Goal: Task Accomplishment & Management: Use online tool/utility

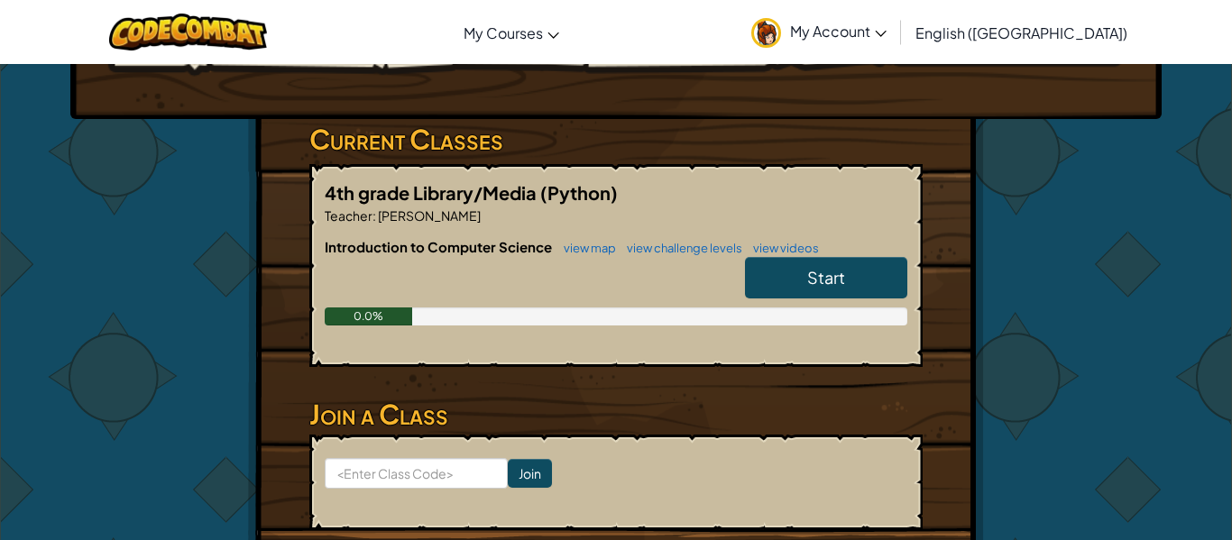
scroll to position [212, 0]
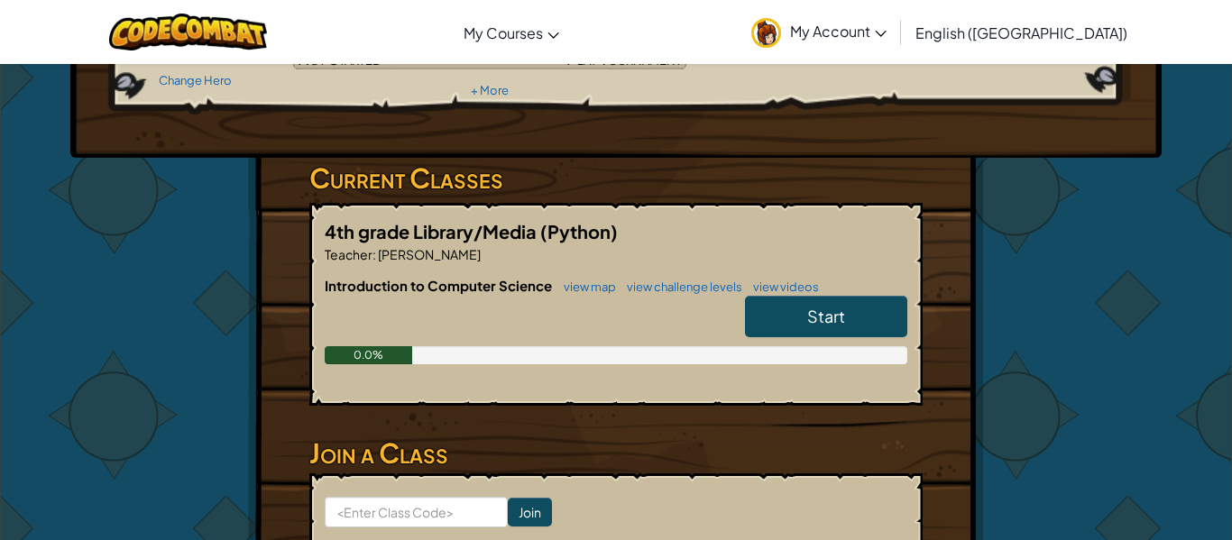
click at [784, 317] on link "Start" at bounding box center [826, 316] width 162 height 41
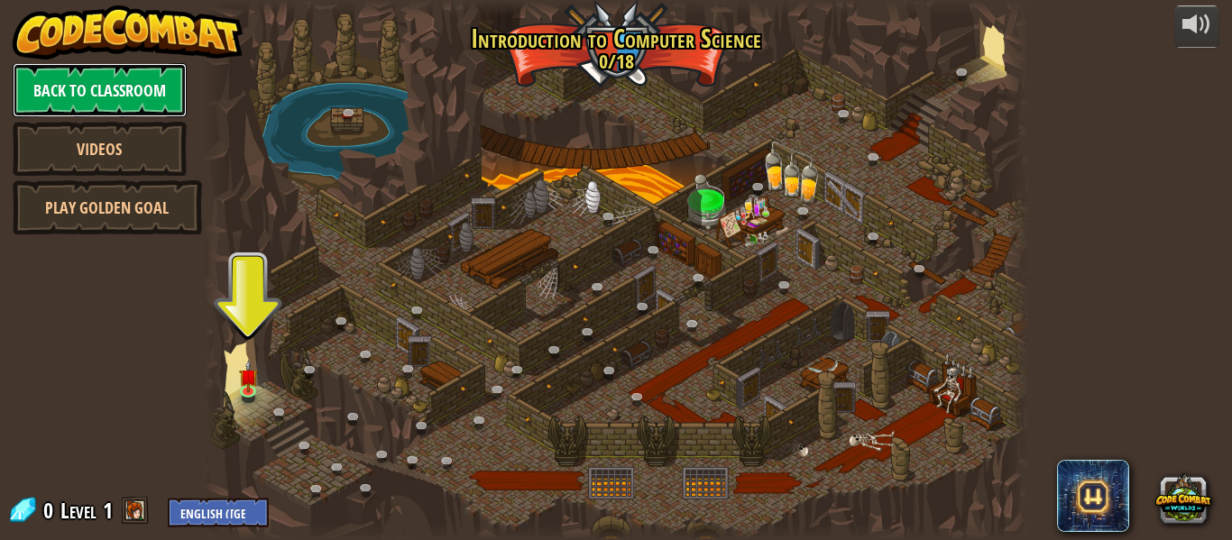
click at [94, 92] on link "Back to Classroom" at bounding box center [100, 90] width 174 height 54
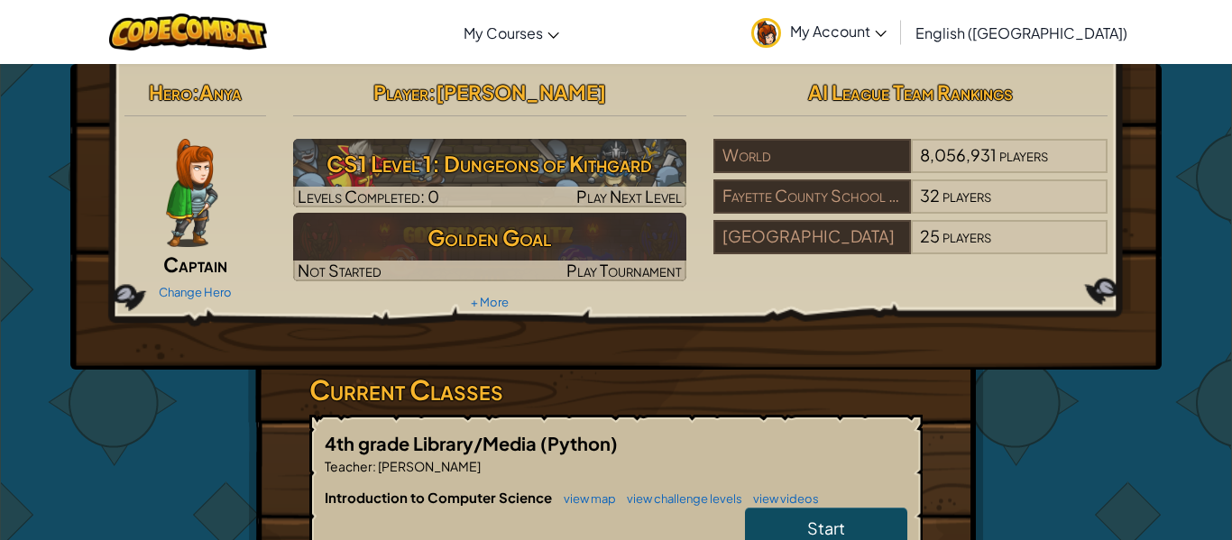
click at [586, 308] on div "Player : [PERSON_NAME] CS1 Level 1: Dungeons of Kithgard Levels Completed: 0 Pl…" at bounding box center [490, 194] width 421 height 243
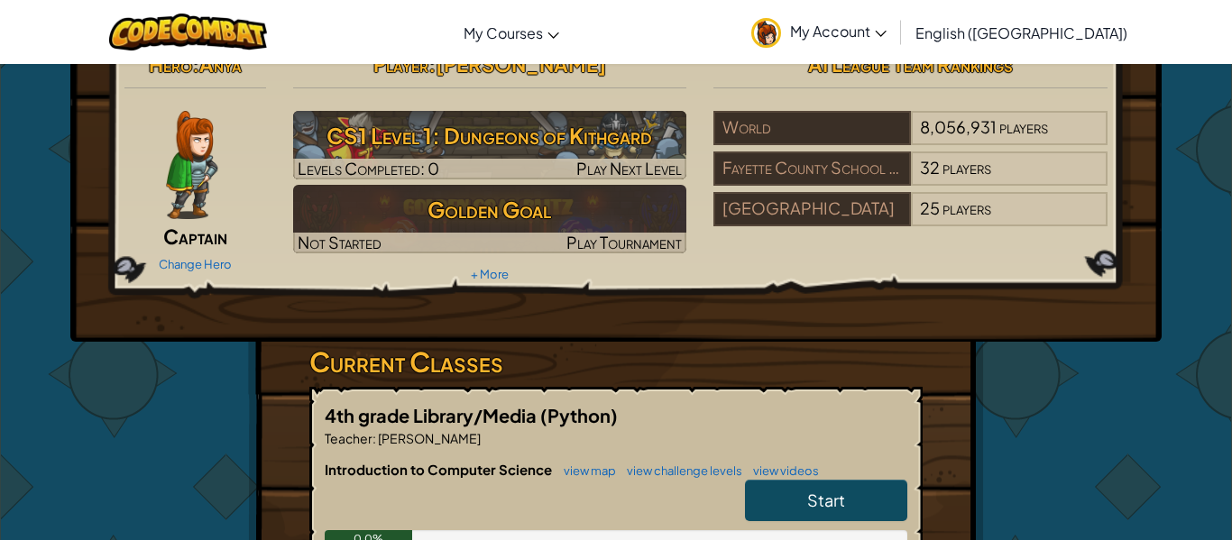
scroll to position [30, 0]
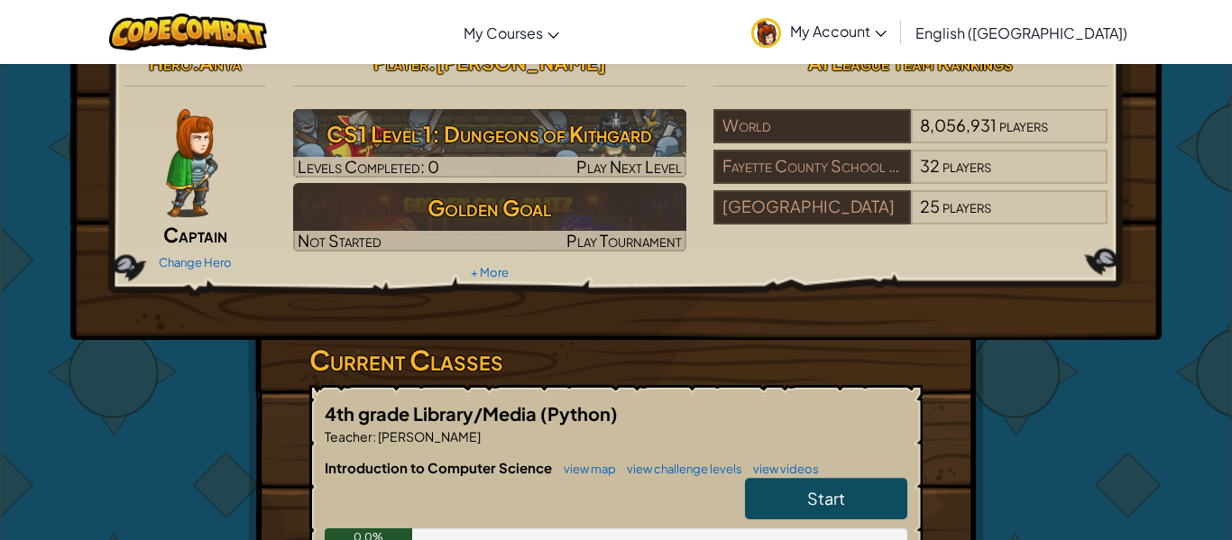
click at [774, 478] on link "Start" at bounding box center [826, 498] width 162 height 41
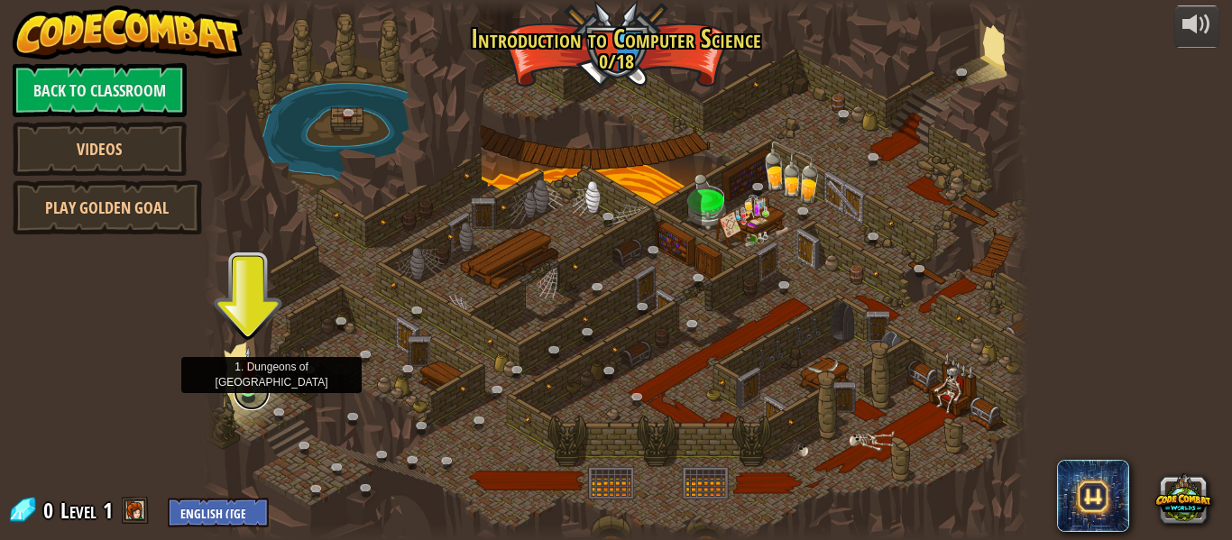
click at [246, 393] on link at bounding box center [252, 392] width 36 height 36
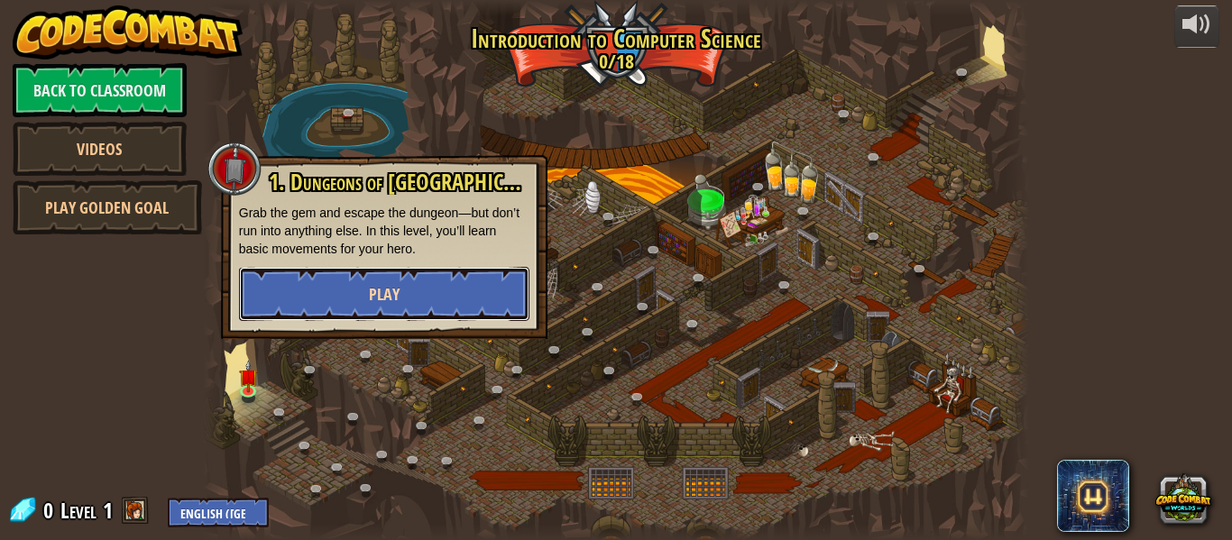
click at [344, 280] on button "Play" at bounding box center [384, 294] width 290 height 54
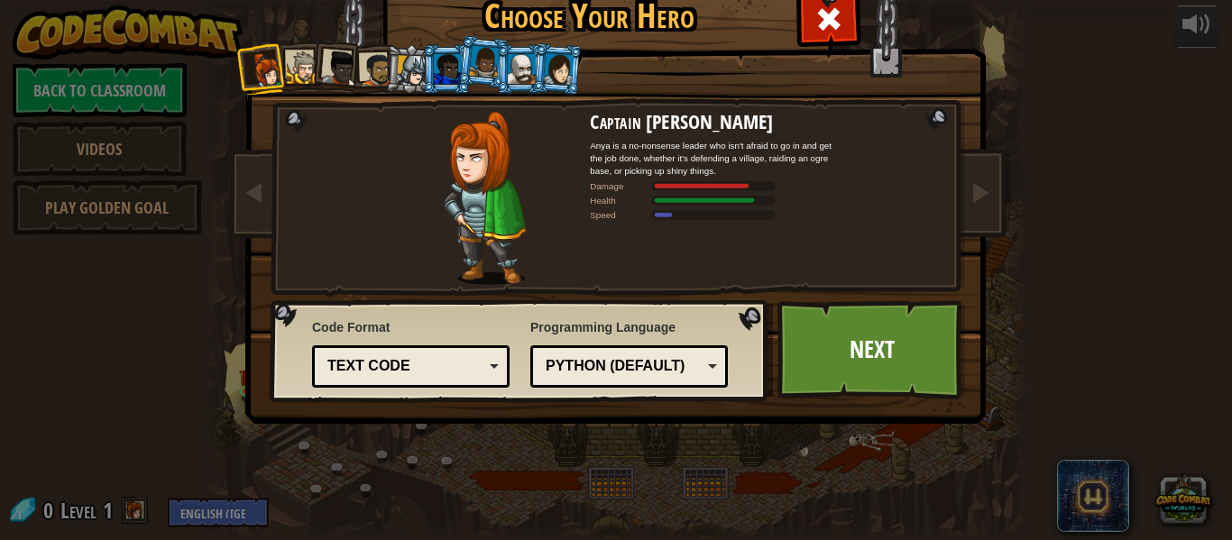
click at [473, 356] on div "Text code" at bounding box center [405, 366] width 156 height 21
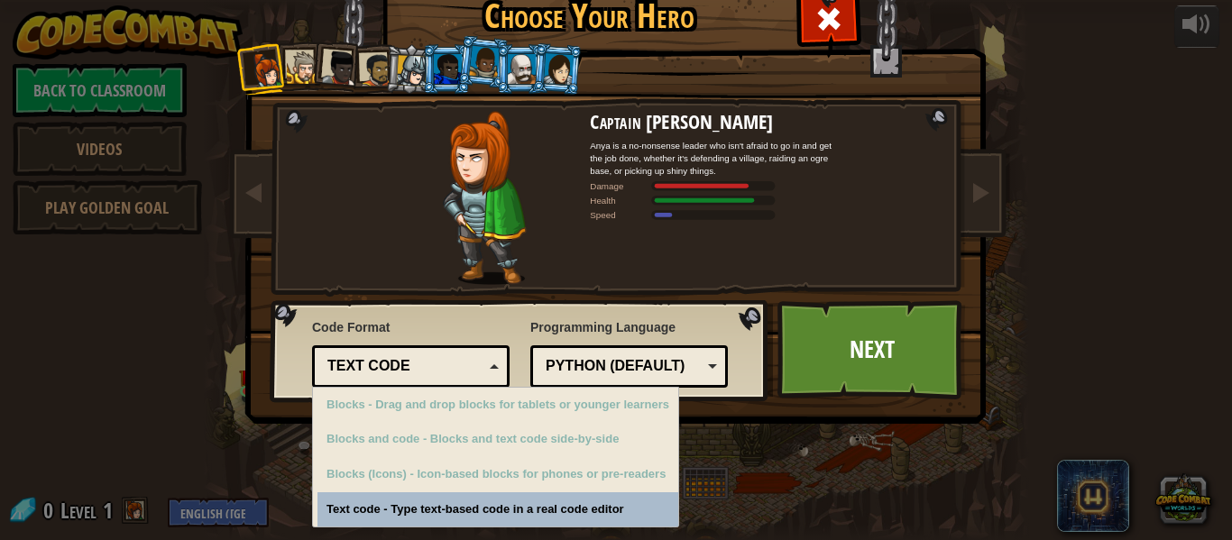
click at [473, 356] on div "Text code" at bounding box center [405, 366] width 156 height 21
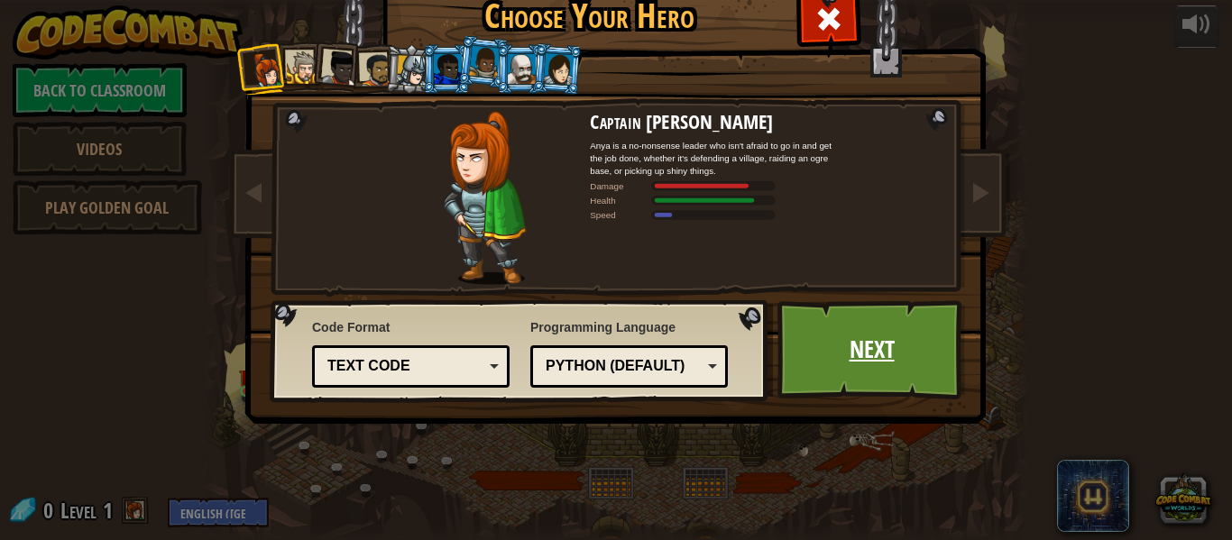
click at [900, 364] on link "Next" at bounding box center [871, 349] width 188 height 99
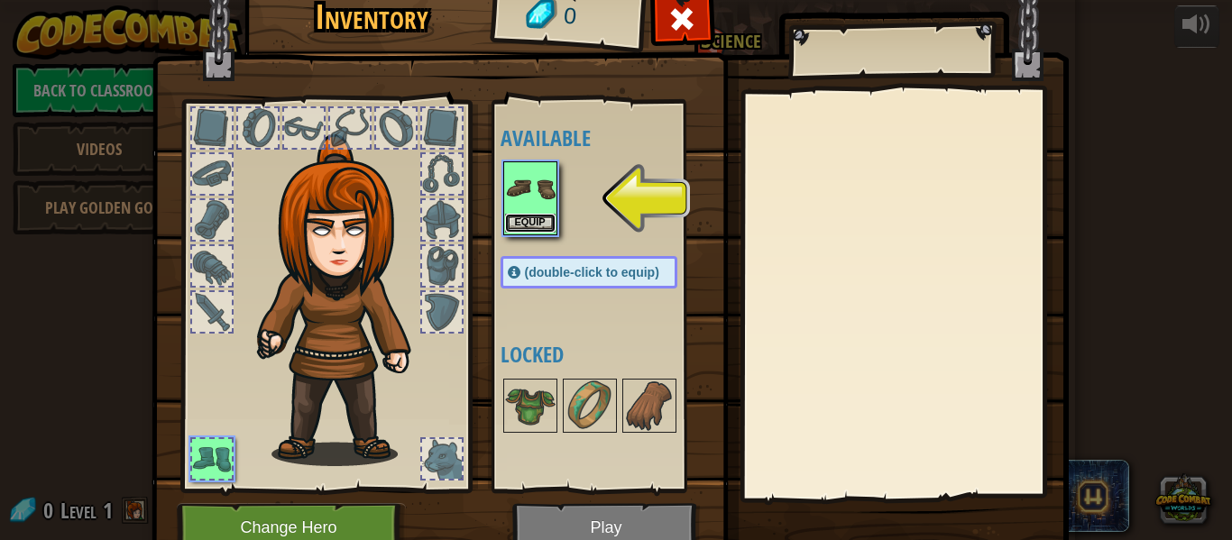
click at [544, 220] on button "Equip" at bounding box center [530, 223] width 51 height 19
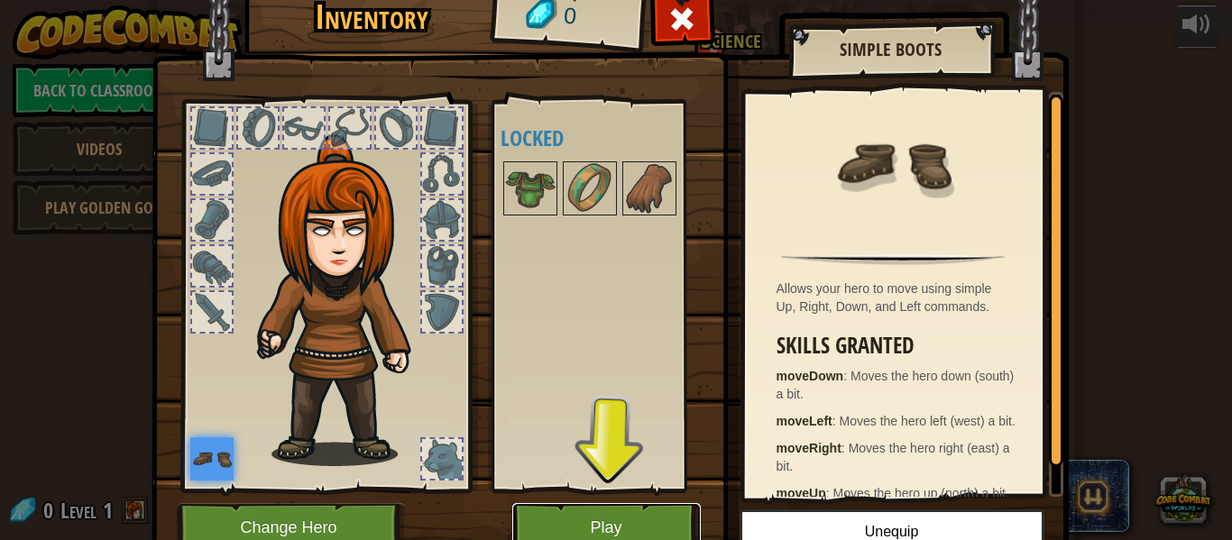
click at [587, 513] on button "Play" at bounding box center [606, 528] width 188 height 50
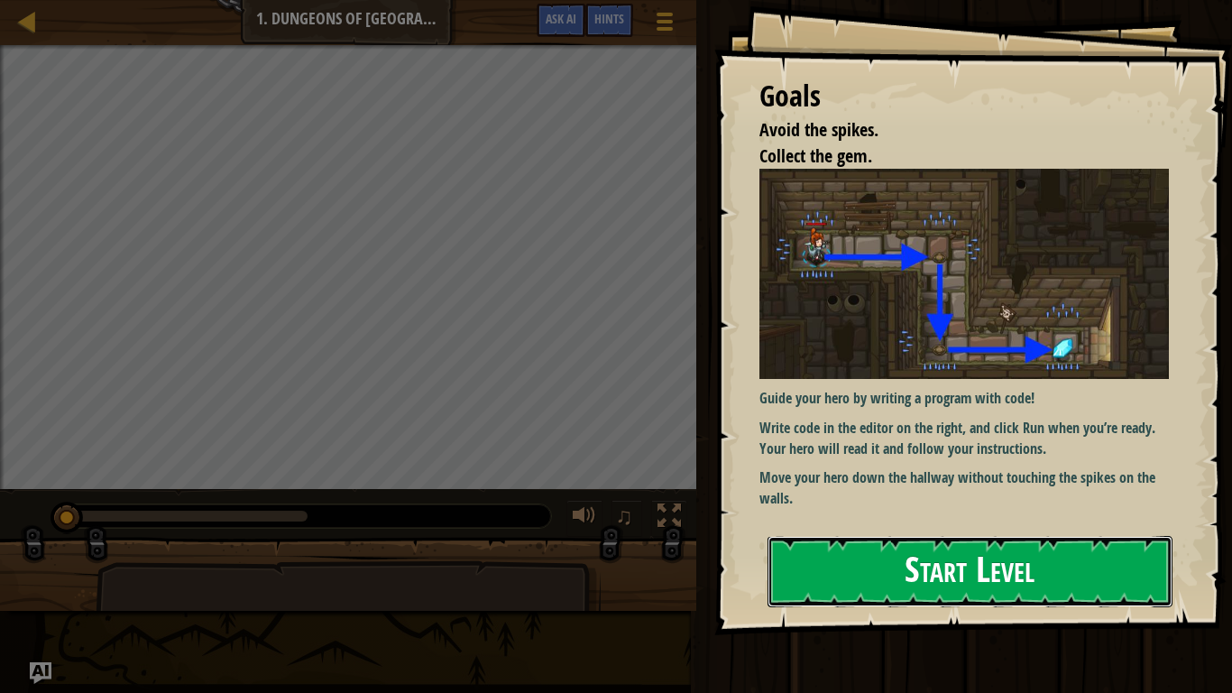
click at [966, 539] on button "Start Level" at bounding box center [969, 571] width 405 height 71
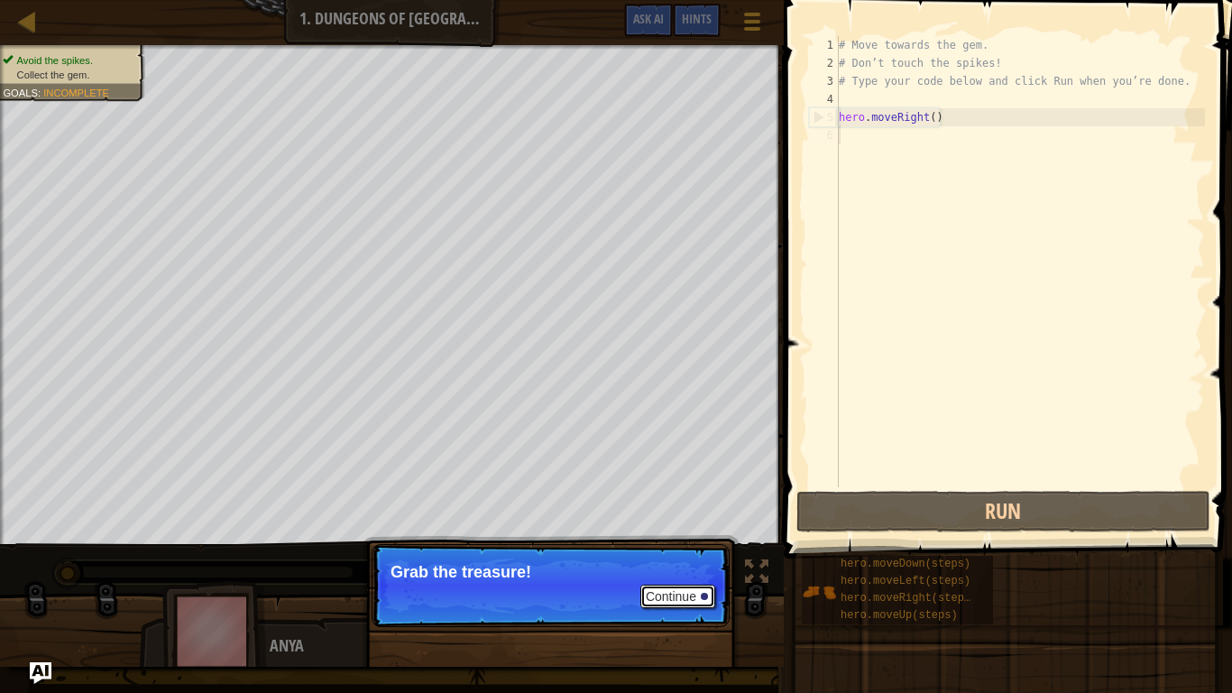
click at [687, 539] on button "Continue" at bounding box center [677, 595] width 75 height 23
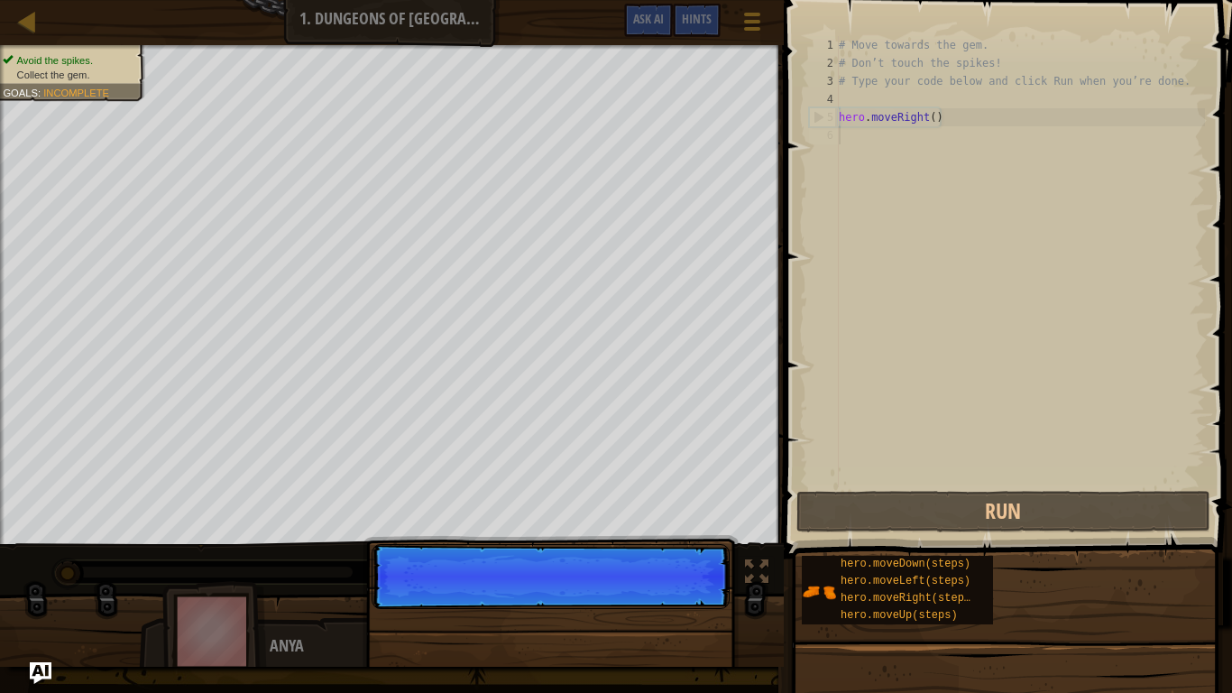
click at [687, 539] on p "Continue" at bounding box center [551, 576] width 358 height 65
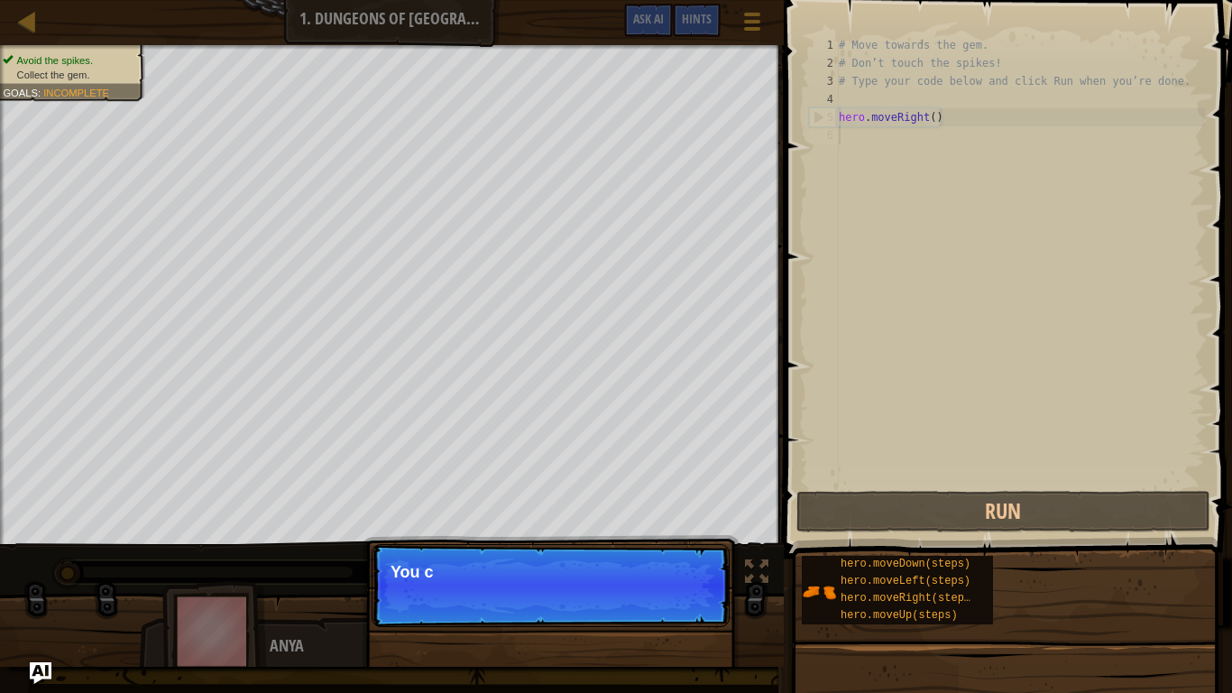
click at [687, 539] on p "Continue You c" at bounding box center [551, 585] width 358 height 83
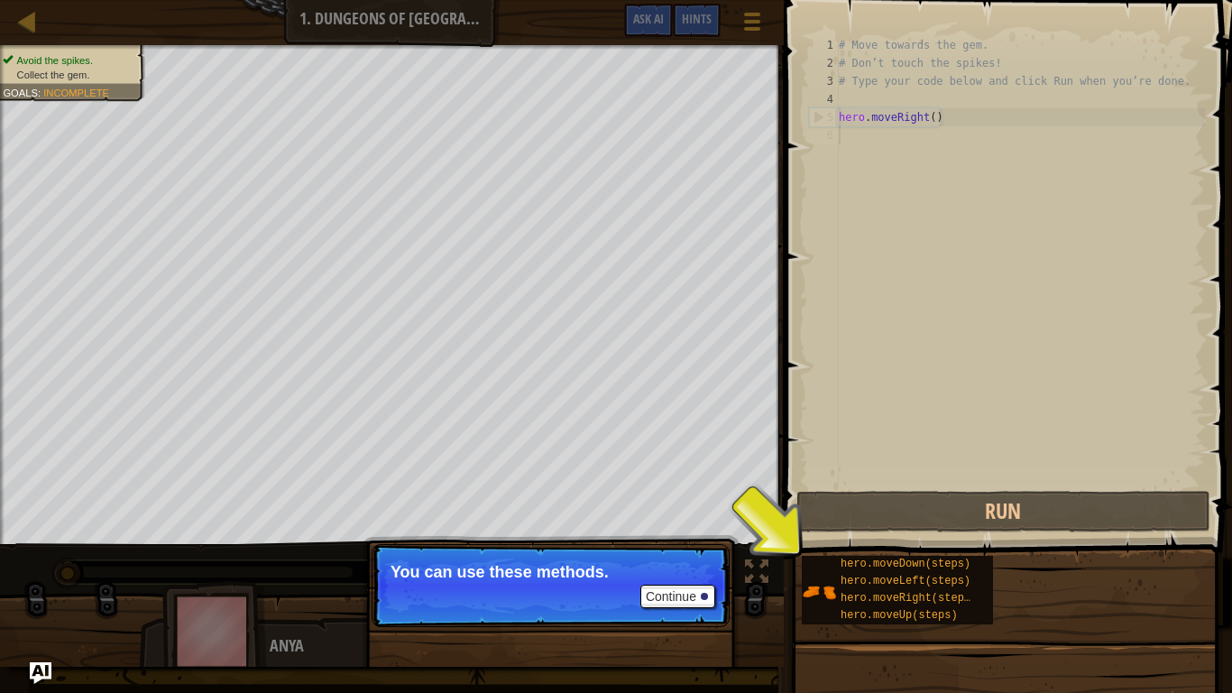
click at [960, 120] on div "# Move towards the gem. # Don’t touch the spikes! # Type your code below and cl…" at bounding box center [1020, 279] width 370 height 487
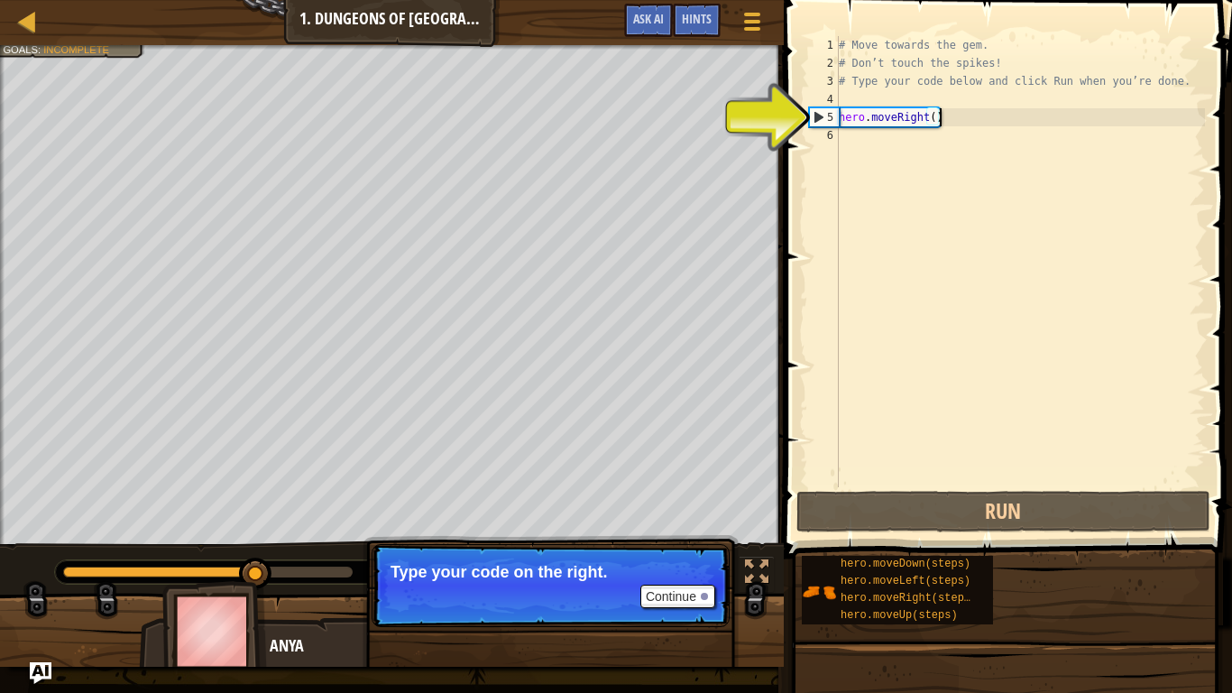
click at [959, 117] on div "# Move towards the gem. # Don’t touch the spikes! # Type your code below and cl…" at bounding box center [1020, 279] width 370 height 487
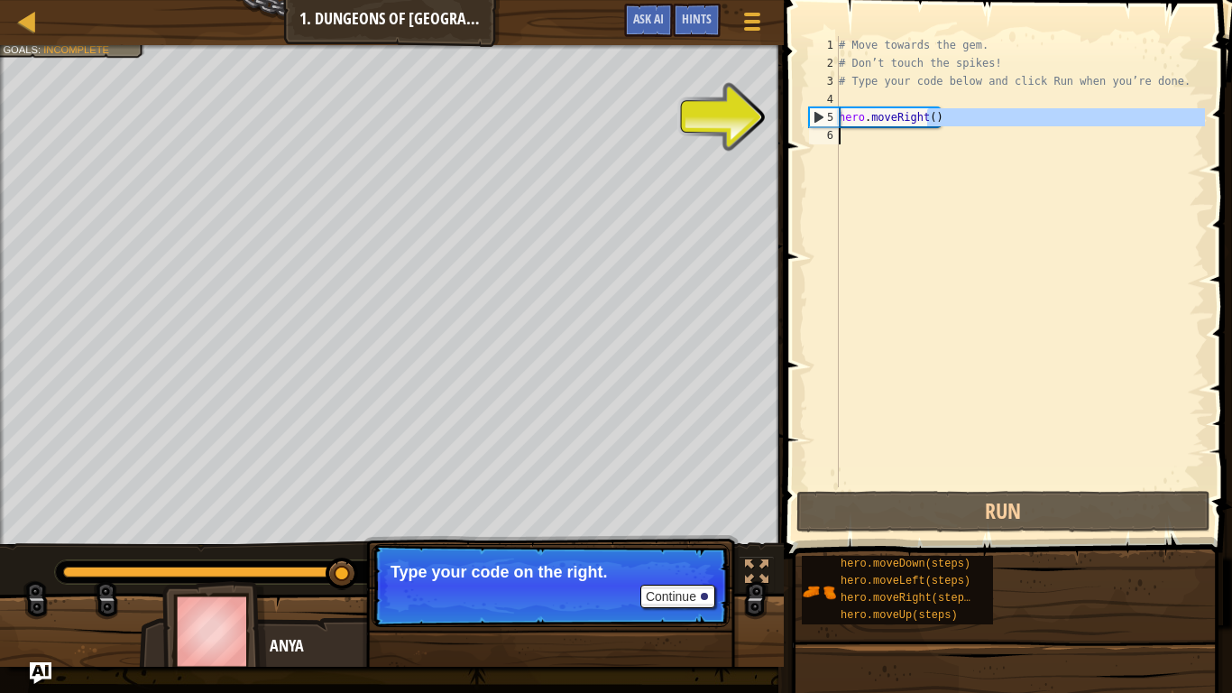
drag, startPoint x: 959, startPoint y: 117, endPoint x: 850, endPoint y: 130, distance: 109.9
click at [850, 130] on div "# Move towards the gem. # Don’t touch the spikes! # Type your code below and cl…" at bounding box center [1020, 279] width 370 height 487
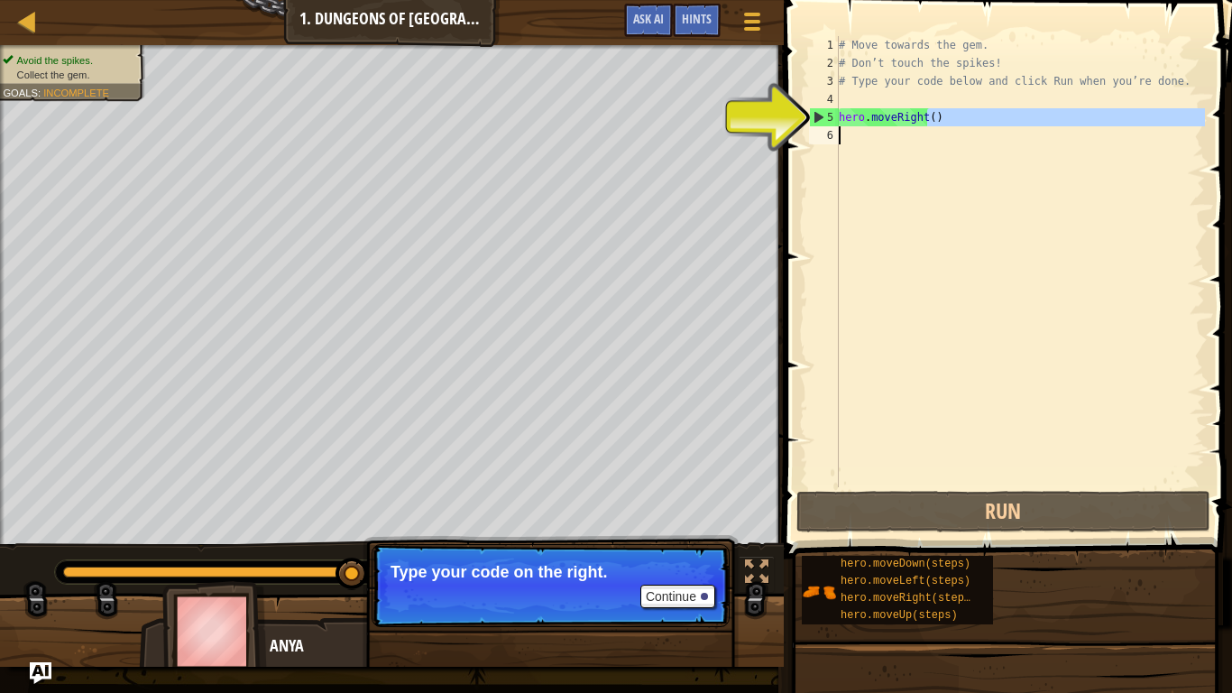
click at [886, 115] on div "# Move towards the gem. # Don’t touch the spikes! # Type your code below and cl…" at bounding box center [1020, 279] width 370 height 487
type textarea "hero.moveRight()"
drag, startPoint x: 961, startPoint y: 121, endPoint x: 835, endPoint y: 112, distance: 126.6
click at [835, 112] on div "hero.moveRight() 1 2 3 4 5 6 # Move towards the gem. # Don’t touch the spikes! …" at bounding box center [1005, 261] width 400 height 451
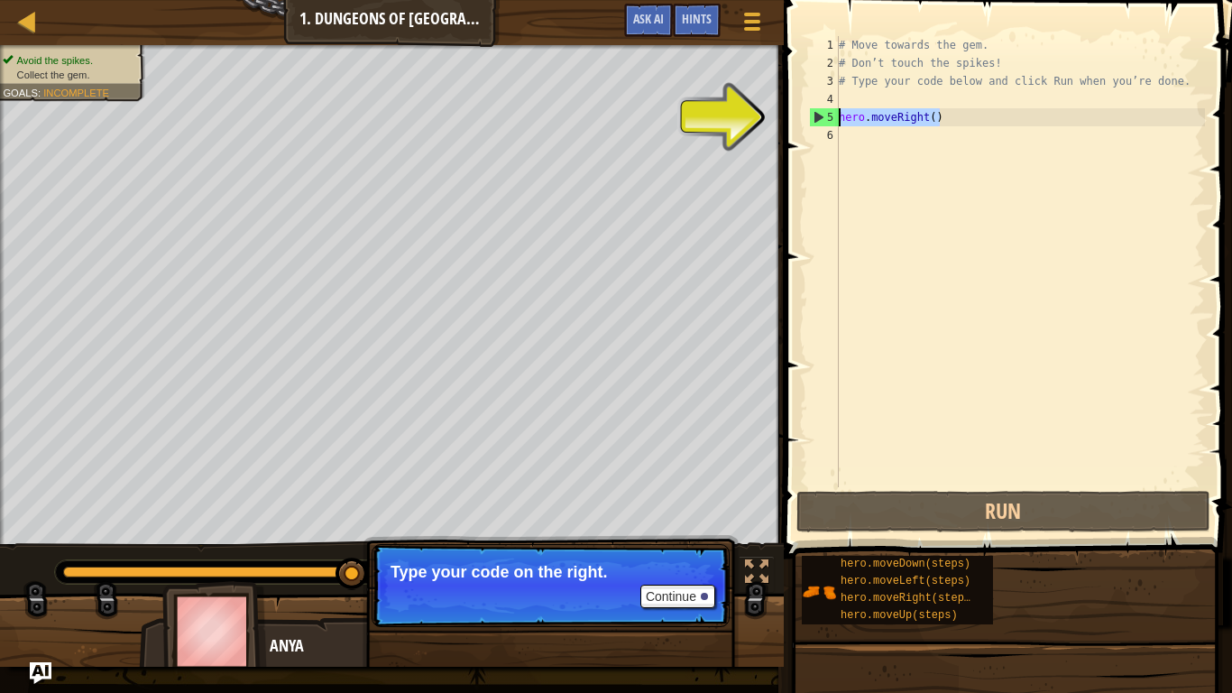
click at [859, 139] on div "# Move towards the gem. # Don’t touch the spikes! # Type your code below and cl…" at bounding box center [1020, 279] width 370 height 487
paste textarea "hero.moveRight()"
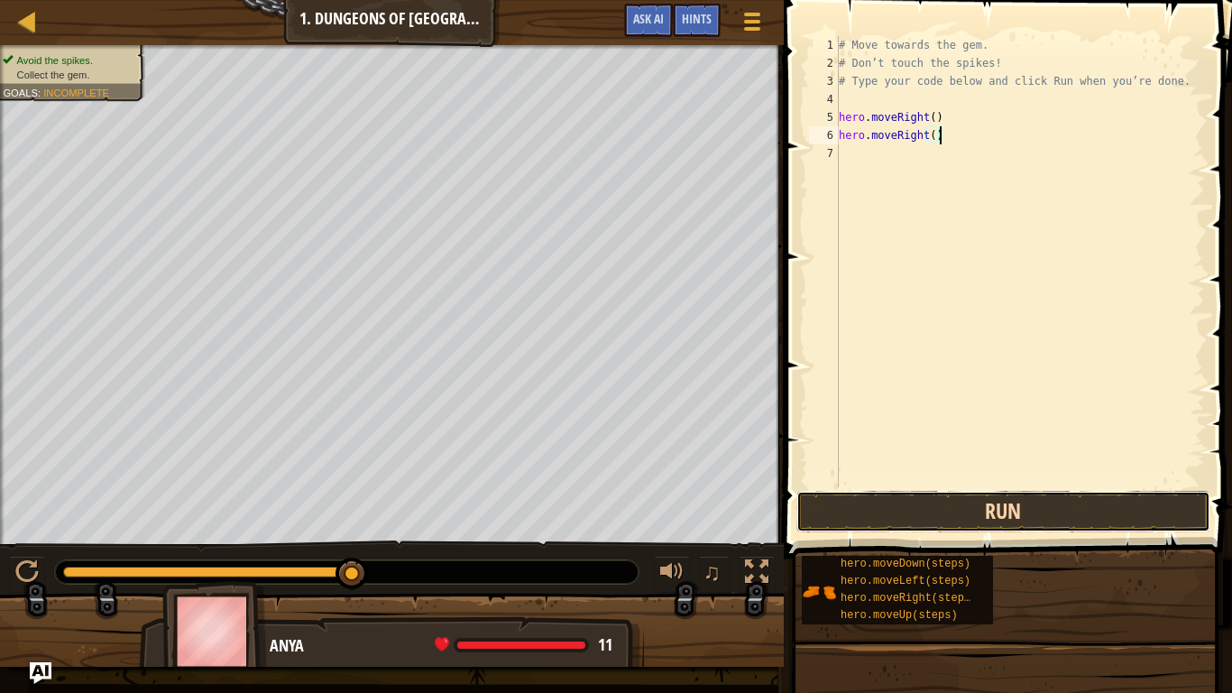
click at [984, 504] on button "Run" at bounding box center [1003, 511] width 414 height 41
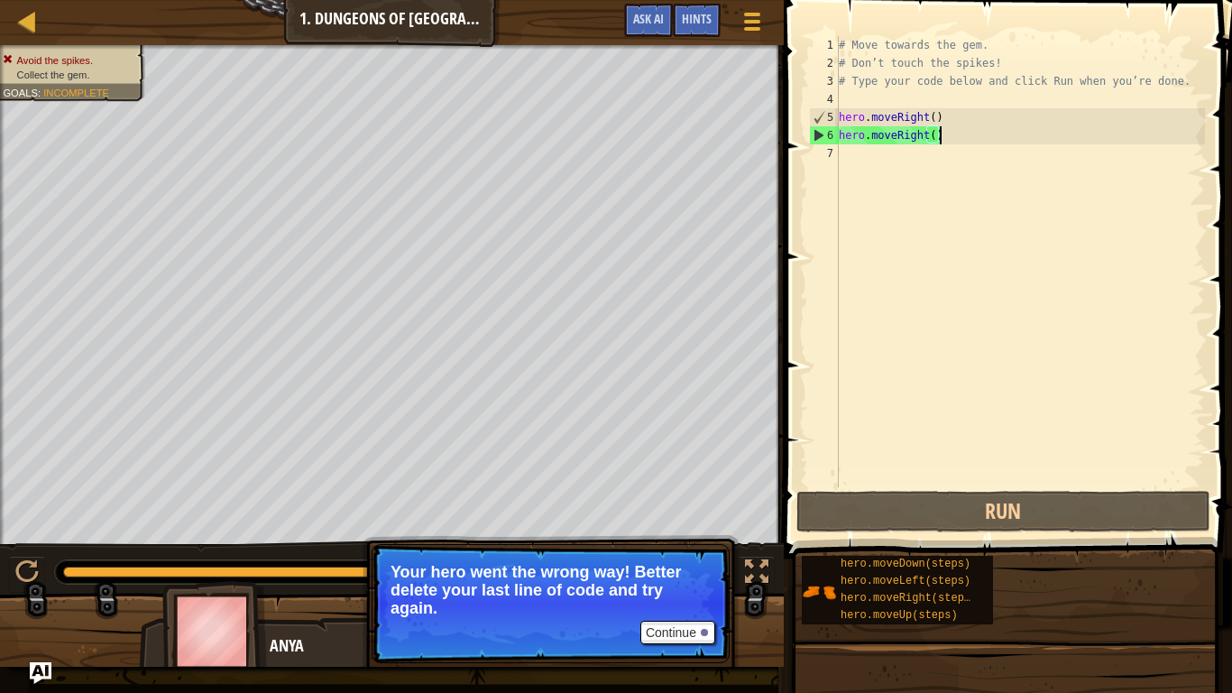
click at [946, 142] on div "# Move towards the gem. # Don’t touch the spikes! # Type your code below and cl…" at bounding box center [1020, 279] width 370 height 487
click at [922, 136] on div "# Move towards the gem. # Don’t touch the spikes! # Type your code below and cl…" at bounding box center [1020, 279] width 370 height 487
click at [924, 137] on div "# Move towards the gem. # Don’t touch the spikes! # Type your code below and cl…" at bounding box center [1020, 279] width 370 height 487
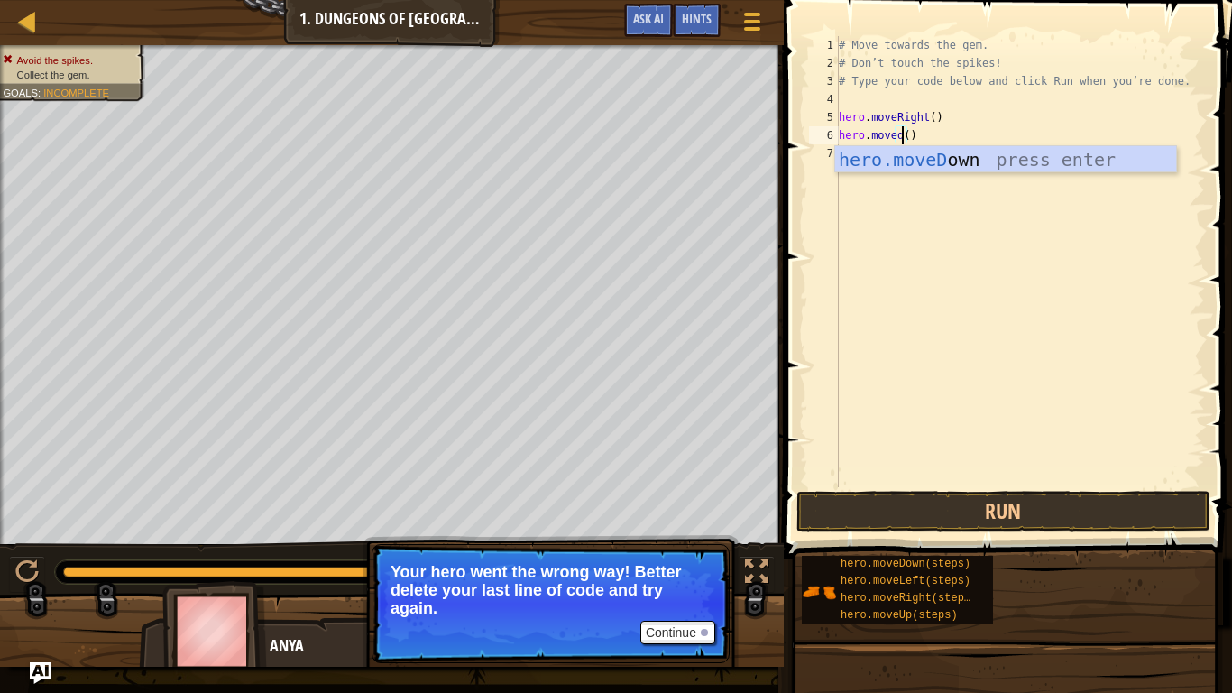
scroll to position [8, 10]
click at [974, 160] on div "hero.moveDo wn press enter" at bounding box center [1005, 186] width 341 height 81
type textarea "hero.moveDown"
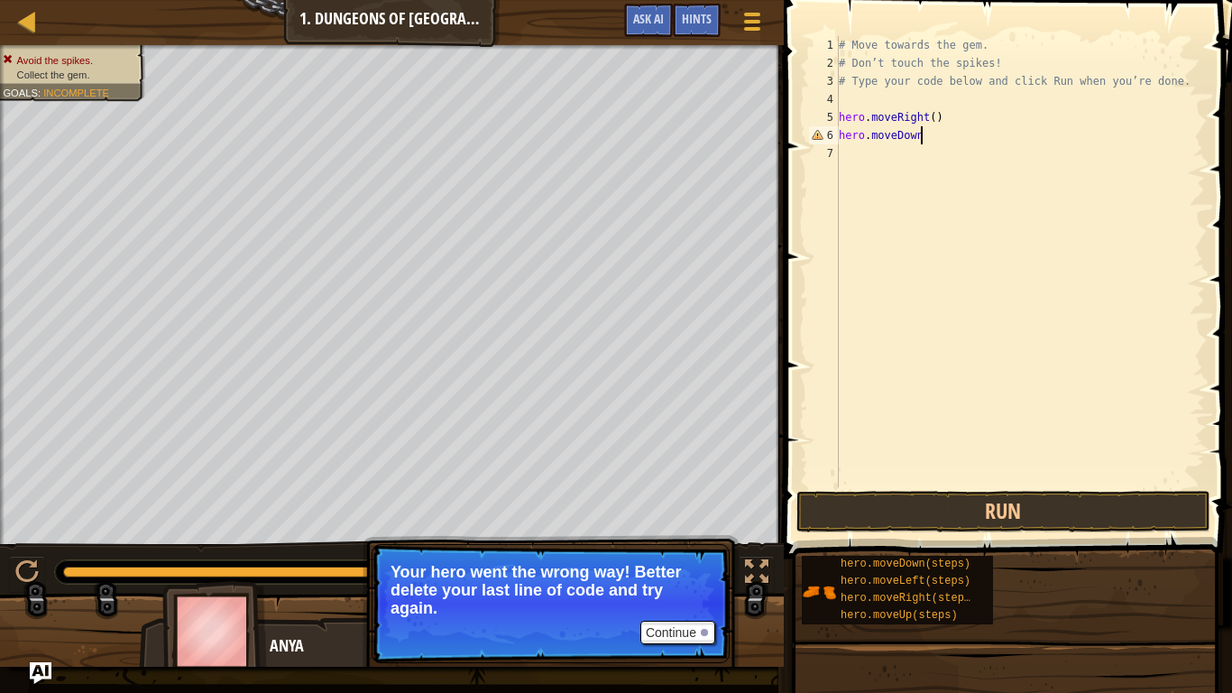
click at [851, 156] on div "# Move towards the gem. # Don’t touch the spikes! # Type your code below and cl…" at bounding box center [1020, 279] width 370 height 487
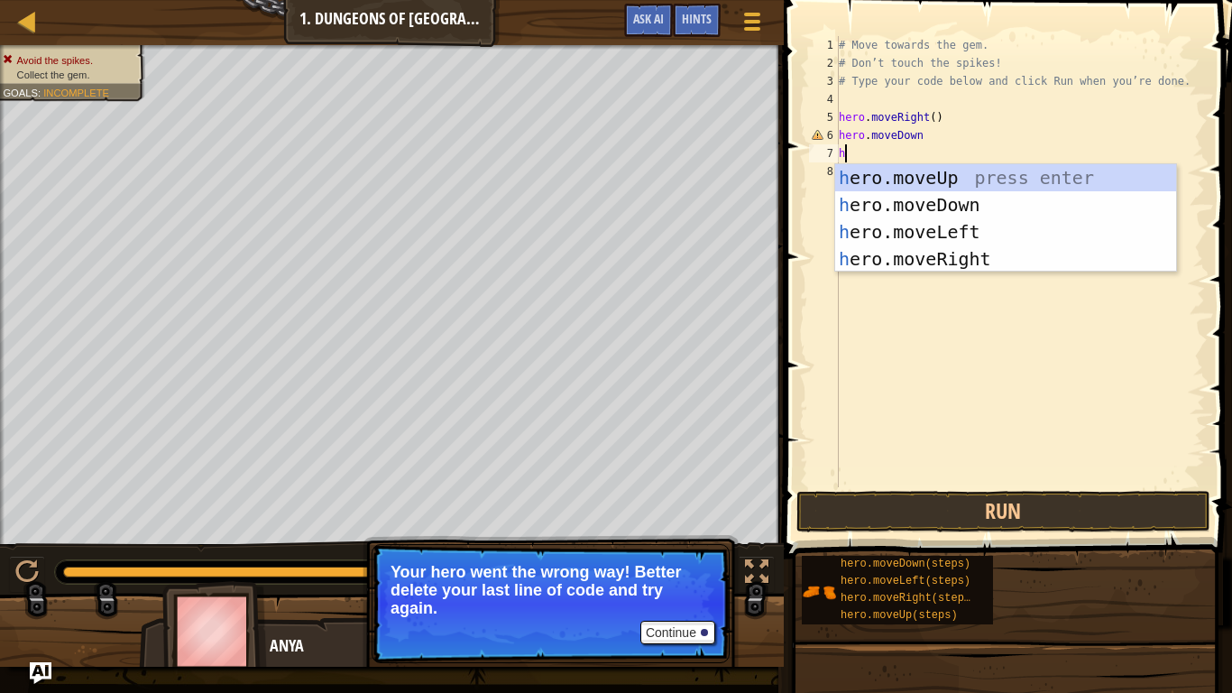
type textarea "her"
click at [936, 257] on div "her o.moveUp press enter her o.moveDown press enter her o.moveLeft press enter …" at bounding box center [1005, 245] width 341 height 162
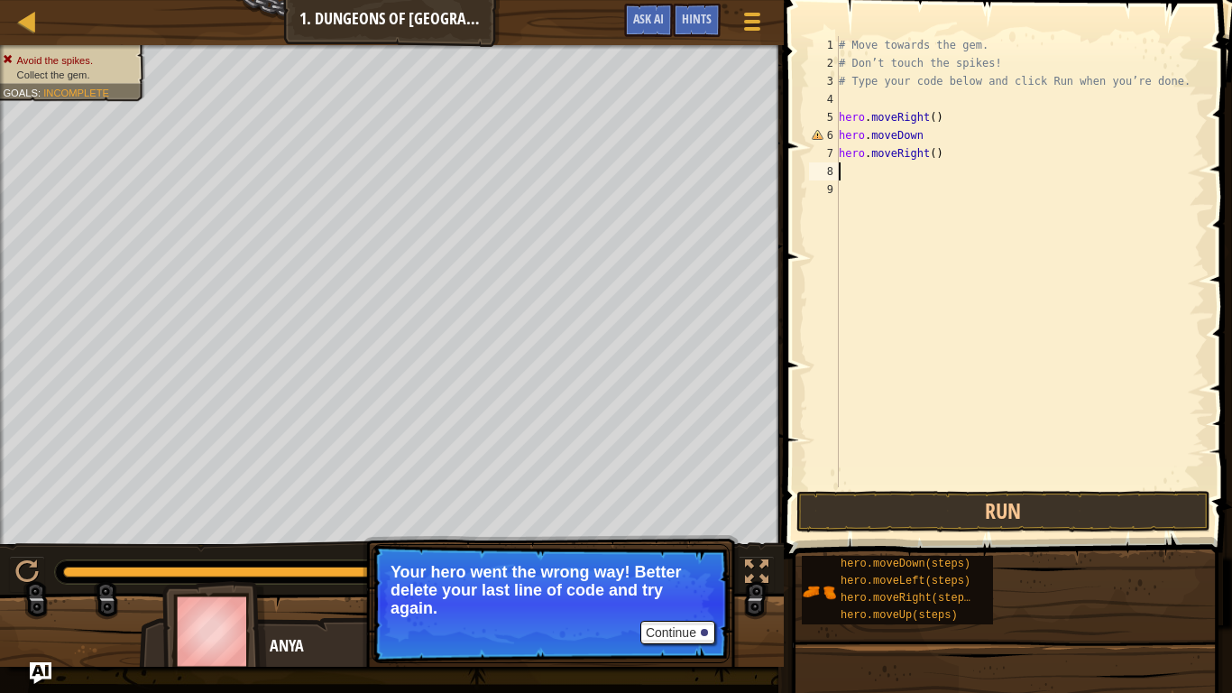
scroll to position [8, 0]
click at [979, 510] on button "Run" at bounding box center [1003, 511] width 414 height 41
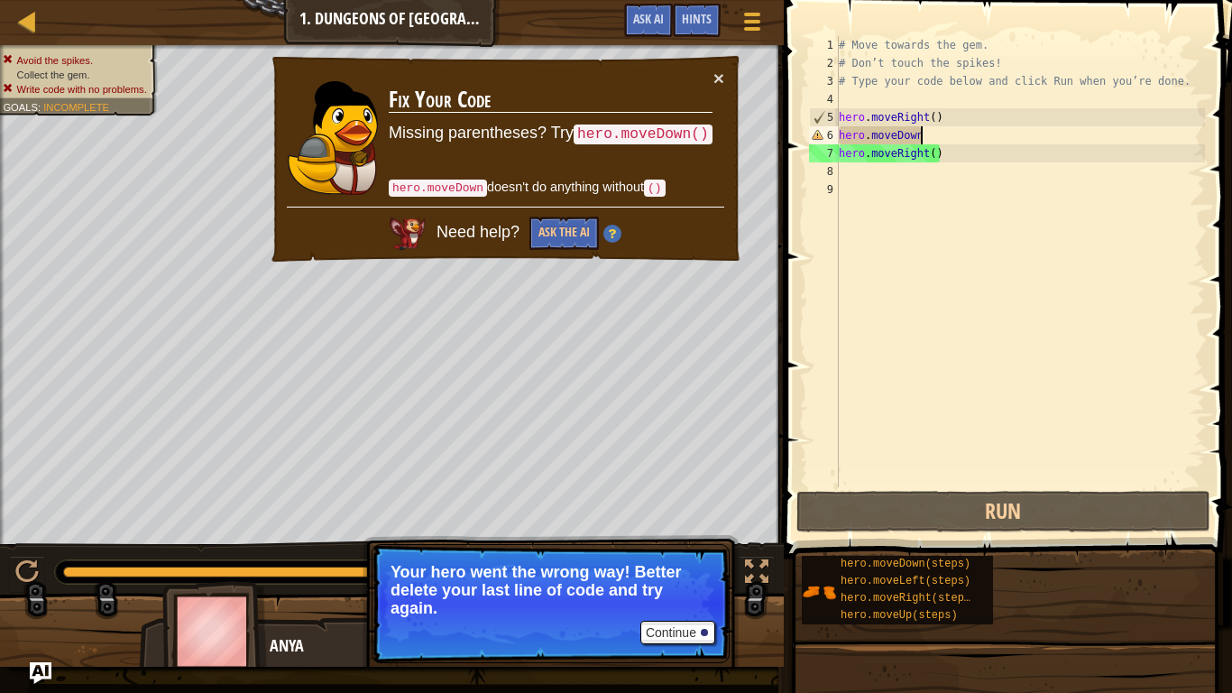
click at [925, 133] on div "# Move towards the gem. # Don’t touch the spikes! # Type your code below and cl…" at bounding box center [1020, 279] width 370 height 487
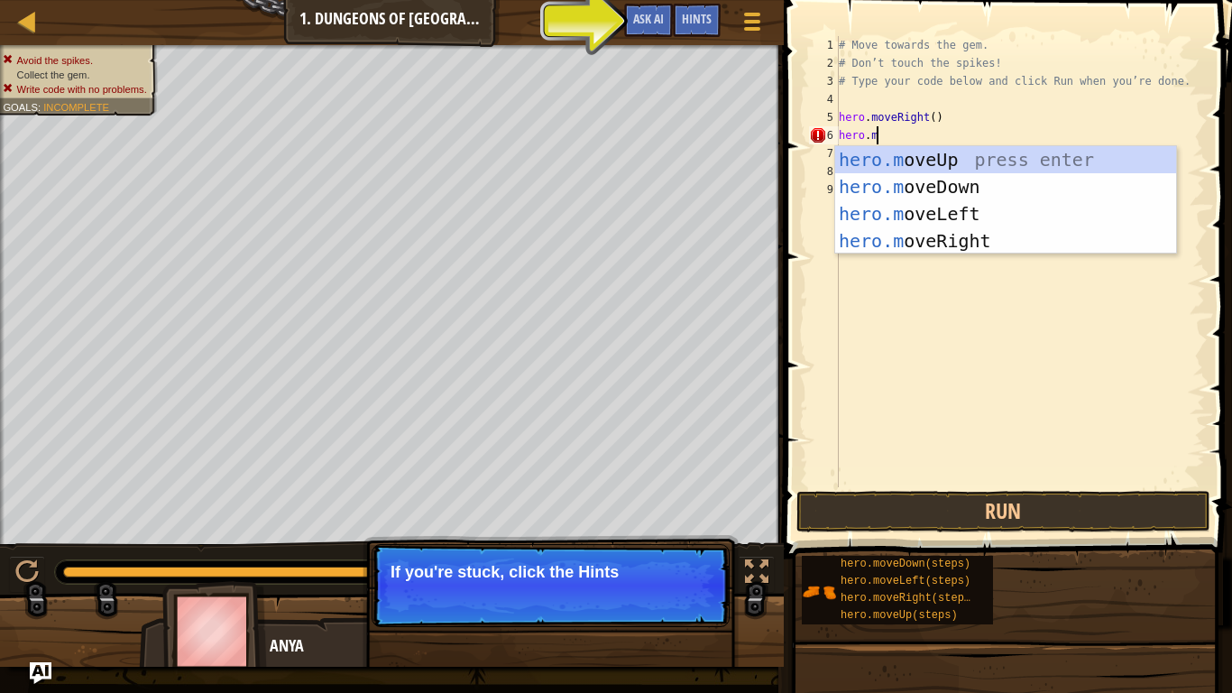
type textarea "[DOMAIN_NAME]"
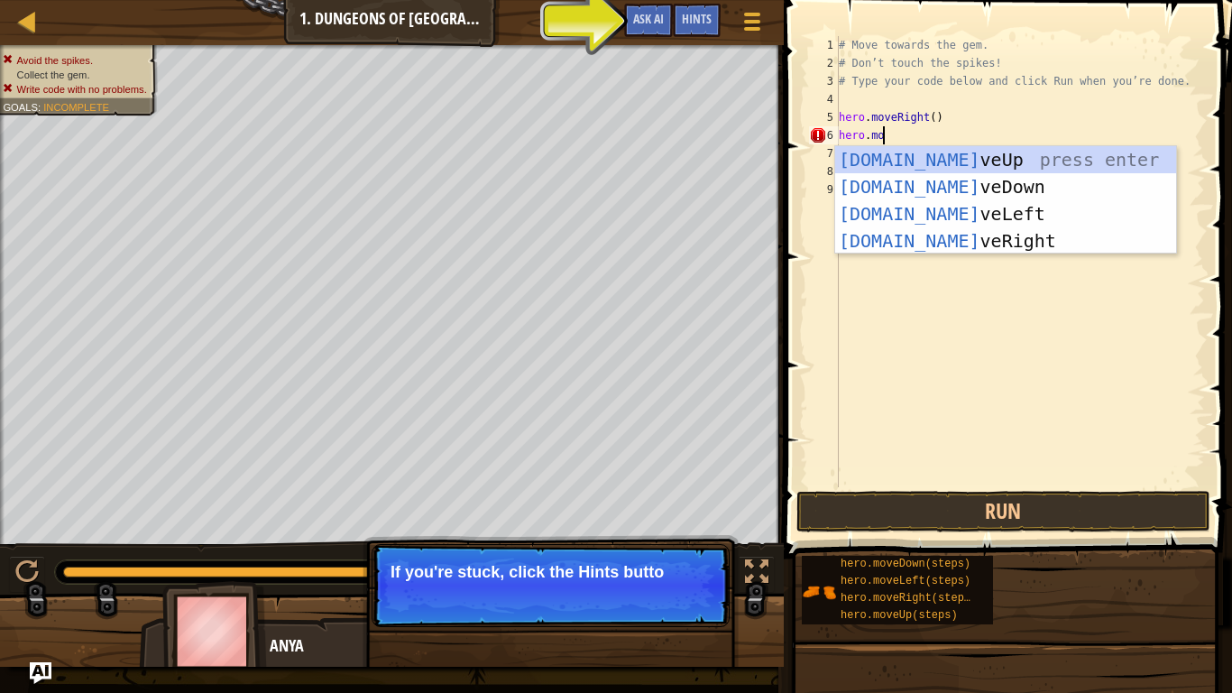
scroll to position [8, 5]
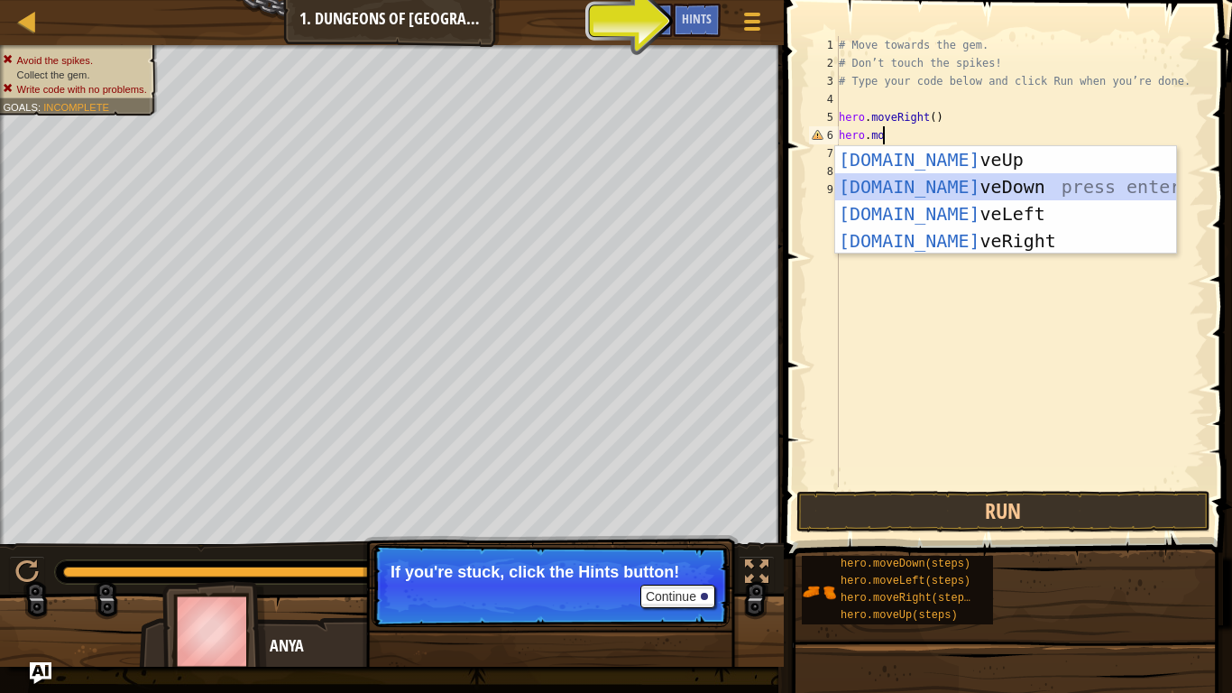
click at [978, 188] on div "[DOMAIN_NAME] veUp press enter [DOMAIN_NAME] veDown press enter [DOMAIN_NAME] v…" at bounding box center [1005, 227] width 341 height 162
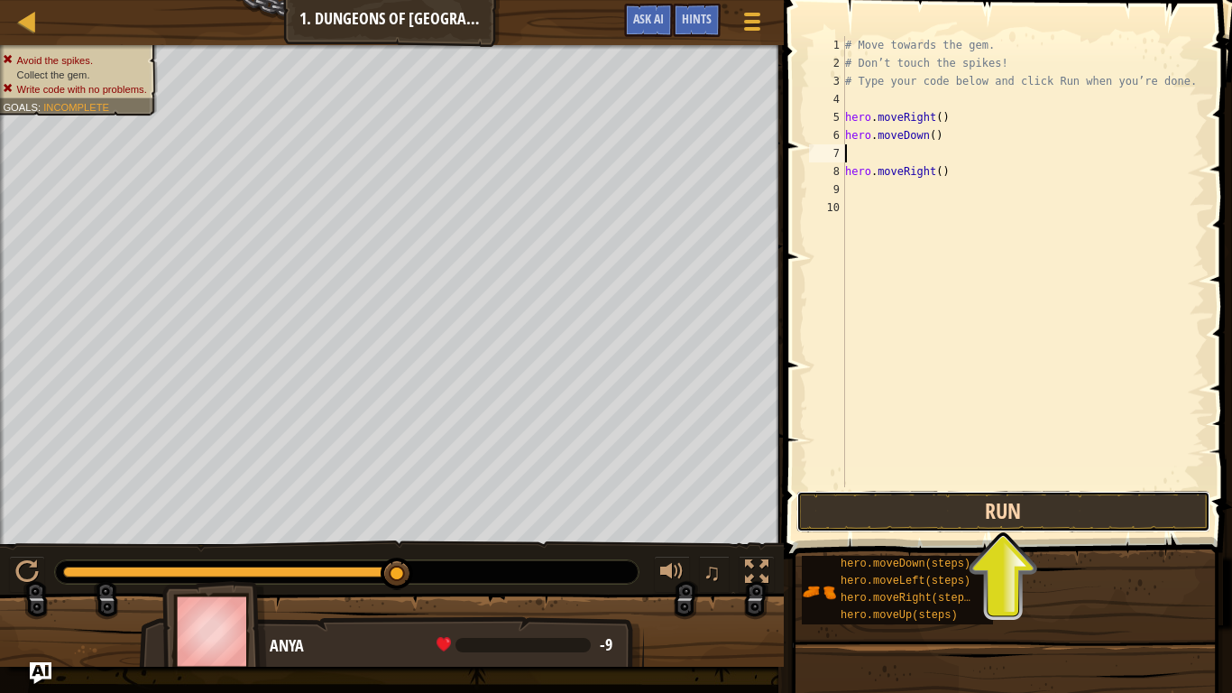
click at [1015, 509] on button "Run" at bounding box center [1003, 511] width 414 height 41
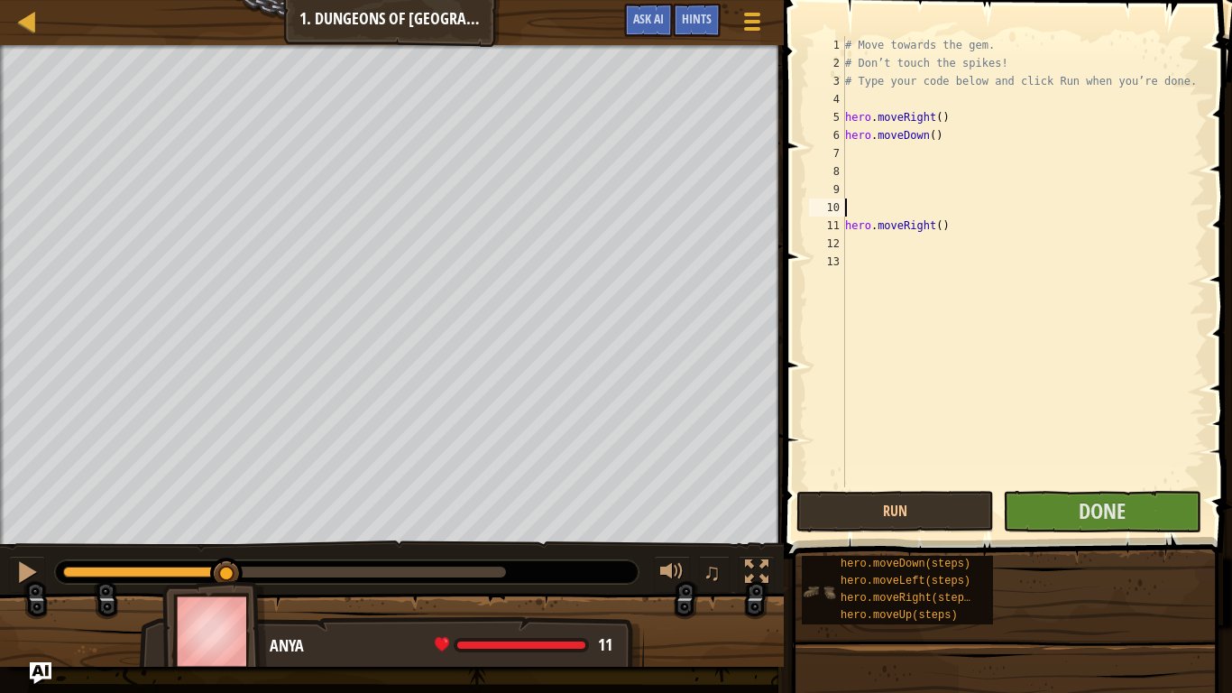
type textarea "hero.moveRight()"
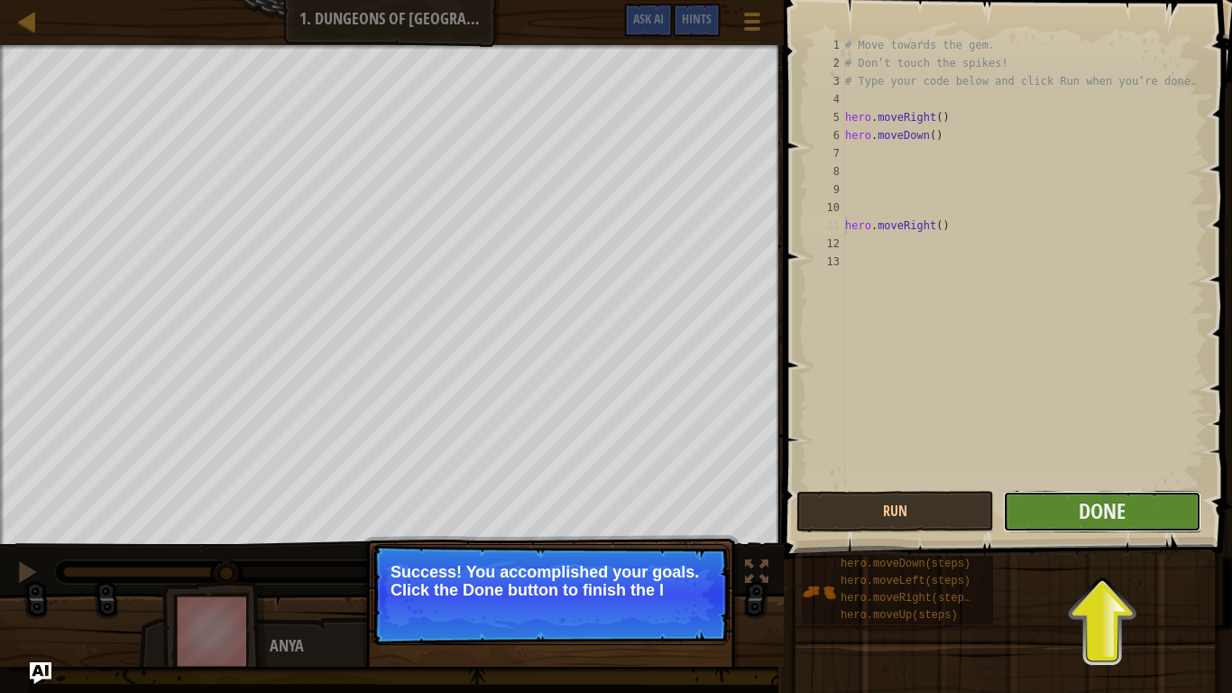
click at [1150, 513] on button "Done" at bounding box center [1102, 511] width 198 height 41
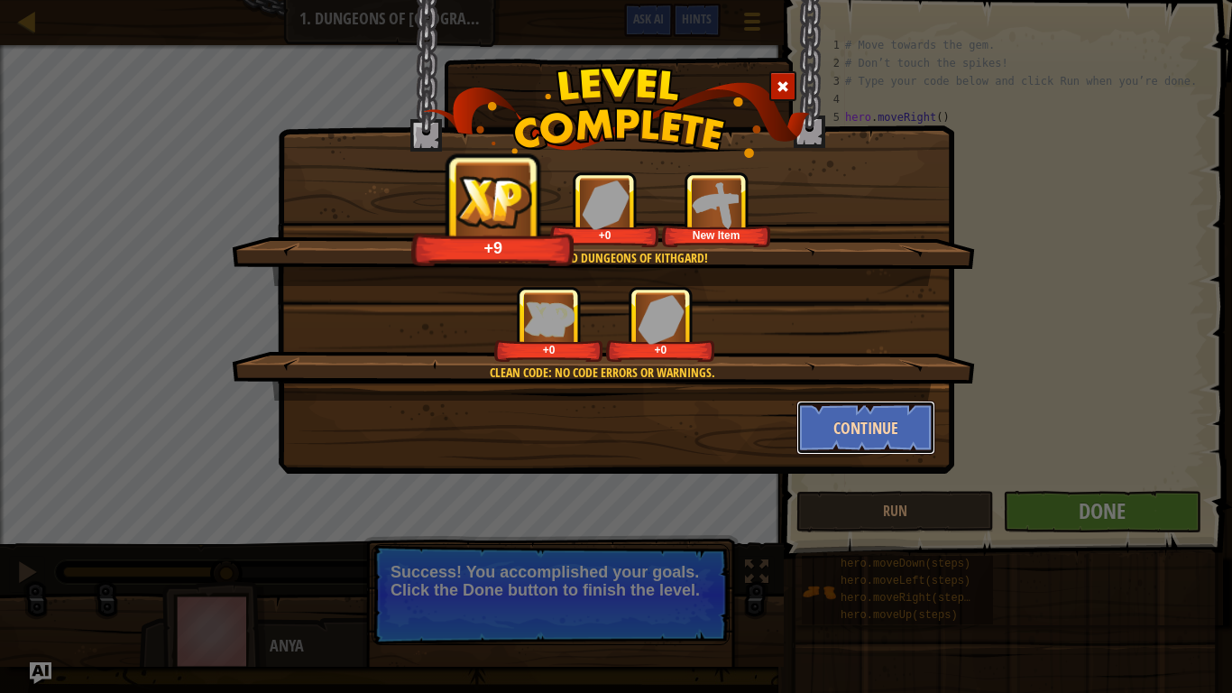
click at [856, 423] on button "Continue" at bounding box center [866, 427] width 140 height 54
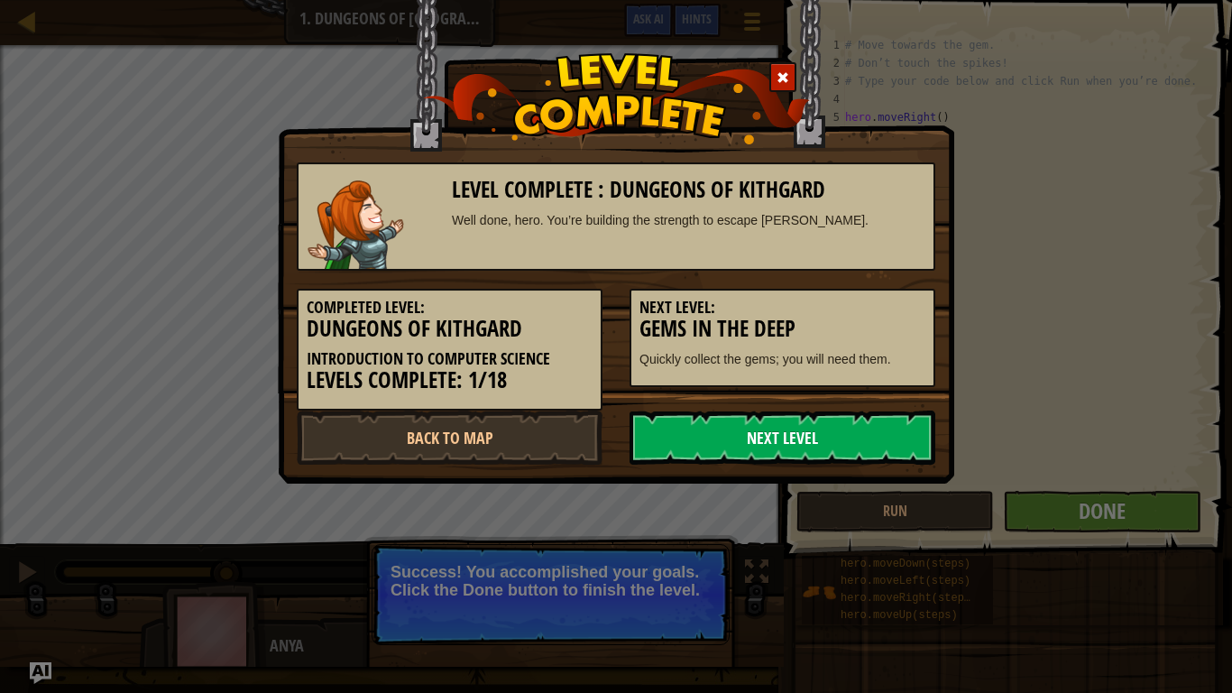
click at [863, 442] on link "Next Level" at bounding box center [782, 437] width 306 height 54
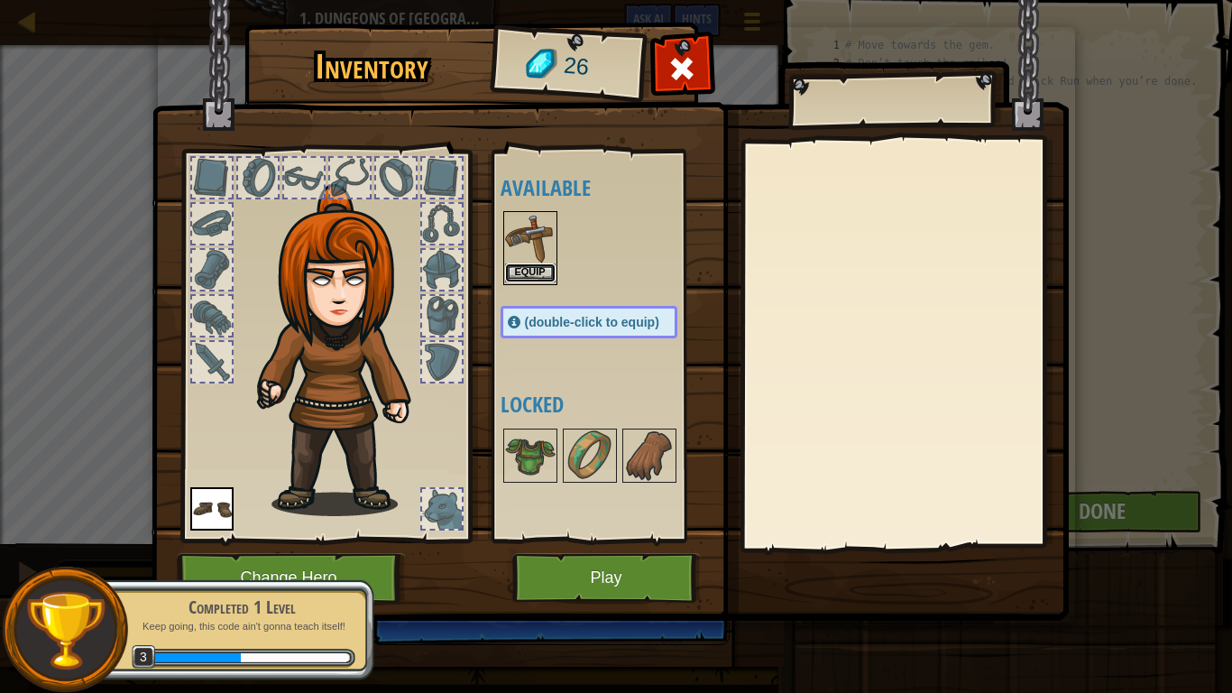
click at [540, 268] on button "Equip" at bounding box center [530, 272] width 51 height 19
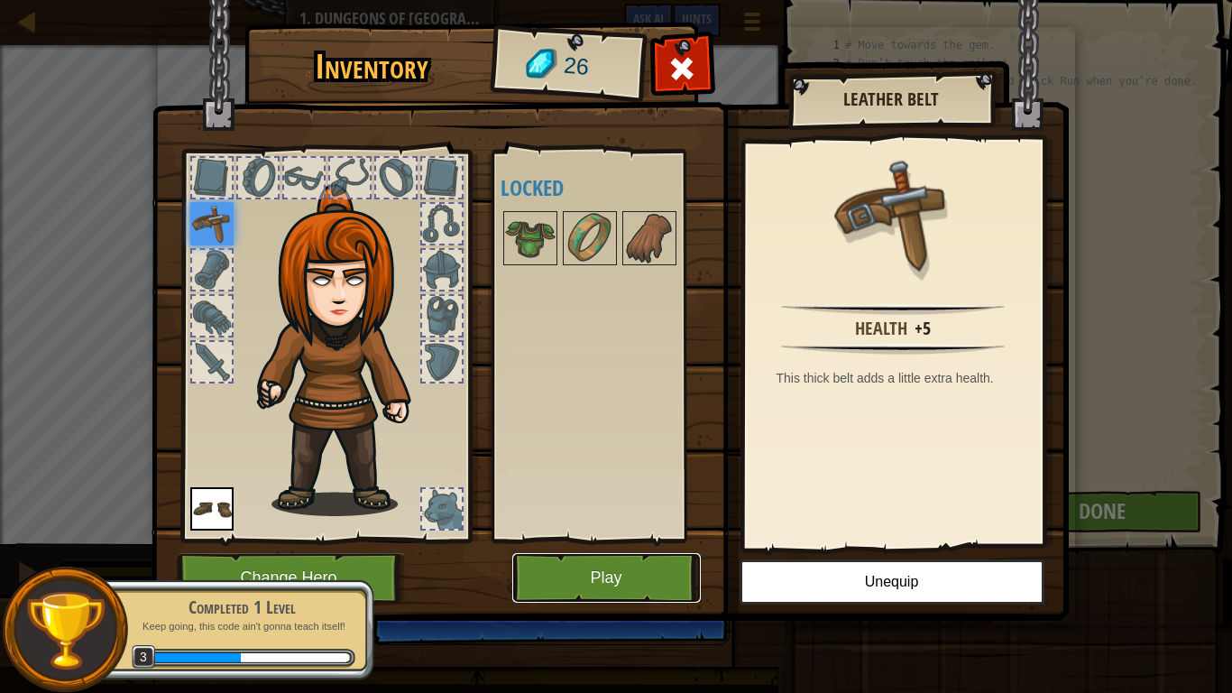
click at [665, 539] on button "Play" at bounding box center [606, 578] width 188 height 50
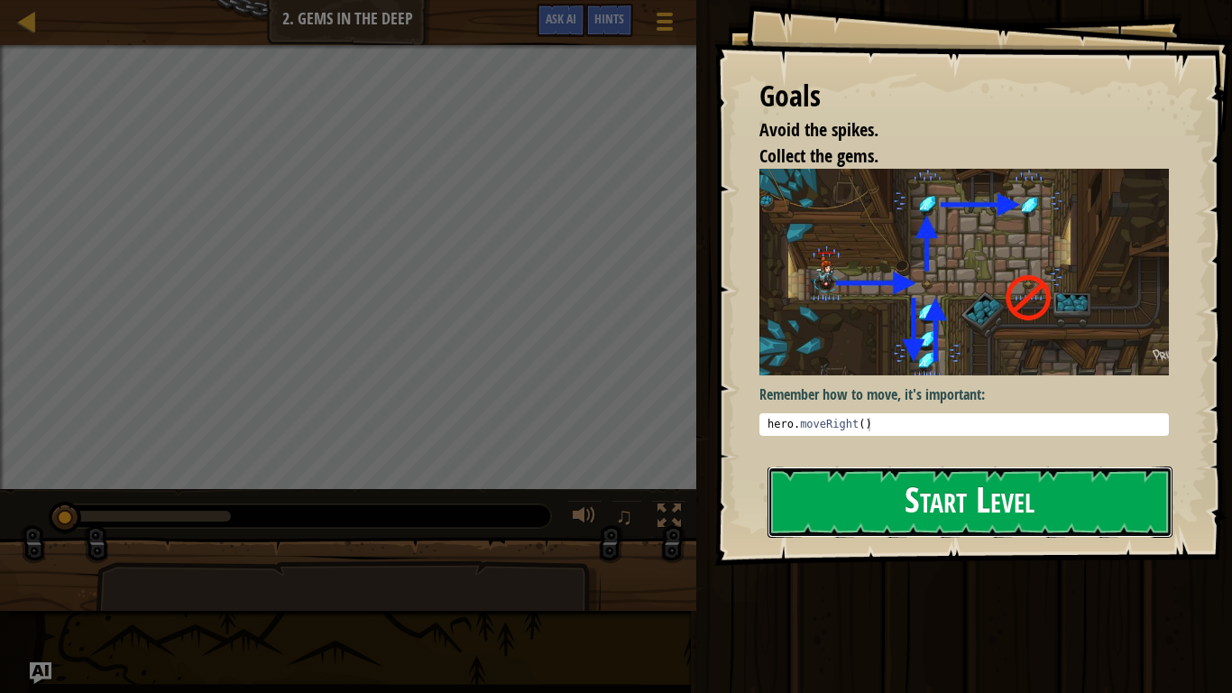
click at [953, 498] on button "Start Level" at bounding box center [969, 501] width 405 height 71
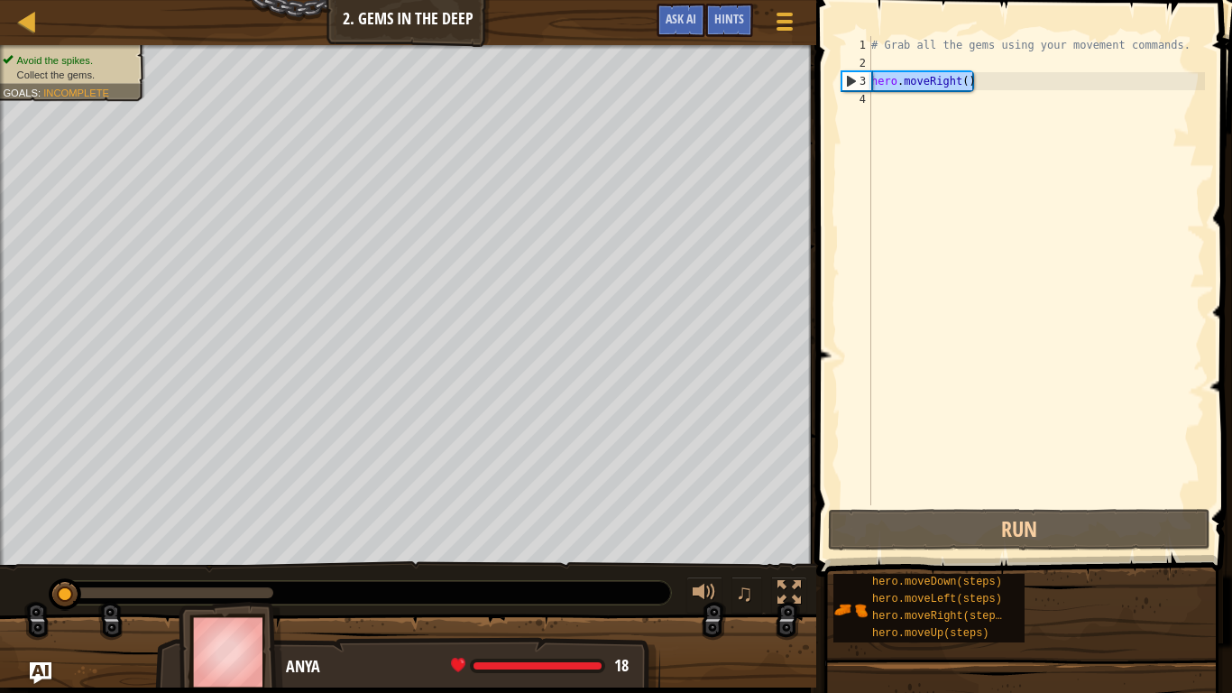
drag, startPoint x: 987, startPoint y: 85, endPoint x: 863, endPoint y: 88, distance: 123.6
click at [863, 88] on div "1 2 3 4 # Grab all the gems using your movement commands. hero . moveRight ( ) …" at bounding box center [1021, 270] width 367 height 469
type textarea "hero.moveRight()"
click at [890, 106] on div "# Grab all the gems using your movement commands. hero . moveRight ( )" at bounding box center [1036, 288] width 337 height 505
type textarea "hero.moveRight()"
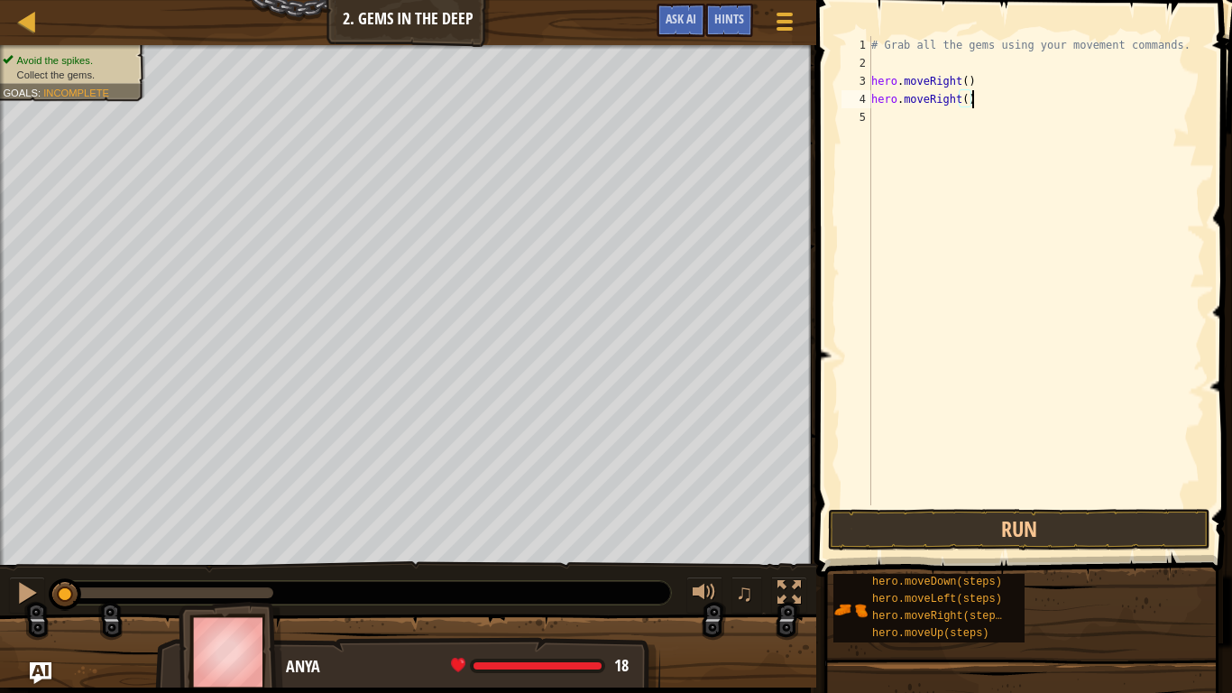
click at [881, 116] on div "# Grab all the gems using your movement commands. hero . moveRight ( ) hero . m…" at bounding box center [1036, 288] width 337 height 505
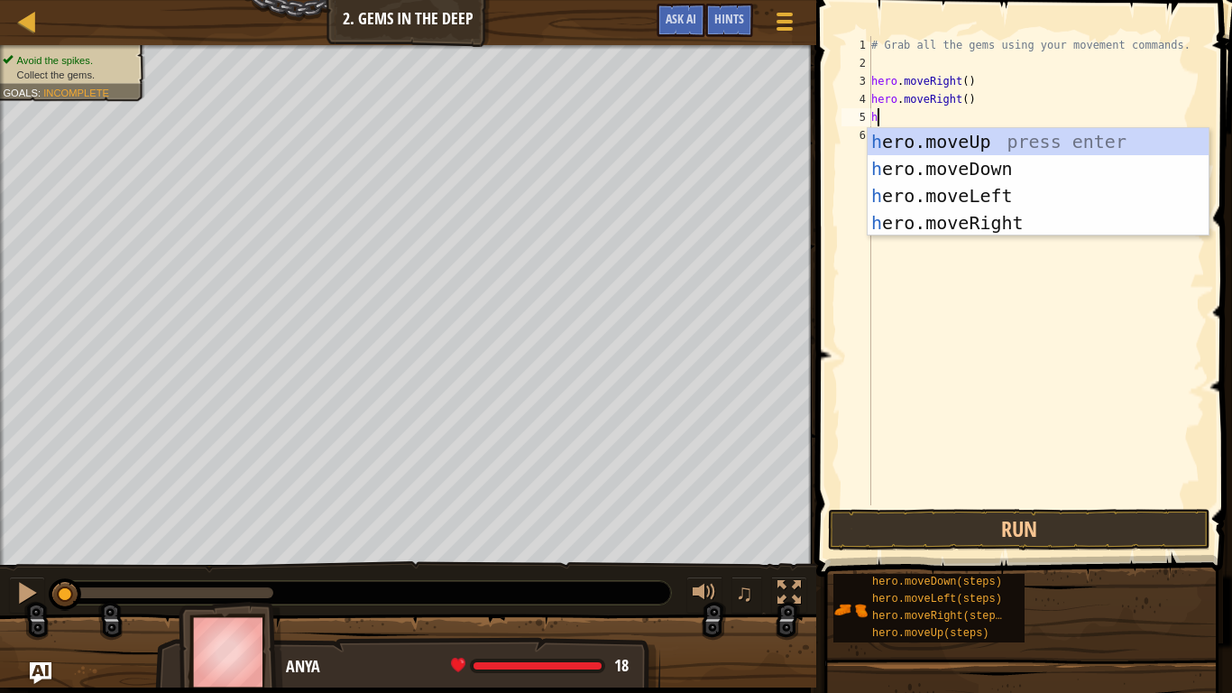
type textarea "hr"
click at [964, 146] on div "h e r o.moveUp press enter h e r o.moveDown press enter h e r o.moveLeft press …" at bounding box center [1038, 209] width 341 height 162
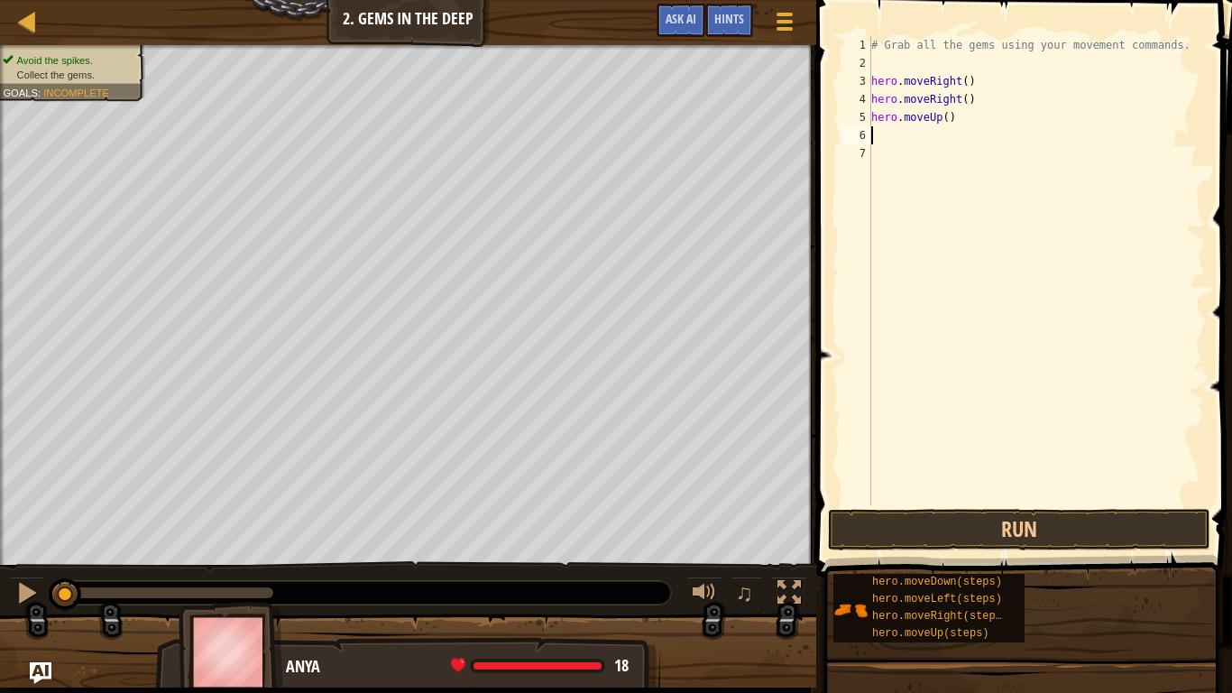
scroll to position [8, 0]
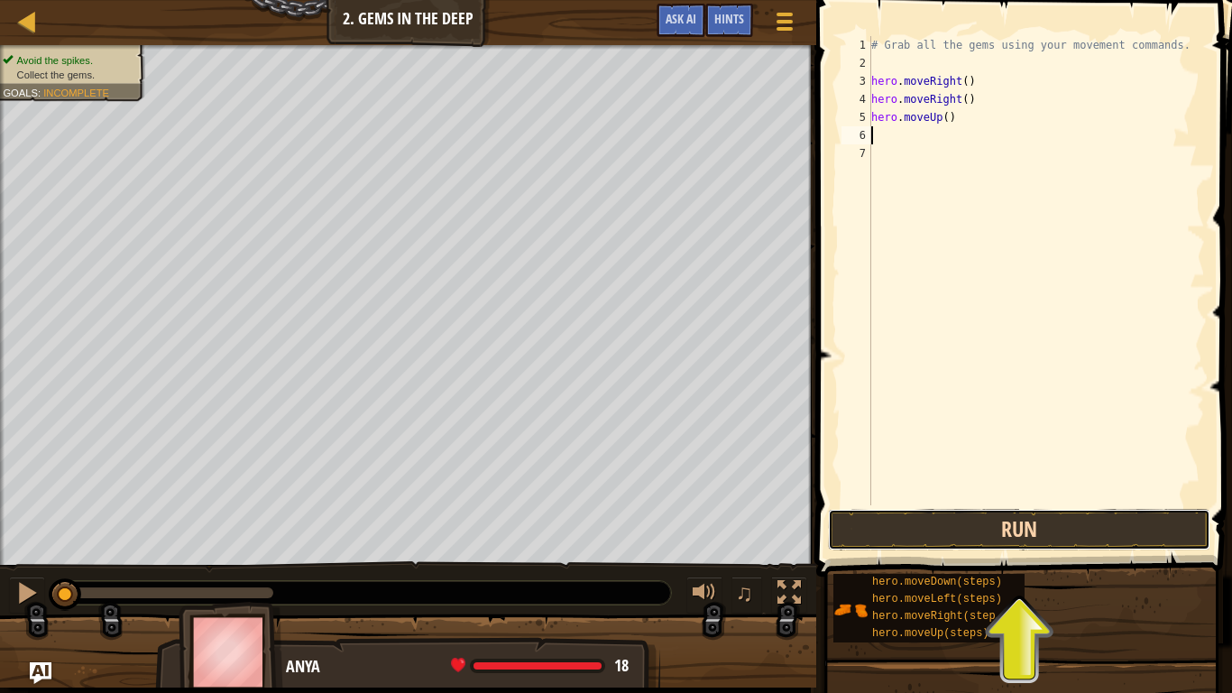
click at [942, 539] on button "Run" at bounding box center [1019, 529] width 382 height 41
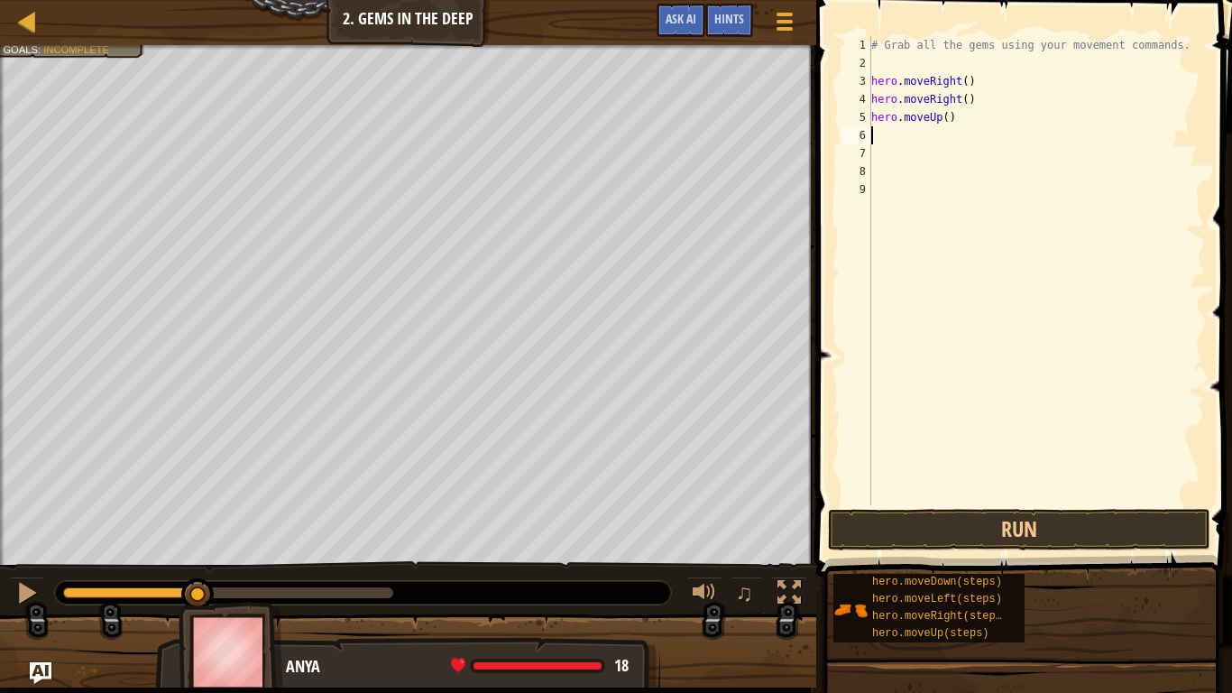
click at [884, 130] on div "# Grab all the gems using your movement commands. hero . moveRight ( ) hero . m…" at bounding box center [1036, 288] width 337 height 505
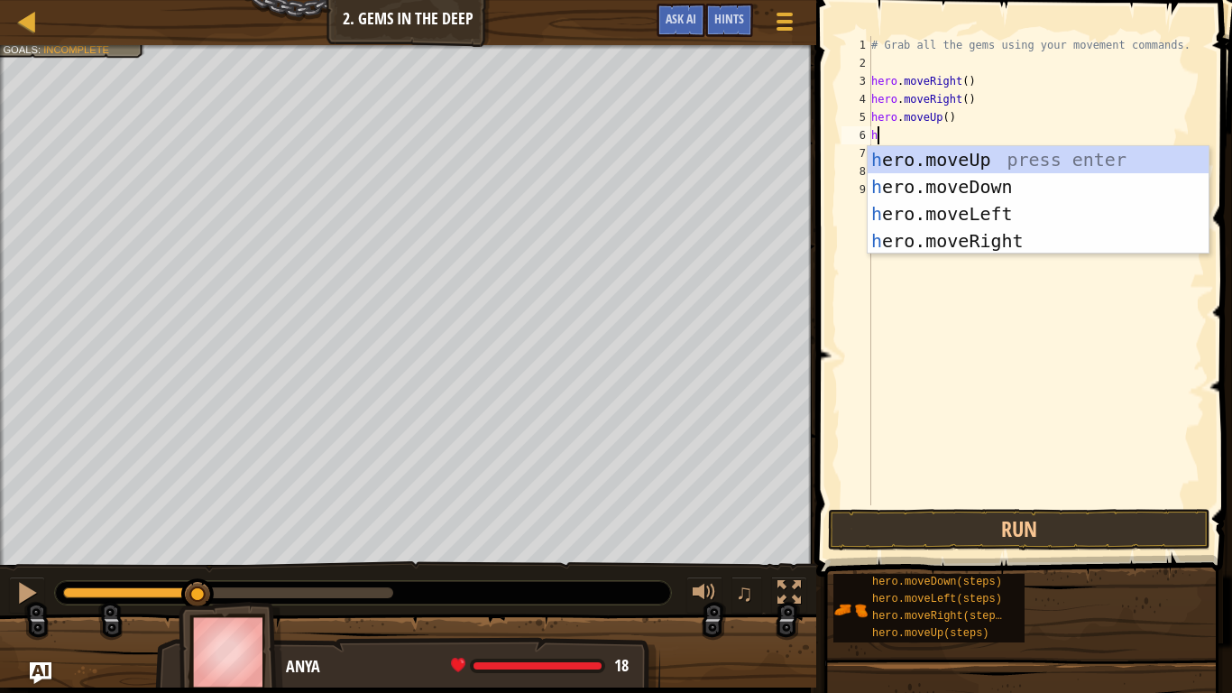
type textarea "hr"
click at [969, 160] on div "h e r o.moveUp press enter h e r o.moveDown press enter h e r o.moveLeft press …" at bounding box center [1038, 227] width 341 height 162
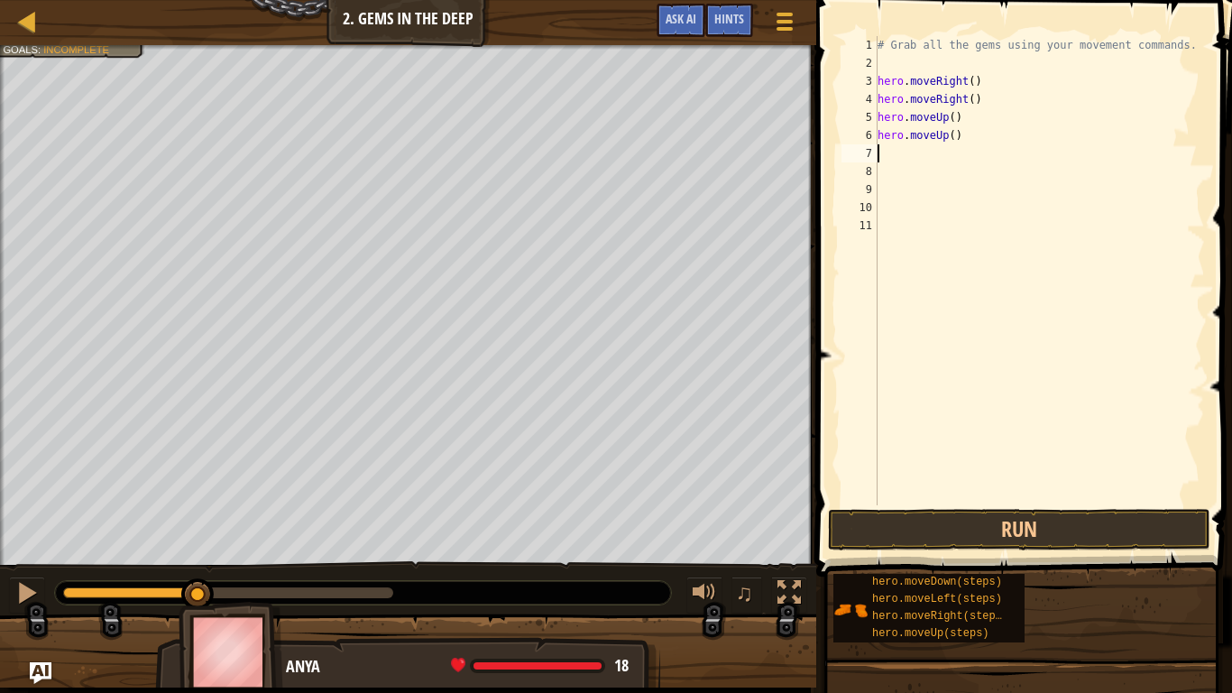
click at [883, 152] on div "# Grab all the gems using your movement commands. hero . moveRight ( ) hero . m…" at bounding box center [1039, 288] width 331 height 505
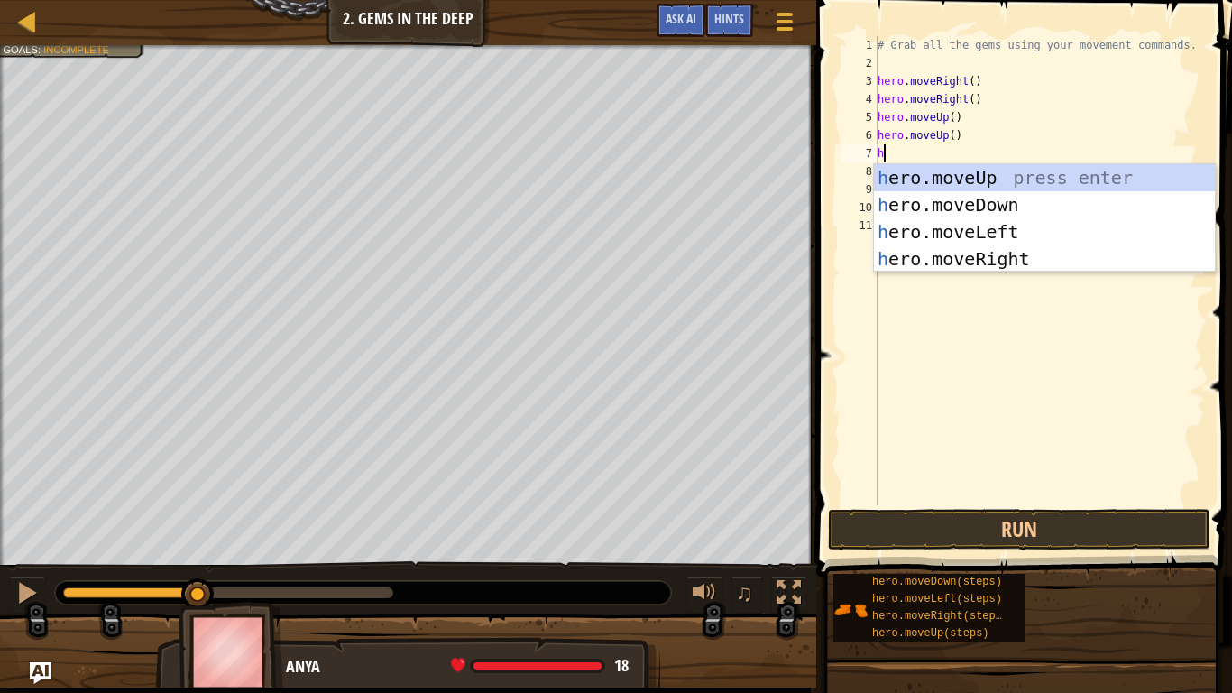
scroll to position [8, 2]
type textarea "hrom"
click at [971, 259] on div "h e ro . m oveUp press enter h e ro . m oveDown press enter h e ro . m oveLeft …" at bounding box center [1044, 245] width 341 height 162
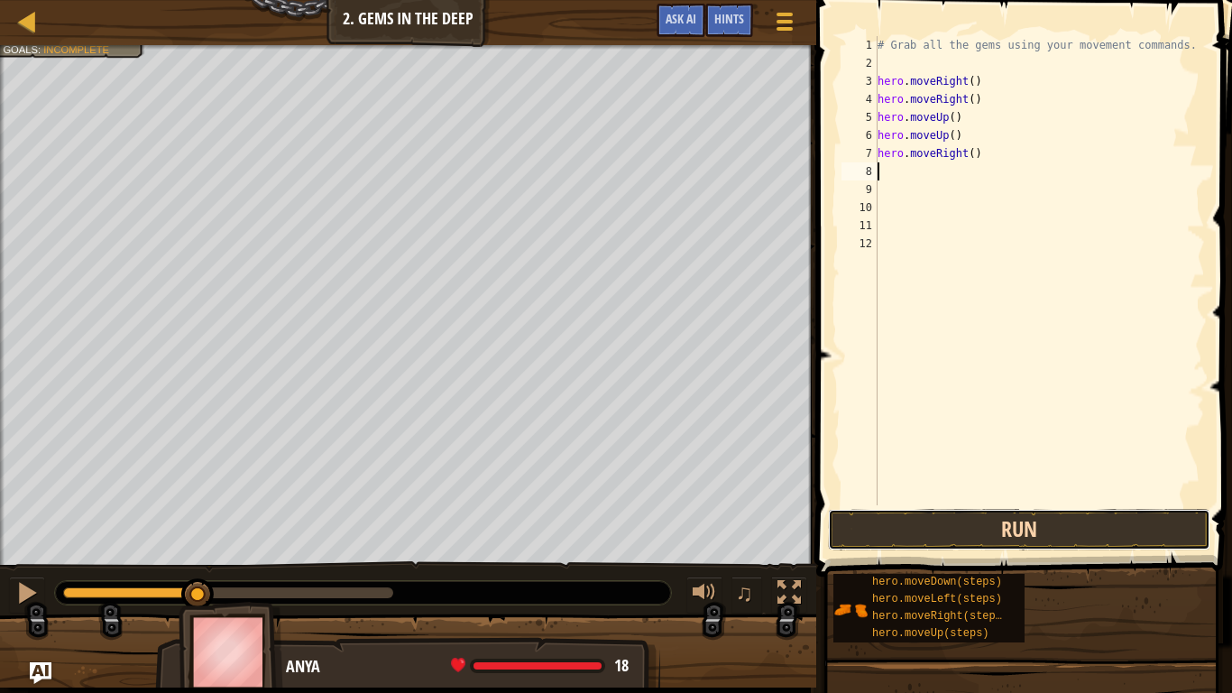
click at [981, 535] on button "Run" at bounding box center [1019, 529] width 382 height 41
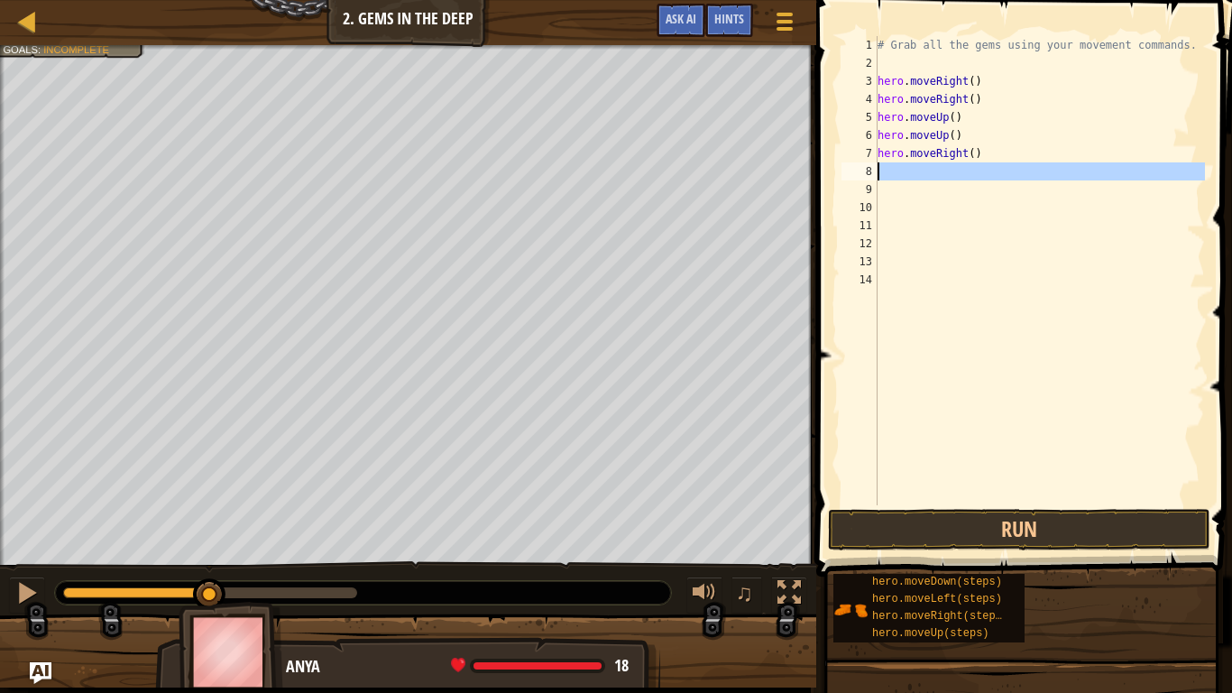
click at [876, 173] on div "8" at bounding box center [859, 171] width 36 height 18
click at [884, 173] on div "# Grab all the gems using your movement commands. hero . moveRight ( ) hero . m…" at bounding box center [1039, 288] width 331 height 505
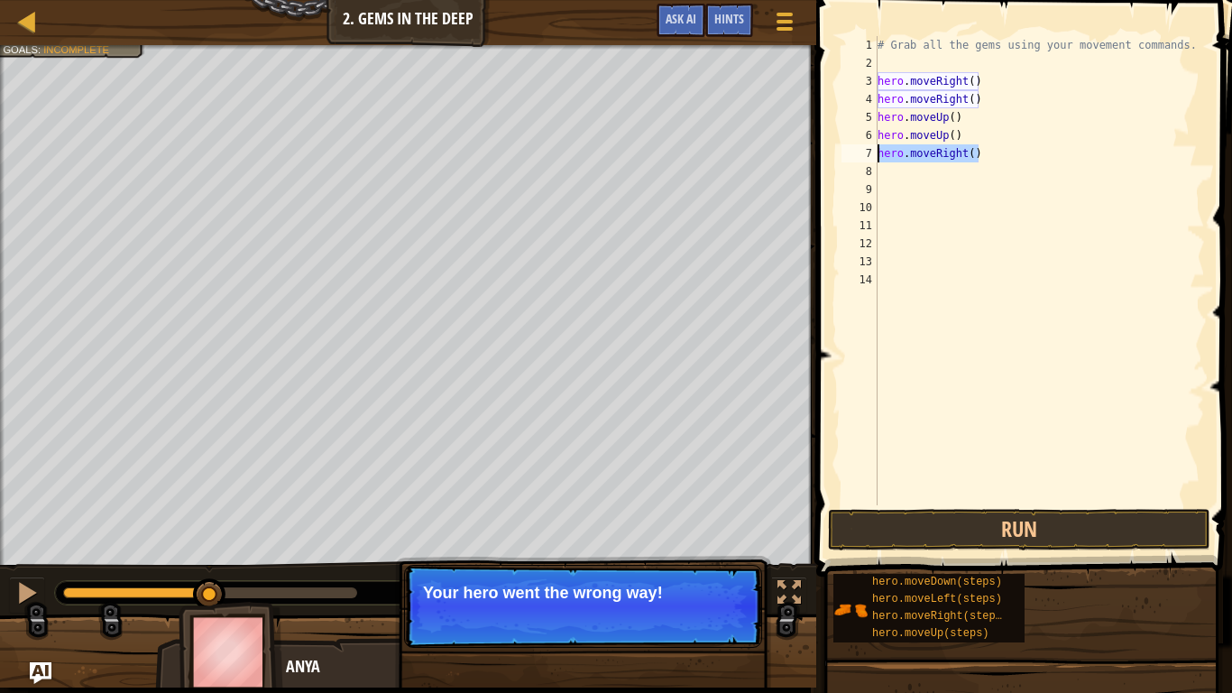
drag, startPoint x: 996, startPoint y: 154, endPoint x: 878, endPoint y: 158, distance: 118.2
click at [878, 158] on div "# Grab all the gems using your movement commands. hero . moveRight ( ) hero . m…" at bounding box center [1039, 288] width 331 height 505
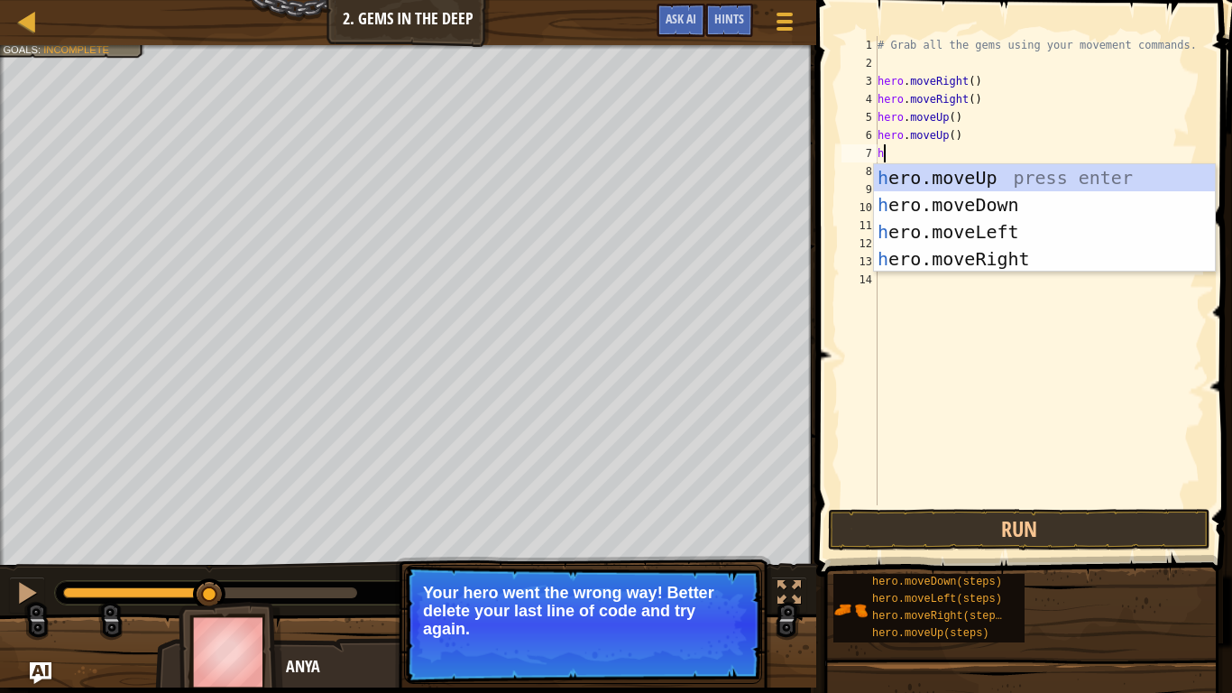
type textarea "hro"
click at [954, 180] on div "h e ro .moveUp press enter h e ro .moveDown press enter h e ro .moveLeft press …" at bounding box center [1044, 245] width 341 height 162
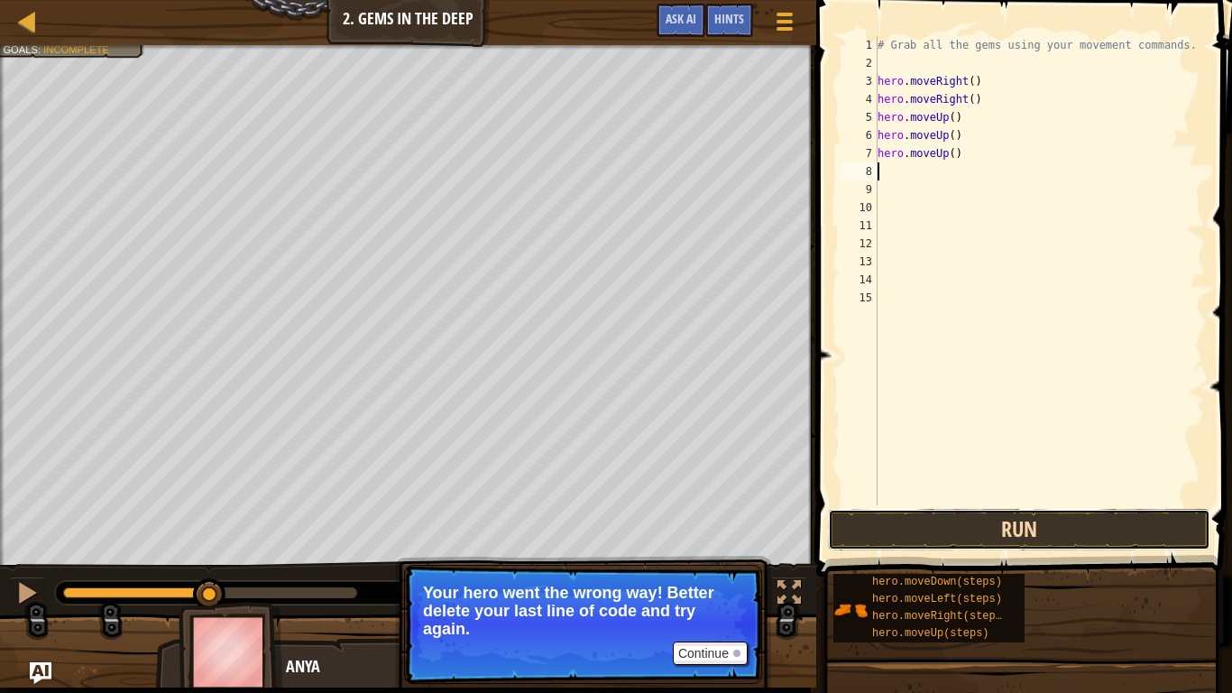
click at [1032, 538] on button "Run" at bounding box center [1019, 529] width 382 height 41
click at [891, 170] on div "# Grab all the gems using your movement commands. hero . moveRight ( ) hero . m…" at bounding box center [1039, 288] width 331 height 505
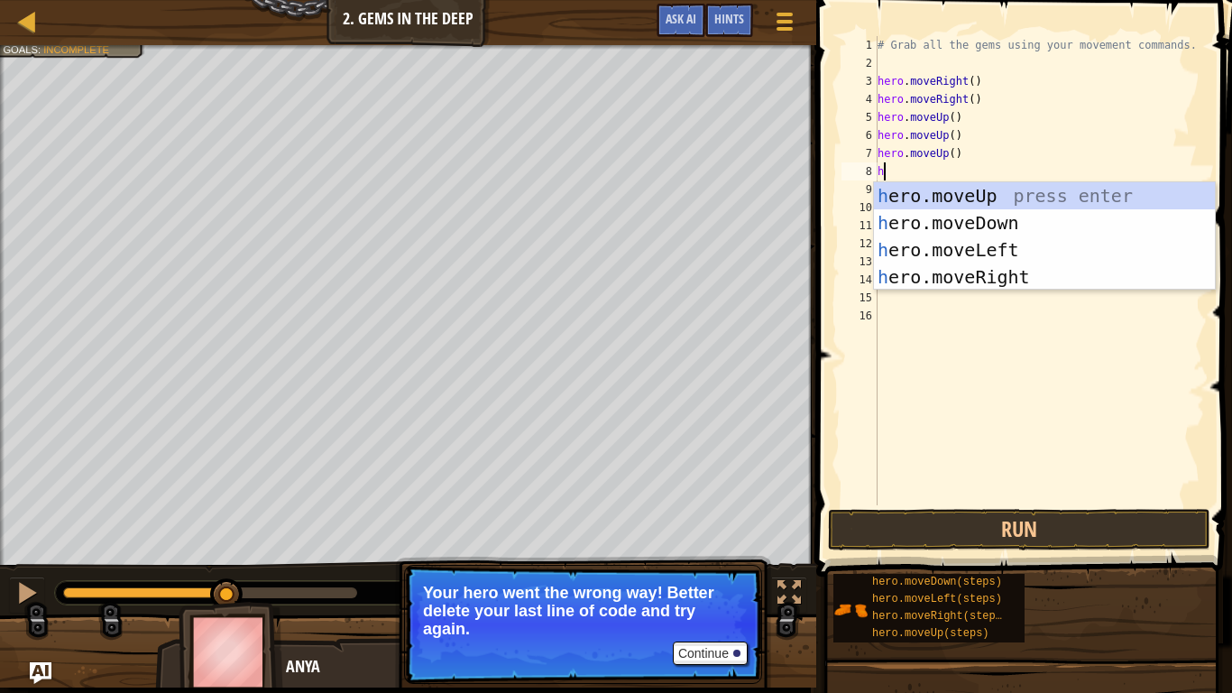
type textarea "hro"
click at [969, 200] on div "h e ro .moveUp press enter h e ro .moveDown press enter h e ro .moveLeft press …" at bounding box center [1044, 263] width 341 height 162
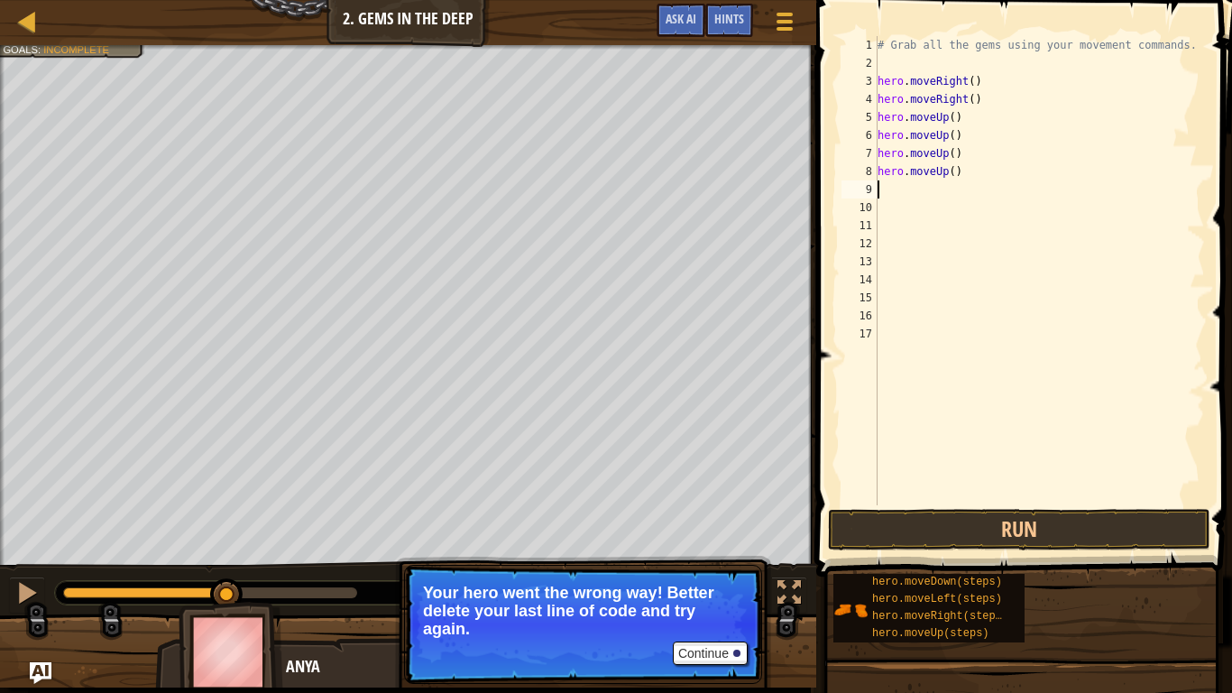
scroll to position [8, 0]
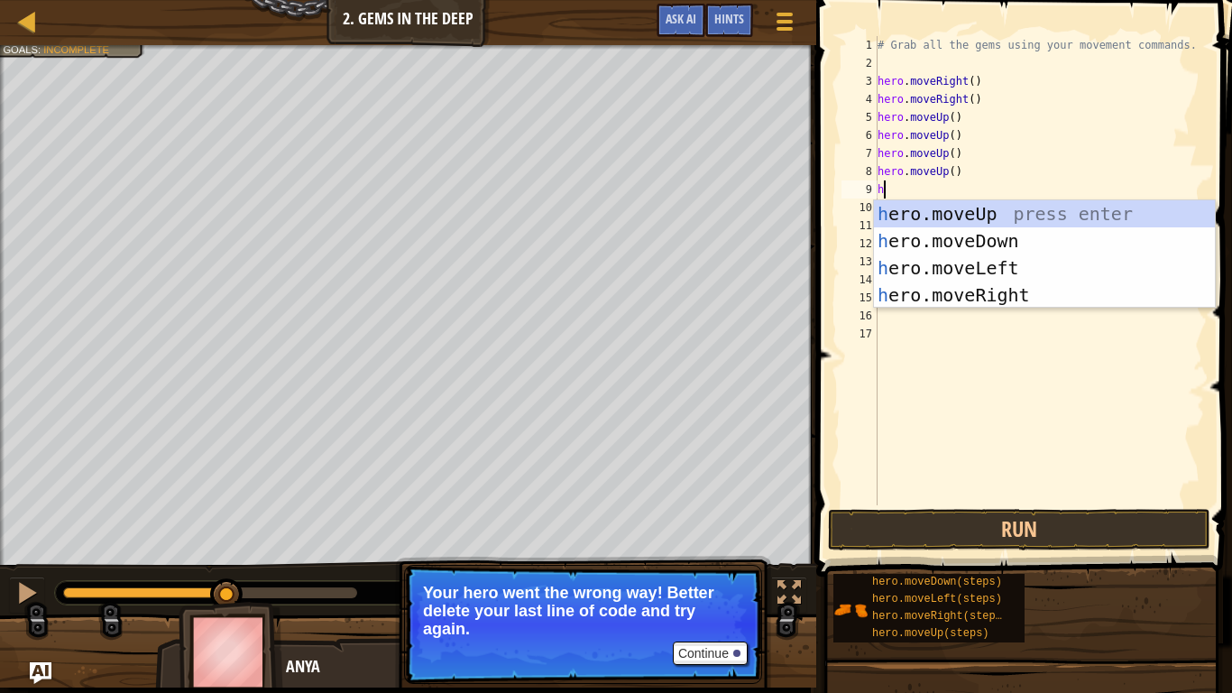
type textarea "hro"
click at [946, 289] on div "h e ro .moveUp press enter h e ro .moveDown press enter h e ro .moveLeft press …" at bounding box center [1044, 281] width 341 height 162
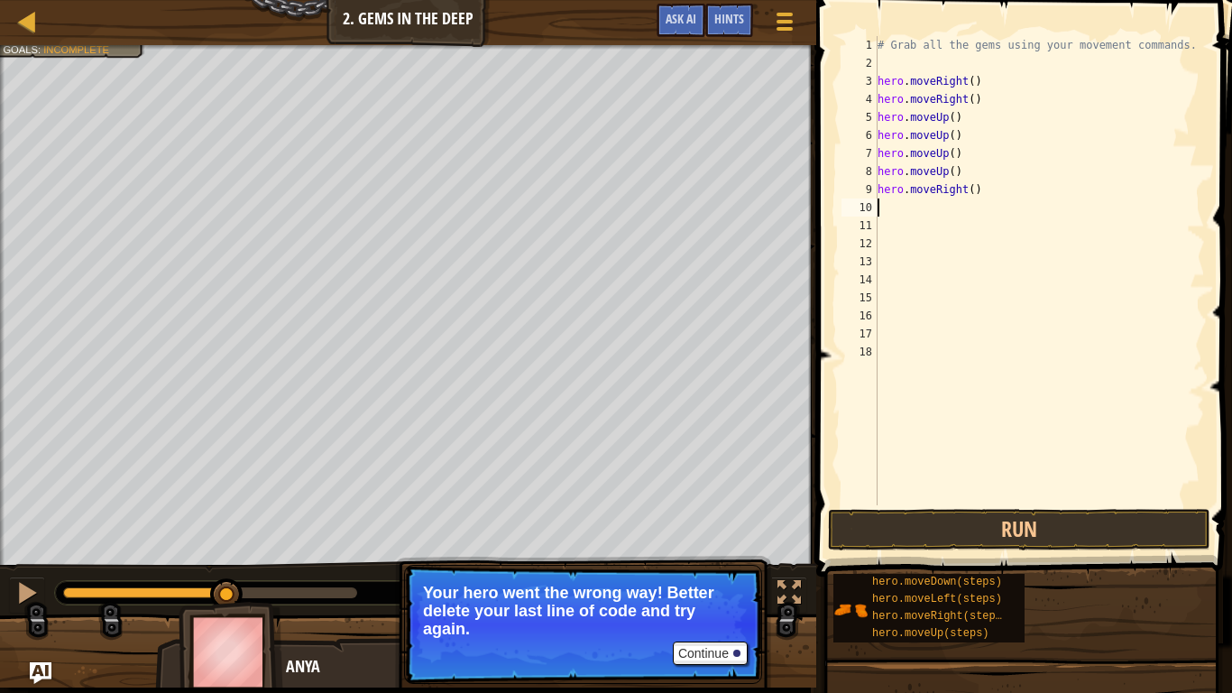
scroll to position [8, 0]
click at [944, 519] on button "Run" at bounding box center [1019, 529] width 382 height 41
drag, startPoint x: 990, startPoint y: 189, endPoint x: 914, endPoint y: 198, distance: 76.3
click at [914, 198] on div "# Grab all the gems using your movement commands. hero . moveRight ( ) hero . m…" at bounding box center [1039, 288] width 331 height 505
click at [981, 188] on div "# Grab all the gems using your movement commands. hero . moveRight ( ) hero . m…" at bounding box center [1039, 270] width 331 height 469
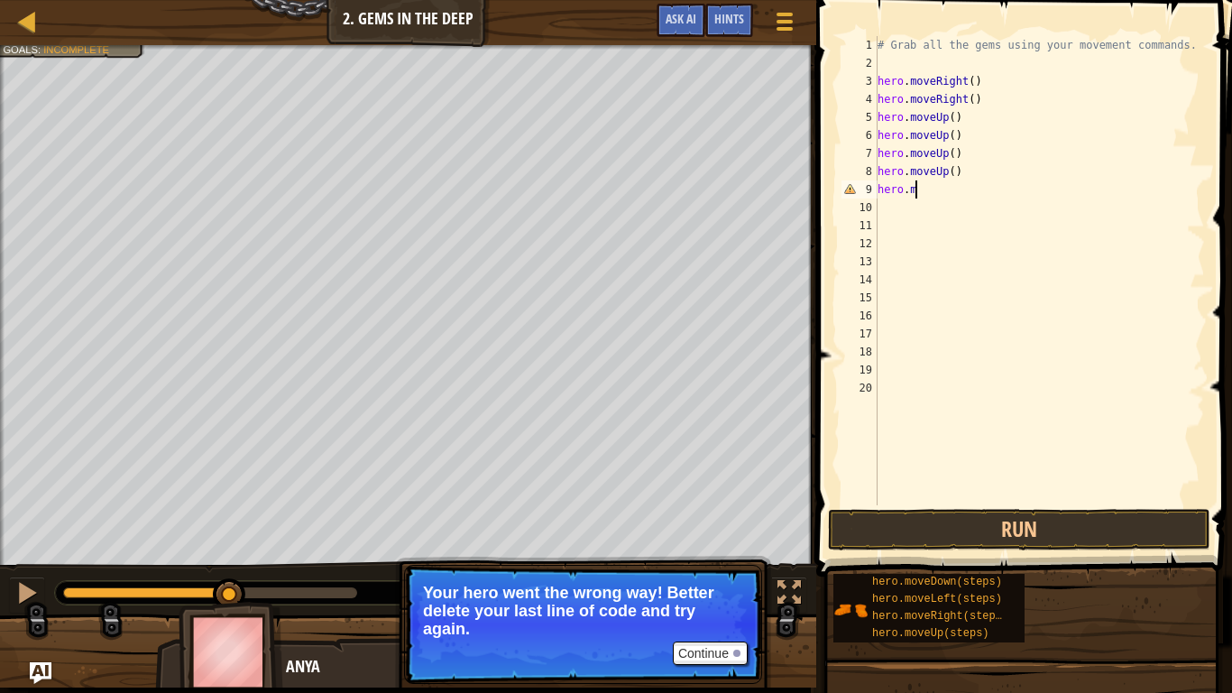
click at [954, 137] on div "# Grab all the gems using your movement commands. hero . moveRight ( ) hero . m…" at bounding box center [1039, 288] width 331 height 505
click at [918, 196] on div "# Grab all the gems using your movement commands. hero . moveRight ( ) hero . m…" at bounding box center [1039, 288] width 331 height 505
type textarea "[DOMAIN_NAME]"
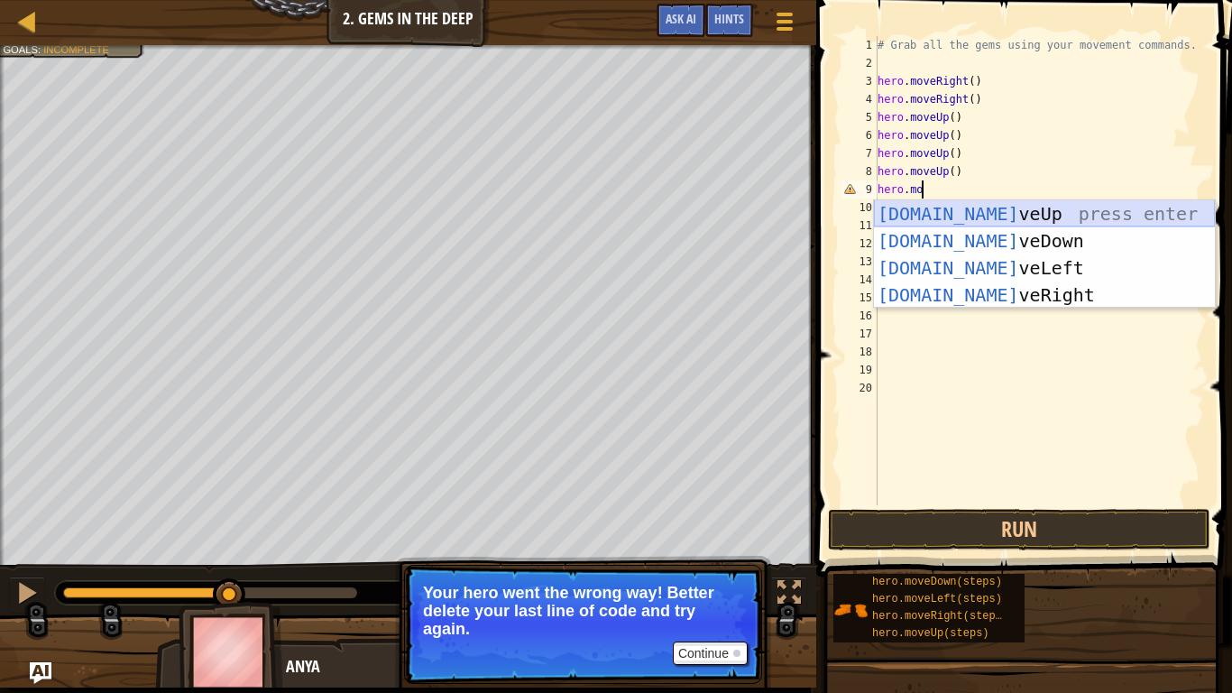
click at [1022, 217] on div "[DOMAIN_NAME] veUp press enter [DOMAIN_NAME] veDown press enter [DOMAIN_NAME] v…" at bounding box center [1044, 281] width 341 height 162
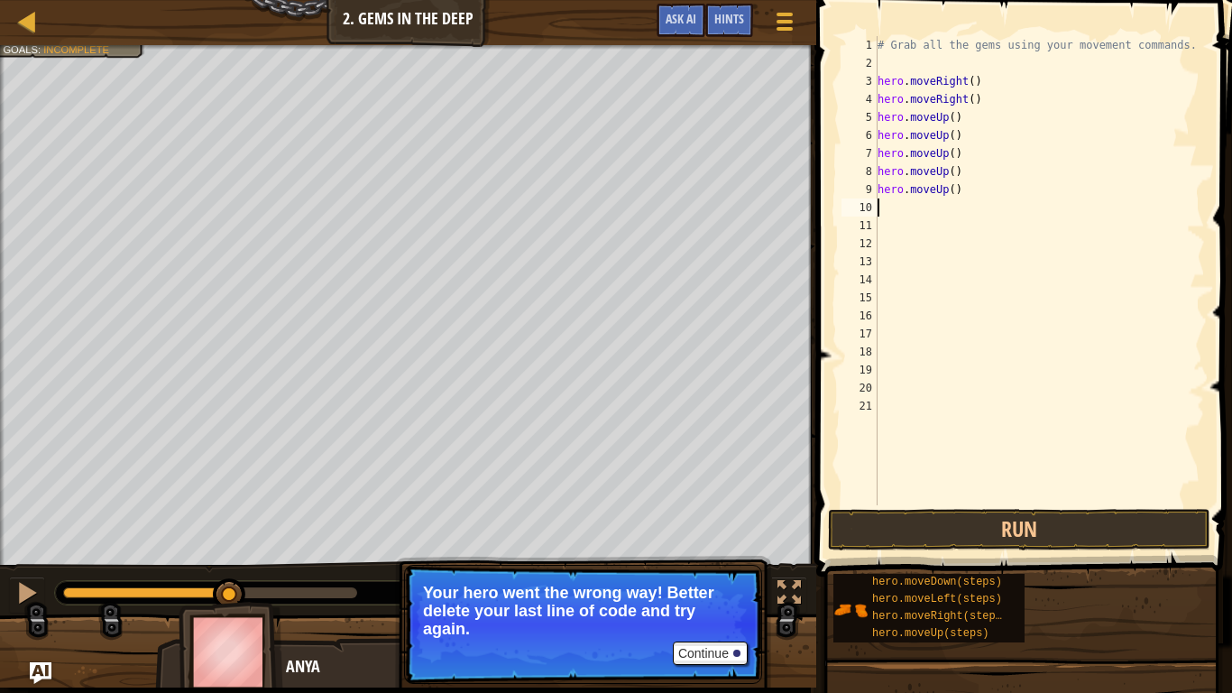
scroll to position [8, 0]
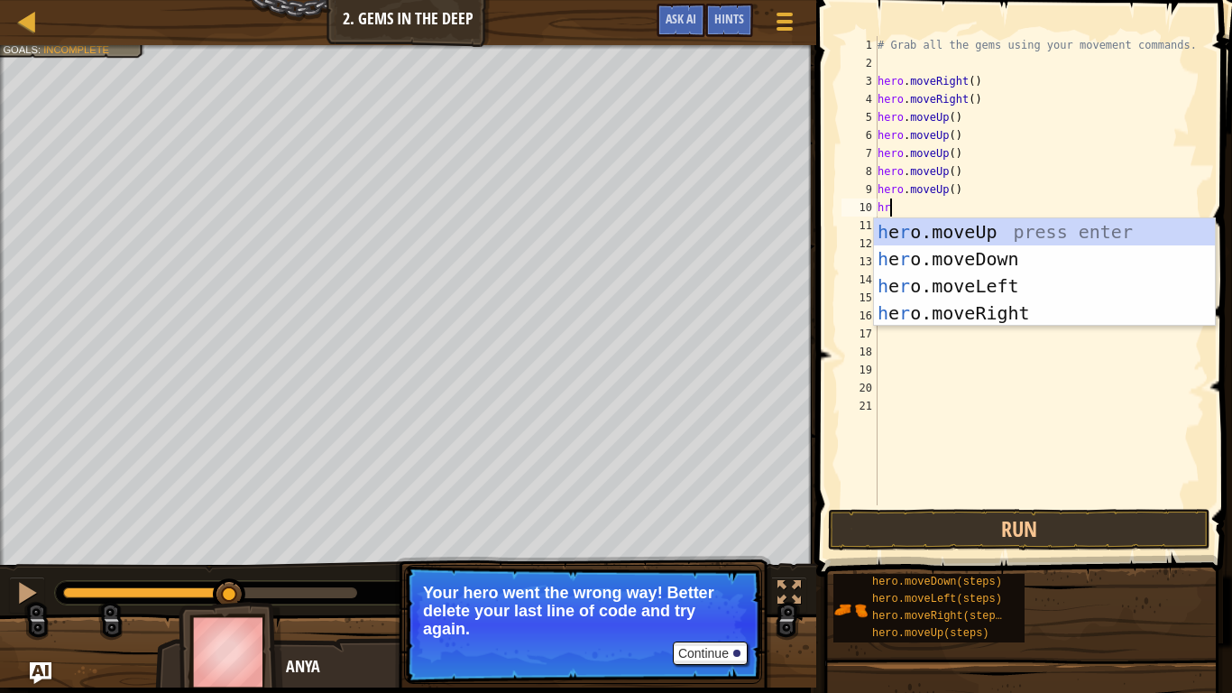
type textarea "hro"
click at [973, 229] on div "h e ro .moveUp press enter h e ro .moveDown press enter h e ro .moveLeft press …" at bounding box center [1044, 299] width 341 height 162
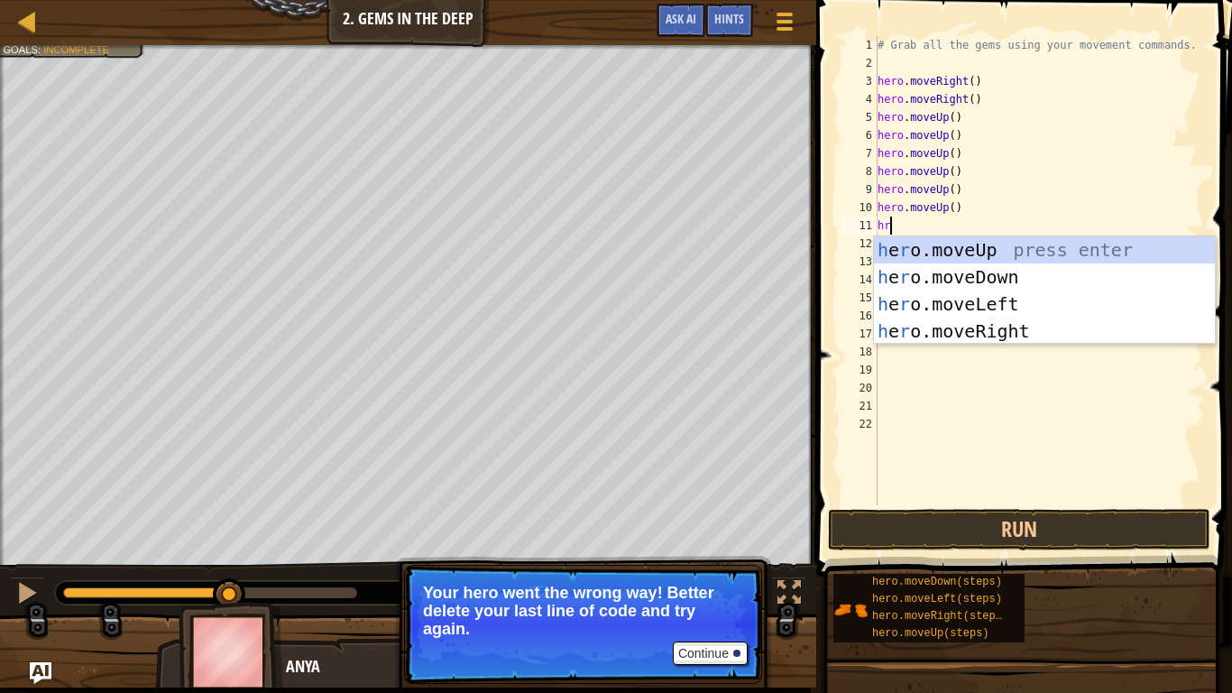
type textarea "hro"
click at [978, 342] on div "h e ro .moveUp press enter h e ro .moveDown press enter h e ro .moveLeft press …" at bounding box center [1044, 317] width 341 height 162
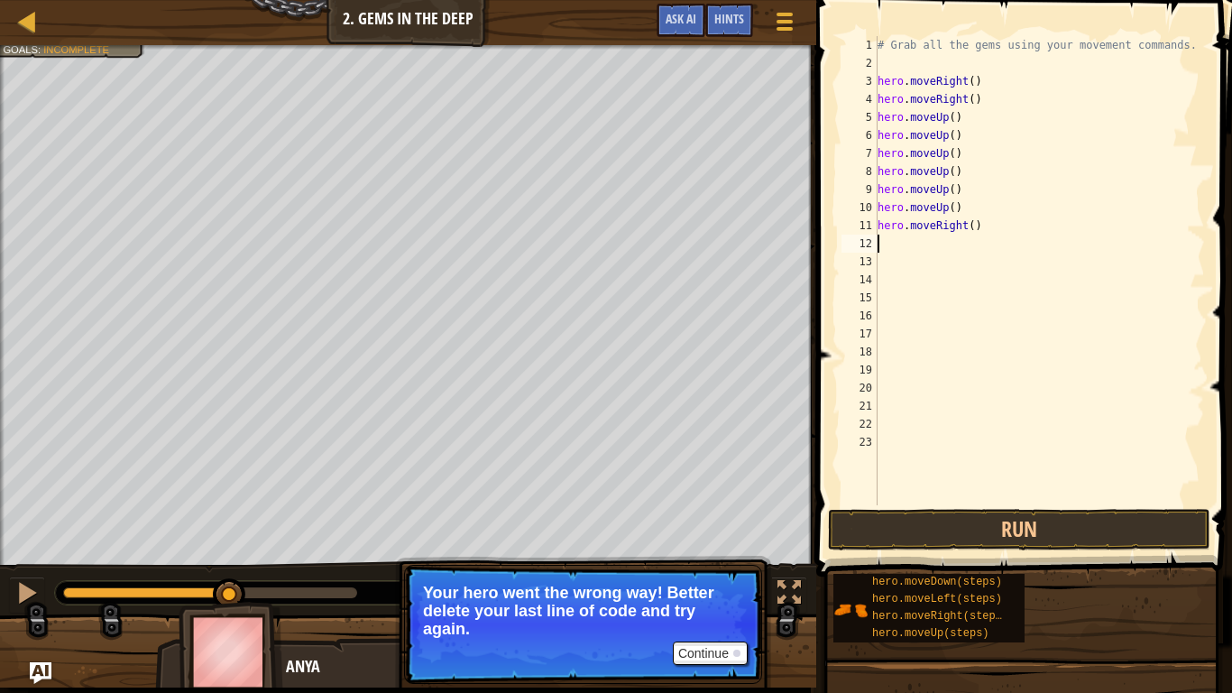
scroll to position [8, 0]
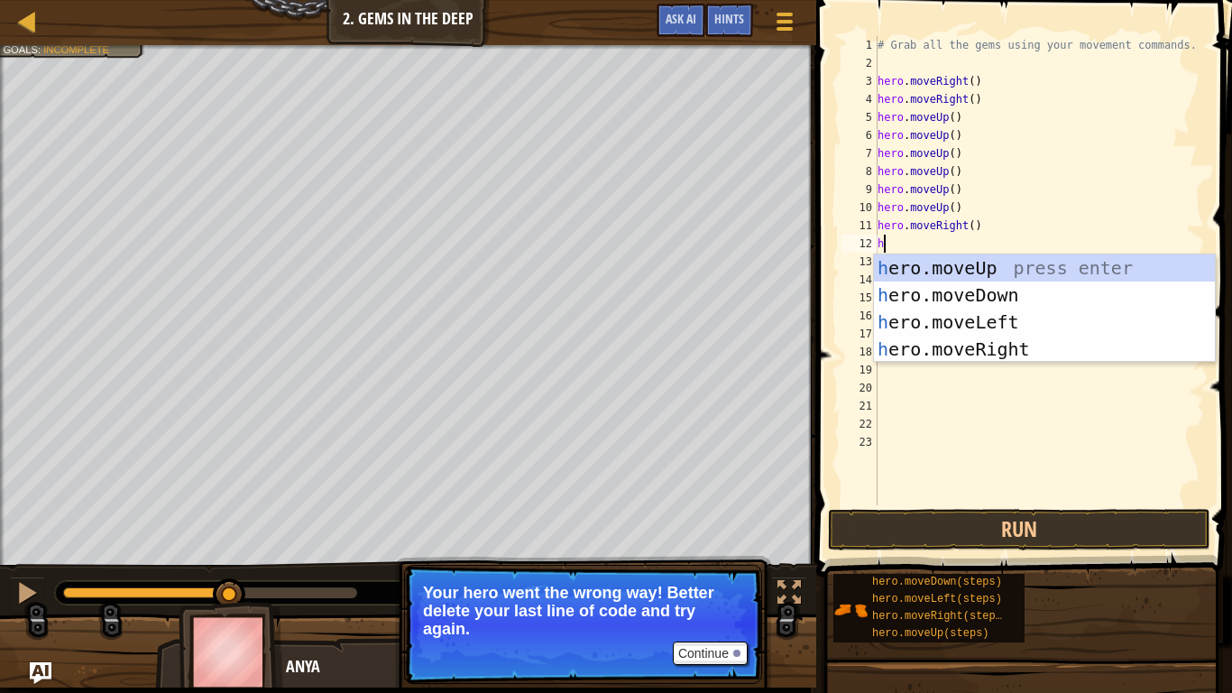
type textarea "hro"
click at [957, 346] on div "h e ro .moveUp press enter h e ro .moveDown press enter h e ro .moveLeft press …" at bounding box center [1044, 335] width 341 height 162
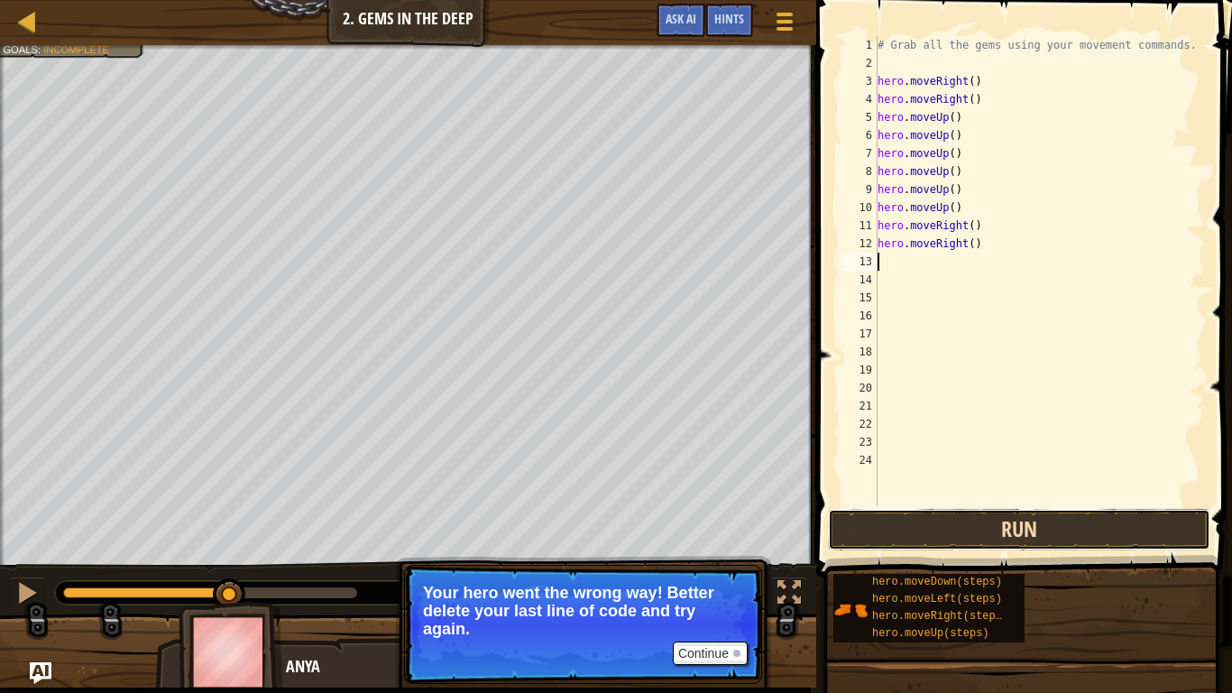
click at [996, 523] on button "Run" at bounding box center [1019, 529] width 382 height 41
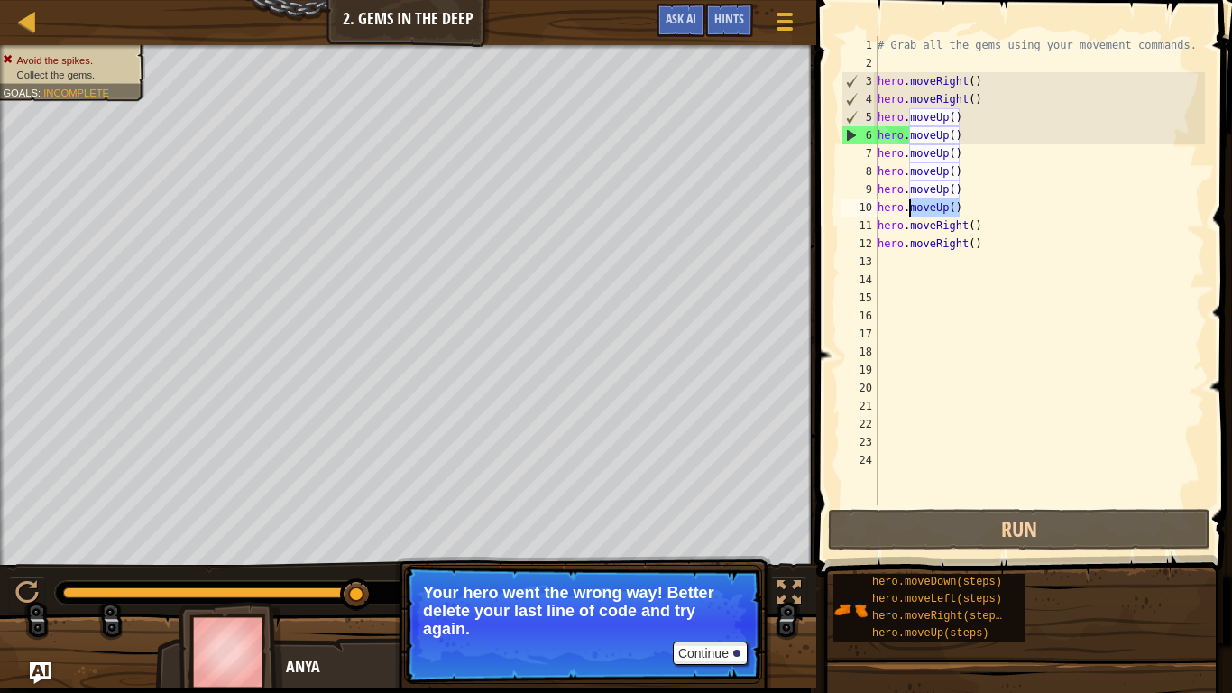
drag, startPoint x: 965, startPoint y: 207, endPoint x: 911, endPoint y: 205, distance: 54.2
click at [911, 205] on div "# Grab all the gems using your movement commands. hero . moveRight ( ) hero . m…" at bounding box center [1039, 288] width 331 height 505
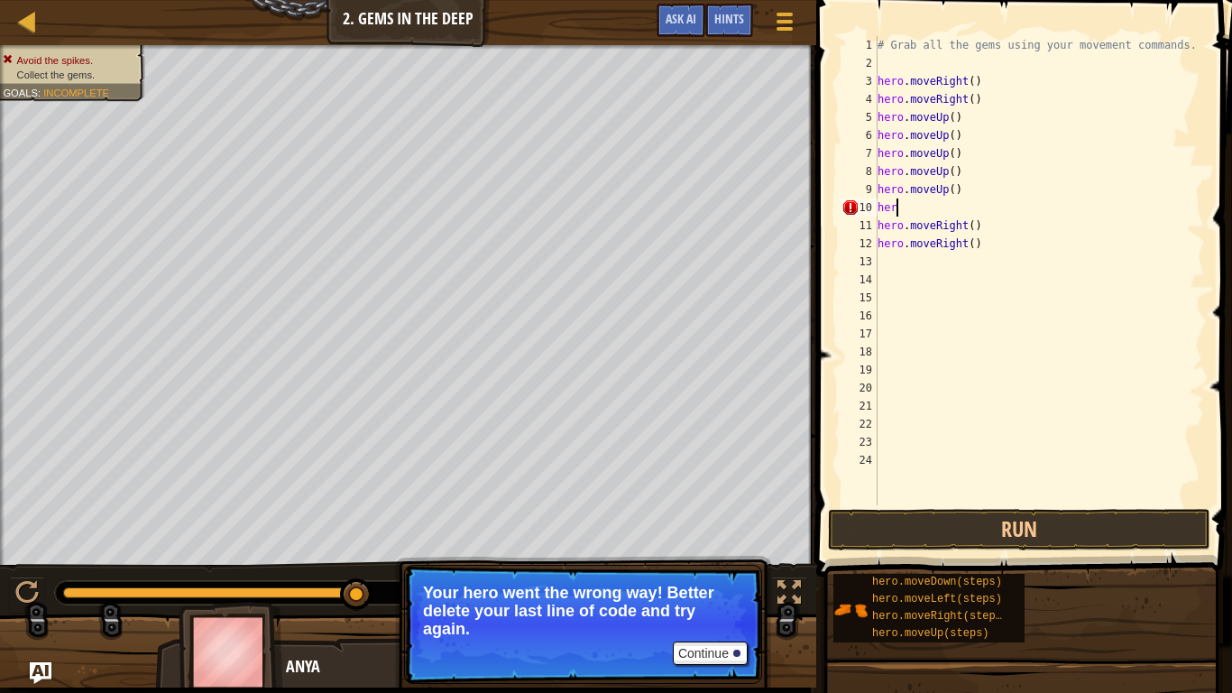
type textarea "h"
click at [965, 528] on button "Run" at bounding box center [1019, 529] width 382 height 41
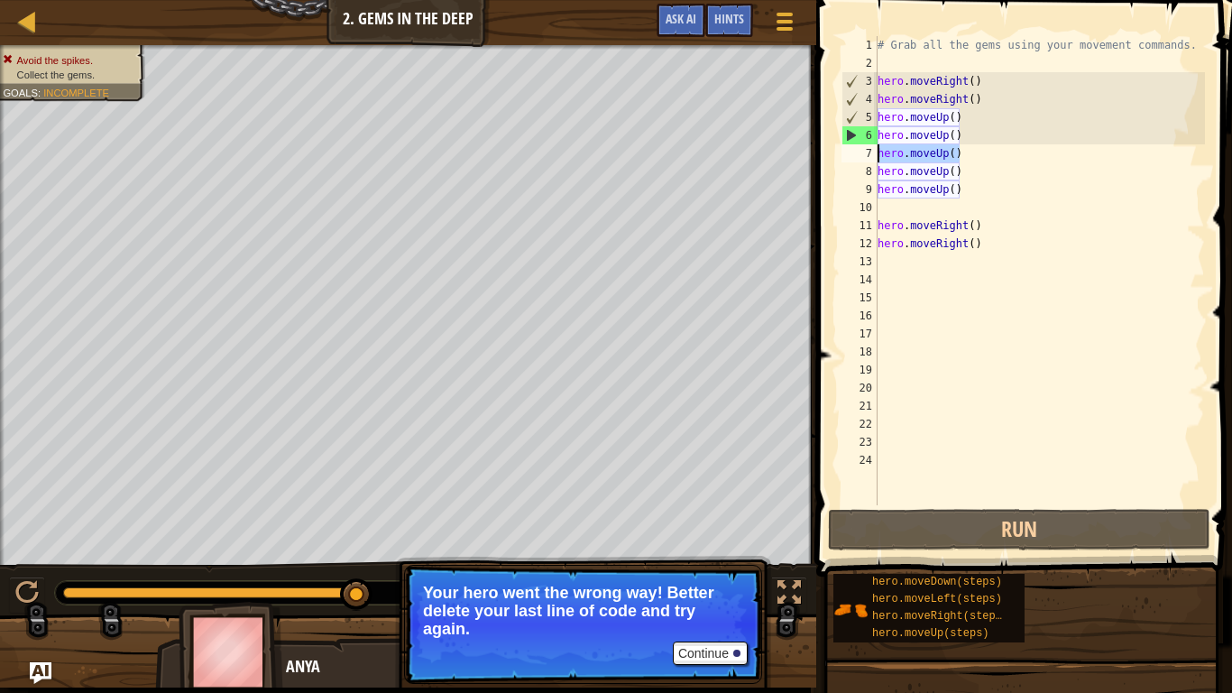
drag, startPoint x: 967, startPoint y: 155, endPoint x: 874, endPoint y: 161, distance: 93.0
click at [874, 161] on div "1 2 3 4 5 6 7 8 9 10 11 12 13 14 15 16 17 18 19 20 21 22 23 24 # Grab all the g…" at bounding box center [1021, 270] width 367 height 469
type textarea "hero.moveUp()"
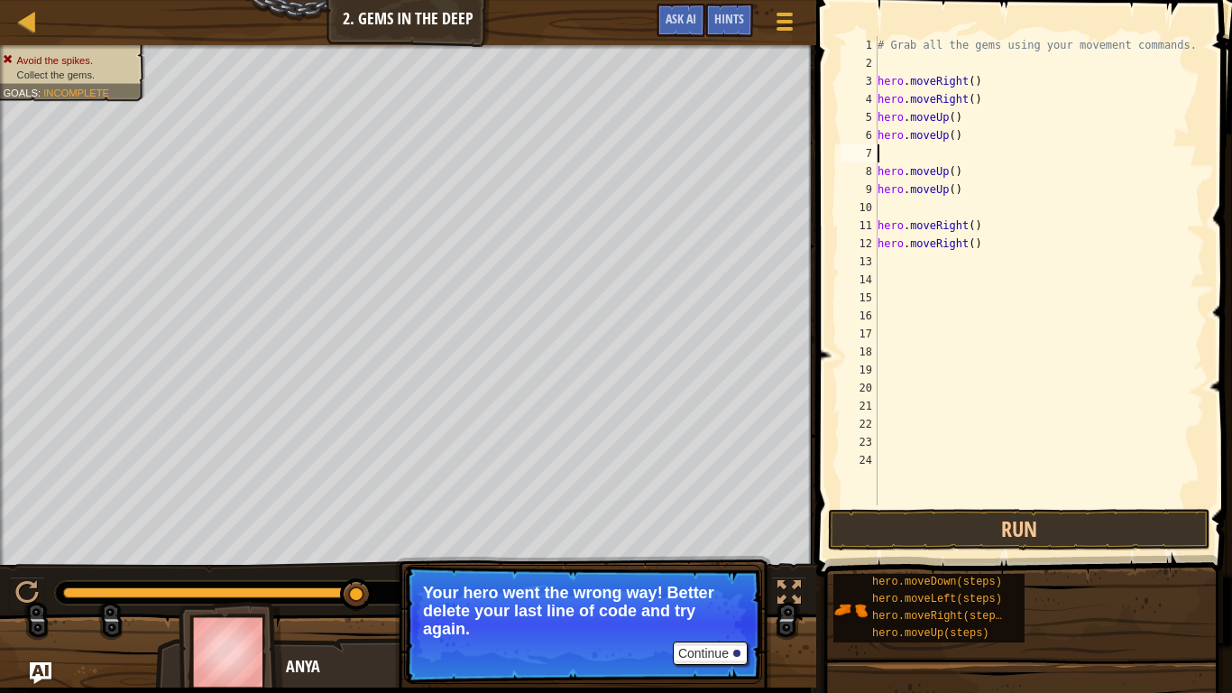
type textarea "ri"
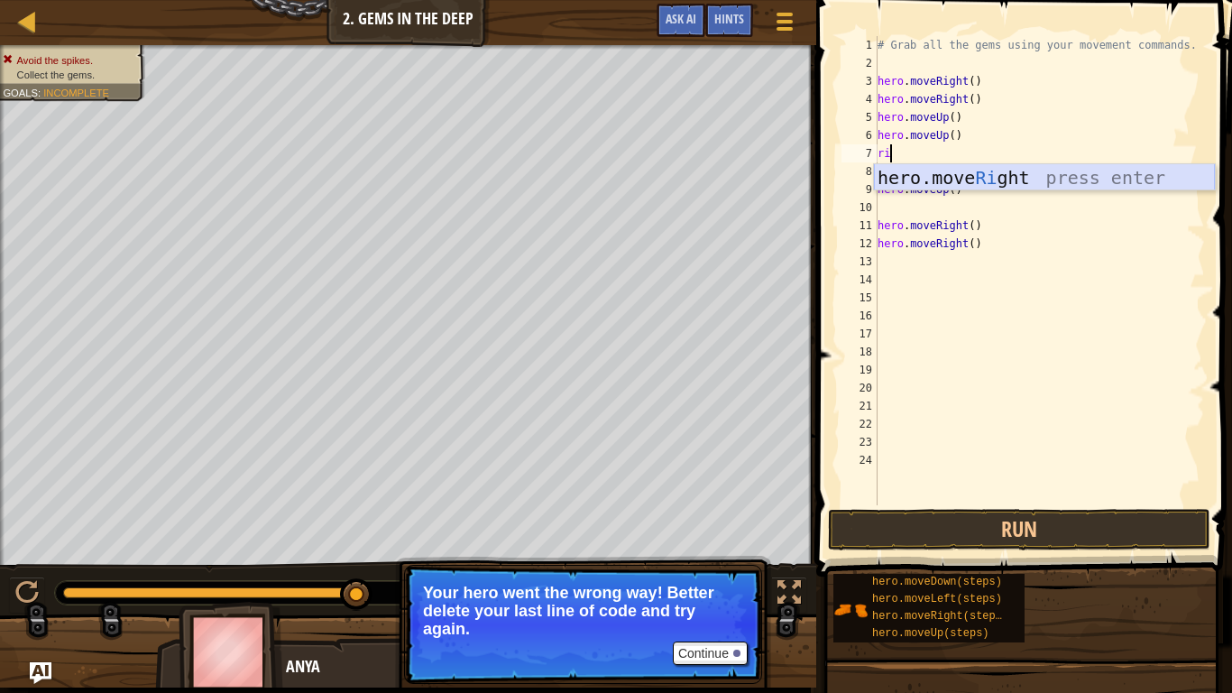
click at [968, 176] on div "hero.move Ri ght press enter" at bounding box center [1044, 204] width 341 height 81
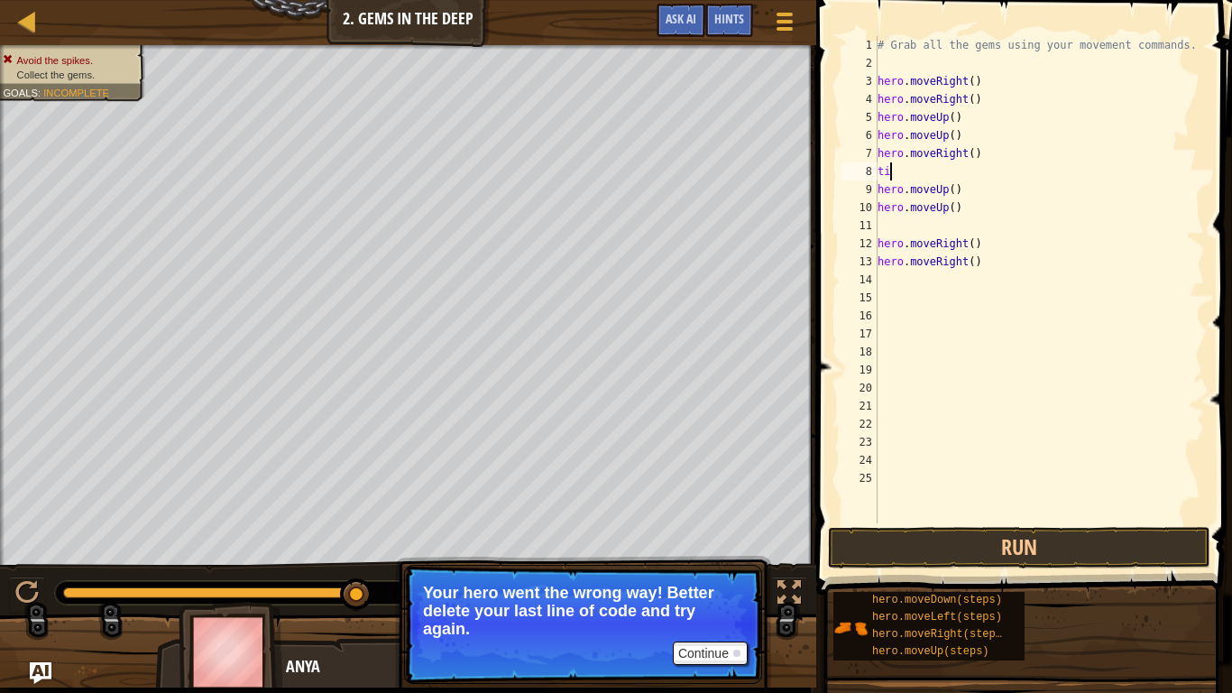
type textarea "t"
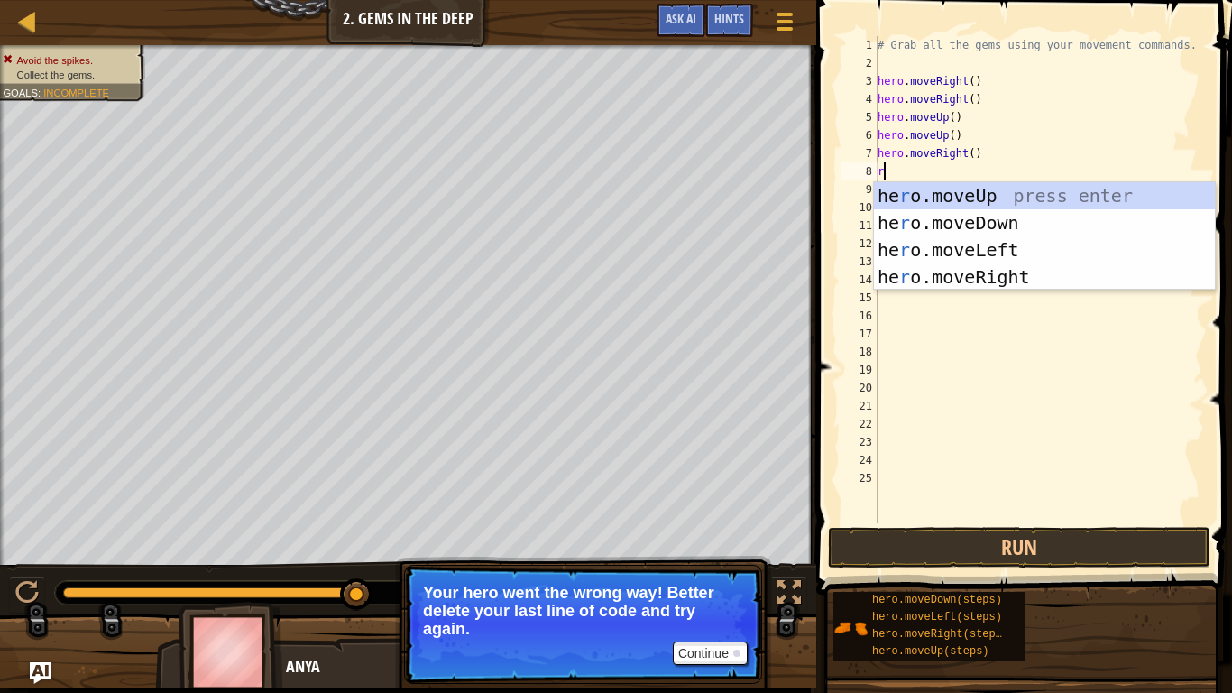
type textarea "ri"
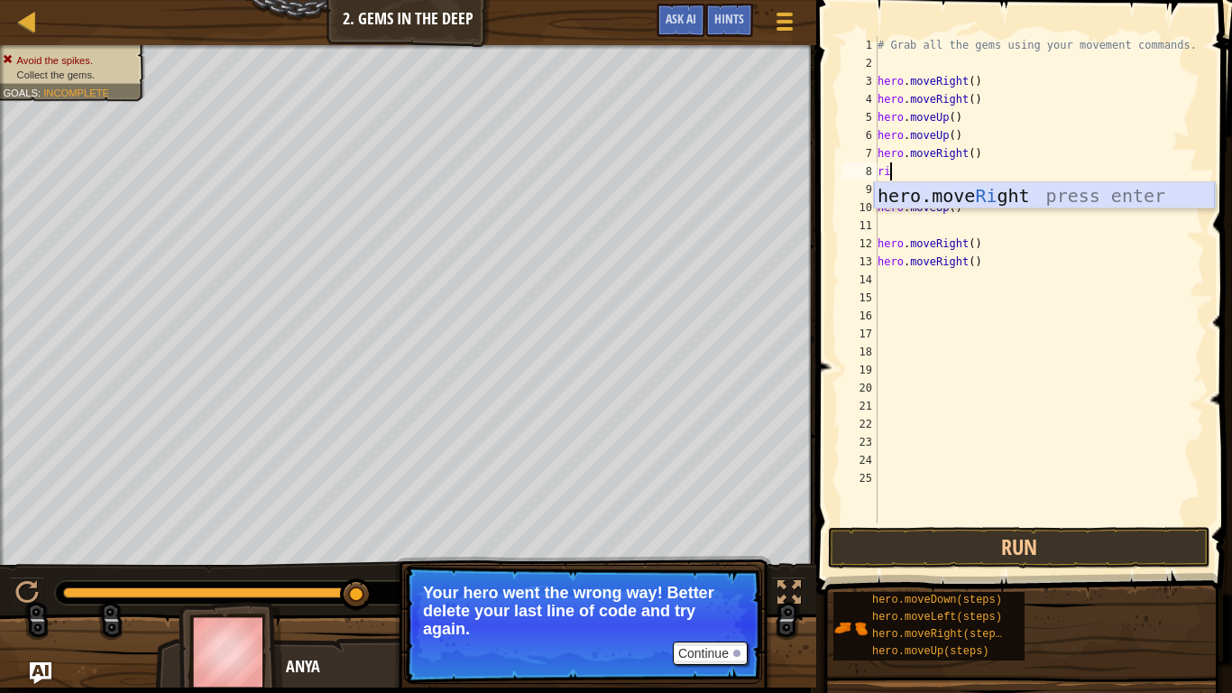
click at [1008, 200] on div "hero.move Ri ght press enter" at bounding box center [1044, 222] width 341 height 81
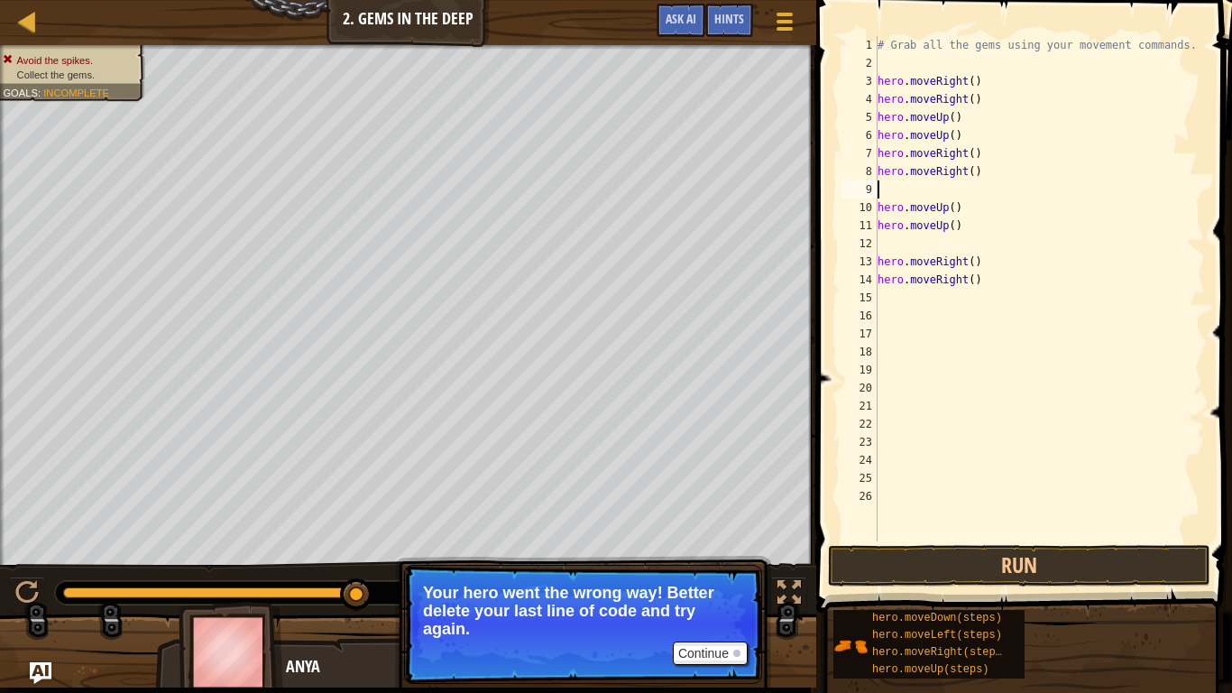
scroll to position [8, 0]
click at [988, 539] on button "Run" at bounding box center [1019, 565] width 382 height 41
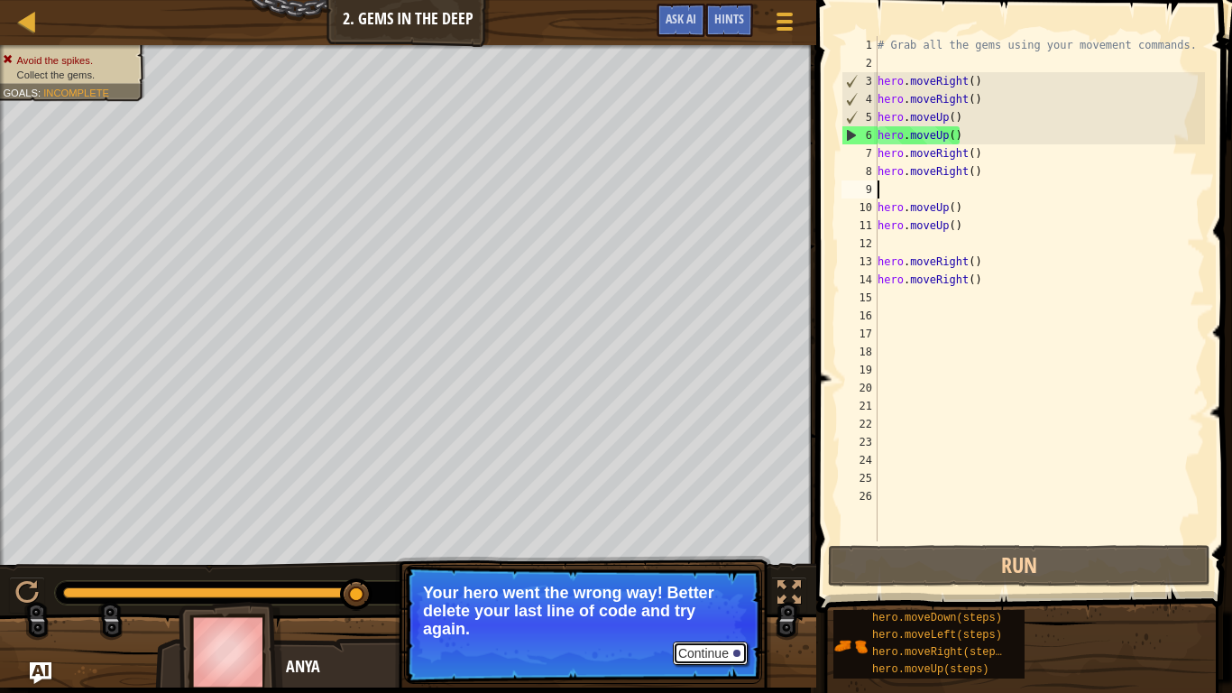
click at [716, 539] on button "Continue" at bounding box center [710, 652] width 75 height 23
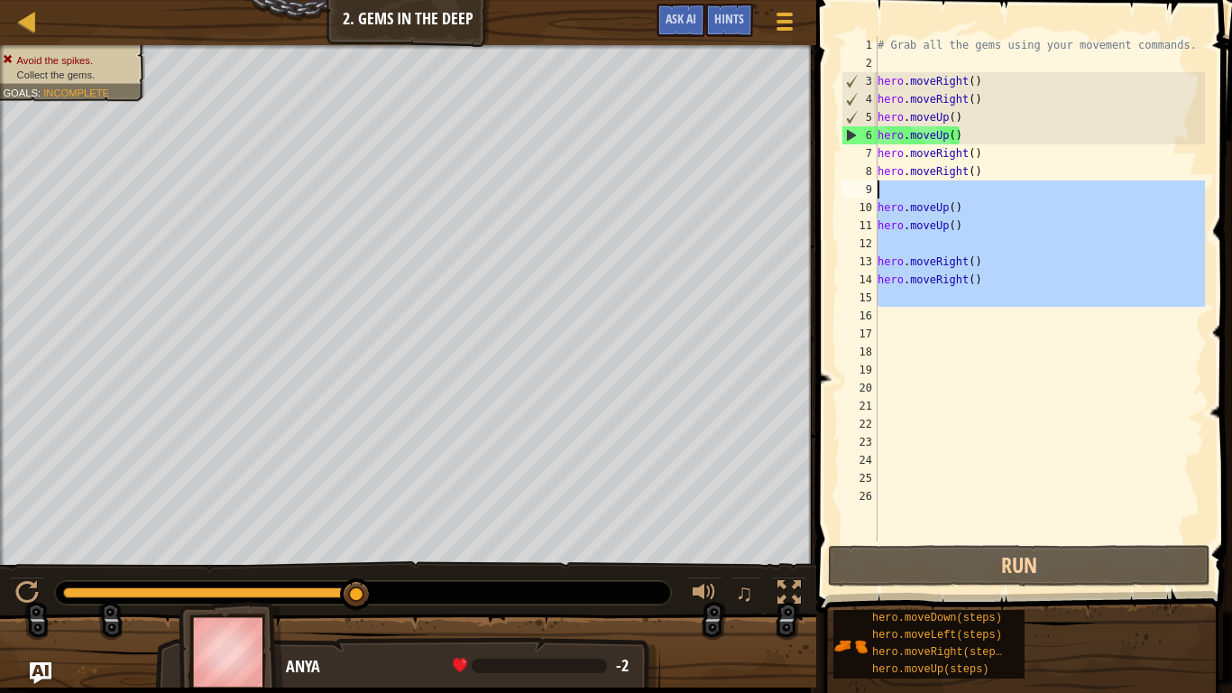
drag, startPoint x: 1003, startPoint y: 309, endPoint x: 872, endPoint y: 185, distance: 180.5
click at [872, 185] on div "1 2 3 4 5 6 7 8 9 10 11 12 13 14 15 16 17 18 19 20 21 22 23 24 25 26 # Grab all…" at bounding box center [1021, 288] width 367 height 505
type textarea "hero.moveUp()"
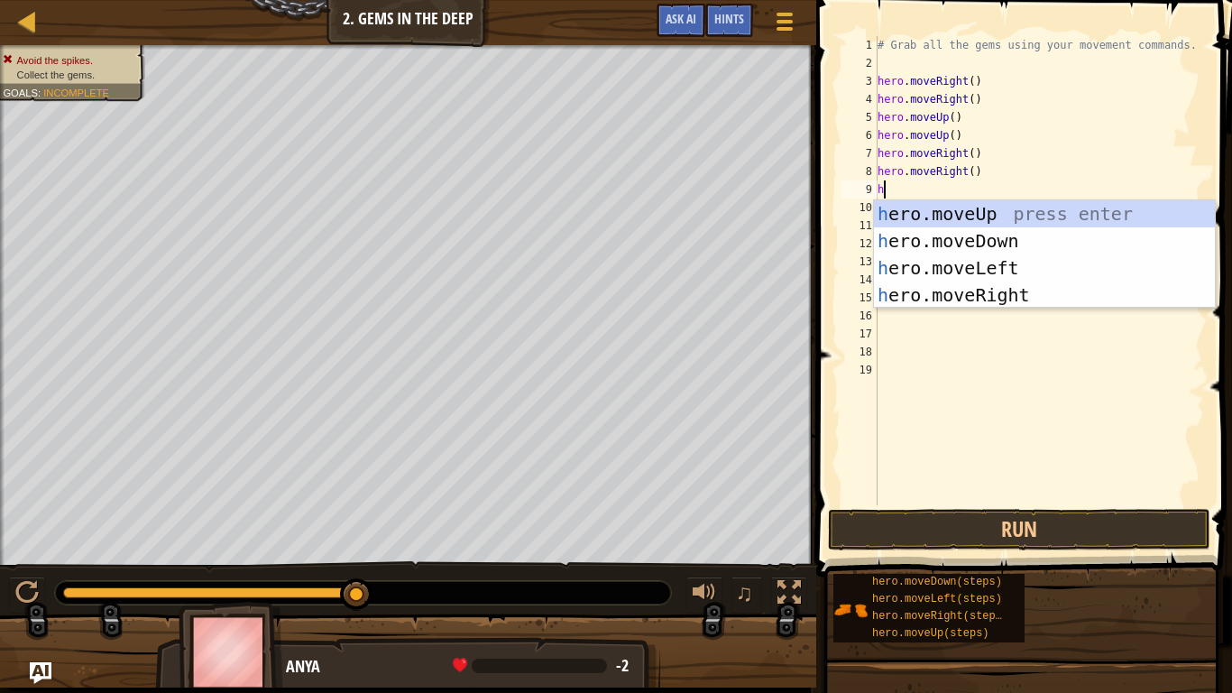
type textarea "hro"
click at [968, 241] on div "h e ro .moveUp press enter h e ro .moveDown press enter h e ro .moveLeft press …" at bounding box center [1044, 281] width 341 height 162
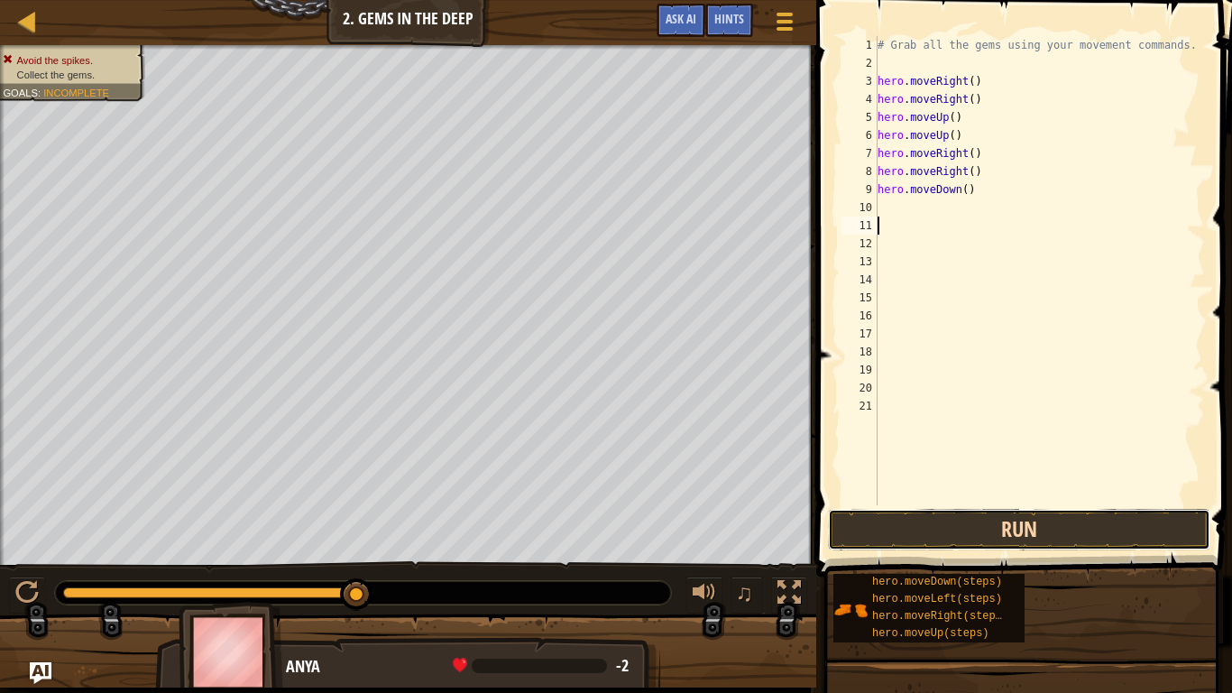
click at [1012, 539] on button "Run" at bounding box center [1019, 529] width 382 height 41
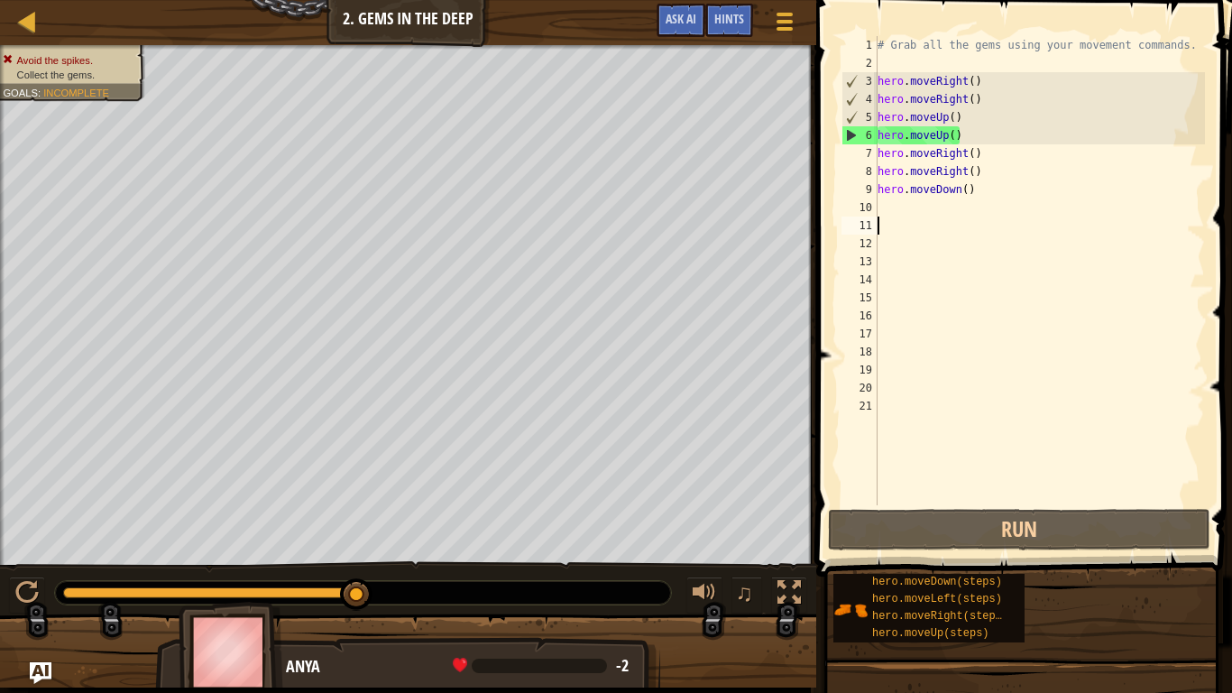
click at [884, 207] on div "# Grab all the gems using your movement commands. hero . moveRight ( ) hero . m…" at bounding box center [1039, 288] width 331 height 505
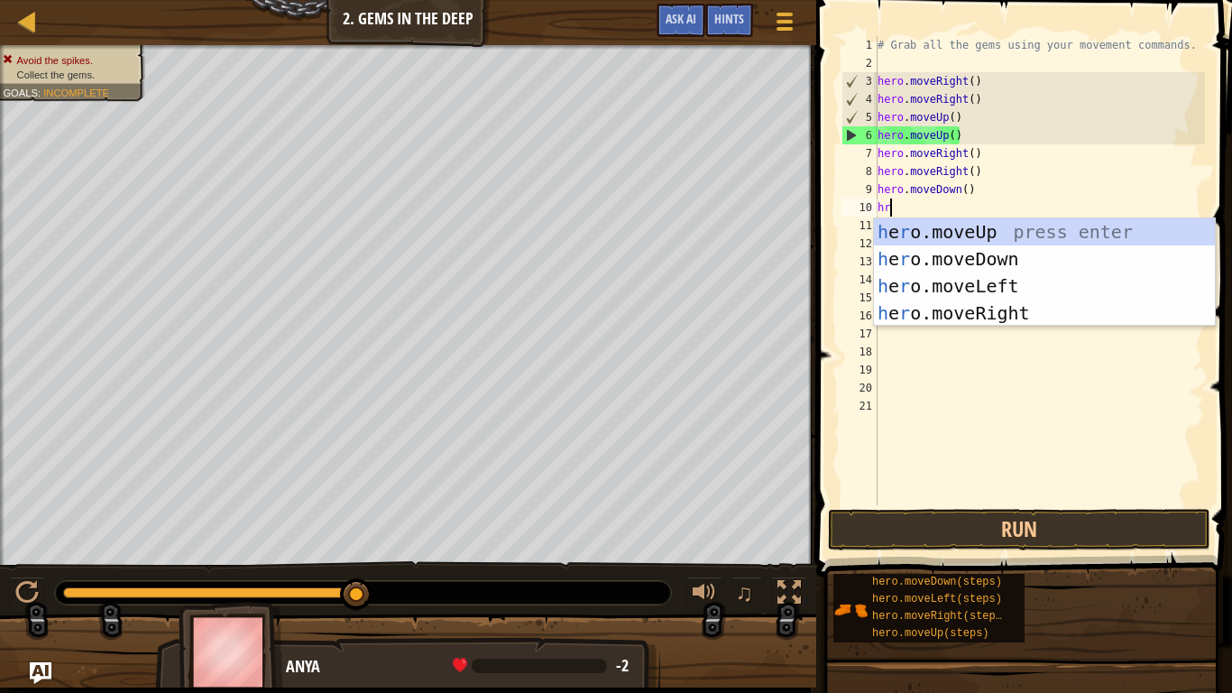
scroll to position [8, 2]
type textarea "hro"
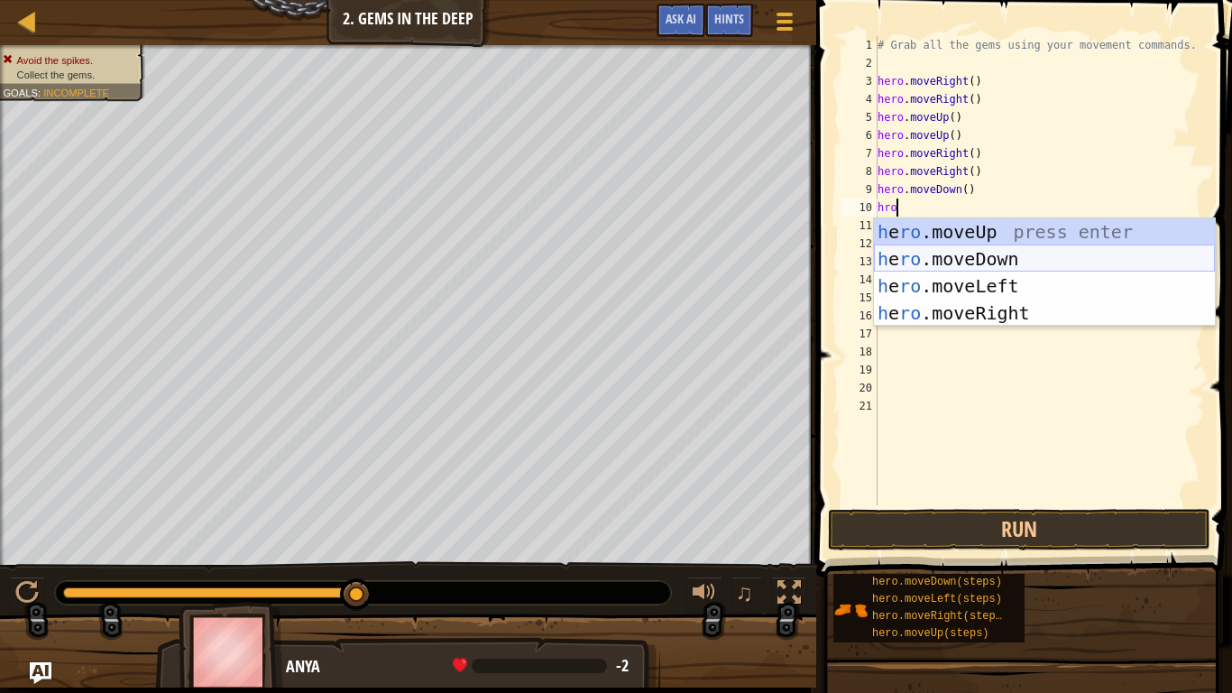
click at [944, 263] on div "h e ro .moveUp press enter h e ro .moveDown press enter h e ro .moveLeft press …" at bounding box center [1044, 299] width 341 height 162
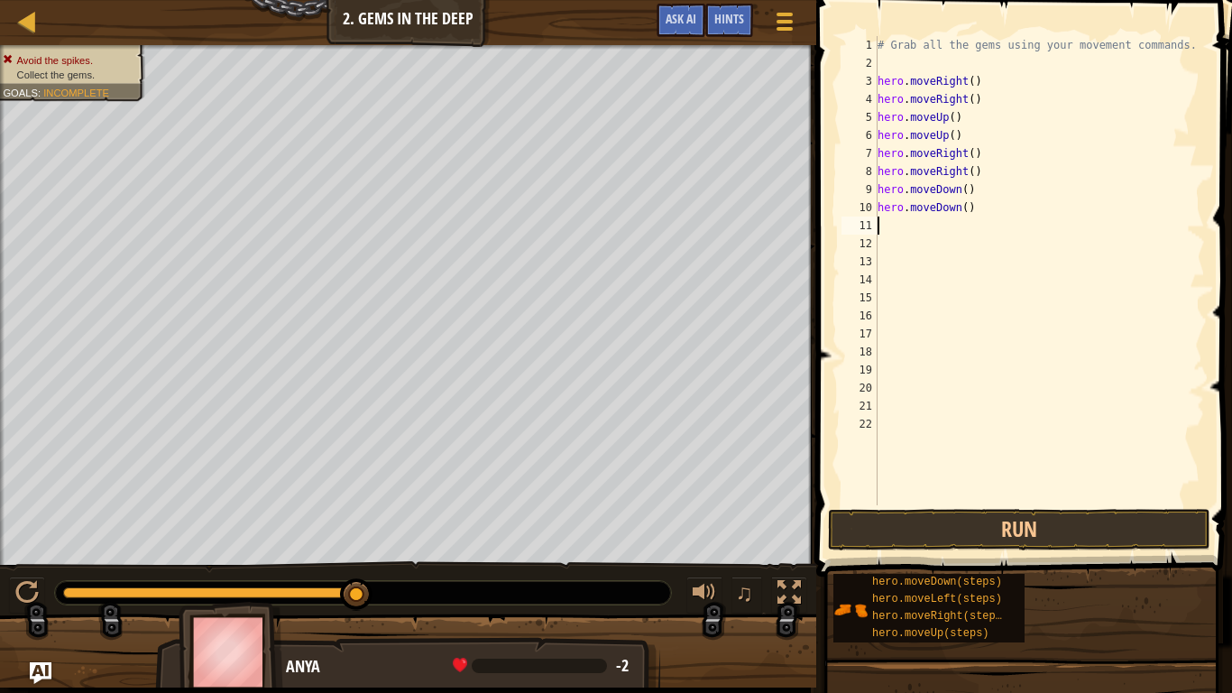
scroll to position [8, 0]
click at [914, 235] on div "# Grab all the gems using your movement commands. hero . moveRight ( ) hero . m…" at bounding box center [1039, 288] width 331 height 505
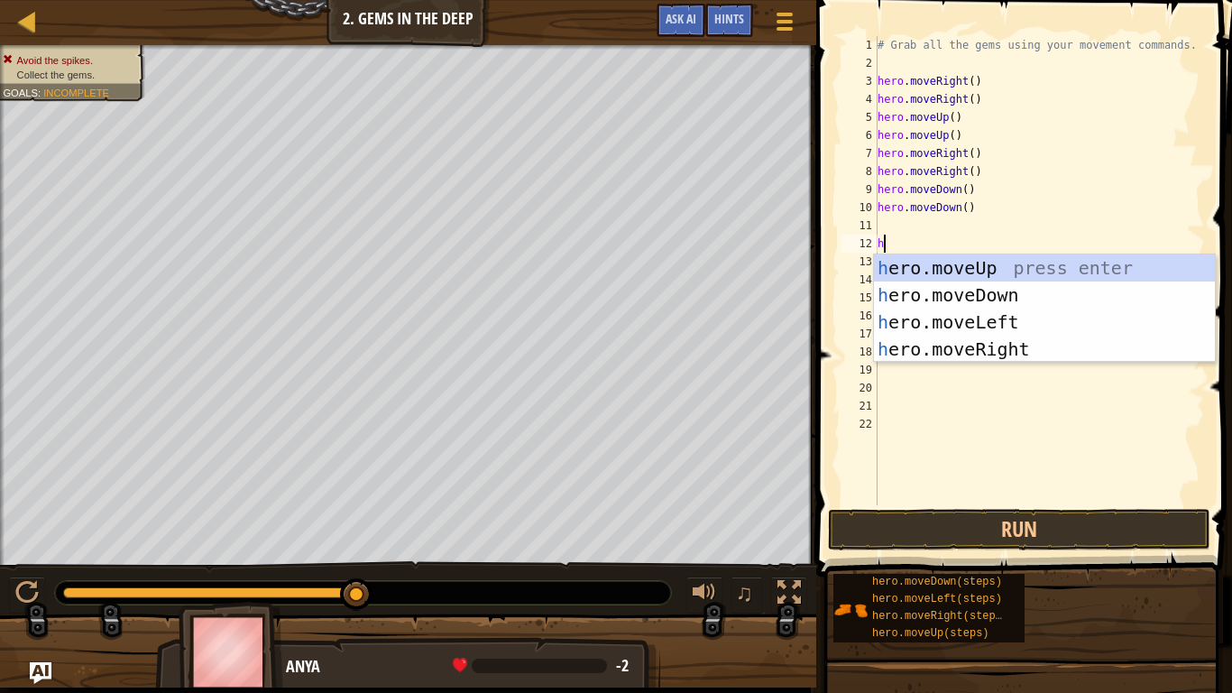
type textarea "hro"
click at [964, 298] on div "h e ro .moveUp press enter h e ro .moveDown press enter h e ro .moveLeft press …" at bounding box center [1044, 335] width 341 height 162
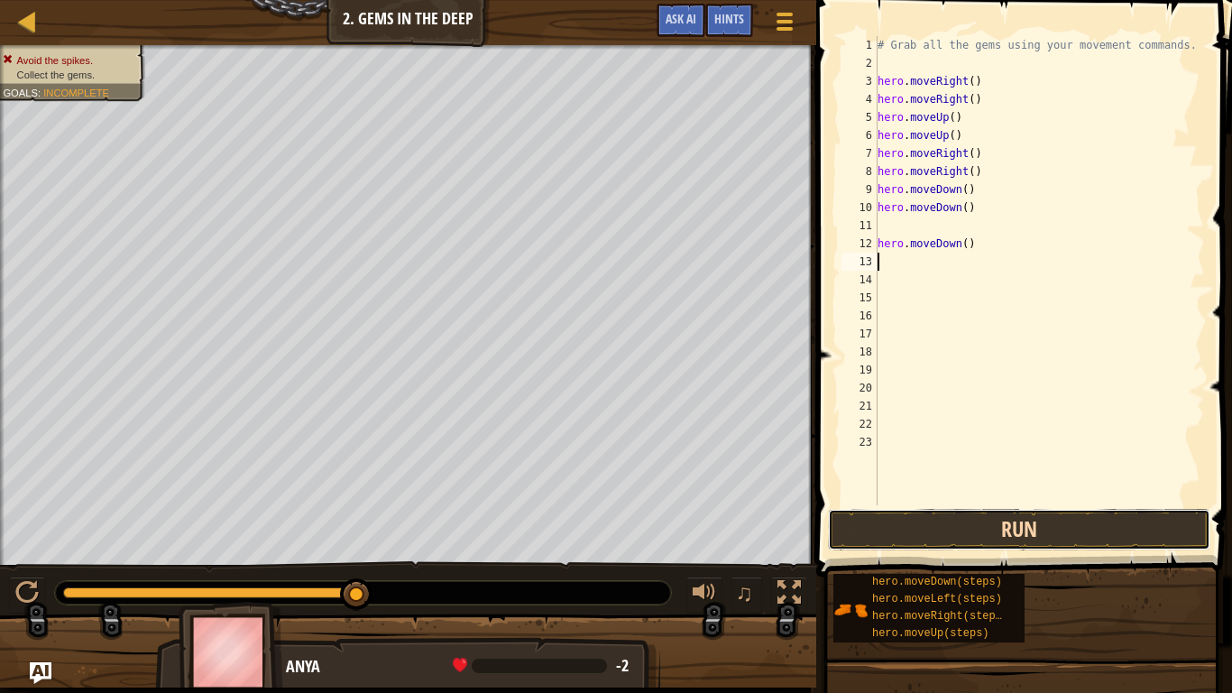
click at [933, 538] on button "Run" at bounding box center [1019, 529] width 382 height 41
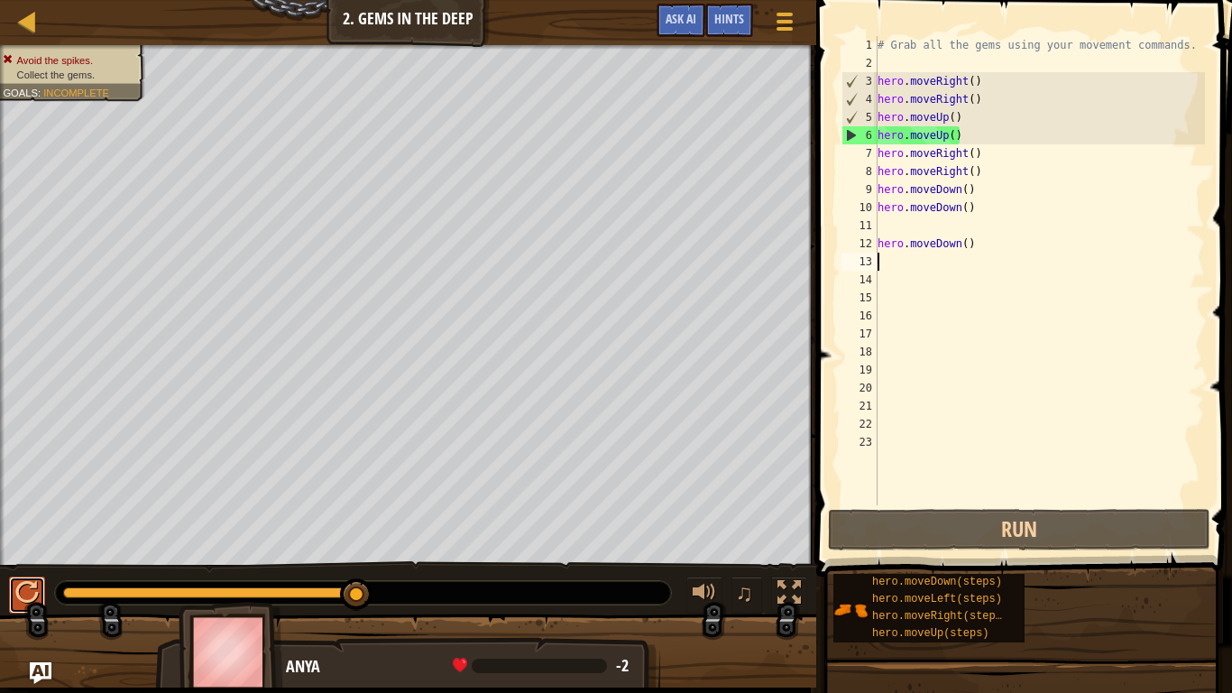
click at [23, 539] on div at bounding box center [26, 592] width 23 height 23
click at [34, 539] on div at bounding box center [26, 592] width 23 height 23
drag, startPoint x: 209, startPoint y: 591, endPoint x: 443, endPoint y: 589, distance: 233.6
click at [443, 539] on div at bounding box center [363, 592] width 616 height 23
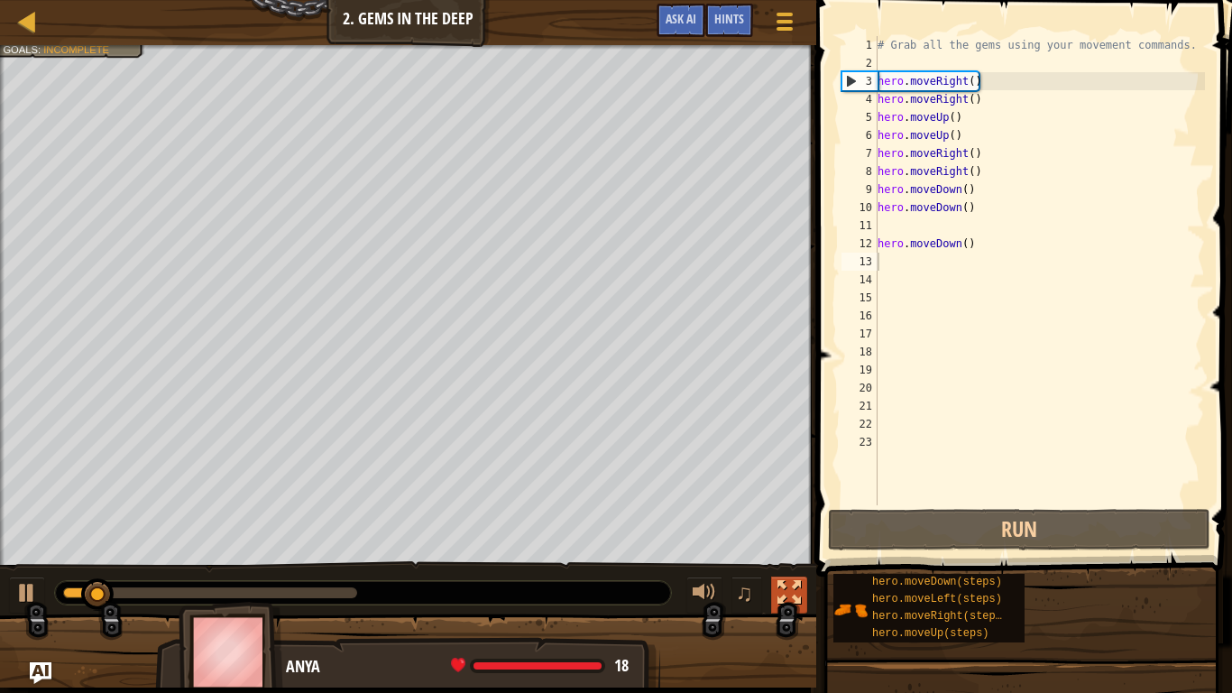
click at [796, 539] on button at bounding box center [789, 594] width 36 height 37
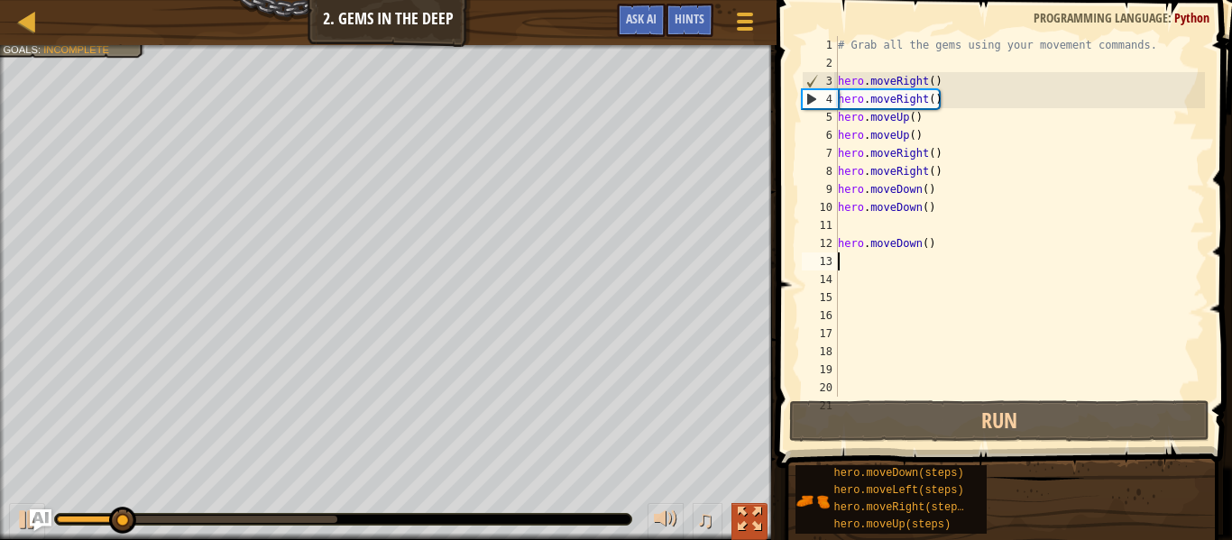
click at [740, 517] on div at bounding box center [749, 519] width 23 height 23
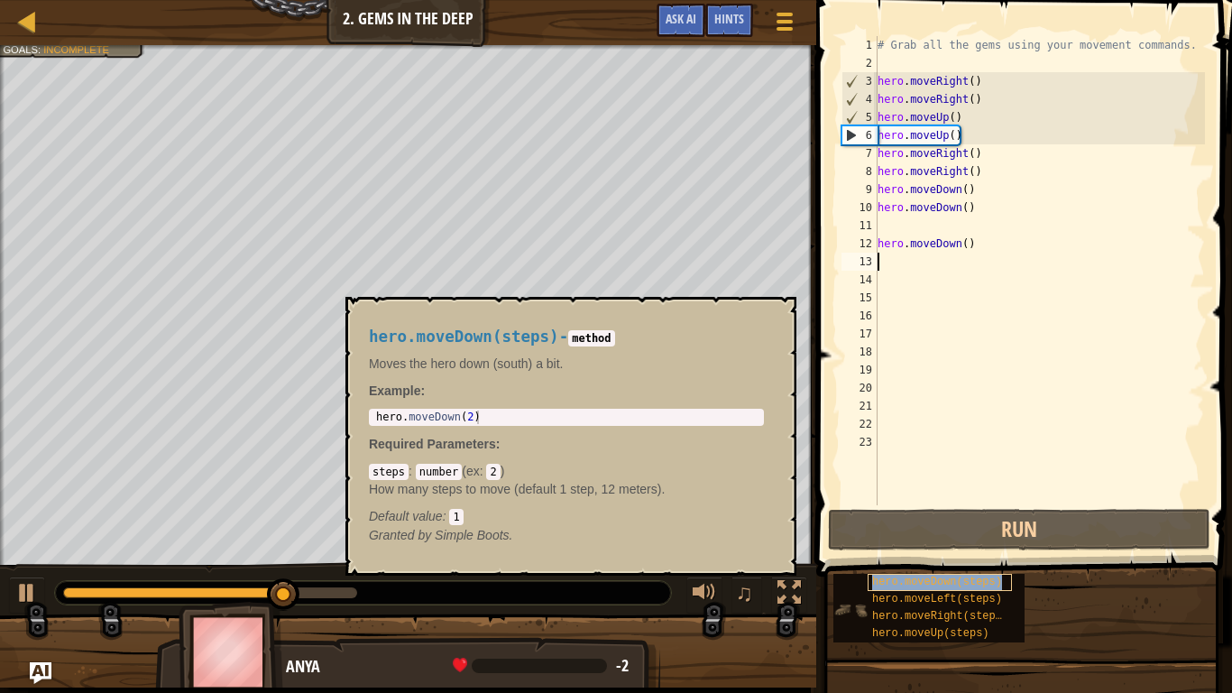
click at [923, 539] on span "hero.moveDown(steps)" at bounding box center [937, 581] width 130 height 13
type textarea "hero.moveDown(2)"
click at [470, 419] on div "hero . moveDown ( 2 )" at bounding box center [566, 430] width 388 height 41
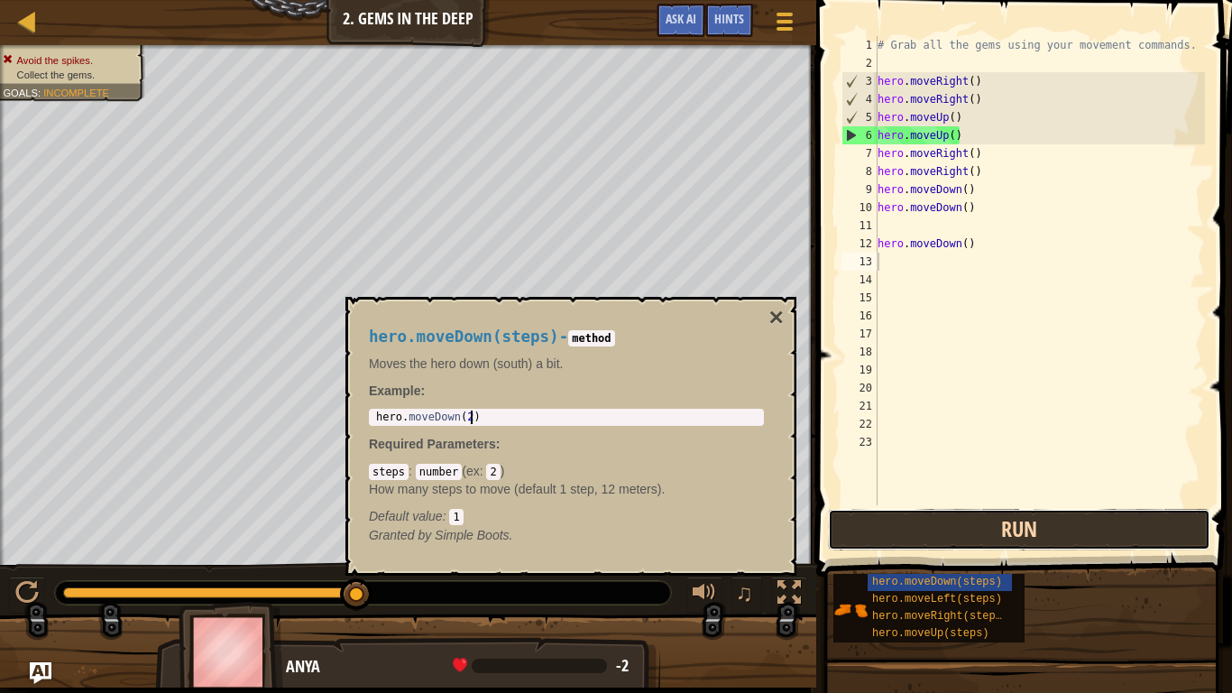
click at [1040, 533] on button "Run" at bounding box center [1019, 529] width 382 height 41
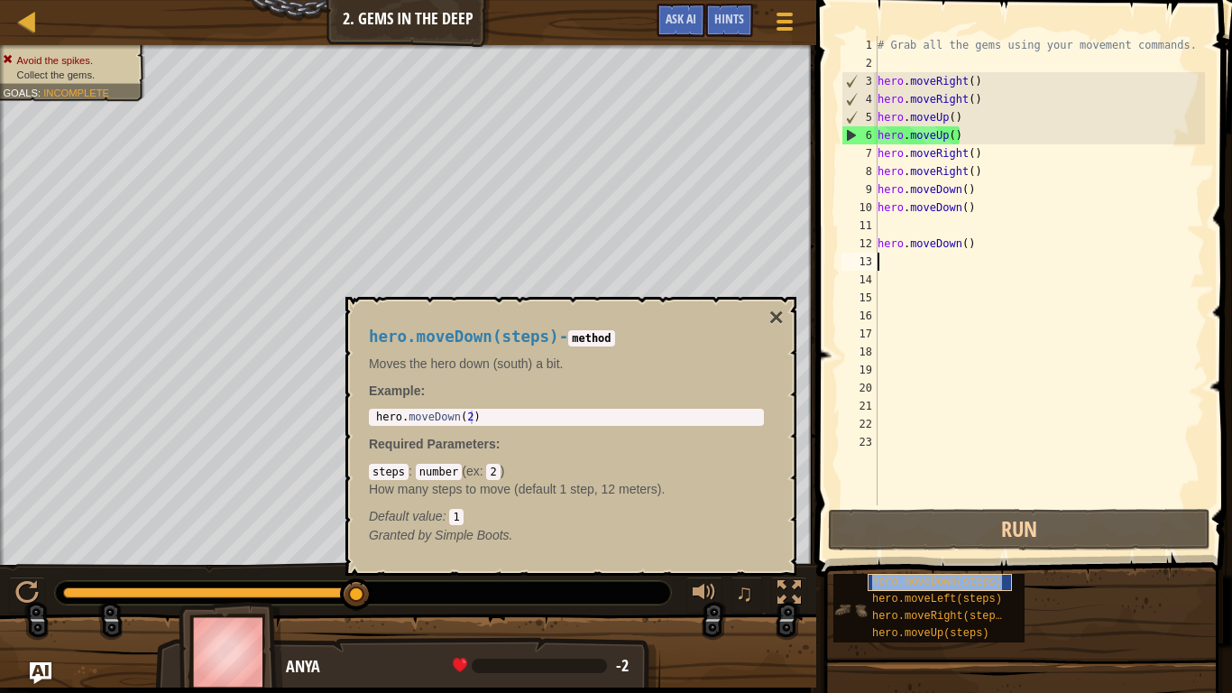
click at [985, 539] on span "hero.moveDown(steps)" at bounding box center [937, 581] width 130 height 13
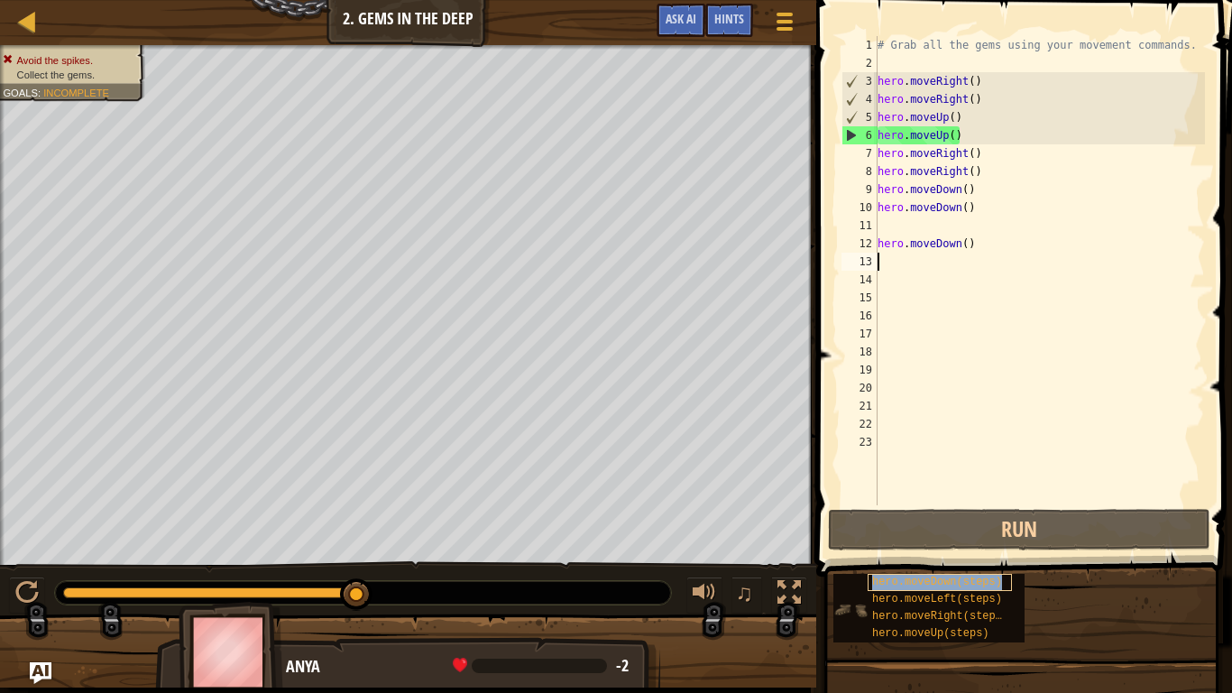
click at [985, 539] on span "hero.moveDown(steps)" at bounding box center [937, 581] width 130 height 13
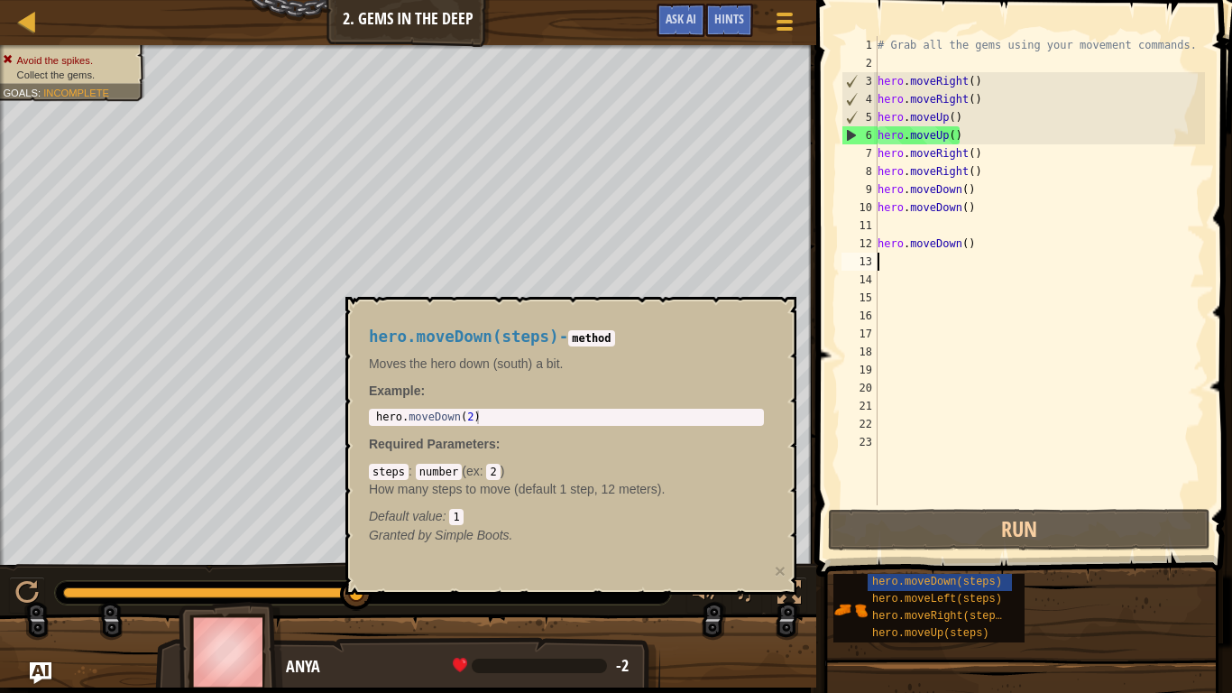
type textarea "hero.moveDown(2)"
click at [472, 418] on div "hero . moveDown ( 2 )" at bounding box center [566, 430] width 388 height 41
click at [470, 418] on div "hero . moveDown ( 2 )" at bounding box center [566, 430] width 388 height 41
click at [466, 418] on div "hero . moveDown ( 2 )" at bounding box center [566, 430] width 388 height 41
click at [466, 418] on div "hero . moveDown ( 2 )" at bounding box center [566, 417] width 388 height 14
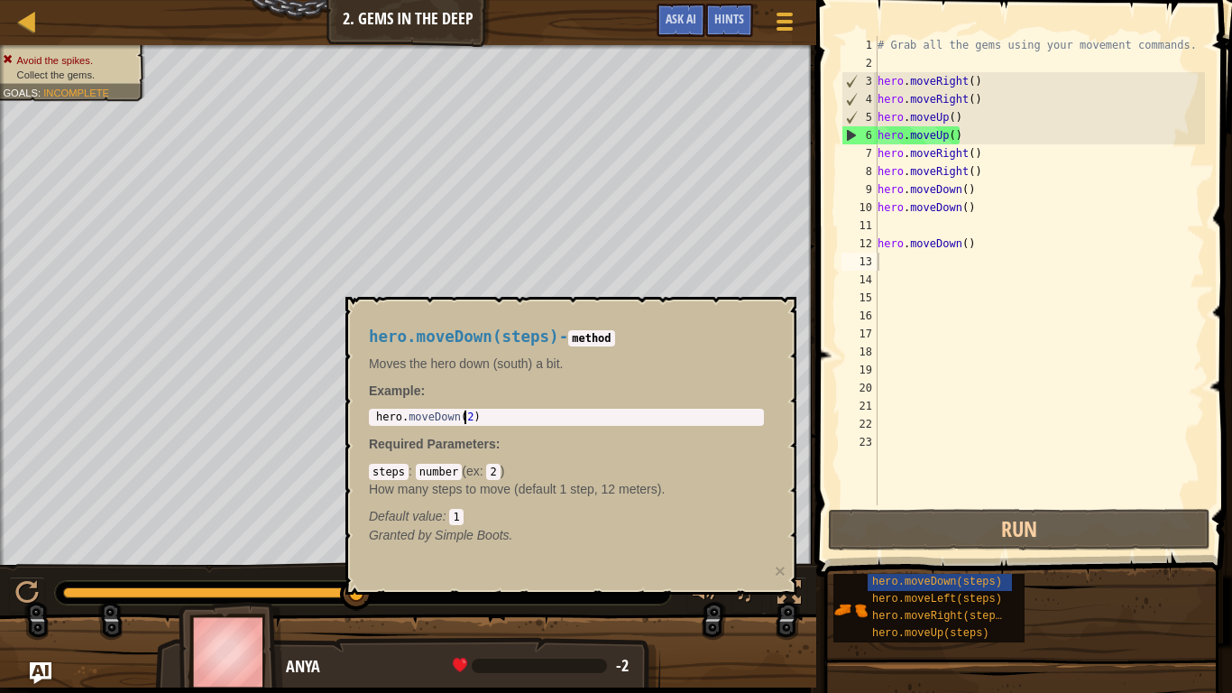
click at [469, 418] on div "hero . moveDown ( 2 )" at bounding box center [566, 430] width 388 height 41
click at [495, 472] on code "2" at bounding box center [493, 472] width 14 height 16
click at [498, 473] on code "2" at bounding box center [493, 472] width 14 height 16
drag, startPoint x: 498, startPoint y: 473, endPoint x: 473, endPoint y: 474, distance: 24.4
click at [473, 474] on div "steps : number ( ex : 2 ) How many steps to move (default 1 step, 12 meters). D…" at bounding box center [566, 493] width 395 height 63
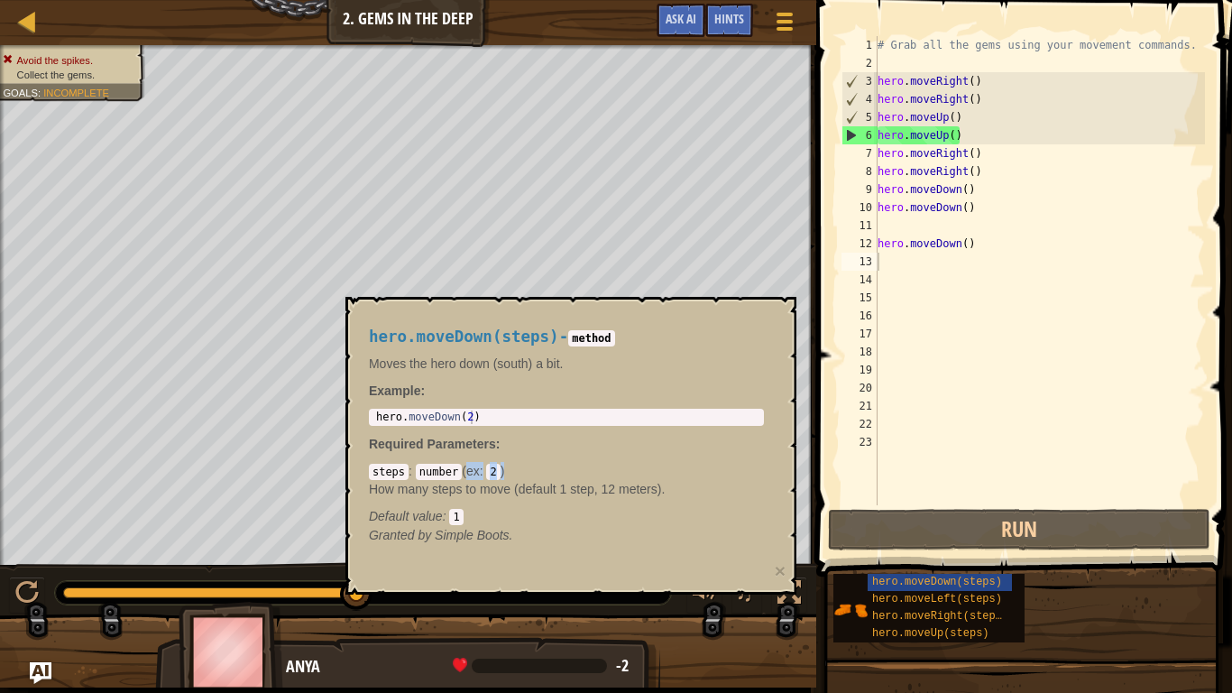
click at [561, 507] on div "Default value : 1" at bounding box center [566, 516] width 395 height 18
click at [917, 539] on span "hero.moveDown(steps)" at bounding box center [937, 581] width 130 height 13
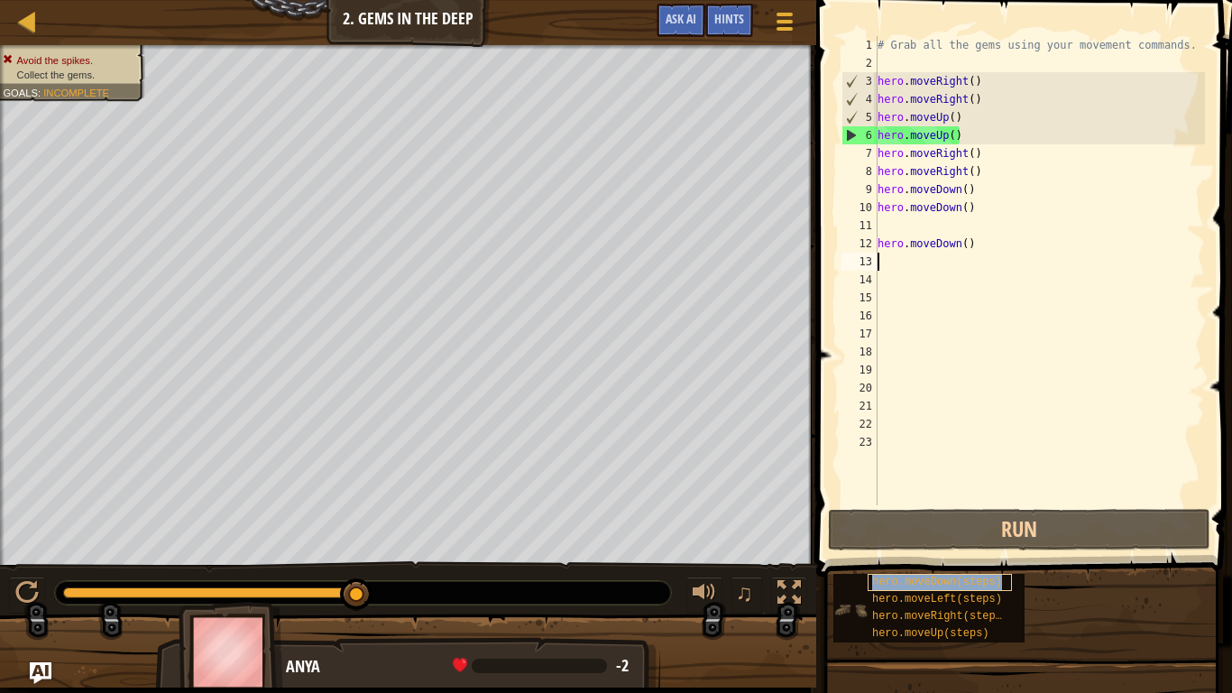
click at [957, 539] on span "hero.moveDown(steps)" at bounding box center [937, 581] width 130 height 13
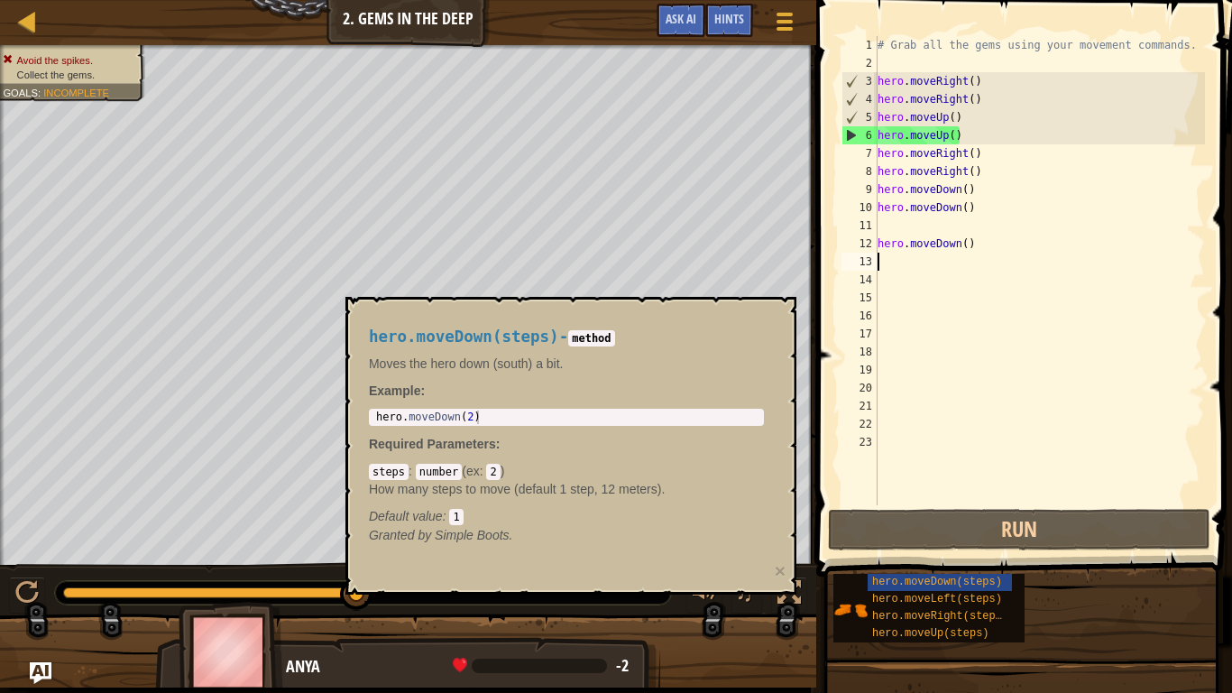
type textarea "hero.moveDown(2)"
click at [483, 423] on div "hero . moveDown ( 2 )" at bounding box center [566, 430] width 388 height 41
click at [1028, 370] on div "# Grab all the gems using your movement commands. hero . moveRight ( ) hero . m…" at bounding box center [1039, 288] width 331 height 505
click at [965, 189] on div "# Grab all the gems using your movement commands. hero . moveRight ( ) hero . m…" at bounding box center [1039, 288] width 331 height 505
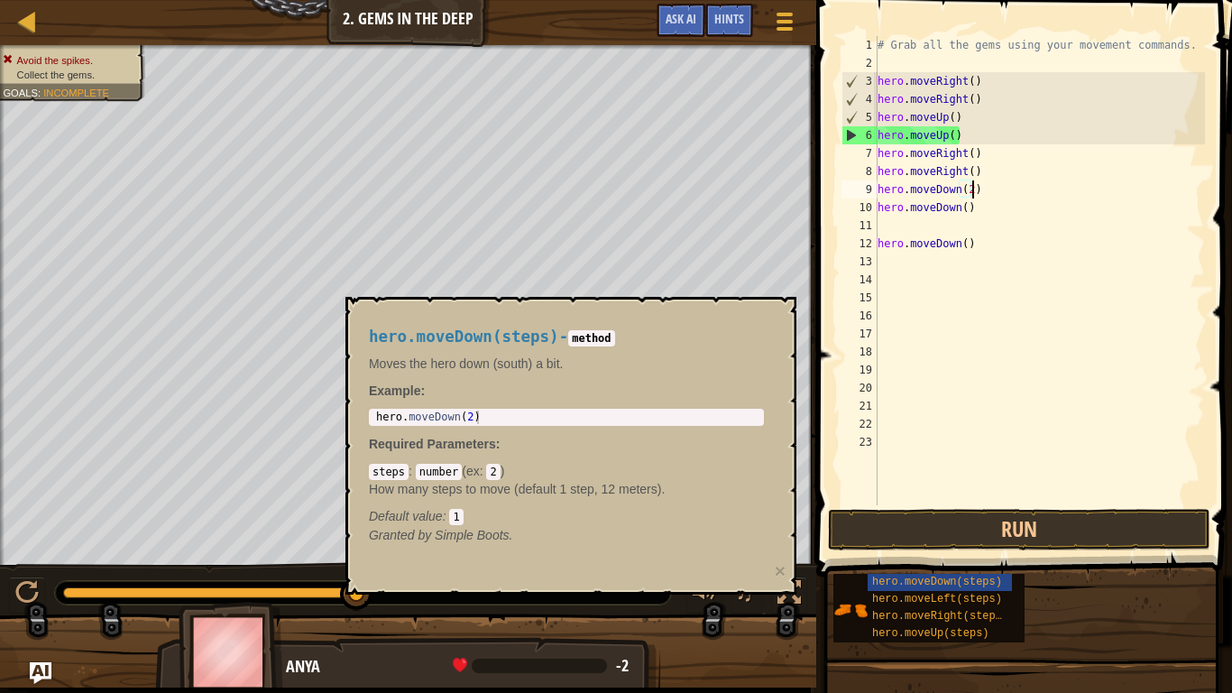
scroll to position [8, 14]
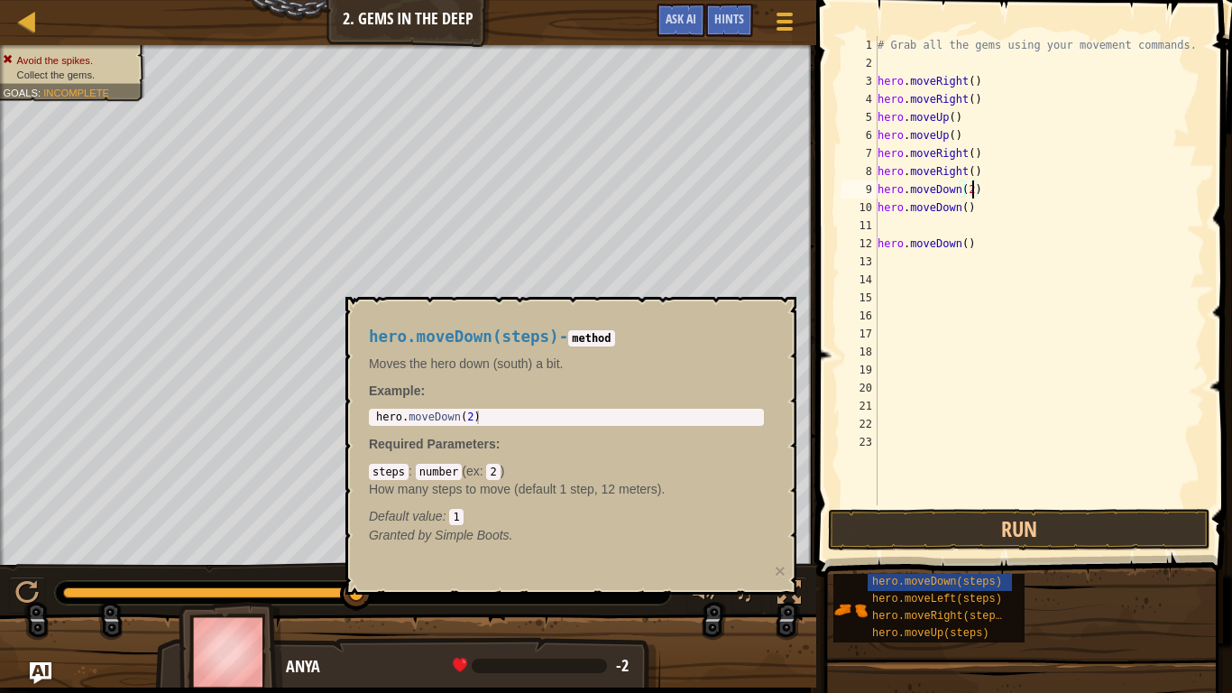
click at [967, 208] on div "# Grab all the gems using your movement commands. hero . moveRight ( ) hero . m…" at bounding box center [1039, 288] width 331 height 505
click at [923, 539] on span "hero.moveUp(steps)" at bounding box center [930, 633] width 117 height 13
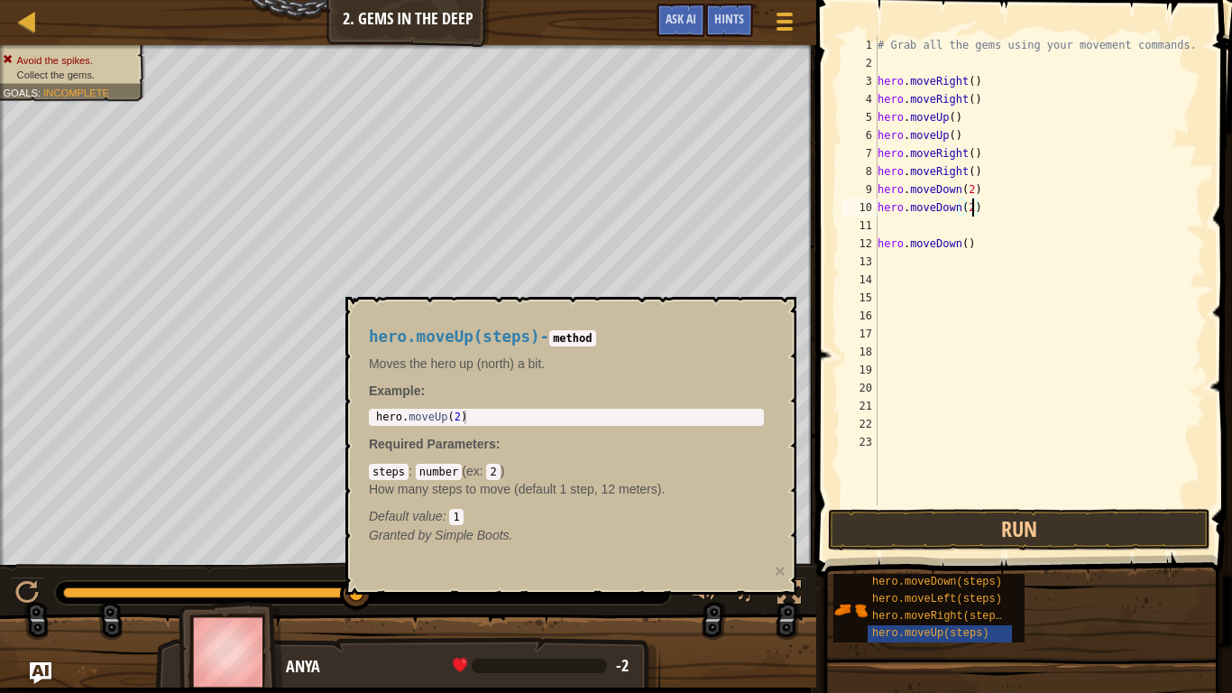
click at [970, 170] on div "# Grab all the gems using your movement commands. hero . moveRight ( ) hero . m…" at bounding box center [1039, 288] width 331 height 505
click at [976, 156] on div "# Grab all the gems using your movement commands. hero . moveRight ( ) hero . m…" at bounding box center [1039, 288] width 331 height 505
click at [972, 156] on div "# Grab all the gems using your movement commands. hero . moveRight ( ) hero . m…" at bounding box center [1039, 288] width 331 height 505
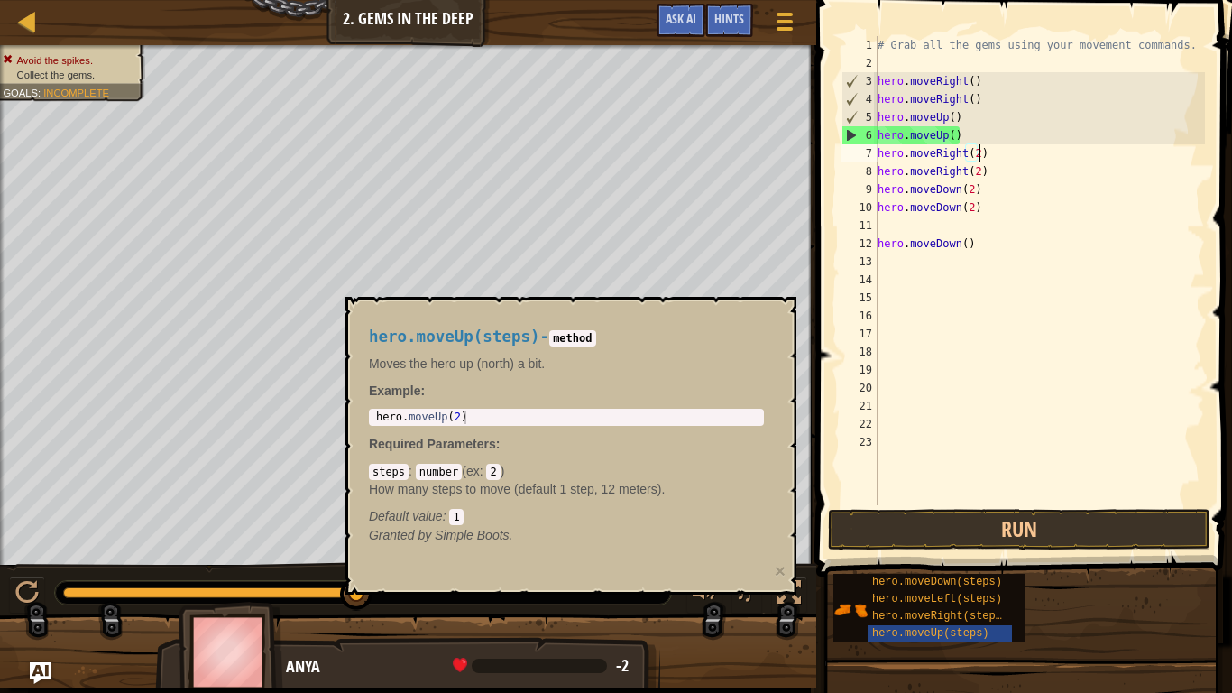
scroll to position [8, 14]
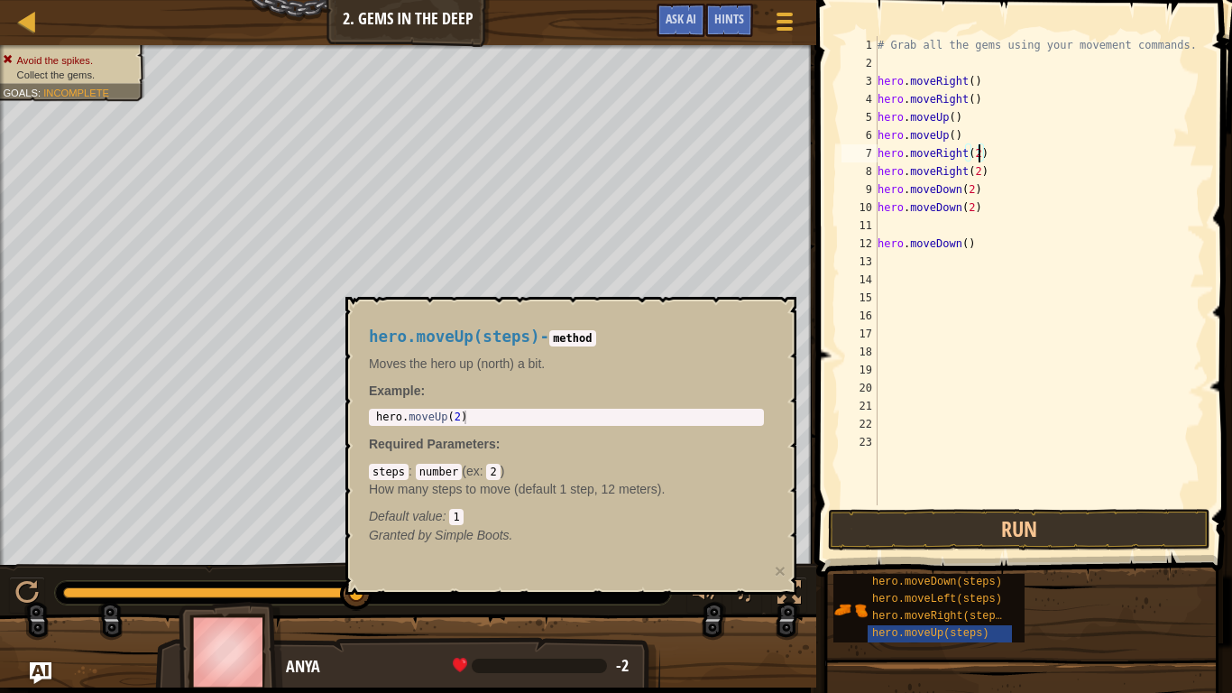
click at [952, 135] on div "# Grab all the gems using your movement commands. hero . moveRight ( ) hero . m…" at bounding box center [1039, 288] width 331 height 505
click at [956, 117] on div "# Grab all the gems using your movement commands. hero . moveRight ( ) hero . m…" at bounding box center [1039, 288] width 331 height 505
click at [971, 98] on div "# Grab all the gems using your movement commands. hero . moveRight ( ) hero . m…" at bounding box center [1039, 288] width 331 height 505
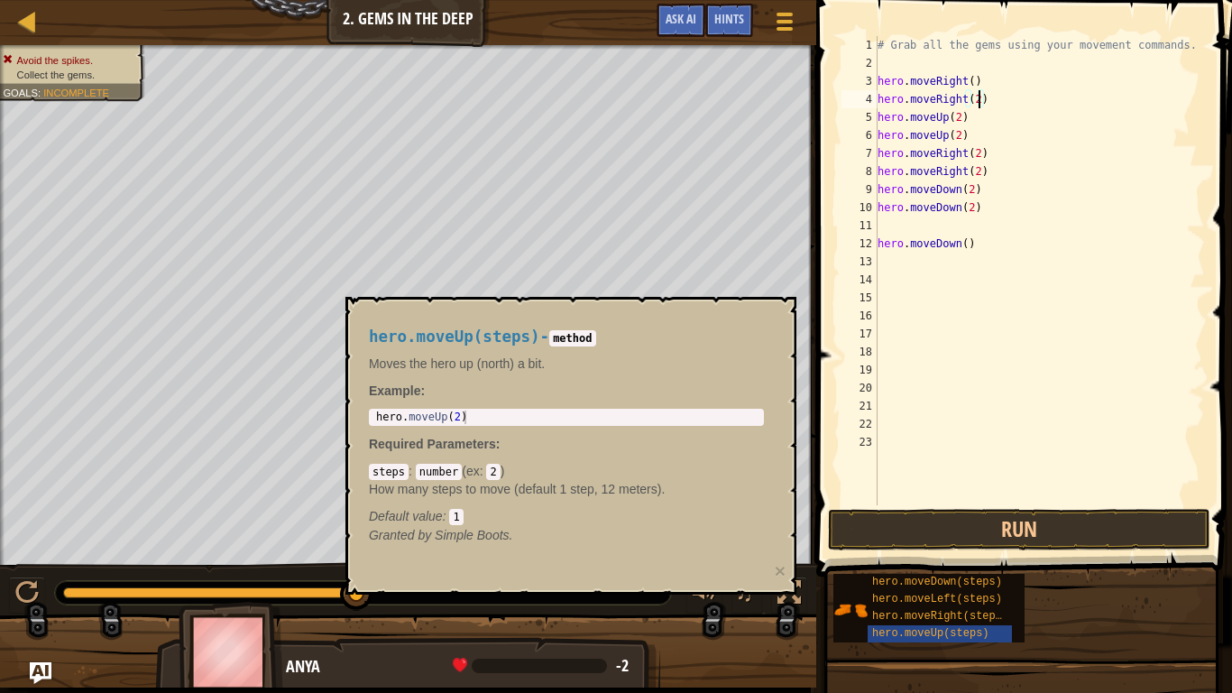
click at [971, 79] on div "# Grab all the gems using your movement commands. hero . moveRight ( ) hero . m…" at bounding box center [1039, 288] width 331 height 505
click at [955, 244] on div "# Grab all the gems using your movement commands. hero . moveRight ( 2 ) hero .…" at bounding box center [1039, 288] width 331 height 505
click at [968, 244] on div "# Grab all the gems using your movement commands. hero . moveRight ( 2 ) hero .…" at bounding box center [1039, 288] width 331 height 505
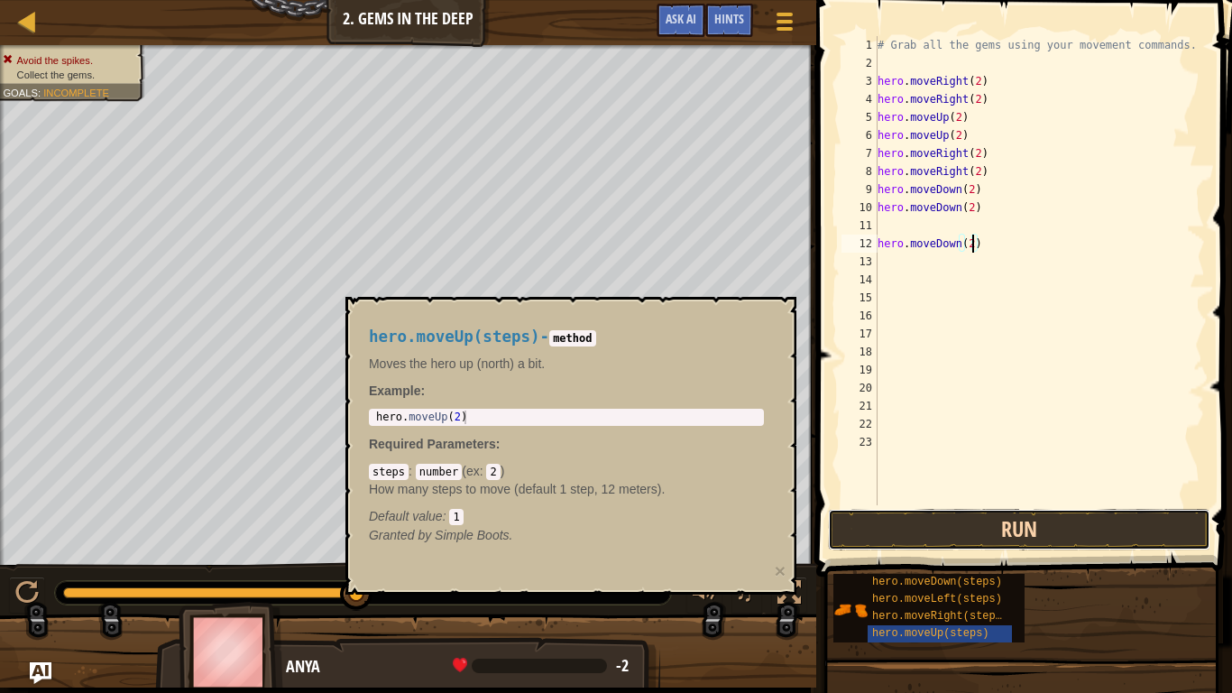
click at [1013, 519] on button "Run" at bounding box center [1019, 529] width 382 height 41
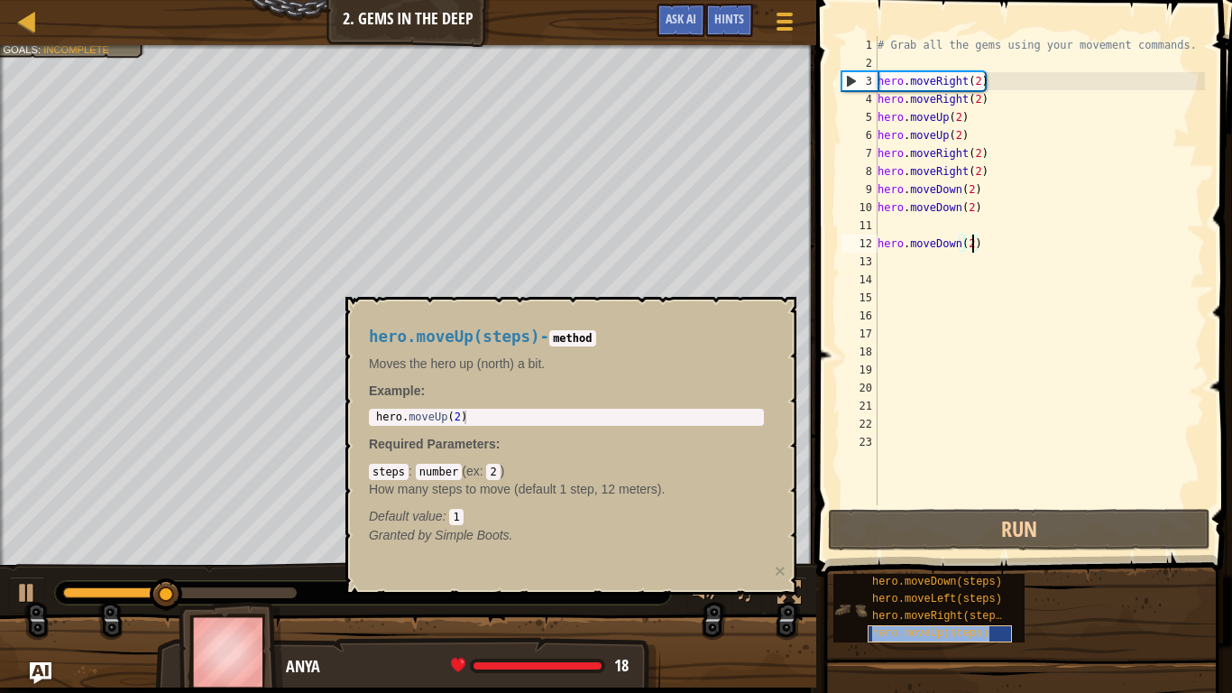
click at [895, 539] on span "hero.moveUp(steps)" at bounding box center [930, 633] width 117 height 13
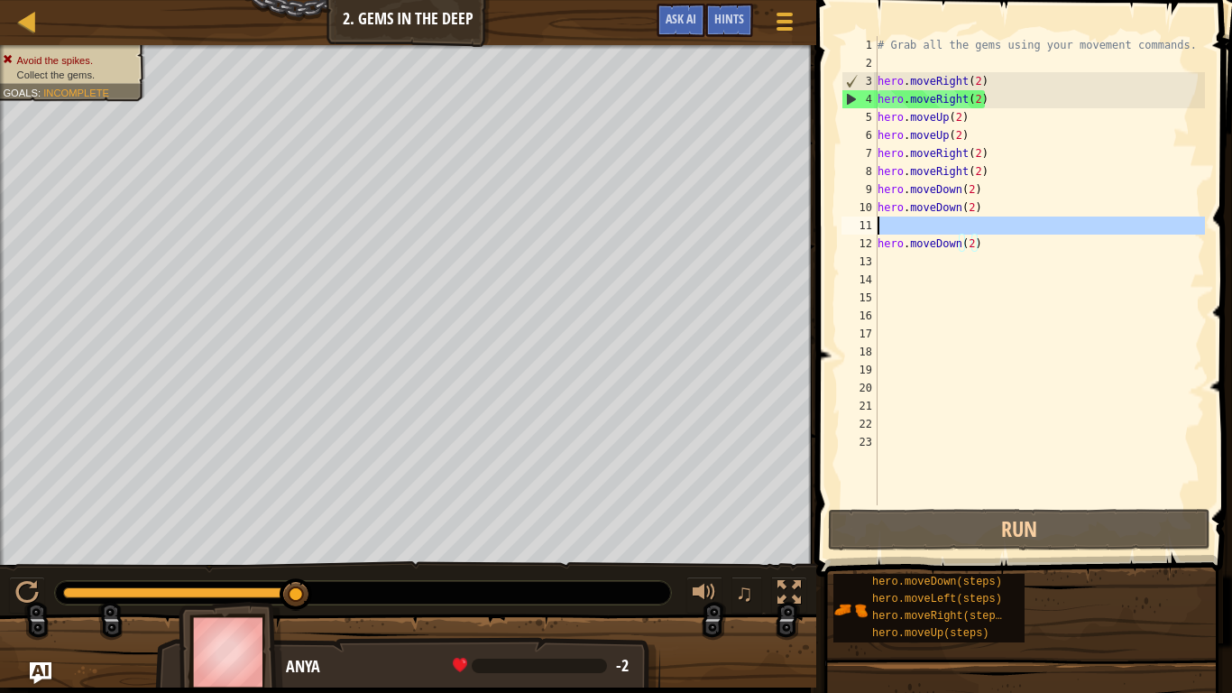
click at [875, 225] on div "11" at bounding box center [859, 225] width 36 height 18
type textarea "hero.moveDown(2)"
click at [885, 226] on div "# Grab all the gems using your movement commands. hero . moveRight ( 2 ) hero .…" at bounding box center [1039, 288] width 331 height 505
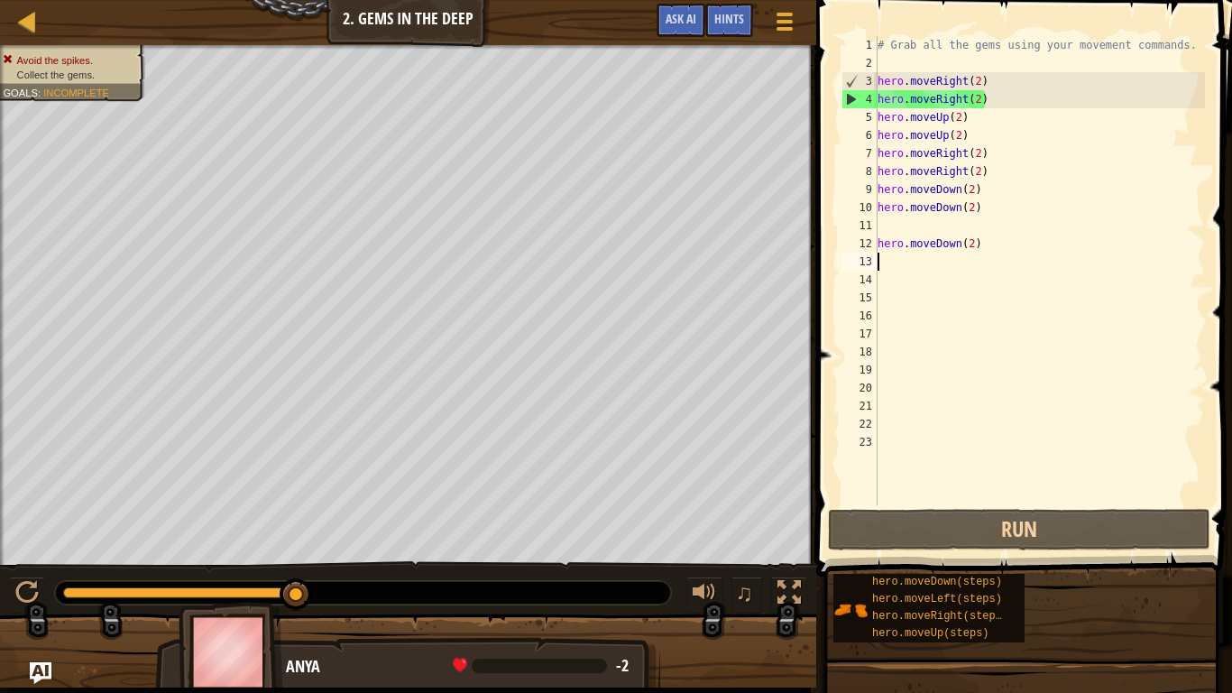
click at [883, 263] on div "# Grab all the gems using your movement commands. hero . moveRight ( 2 ) hero .…" at bounding box center [1039, 288] width 331 height 505
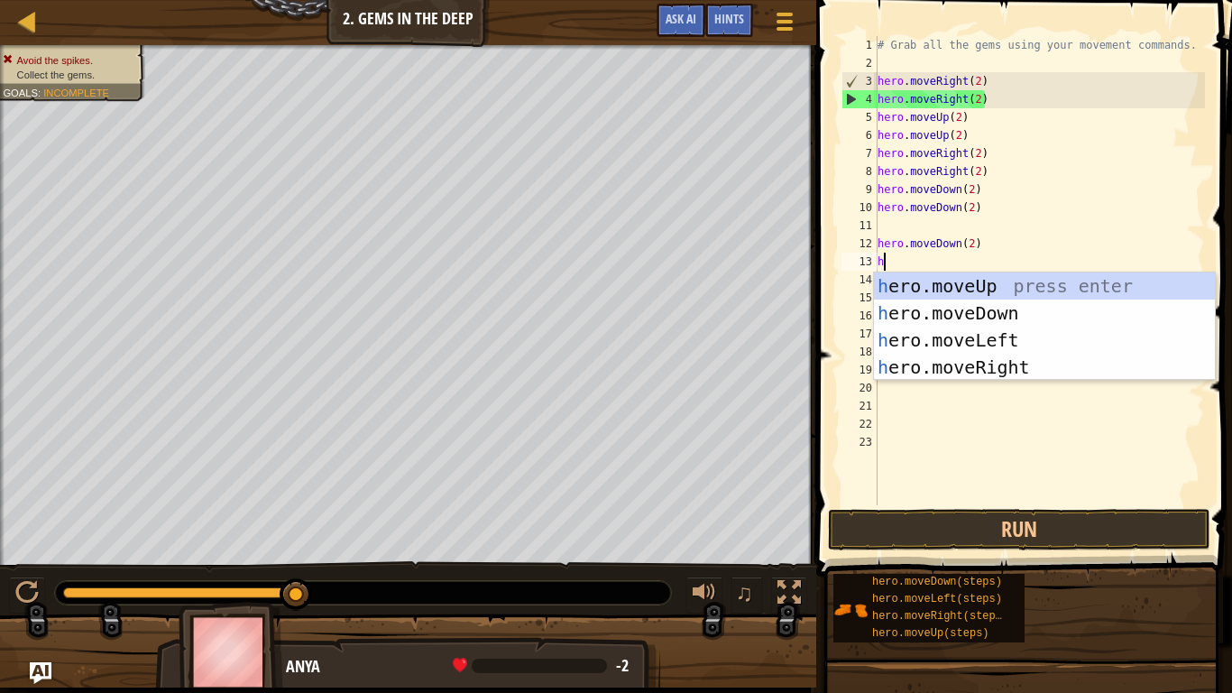
type textarea "hr"
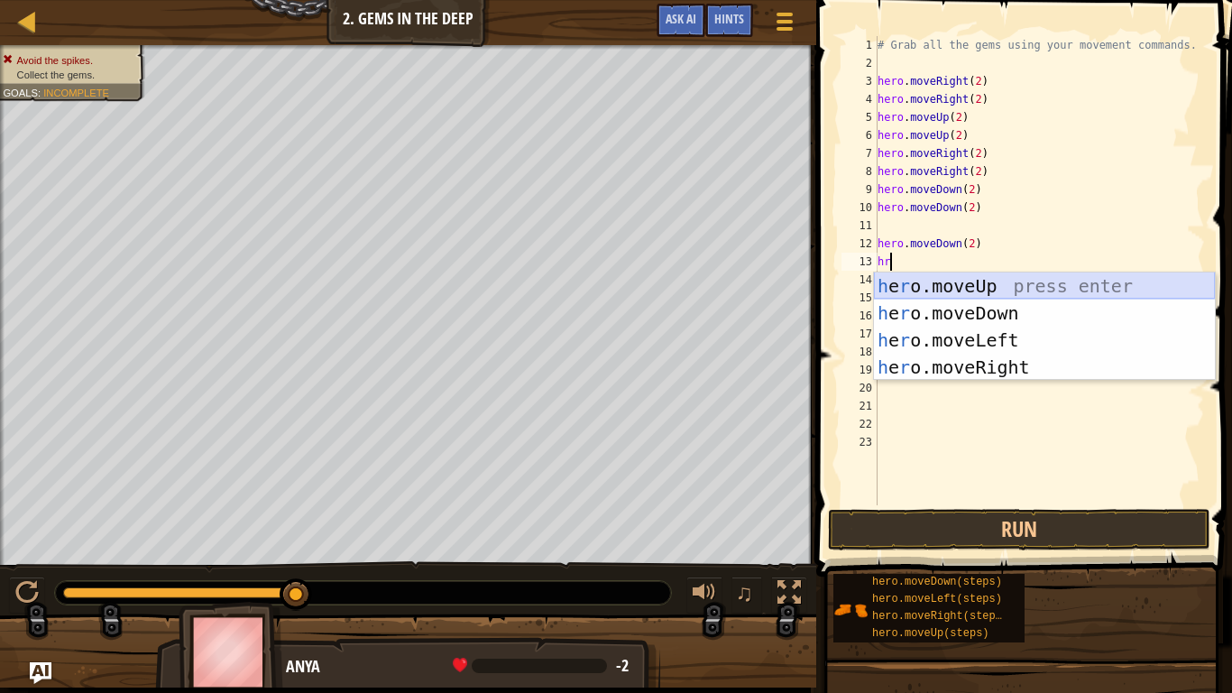
click at [992, 295] on div "h e r o.moveUp press enter h e r o.moveDown press enter h e r o.moveLeft press …" at bounding box center [1044, 353] width 341 height 162
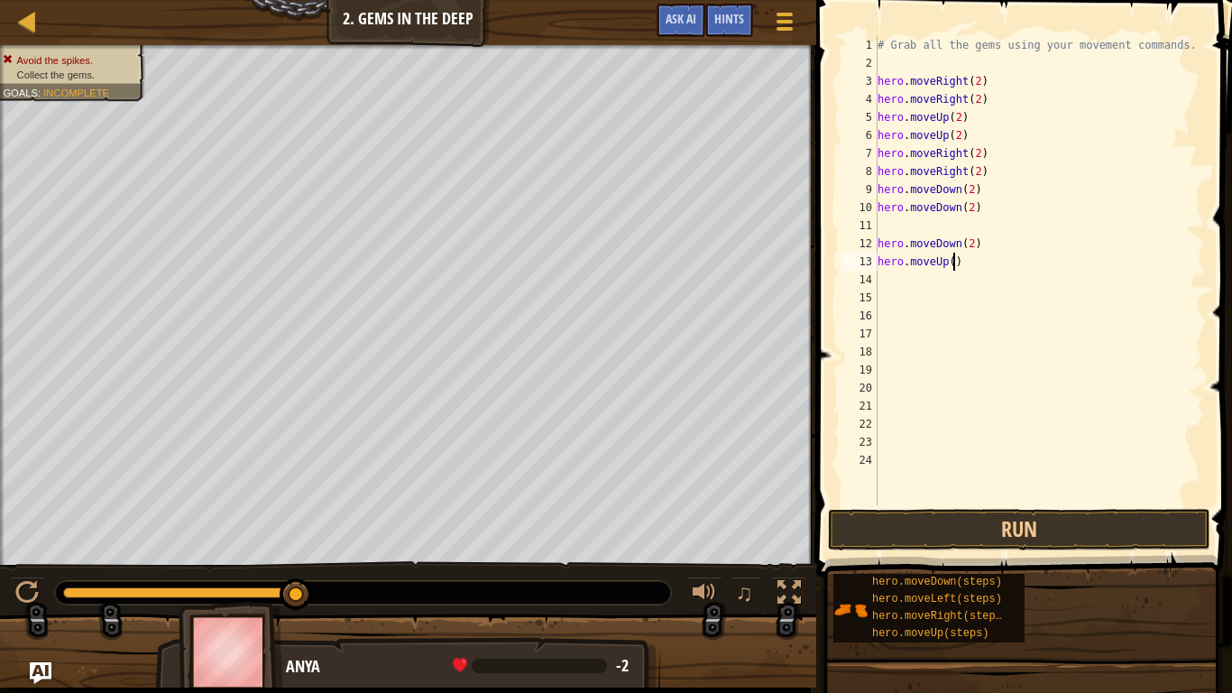
click at [953, 263] on div "# Grab all the gems using your movement commands. hero . moveRight ( 2 ) hero .…" at bounding box center [1039, 288] width 331 height 505
type textarea "hero.moveUp(2)"
click at [891, 279] on div "# Grab all the gems using your movement commands. hero . moveRight ( 2 ) hero .…" at bounding box center [1039, 288] width 331 height 505
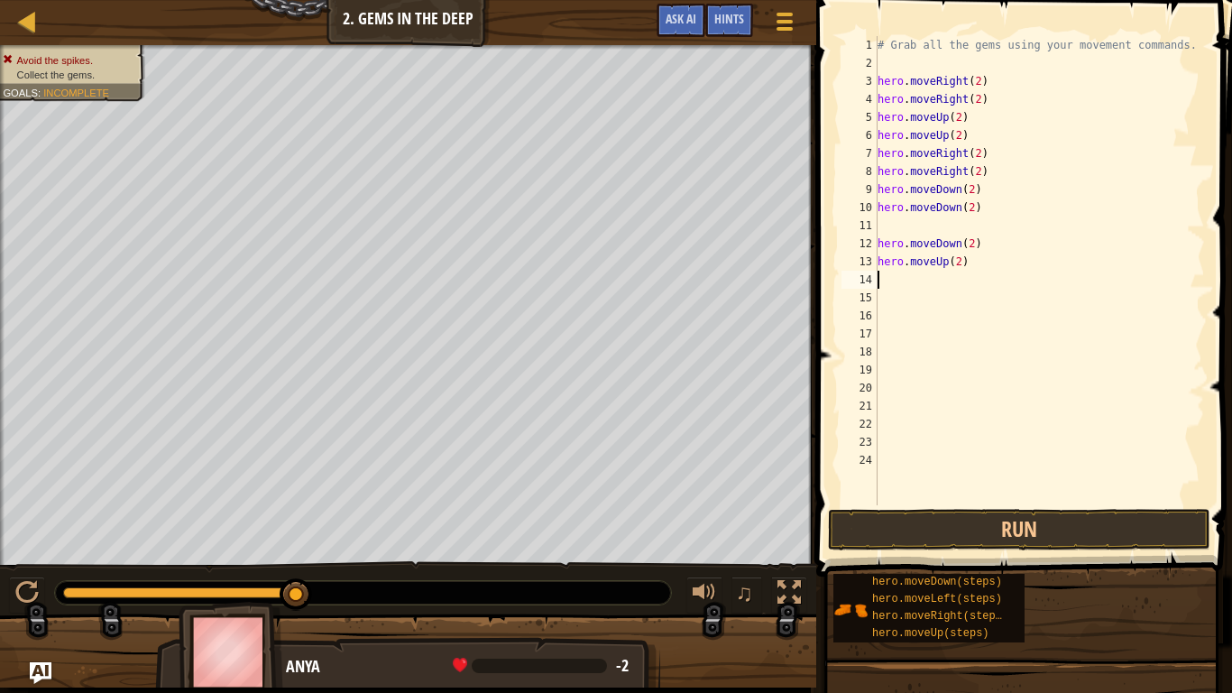
type textarea "h"
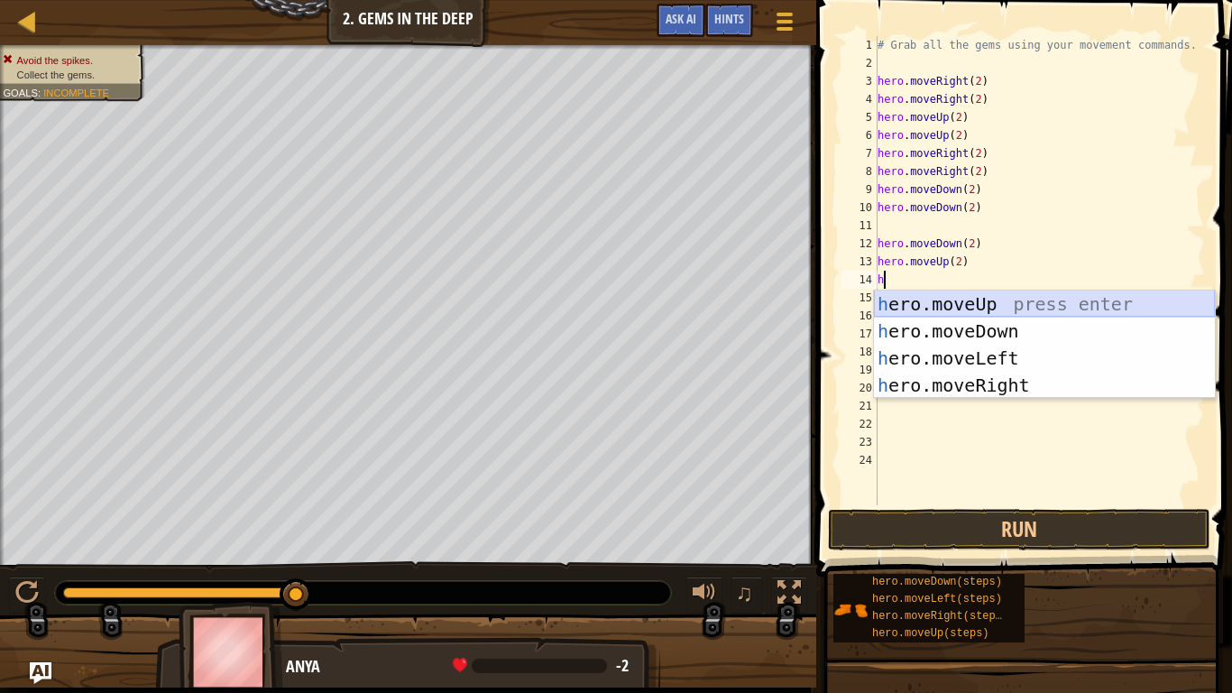
click at [1010, 310] on div "h ero.moveUp press enter h ero.moveDown press enter h ero.moveLeft press enter …" at bounding box center [1044, 371] width 341 height 162
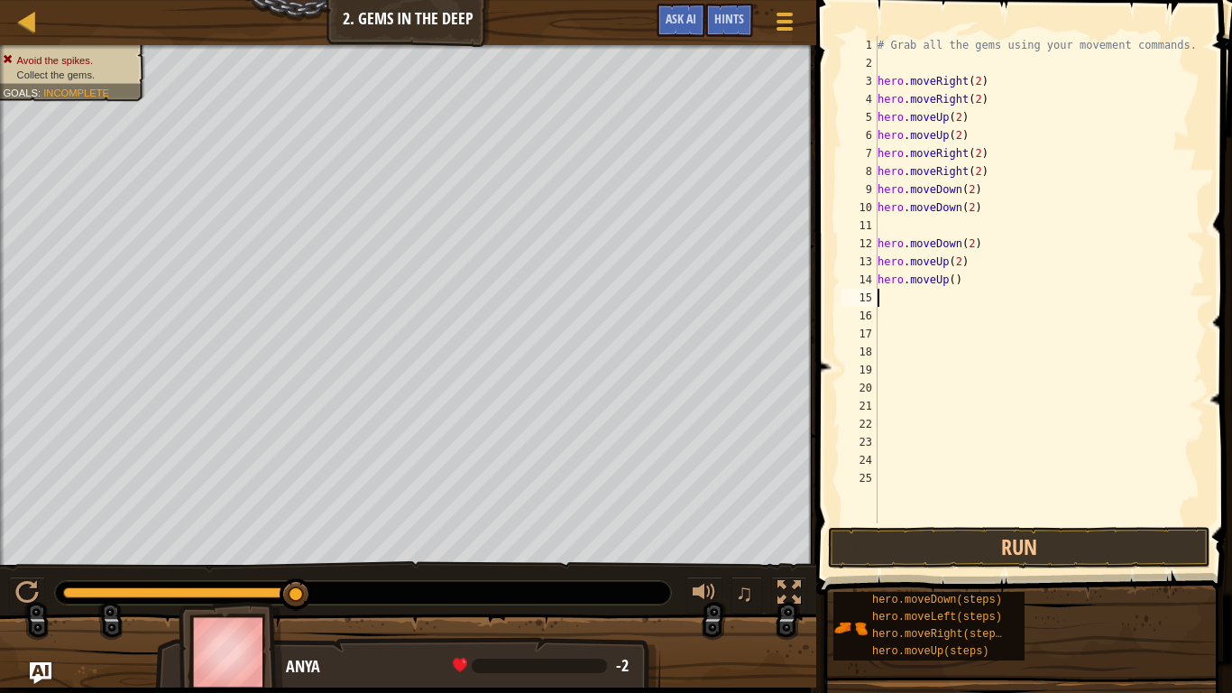
type textarea "h"
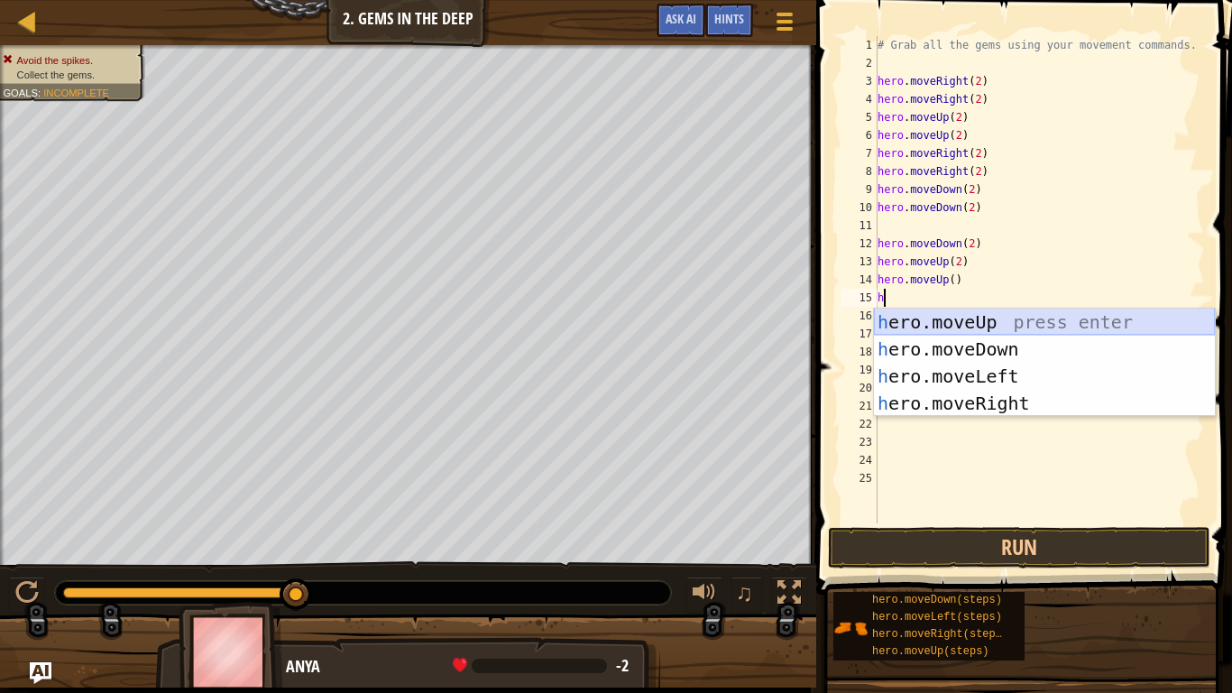
click at [954, 314] on div "h ero.moveUp press enter h ero.moveDown press enter h ero.moveLeft press enter …" at bounding box center [1044, 389] width 341 height 162
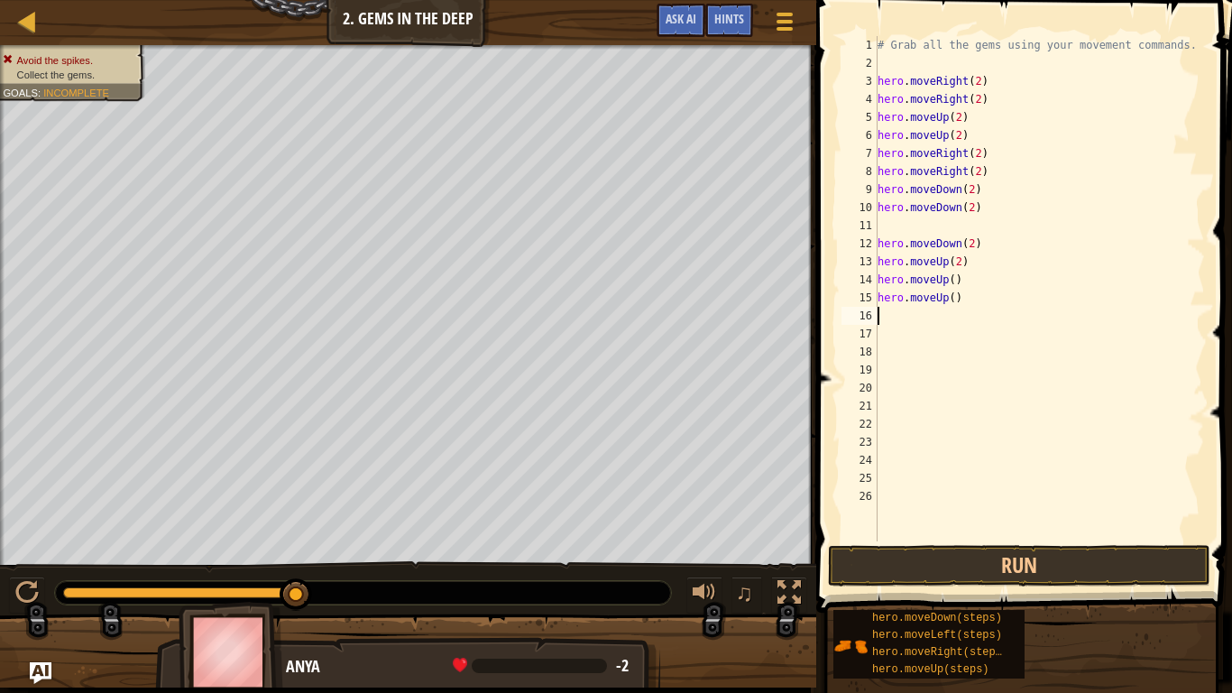
type textarea "h"
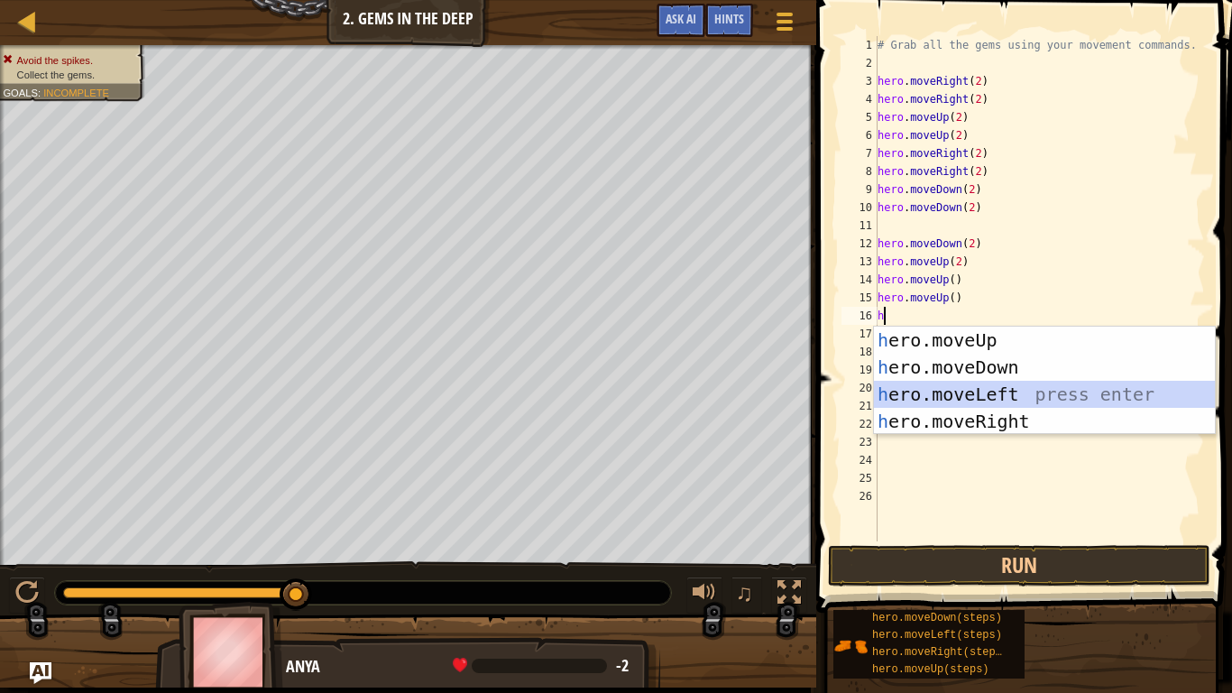
click at [969, 390] on div "h ero.moveUp press enter h ero.moveDown press enter h ero.moveLeft press enter …" at bounding box center [1044, 407] width 341 height 162
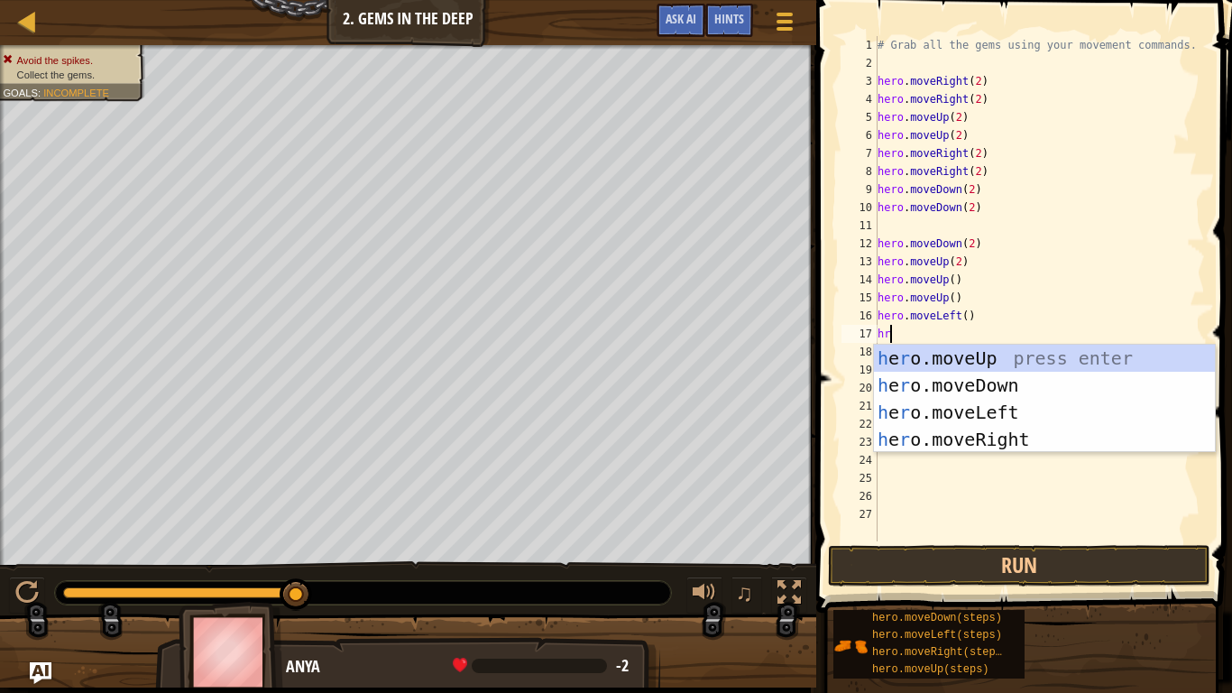
type textarea "hro"
click at [1011, 418] on div "h e ro .moveUp press enter h e ro .moveDown press enter h e ro .moveLeft press …" at bounding box center [1044, 426] width 341 height 162
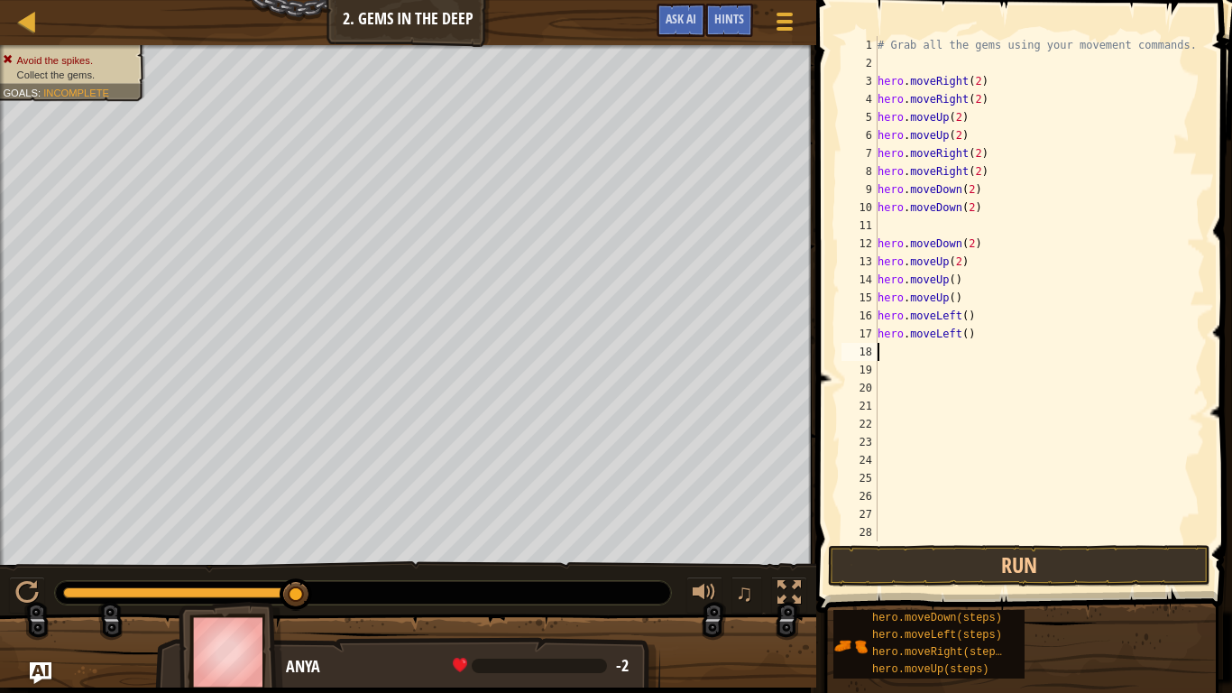
scroll to position [8, 0]
type textarea "h"
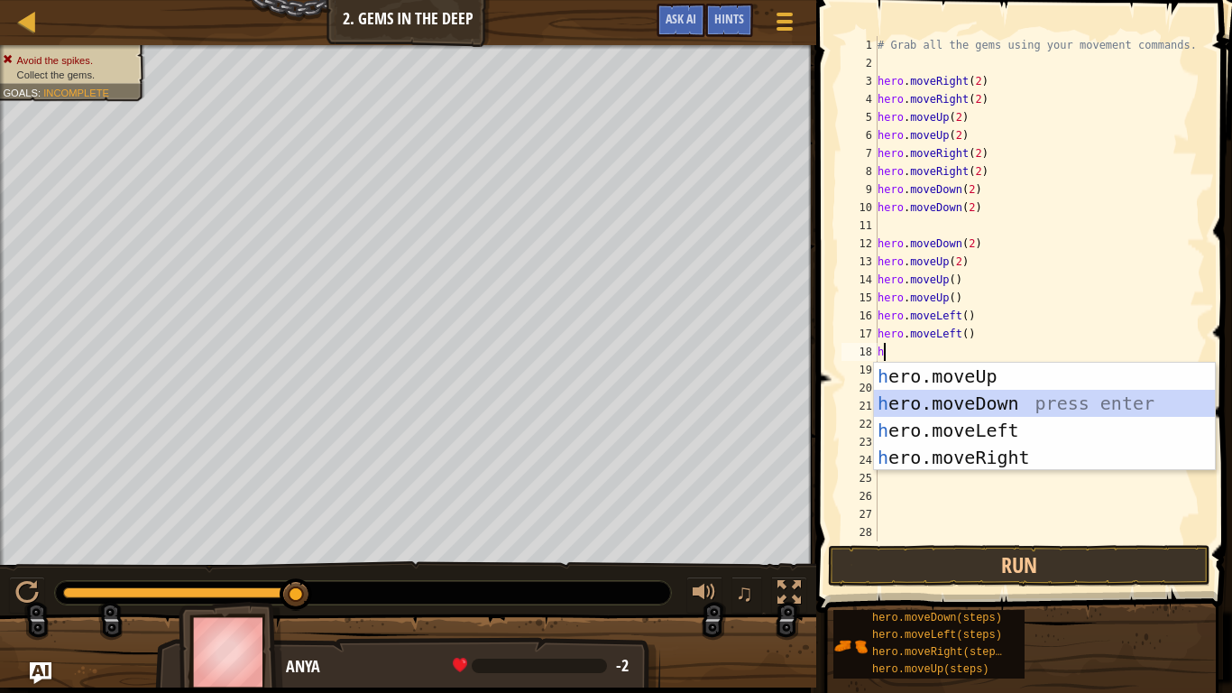
click at [982, 395] on div "h ero.moveUp press enter h ero.moveDown press enter h ero.moveLeft press enter …" at bounding box center [1044, 444] width 341 height 162
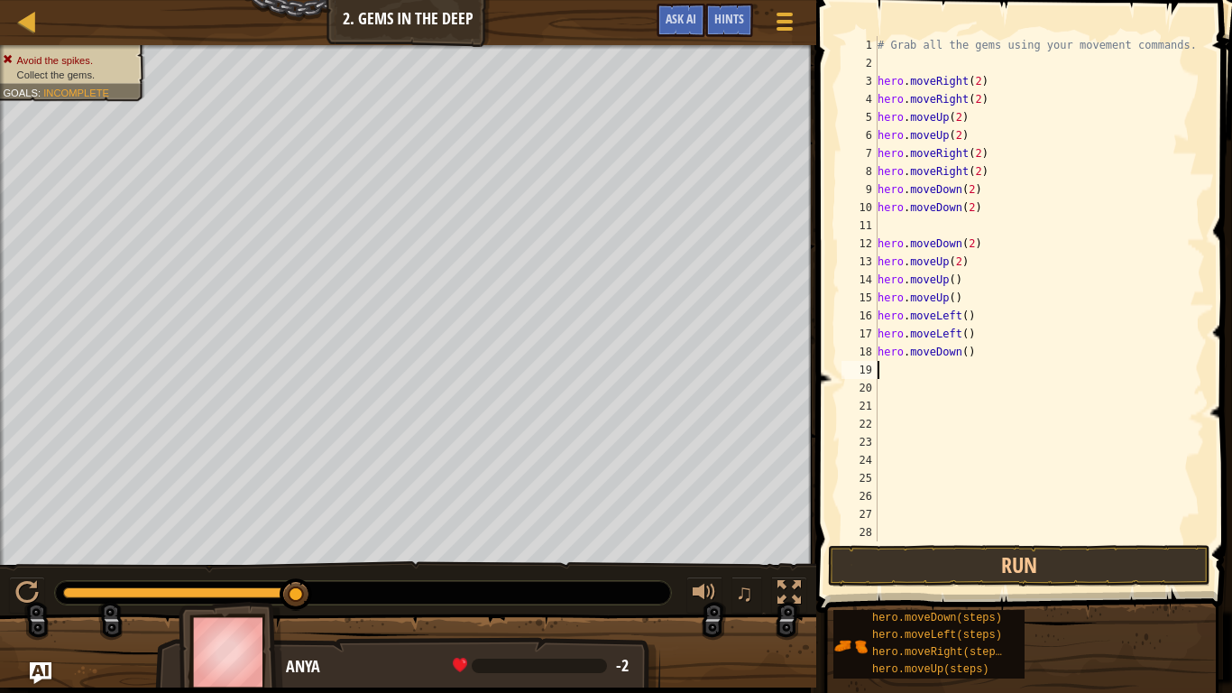
click at [951, 280] on div "# Grab all the gems using your movement commands. hero . moveRight ( 2 ) hero .…" at bounding box center [1039, 306] width 331 height 541
click at [952, 299] on div "# Grab all the gems using your movement commands. hero . moveRight ( 2 ) hero .…" at bounding box center [1039, 306] width 331 height 541
click at [967, 318] on div "# Grab all the gems using your movement commands. hero . moveRight ( 2 ) hero .…" at bounding box center [1039, 306] width 331 height 541
click at [965, 333] on div "# Grab all the gems using your movement commands. hero . moveRight ( 2 ) hero .…" at bounding box center [1039, 306] width 331 height 541
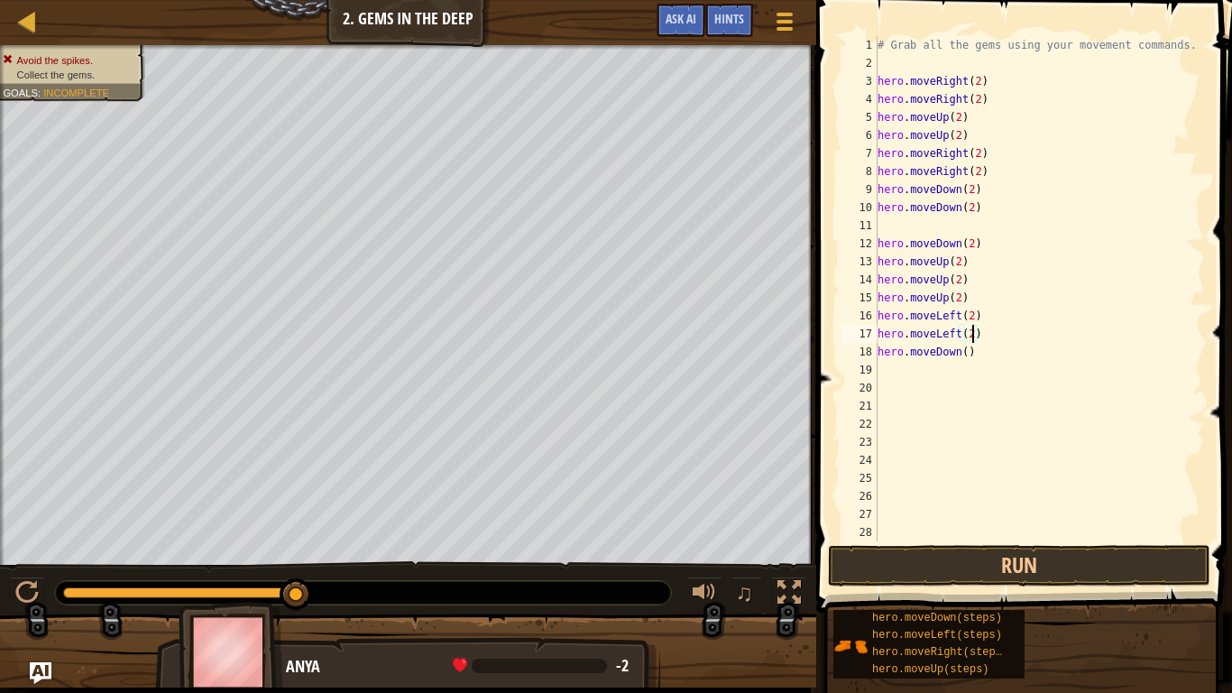
click at [967, 352] on div "# Grab all the gems using your movement commands. hero . moveRight ( 2 ) hero .…" at bounding box center [1039, 306] width 331 height 541
type textarea "hero.moveDown(2)"
click at [1006, 539] on button "Run" at bounding box center [1019, 565] width 382 height 41
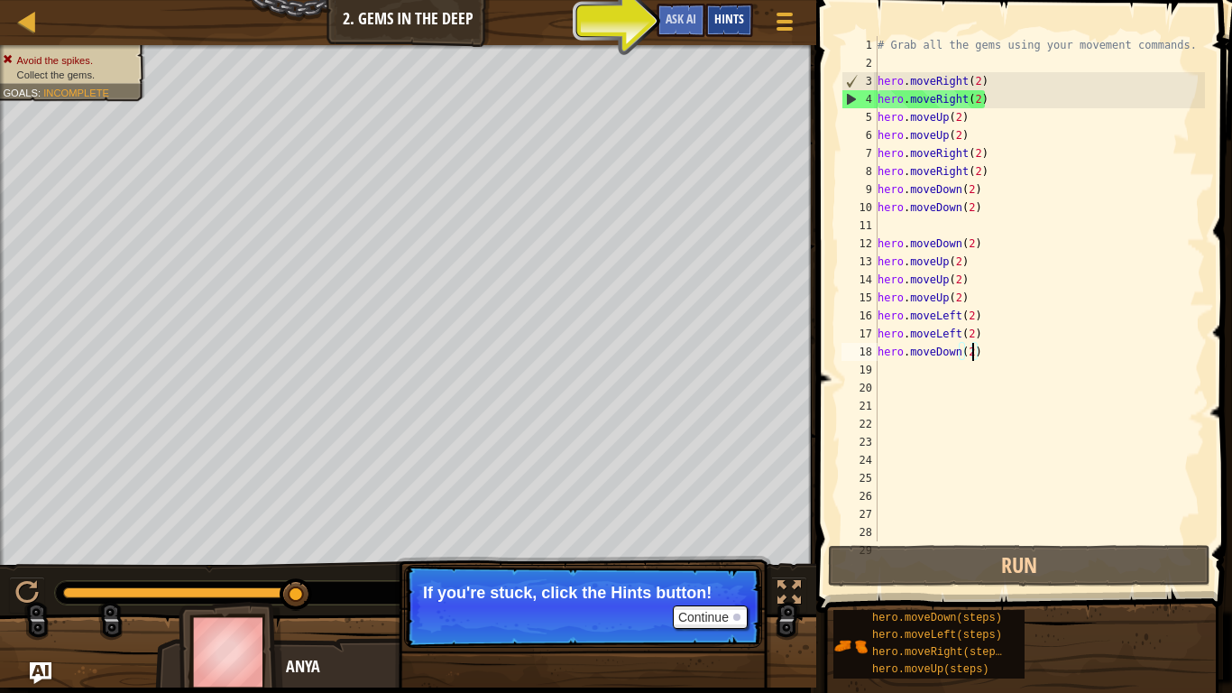
click at [741, 22] on span "Hints" at bounding box center [729, 18] width 30 height 17
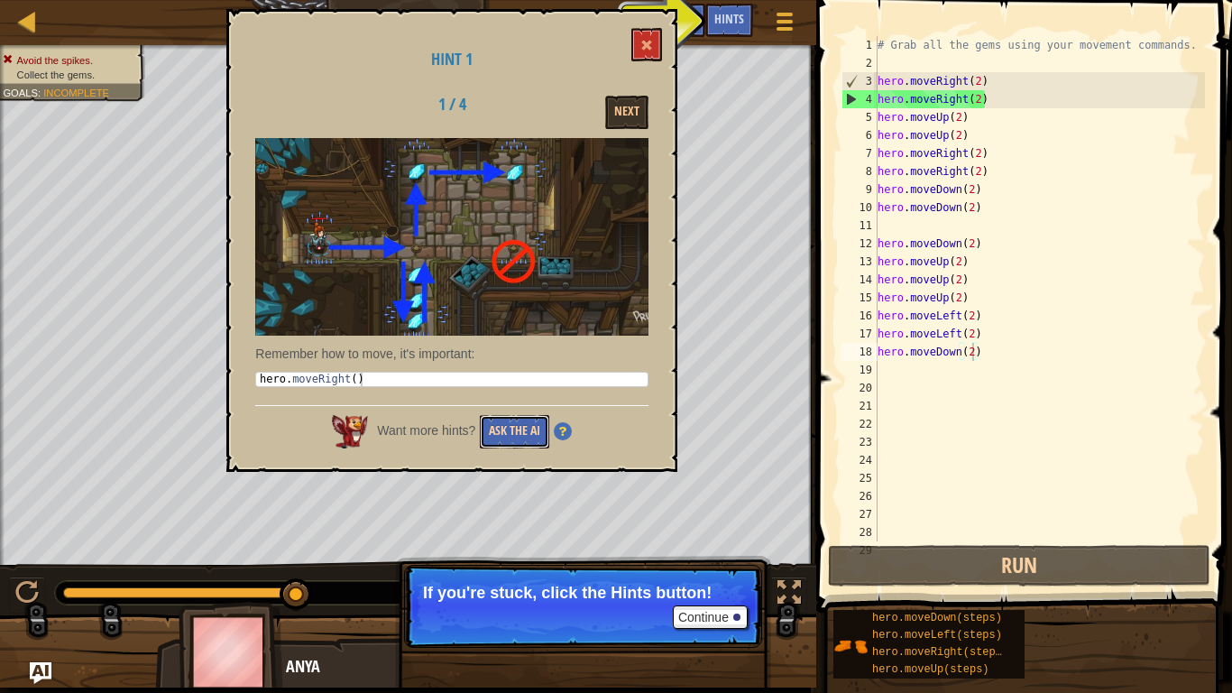
click at [526, 438] on button "Ask the AI" at bounding box center [514, 431] width 69 height 33
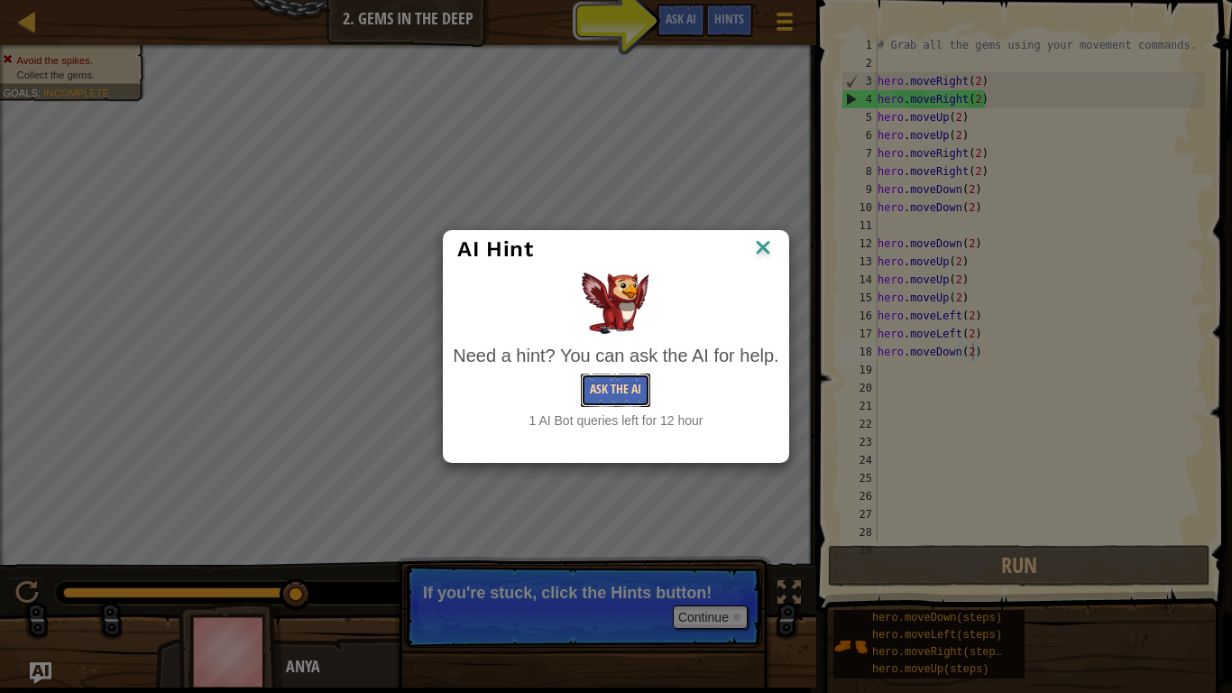
click at [612, 390] on button "Ask the AI" at bounding box center [615, 389] width 69 height 33
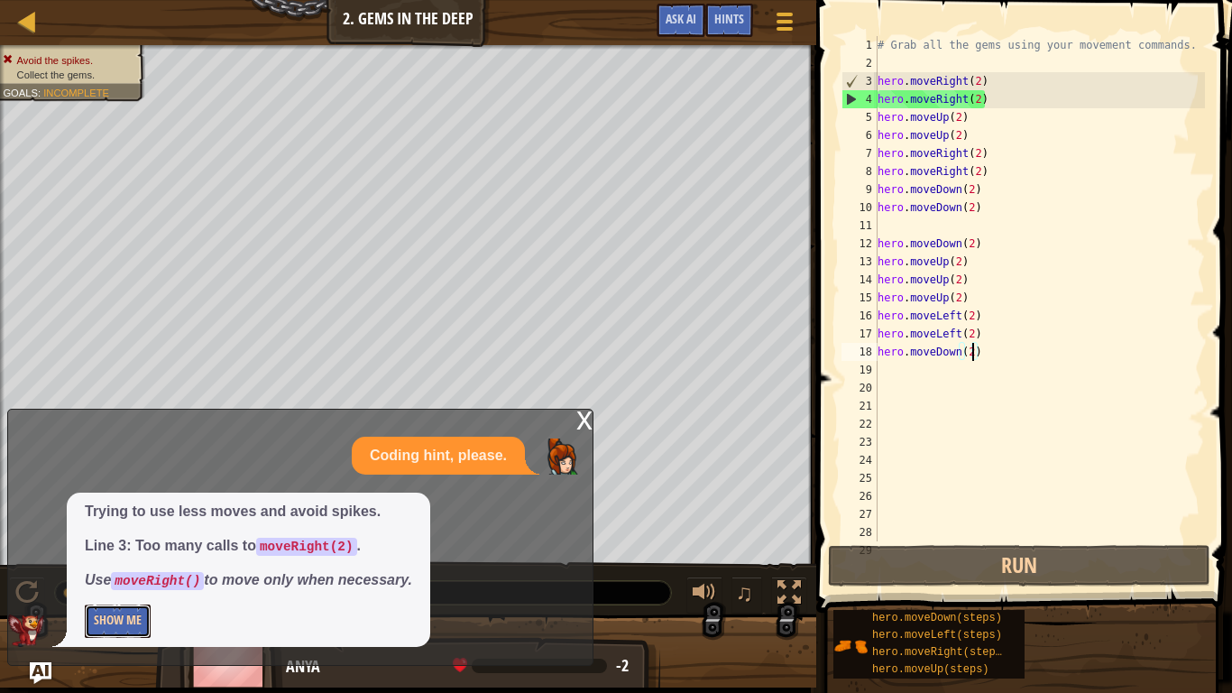
click at [128, 539] on button "Show Me" at bounding box center [118, 620] width 66 height 33
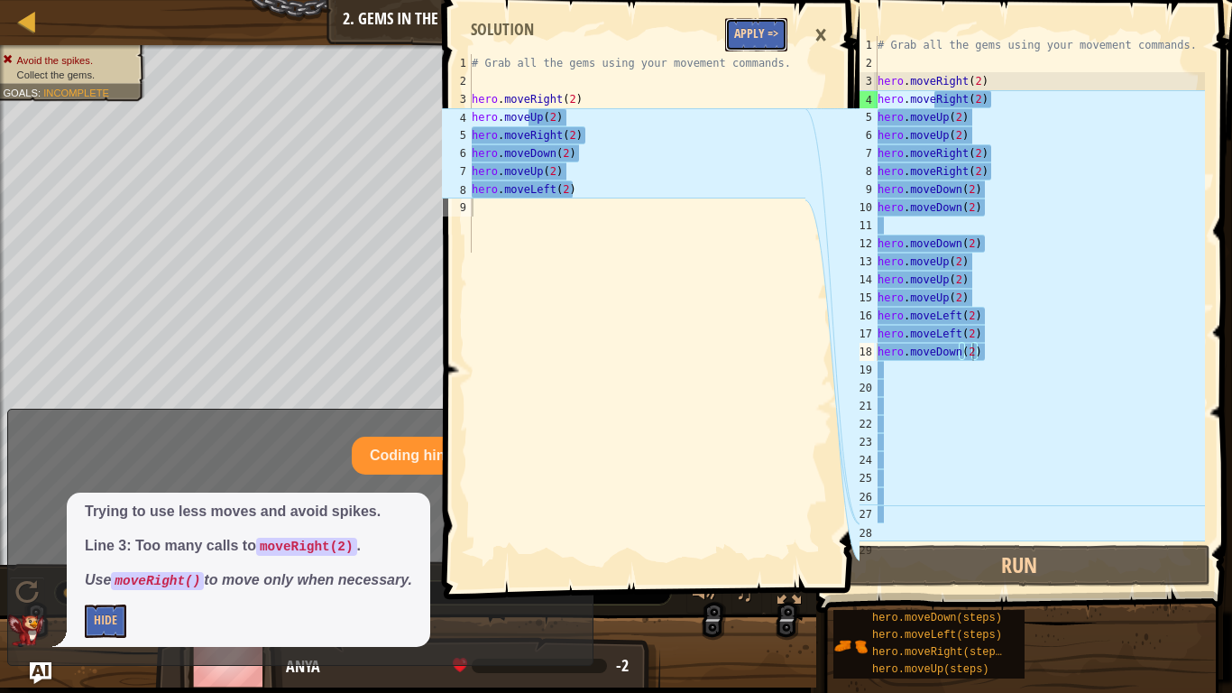
click at [754, 34] on button "Apply =>" at bounding box center [756, 34] width 62 height 33
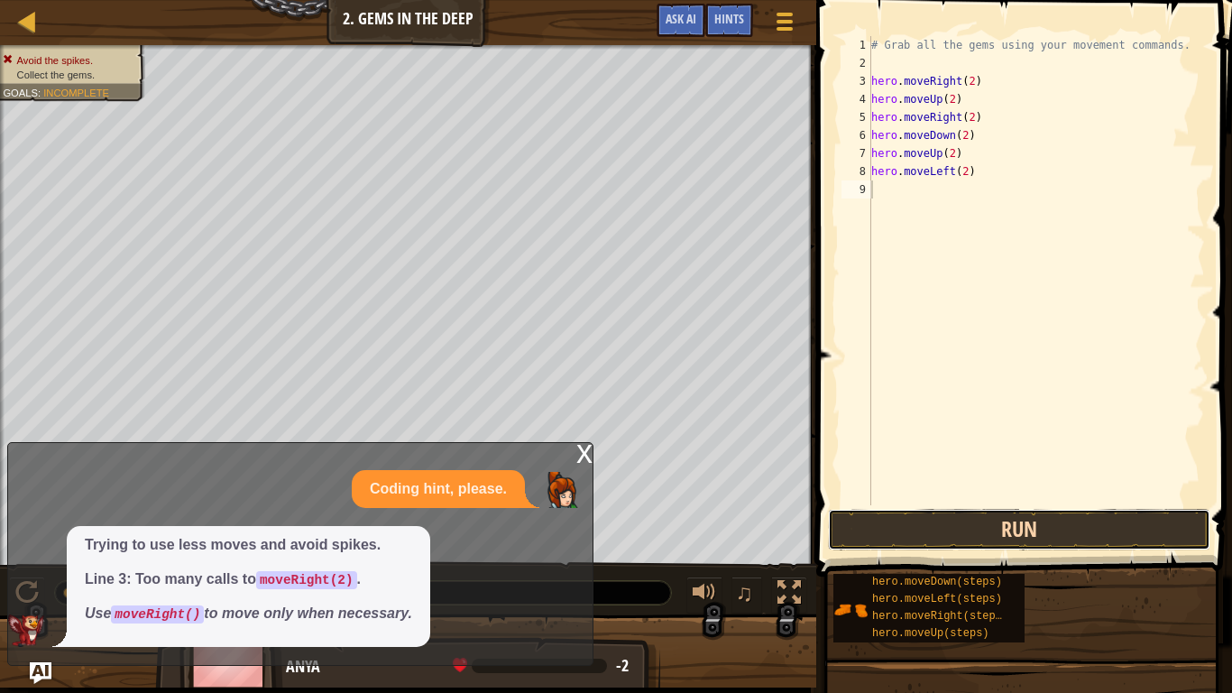
click at [983, 525] on button "Run" at bounding box center [1019, 529] width 382 height 41
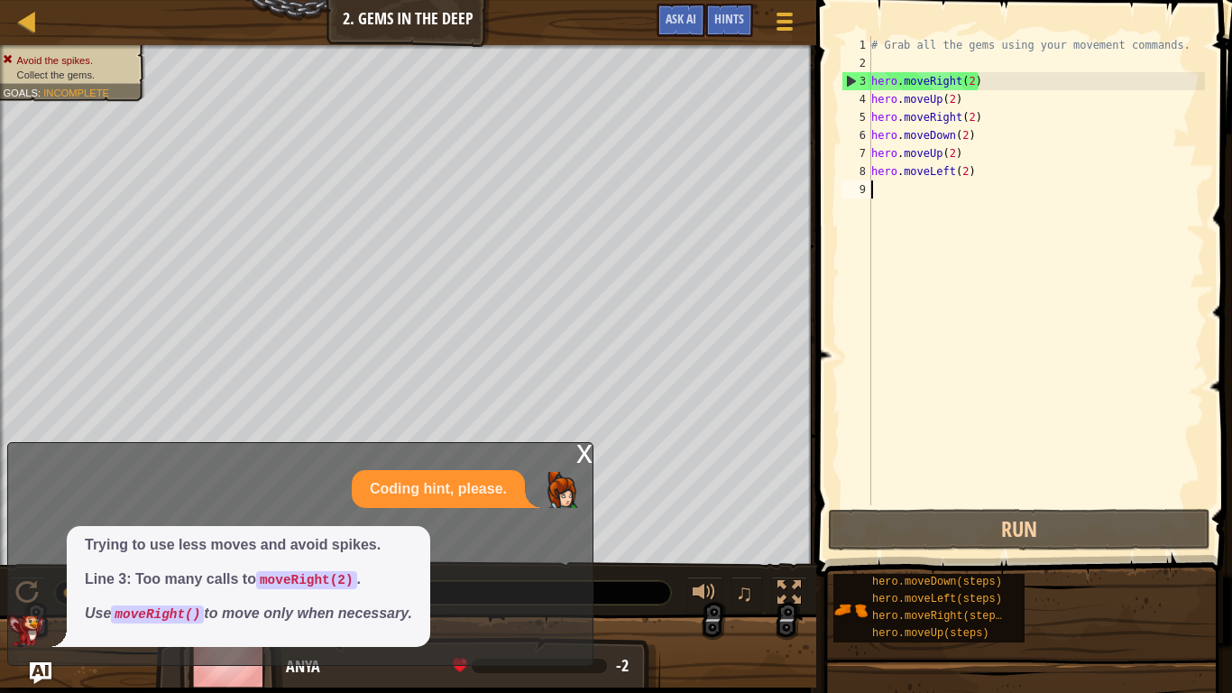
click at [901, 196] on div "# Grab all the gems using your movement commands. hero . moveRight ( 2 ) hero .…" at bounding box center [1036, 288] width 337 height 505
type textarea "m"
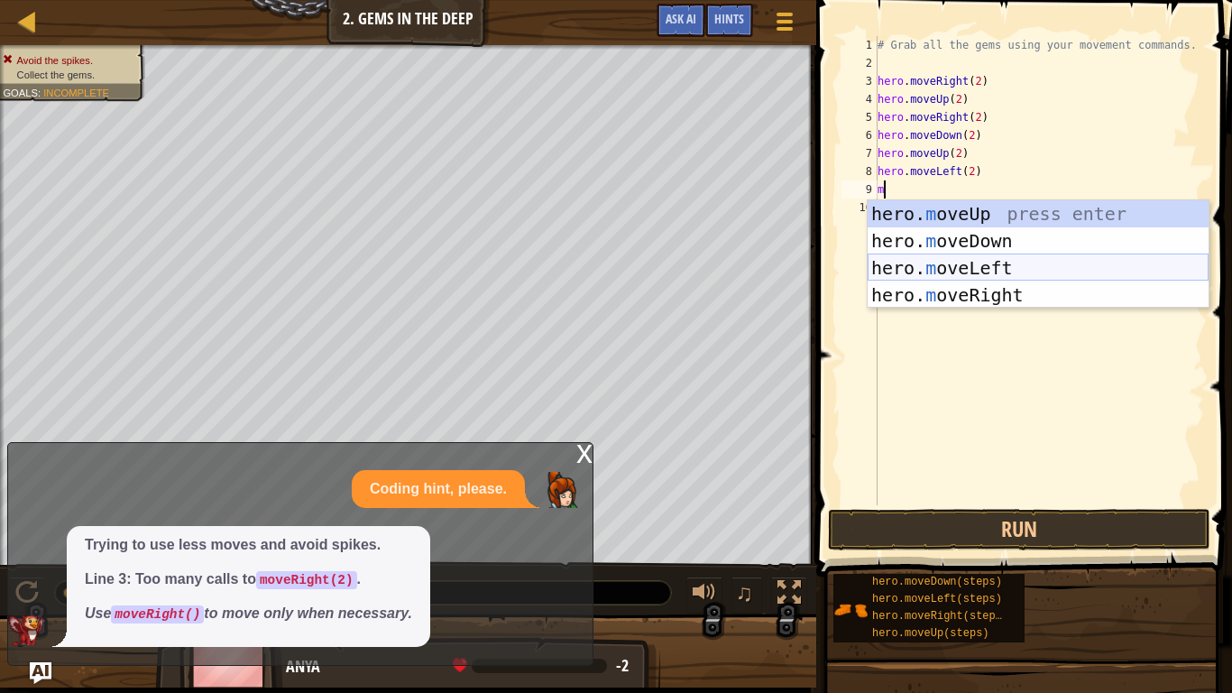
click at [961, 262] on div "hero. m oveUp press enter hero. m oveDown press enter hero. m oveLeft press ent…" at bounding box center [1038, 281] width 341 height 162
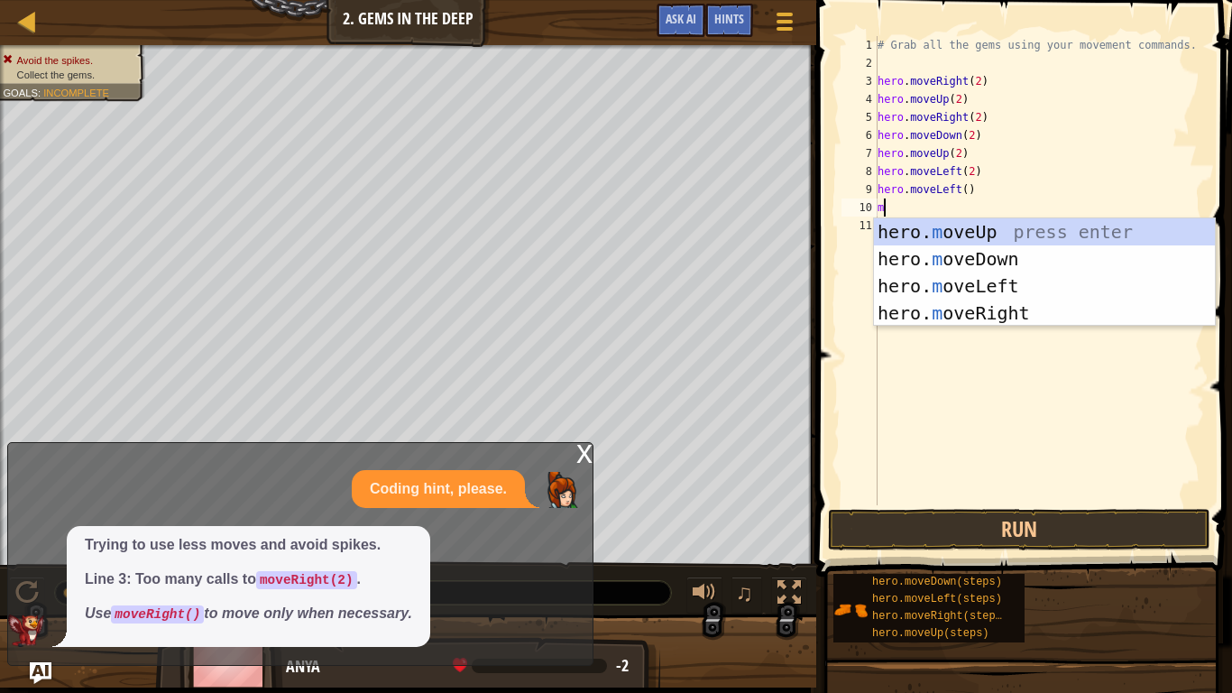
type textarea "mo"
click at [972, 290] on div "hero. mo veUp press enter hero. mo veDown press enter hero. mo veLeft press ent…" at bounding box center [1044, 299] width 341 height 162
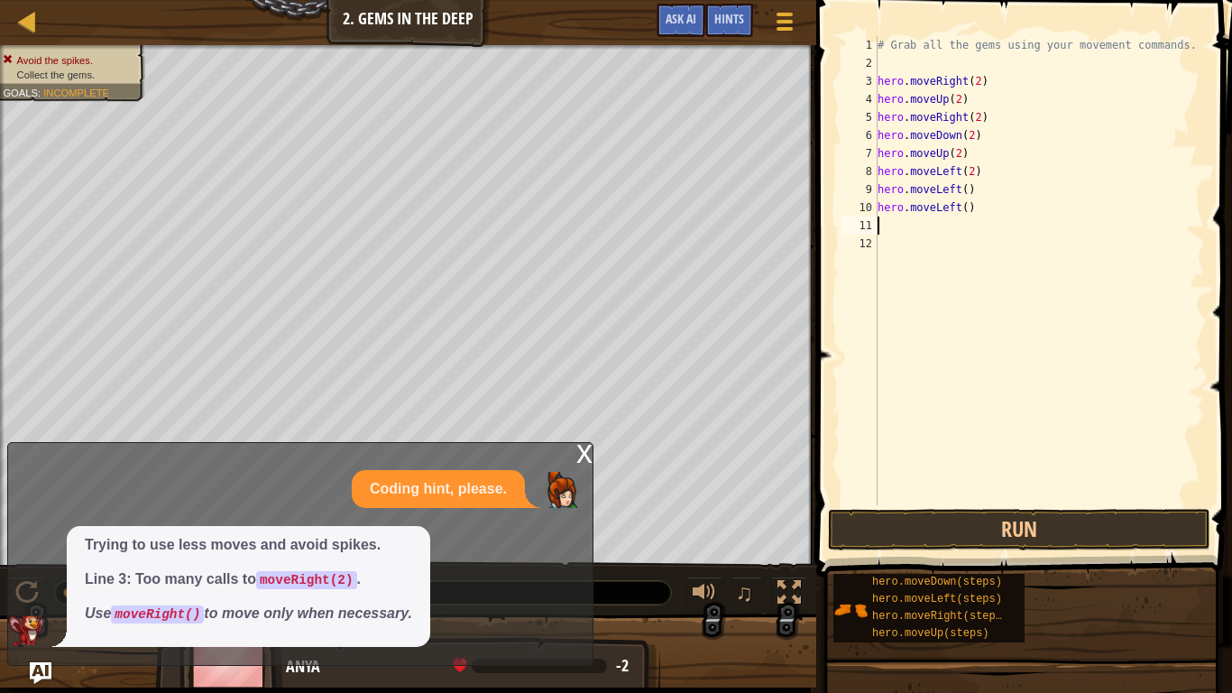
click at [966, 183] on div "# Grab all the gems using your movement commands. hero . moveRight ( 2 ) hero .…" at bounding box center [1039, 288] width 331 height 505
click at [966, 208] on div "# Grab all the gems using your movement commands. hero . moveRight ( 2 ) hero .…" at bounding box center [1039, 288] width 331 height 505
type textarea "hero.moveLeft(2)"
click at [913, 528] on button "Run" at bounding box center [1019, 529] width 382 height 41
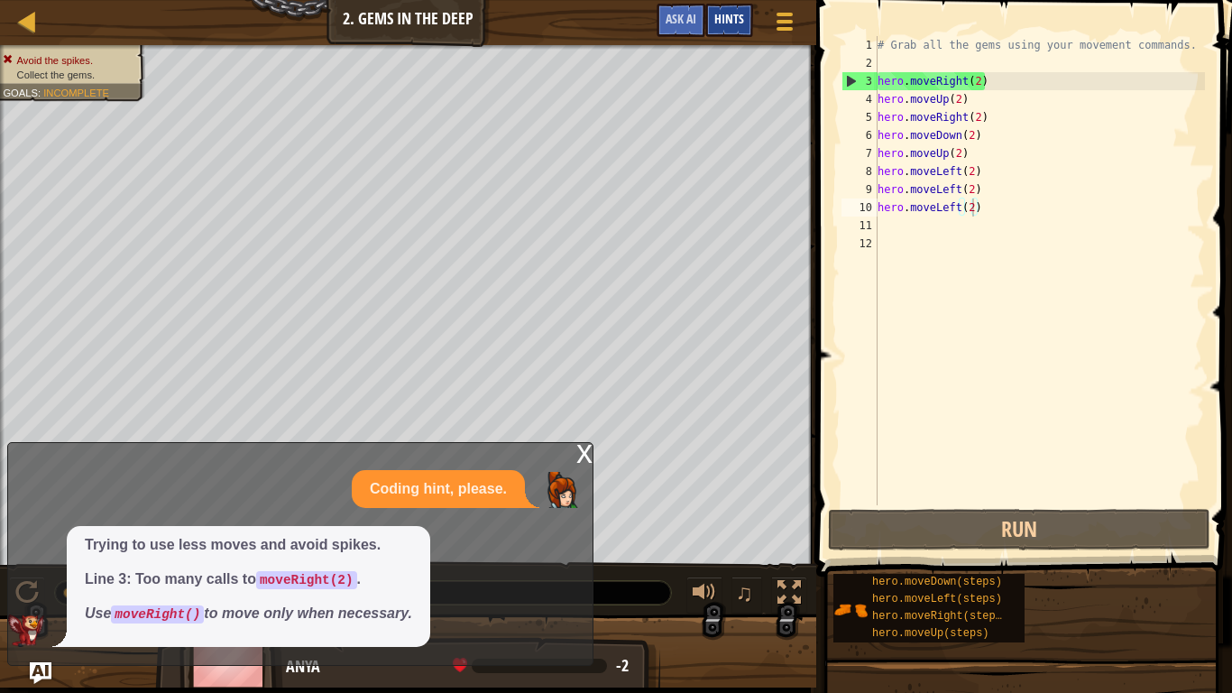
click at [721, 22] on span "Hints" at bounding box center [729, 18] width 30 height 17
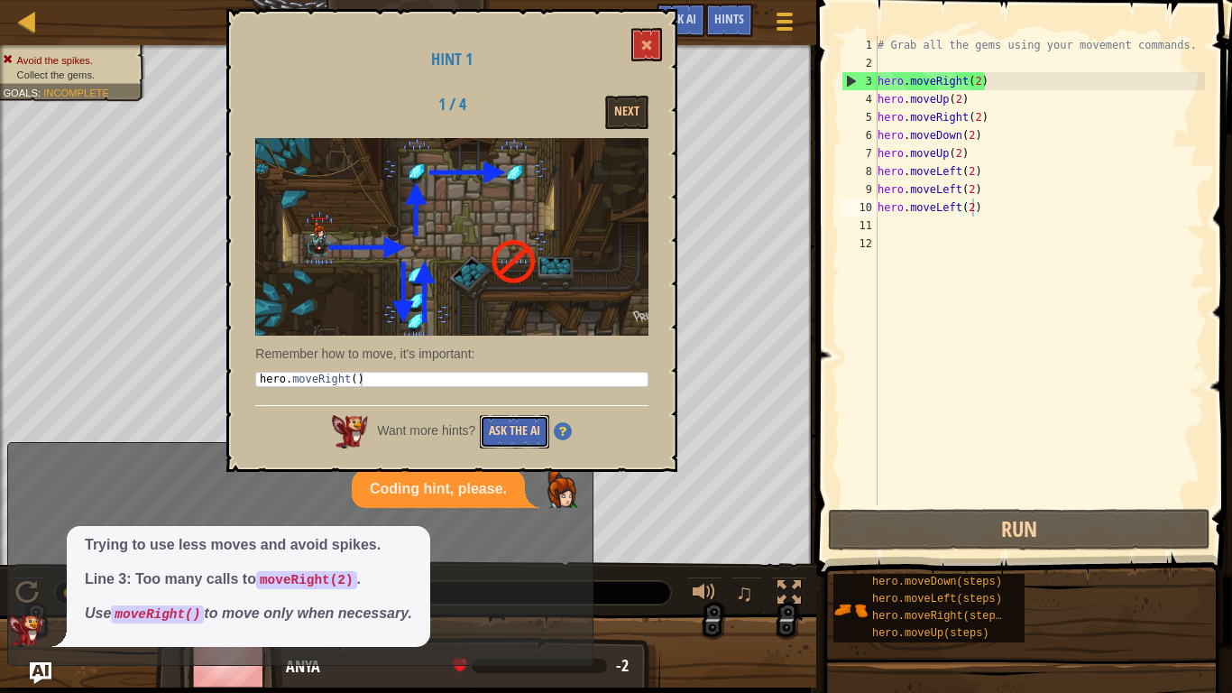
click at [524, 419] on button "Ask the AI" at bounding box center [514, 431] width 69 height 33
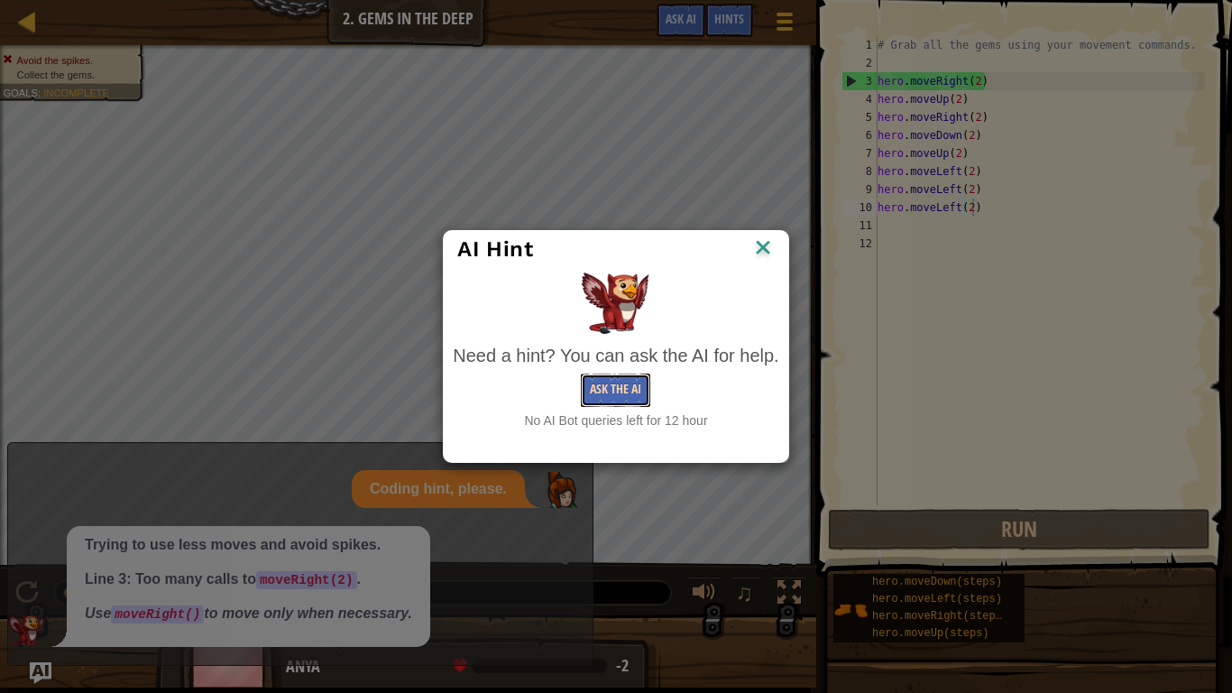
click at [617, 397] on button "Ask the AI" at bounding box center [615, 389] width 69 height 33
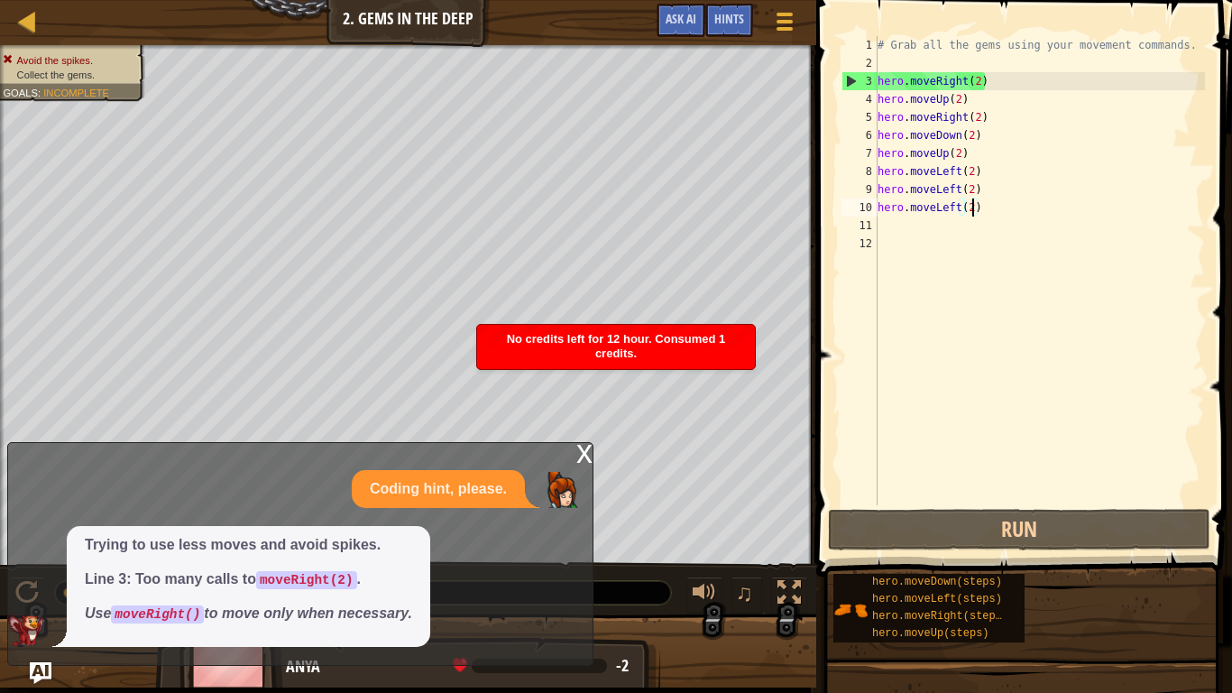
click at [584, 450] on div "x" at bounding box center [584, 452] width 16 height 18
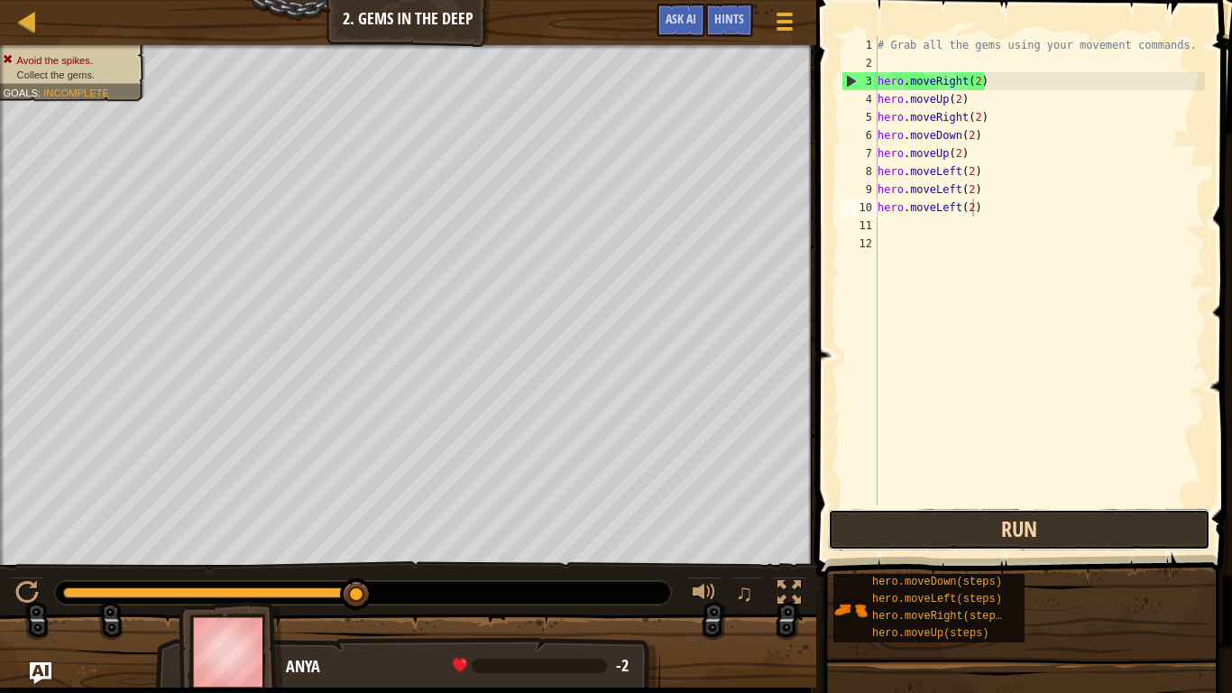
click at [986, 519] on button "Run" at bounding box center [1019, 529] width 382 height 41
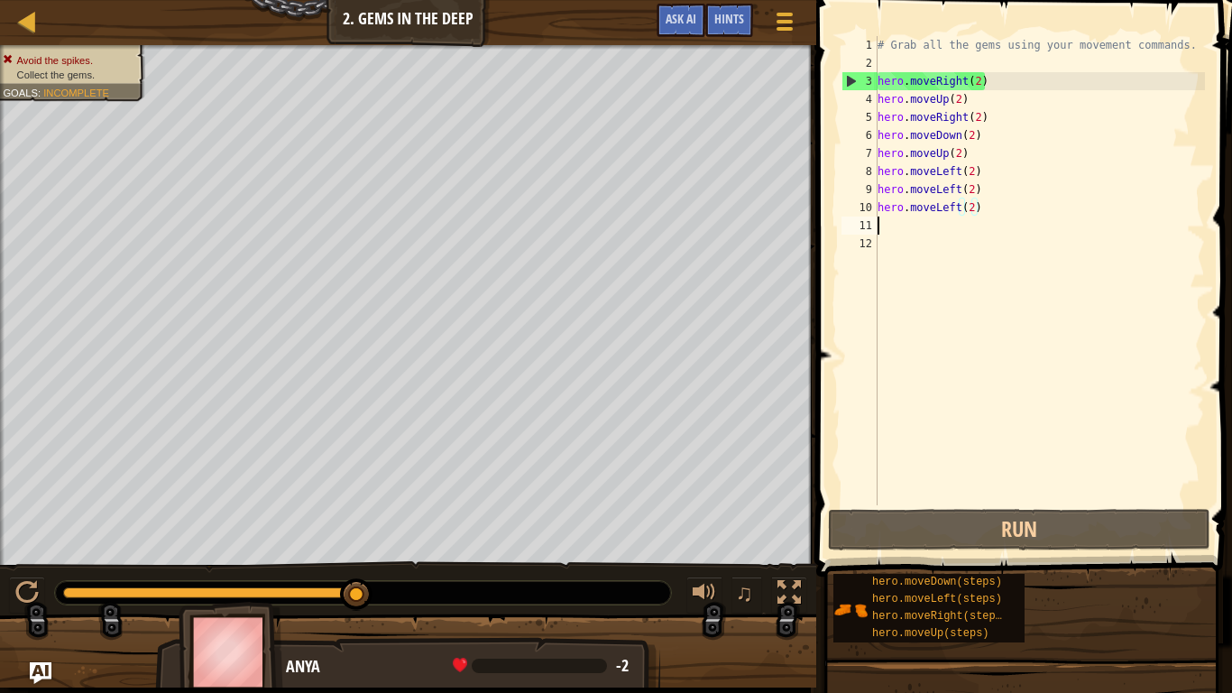
click at [885, 224] on div "# Grab all the gems using your movement commands. hero . moveRight ( 2 ) hero .…" at bounding box center [1039, 288] width 331 height 505
type textarea "h"
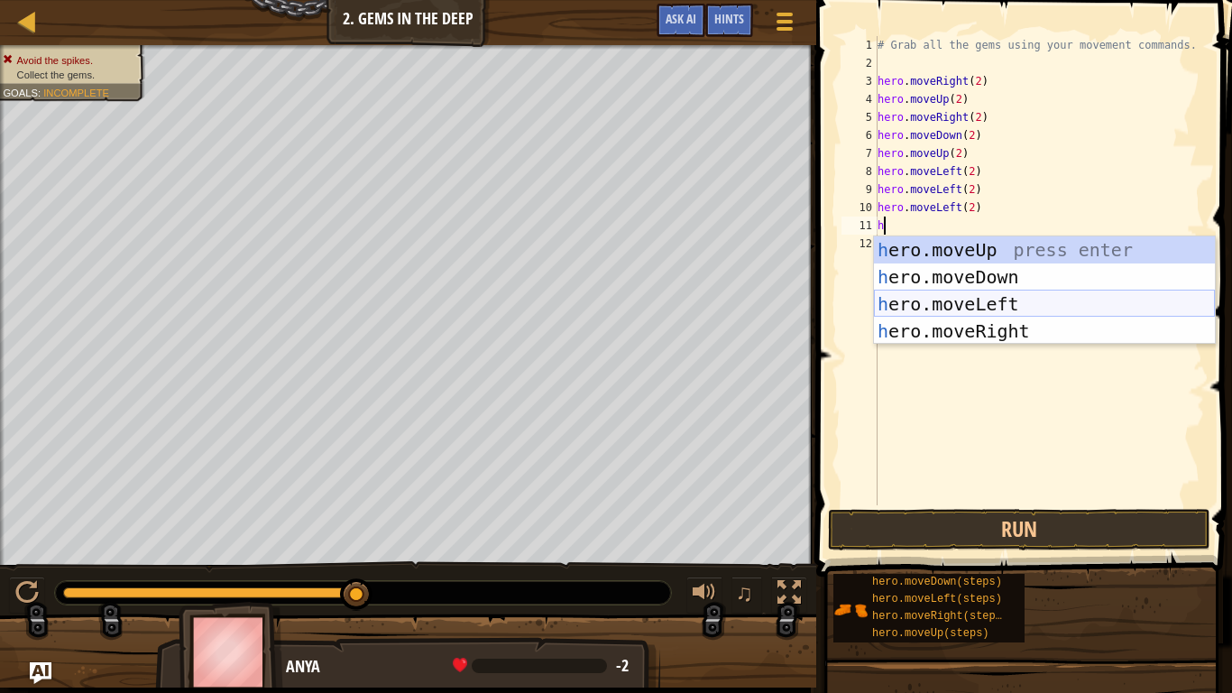
click at [950, 309] on div "h ero.moveUp press enter h ero.moveDown press enter h ero.moveLeft press enter …" at bounding box center [1044, 317] width 341 height 162
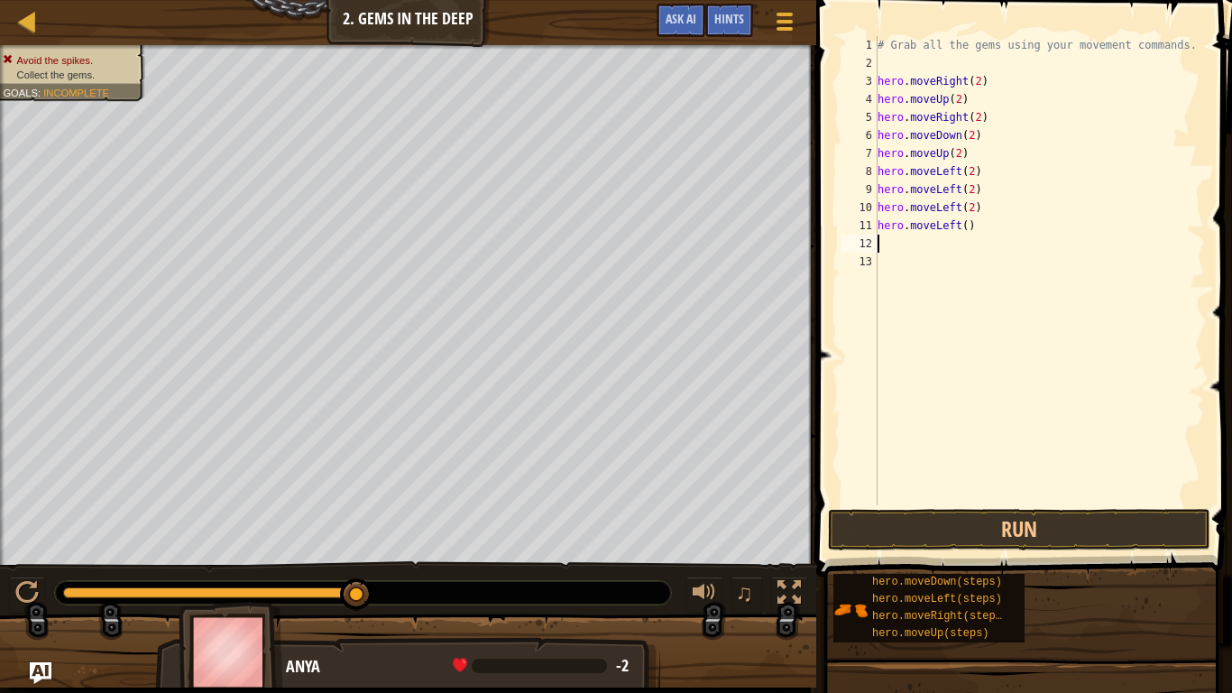
type textarea "h"
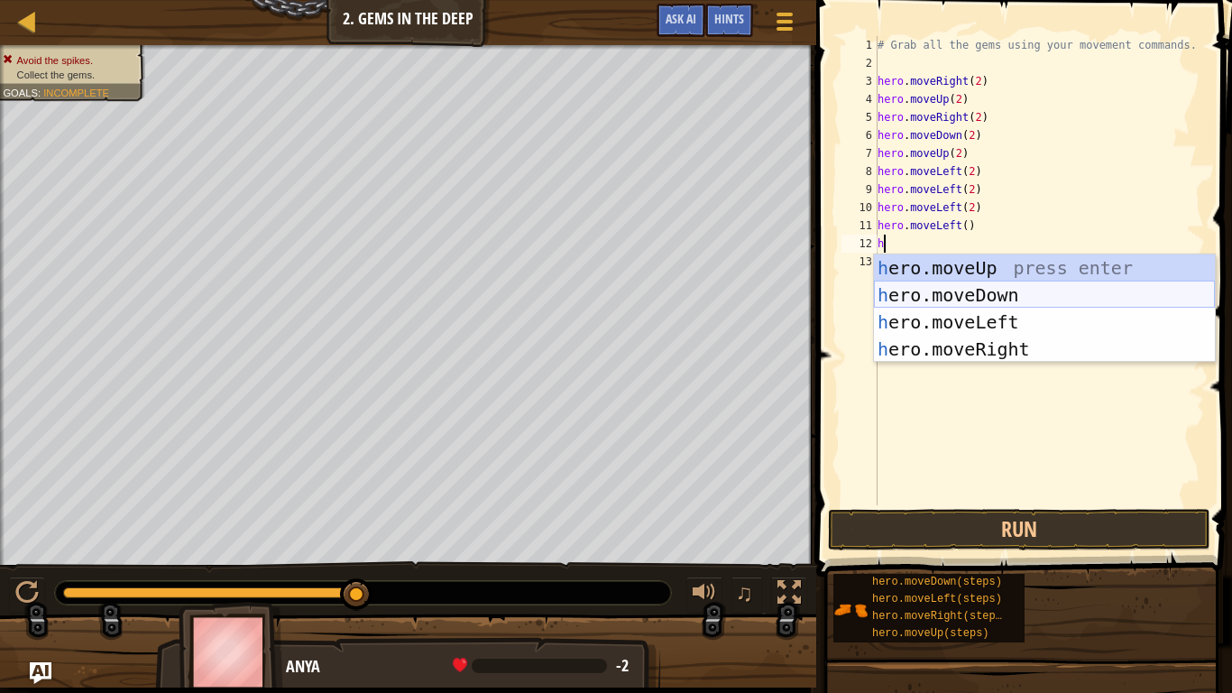
click at [950, 308] on div "h ero.moveUp press enter h ero.moveDown press enter h ero.moveLeft press enter …" at bounding box center [1044, 335] width 341 height 162
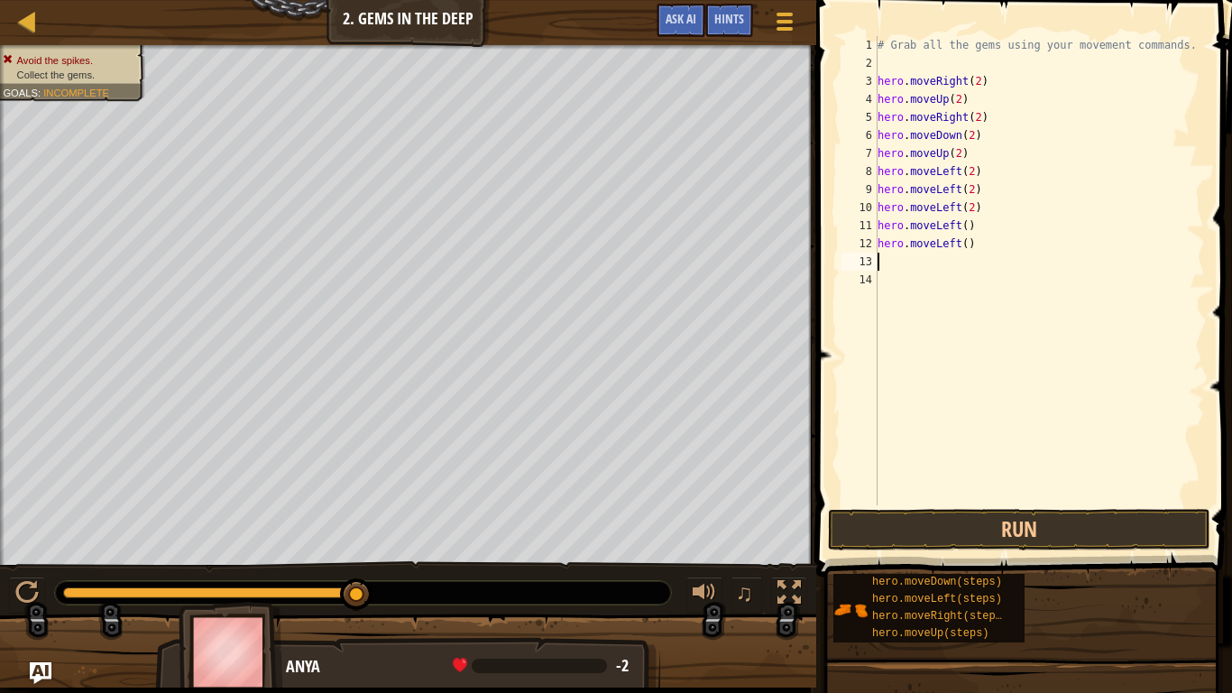
click at [919, 265] on div "# Grab all the gems using your movement commands. hero . moveRight ( 2 ) hero .…" at bounding box center [1039, 288] width 331 height 505
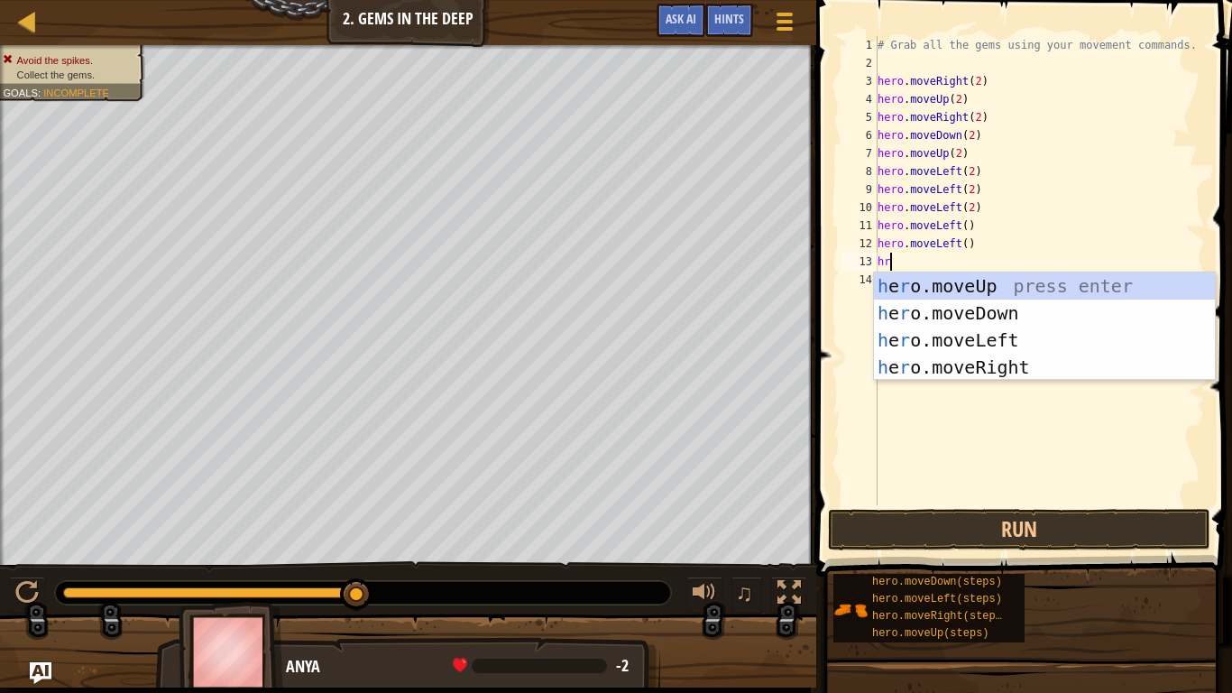
type textarea "hro"
click at [935, 337] on div "h e ro .moveUp press enter h e ro .moveDown press enter h e ro .moveLeft press …" at bounding box center [1044, 353] width 341 height 162
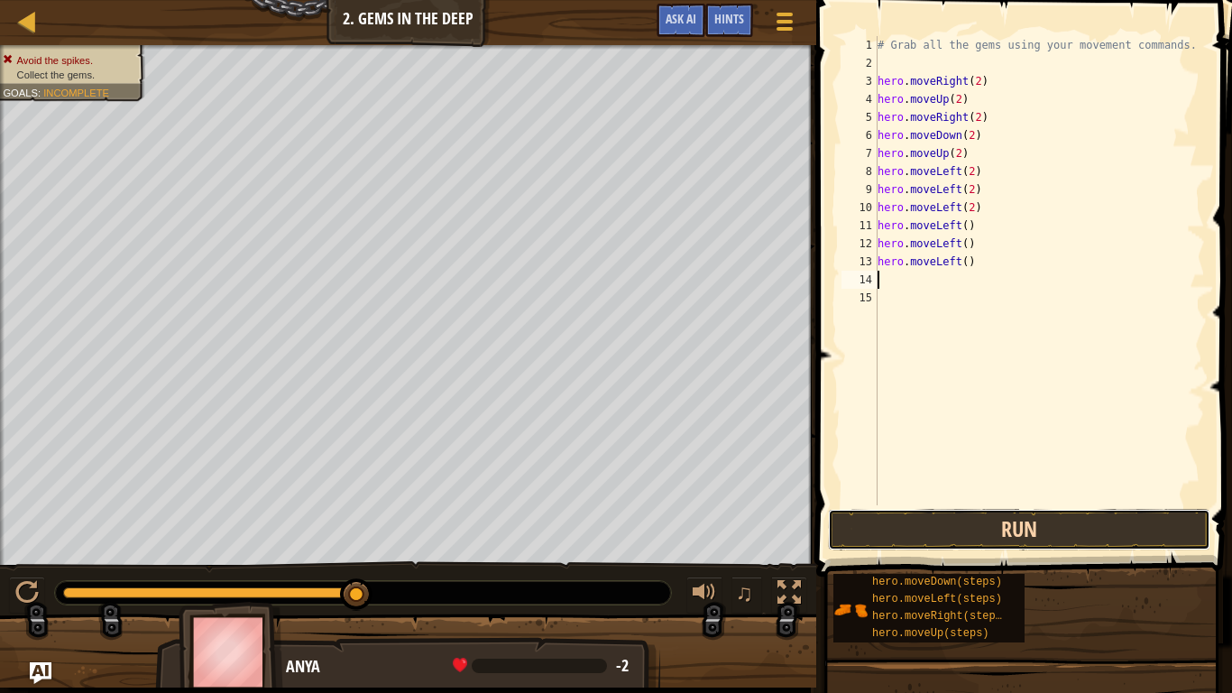
click at [949, 539] on button "Run" at bounding box center [1019, 529] width 382 height 41
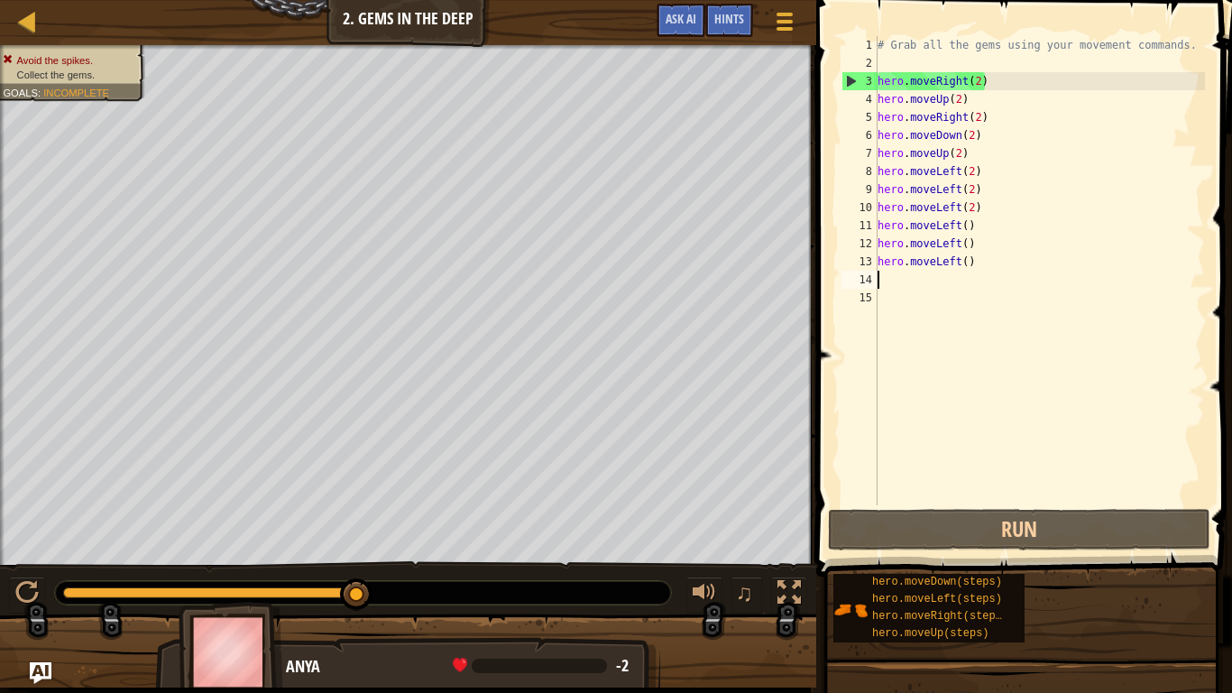
click at [954, 262] on div "# Grab all the gems using your movement commands. hero . moveRight ( 2 ) hero .…" at bounding box center [1039, 288] width 331 height 505
click at [979, 262] on div "# Grab all the gems using your movement commands. hero . moveRight ( 2 ) hero .…" at bounding box center [1039, 288] width 331 height 505
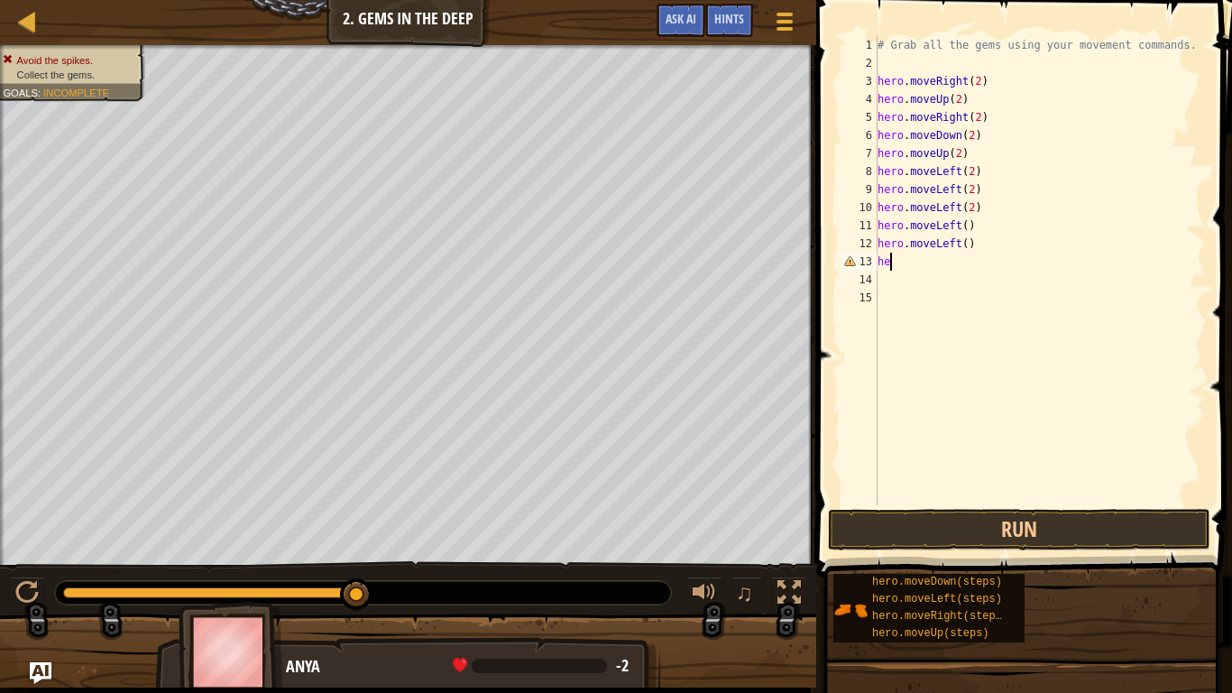
type textarea "h"
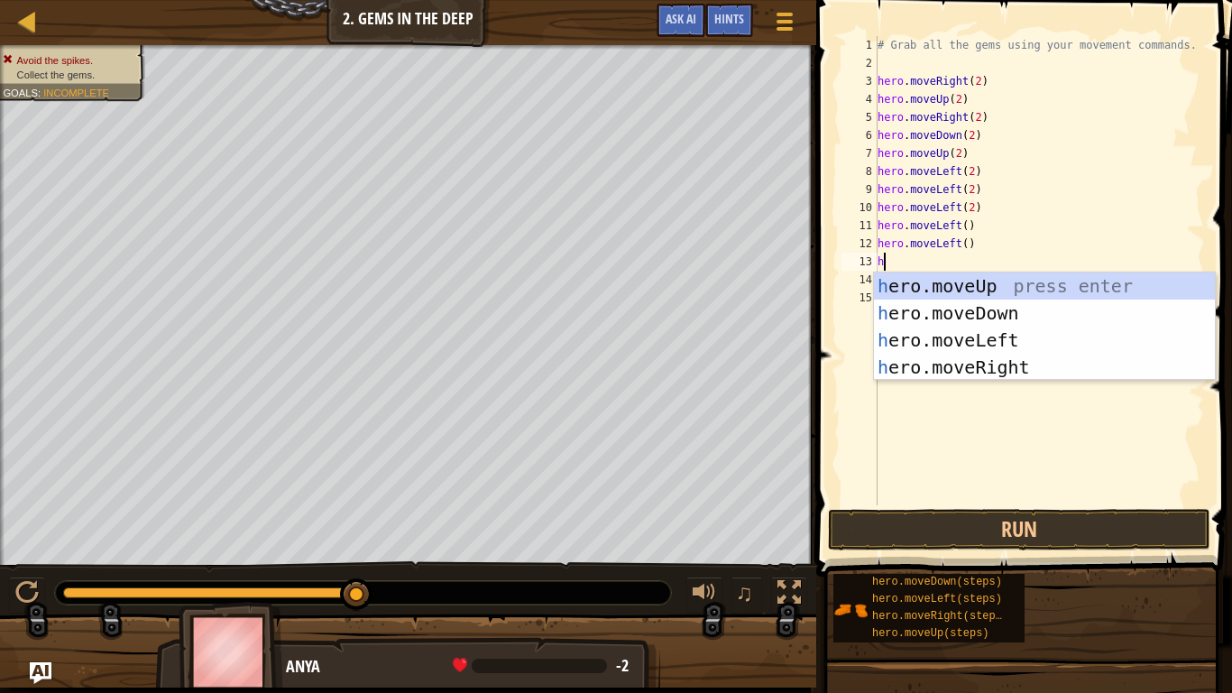
type textarea "hr"
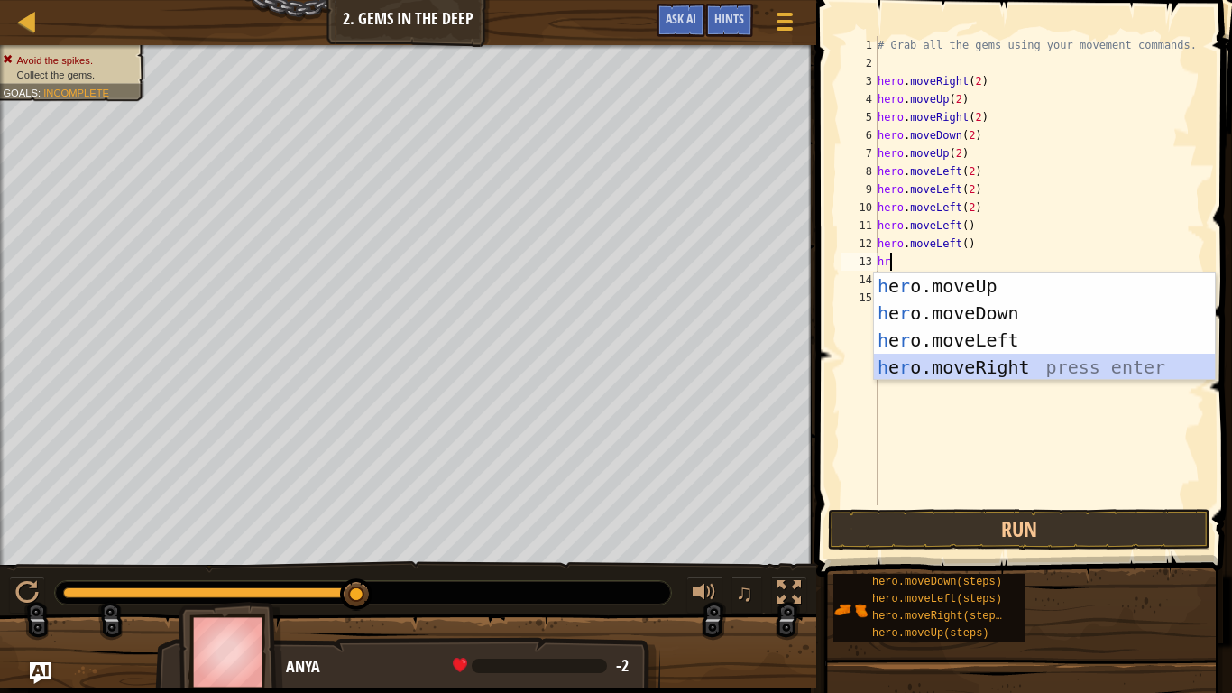
click at [1081, 361] on div "h e r o.moveUp press enter h e r o.moveDown press enter h e r o.moveLeft press …" at bounding box center [1044, 353] width 341 height 162
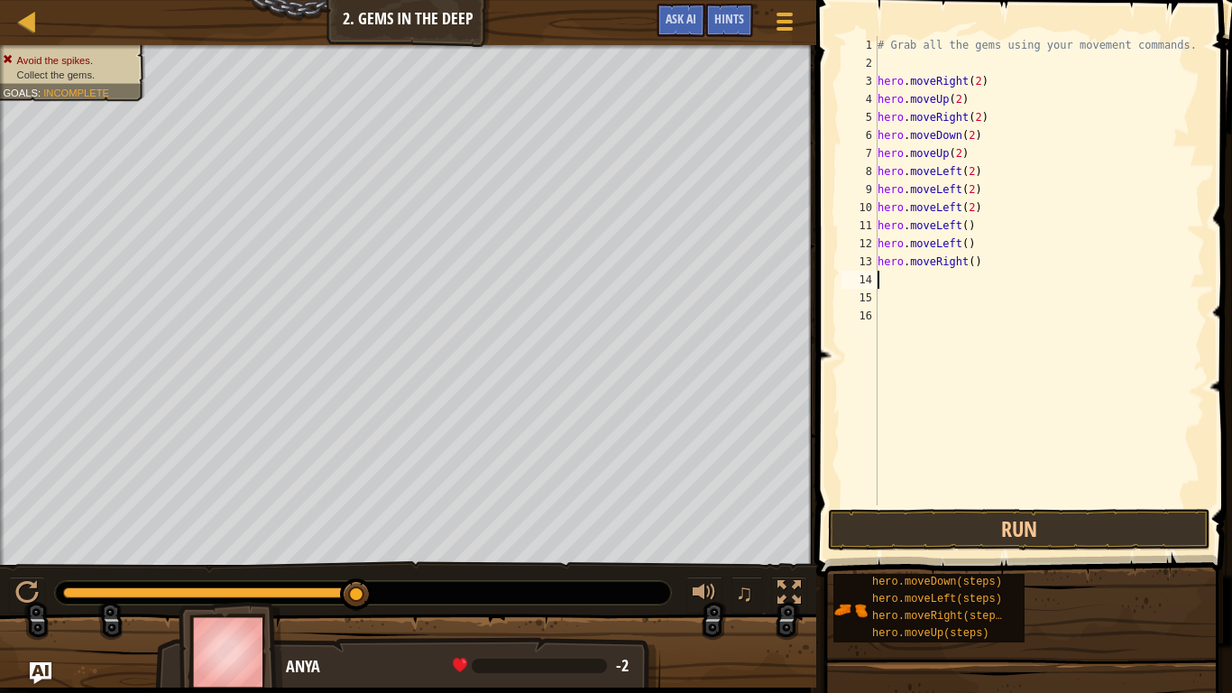
type textarea "h"
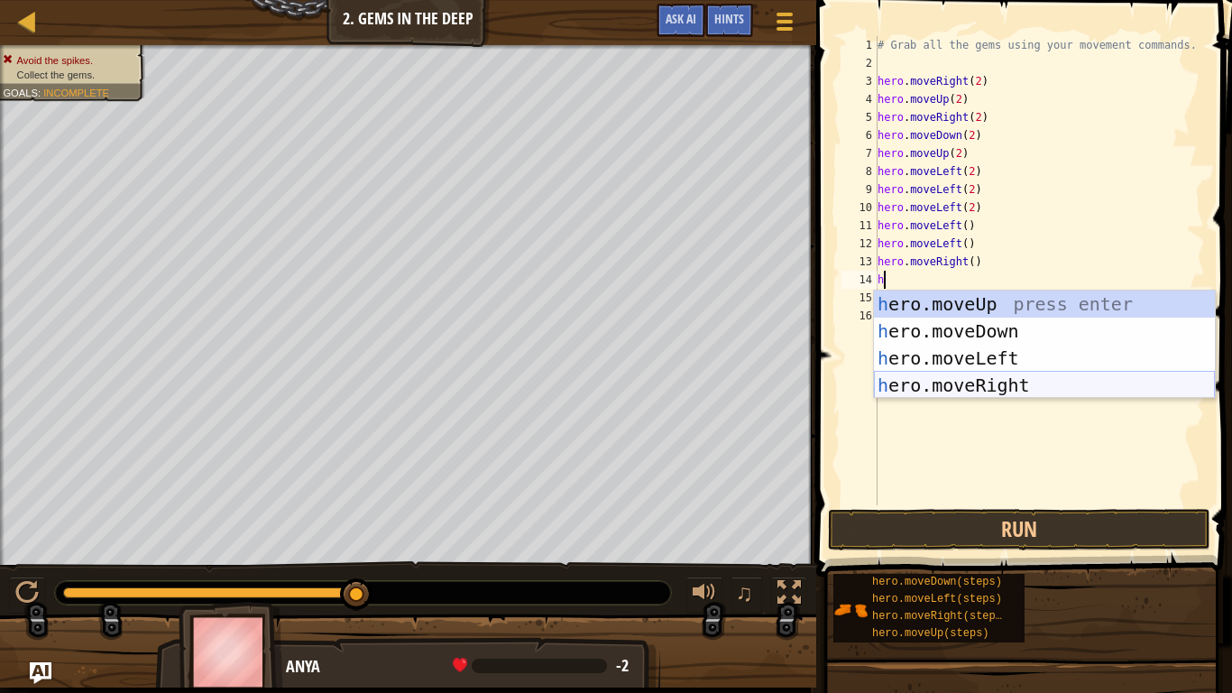
click at [950, 388] on div "h ero.moveUp press enter h ero.moveDown press enter h ero.moveLeft press enter …" at bounding box center [1044, 371] width 341 height 162
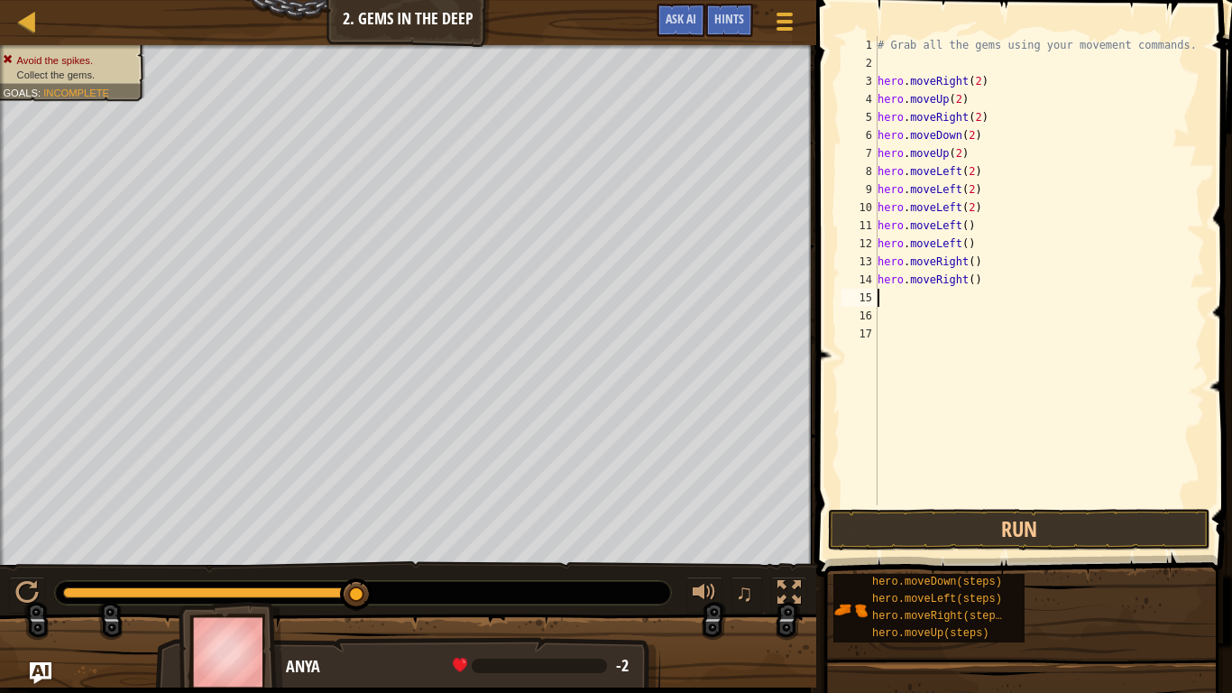
type textarea "h"
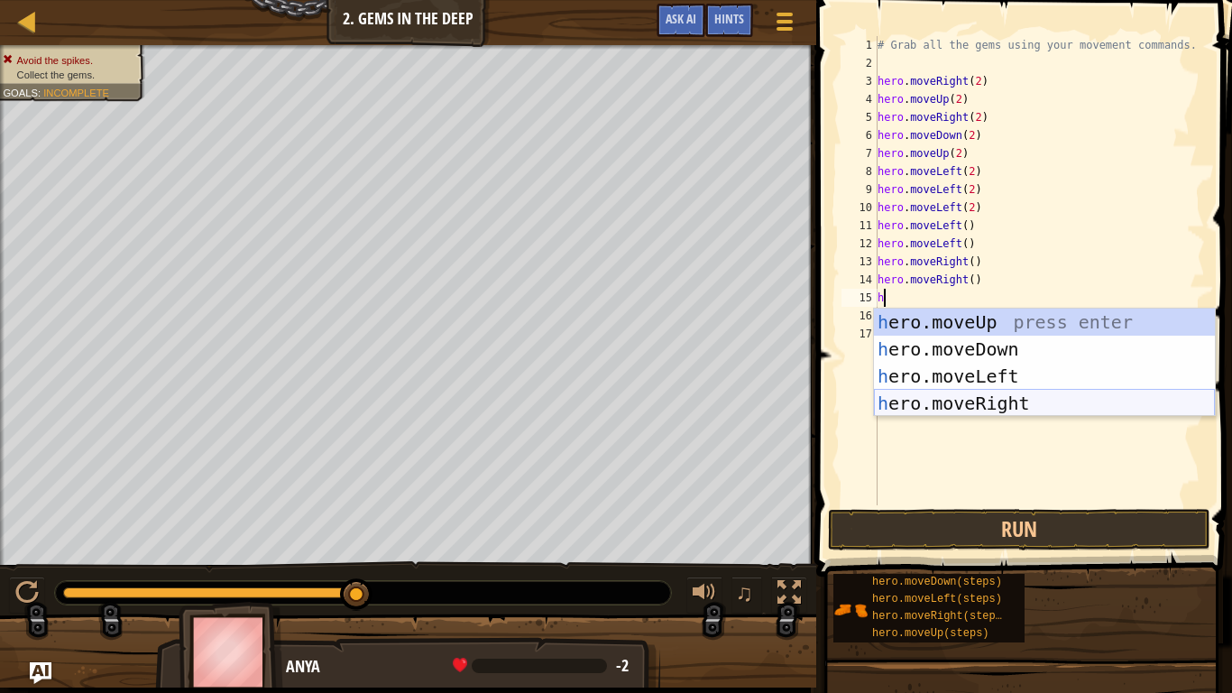
click at [967, 409] on div "h ero.moveUp press enter h ero.moveDown press enter h ero.moveLeft press enter …" at bounding box center [1044, 389] width 341 height 162
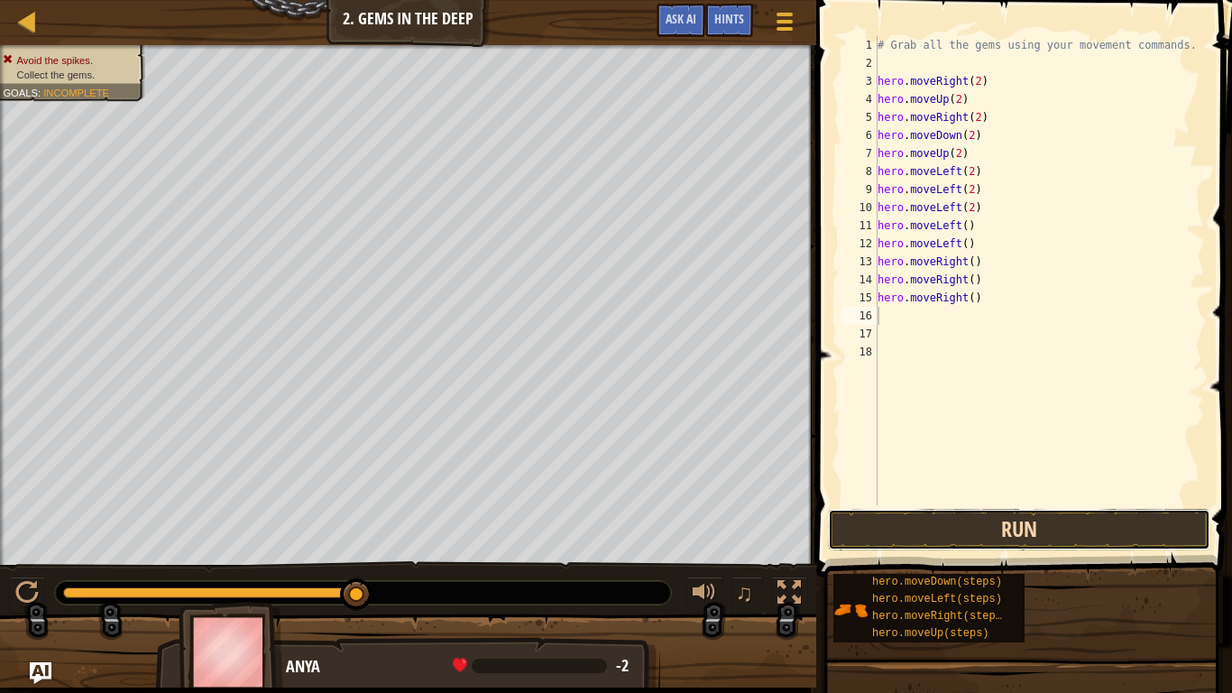
click at [972, 520] on button "Run" at bounding box center [1019, 529] width 382 height 41
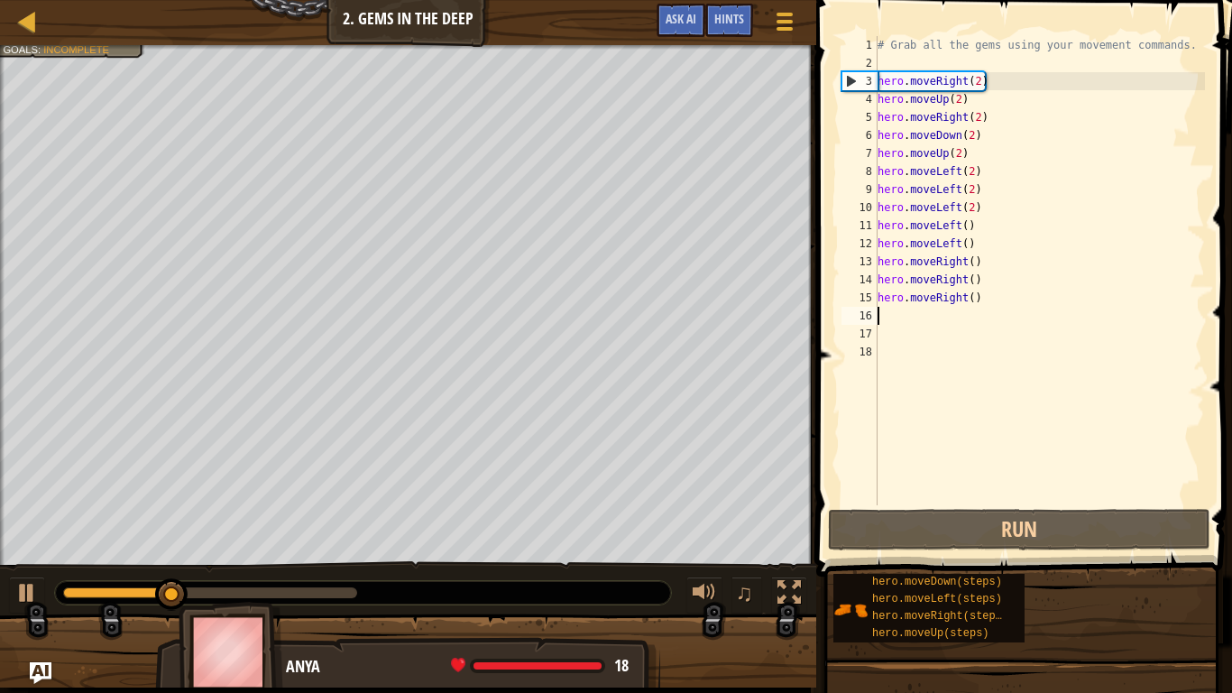
click at [964, 230] on div "# Grab all the gems using your movement commands. hero . moveRight ( 2 ) hero .…" at bounding box center [1039, 288] width 331 height 505
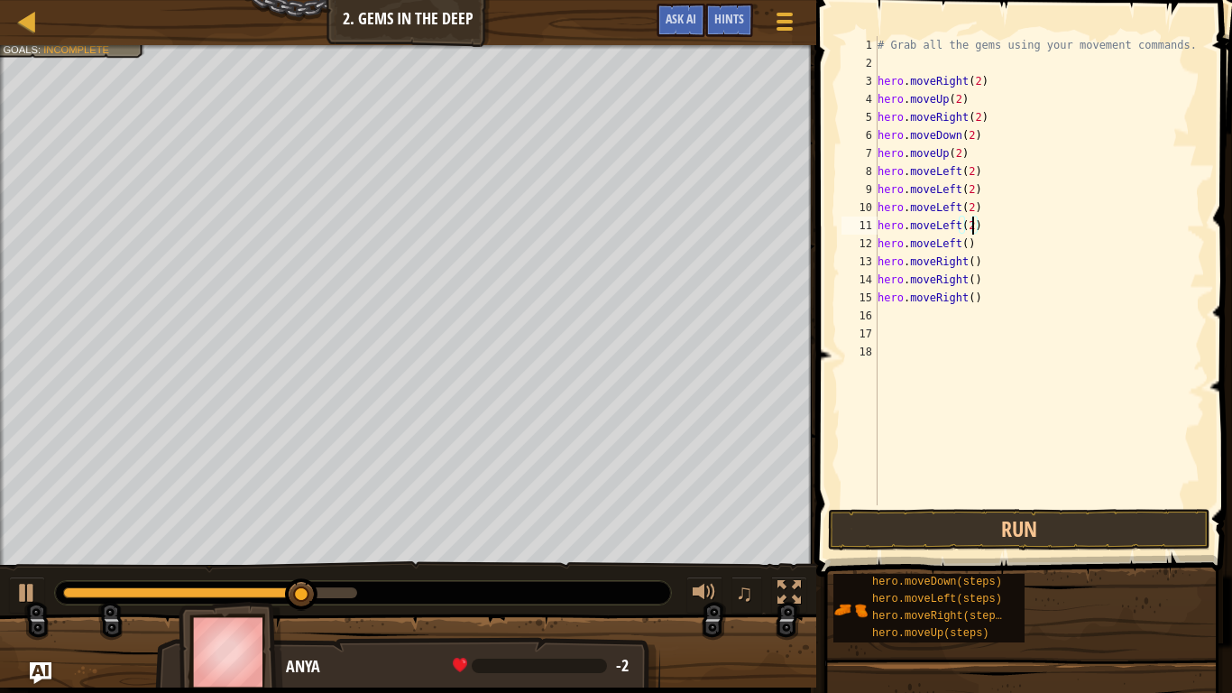
click at [967, 248] on div "# Grab all the gems using your movement commands. hero . moveRight ( 2 ) hero .…" at bounding box center [1039, 288] width 331 height 505
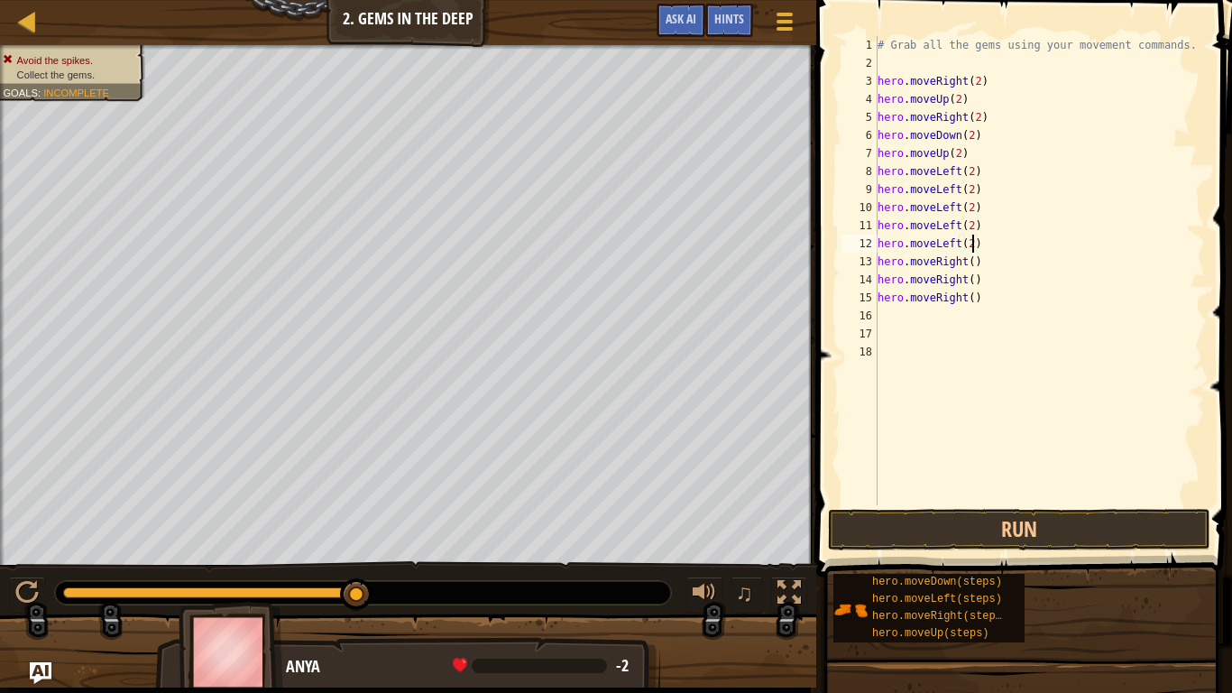
click at [974, 264] on div "# Grab all the gems using your movement commands. hero . moveRight ( 2 ) hero .…" at bounding box center [1039, 288] width 331 height 505
click at [971, 280] on div "# Grab all the gems using your movement commands. hero . moveRight ( 2 ) hero .…" at bounding box center [1039, 288] width 331 height 505
click at [974, 296] on div "# Grab all the gems using your movement commands. hero . moveRight ( 2 ) hero .…" at bounding box center [1039, 288] width 331 height 505
type textarea "hero.moveRight(2)"
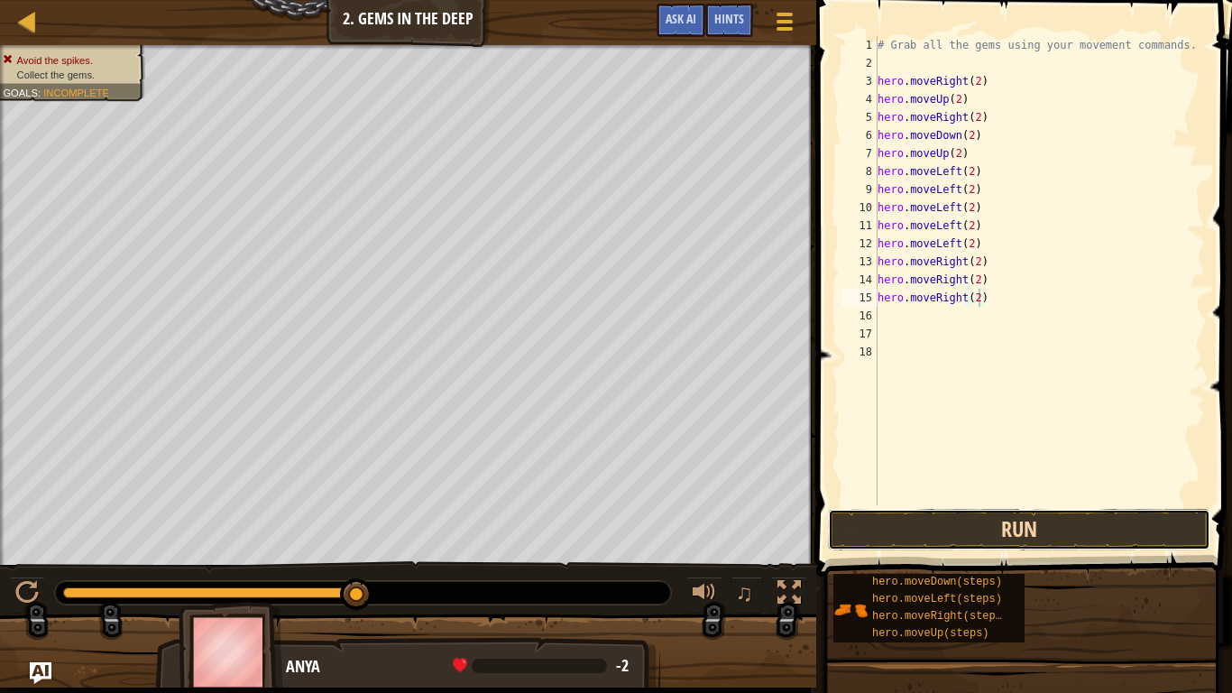
click at [1005, 523] on button "Run" at bounding box center [1019, 529] width 382 height 41
click at [905, 538] on button "Run" at bounding box center [1019, 529] width 382 height 41
click at [955, 525] on button "Run" at bounding box center [1019, 529] width 382 height 41
click at [1089, 511] on button "Run" at bounding box center [1019, 529] width 382 height 41
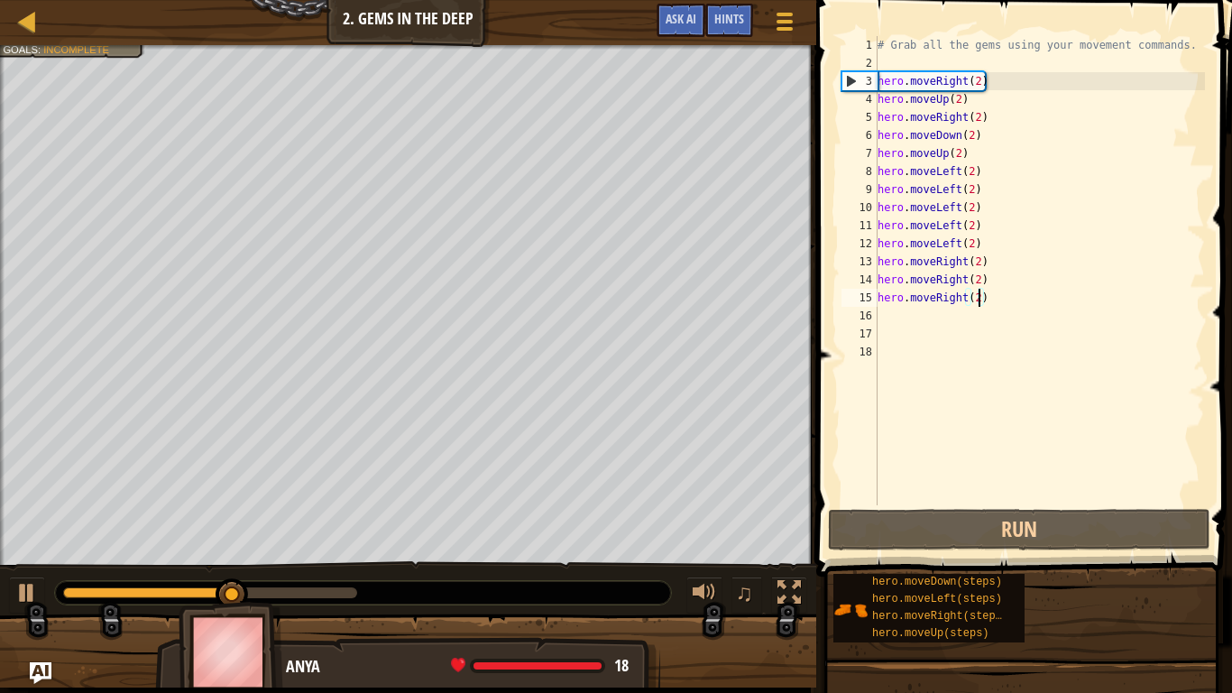
click at [895, 313] on div "# Grab all the gems using your movement commands. hero . moveRight ( 2 ) hero .…" at bounding box center [1039, 288] width 331 height 505
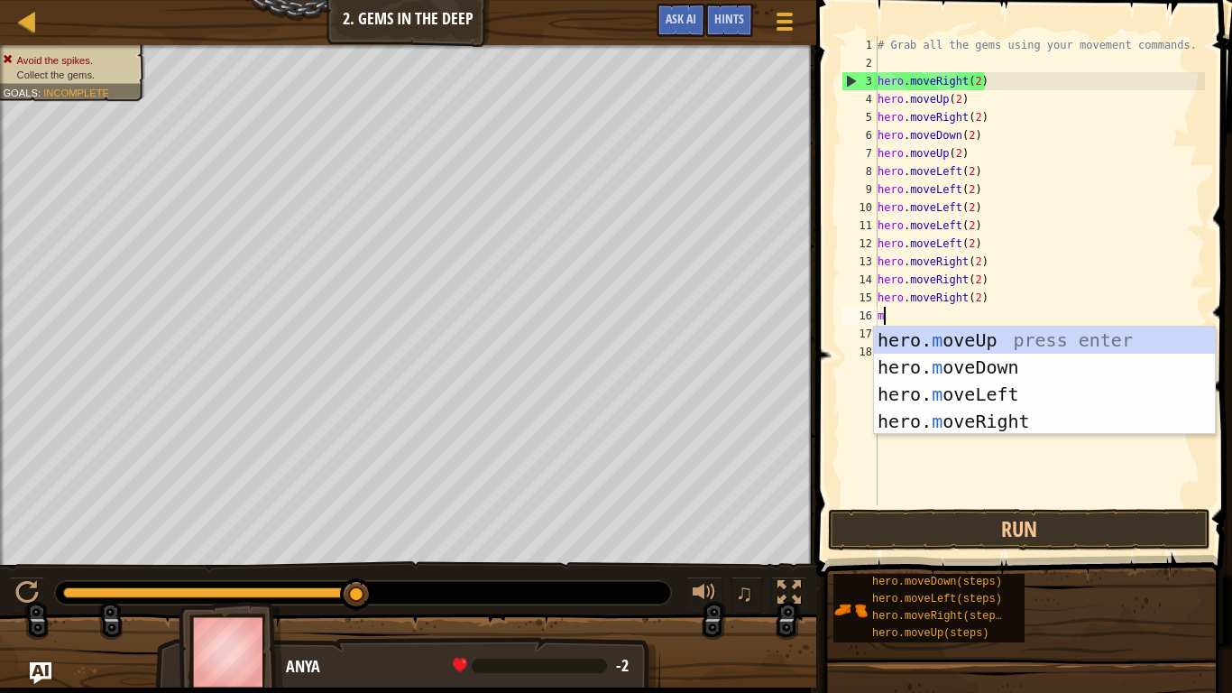
type textarea "mo"
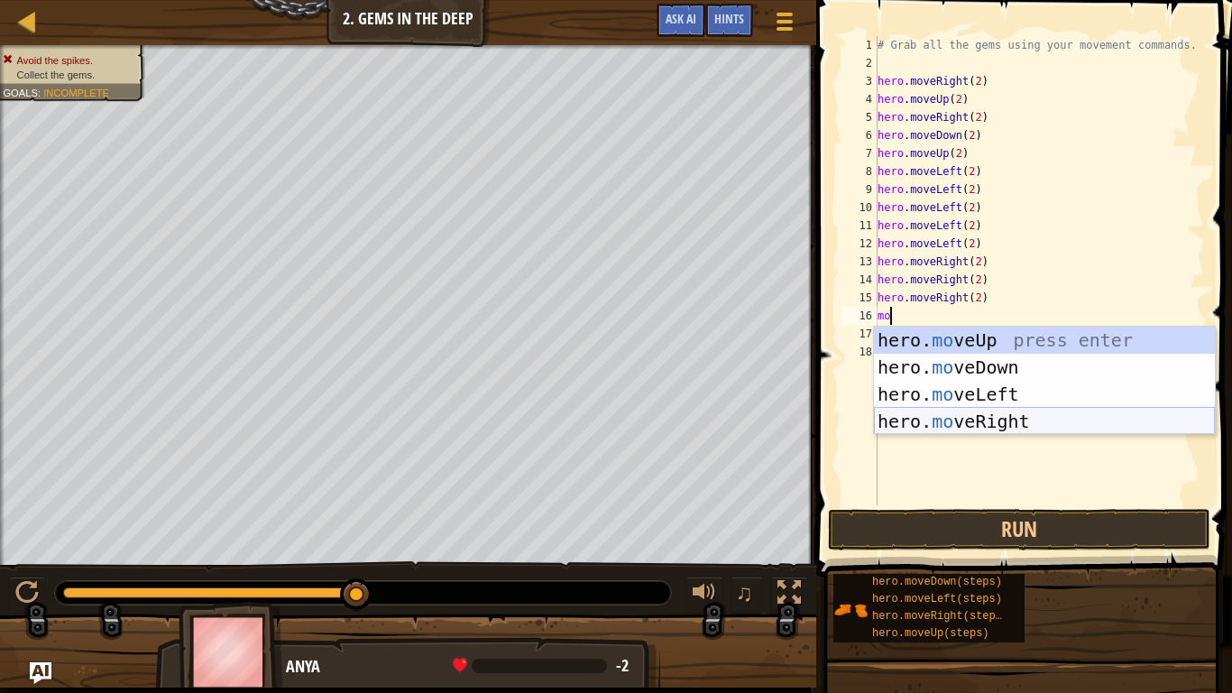
click at [991, 424] on div "hero. mo veUp press enter hero. mo veDown press enter hero. mo veLeft press ent…" at bounding box center [1044, 407] width 341 height 162
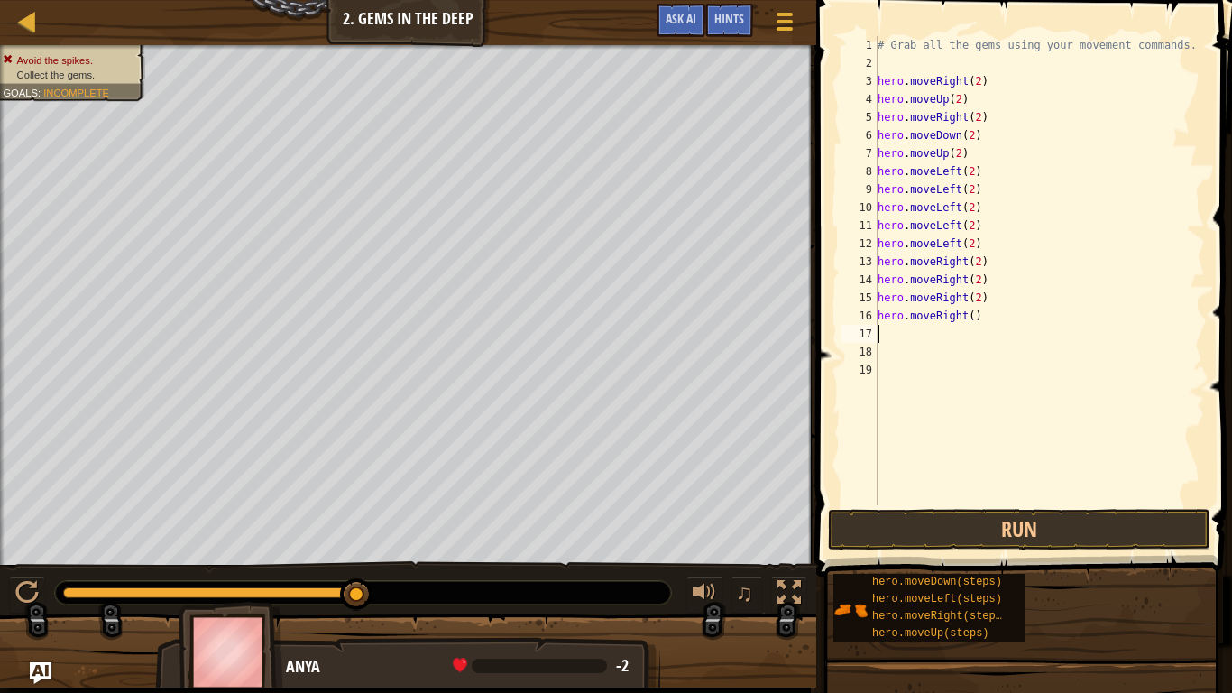
click at [974, 317] on div "# Grab all the gems using your movement commands. hero . moveRight ( 2 ) hero .…" at bounding box center [1039, 288] width 331 height 505
click at [980, 532] on button "Run" at bounding box center [1019, 529] width 382 height 41
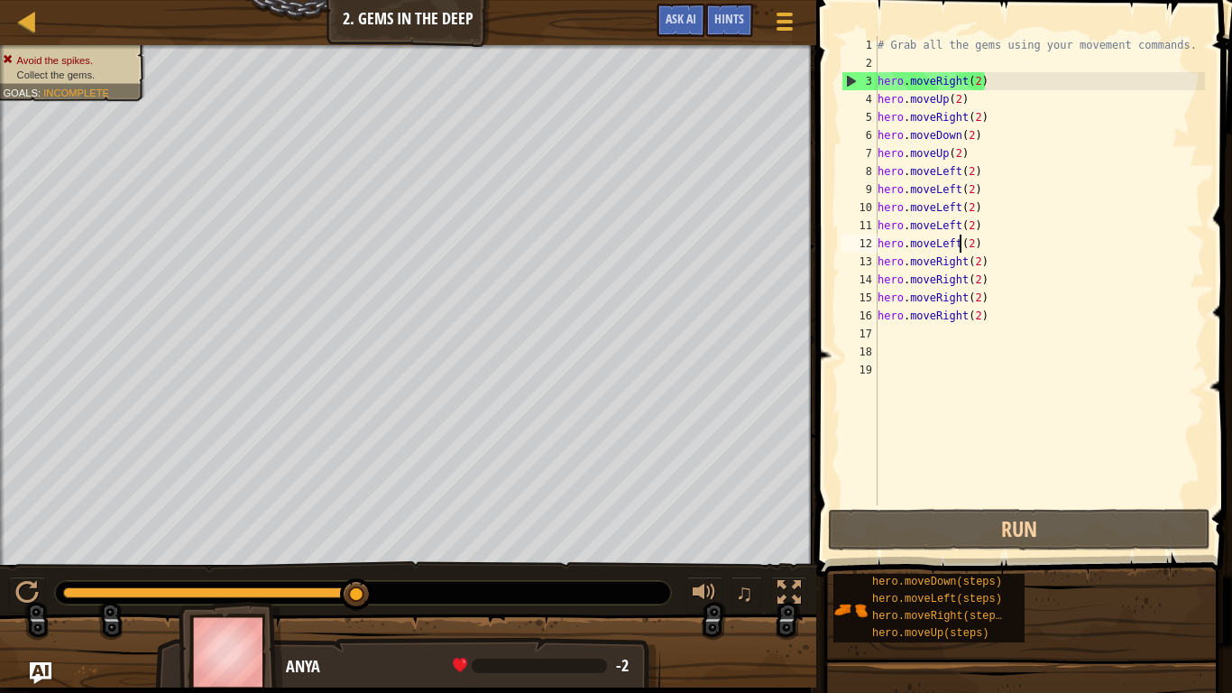
scroll to position [8, 14]
click at [1025, 310] on div "# Grab all the gems using your movement commands. hero . moveRight ( 2 ) hero .…" at bounding box center [1039, 288] width 331 height 505
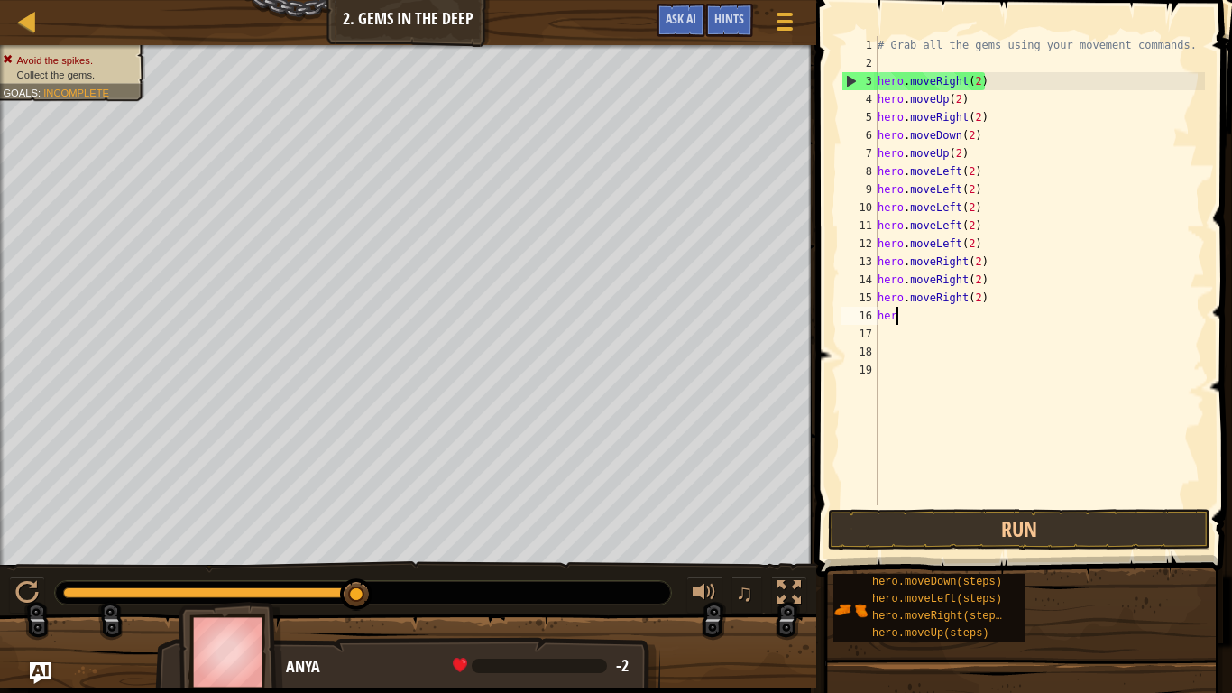
scroll to position [8, 1]
type textarea "h"
click at [993, 294] on div "# Grab all the gems using your movement commands. hero . moveRight ( 2 ) hero .…" at bounding box center [1039, 288] width 331 height 505
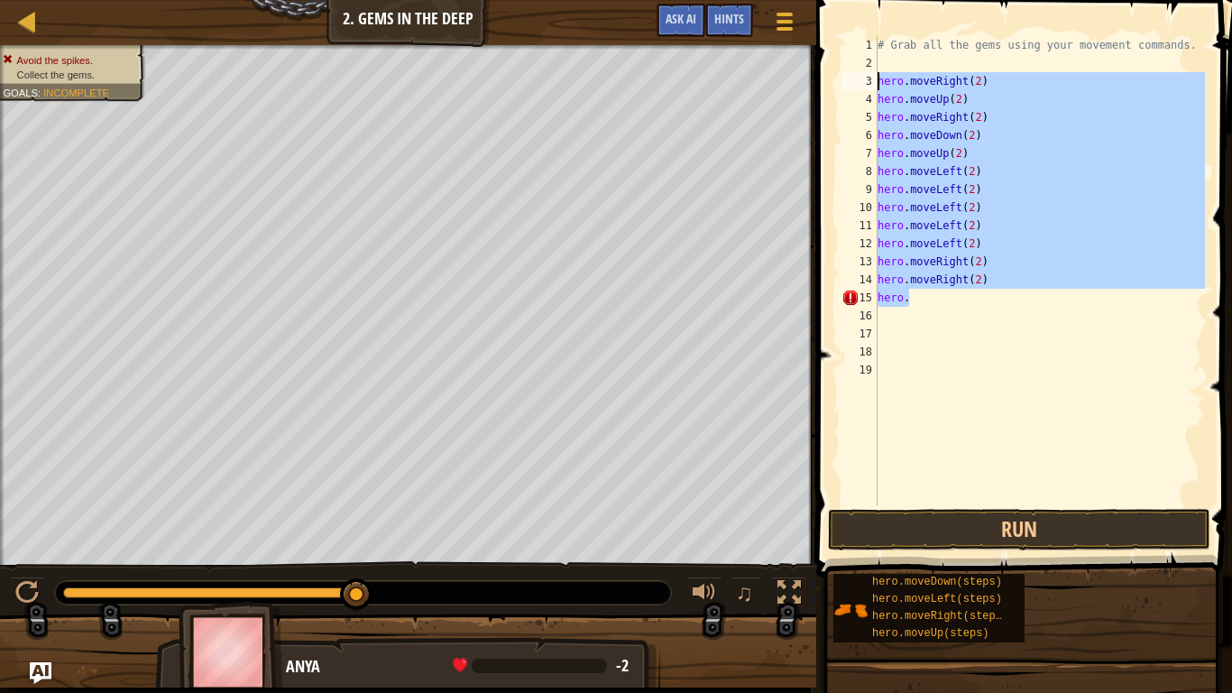
drag, startPoint x: 918, startPoint y: 298, endPoint x: 876, endPoint y: 79, distance: 222.3
click at [876, 79] on div "hero. 1 2 3 4 5 6 7 8 9 10 11 12 13 14 15 16 17 18 19 # Grab all the gems using…" at bounding box center [1021, 270] width 367 height 469
type textarea "hero.moveRight(2) hero.moveUp(2)"
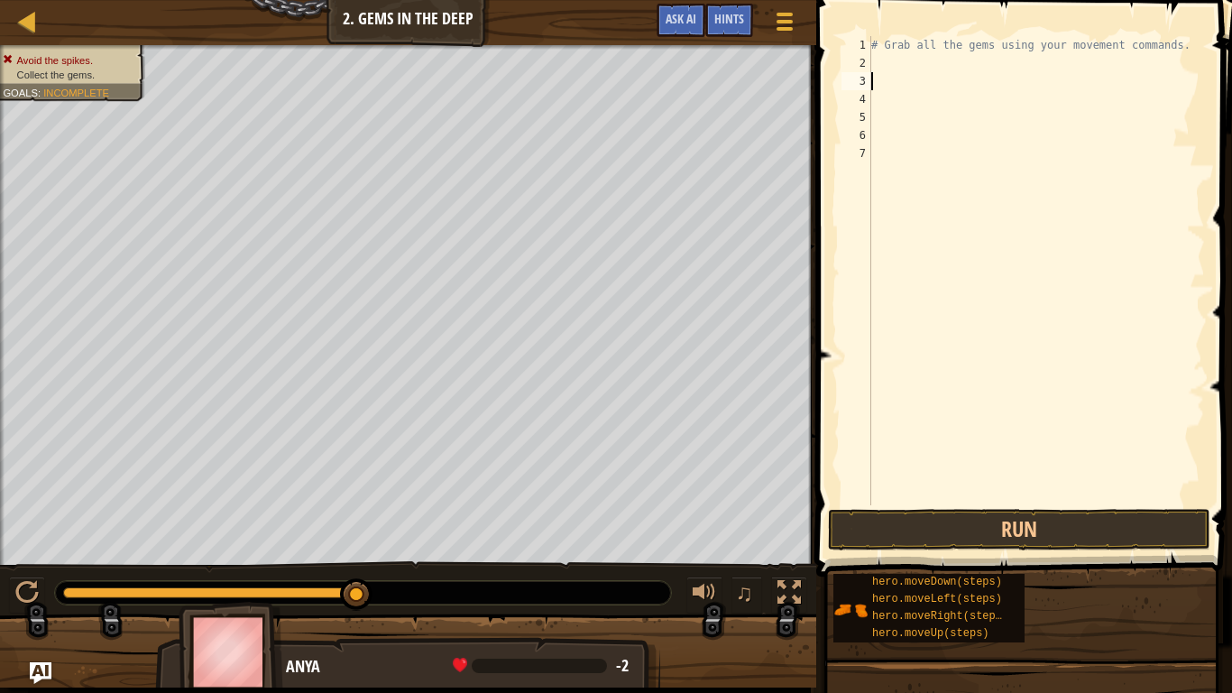
click at [887, 59] on div "# Grab all the gems using your movement commands." at bounding box center [1036, 288] width 337 height 505
click at [1003, 535] on button "Run" at bounding box center [1019, 529] width 382 height 41
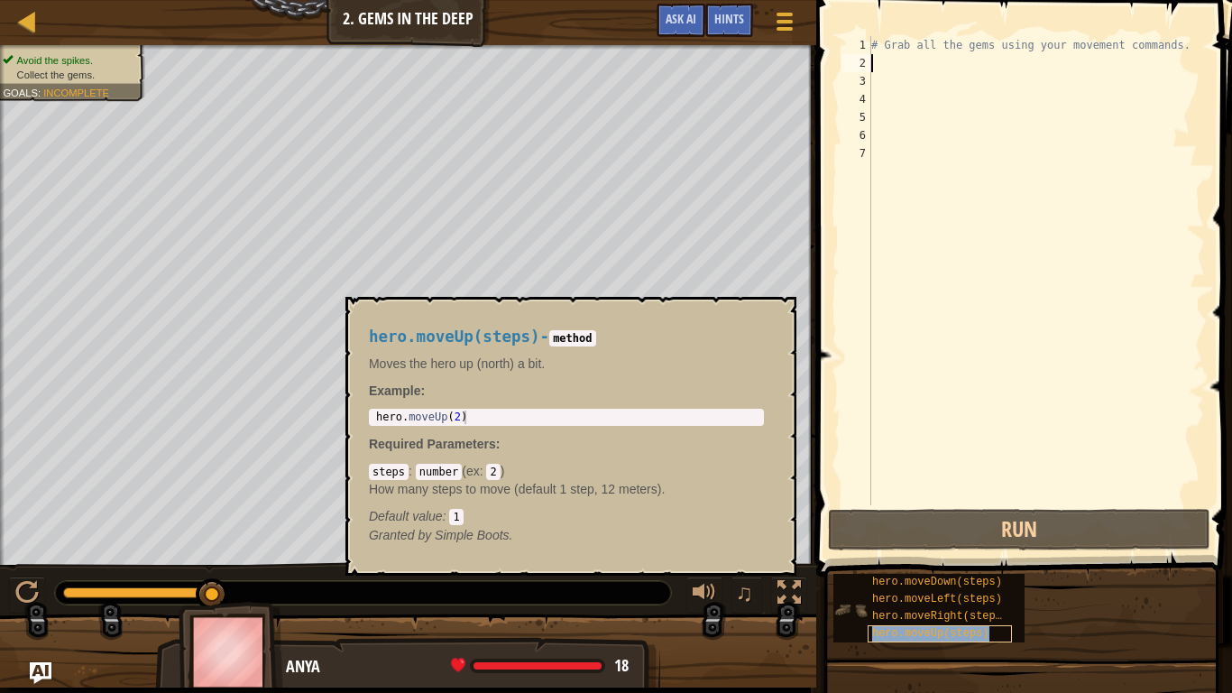
click at [968, 539] on span "hero.moveUp(steps)" at bounding box center [930, 633] width 117 height 13
type textarea "m"
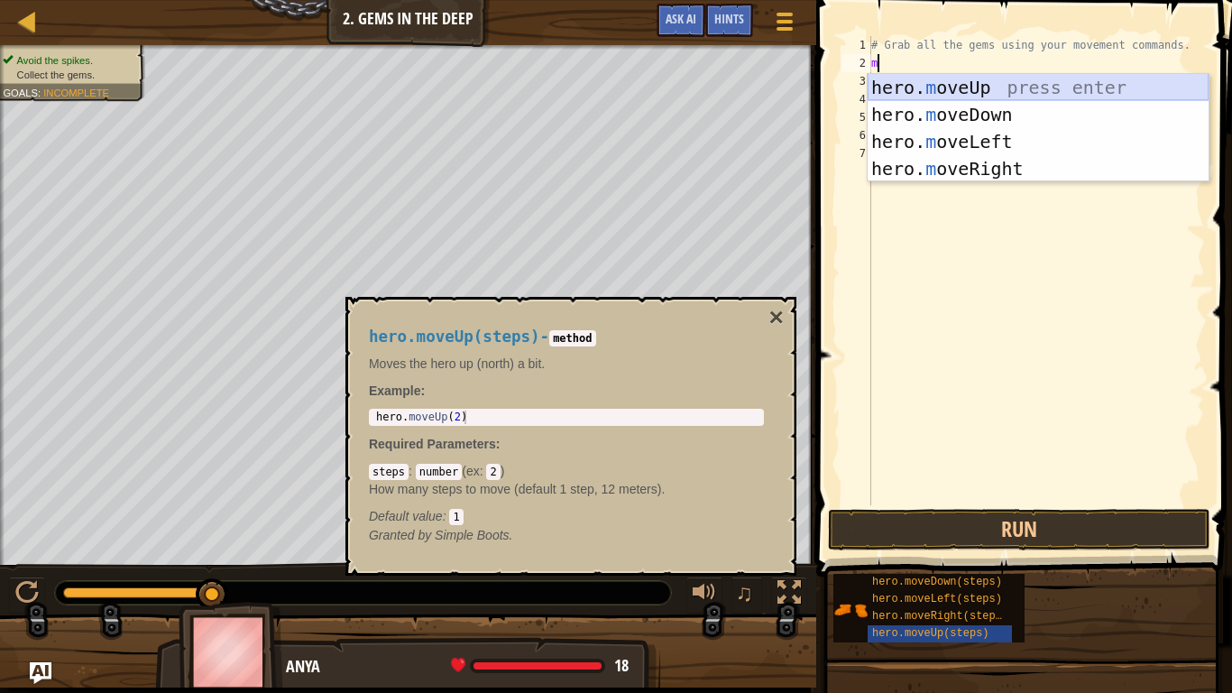
click at [982, 91] on div "hero. m oveUp press enter hero. m oveDown press enter hero. m oveLeft press ent…" at bounding box center [1038, 155] width 341 height 162
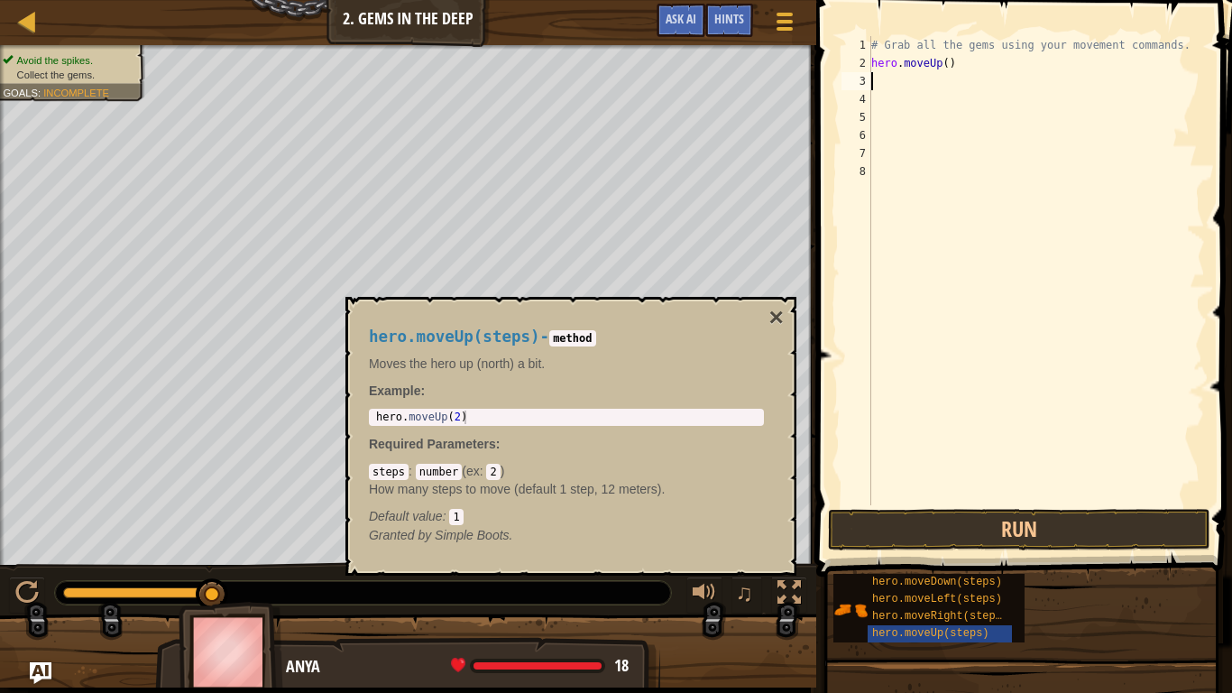
click at [982, 91] on div "# Grab all the gems using your movement commands. hero . moveUp ( )" at bounding box center [1036, 288] width 337 height 505
click at [780, 324] on button "×" at bounding box center [776, 317] width 14 height 25
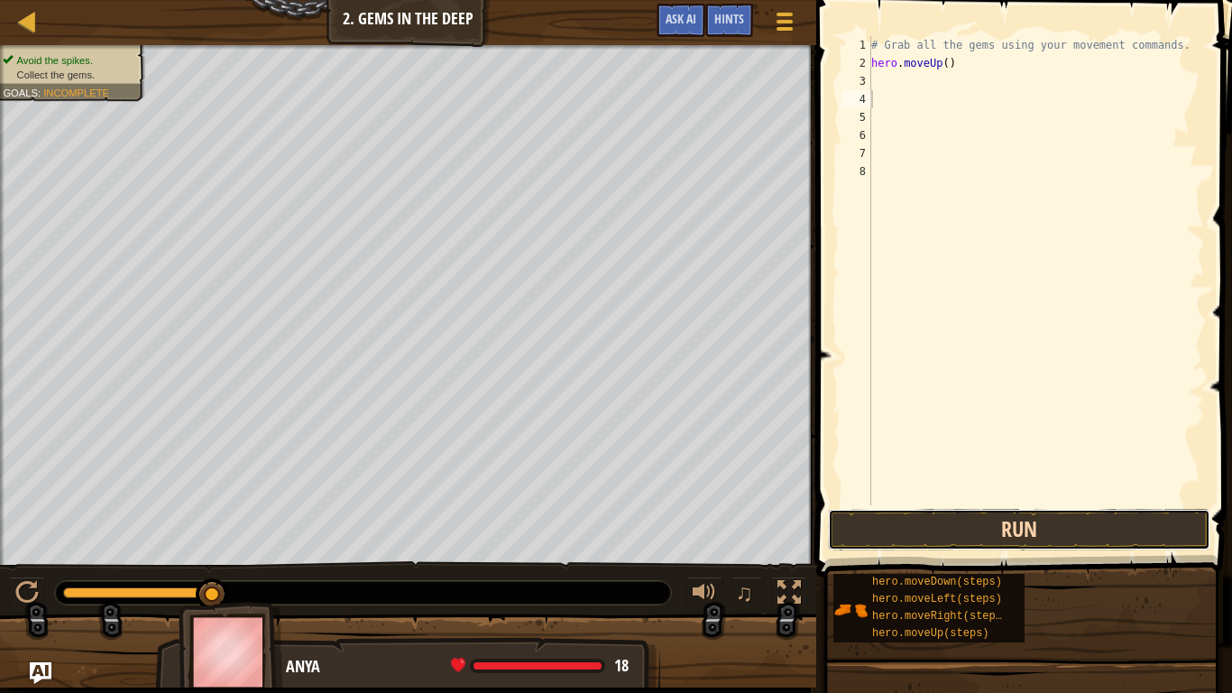
click at [938, 539] on button "Run" at bounding box center [1019, 529] width 382 height 41
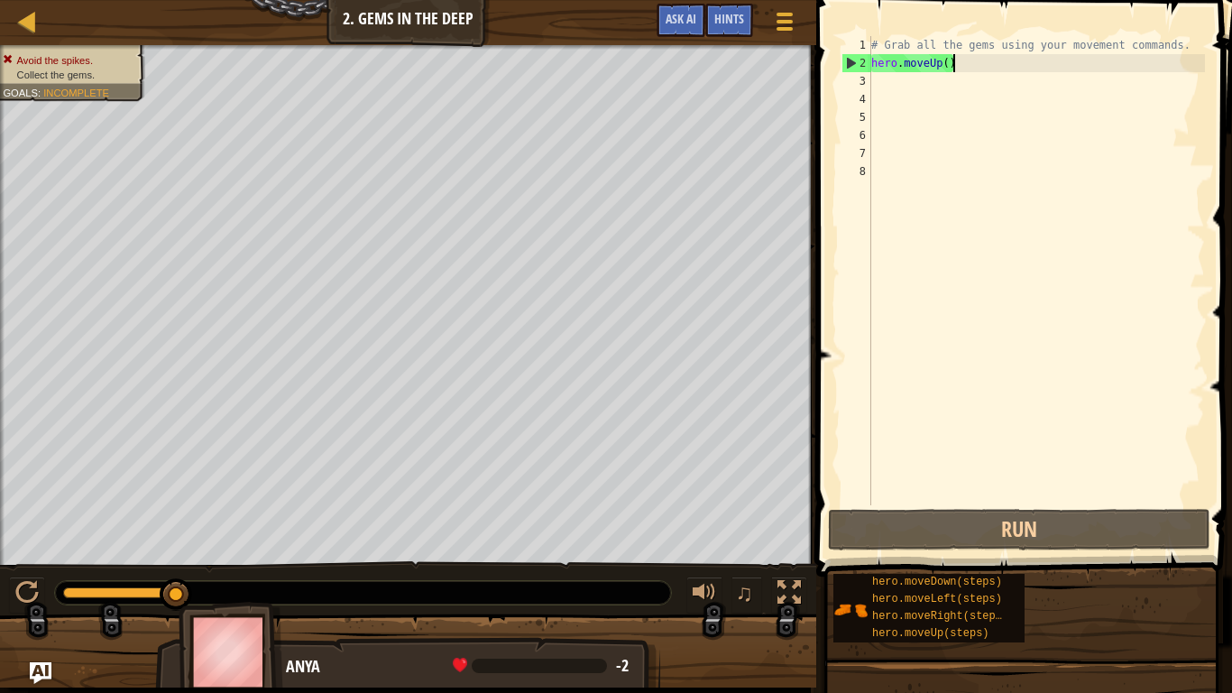
click at [965, 64] on div "# Grab all the gems using your movement commands. hero . moveUp ( )" at bounding box center [1036, 288] width 337 height 505
drag, startPoint x: 965, startPoint y: 64, endPoint x: 951, endPoint y: 65, distance: 14.5
click at [951, 65] on div "# Grab all the gems using your movement commands. hero . moveUp ( )" at bounding box center [1036, 288] width 337 height 505
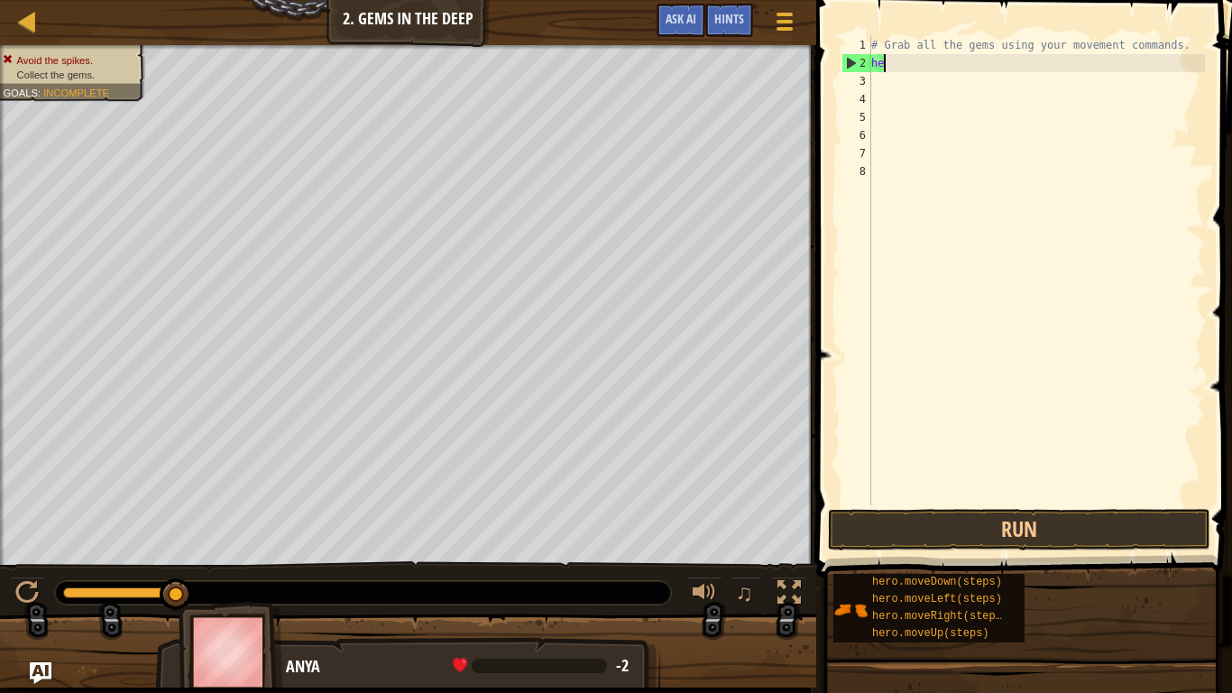
type textarea "h"
type textarea "m"
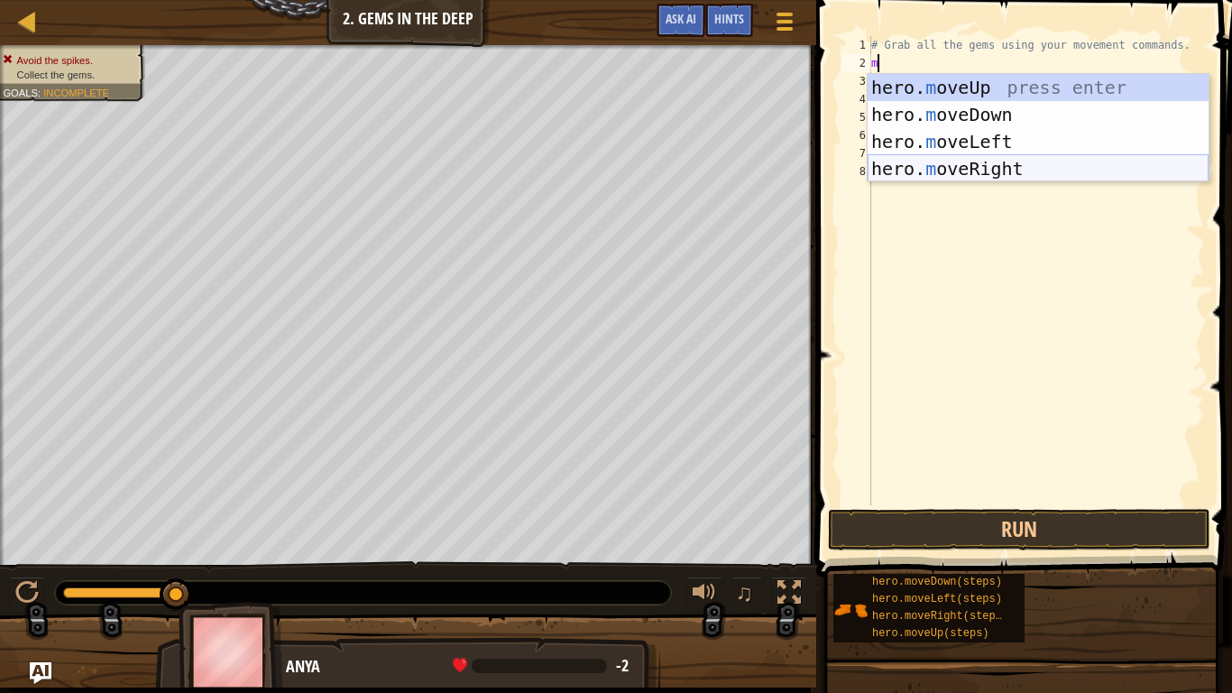
click at [985, 161] on div "hero. m oveUp press enter hero. m oveDown press enter hero. m oveLeft press ent…" at bounding box center [1038, 155] width 341 height 162
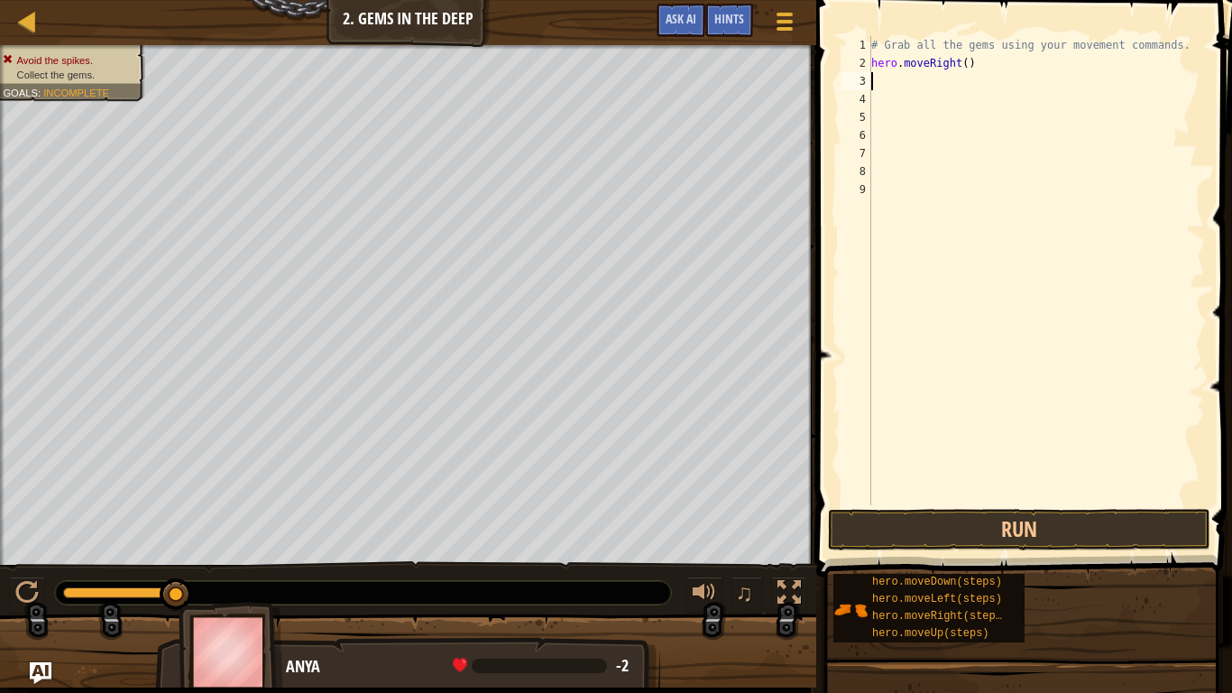
click at [1002, 521] on button "Run" at bounding box center [1019, 529] width 382 height 41
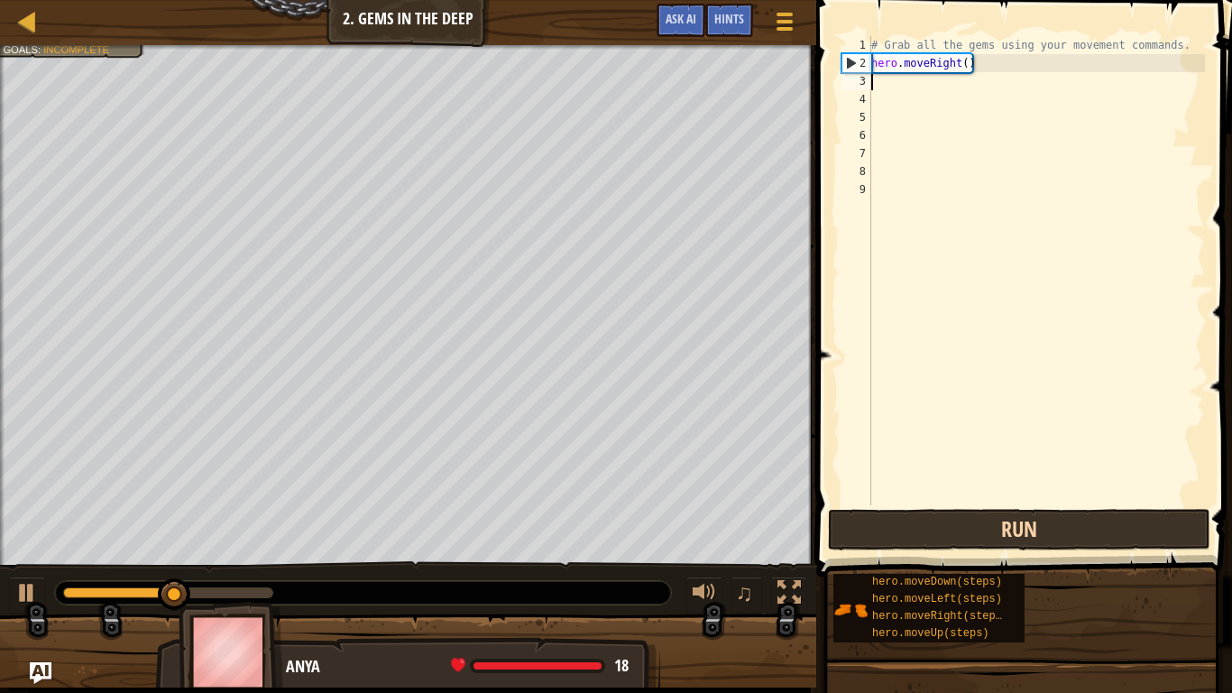
type textarea "m"
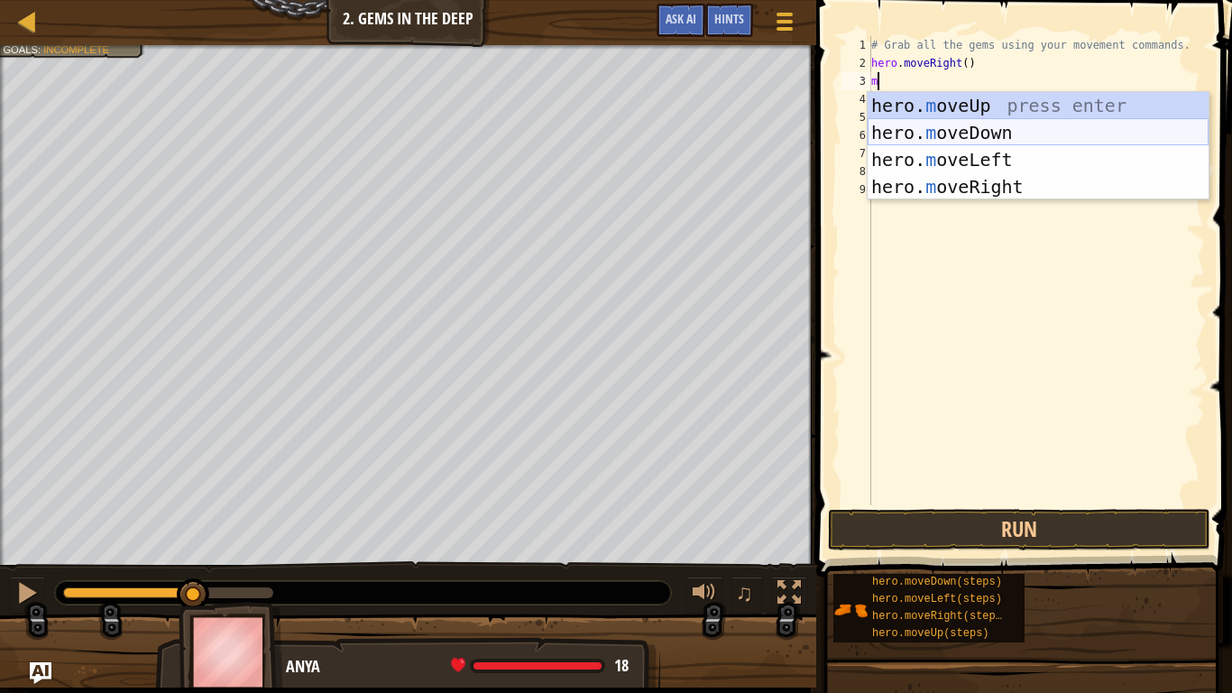
click at [962, 129] on div "hero. m oveUp press enter hero. m oveDown press enter hero. m oveLeft press ent…" at bounding box center [1038, 173] width 341 height 162
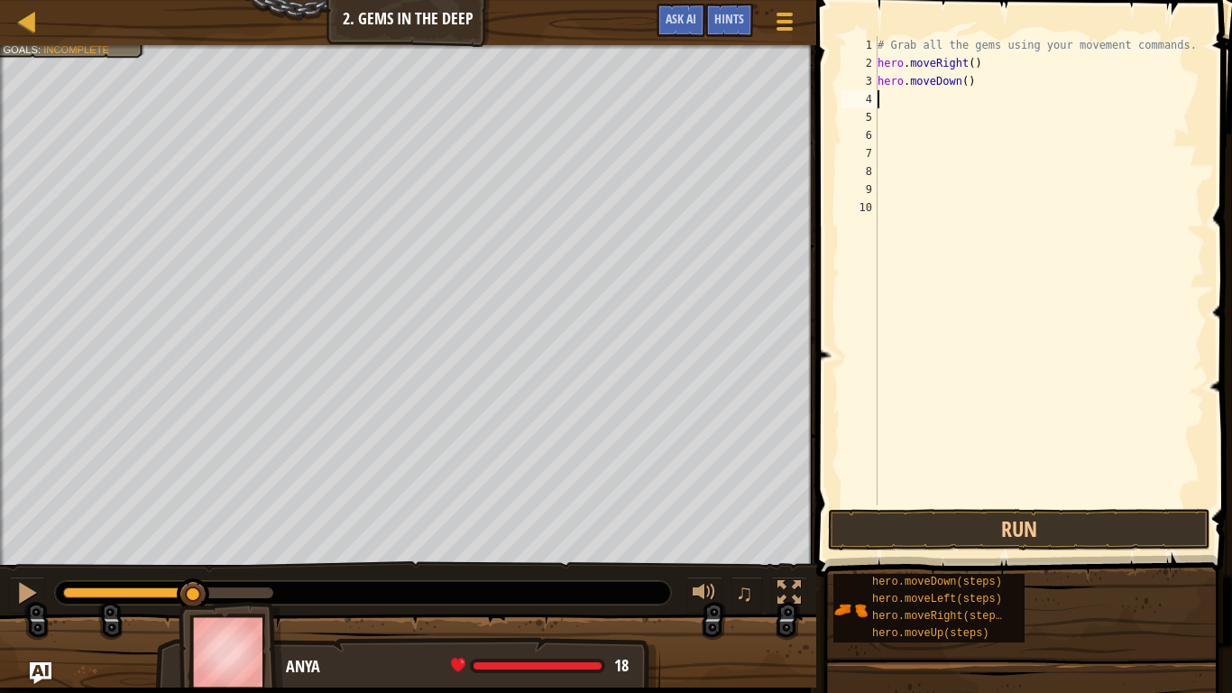
type textarea "m"
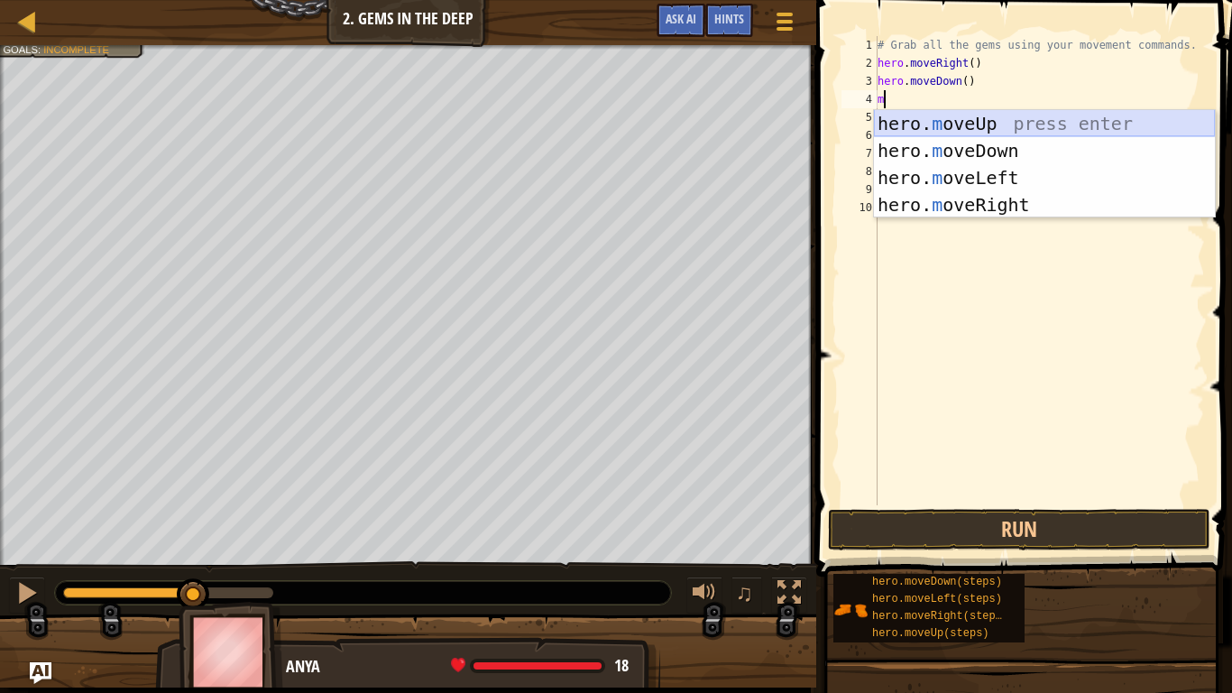
click at [948, 129] on div "hero. m oveUp press enter hero. m oveDown press enter hero. m oveLeft press ent…" at bounding box center [1044, 191] width 341 height 162
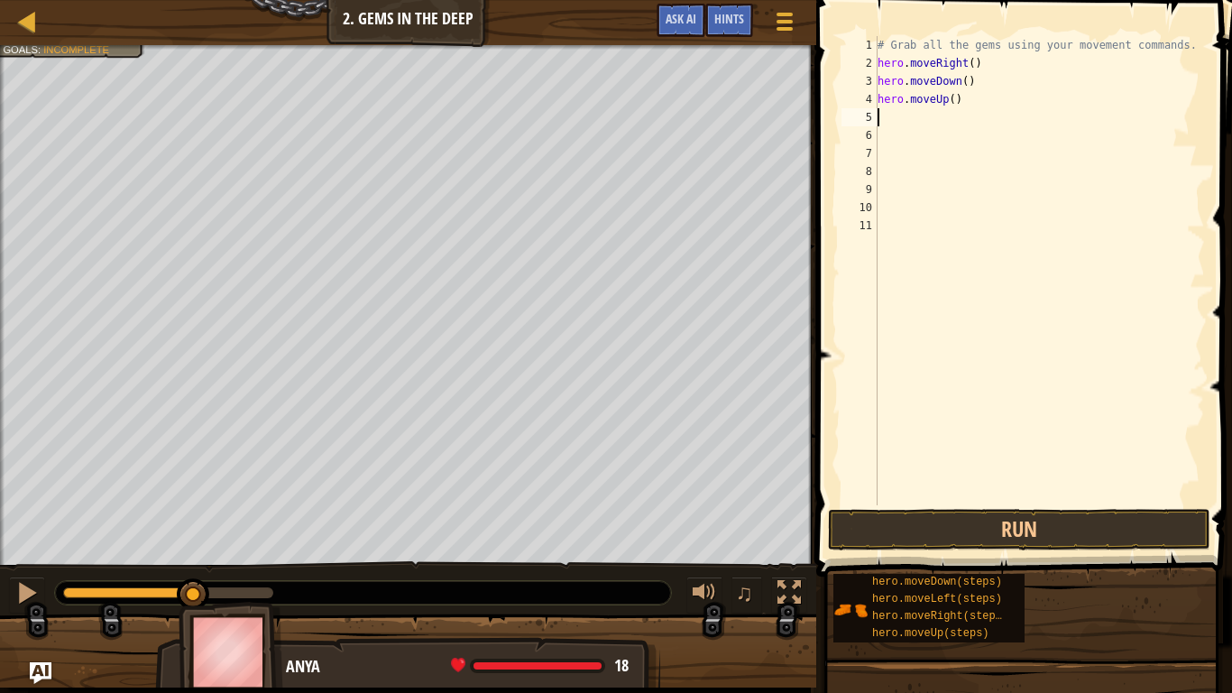
type textarea "m"
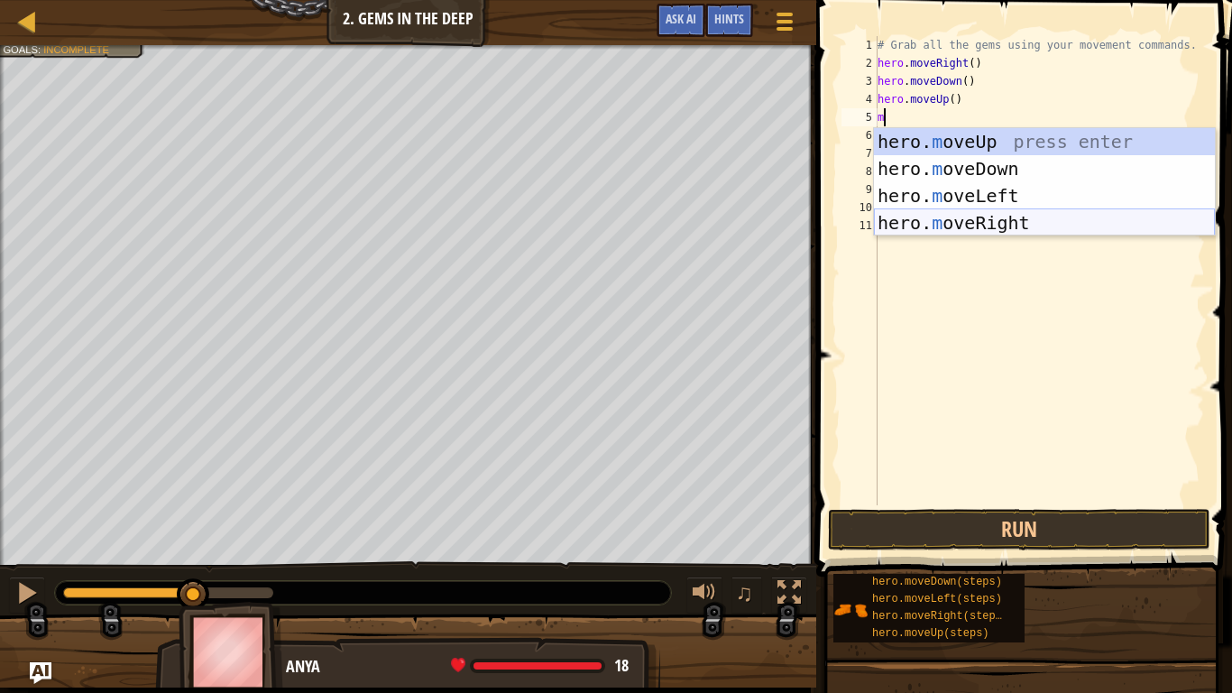
click at [933, 230] on div "hero. m oveUp press enter hero. m oveDown press enter hero. m oveLeft press ent…" at bounding box center [1044, 209] width 341 height 162
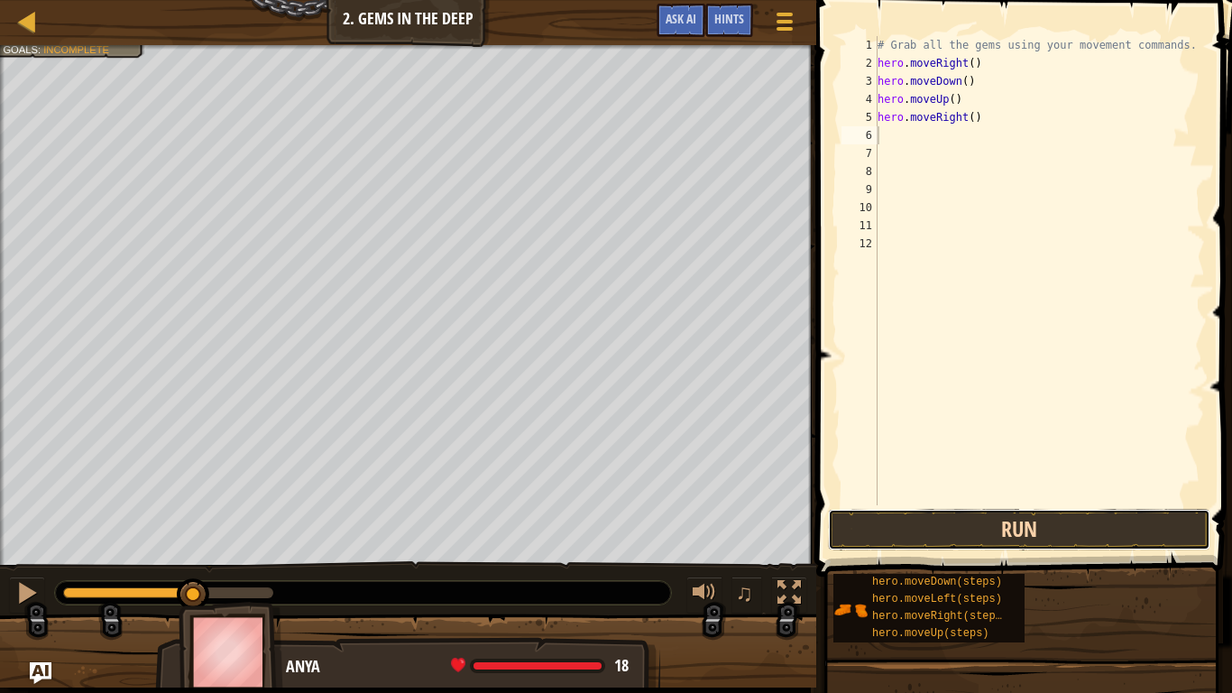
click at [984, 520] on button "Run" at bounding box center [1019, 529] width 382 height 41
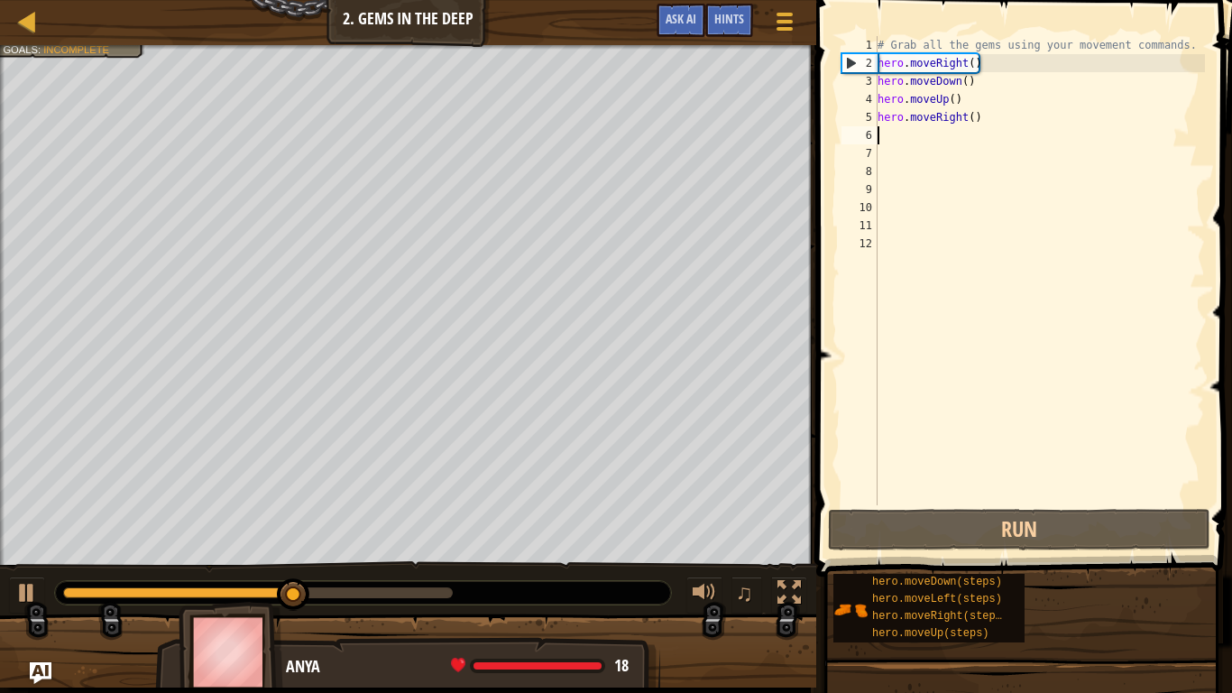
click at [1005, 111] on div "# Grab all the gems using your movement commands. hero . moveRight ( ) hero . m…" at bounding box center [1039, 288] width 331 height 505
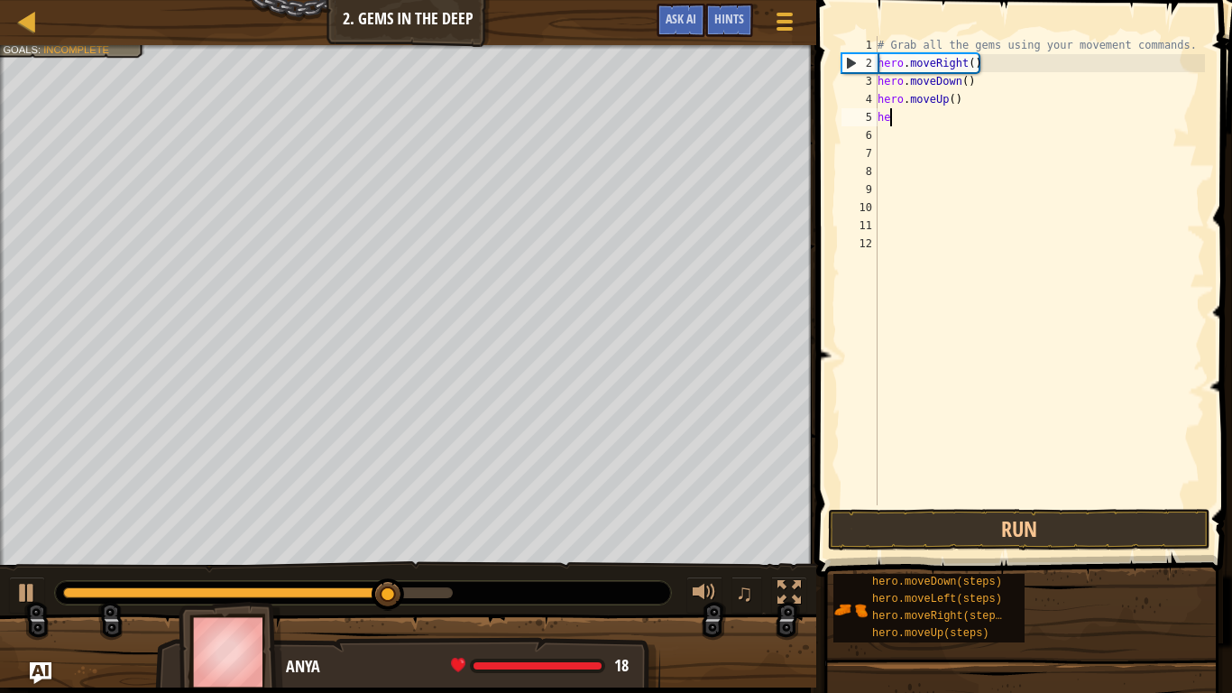
type textarea "h"
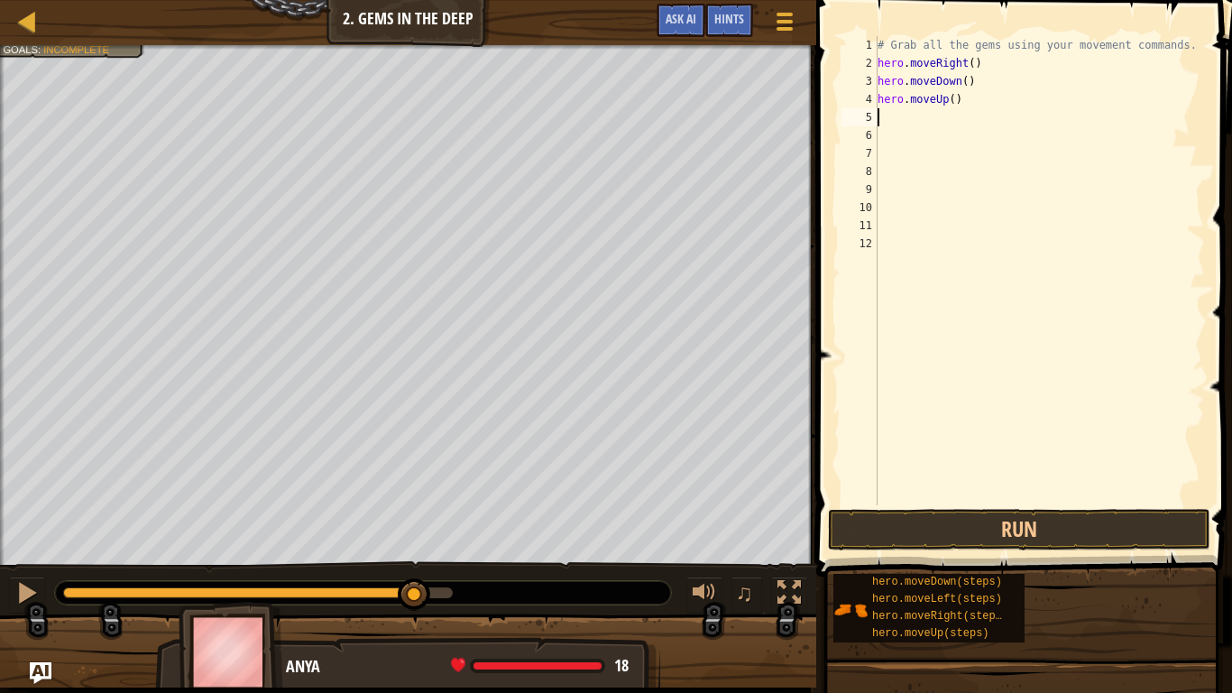
click at [952, 95] on div "# Grab all the gems using your movement commands. hero . moveRight ( ) hero . m…" at bounding box center [1039, 288] width 331 height 505
type textarea "hero.moveUp(2)"
click at [955, 515] on button "Run" at bounding box center [1019, 529] width 382 height 41
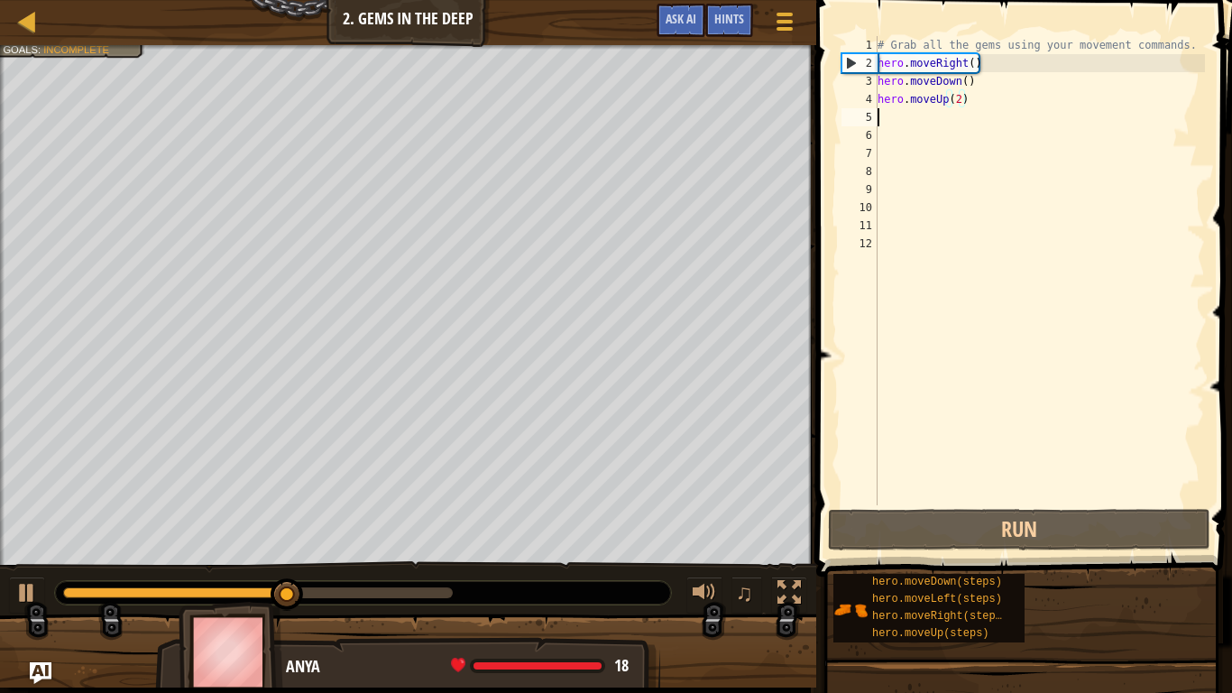
click at [943, 117] on div "# Grab all the gems using your movement commands. hero . moveRight ( ) hero . m…" at bounding box center [1039, 288] width 331 height 505
type textarea "m"
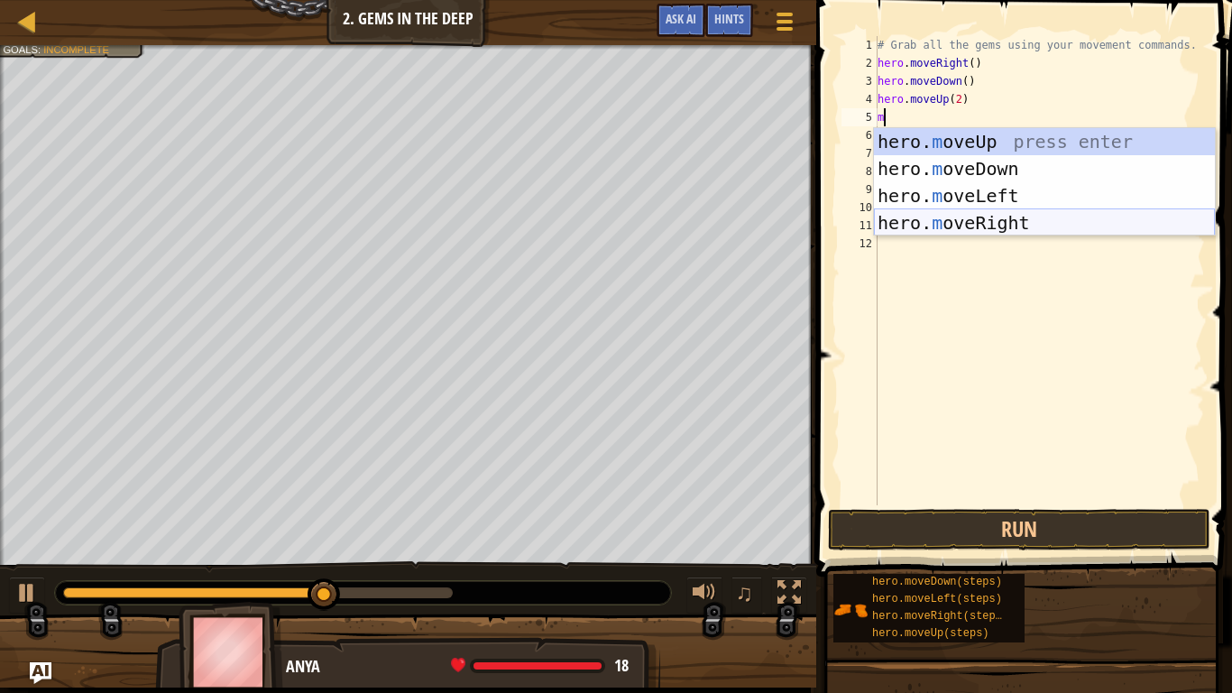
click at [959, 225] on div "hero. m oveUp press enter hero. m oveDown press enter hero. m oveLeft press ent…" at bounding box center [1044, 209] width 341 height 162
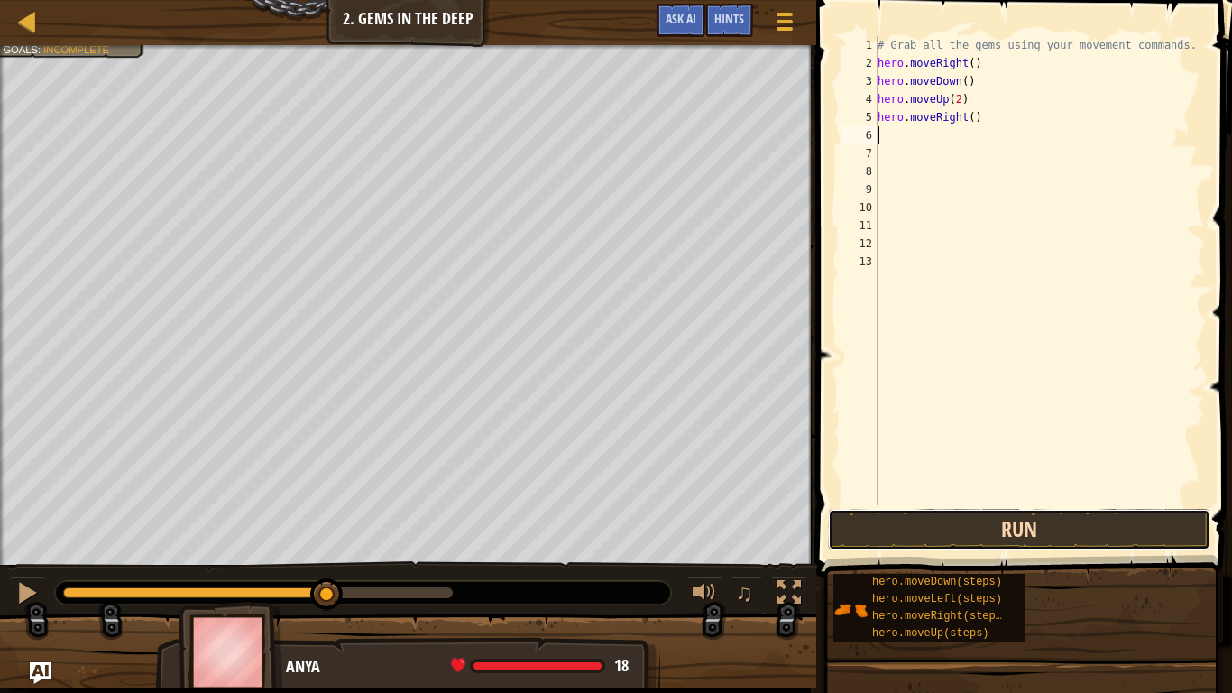
click at [947, 537] on button "Run" at bounding box center [1019, 529] width 382 height 41
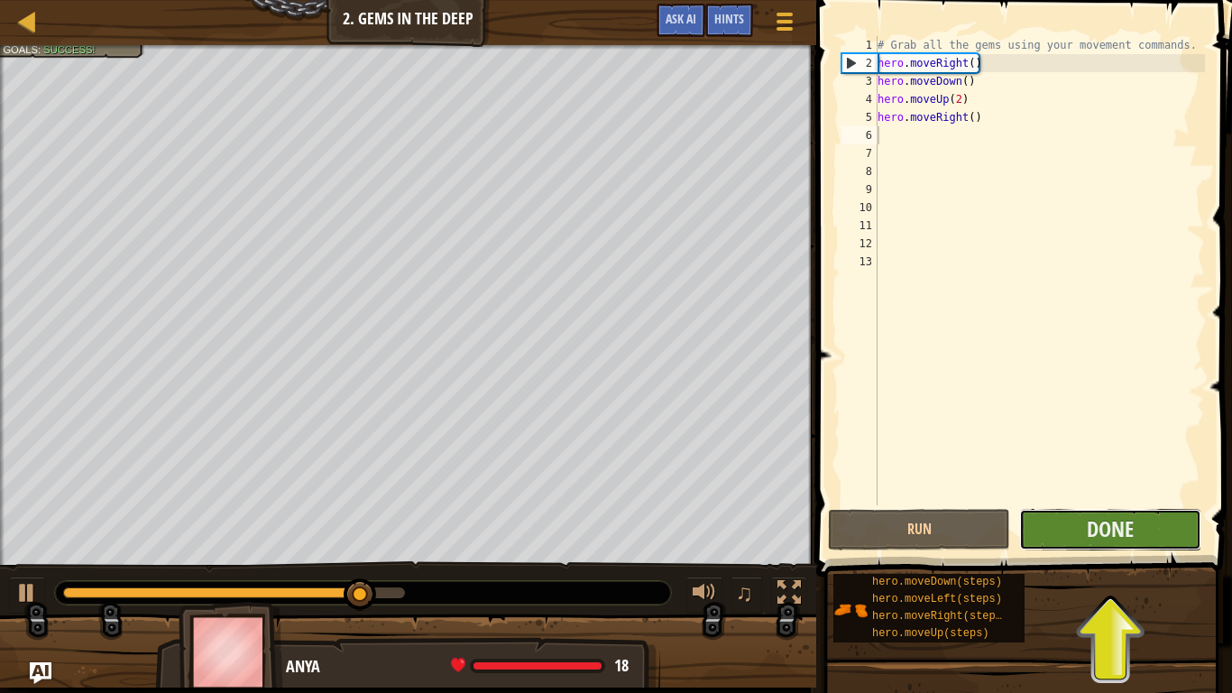
click at [1140, 538] on button "Done" at bounding box center [1110, 529] width 182 height 41
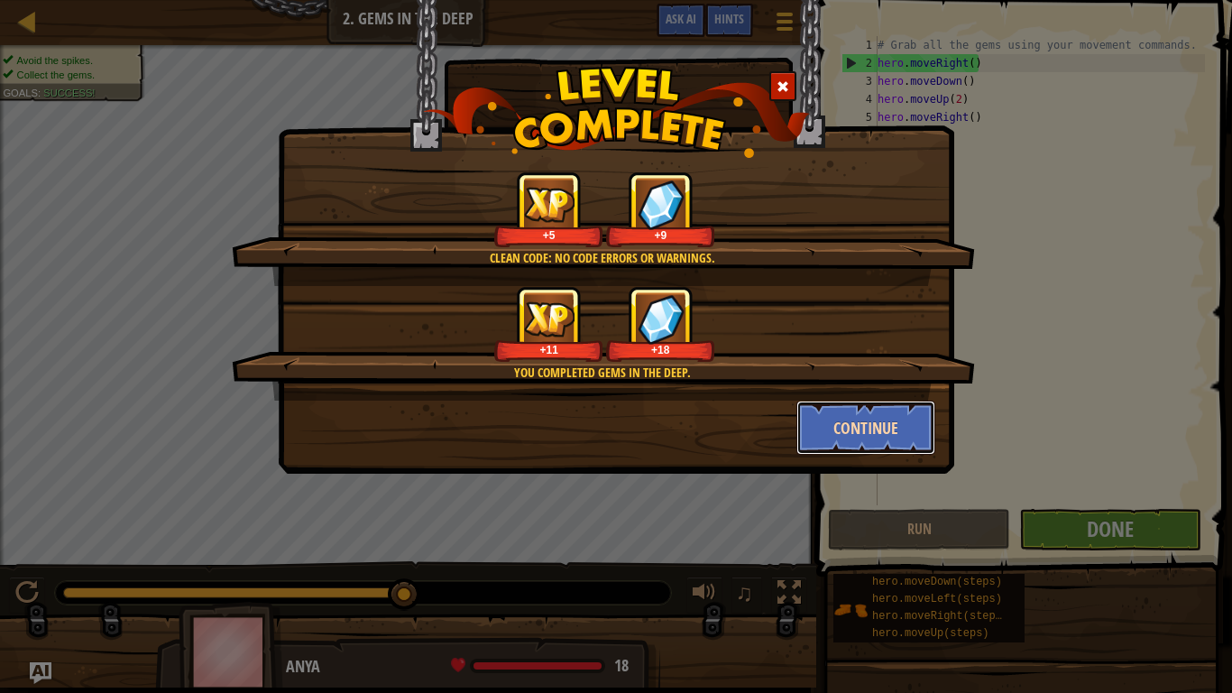
click at [864, 433] on button "Continue" at bounding box center [866, 427] width 140 height 54
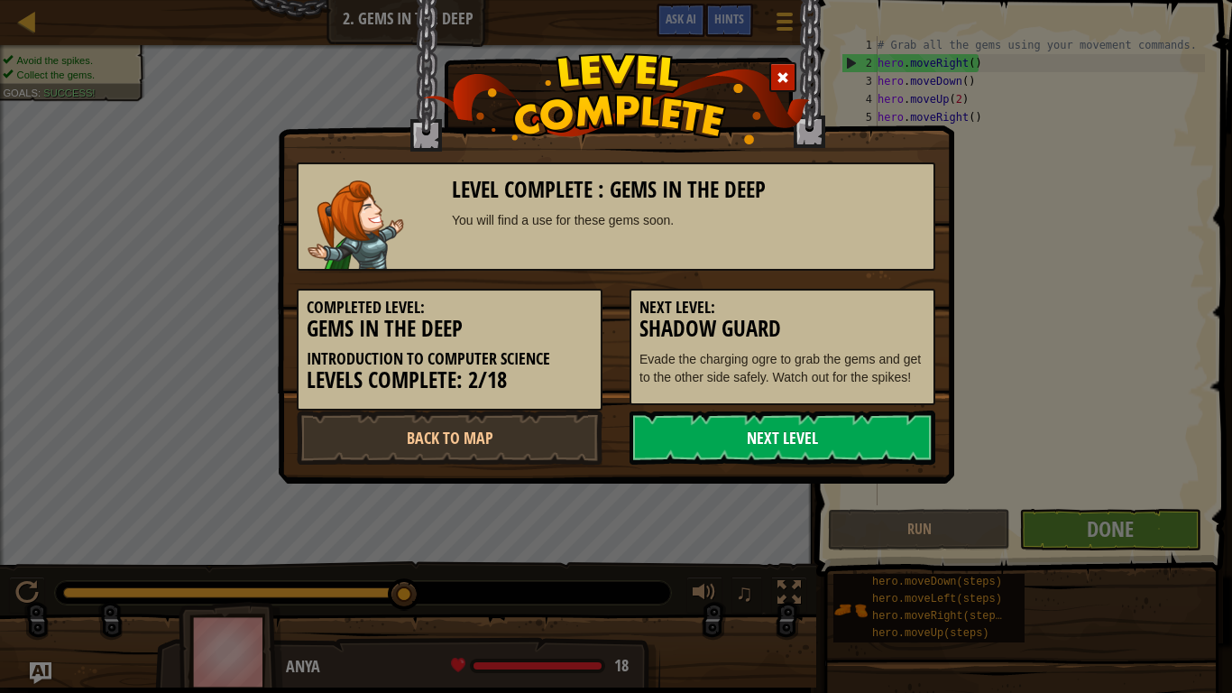
click at [715, 456] on link "Next Level" at bounding box center [782, 437] width 306 height 54
click at [761, 456] on link "Next Level" at bounding box center [782, 437] width 306 height 54
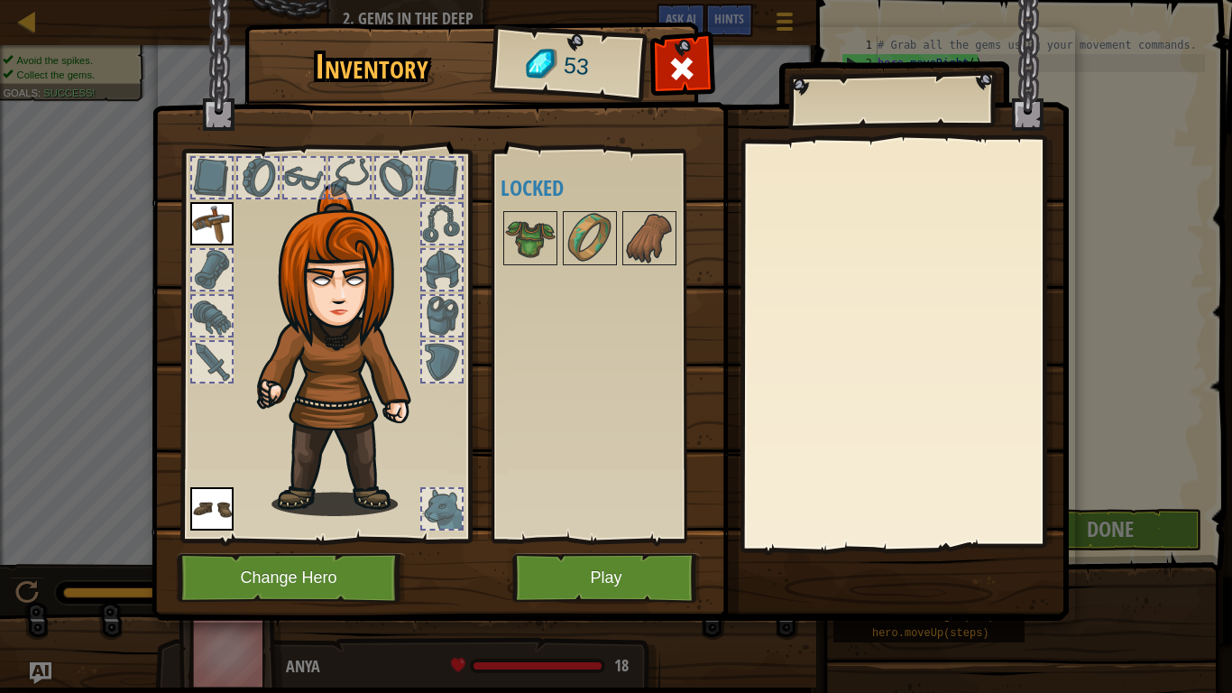
click at [209, 193] on div at bounding box center [212, 178] width 40 height 40
click at [525, 244] on img at bounding box center [530, 238] width 51 height 51
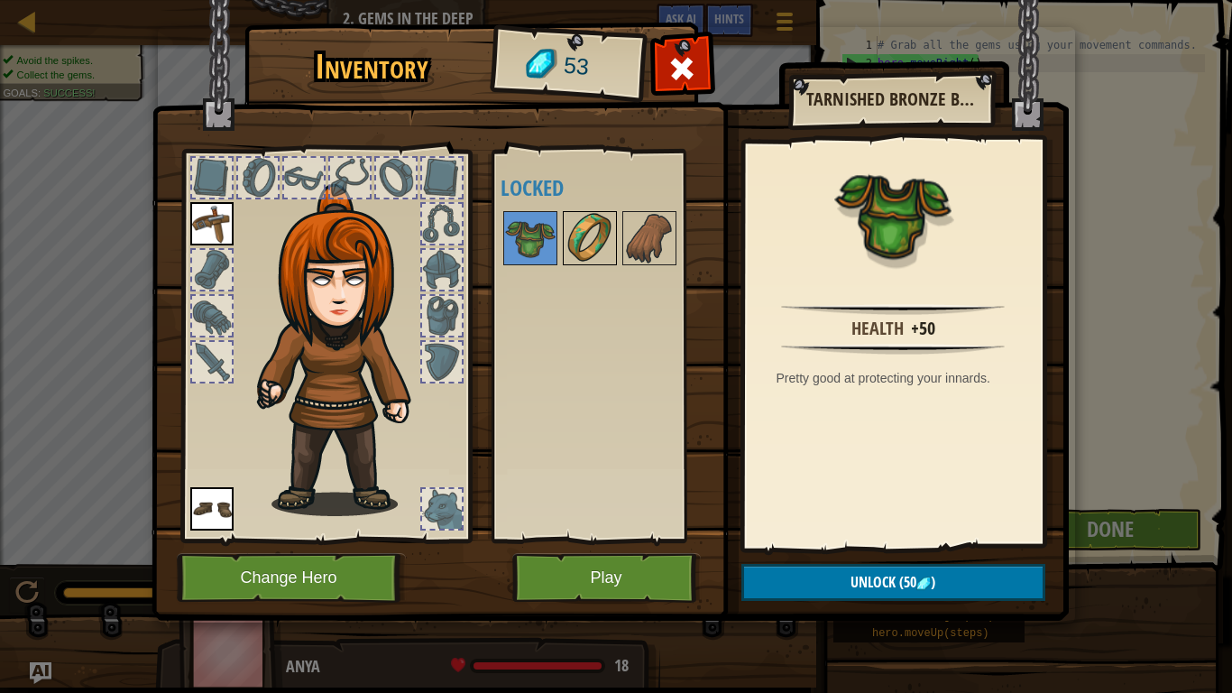
click at [596, 247] on img at bounding box center [590, 238] width 51 height 51
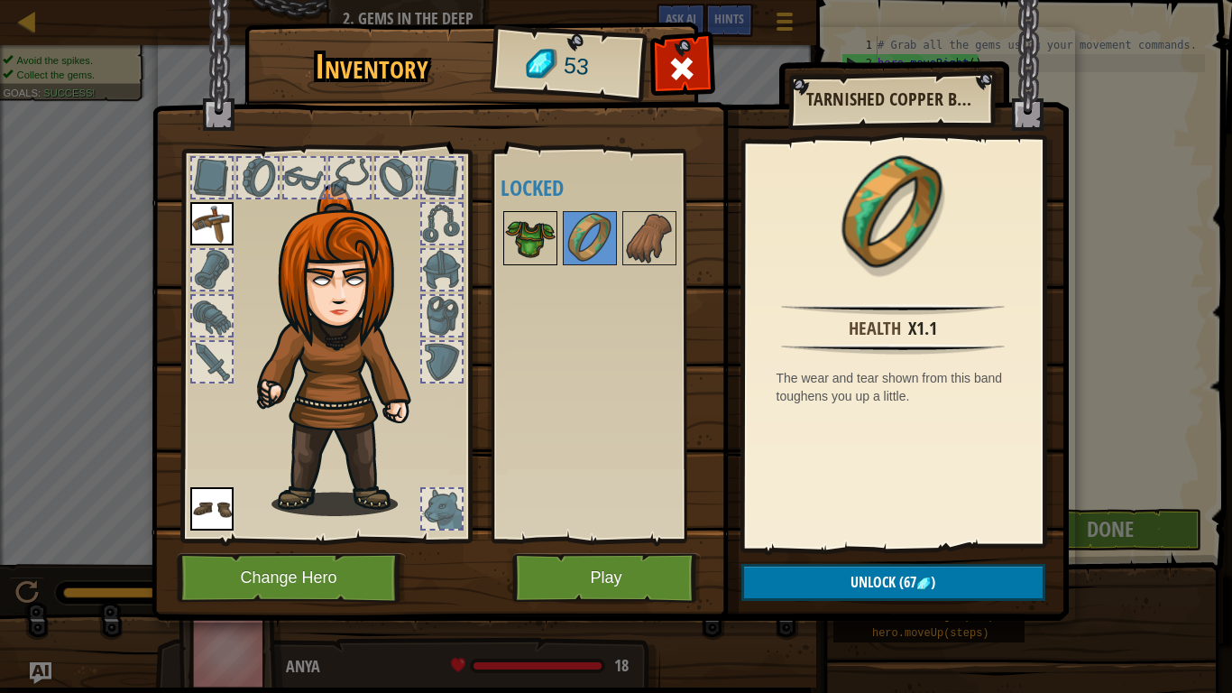
click at [537, 248] on img at bounding box center [530, 238] width 51 height 51
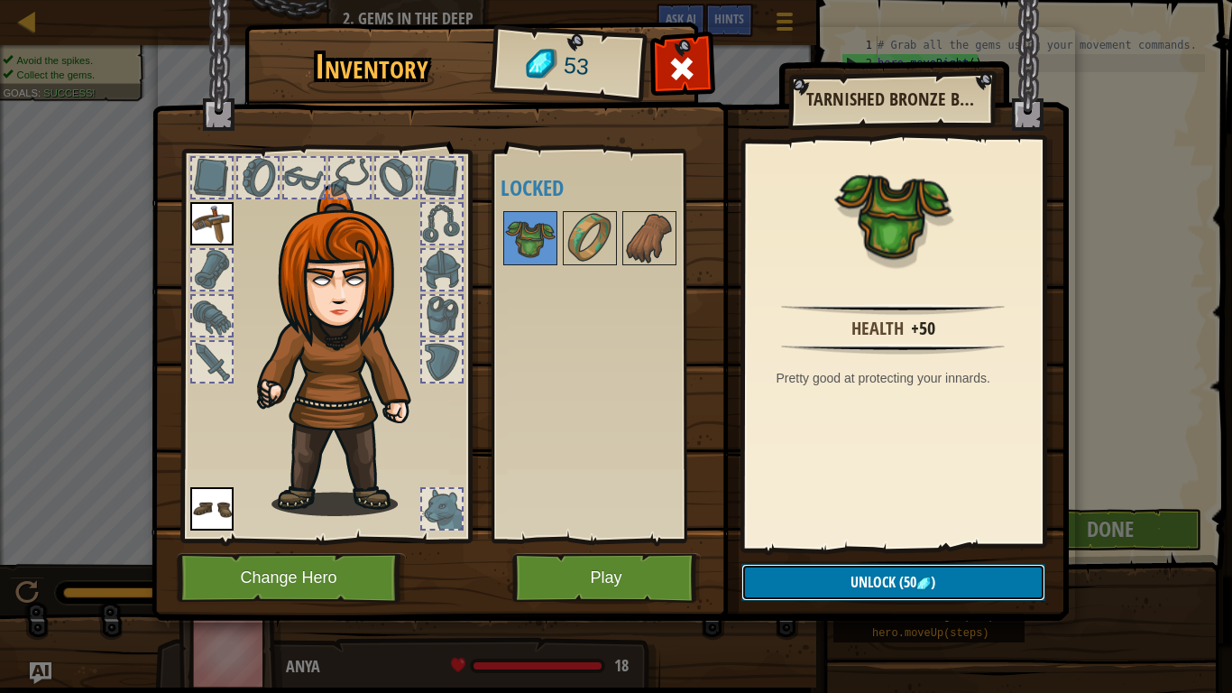
click at [957, 539] on button "Unlock (50 )" at bounding box center [893, 582] width 304 height 37
click at [956, 539] on button "Confirm" at bounding box center [893, 582] width 304 height 37
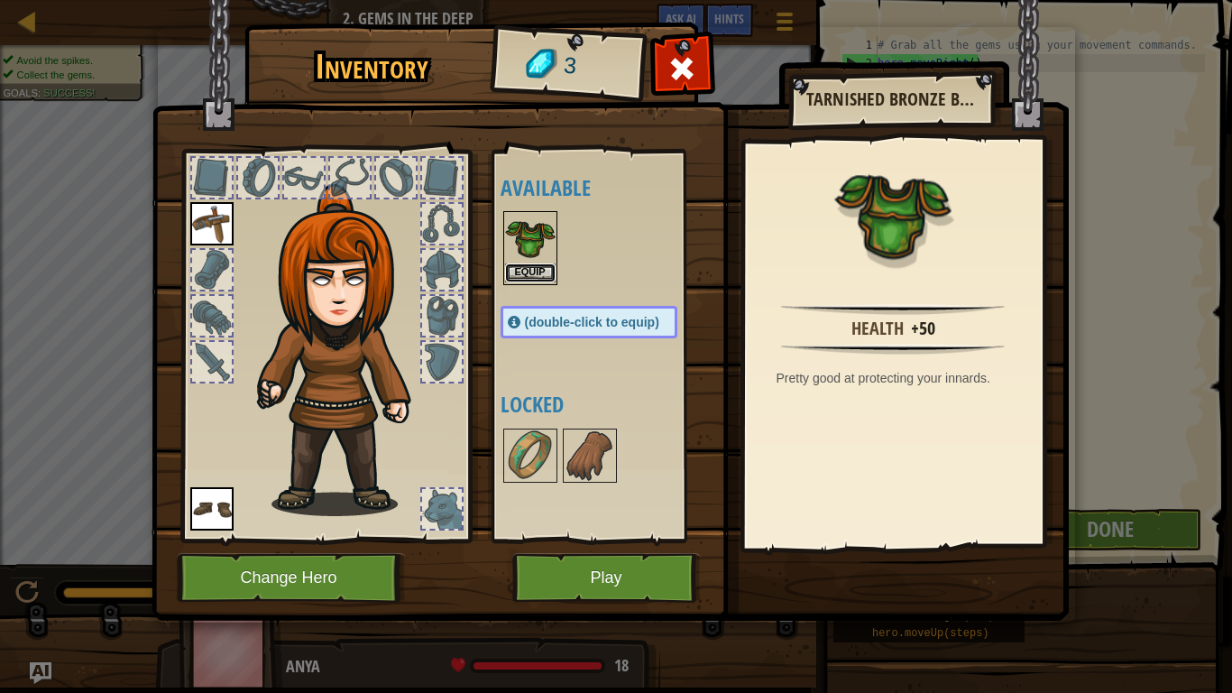
click at [522, 274] on button "Equip" at bounding box center [530, 272] width 51 height 19
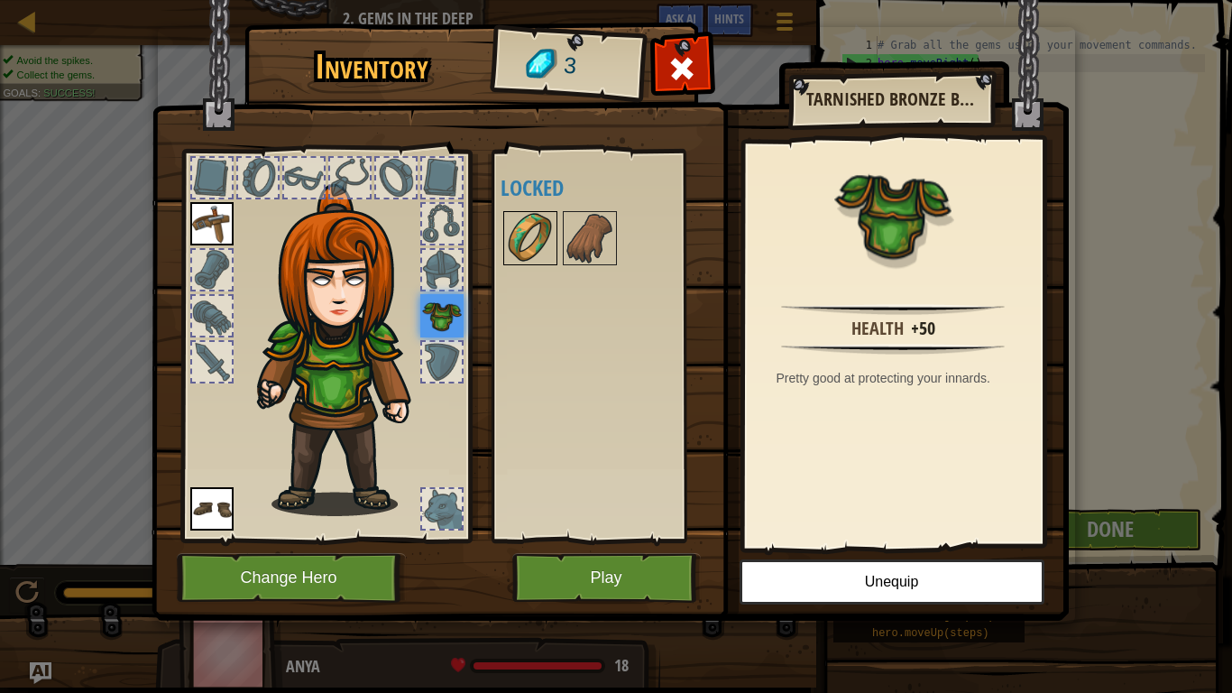
click at [542, 229] on img at bounding box center [530, 238] width 51 height 51
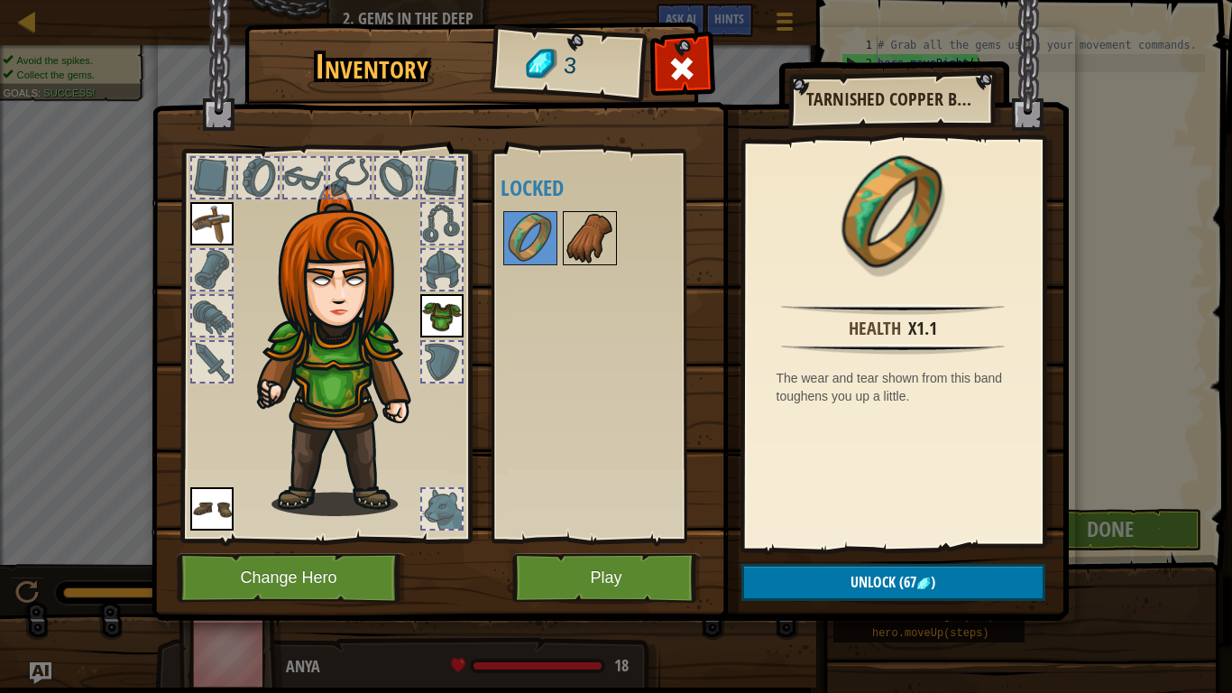
click at [583, 239] on img at bounding box center [590, 238] width 51 height 51
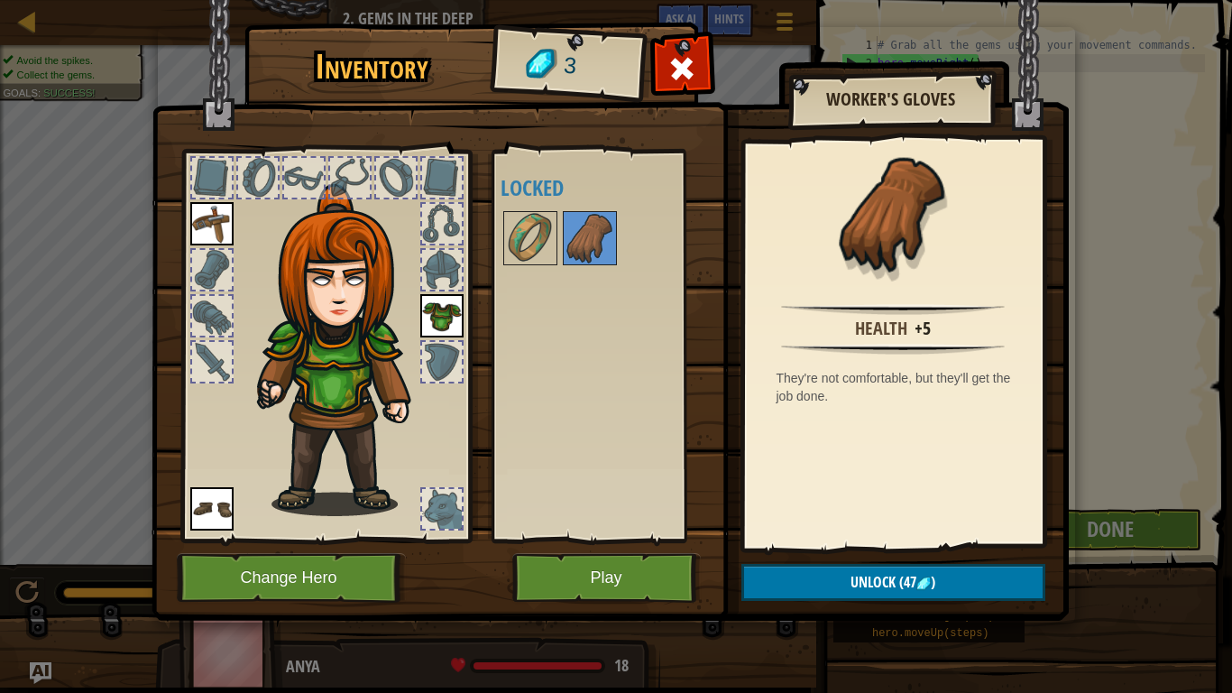
click at [443, 307] on img at bounding box center [441, 315] width 43 height 43
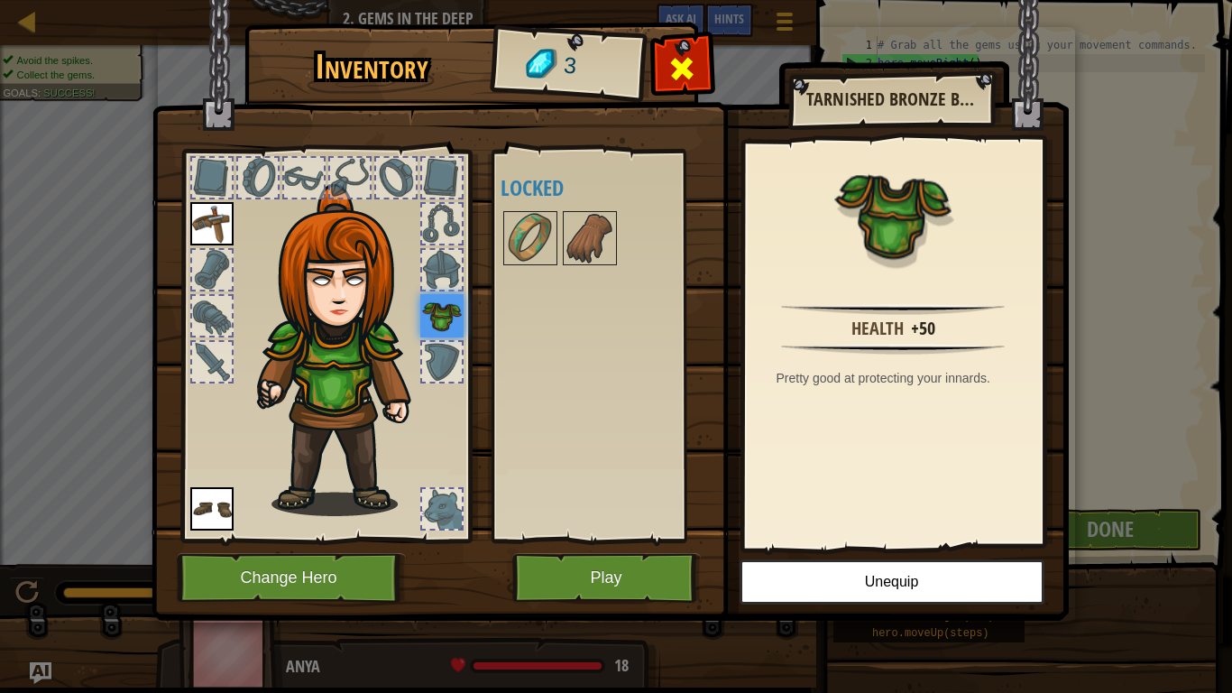
click at [679, 80] on span at bounding box center [681, 68] width 29 height 29
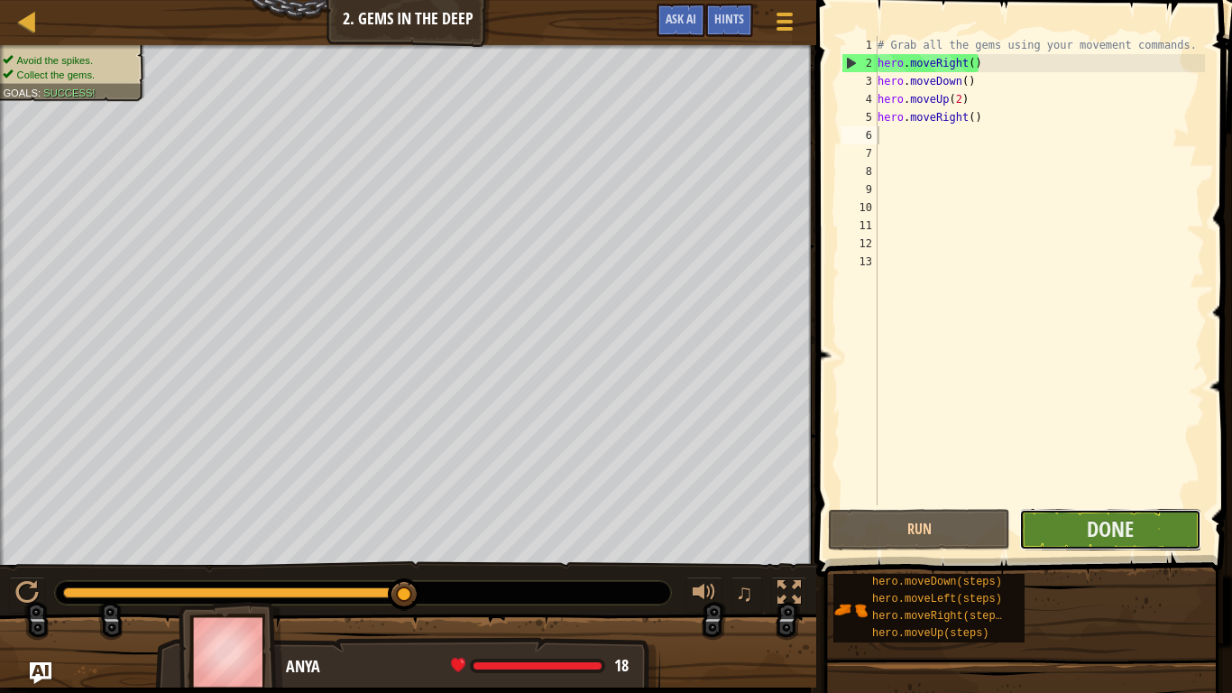
click at [1058, 525] on button "Done" at bounding box center [1110, 529] width 182 height 41
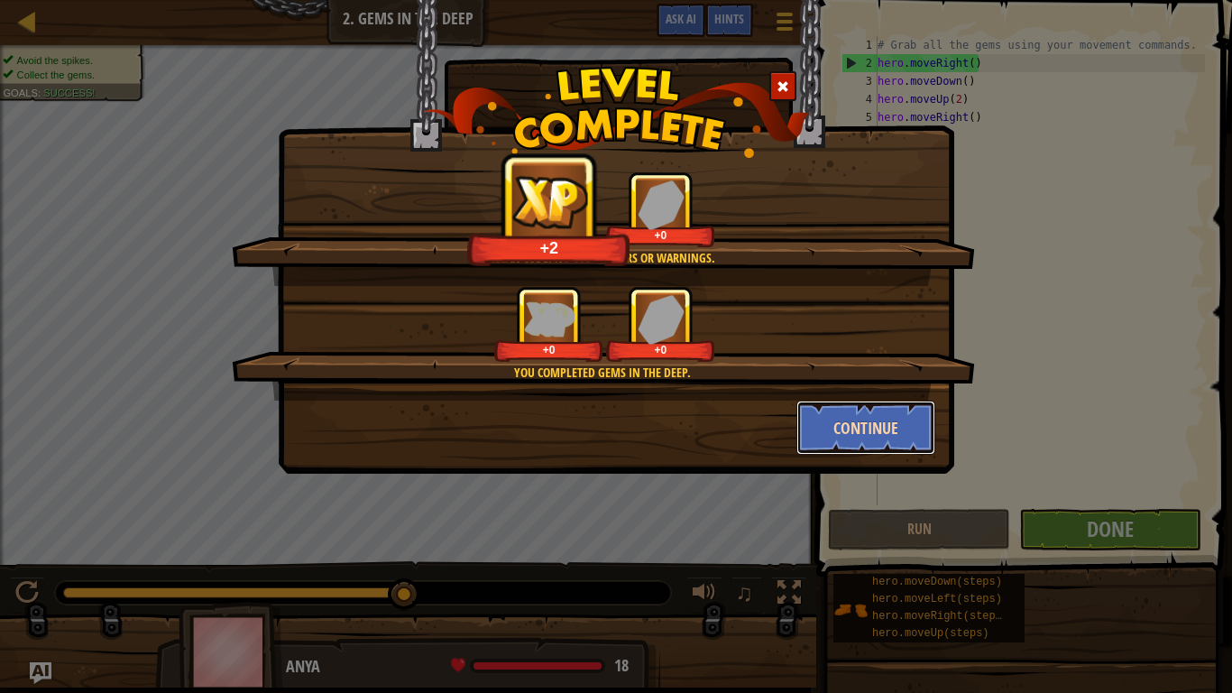
click at [853, 434] on button "Continue" at bounding box center [866, 427] width 140 height 54
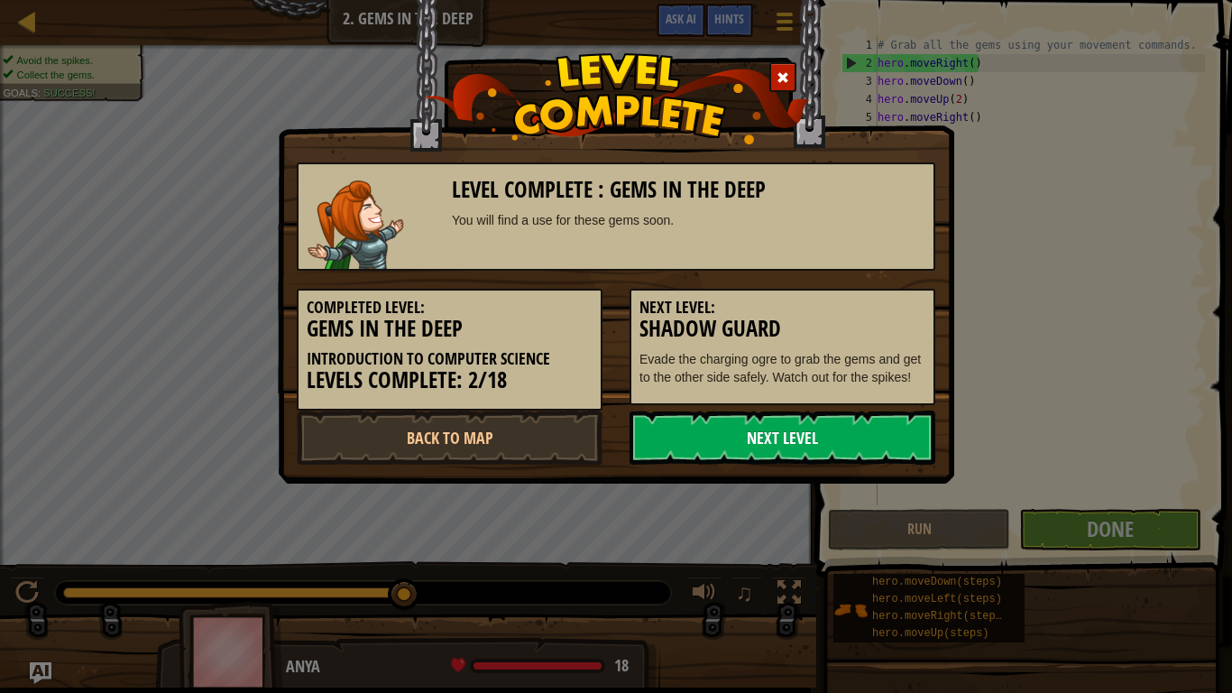
click at [825, 450] on link "Next Level" at bounding box center [782, 437] width 306 height 54
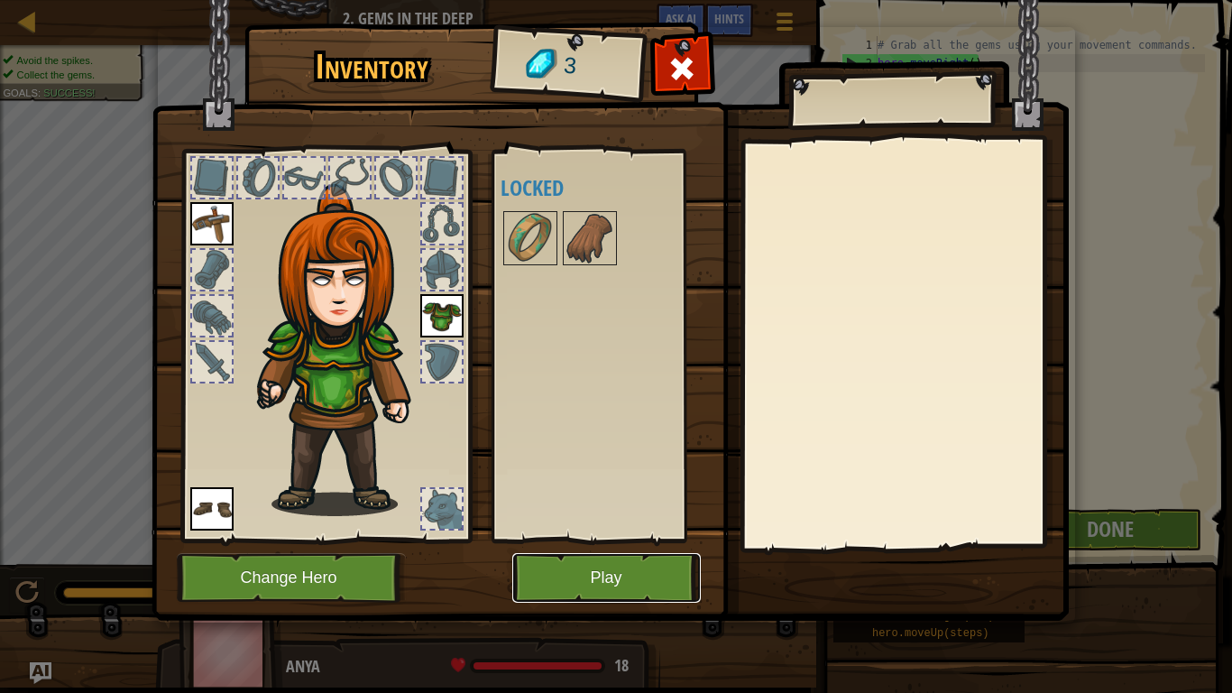
click at [584, 539] on button "Play" at bounding box center [606, 578] width 188 height 50
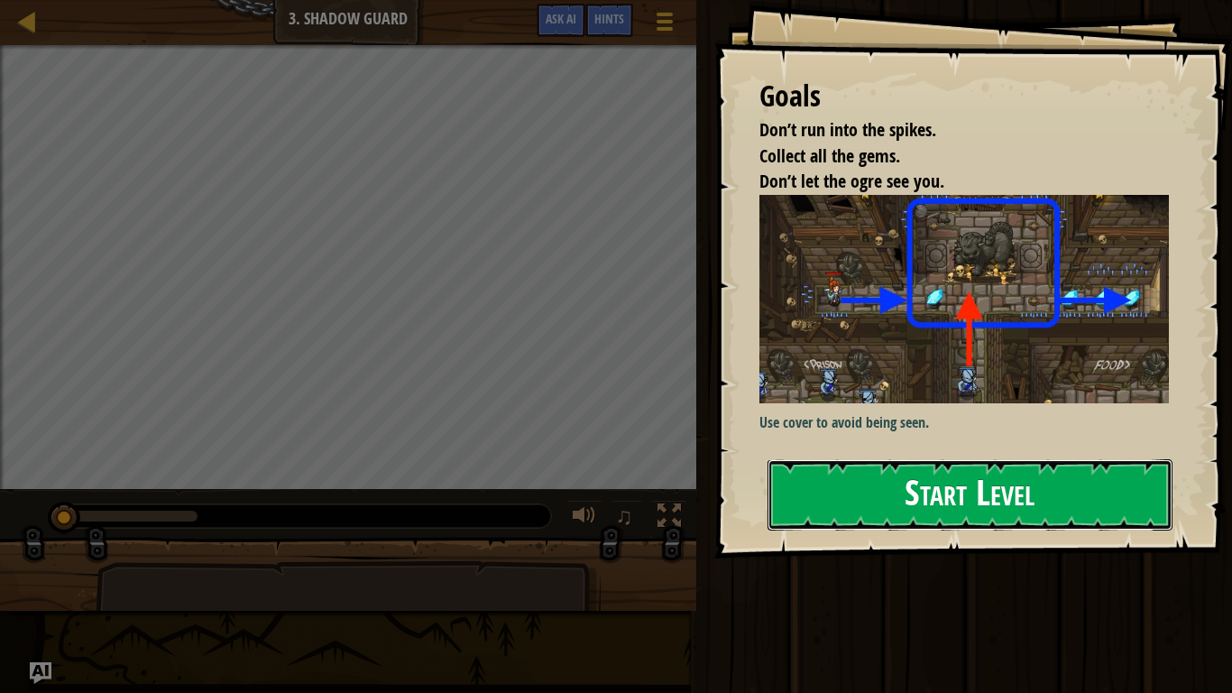
click at [898, 459] on button "Start Level" at bounding box center [969, 494] width 405 height 71
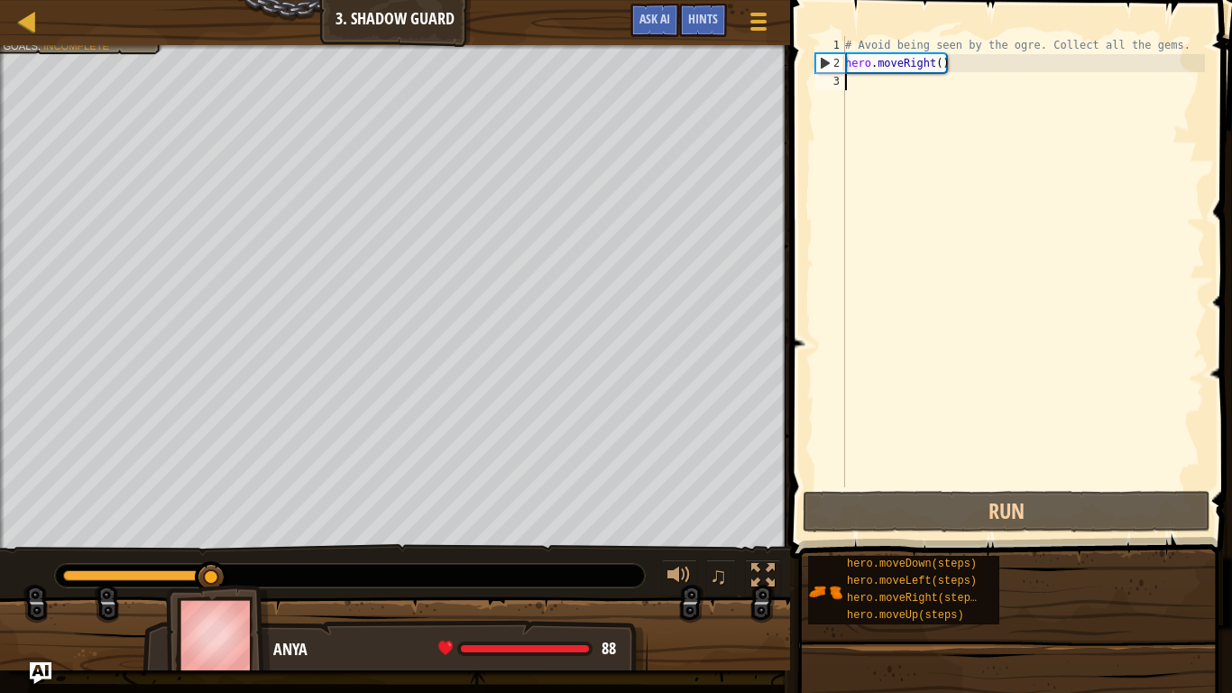
click at [878, 96] on div "# Avoid being seen by the ogre. Collect all the gems. hero . moveRight ( )" at bounding box center [1022, 279] width 363 height 487
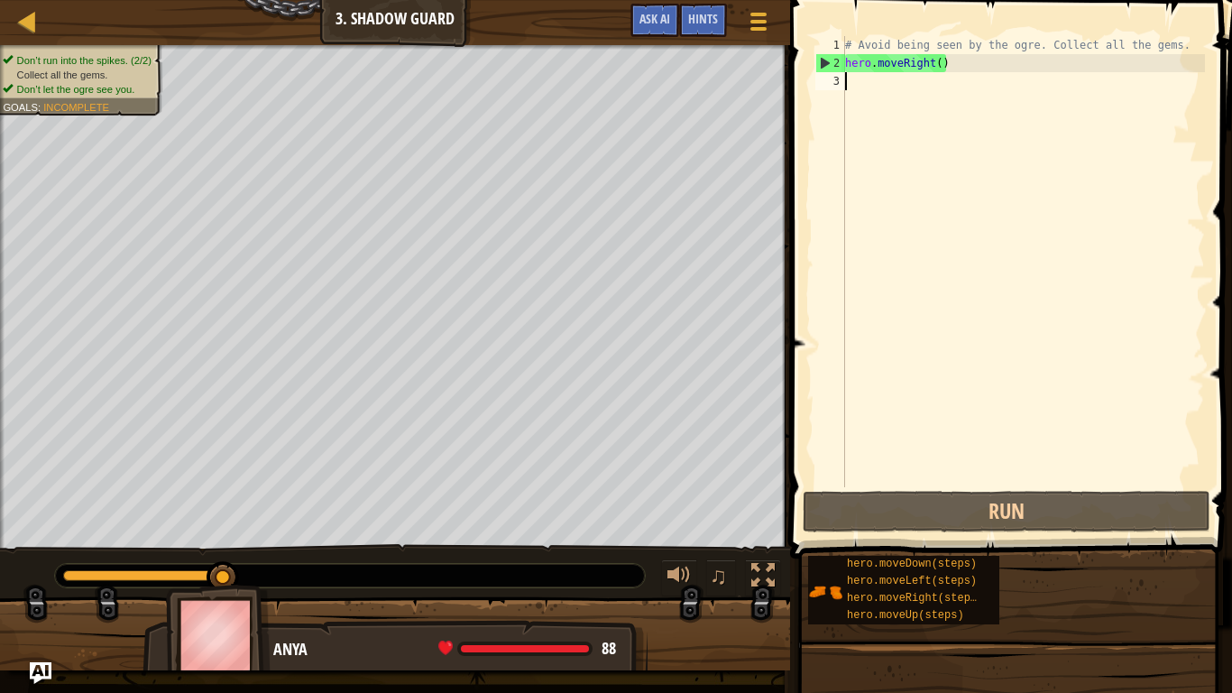
click at [876, 96] on div "# Avoid being seen by the ogre. Collect all the gems. hero . moveRight ( )" at bounding box center [1022, 279] width 363 height 487
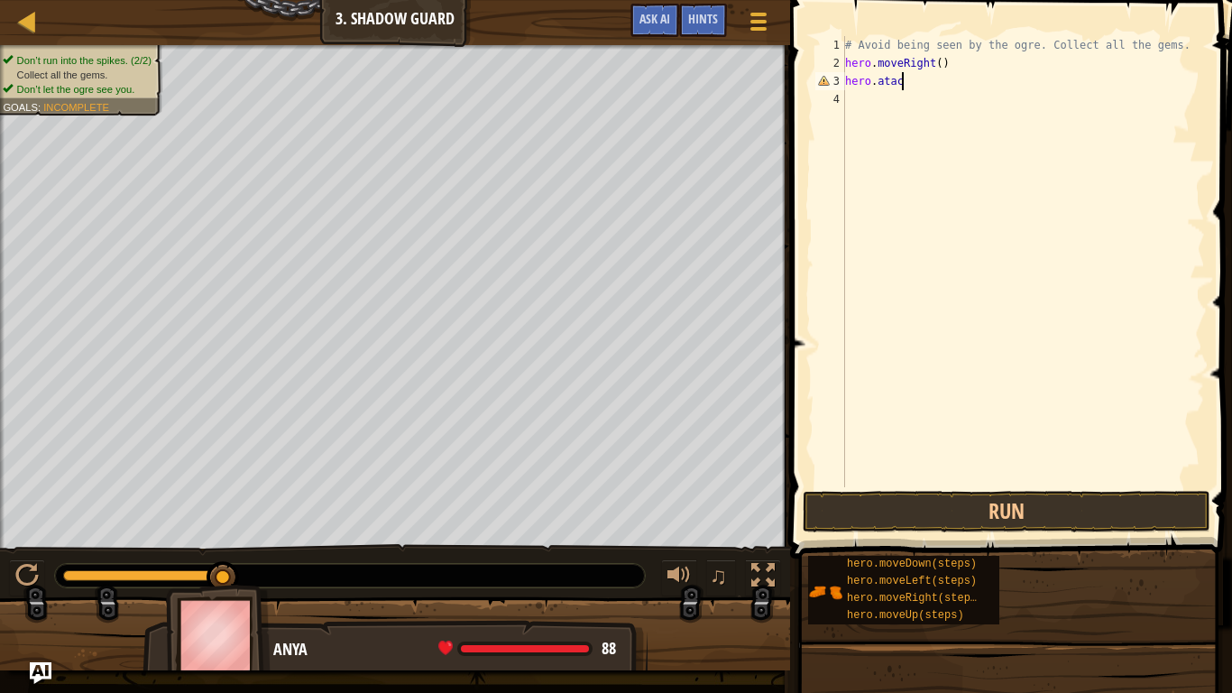
scroll to position [8, 8]
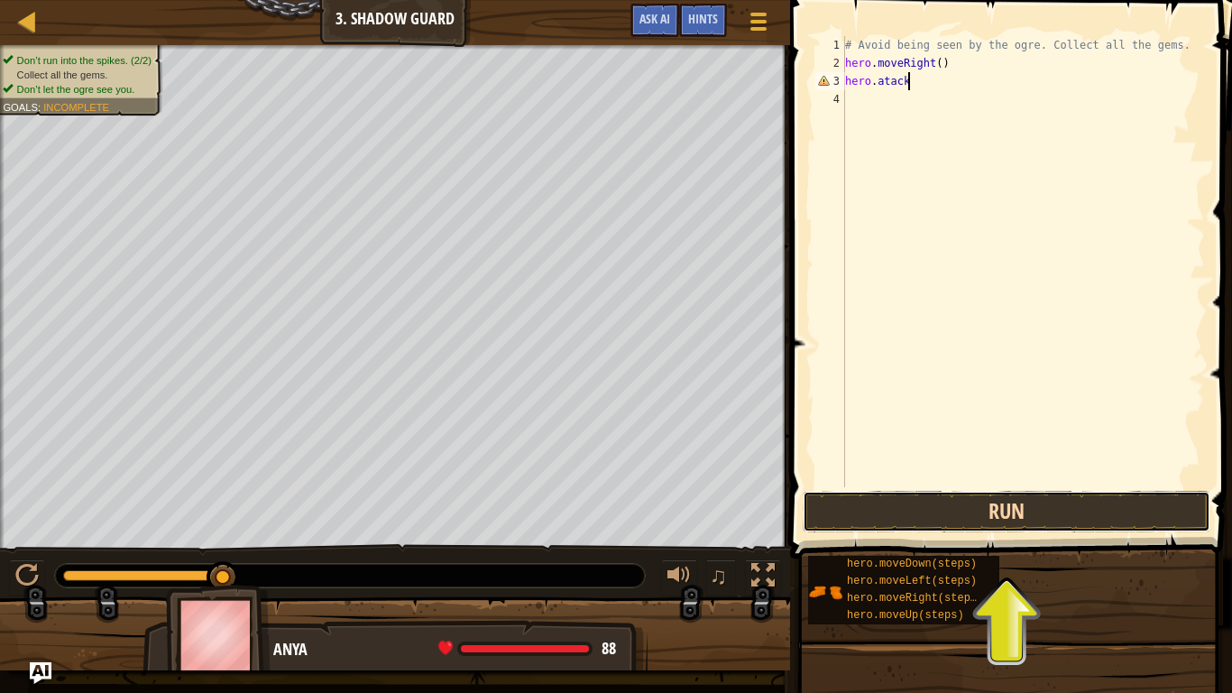
click at [977, 515] on button "Run" at bounding box center [1007, 511] width 408 height 41
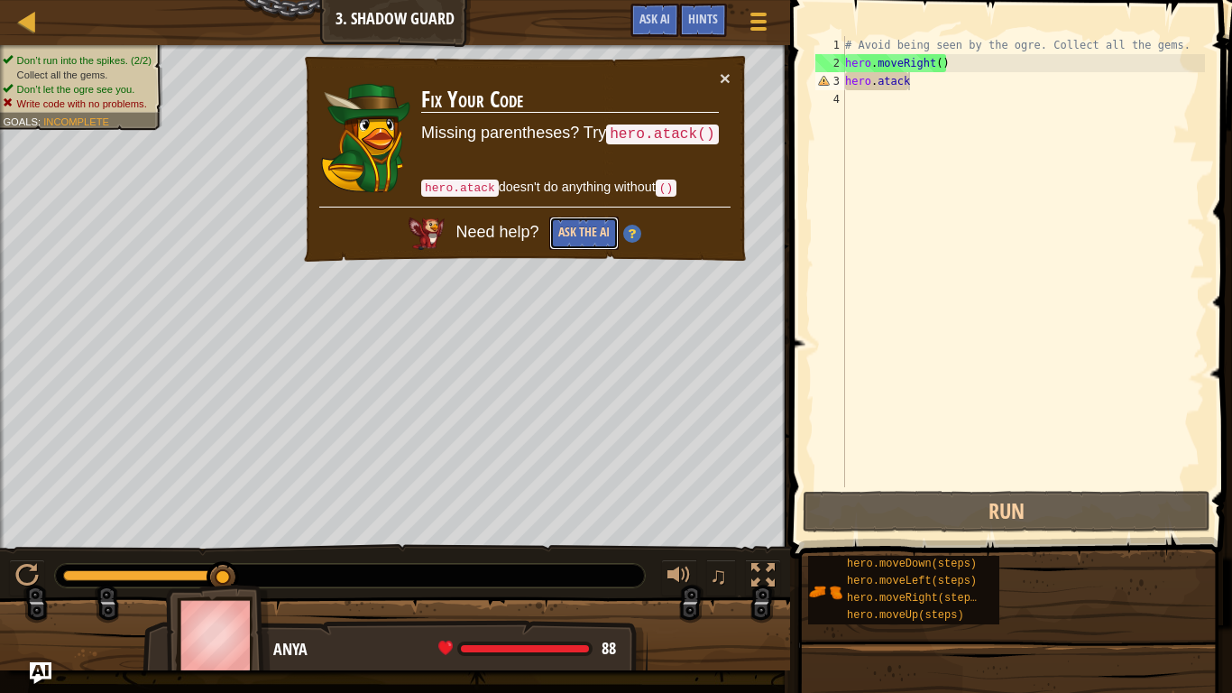
click at [591, 228] on button "Ask the AI" at bounding box center [583, 232] width 69 height 33
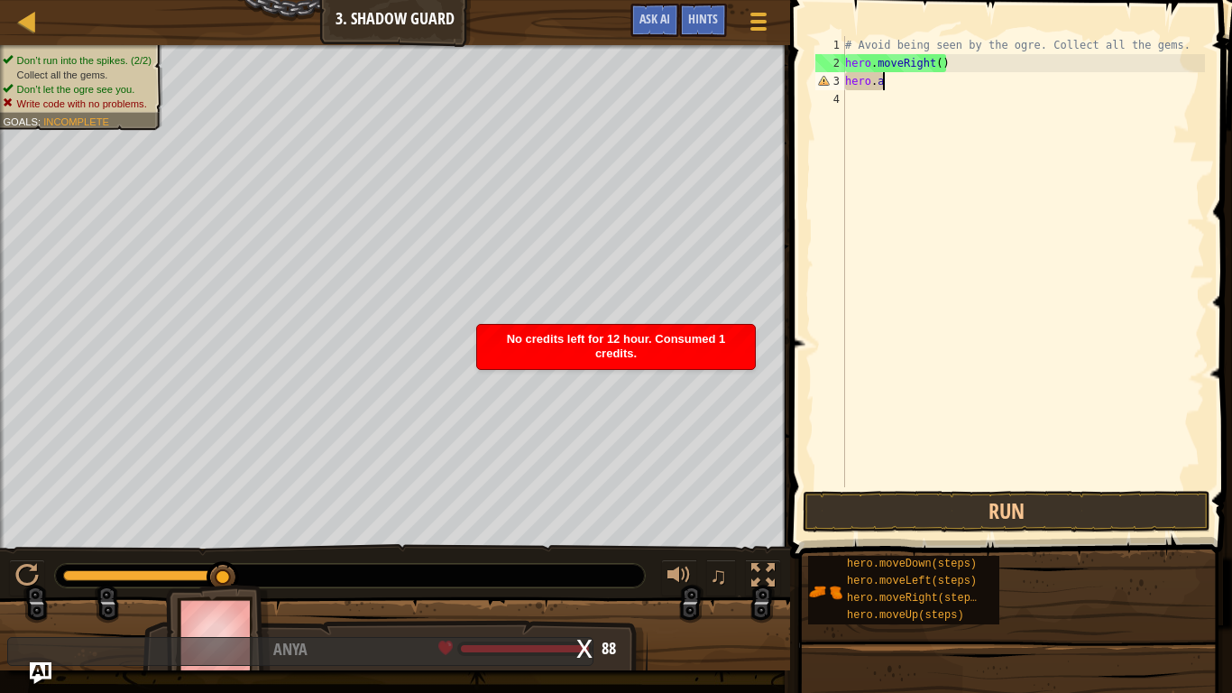
scroll to position [8, 4]
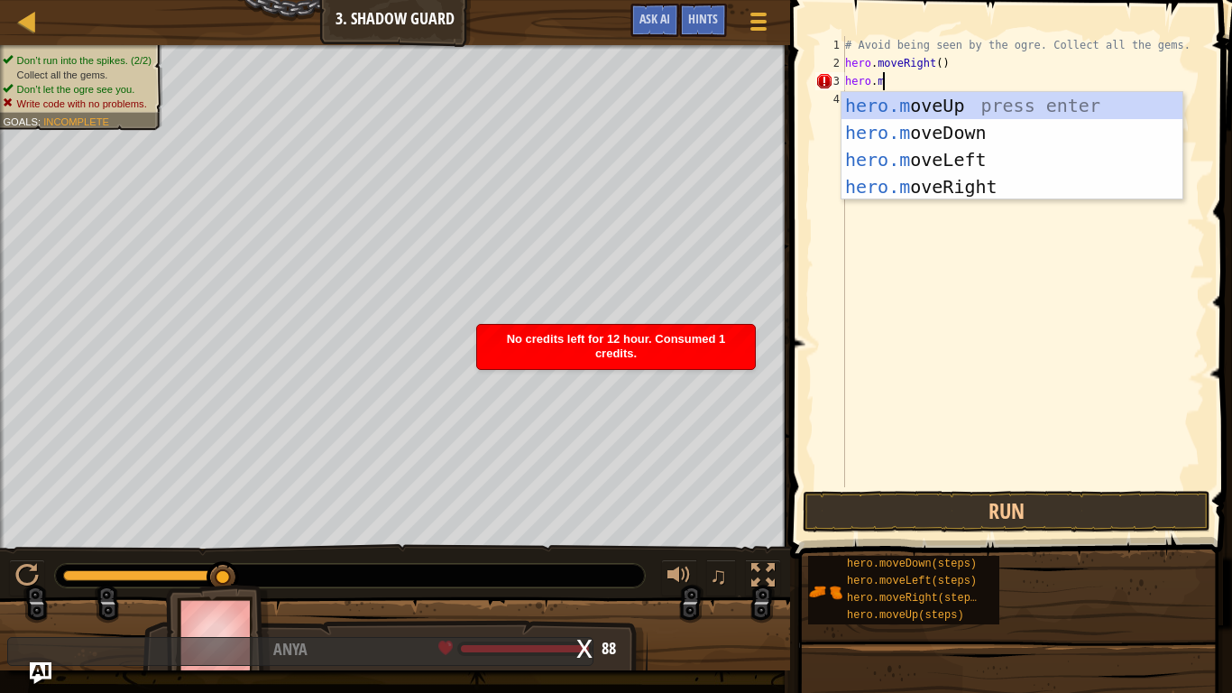
type textarea "[DOMAIN_NAME]"
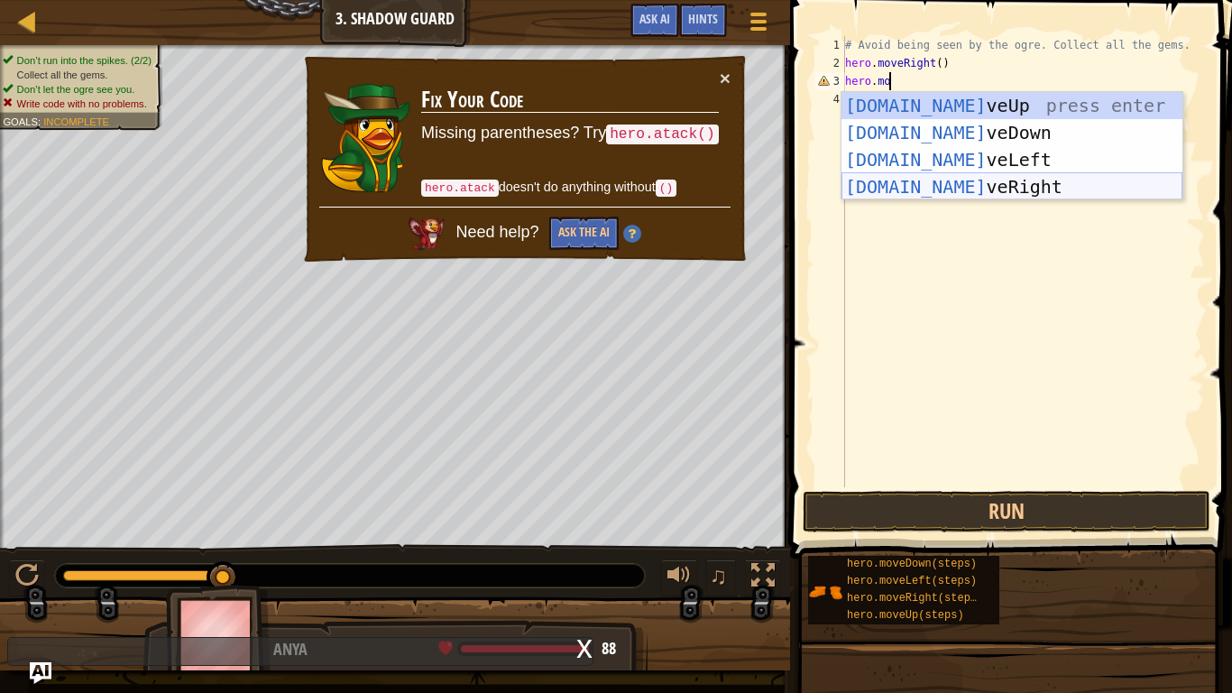
click at [970, 185] on div "[DOMAIN_NAME] veUp press enter [DOMAIN_NAME] veDown press enter [DOMAIN_NAME] v…" at bounding box center [1011, 173] width 341 height 162
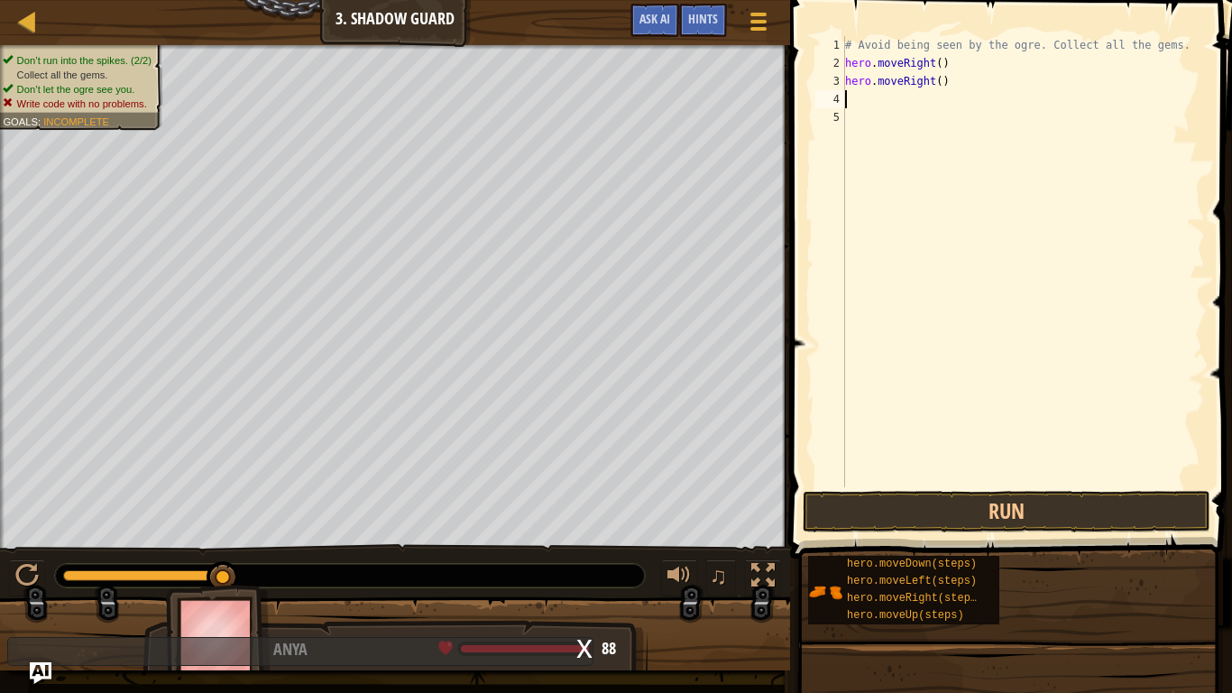
scroll to position [8, 0]
click at [886, 510] on button "Run" at bounding box center [1007, 511] width 408 height 41
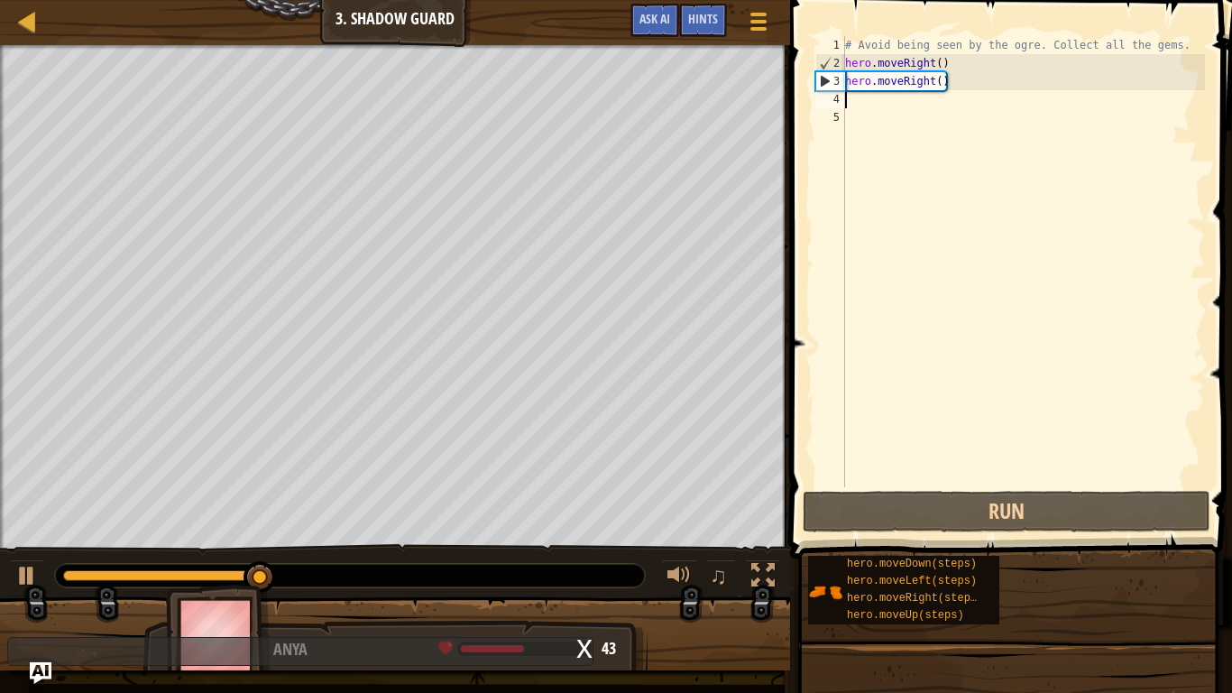
click at [939, 85] on div "# Avoid being seen by the ogre. Collect all the gems. hero . moveRight ( ) hero…" at bounding box center [1022, 279] width 363 height 487
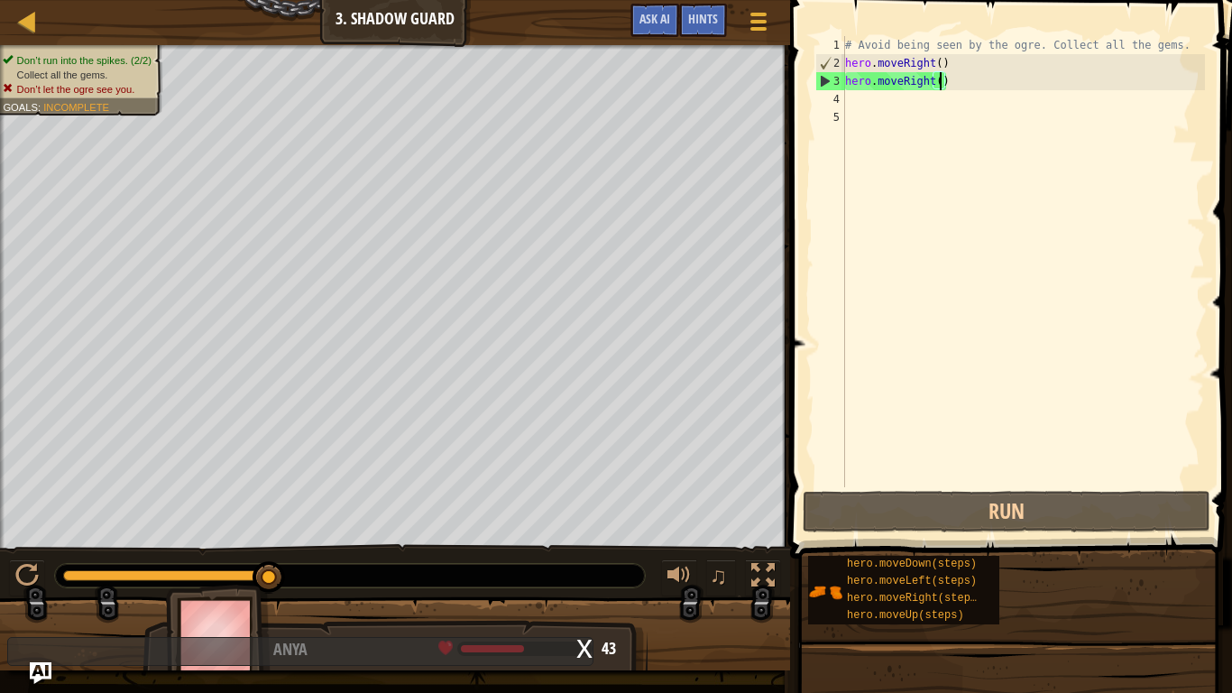
scroll to position [8, 14]
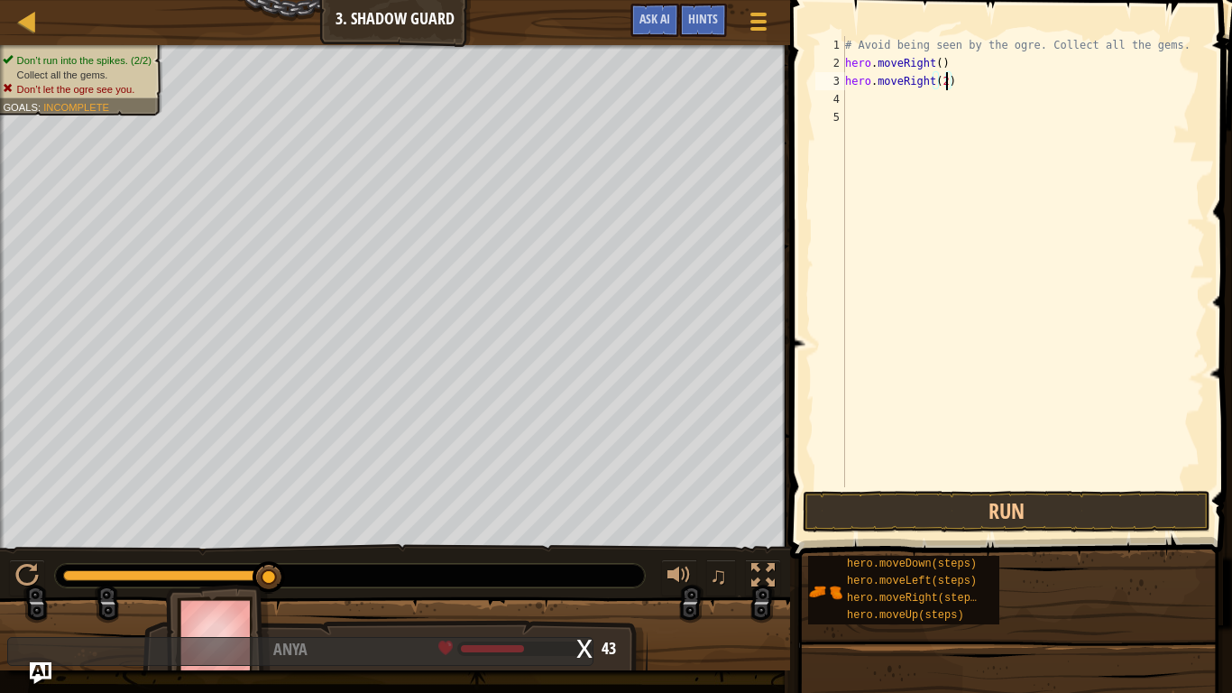
click at [942, 67] on div "# Avoid being seen by the ogre. Collect all the gems. hero . moveRight ( ) hero…" at bounding box center [1022, 279] width 363 height 487
type textarea "hero.moveRight(2)"
click at [937, 492] on button "Run" at bounding box center [1007, 511] width 408 height 41
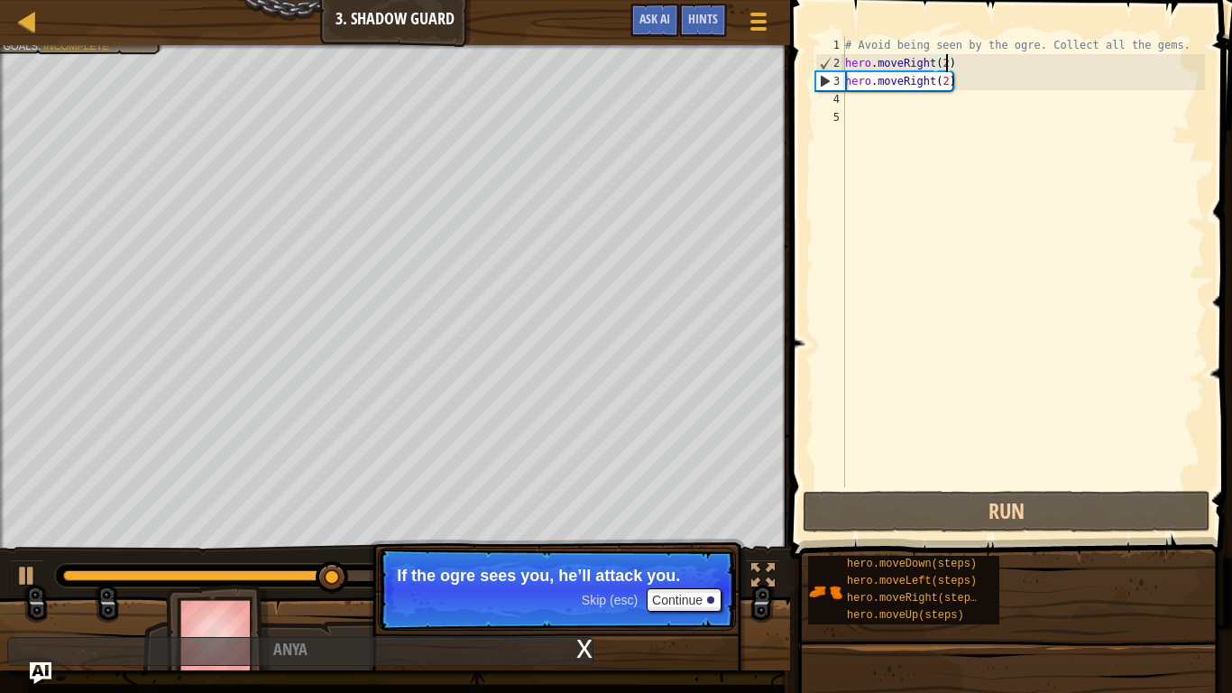
click at [880, 115] on div "# Avoid being seen by the ogre. Collect all the gems. hero . moveRight ( 2 ) he…" at bounding box center [1022, 279] width 363 height 487
type textarea "h"
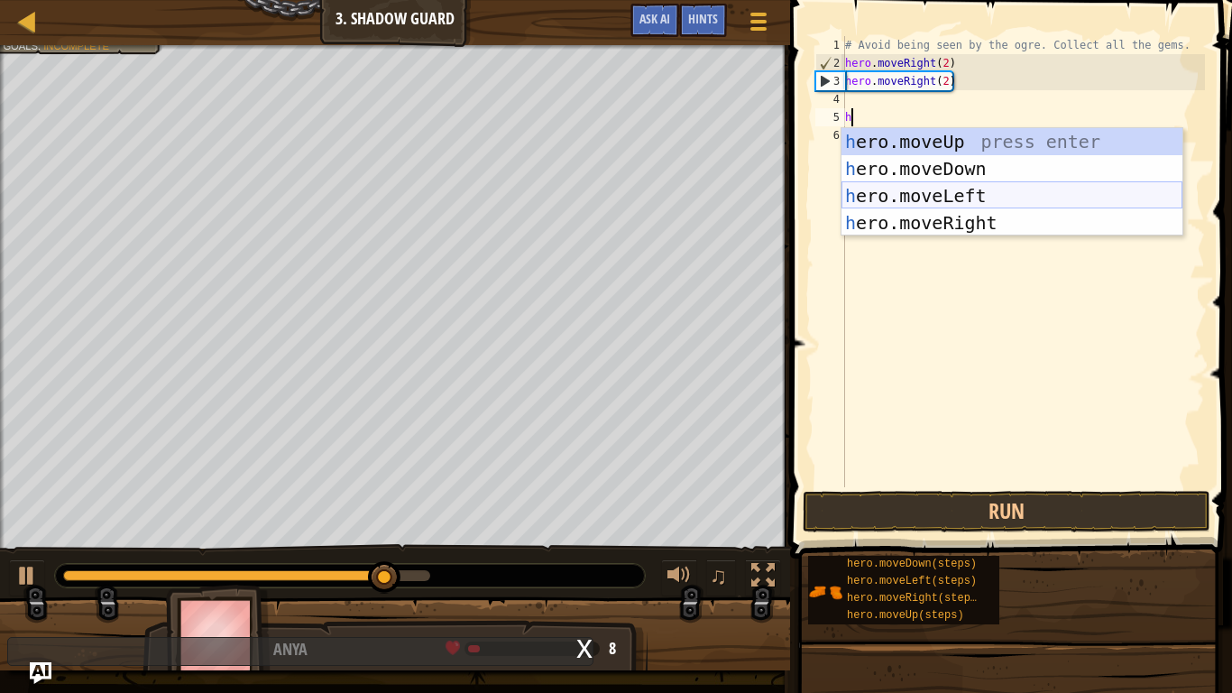
click at [931, 201] on div "h ero.moveUp press enter h ero.moveDown press enter h ero.moveLeft press enter …" at bounding box center [1011, 209] width 341 height 162
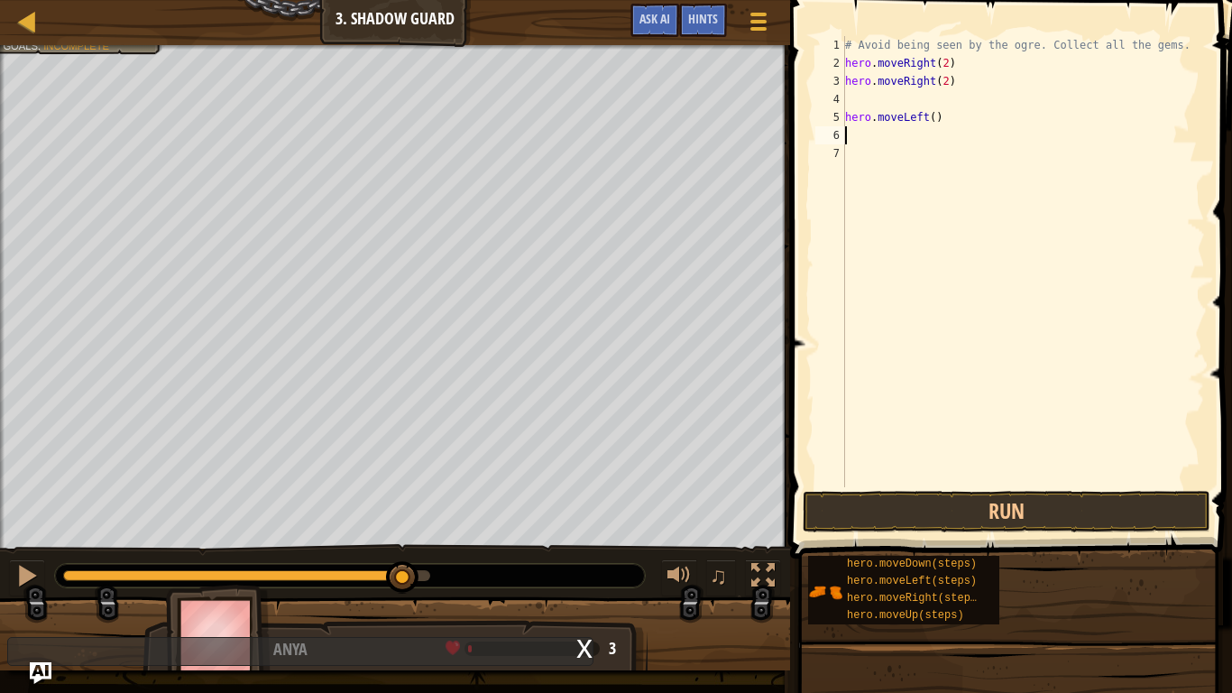
click at [887, 100] on div "# Avoid being seen by the ogre. Collect all the gems. hero . moveRight ( 2 ) he…" at bounding box center [1022, 279] width 363 height 487
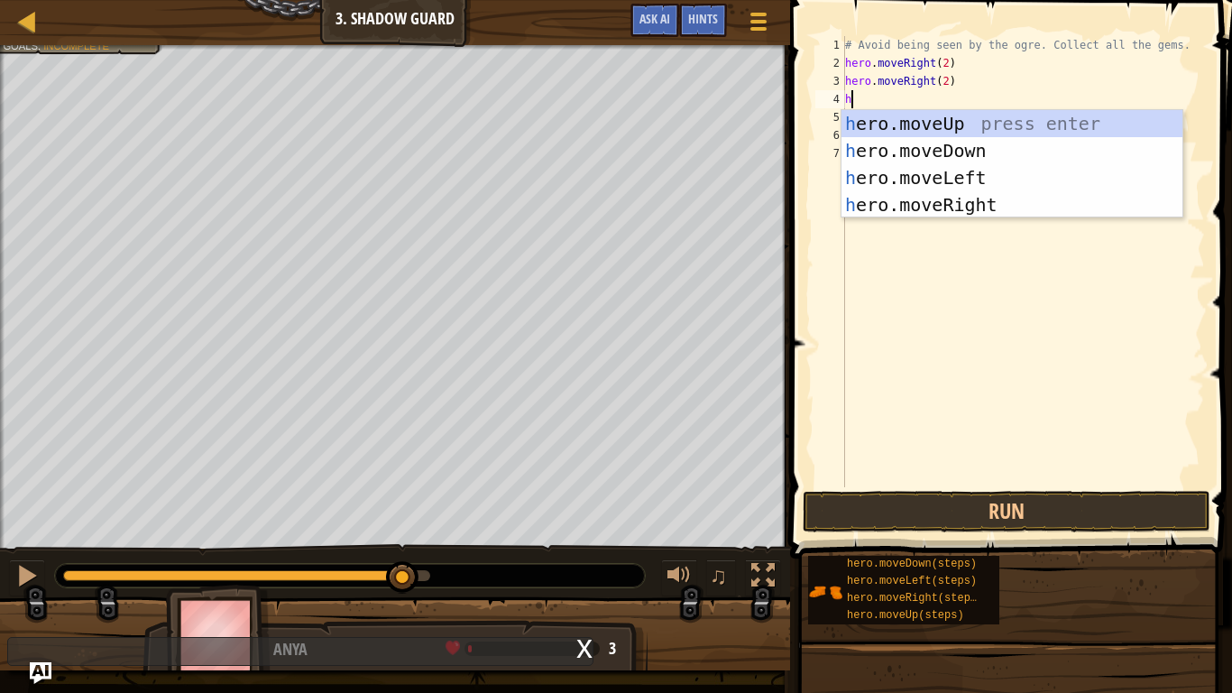
type textarea "hr"
click at [965, 179] on div "h e r o.moveUp press enter h e r o.moveDown press enter h e r o.moveLeft press …" at bounding box center [1011, 191] width 341 height 162
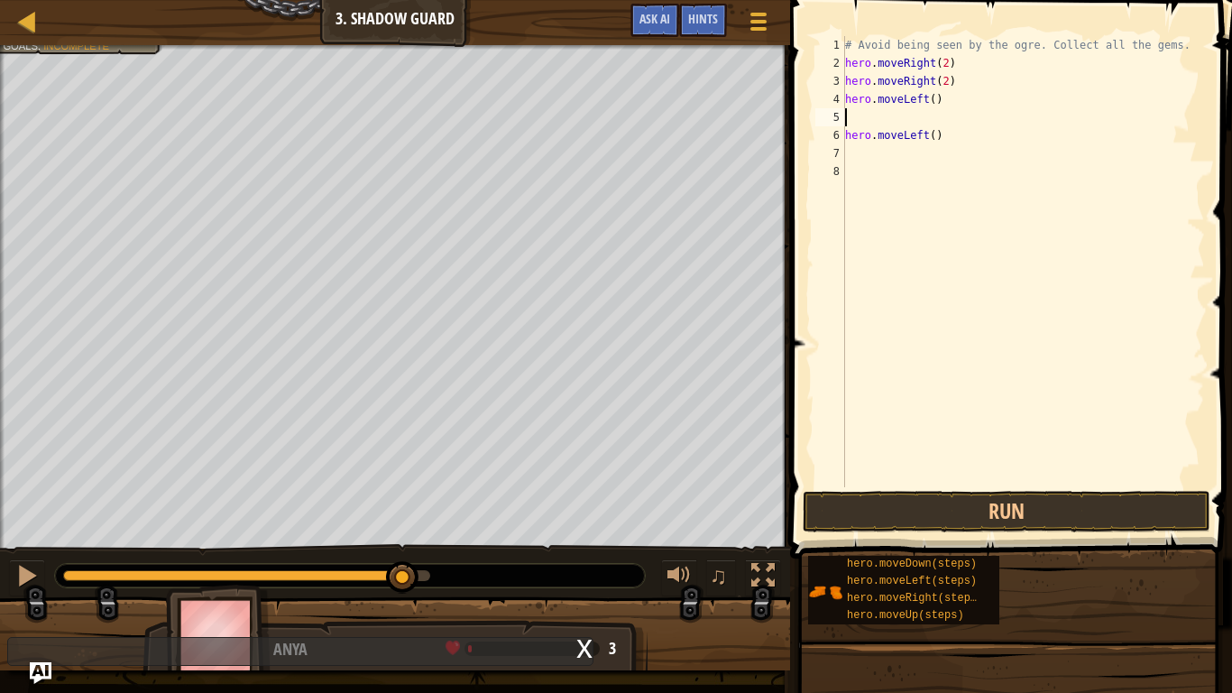
scroll to position [8, 0]
click at [933, 101] on div "# Avoid being seen by the ogre. Collect all the gems. hero . moveRight ( 2 ) he…" at bounding box center [1022, 279] width 363 height 487
click at [936, 138] on div "# Avoid being seen by the ogre. Collect all the gems. hero . moveRight ( 2 ) he…" at bounding box center [1022, 279] width 363 height 487
click at [914, 509] on button "Run" at bounding box center [1007, 511] width 408 height 41
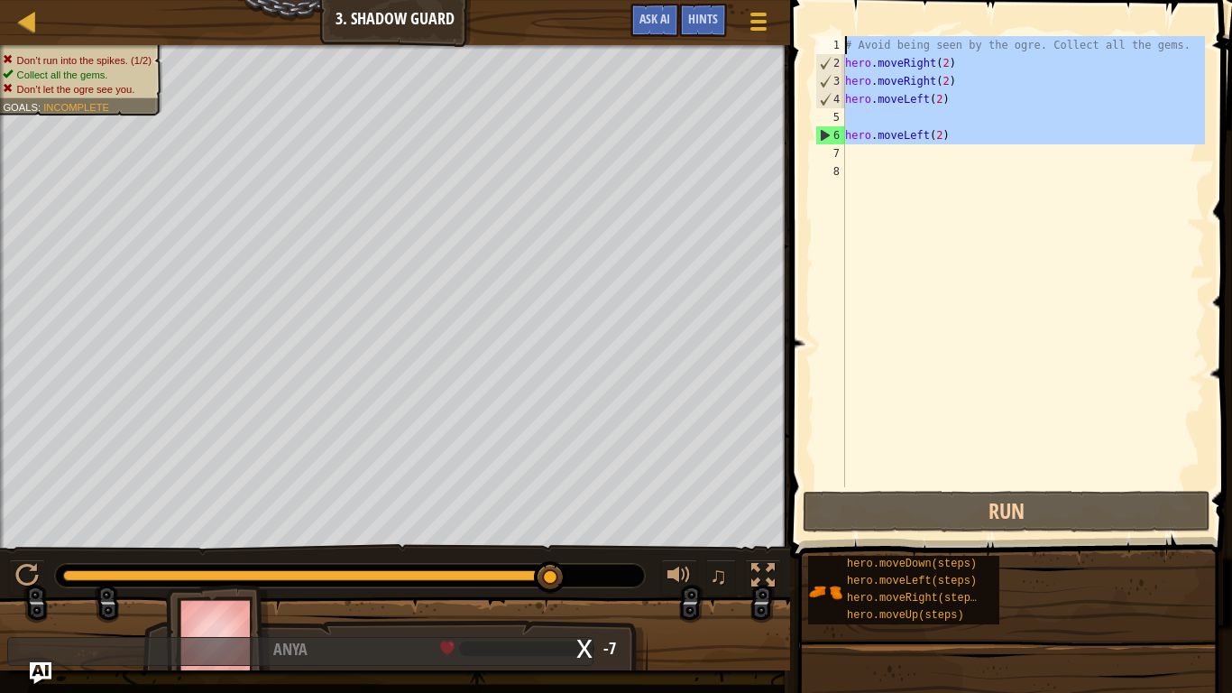
drag, startPoint x: 1014, startPoint y: 161, endPoint x: 832, endPoint y: 37, distance: 220.6
click at [832, 37] on div "hero.moveLeft(2) 1 2 3 4 5 6 7 8 # Avoid being seen by the ogre. Collect all th…" at bounding box center [1008, 261] width 393 height 451
type textarea "# Avoid being seen by the ogre. Collect all the gems. hero.moveRight(2)"
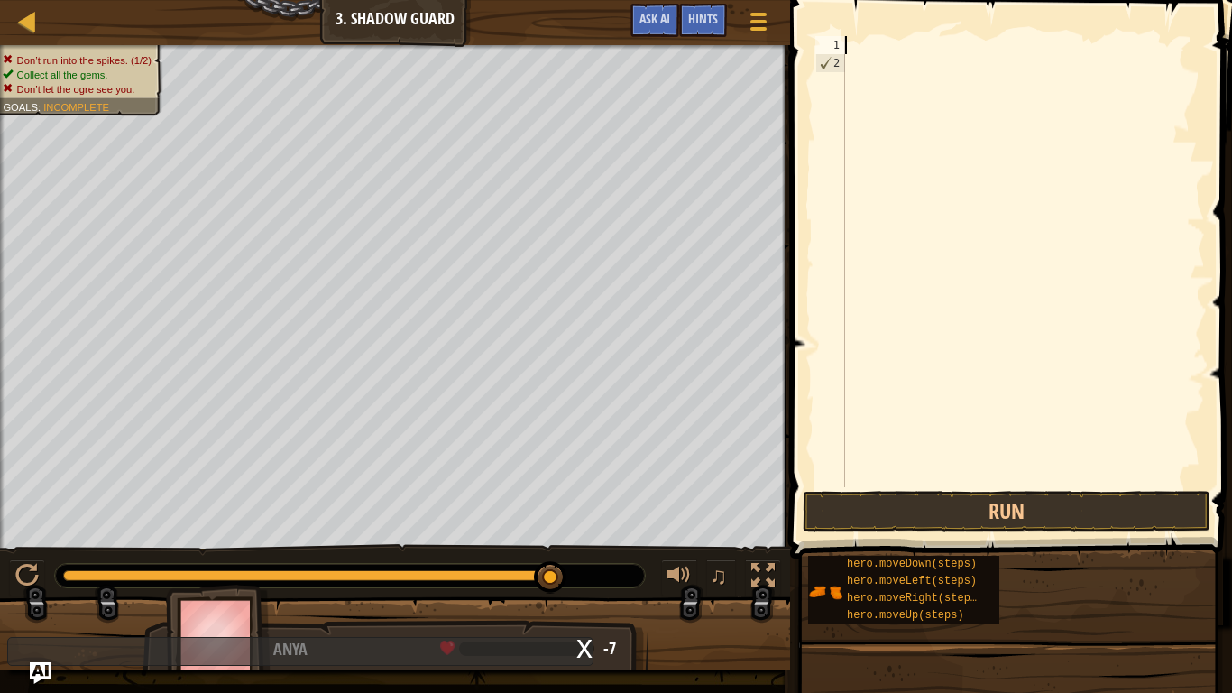
scroll to position [8, 0]
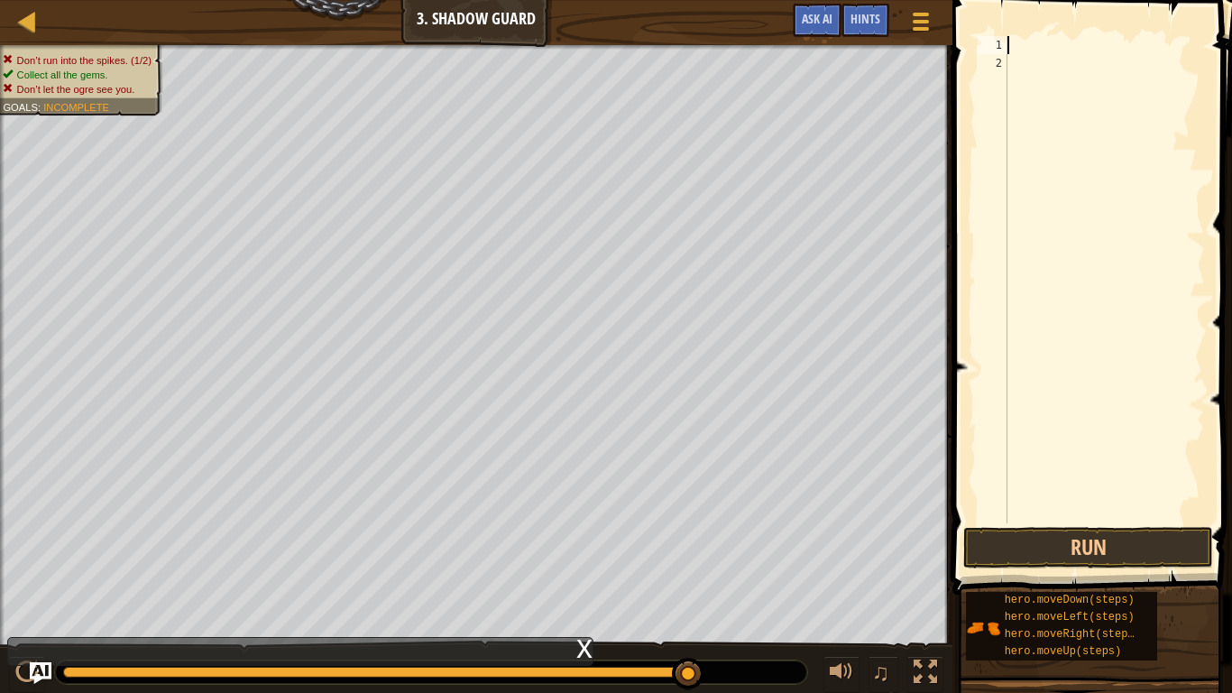
click at [1051, 41] on div at bounding box center [1104, 297] width 201 height 523
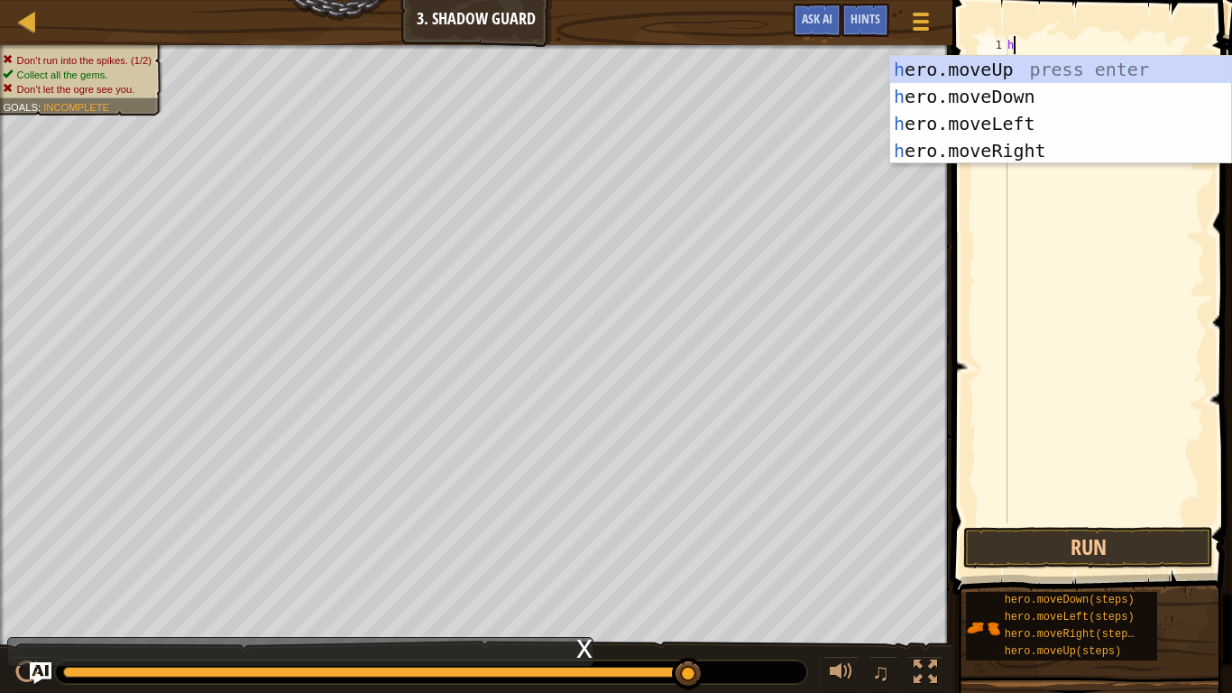
type textarea "hr"
click at [1030, 150] on div "h e r o.moveUp press enter h e r o.moveDown press enter h e r o.moveLeft press …" at bounding box center [1060, 137] width 341 height 162
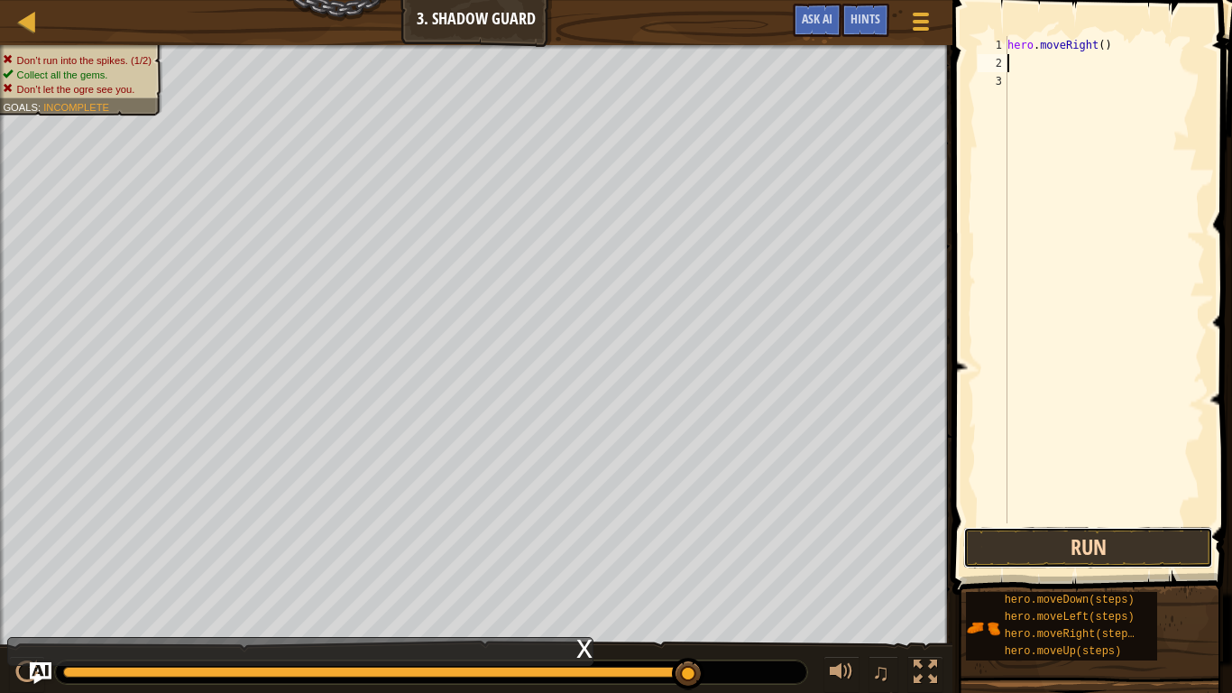
click at [1070, 539] on button "Run" at bounding box center [1088, 547] width 250 height 41
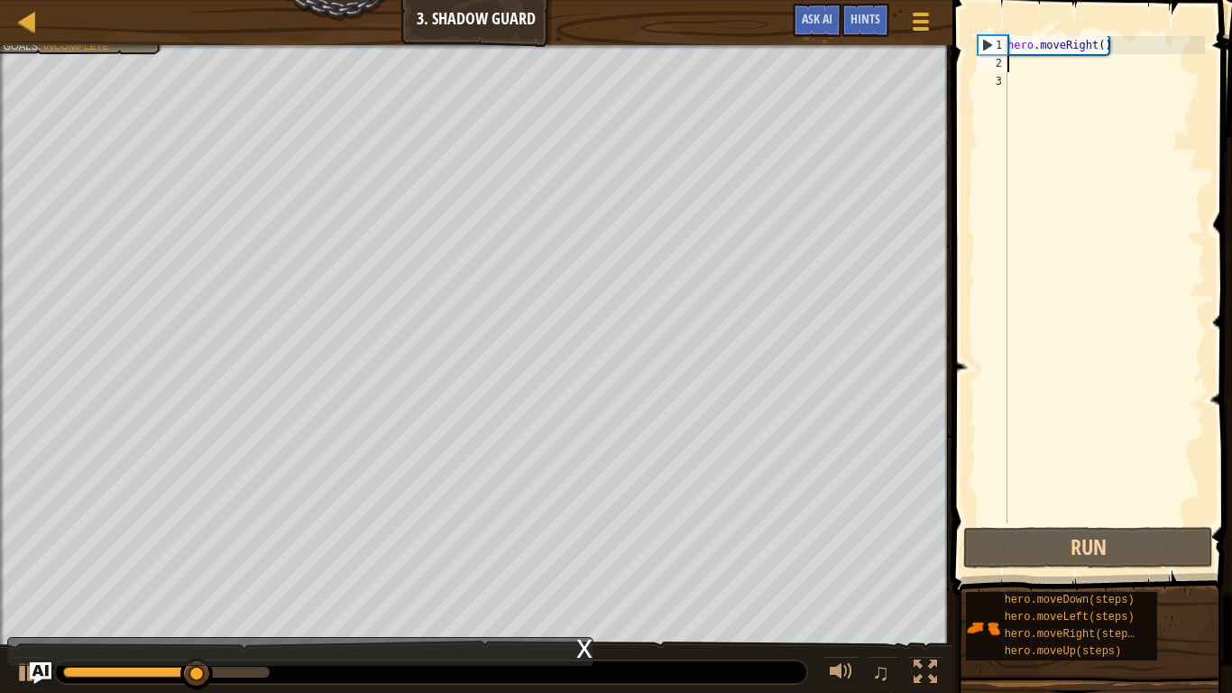
click at [1015, 76] on div "hero . moveRight ( )" at bounding box center [1104, 297] width 201 height 523
click at [1019, 66] on div "hero . moveRight ( )" at bounding box center [1104, 297] width 201 height 523
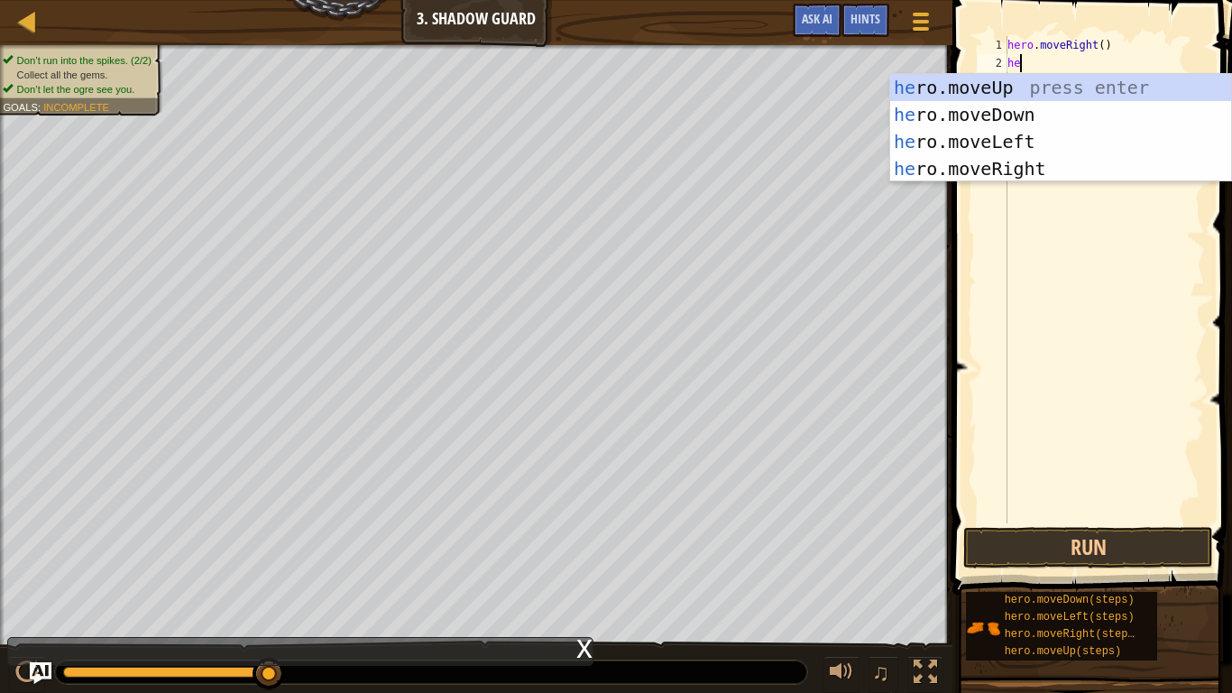
type textarea "hero"
click at [1040, 87] on div "hero .moveUp press enter hero .moveDown press enter hero .moveLeft press enter …" at bounding box center [1060, 155] width 341 height 162
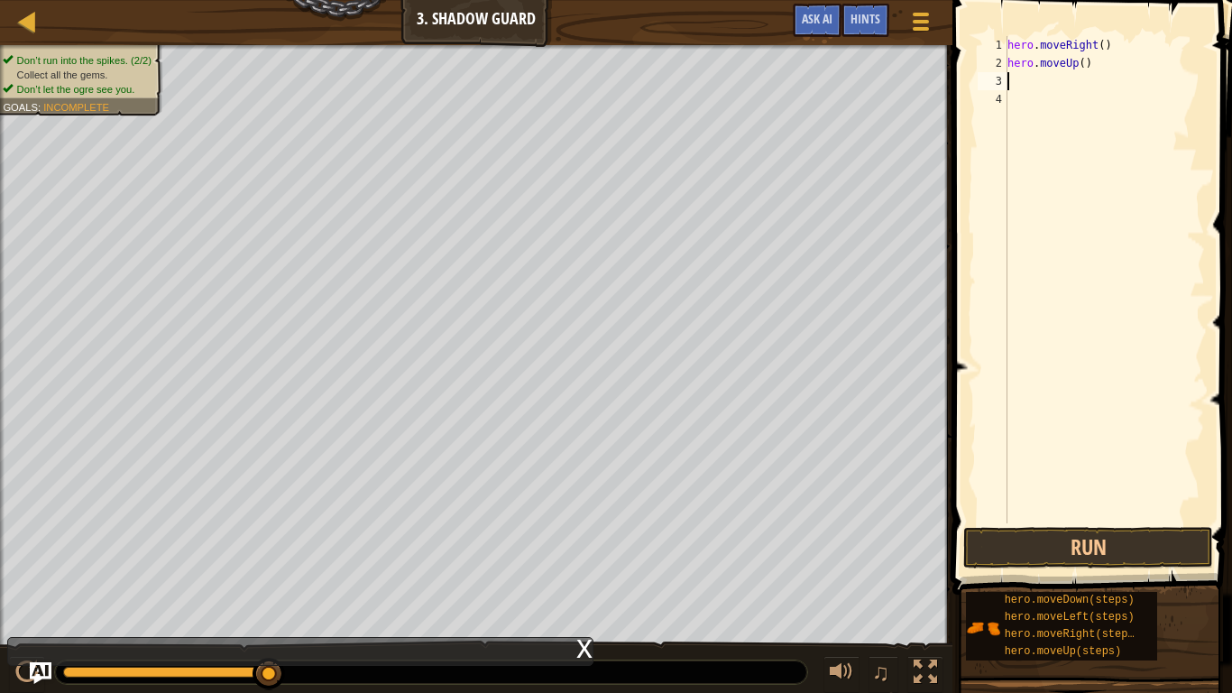
click at [1030, 84] on div "hero . moveRight ( ) hero . moveUp ( )" at bounding box center [1104, 297] width 201 height 523
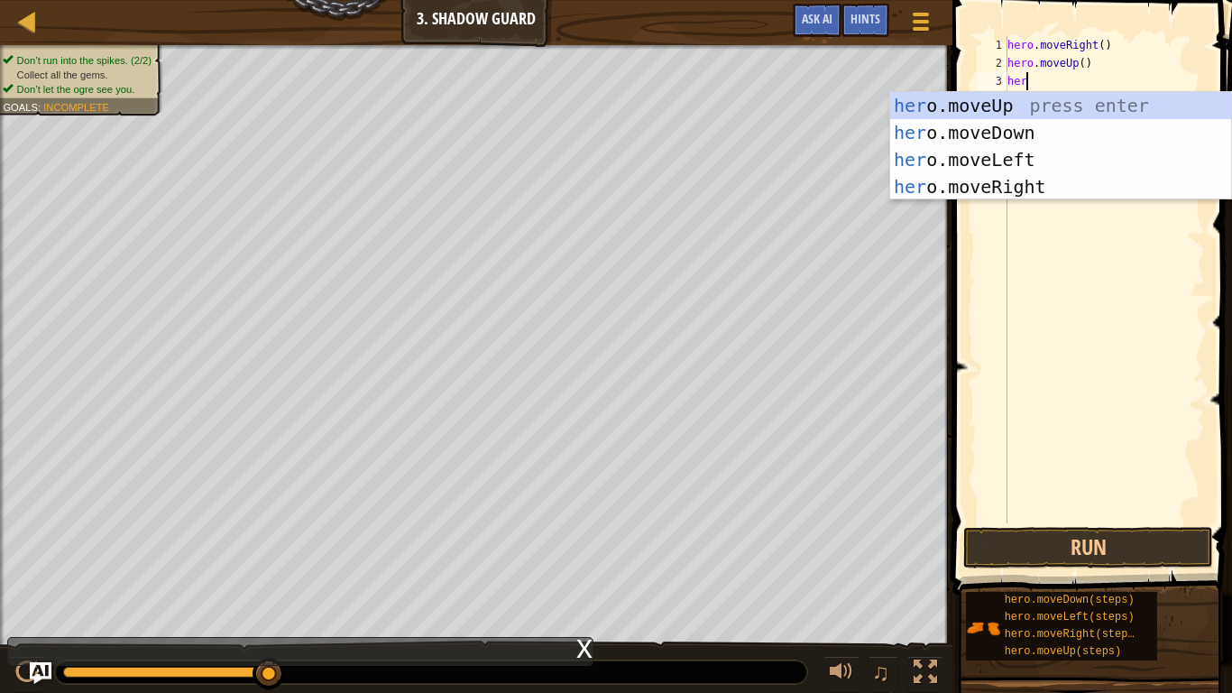
type textarea "hero"
click at [1042, 186] on div "hero .moveUp press enter hero .moveDown press enter hero .moveLeft press enter …" at bounding box center [1060, 173] width 341 height 162
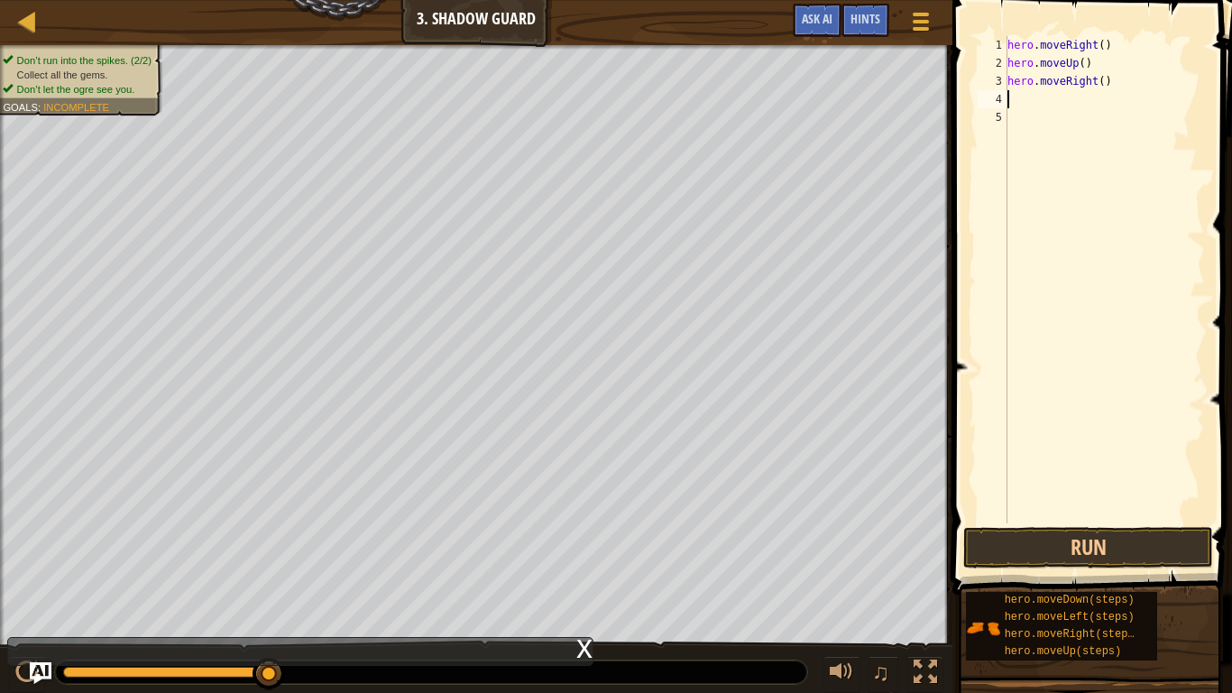
scroll to position [8, 0]
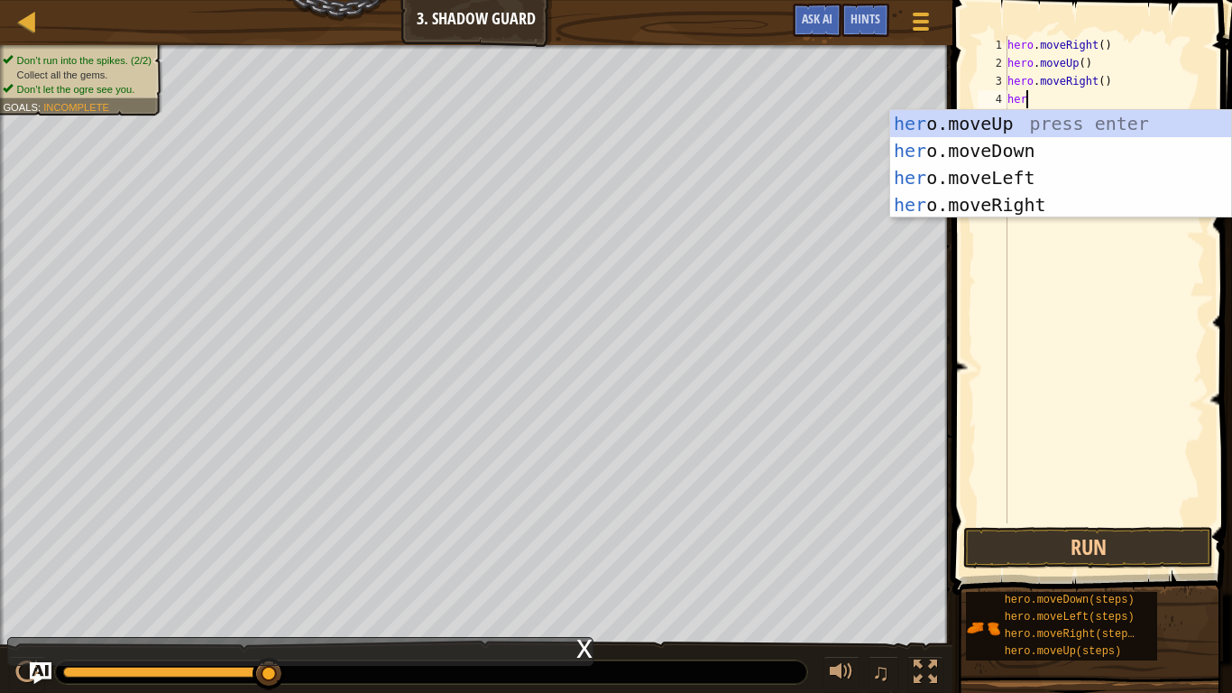
type textarea "hero"
click at [1054, 148] on div "hero .moveUp press enter hero .moveDown press enter hero .moveLeft press enter …" at bounding box center [1060, 191] width 341 height 162
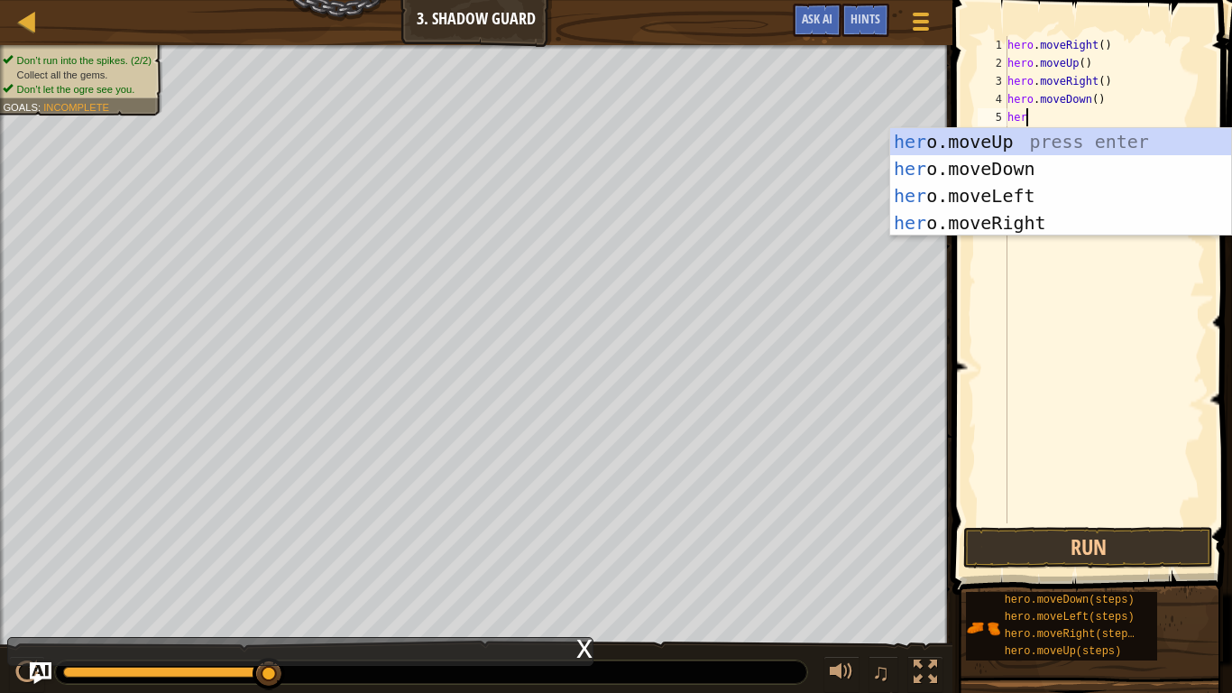
type textarea "hero"
click at [1045, 224] on div "hero .moveUp press enter hero .moveDown press enter hero .moveLeft press enter …" at bounding box center [1060, 209] width 341 height 162
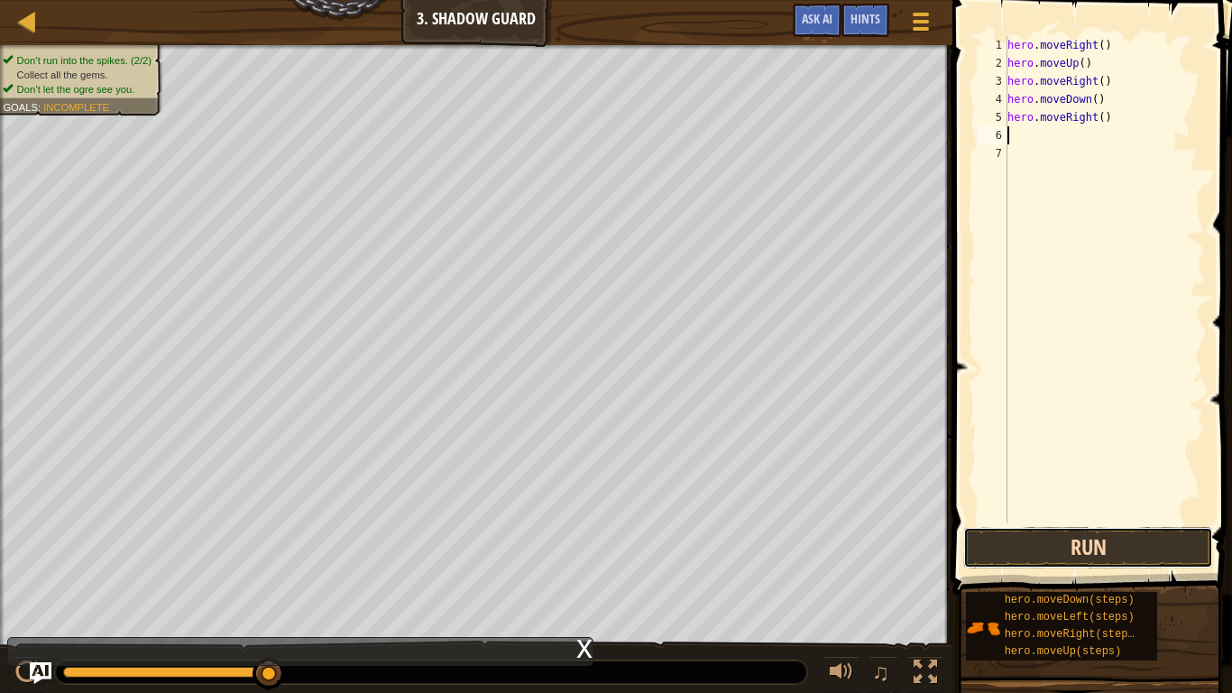
click at [1095, 539] on button "Run" at bounding box center [1088, 547] width 250 height 41
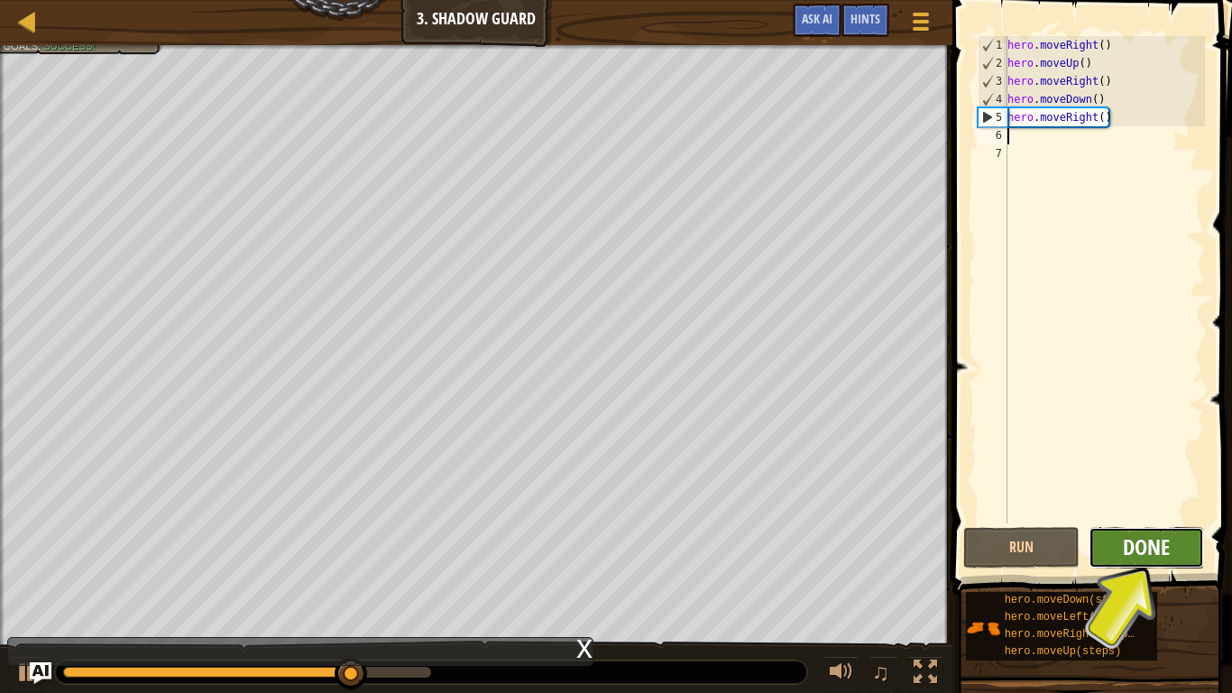
click at [1123, 538] on span "Done" at bounding box center [1146, 546] width 47 height 29
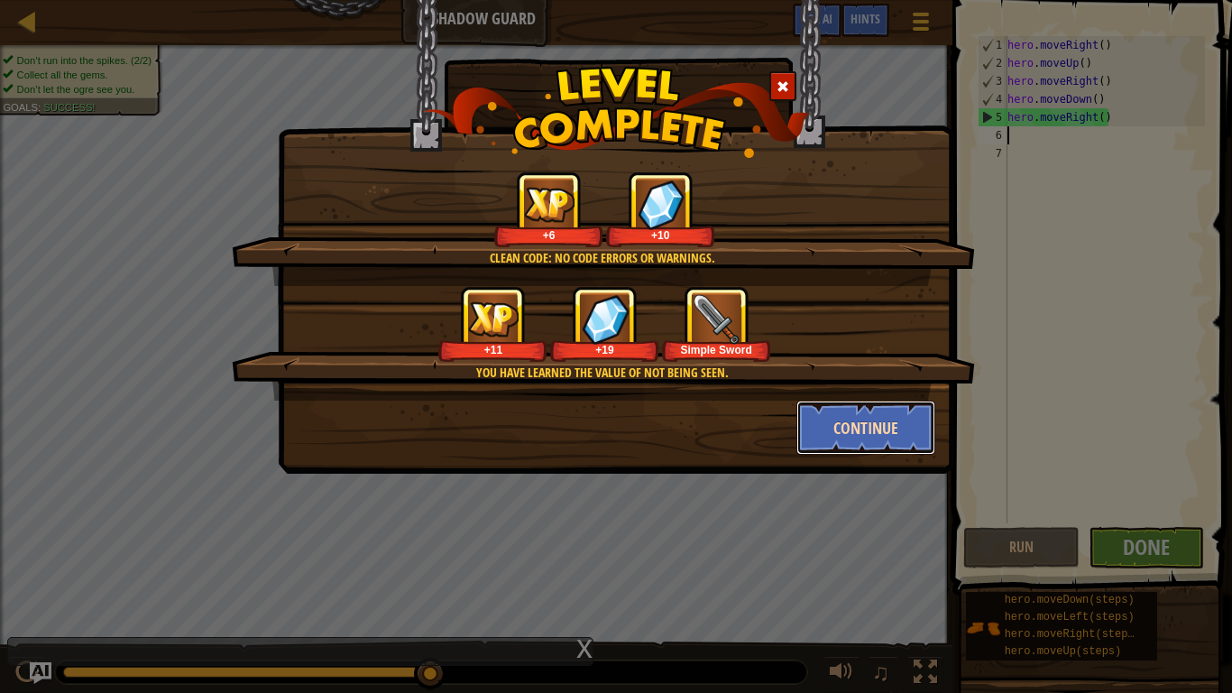
click at [837, 421] on button "Continue" at bounding box center [866, 427] width 140 height 54
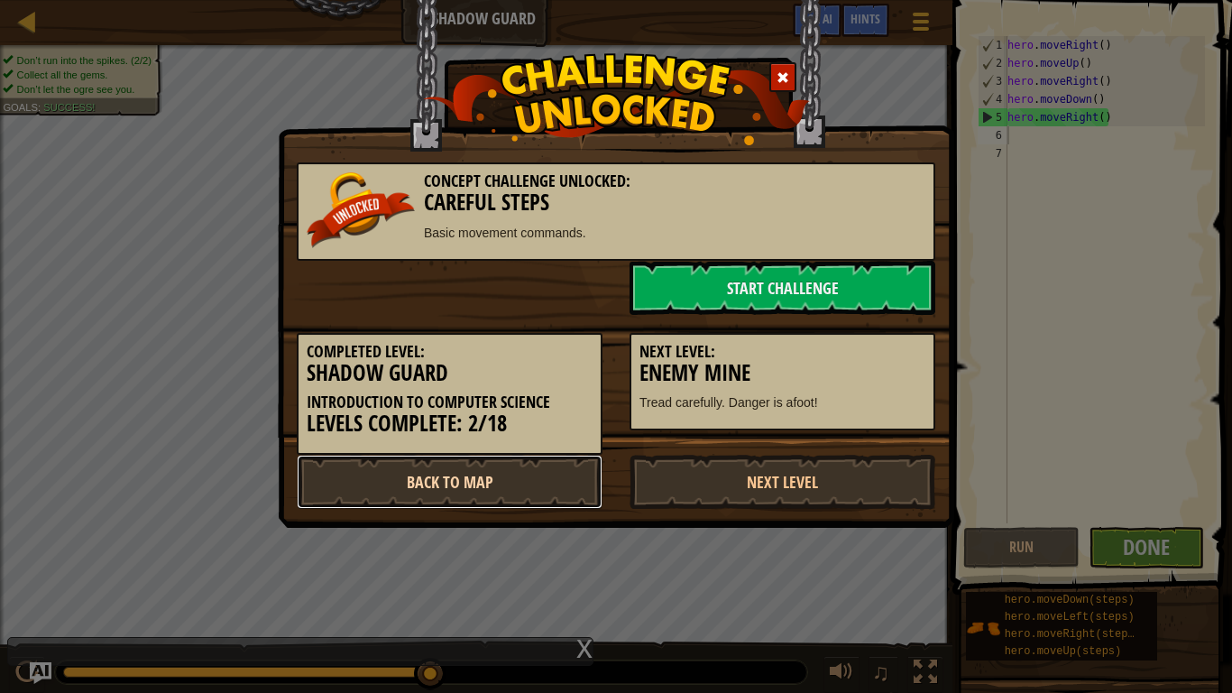
click at [549, 477] on link "Back to Map" at bounding box center [450, 482] width 306 height 54
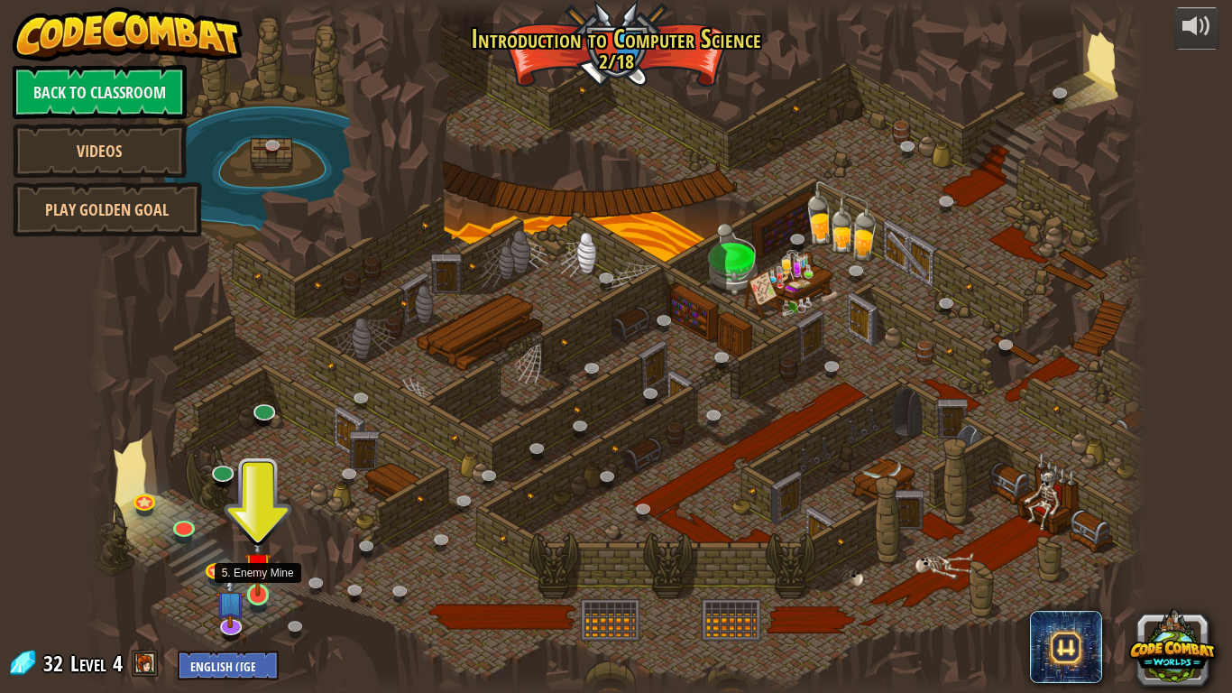
click at [259, 539] on img at bounding box center [257, 565] width 27 height 61
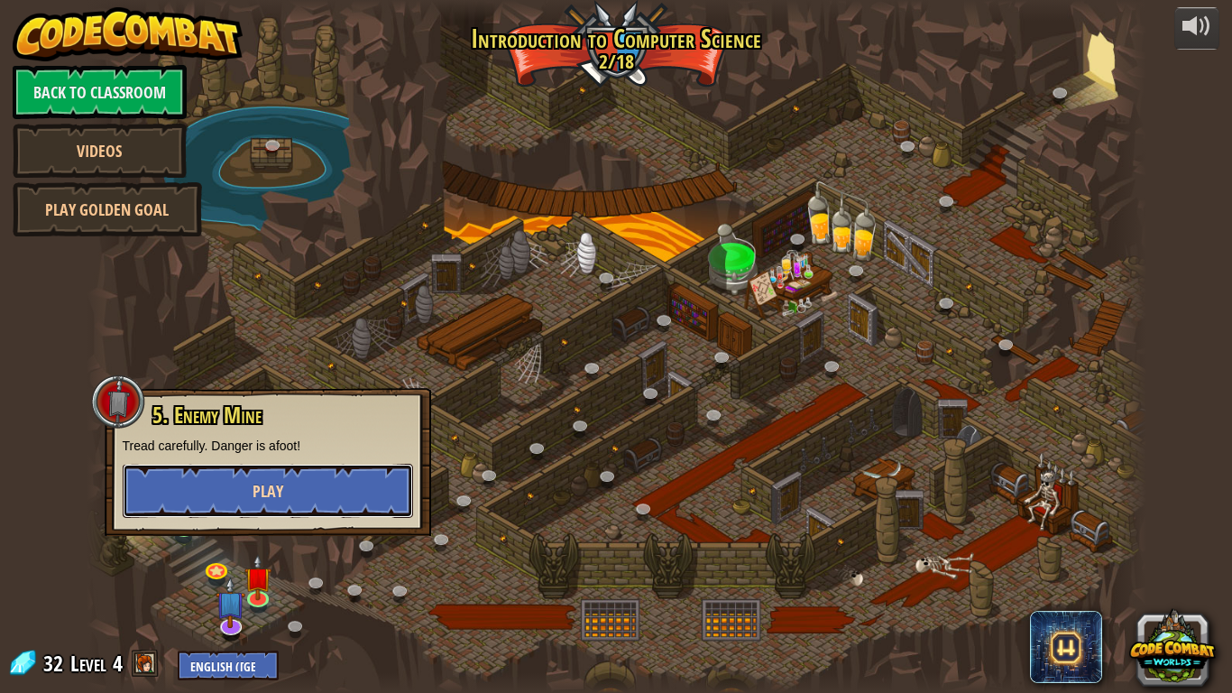
click at [309, 501] on button "Play" at bounding box center [268, 491] width 290 height 54
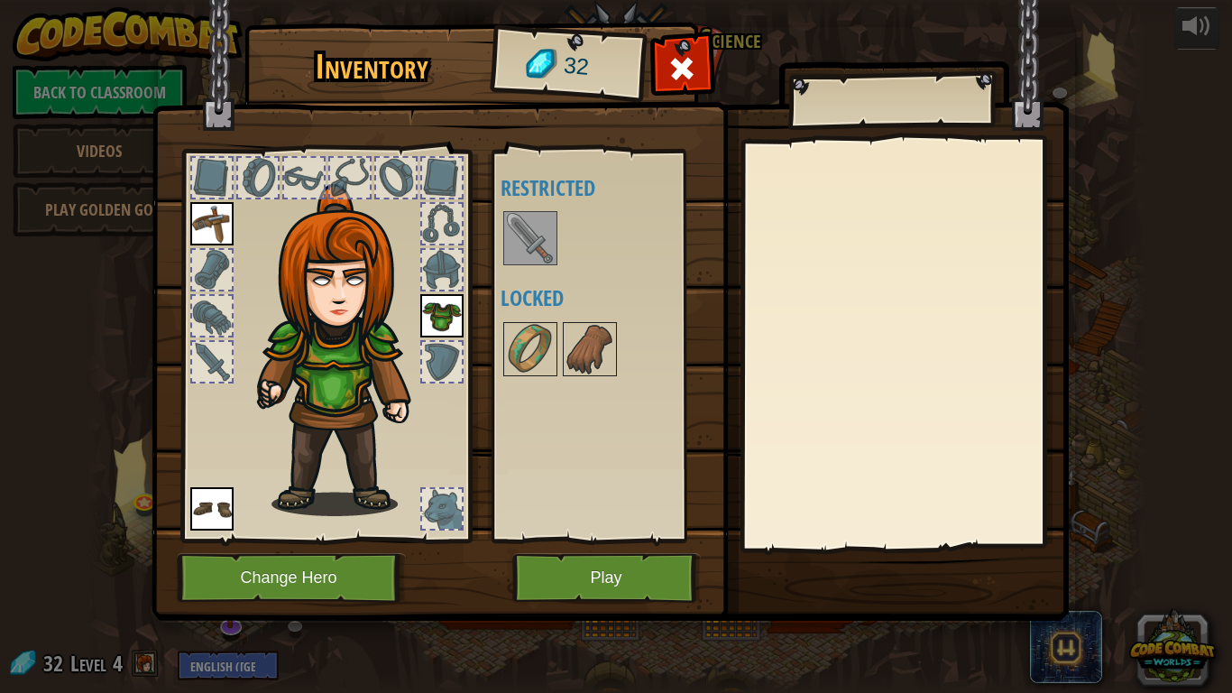
click at [517, 260] on img at bounding box center [530, 238] width 51 height 51
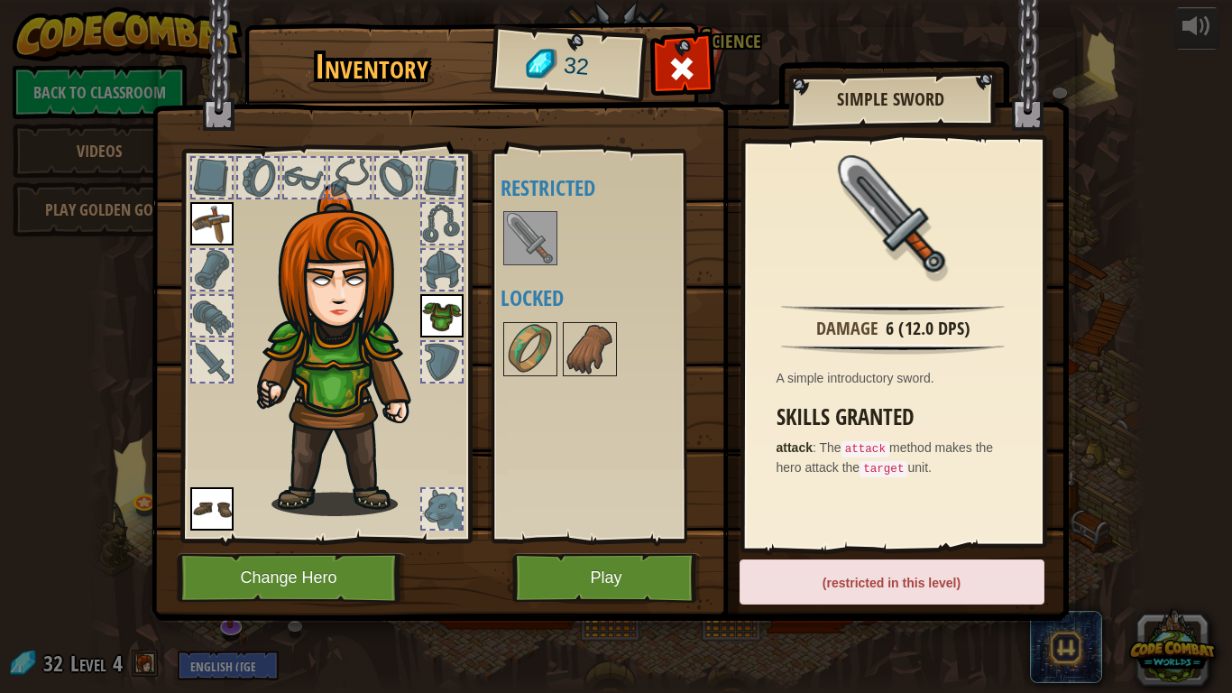
click at [525, 250] on img at bounding box center [530, 238] width 51 height 51
click at [694, 58] on span at bounding box center [681, 68] width 29 height 29
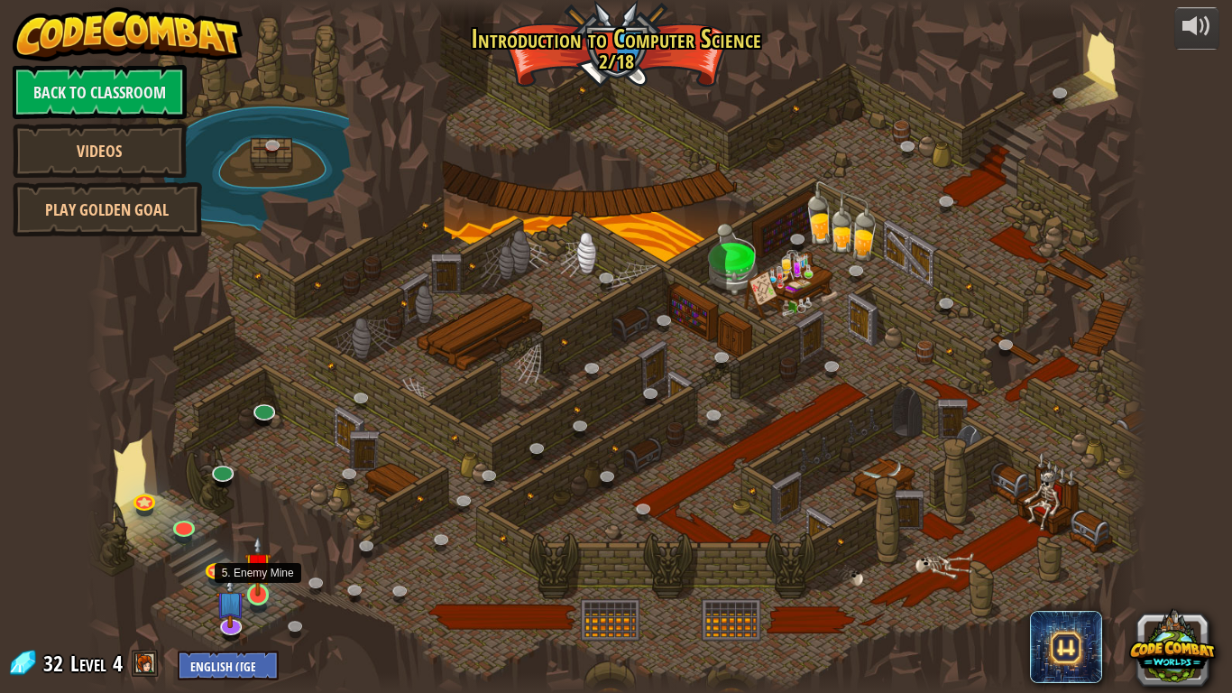
click at [260, 539] on img at bounding box center [257, 565] width 27 height 61
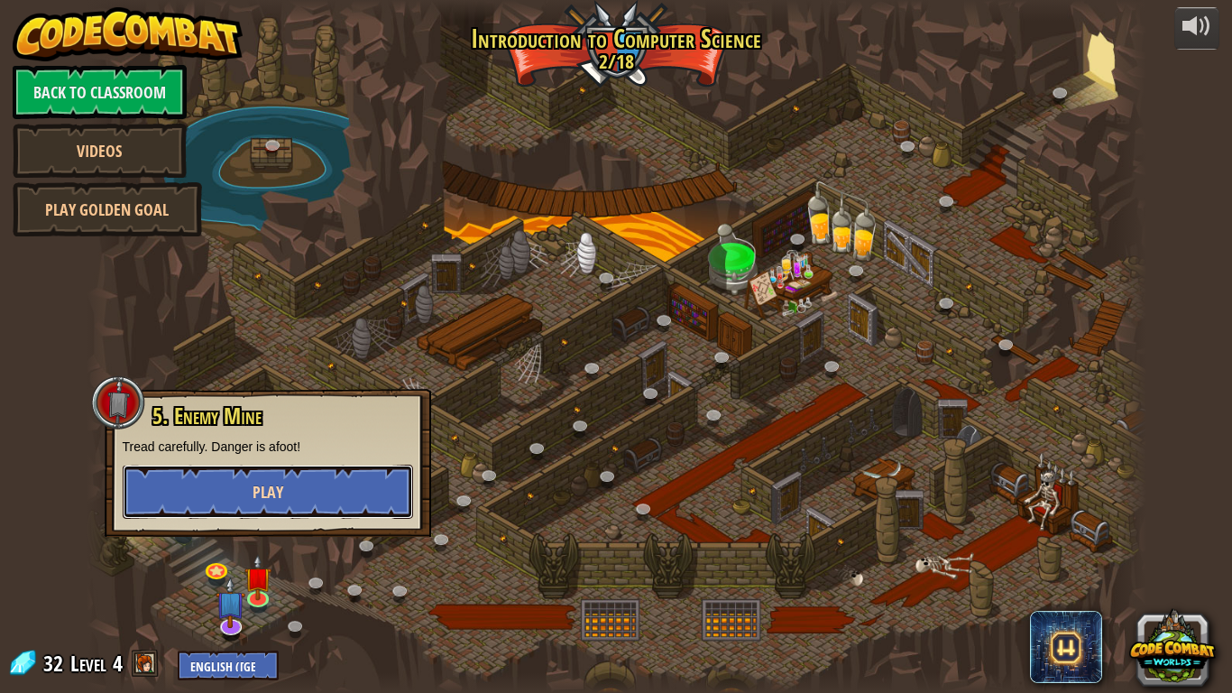
click at [312, 503] on button "Play" at bounding box center [268, 491] width 290 height 54
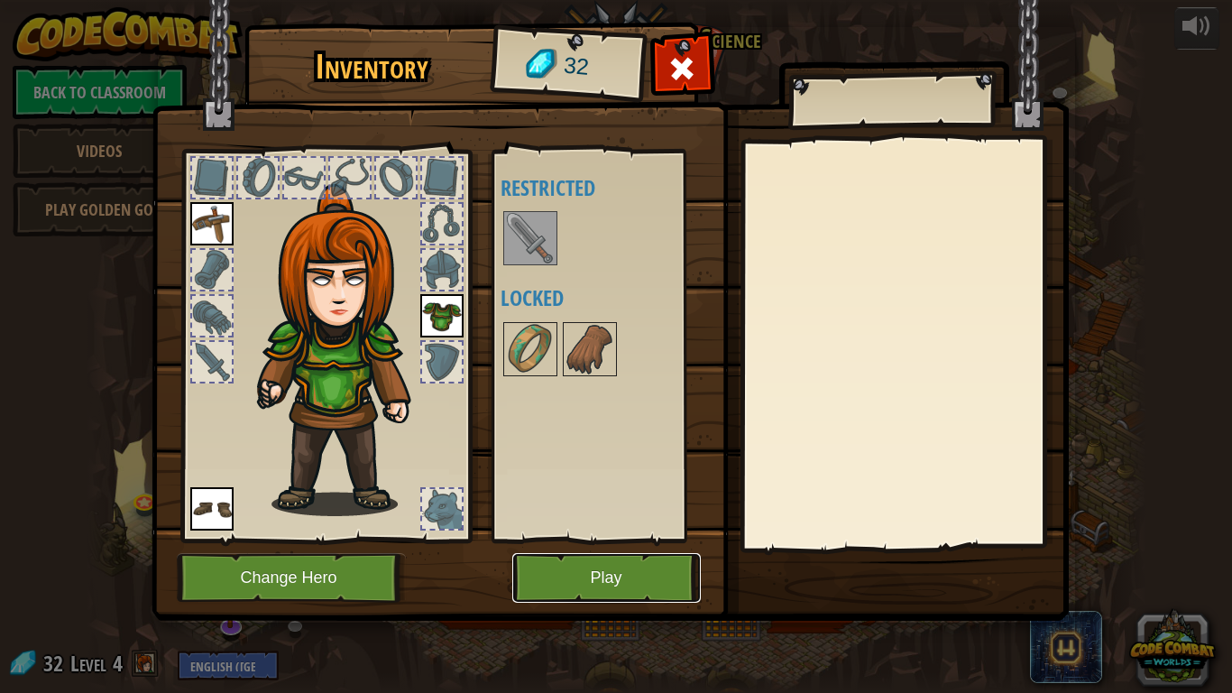
click at [592, 539] on button "Play" at bounding box center [606, 578] width 188 height 50
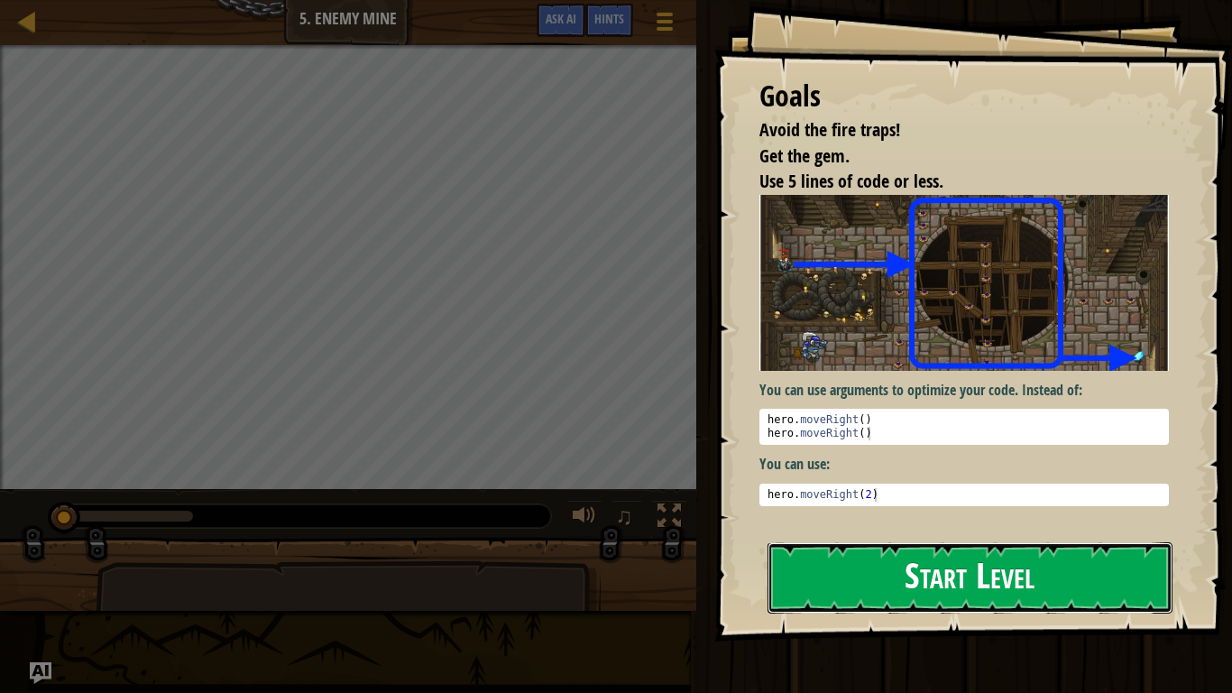
click at [939, 539] on button "Start Level" at bounding box center [969, 577] width 405 height 71
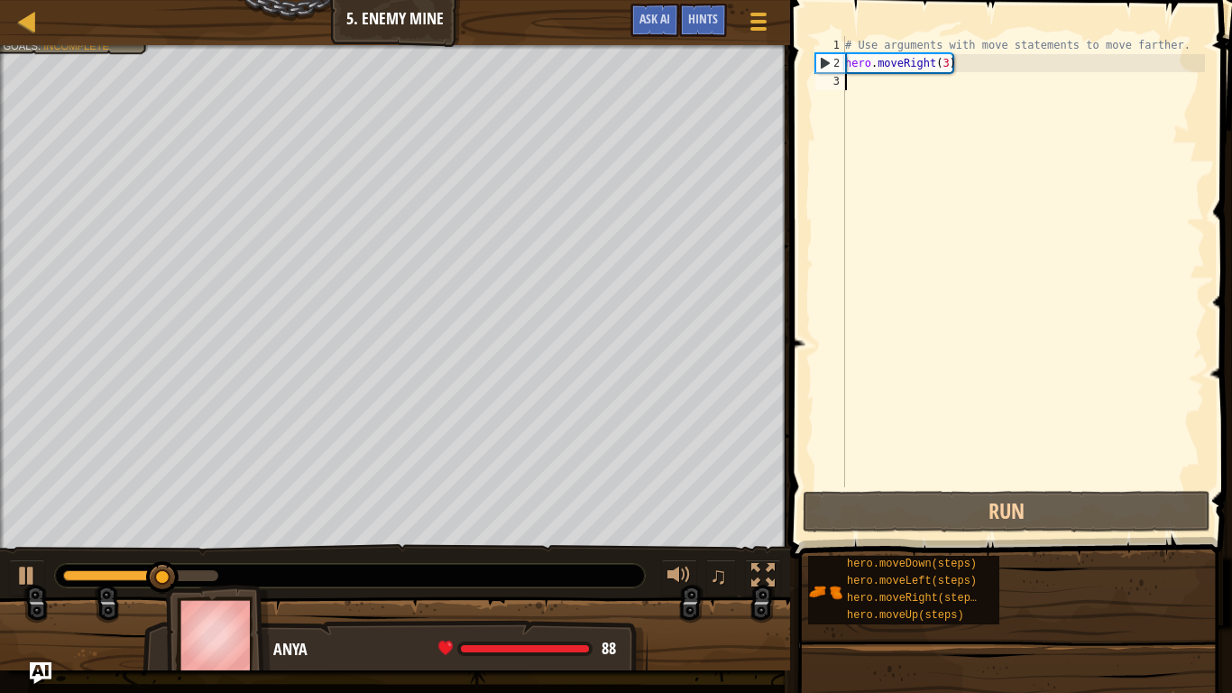
click at [859, 85] on div "# Use arguments with move statements to move farther. hero . moveRight ( 3 )" at bounding box center [1022, 279] width 363 height 487
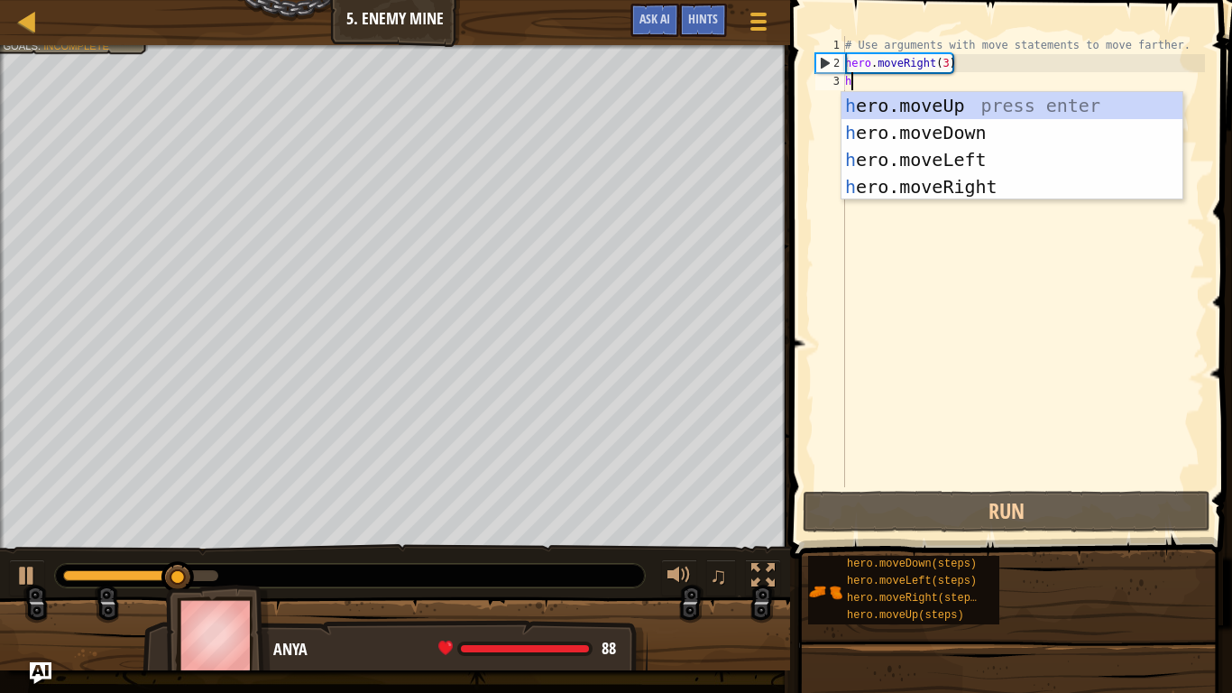
scroll to position [8, 0]
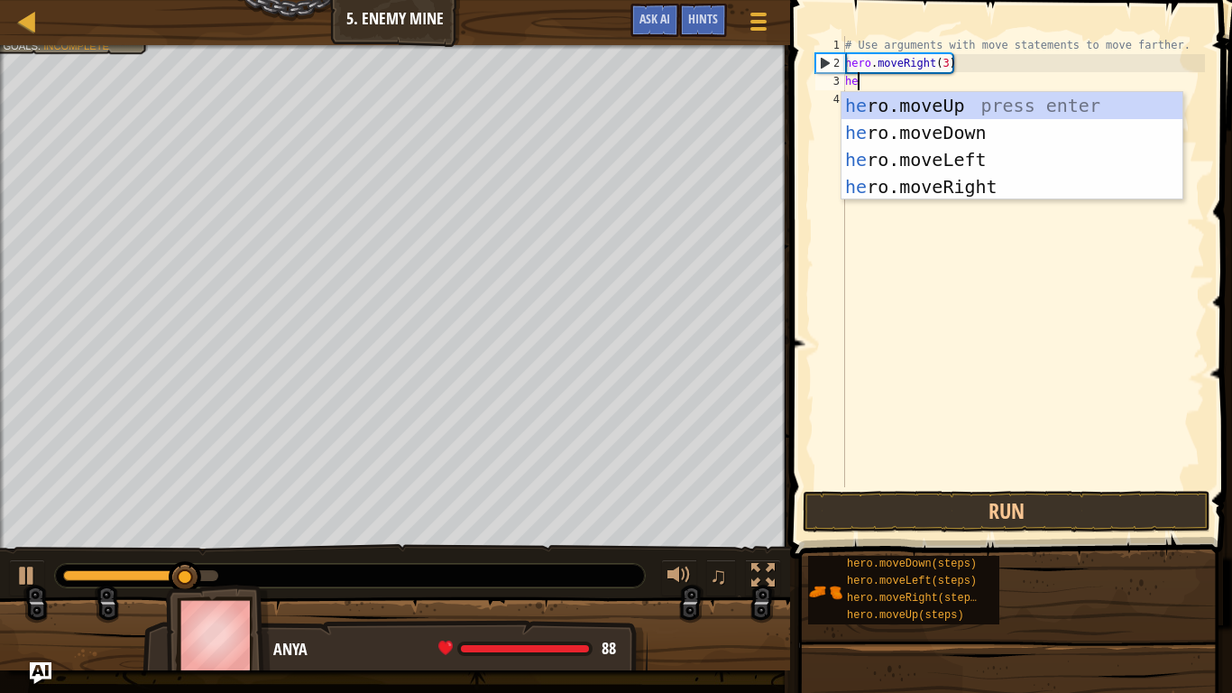
type textarea "her"
click at [940, 108] on div "her o.moveUp press enter her o.moveDown press enter her o.moveLeft press enter …" at bounding box center [1011, 173] width 341 height 162
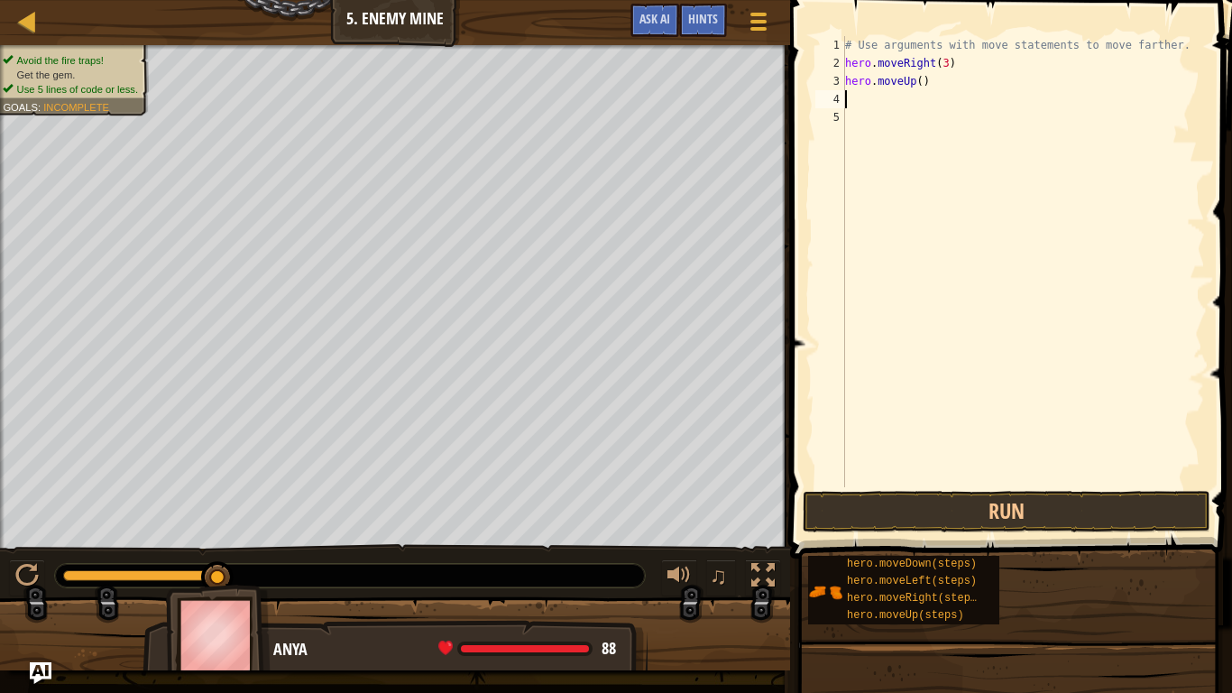
click at [870, 107] on div "# Use arguments with move statements to move farther. hero . moveRight ( 3 ) he…" at bounding box center [1022, 279] width 363 height 487
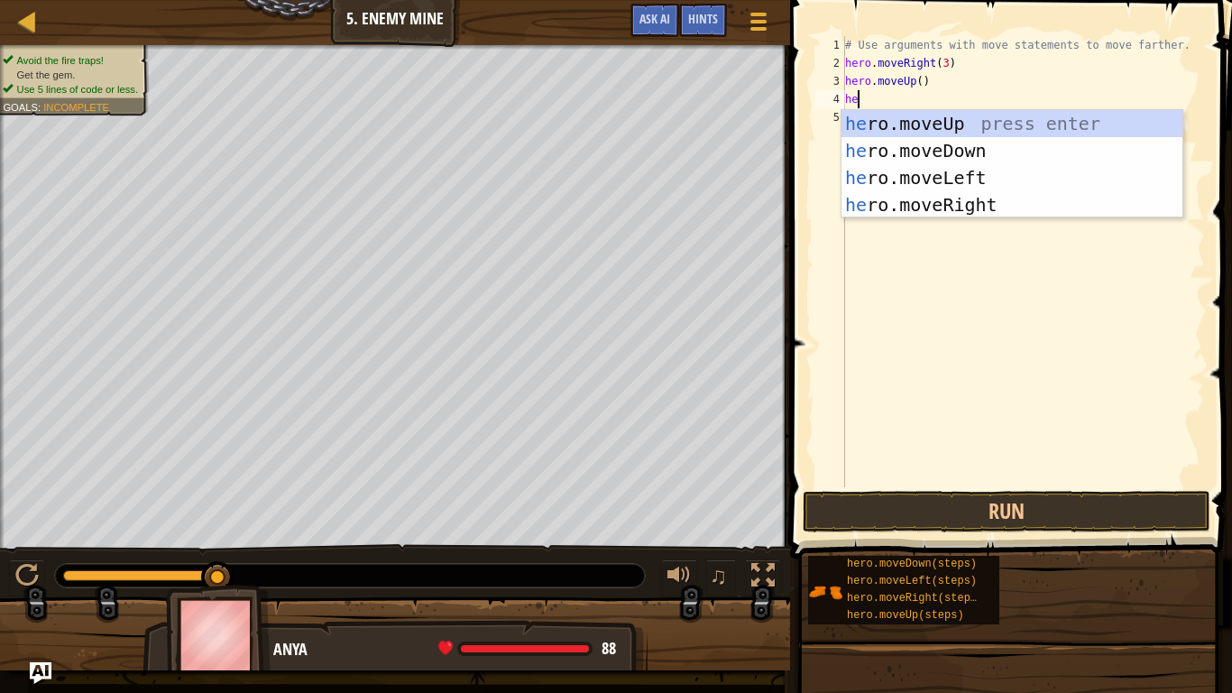
type textarea "hero"
click at [943, 202] on div "hero .moveUp press enter hero .moveDown press enter hero .moveLeft press enter …" at bounding box center [1011, 191] width 341 height 162
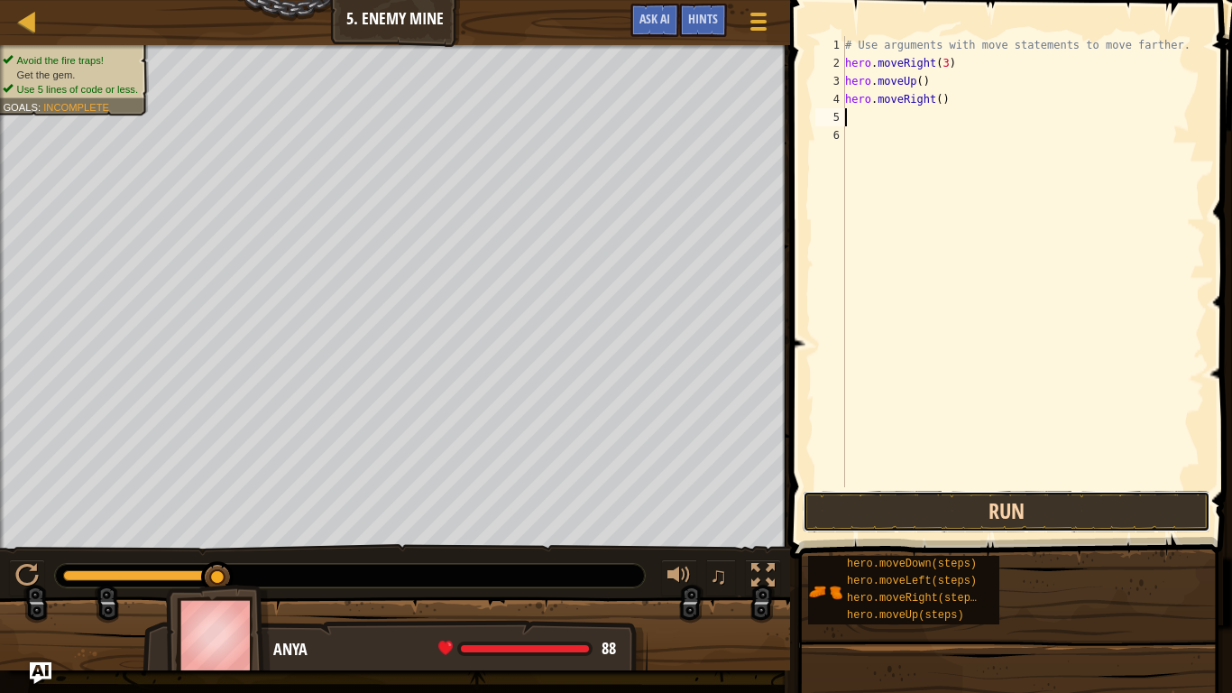
click at [930, 508] on button "Run" at bounding box center [1007, 511] width 408 height 41
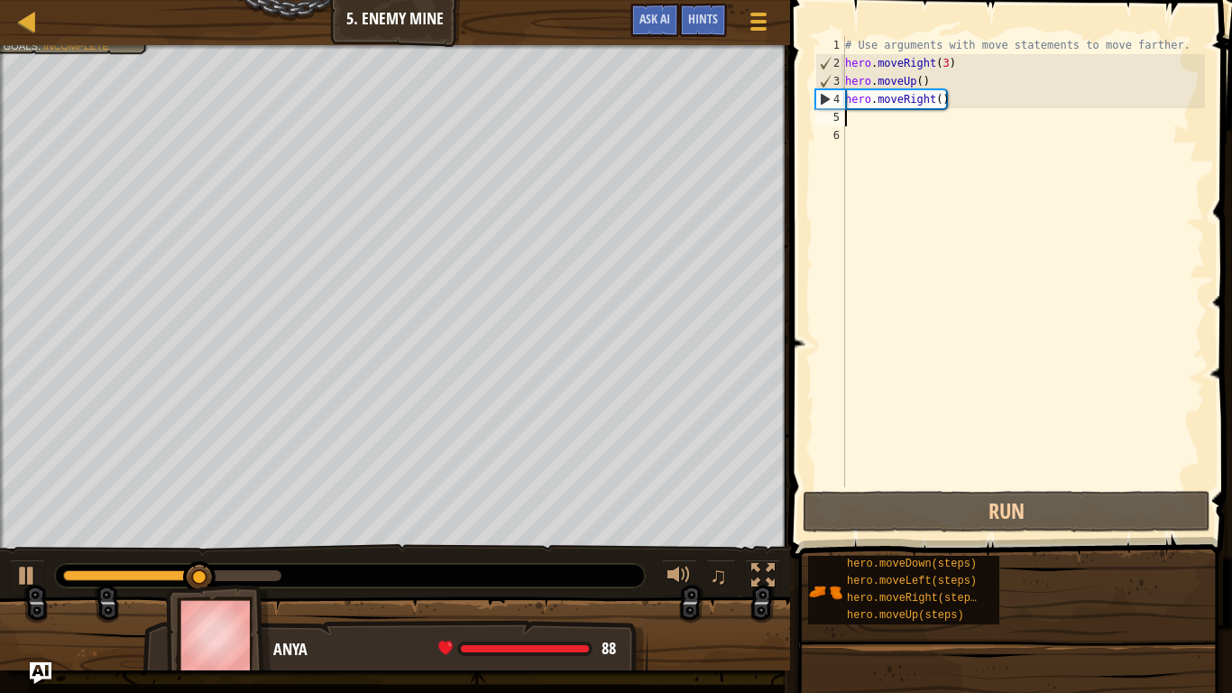
click at [864, 125] on div "# Use arguments with move statements to move farther. hero . moveRight ( 3 ) he…" at bounding box center [1022, 279] width 363 height 487
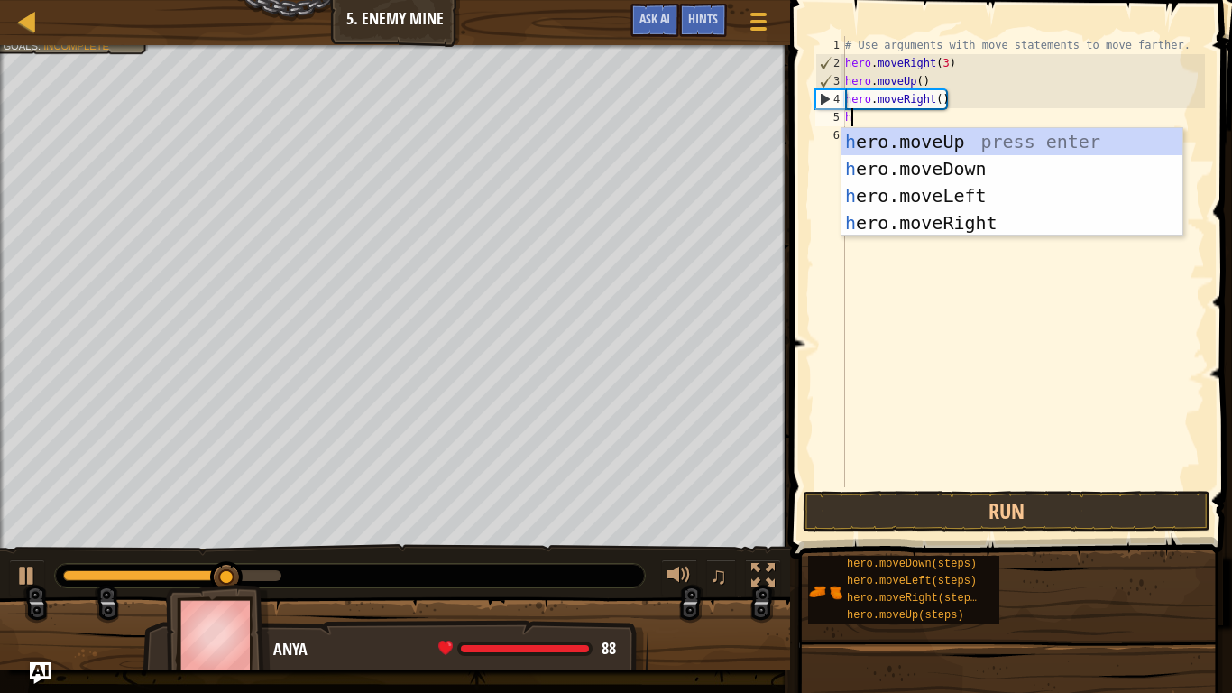
type textarea "her"
click at [978, 173] on div "her o.moveUp press enter her o.moveDown press enter her o.moveLeft press enter …" at bounding box center [1011, 209] width 341 height 162
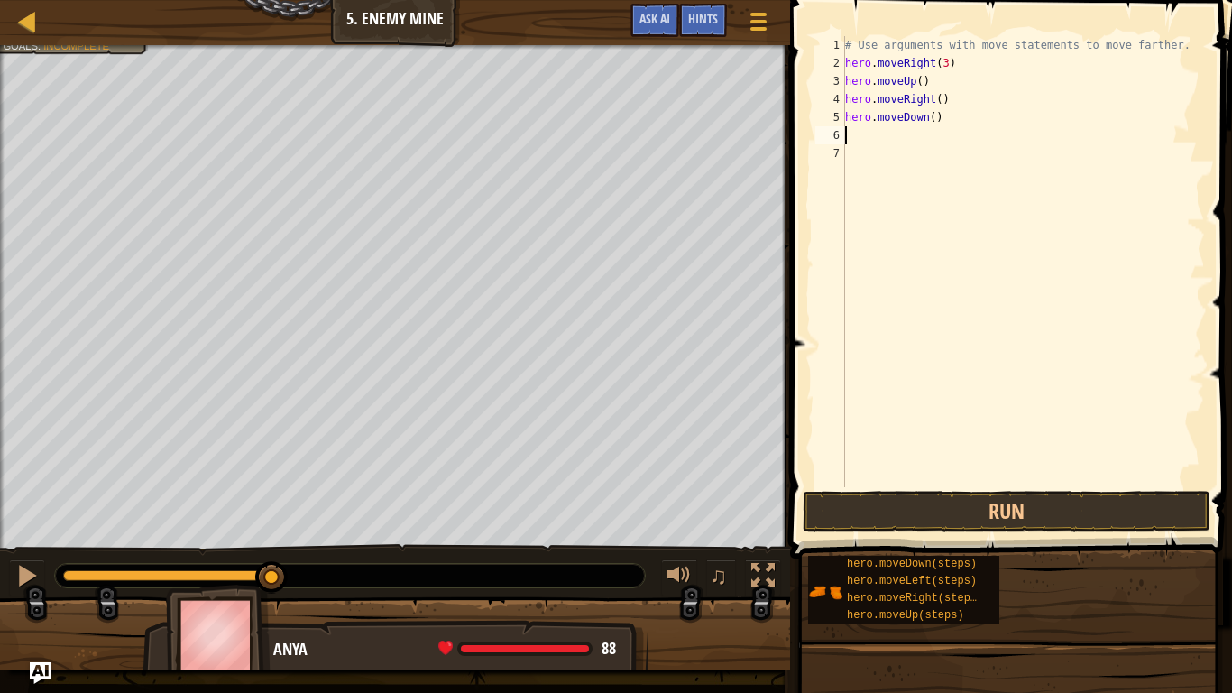
click at [932, 115] on div "# Use arguments with move statements to move farther. hero . moveRight ( 3 ) he…" at bounding box center [1022, 279] width 363 height 487
type textarea "hero.moveDown(3)"
click at [976, 505] on button "Run" at bounding box center [1007, 511] width 408 height 41
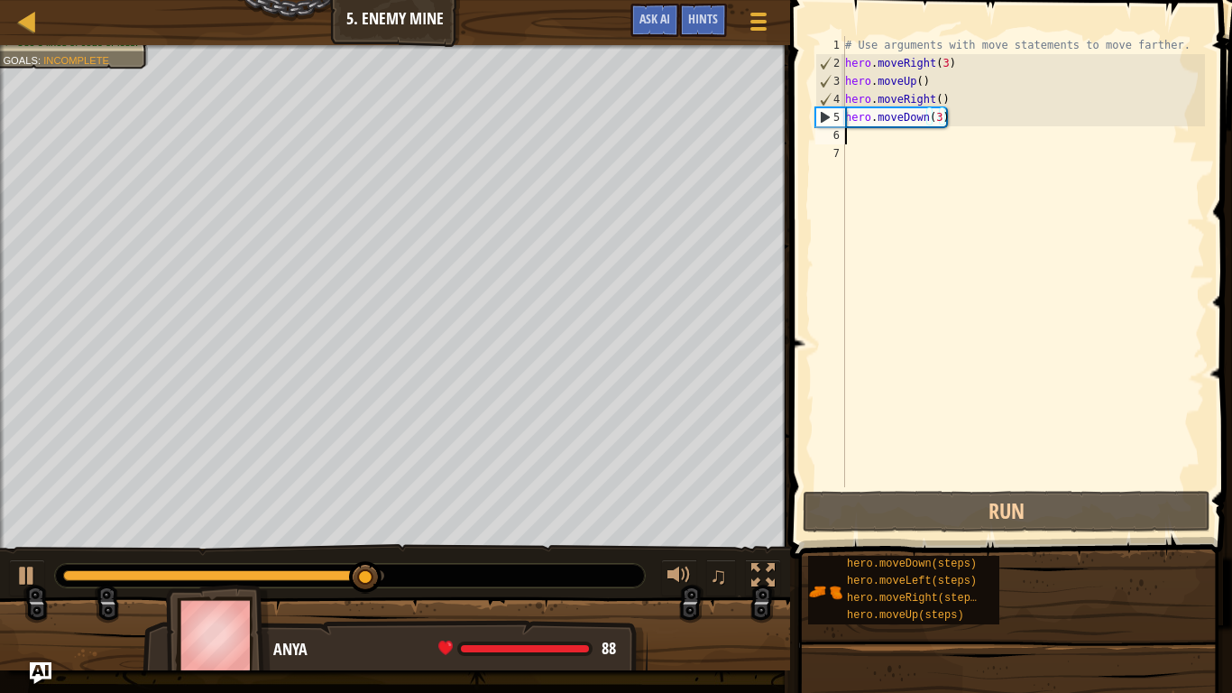
click at [873, 141] on div "# Use arguments with move statements to move farther. hero . moveRight ( 3 ) he…" at bounding box center [1022, 279] width 363 height 487
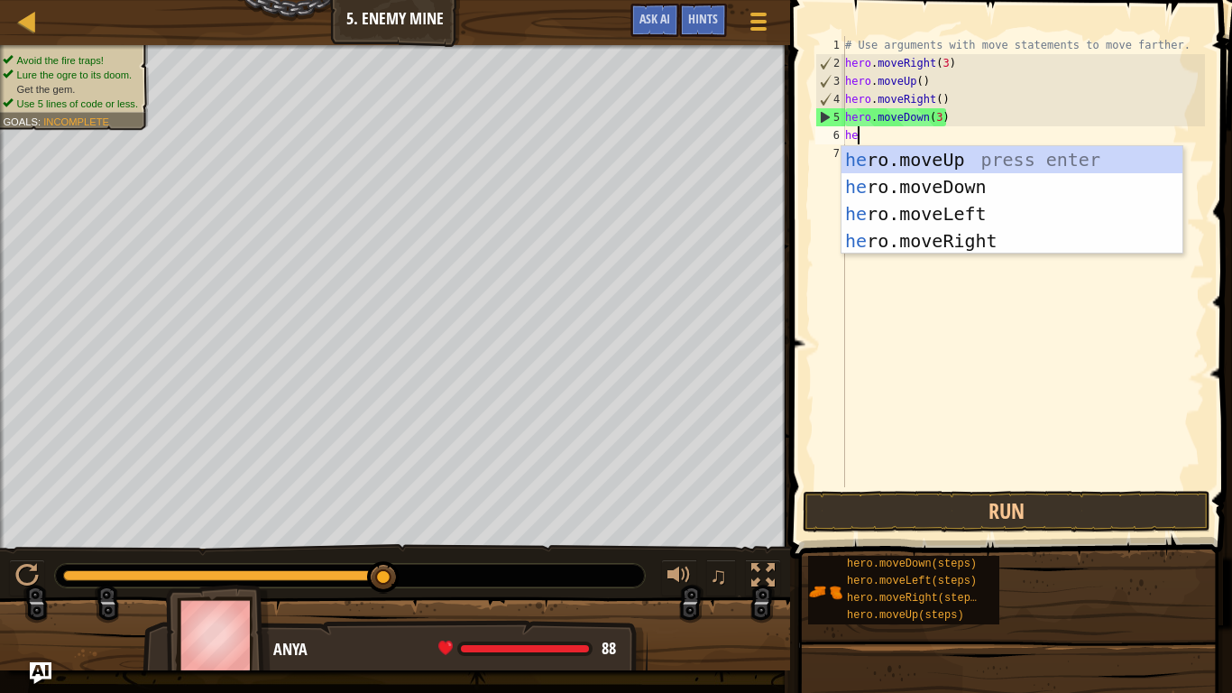
type textarea "her"
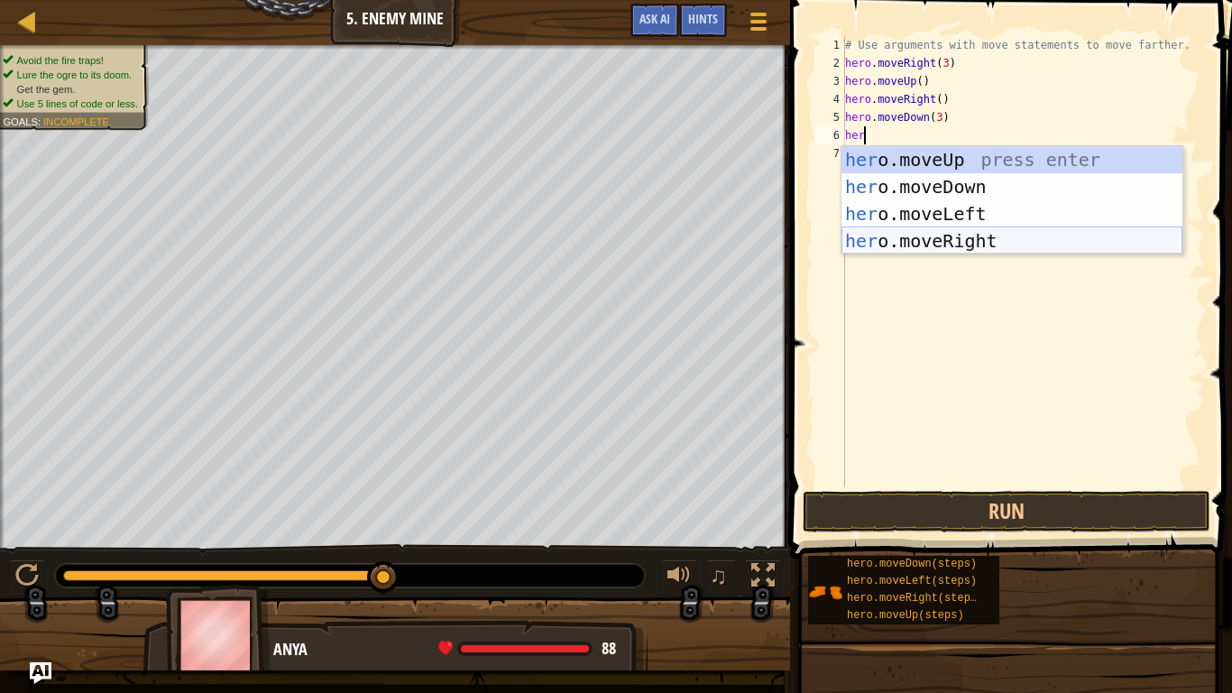
click at [977, 239] on div "her o.moveUp press enter her o.moveDown press enter her o.moveLeft press enter …" at bounding box center [1011, 227] width 341 height 162
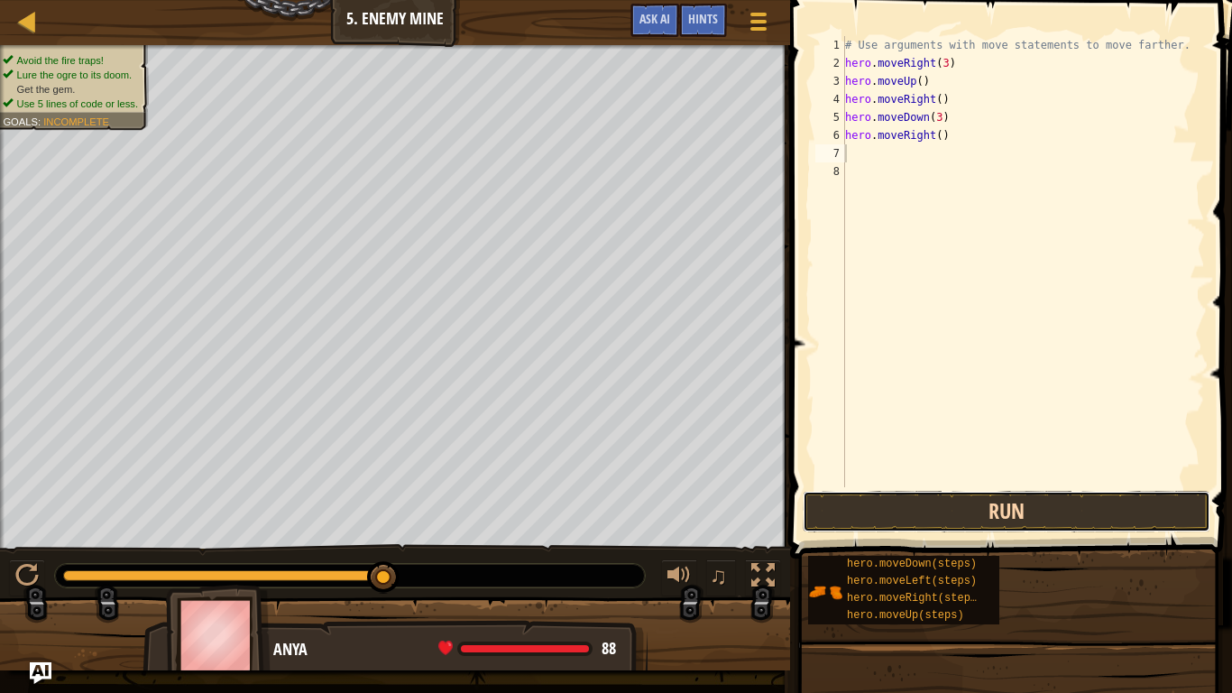
click at [971, 520] on button "Run" at bounding box center [1007, 511] width 408 height 41
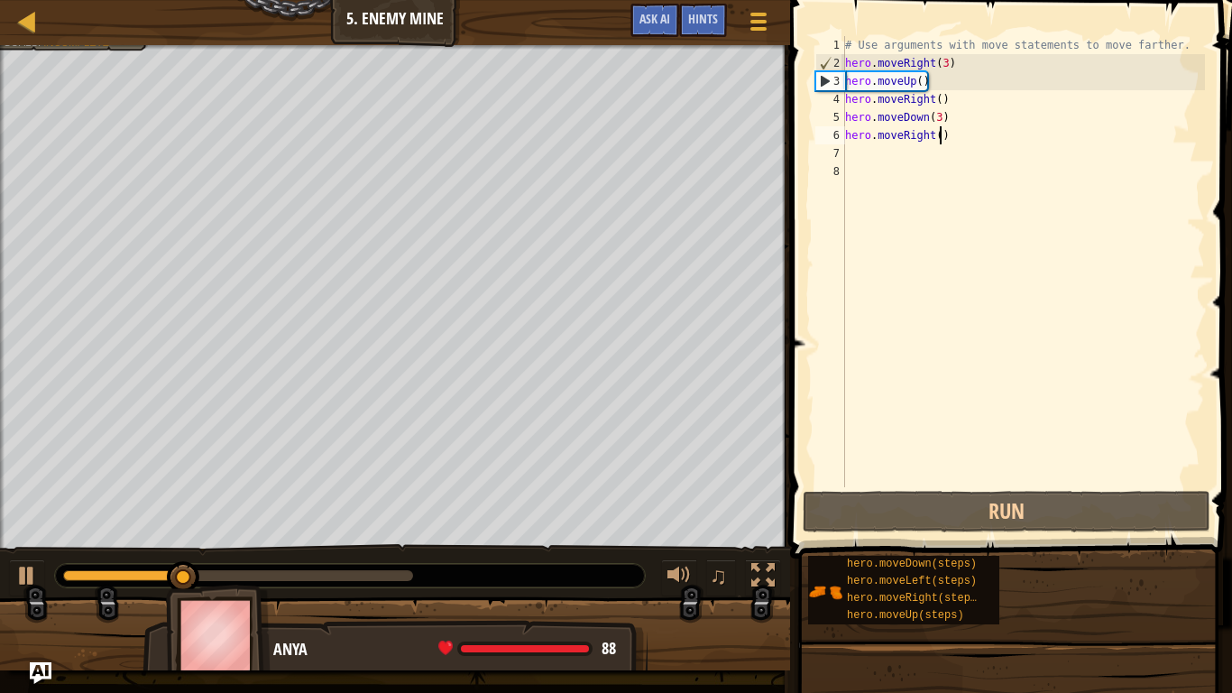
click at [941, 140] on div "# Use arguments with move statements to move farther. hero . moveRight ( 3 ) he…" at bounding box center [1022, 279] width 363 height 487
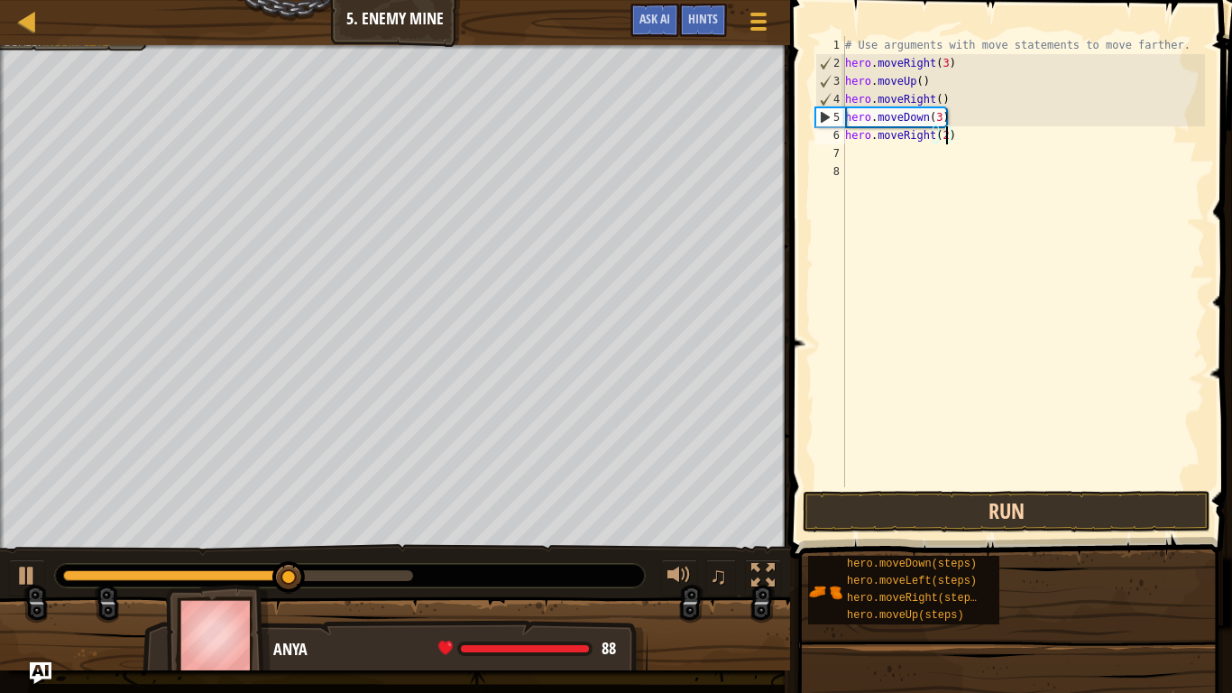
type textarea "hero.moveRight(2)"
click at [865, 493] on button "Run" at bounding box center [1007, 511] width 408 height 41
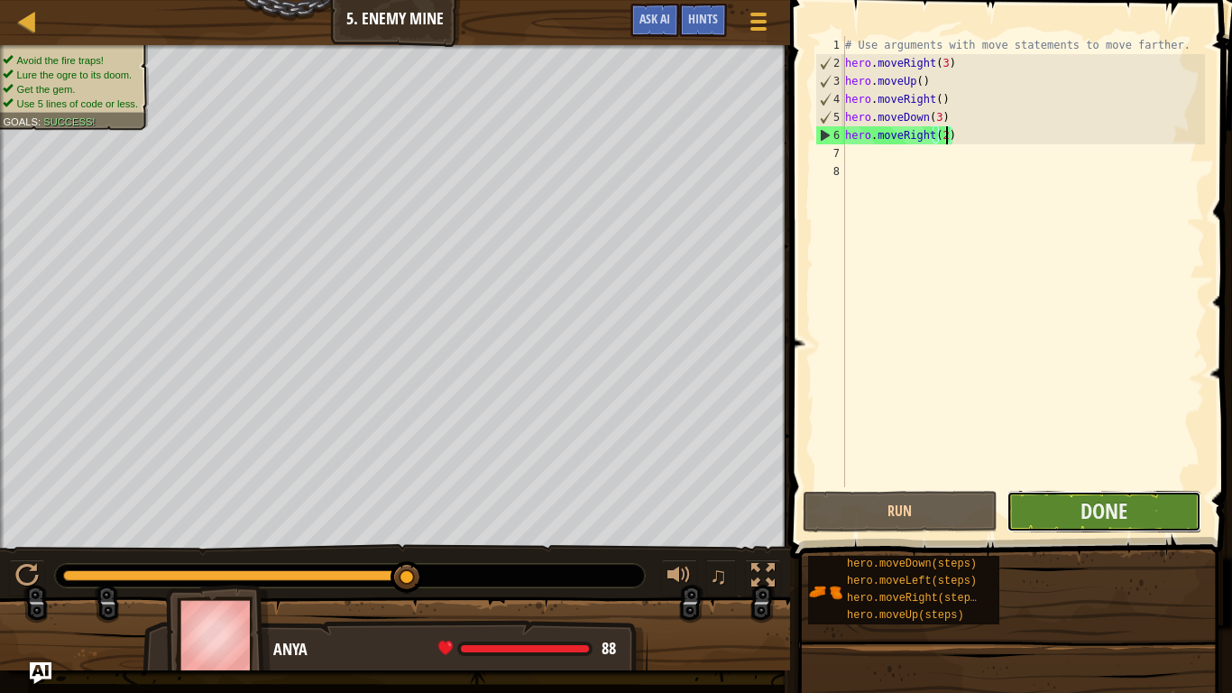
click at [1037, 504] on button "Done" at bounding box center [1103, 511] width 195 height 41
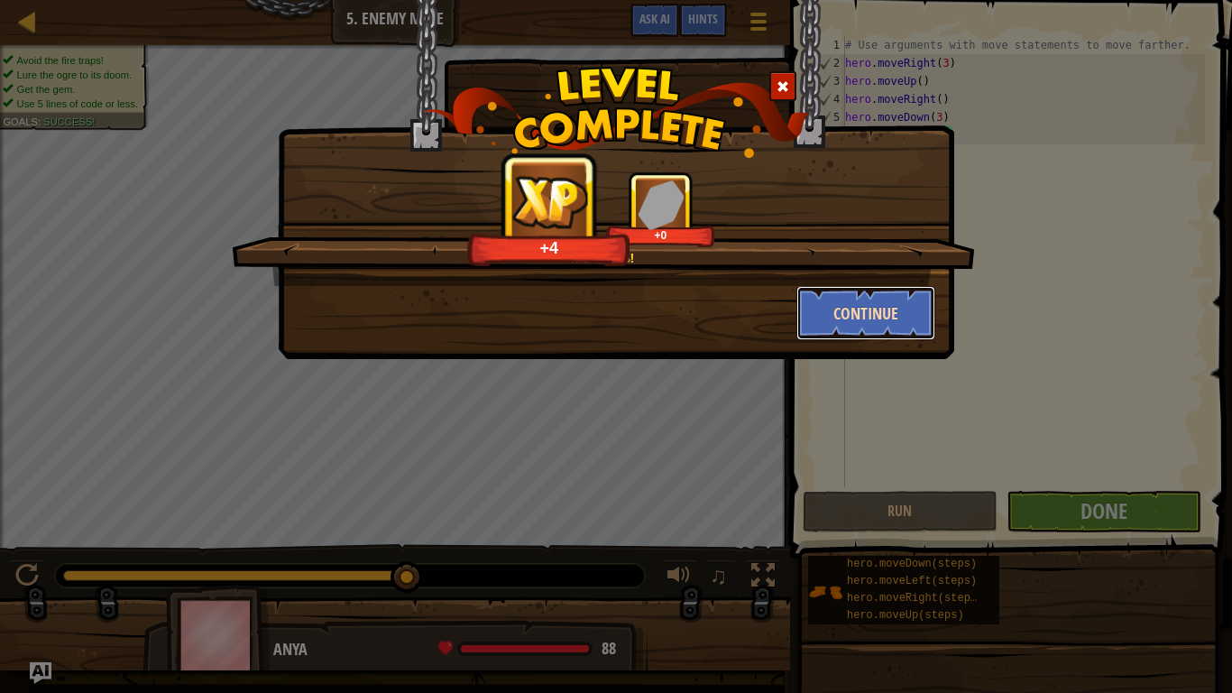
click at [863, 311] on button "Continue" at bounding box center [866, 313] width 140 height 54
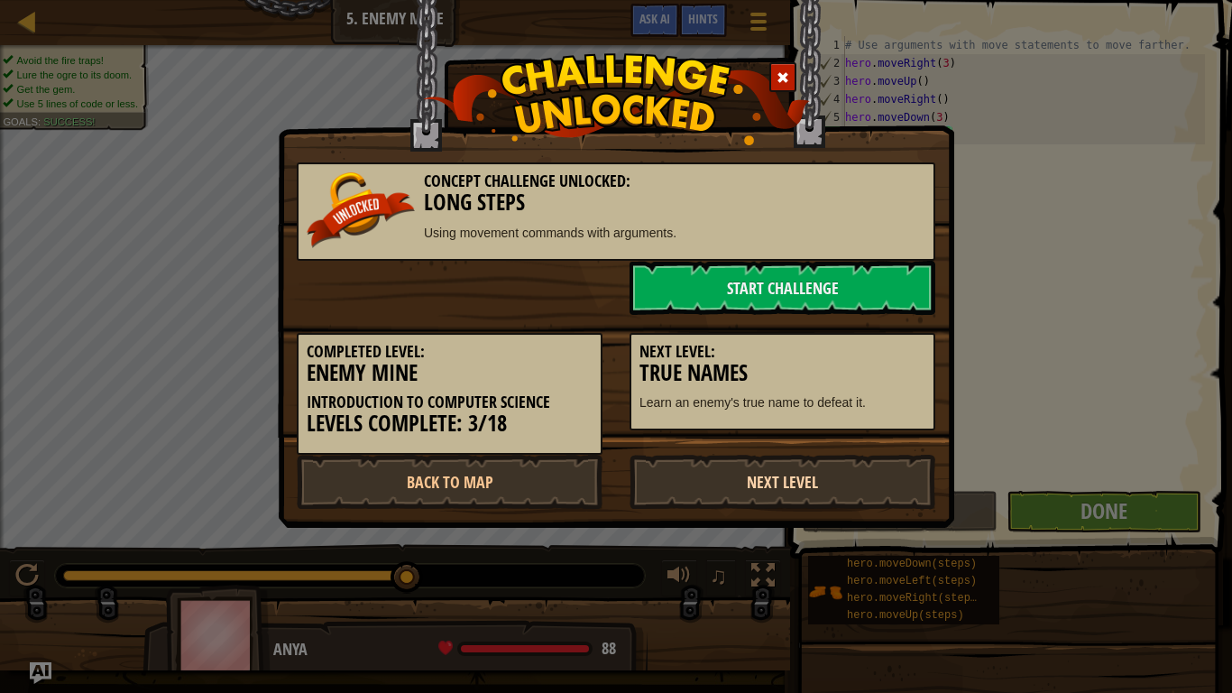
click at [756, 473] on link "Next Level" at bounding box center [782, 482] width 306 height 54
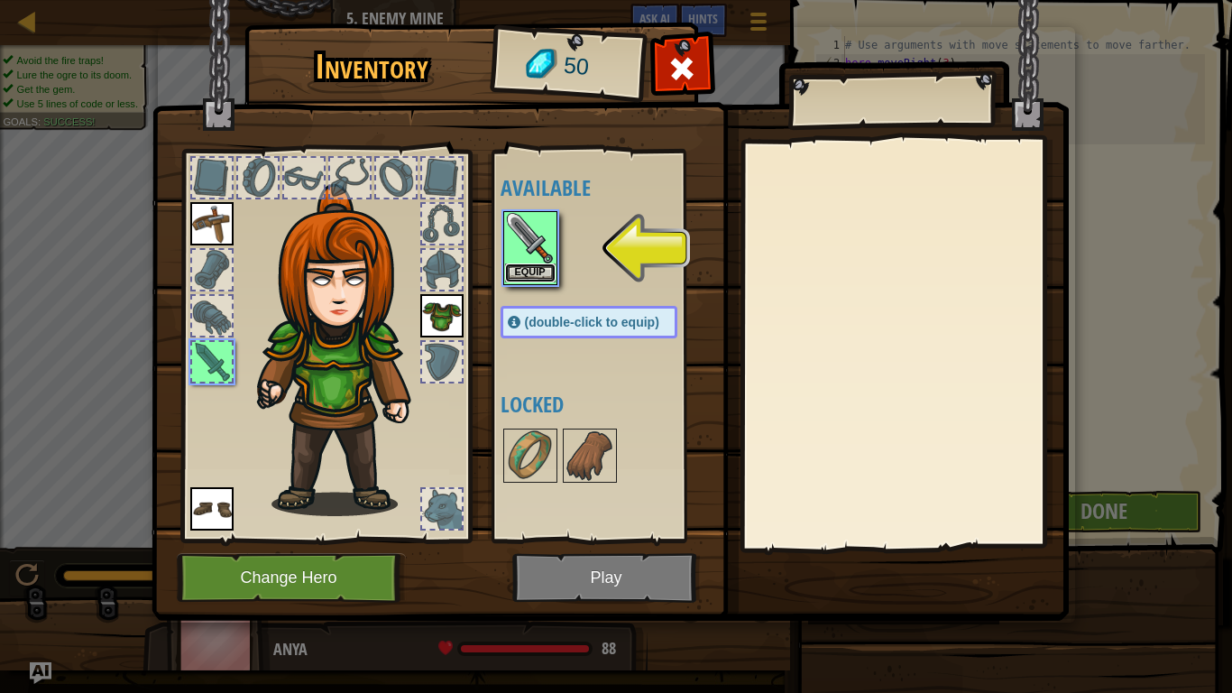
click at [536, 274] on button "Equip" at bounding box center [530, 272] width 51 height 19
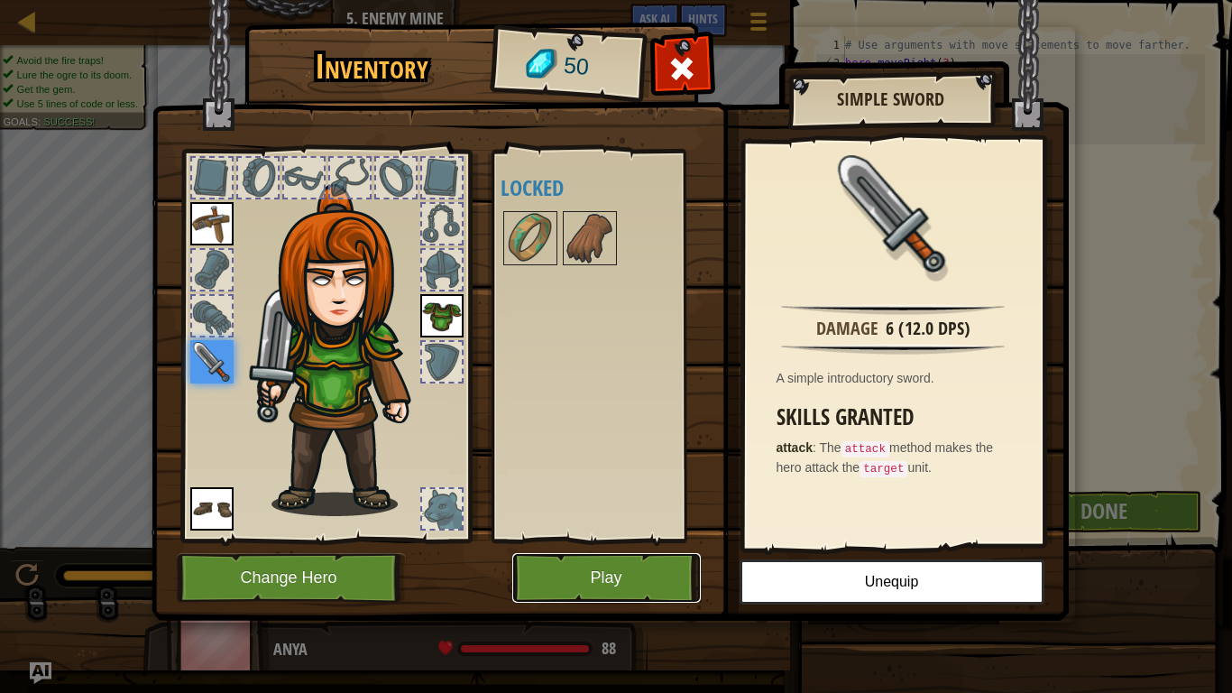
click at [638, 539] on button "Play" at bounding box center [606, 578] width 188 height 50
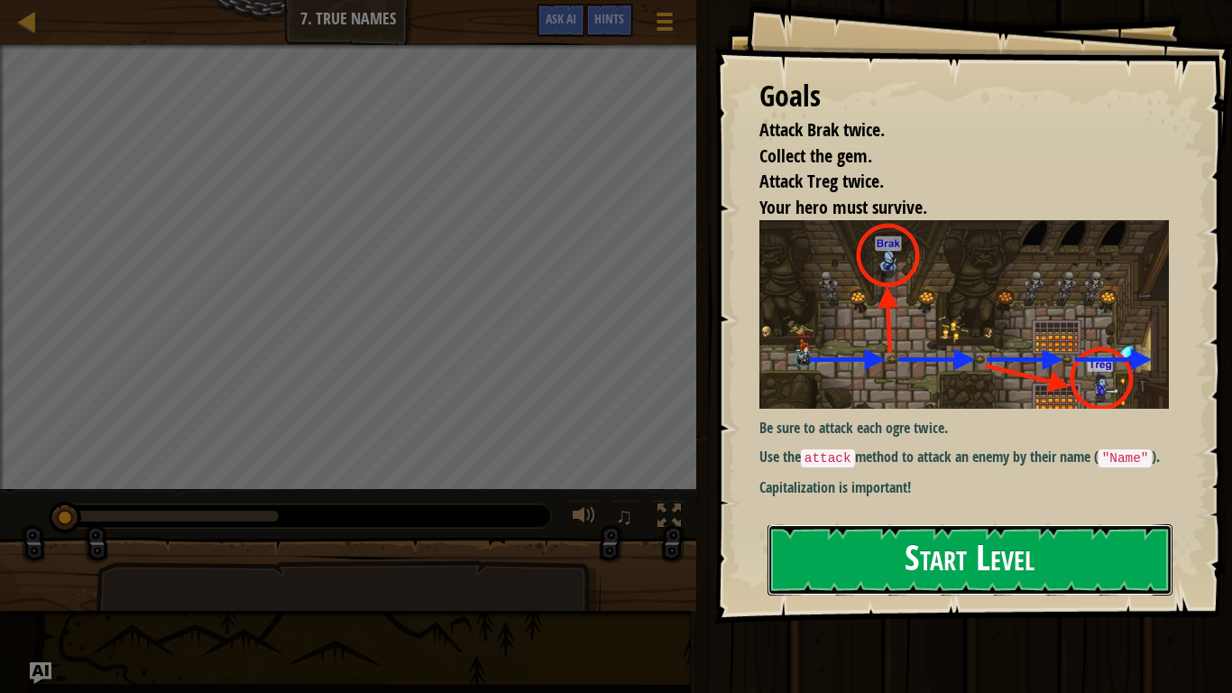
click at [954, 524] on button "Start Level" at bounding box center [969, 559] width 405 height 71
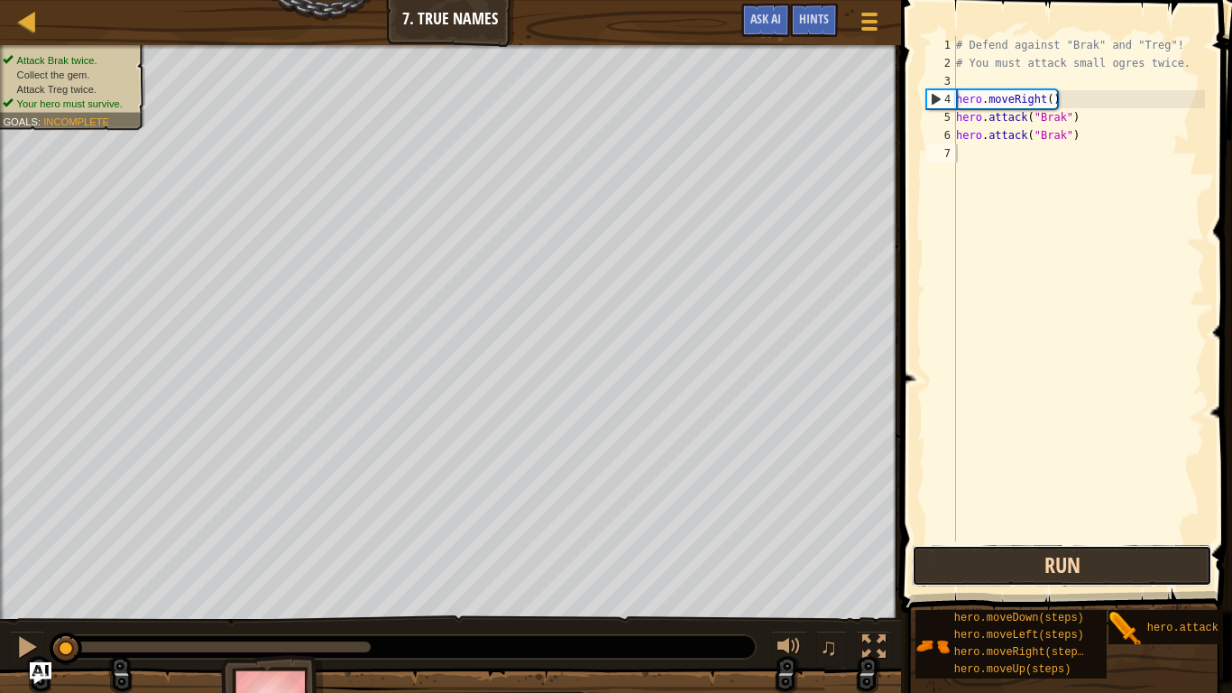
click at [1017, 539] on button "Run" at bounding box center [1062, 565] width 300 height 41
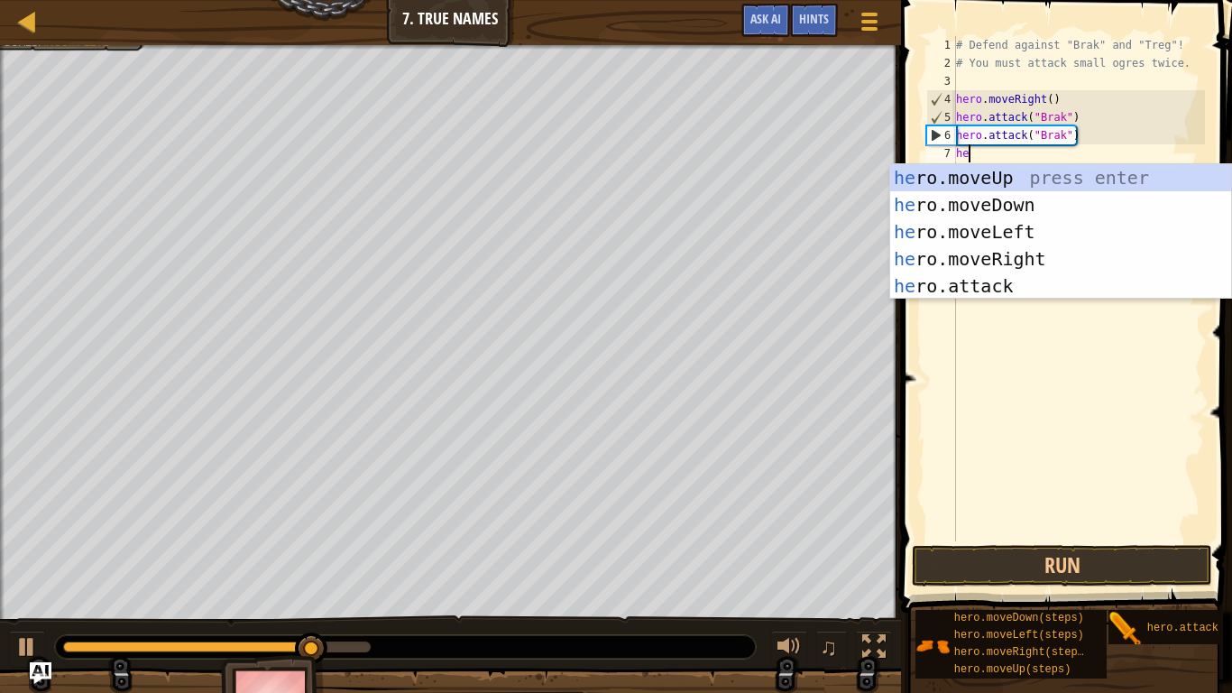
scroll to position [8, 2]
type textarea "her"
click at [1041, 184] on div "her o.moveUp press enter her o.moveDown press enter her o.moveLeft press enter …" at bounding box center [1060, 258] width 341 height 189
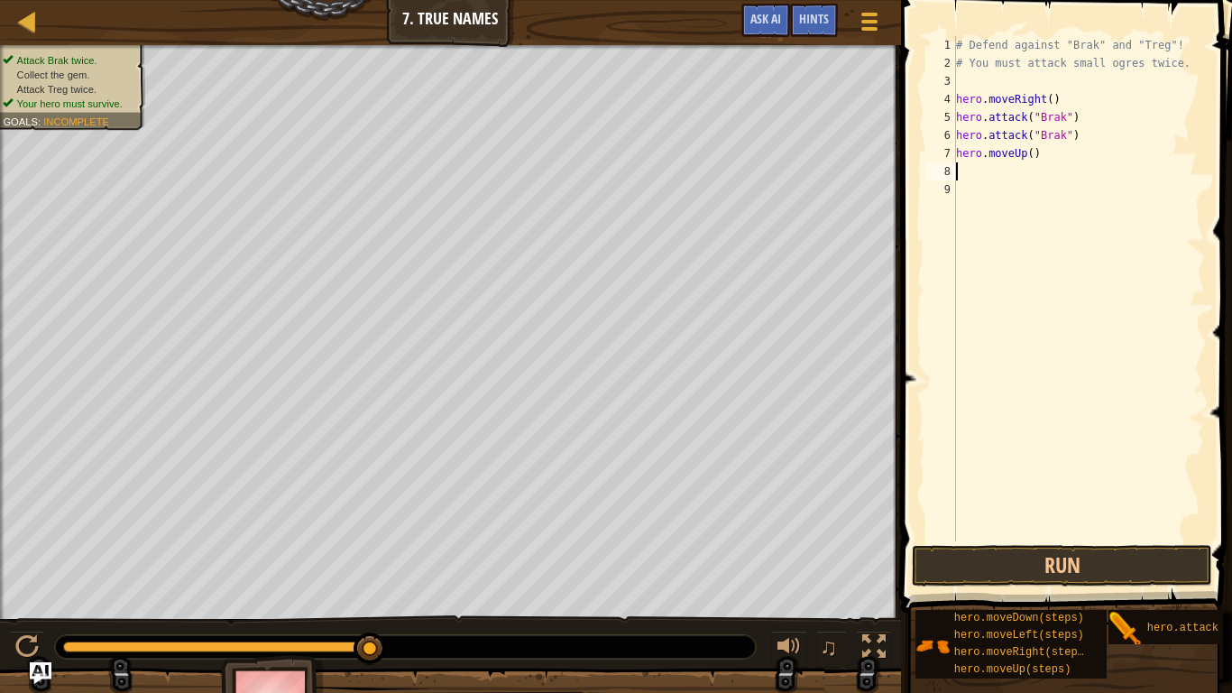
click at [1033, 156] on div "# Defend against "Brak" and "Treg"! # You must attack small ogres twice. hero .…" at bounding box center [1078, 306] width 253 height 541
click at [1010, 159] on div "# Defend against "Brak" and "Treg"! # You must attack small ogres twice. hero .…" at bounding box center [1078, 306] width 253 height 541
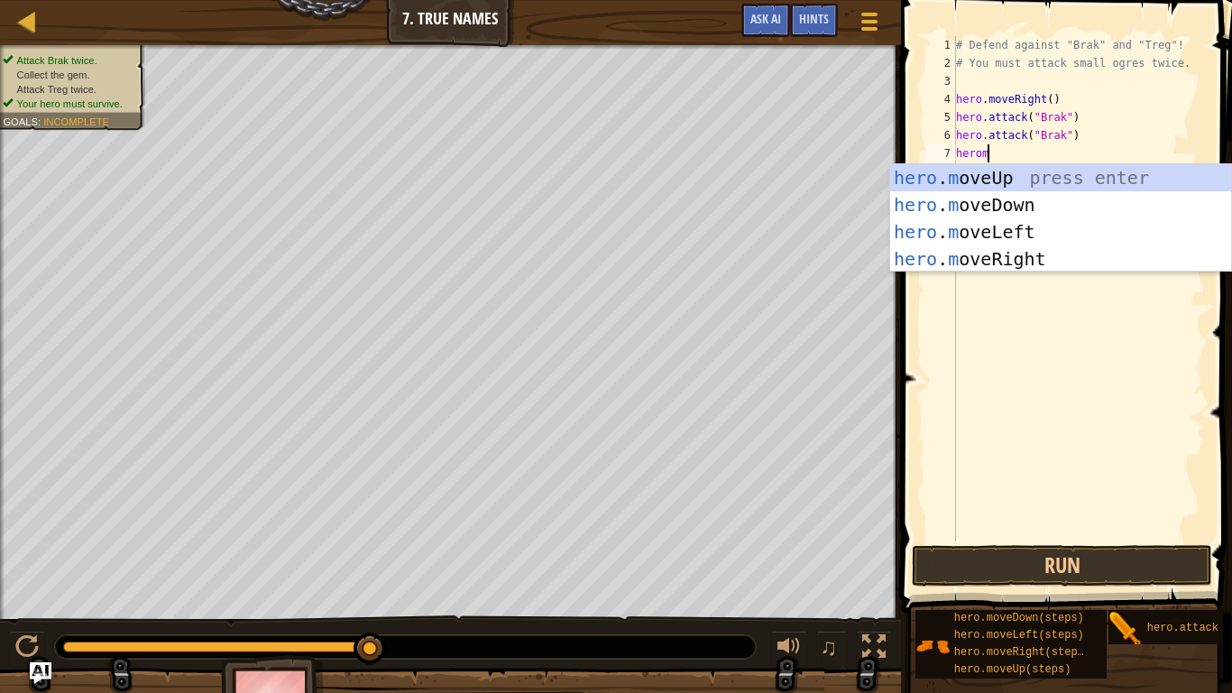
type textarea "heromo"
click at [1034, 263] on div "hero . mo veUp press enter hero . mo veDown press enter hero . mo veLeft press …" at bounding box center [1060, 245] width 341 height 162
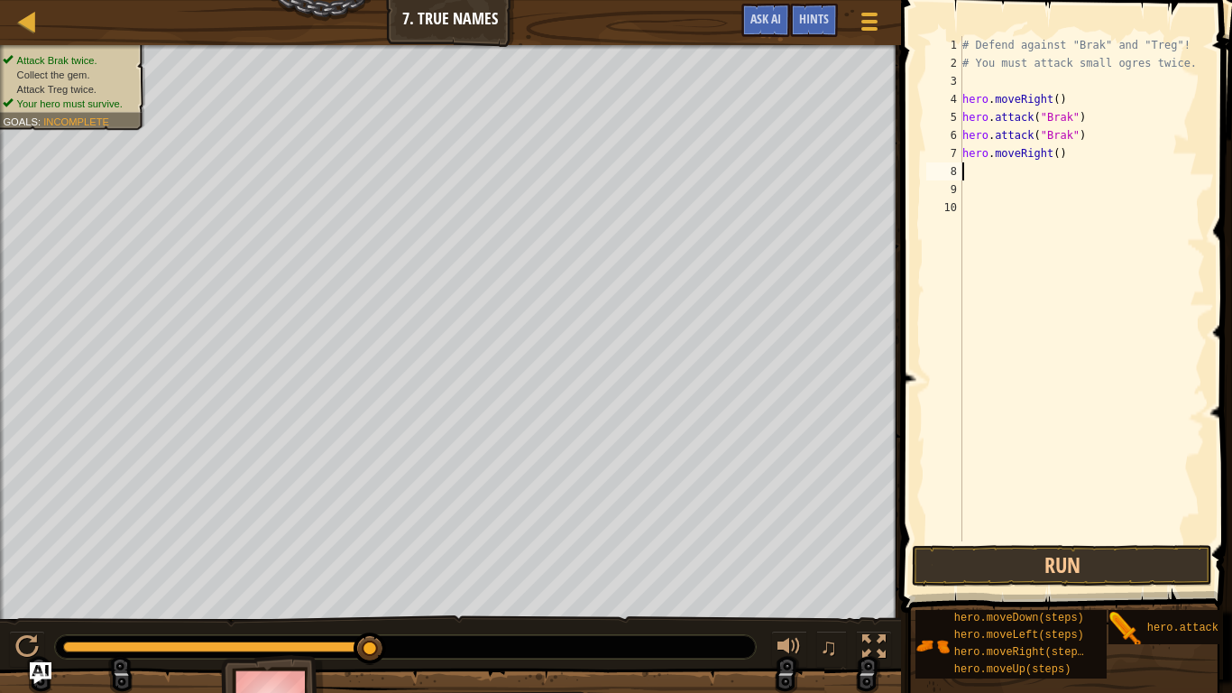
click at [1054, 151] on div "# Defend against "Brak" and "Treg"! # You must attack small ogres twice. hero .…" at bounding box center [1082, 306] width 246 height 541
type textarea "hero.moveRight(1)"
click at [966, 178] on div "# Defend against "Brak" and "Treg"! # You must attack small ogres twice. hero .…" at bounding box center [1082, 306] width 246 height 541
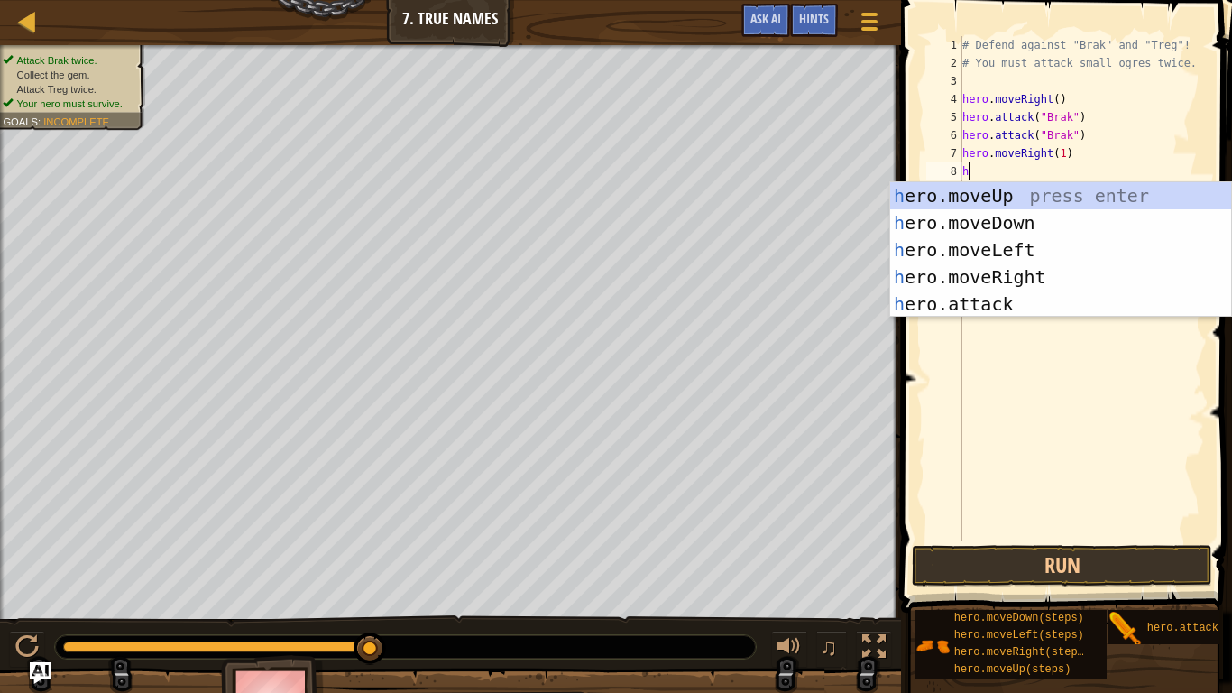
scroll to position [8, 2]
click at [955, 307] on div "her o.moveUp press enter her o.moveDown press enter her o.moveLeft press enter …" at bounding box center [1060, 276] width 341 height 189
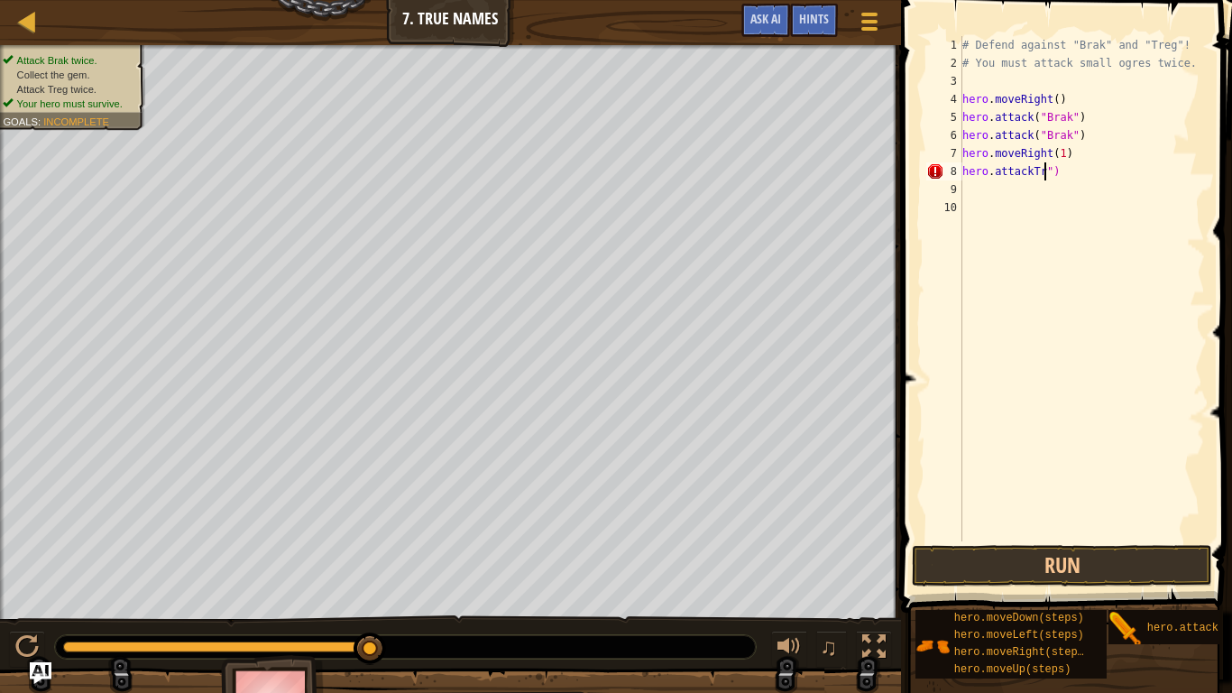
scroll to position [8, 11]
click at [1070, 179] on div "# Defend against "Brak" and "Treg"! # You must attack small ogres twice. hero .…" at bounding box center [1082, 288] width 246 height 505
click at [1070, 172] on div "# Defend against "Brak" and "Treg"! # You must attack small ogres twice. hero .…" at bounding box center [1082, 306] width 246 height 541
click at [1104, 174] on div "# Defend against "Brak" and "Treg"! # You must attack small ogres twice. hero .…" at bounding box center [1082, 306] width 246 height 541
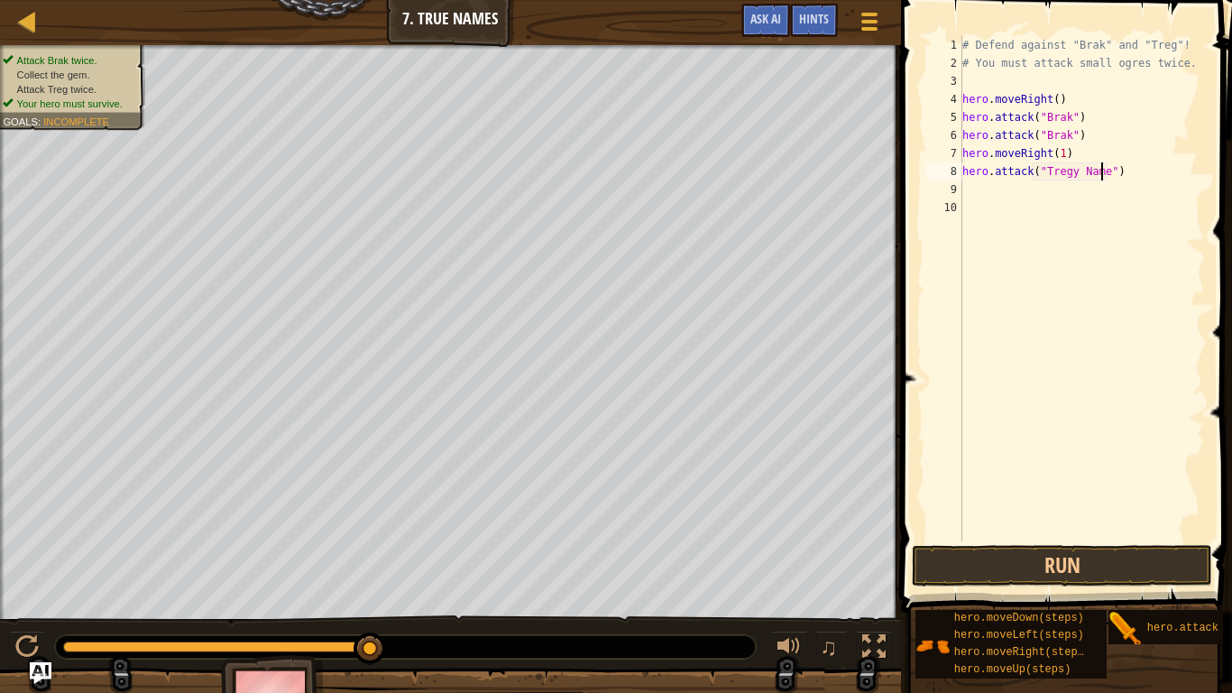
click at [1105, 174] on div "# Defend against "Brak" and "Treg"! # You must attack small ogres twice. hero .…" at bounding box center [1082, 306] width 246 height 541
type textarea "hero.attack("Treg")"
click at [1011, 539] on button "Run" at bounding box center [1062, 565] width 300 height 41
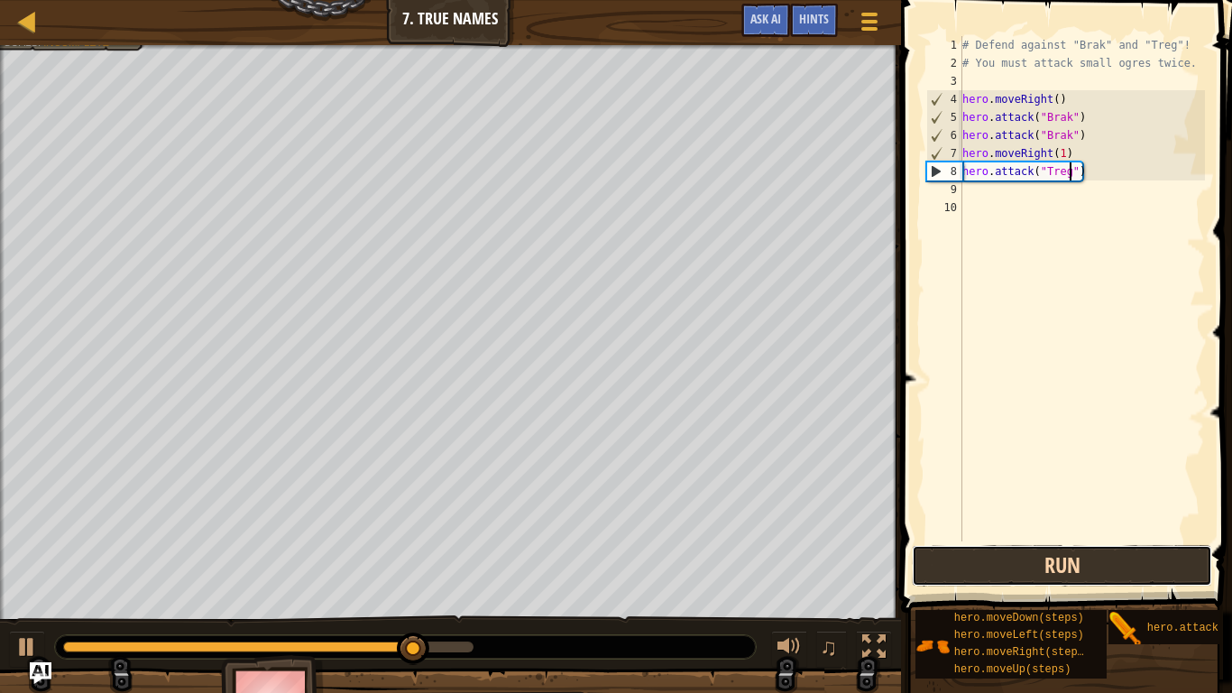
click at [1050, 539] on button "Run" at bounding box center [1062, 565] width 300 height 41
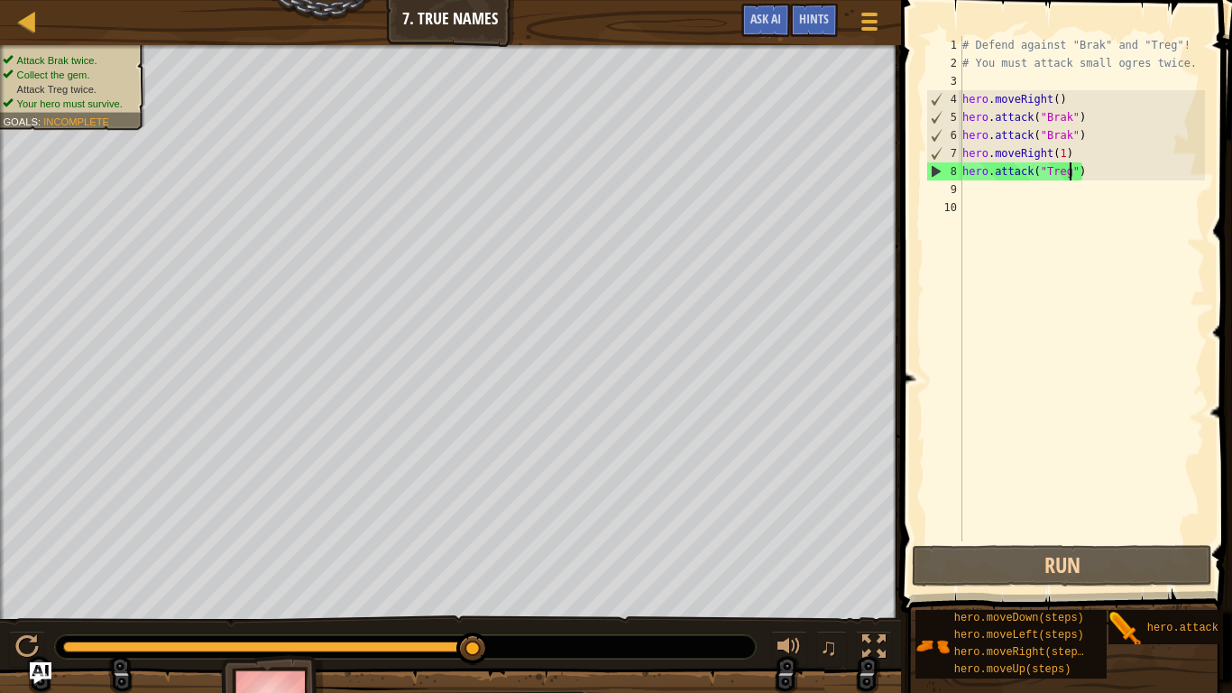
click at [986, 196] on div "# Defend against "Brak" and "Treg"! # You must attack small ogres twice. hero .…" at bounding box center [1082, 306] width 246 height 541
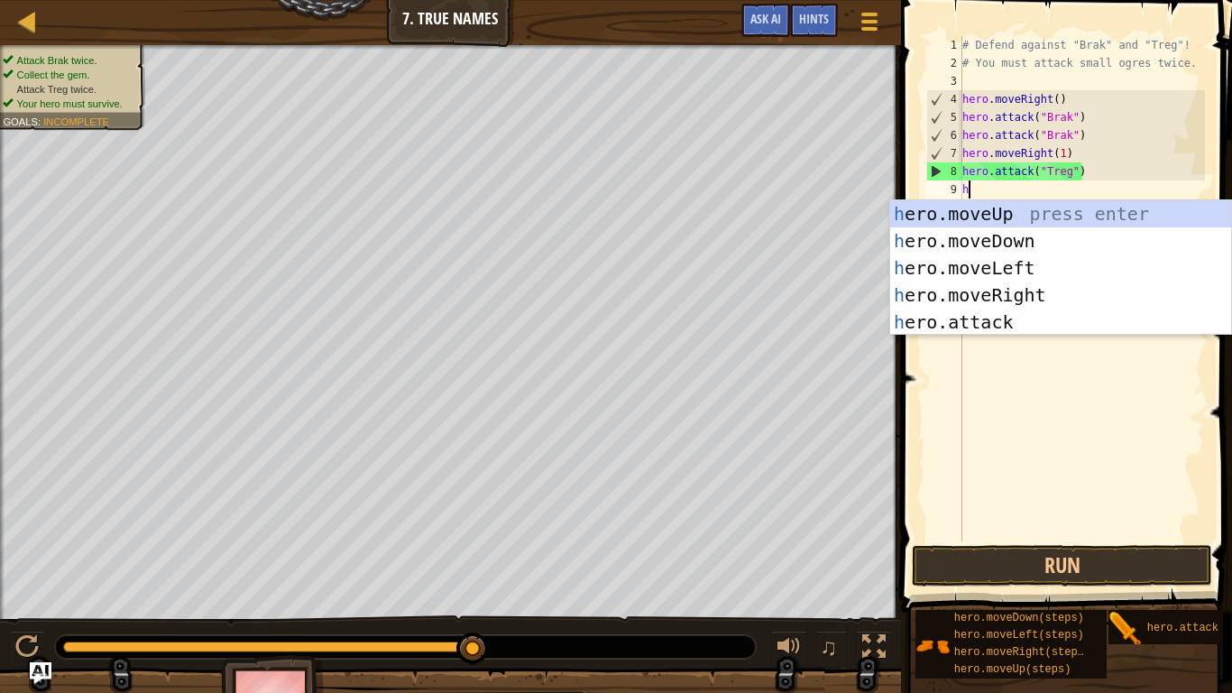
scroll to position [8, 1]
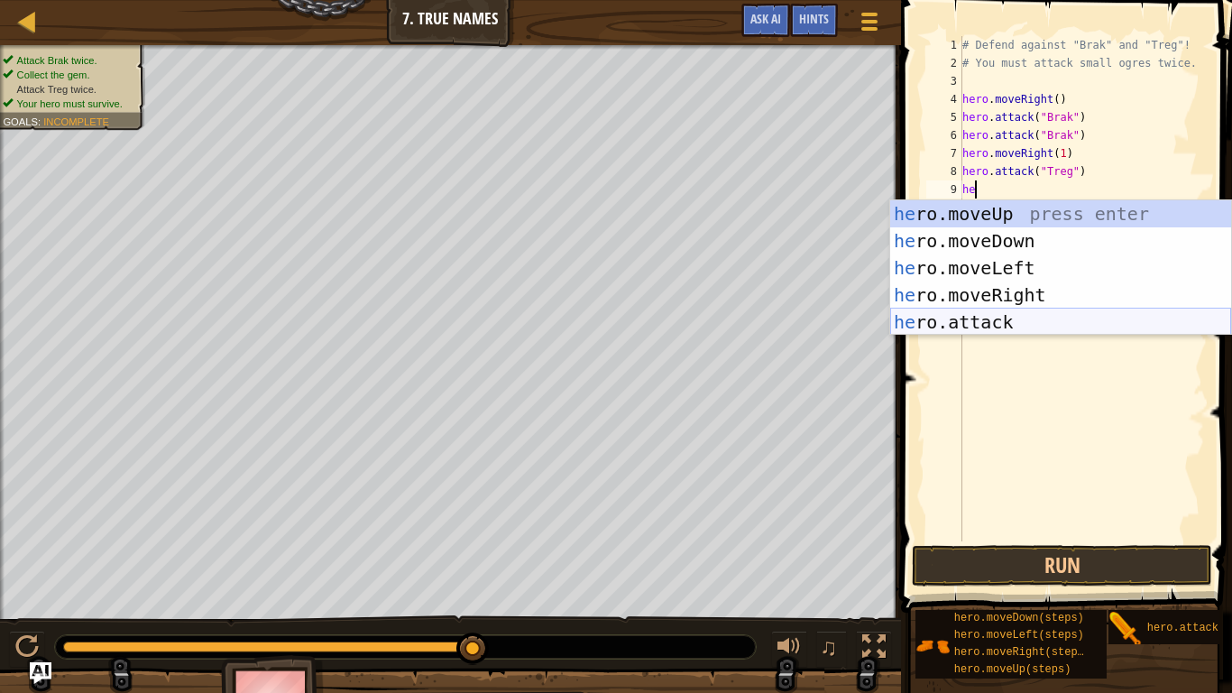
click at [984, 324] on div "he ro.moveUp press enter he ro.moveDown press enter he ro.moveLeft press enter …" at bounding box center [1060, 294] width 341 height 189
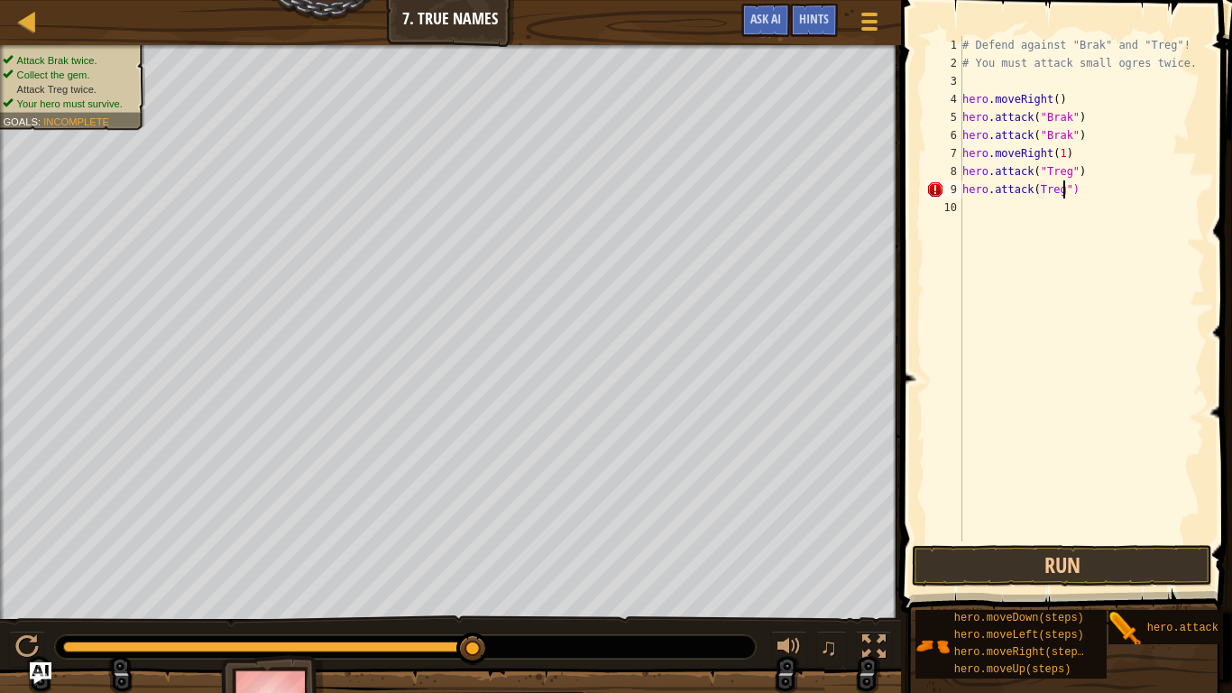
scroll to position [8, 14]
click at [1037, 190] on div "# Defend against "Brak" and "Treg"! # You must attack small ogres twice. hero .…" at bounding box center [1082, 306] width 246 height 541
click at [1031, 539] on button "Run" at bounding box center [1062, 565] width 300 height 41
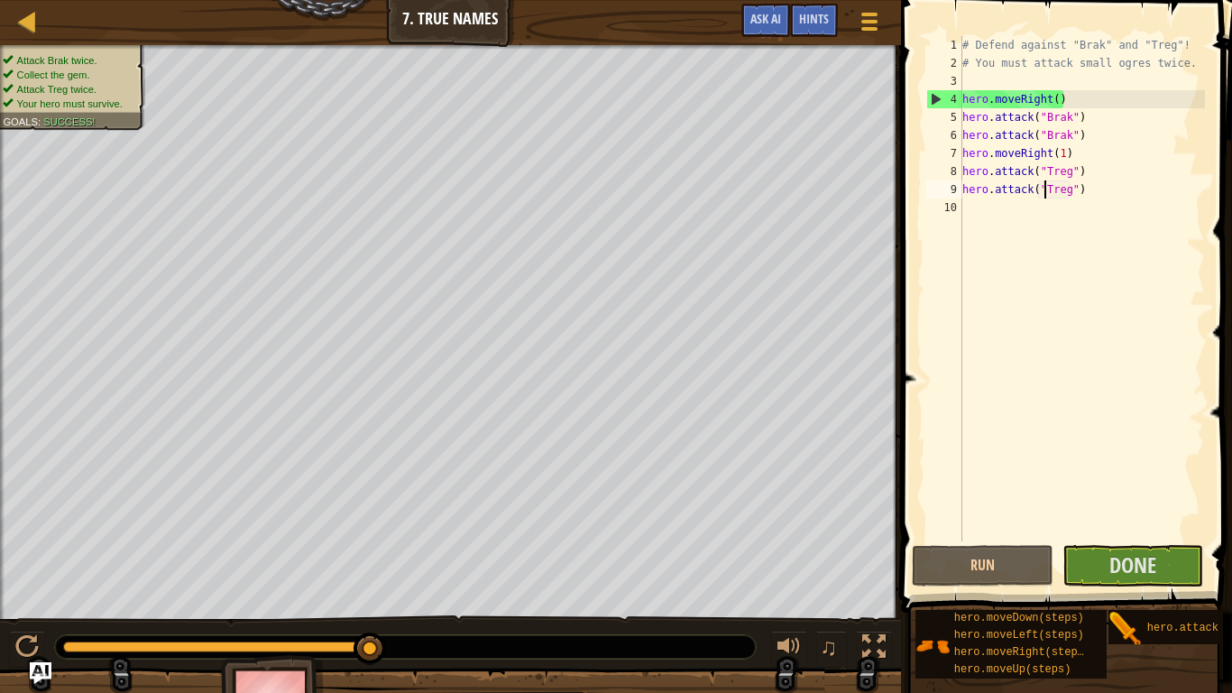
click at [967, 141] on div "# Defend against "Brak" and "Treg"! # You must attack small ogres twice. hero .…" at bounding box center [1082, 306] width 246 height 541
click at [964, 147] on div "# Defend against "Brak" and "Treg"! # You must attack small ogres twice. hero .…" at bounding box center [1082, 306] width 246 height 541
click at [960, 142] on div "6" at bounding box center [944, 135] width 36 height 18
type textarea "hero.attack("Brak")"
click at [962, 210] on div "# Defend against "Brak" and "Treg"! # You must attack small ogres twice. hero .…" at bounding box center [1082, 306] width 246 height 541
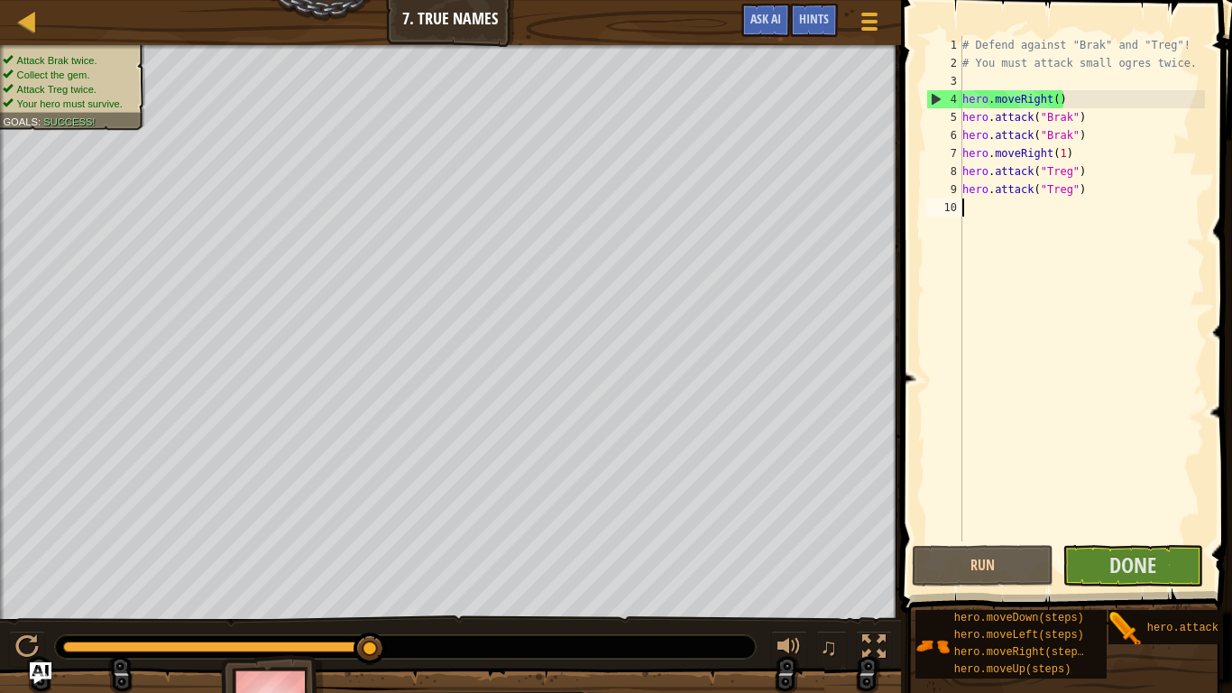
scroll to position [8, 0]
drag, startPoint x: 1085, startPoint y: 138, endPoint x: 957, endPoint y: 140, distance: 128.1
click at [957, 140] on div "1 2 3 4 5 6 7 8 9 10 # Defend against "Brak" and "Treg"! # You must attack smal…" at bounding box center [1064, 288] width 282 height 505
drag, startPoint x: 1075, startPoint y: 157, endPoint x: 965, endPoint y: 153, distance: 110.1
click at [965, 153] on div "# Defend against "Brak" and "Treg"! # You must attack small ogres twice. hero .…" at bounding box center [1082, 306] width 246 height 541
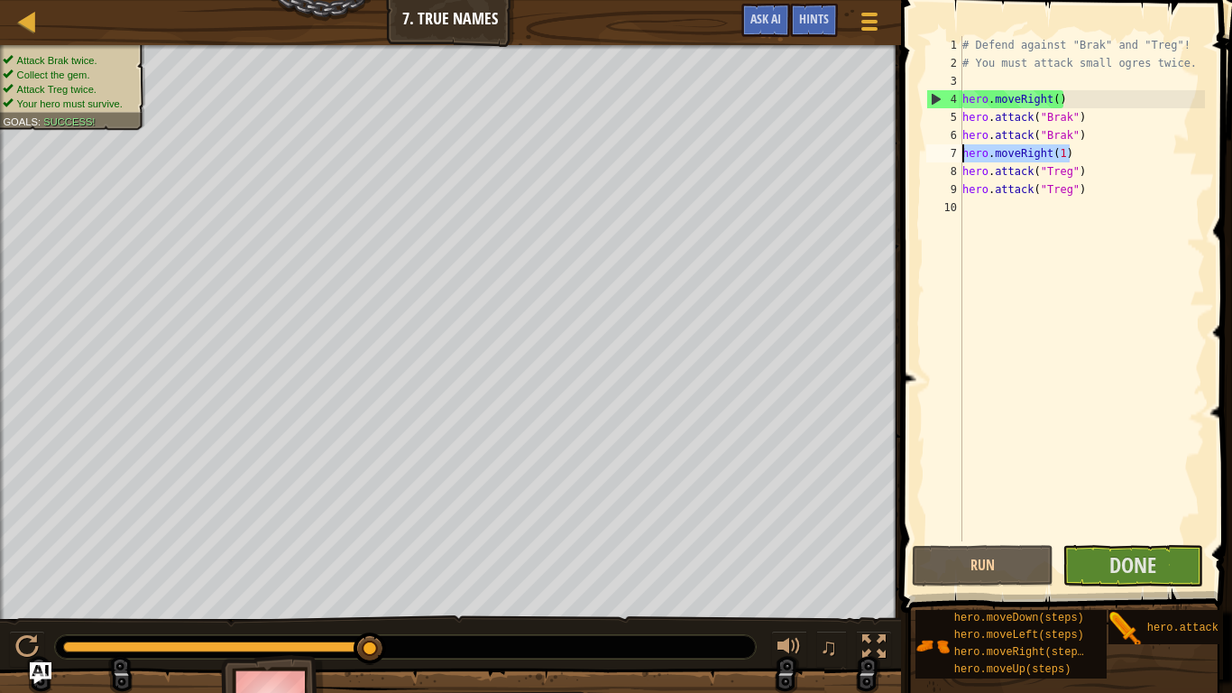
type textarea "hero.moveRight(1)"
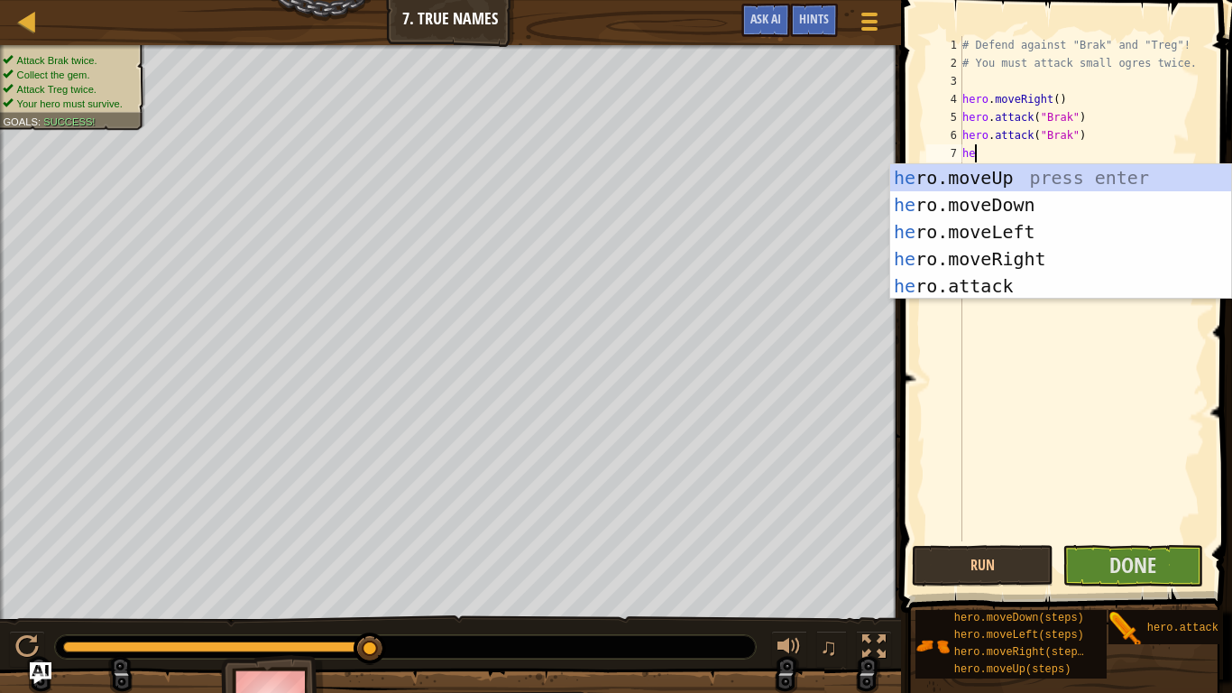
type textarea "her"
click at [1028, 180] on div "her o.moveUp press enter her o.moveDown press enter her o.moveLeft press enter …" at bounding box center [1060, 258] width 341 height 189
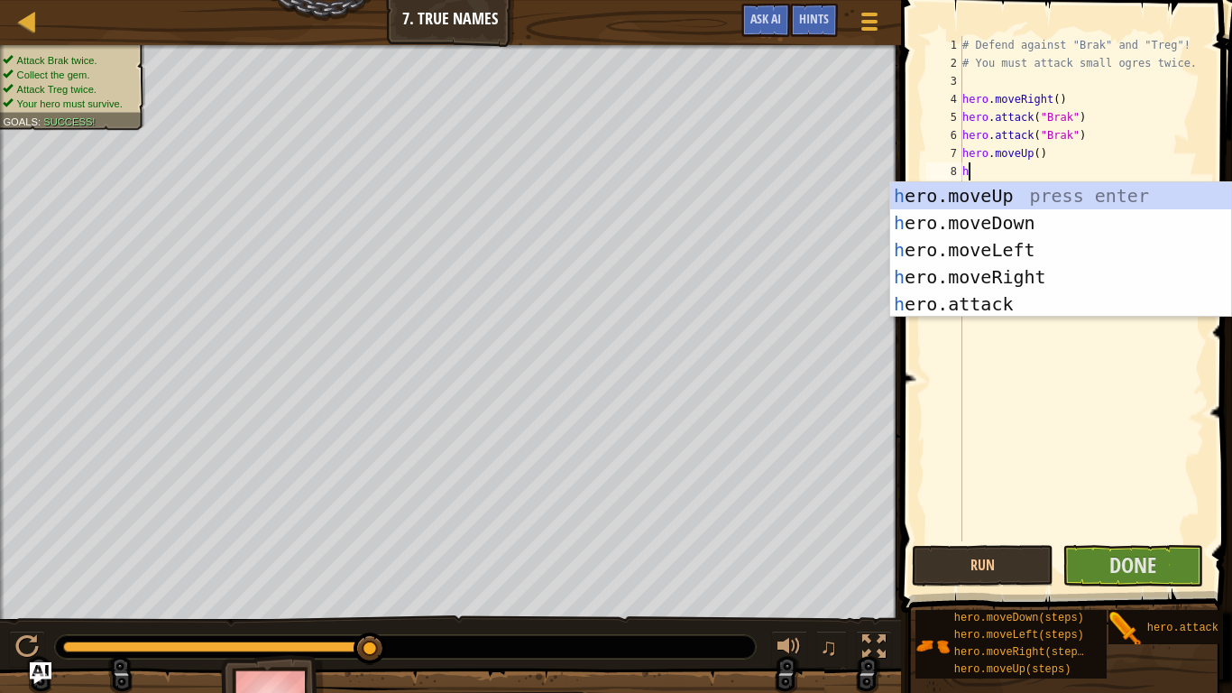
type textarea "her"
click at [1038, 223] on div "her o.moveUp press enter her o.moveDown press enter her o.moveLeft press enter …" at bounding box center [1060, 276] width 341 height 189
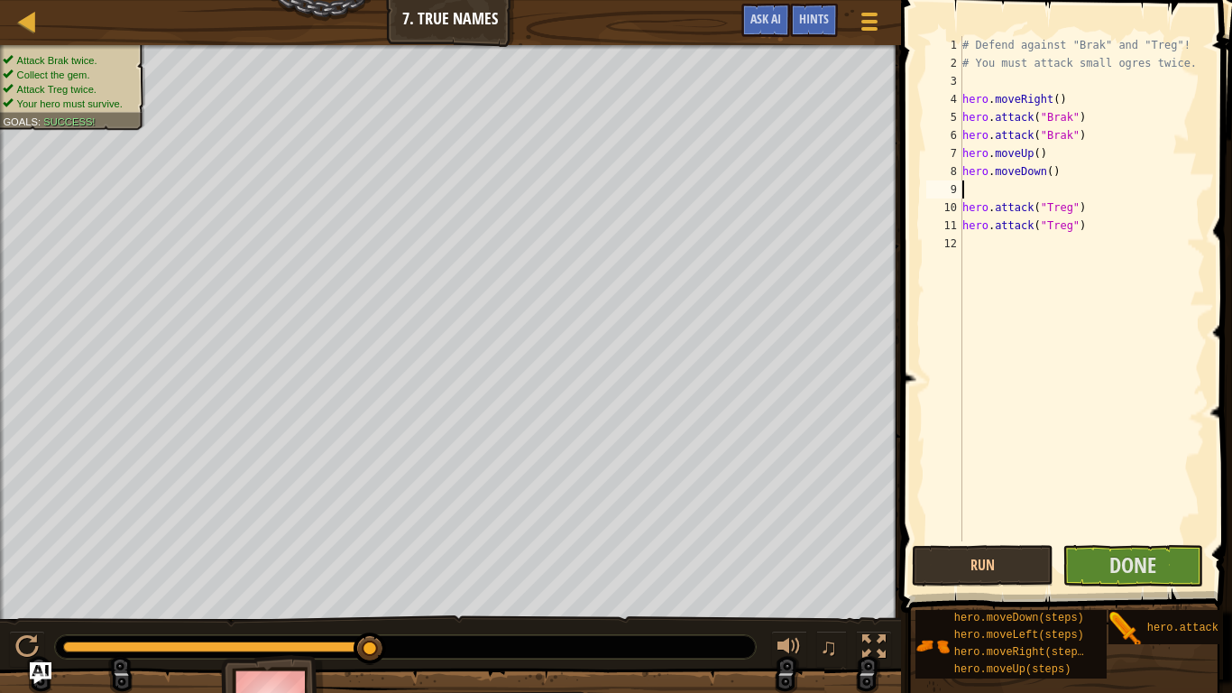
scroll to position [8, 0]
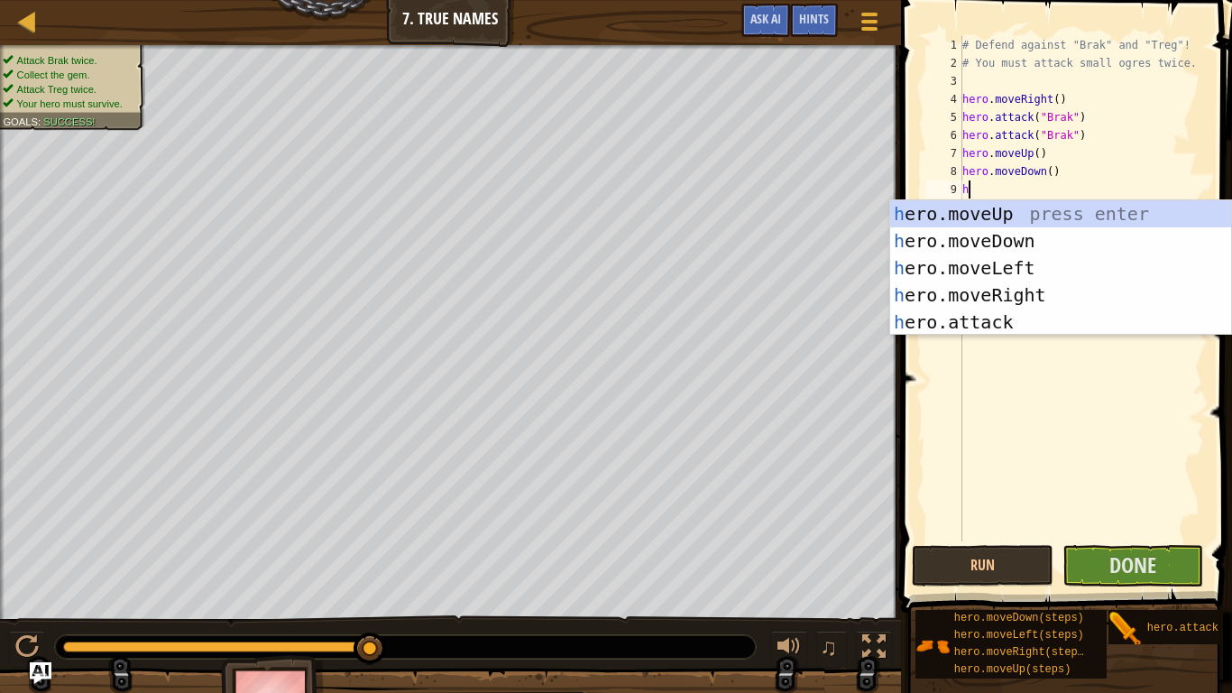
type textarea "her"
click at [1039, 295] on div "her o.moveUp press enter her o.moveDown press enter her o.moveLeft press enter …" at bounding box center [1060, 294] width 341 height 189
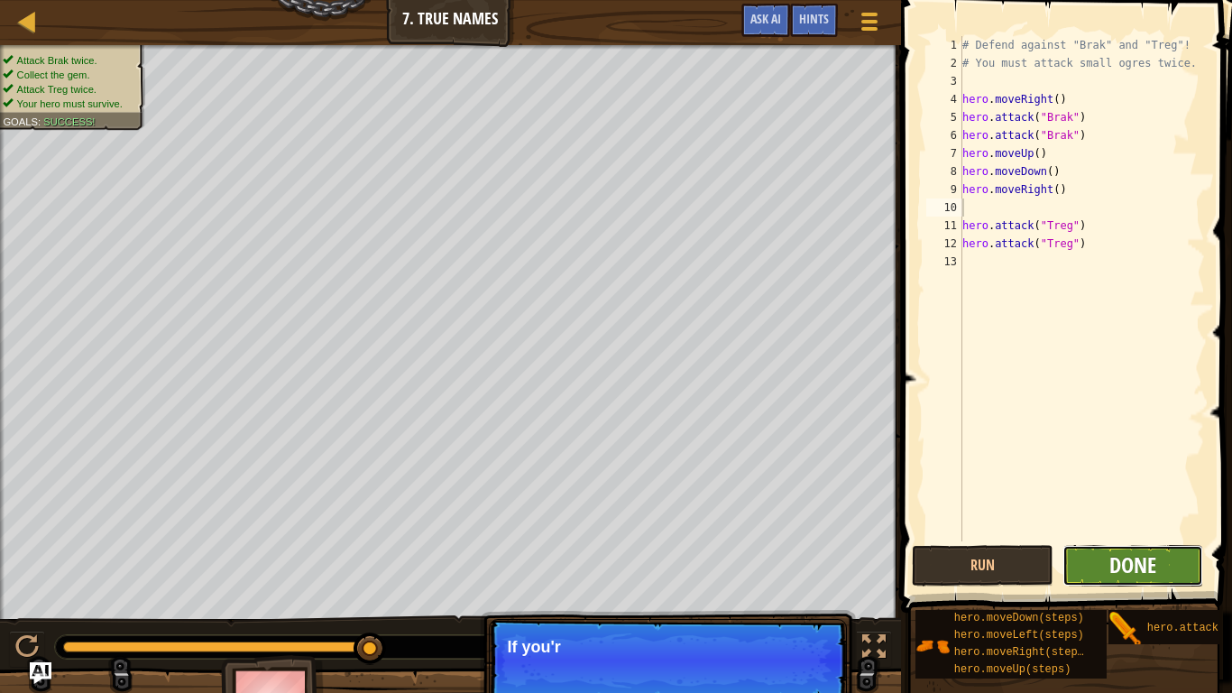
click at [1155, 539] on span "Done" at bounding box center [1132, 564] width 47 height 29
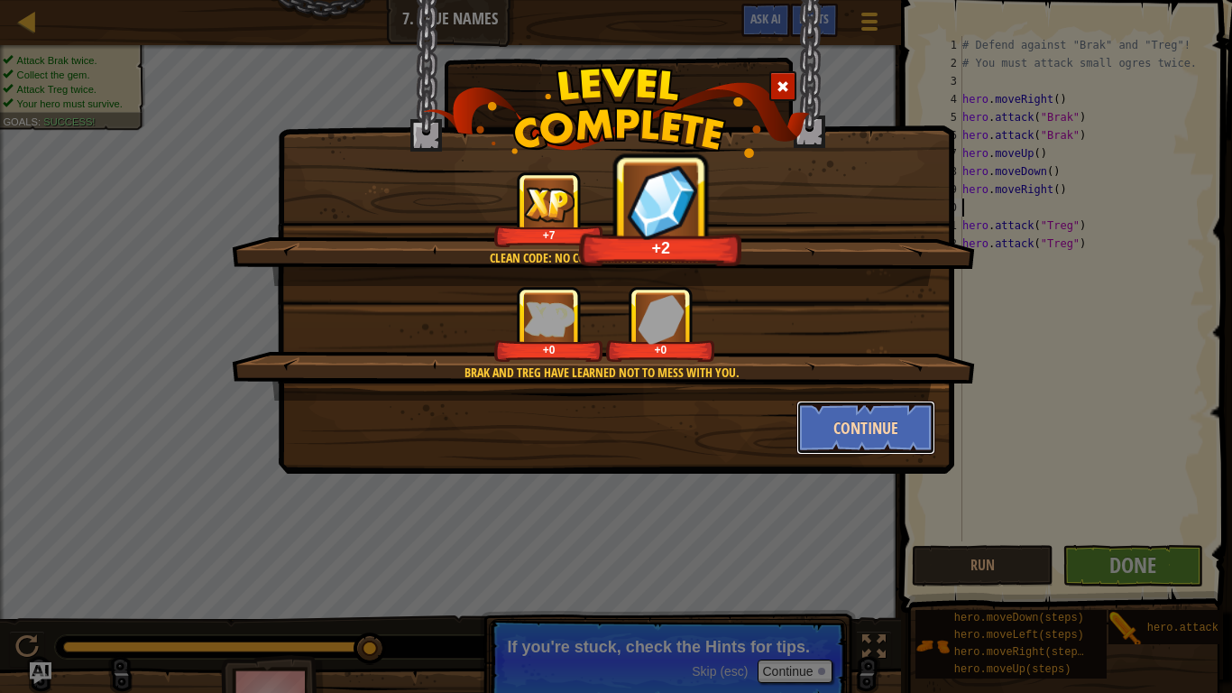
click at [870, 432] on button "Continue" at bounding box center [866, 427] width 140 height 54
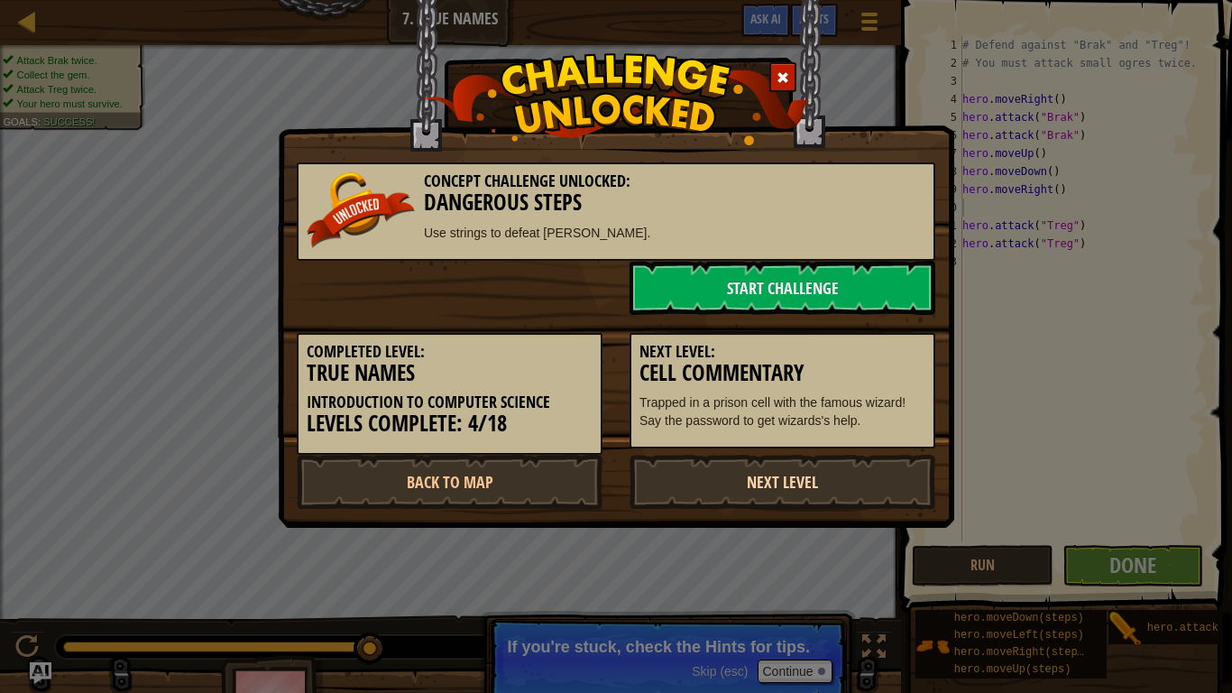
click at [747, 484] on link "Next Level" at bounding box center [782, 482] width 306 height 54
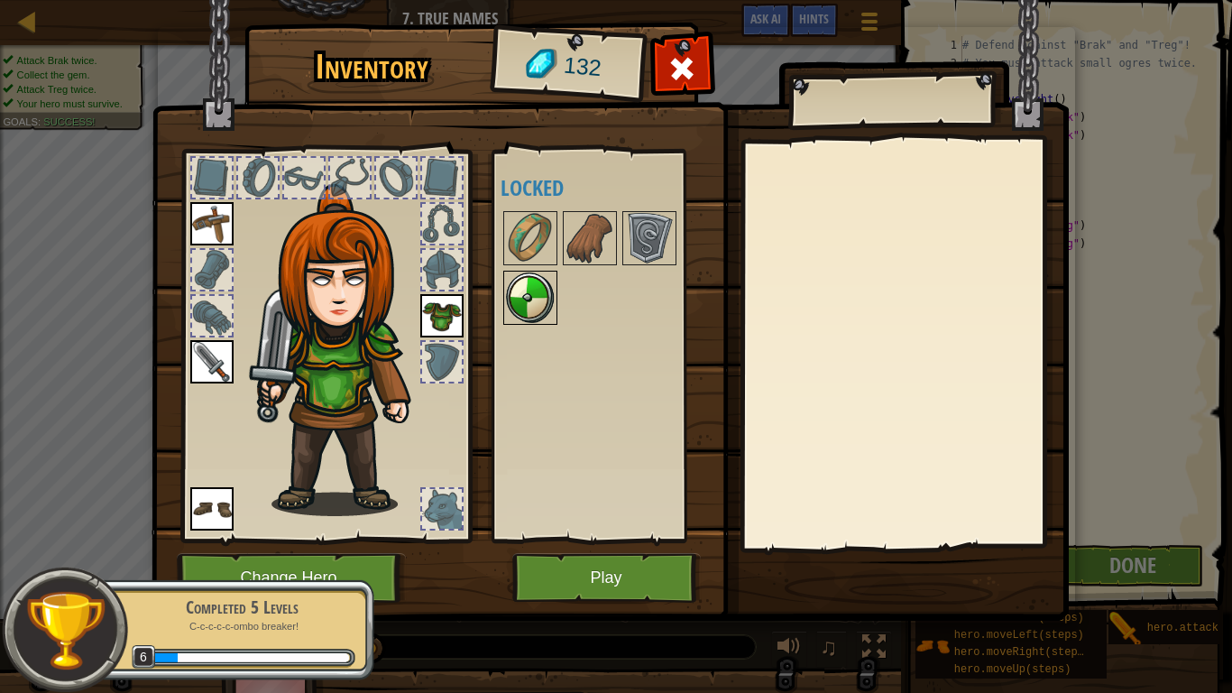
click at [531, 305] on img at bounding box center [530, 297] width 51 height 51
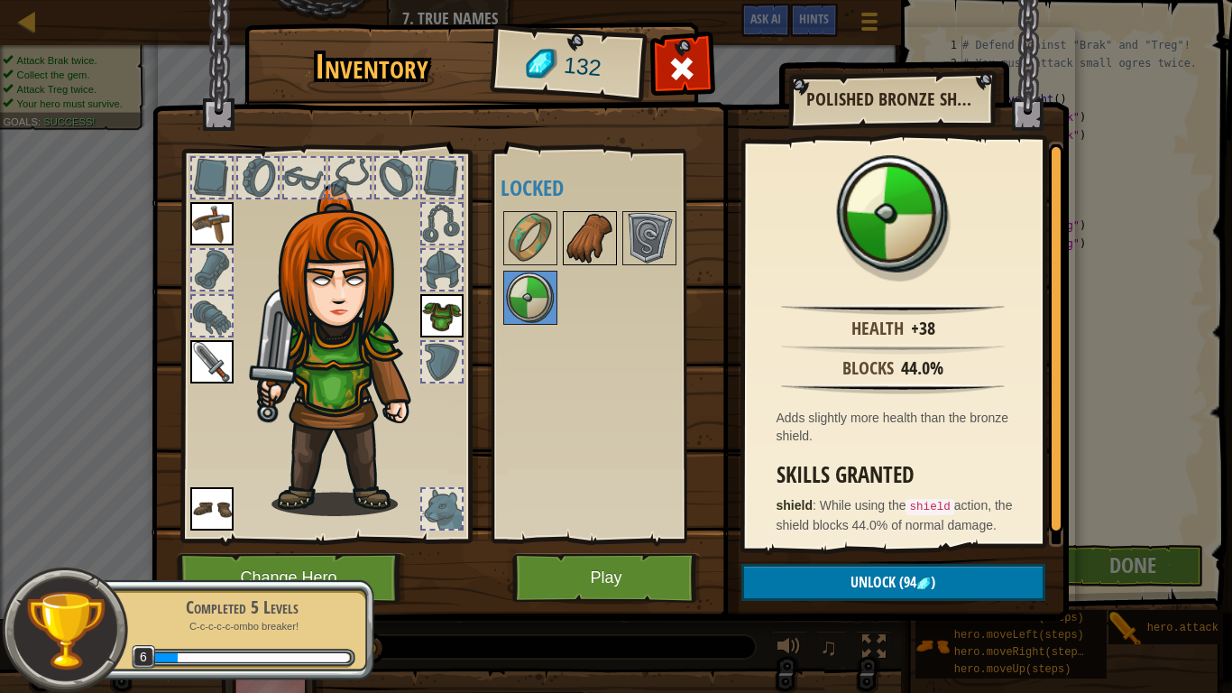
click at [599, 241] on img at bounding box center [590, 238] width 51 height 51
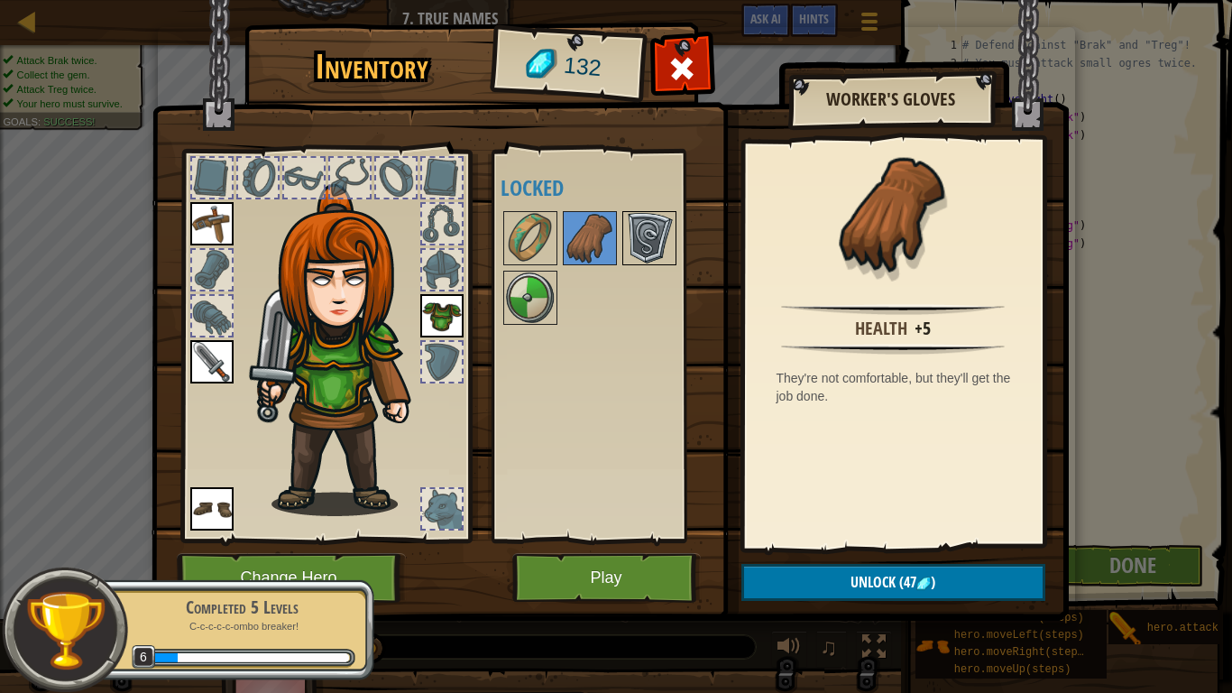
click at [635, 243] on img at bounding box center [649, 238] width 51 height 51
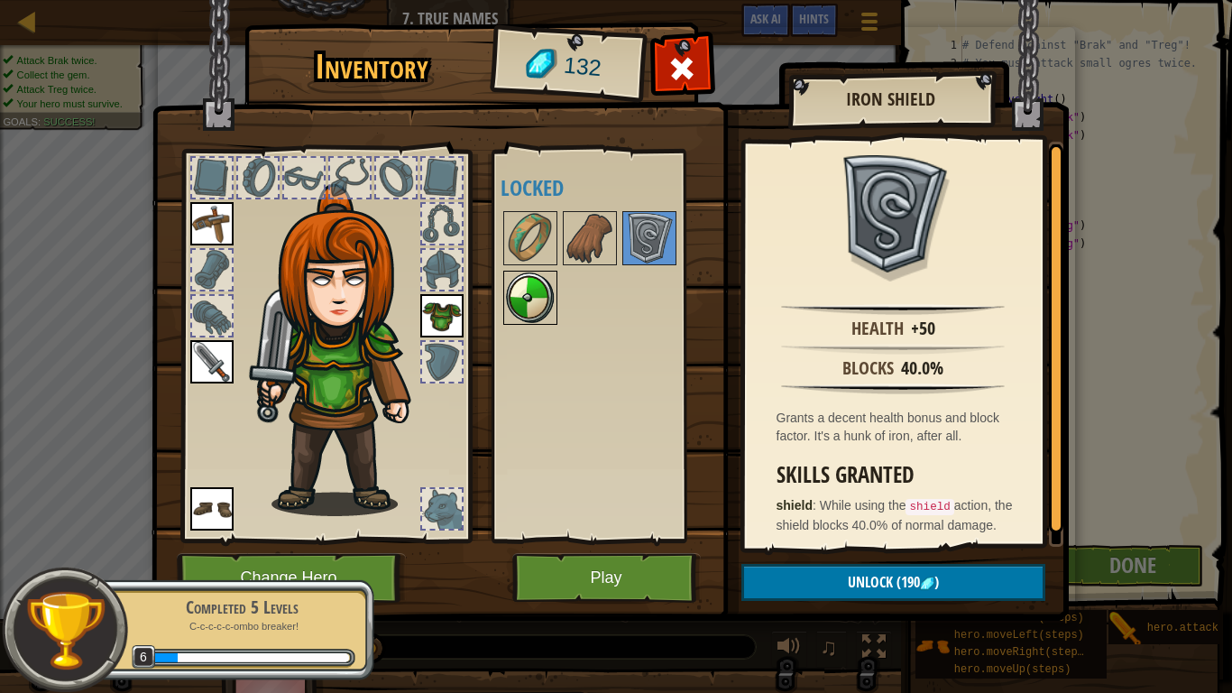
click at [543, 303] on img at bounding box center [530, 297] width 51 height 51
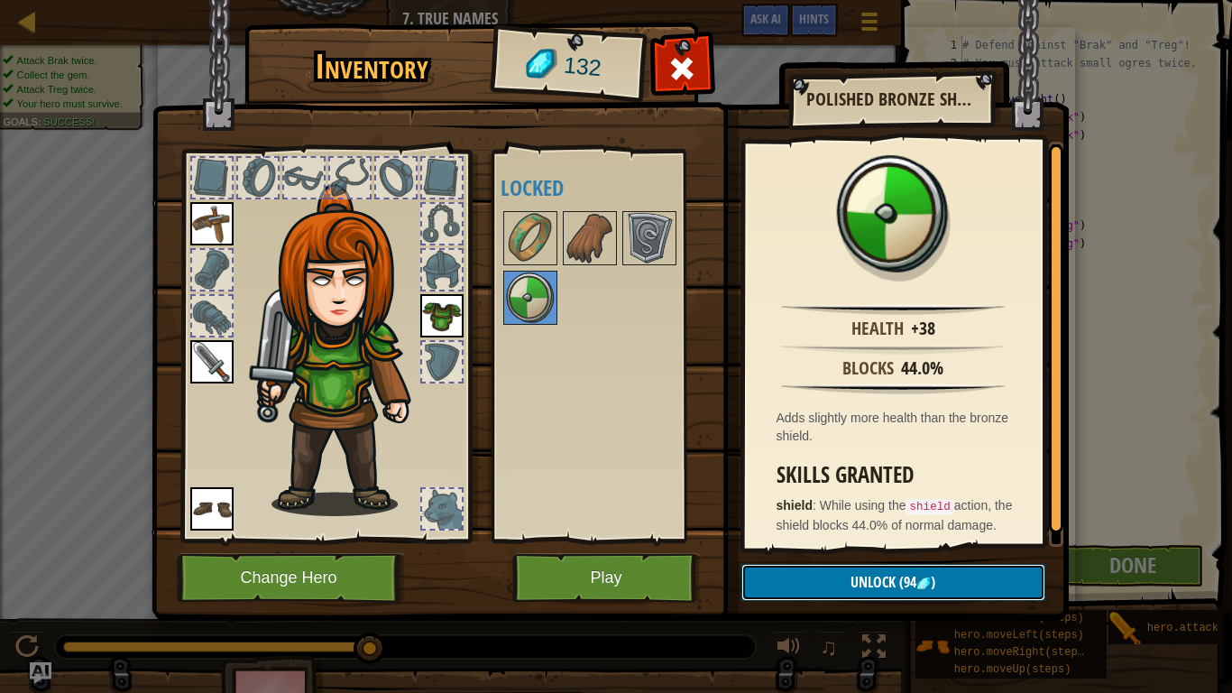
click at [833, 539] on button "Unlock (94 )" at bounding box center [893, 582] width 304 height 37
click at [520, 302] on img at bounding box center [530, 297] width 51 height 51
click at [881, 539] on span "Unlock" at bounding box center [872, 582] width 45 height 20
click at [881, 539] on button "Confirm" at bounding box center [893, 582] width 304 height 37
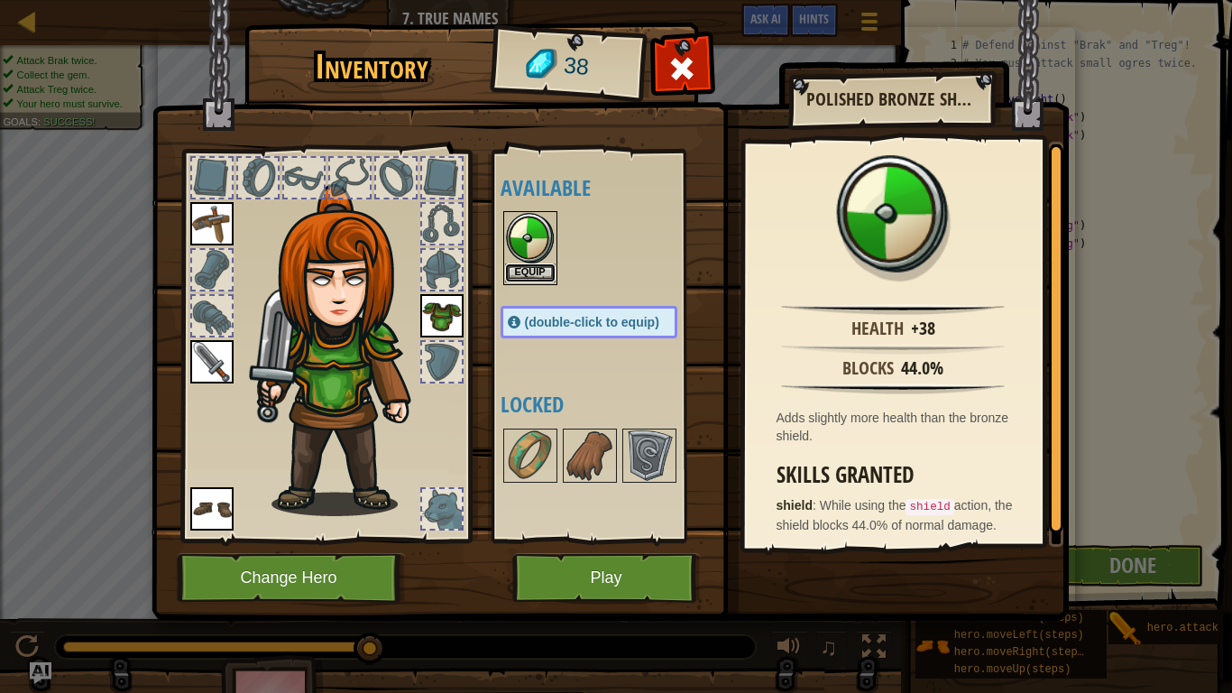
click at [540, 270] on button "Equip" at bounding box center [530, 272] width 51 height 19
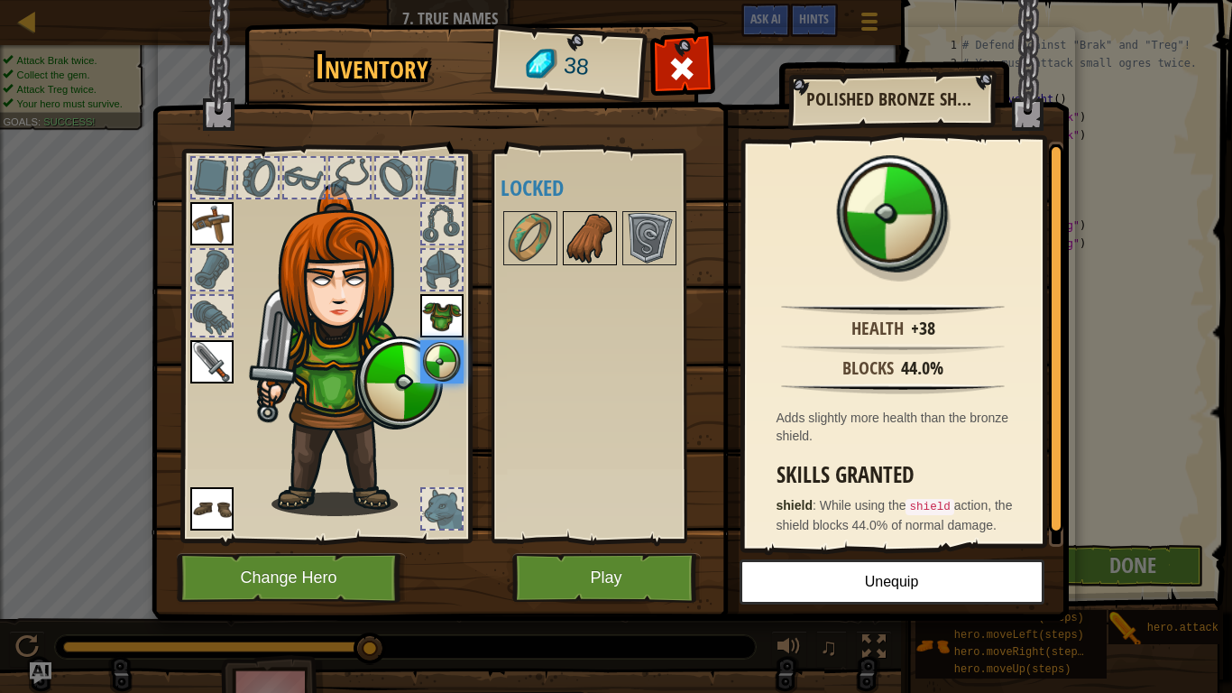
click at [583, 245] on img at bounding box center [590, 238] width 51 height 51
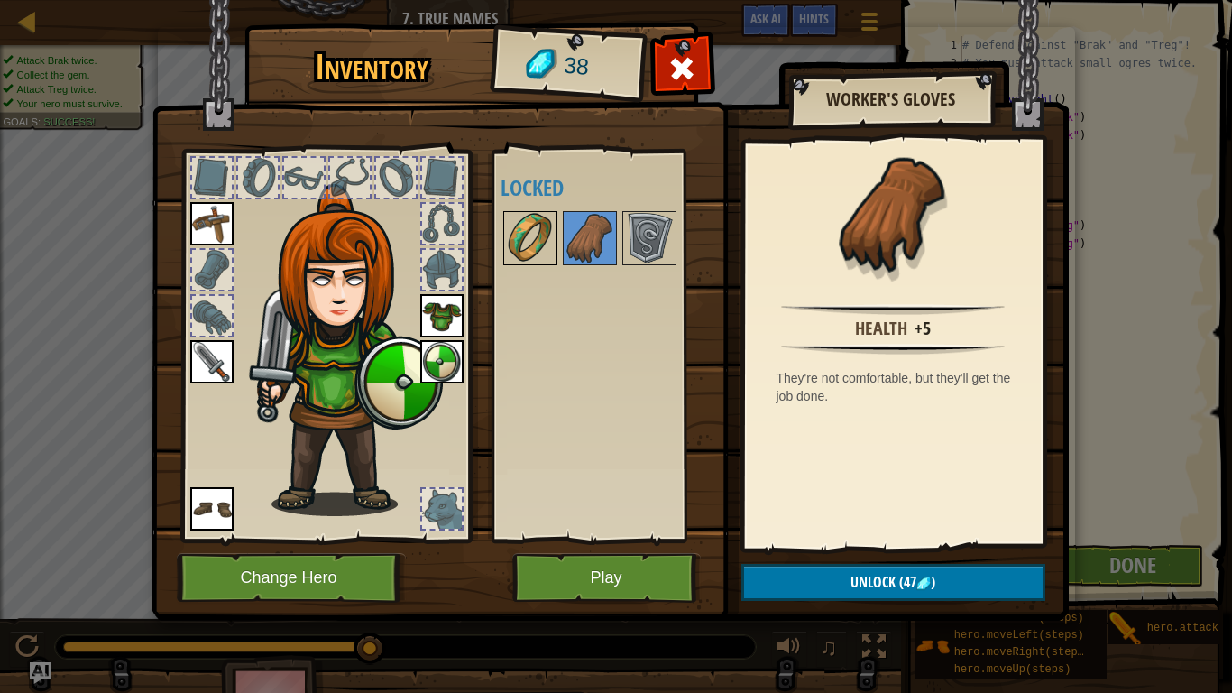
click at [549, 259] on img at bounding box center [530, 238] width 51 height 51
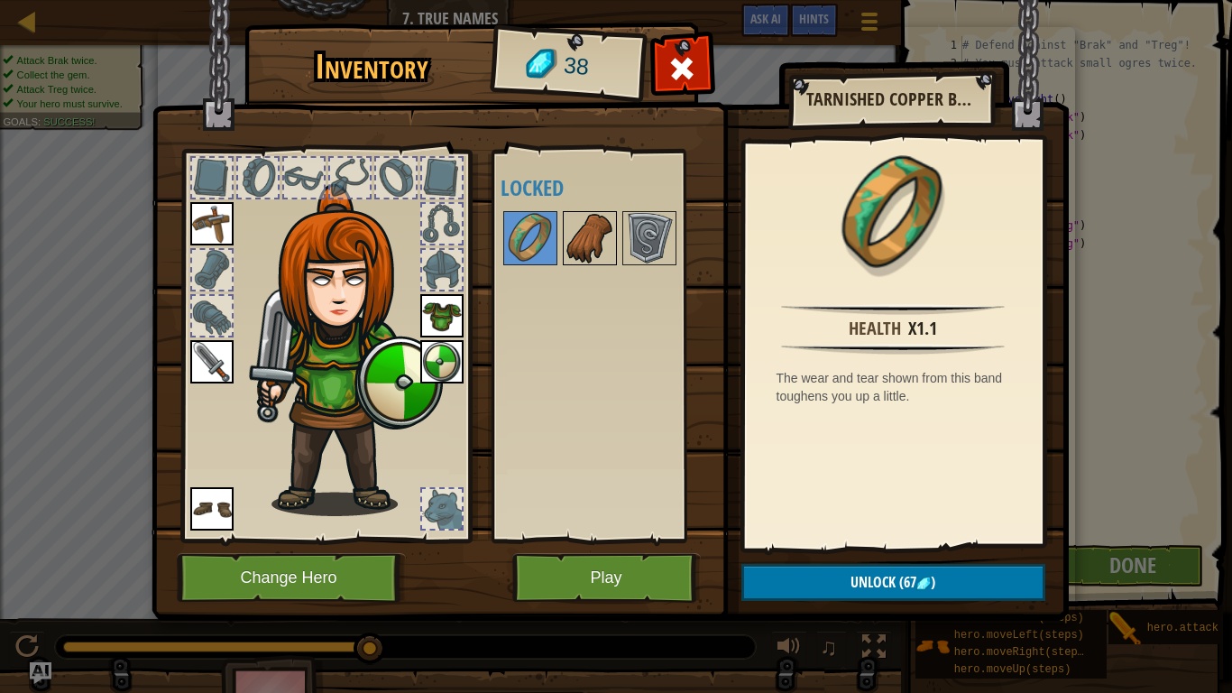
click at [597, 232] on img at bounding box center [590, 238] width 51 height 51
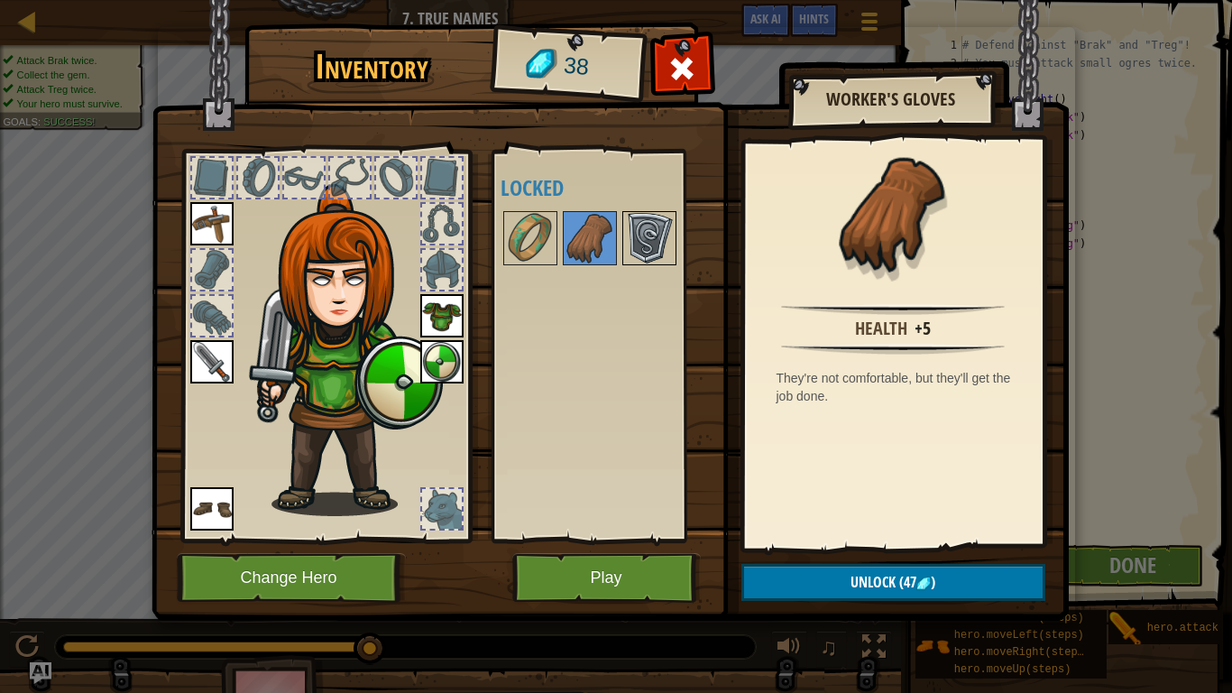
click at [672, 236] on img at bounding box center [649, 238] width 51 height 51
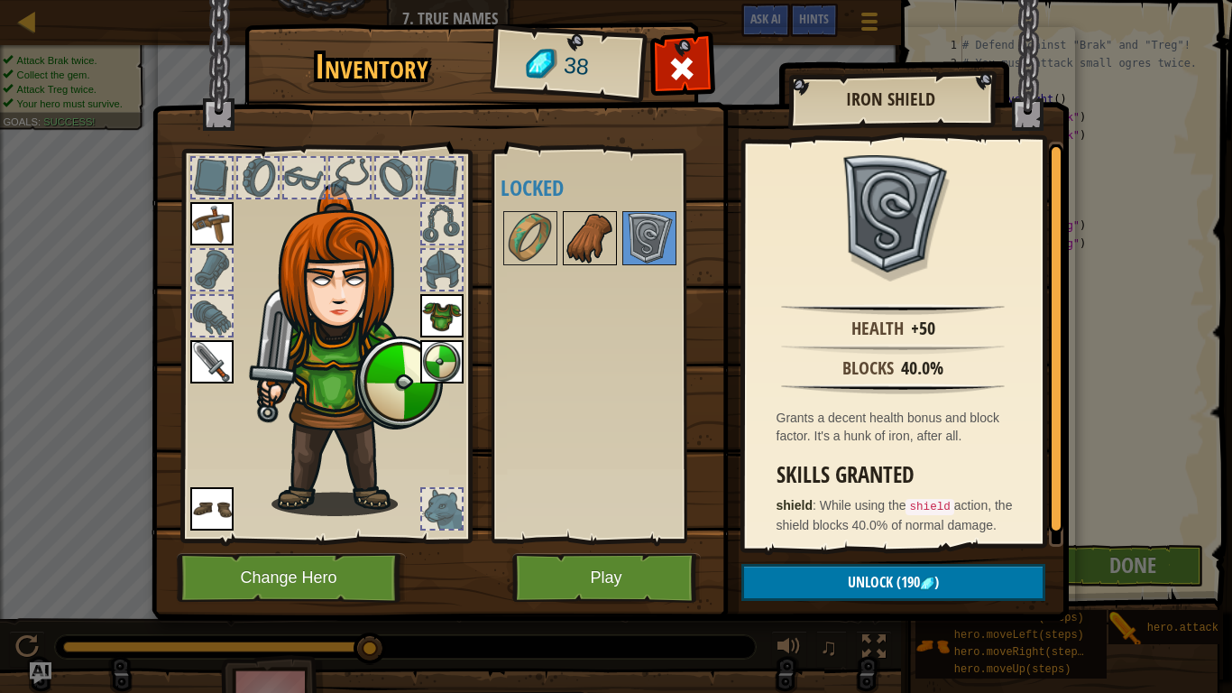
click at [608, 237] on img at bounding box center [590, 238] width 51 height 51
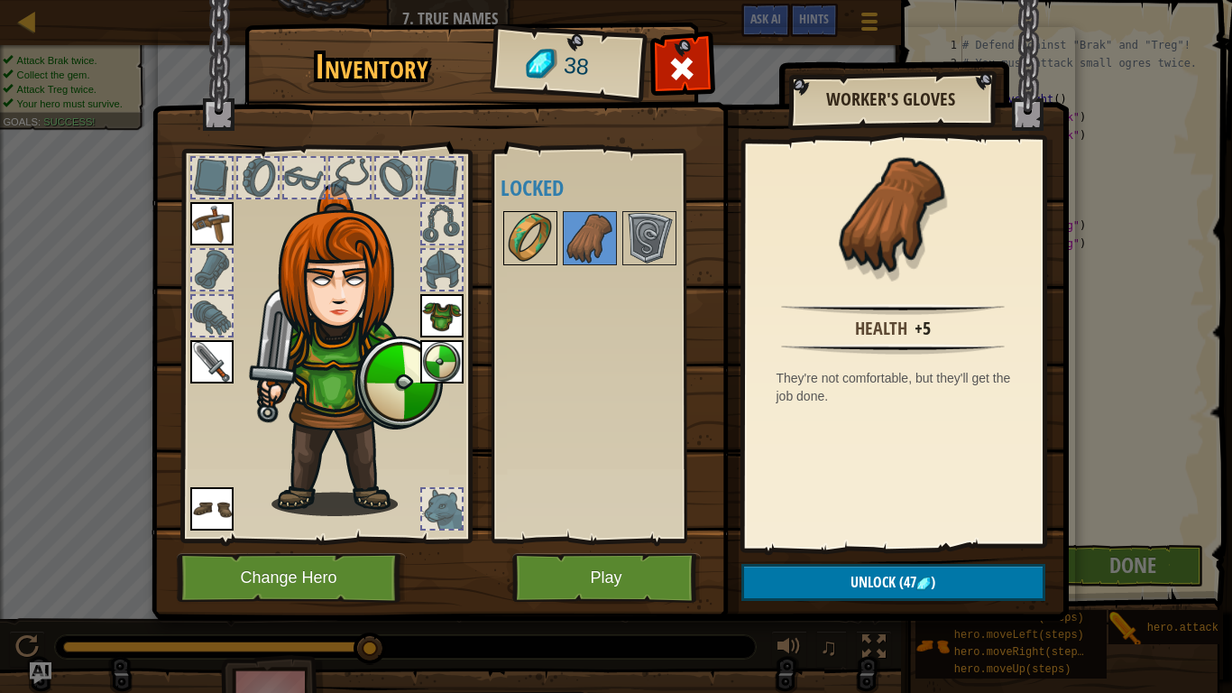
click at [519, 223] on img at bounding box center [530, 238] width 51 height 51
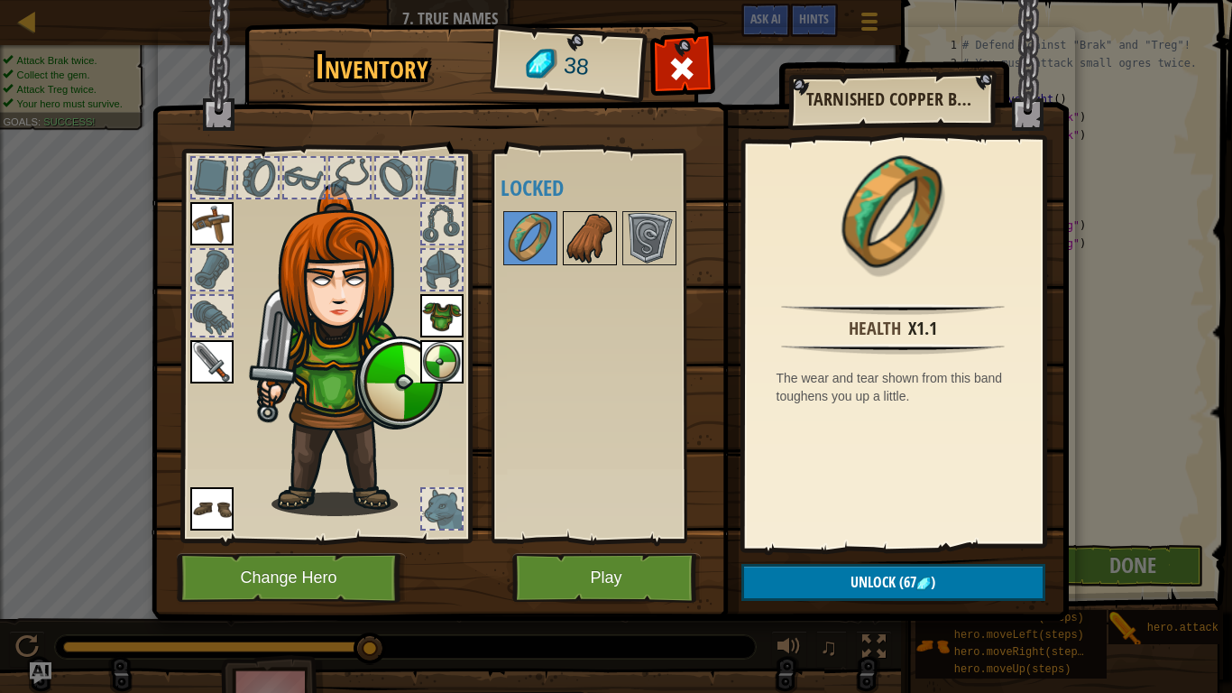
click at [603, 252] on img at bounding box center [590, 238] width 51 height 51
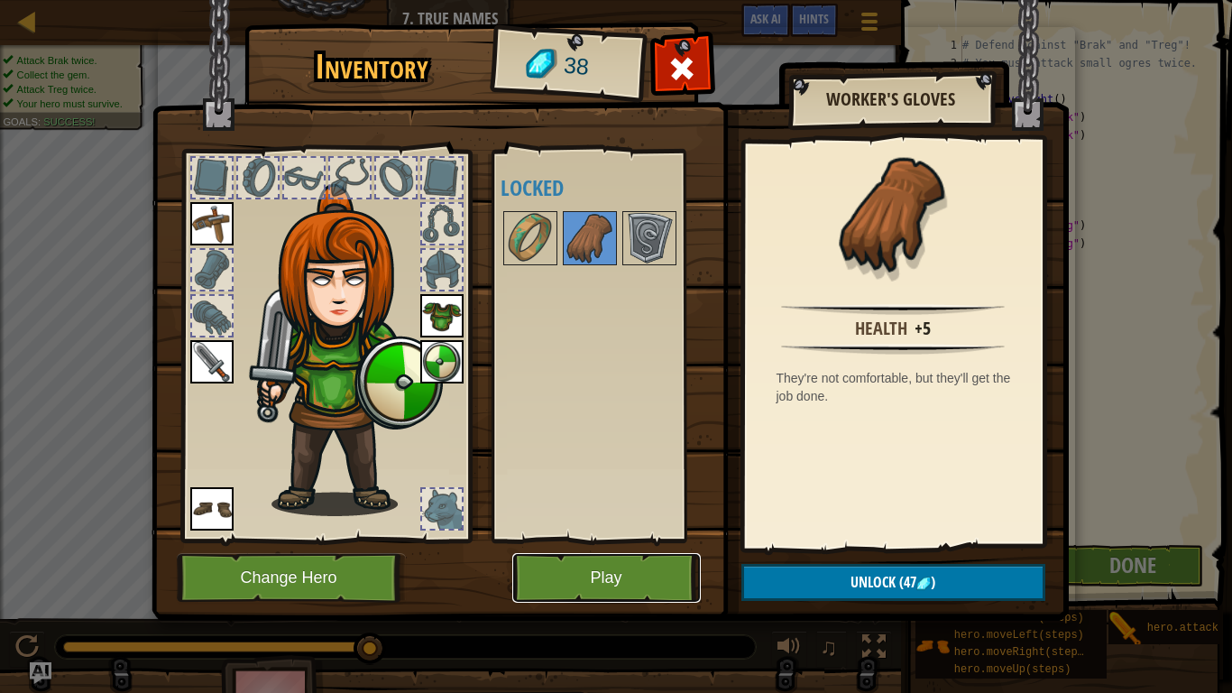
click at [614, 539] on button "Play" at bounding box center [606, 578] width 188 height 50
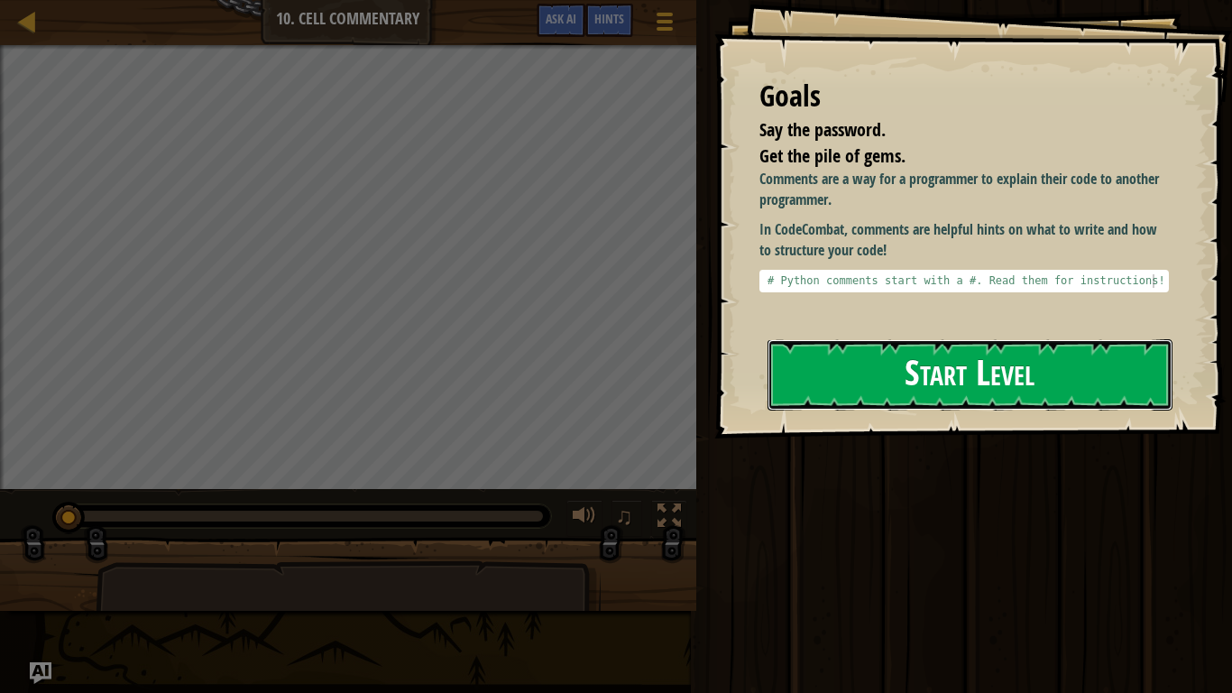
click at [901, 387] on button "Start Level" at bounding box center [969, 374] width 405 height 71
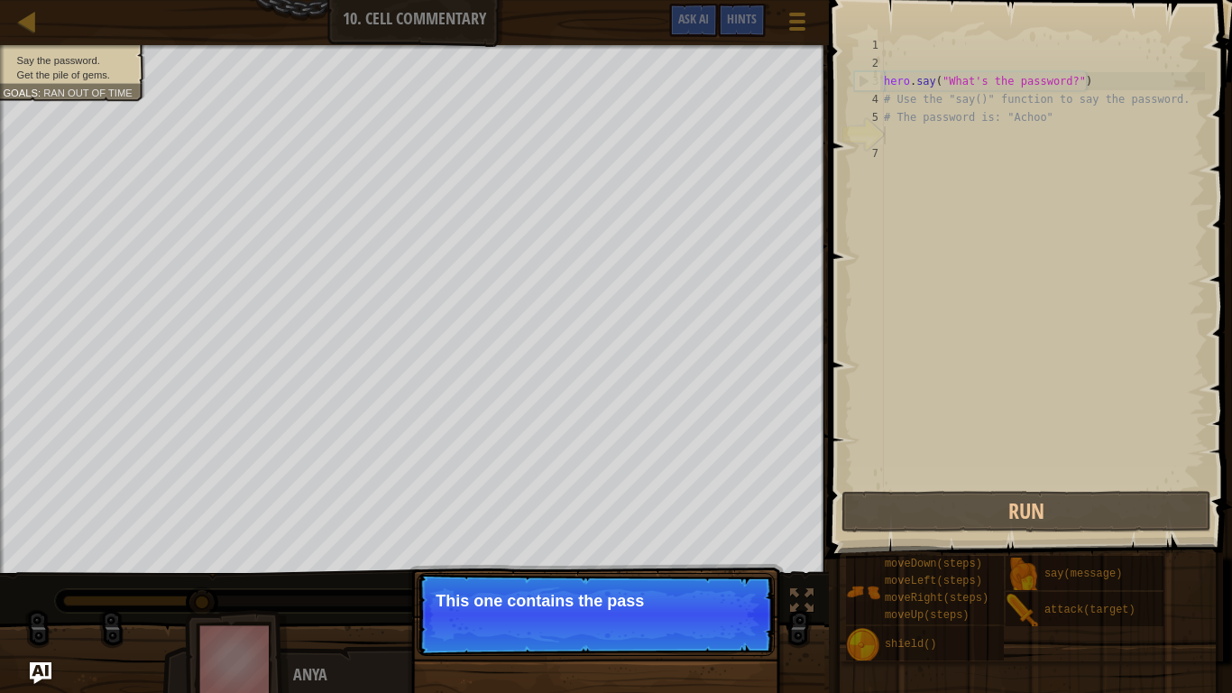
click at [1069, 84] on div "hero . say ( "What's the password?" ) # Use the "say()" function to say the pas…" at bounding box center [1042, 279] width 325 height 487
type textarea "hero.say("What's the password?")"
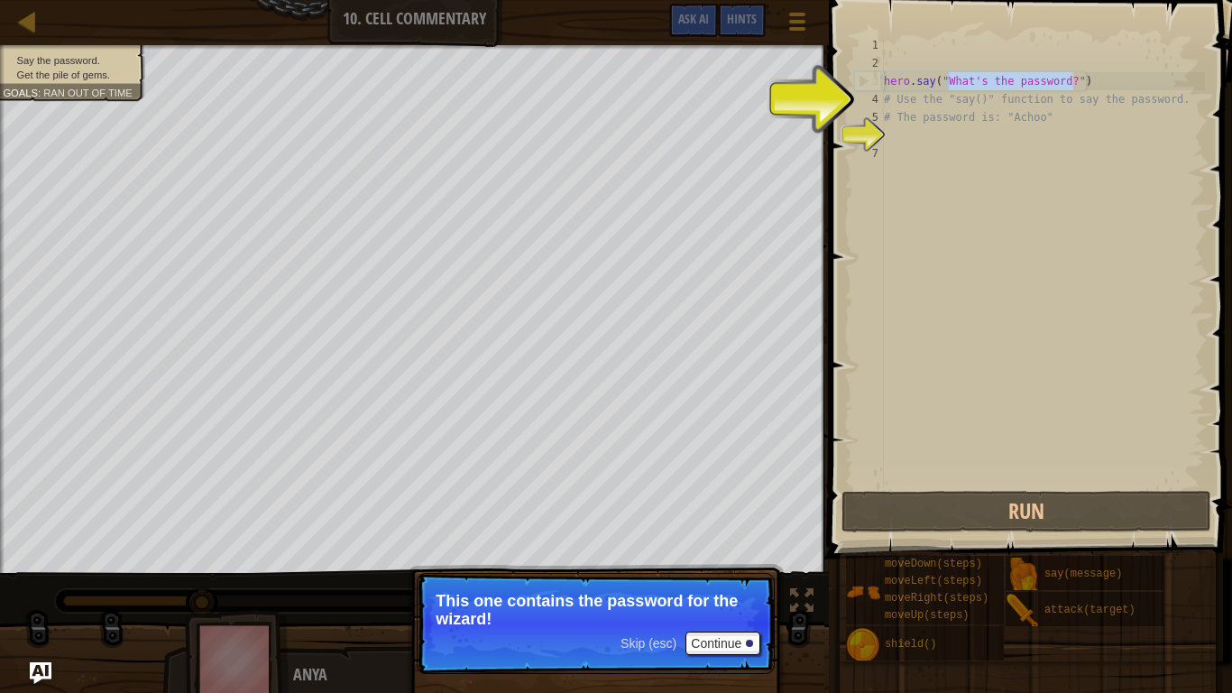
drag, startPoint x: 1071, startPoint y: 82, endPoint x: 950, endPoint y: 81, distance: 121.8
click at [950, 81] on div "hero . say ( "What's the password?" ) # Use the "say()" function to say the pas…" at bounding box center [1042, 279] width 325 height 487
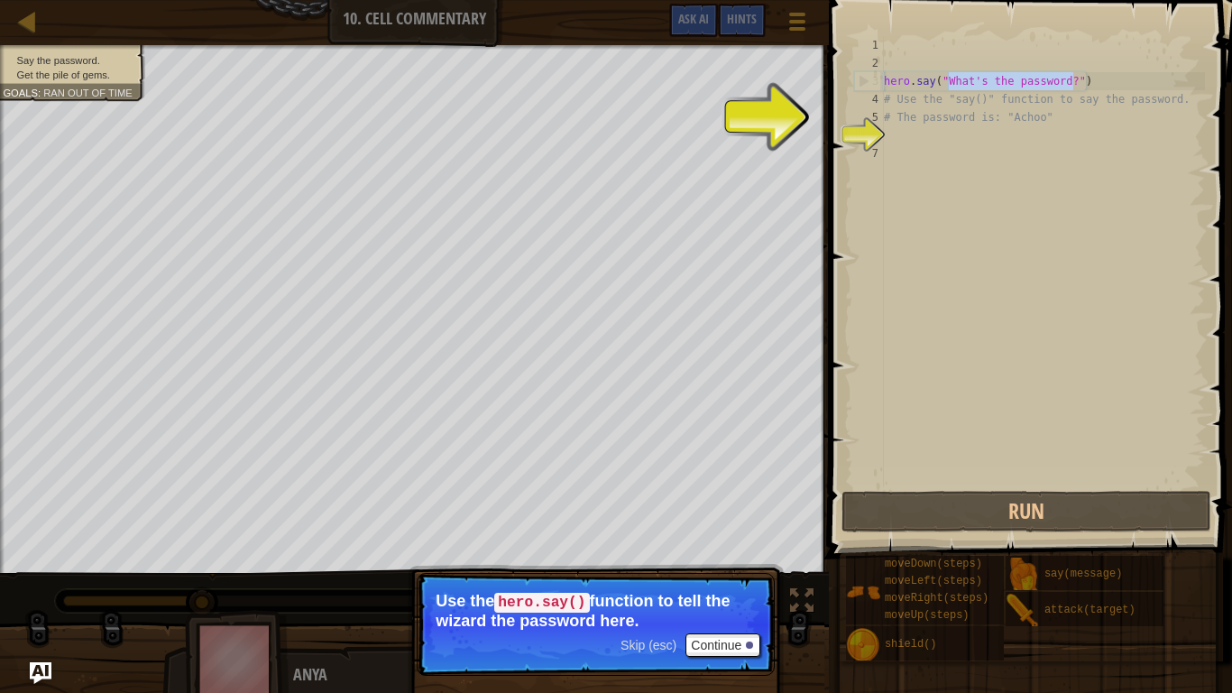
click at [1052, 88] on div "hero . say ( "What's the password?" ) # Use the "say()" function to say the pas…" at bounding box center [1042, 261] width 325 height 451
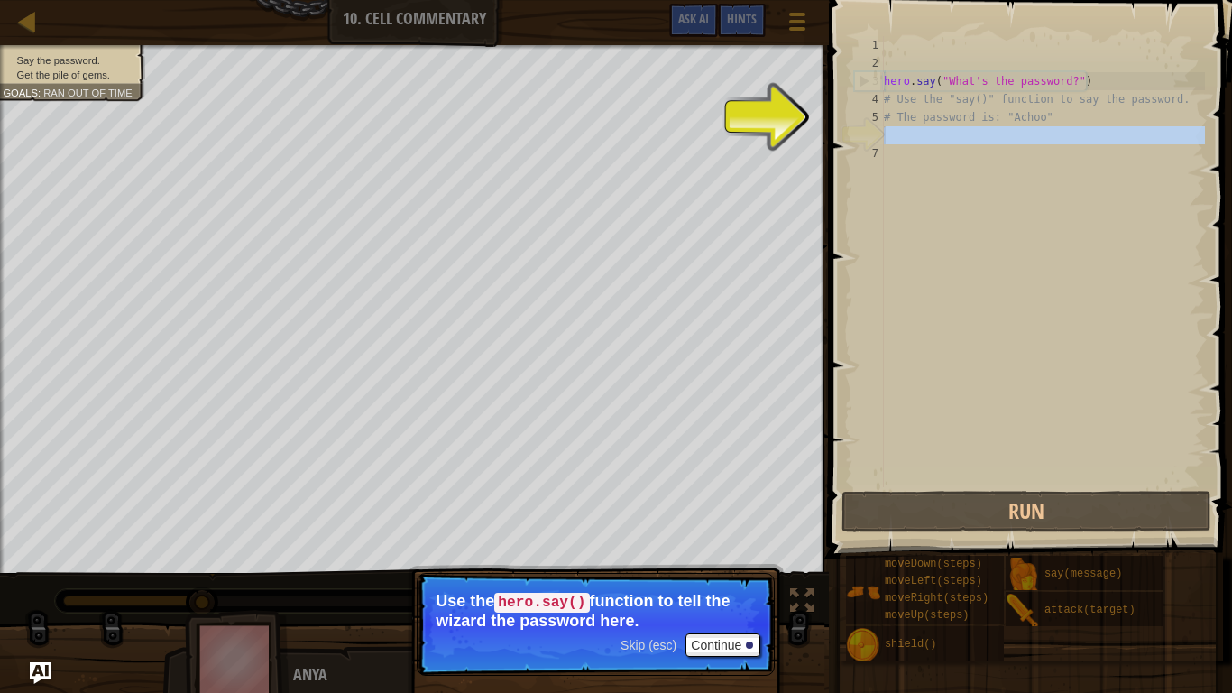
click at [873, 135] on div "6" at bounding box center [869, 135] width 30 height 18
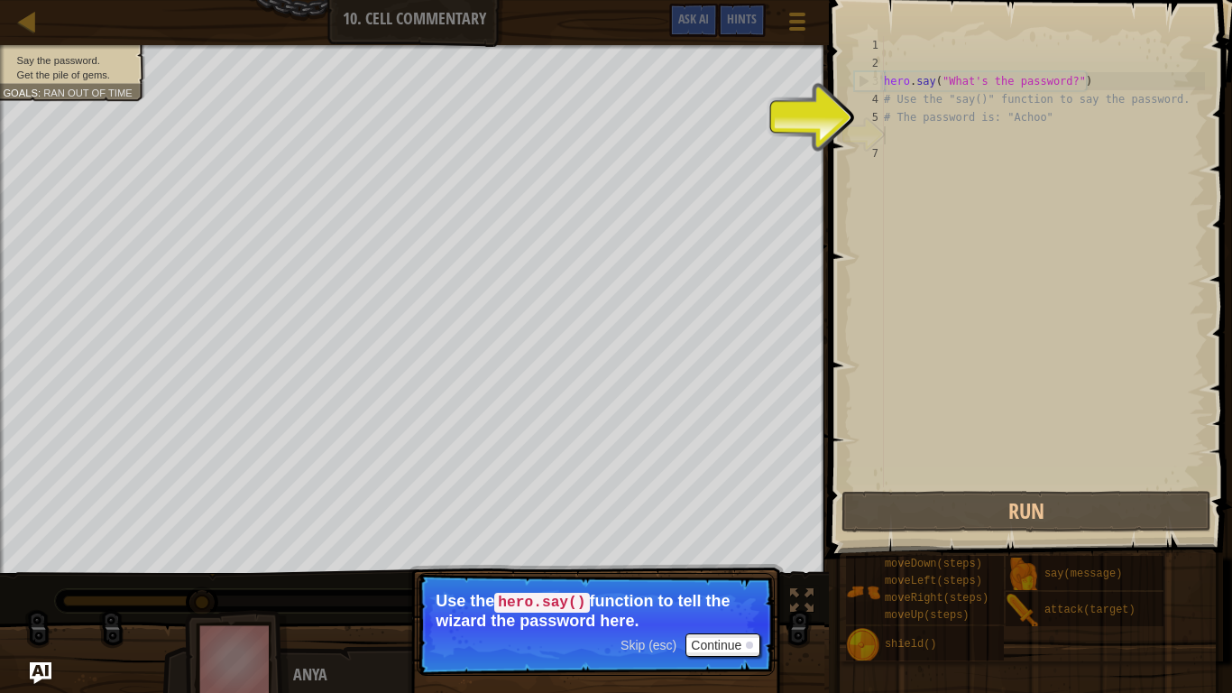
click at [897, 137] on div "hero . say ( "What's the password?" ) # Use the "say()" function to say the pas…" at bounding box center [1042, 279] width 325 height 487
click at [899, 137] on div "hero . say ( "What's the password?" ) # Use the "say()" function to say the pas…" at bounding box center [1042, 279] width 325 height 487
click at [903, 133] on div "hero . say ( "What's the password?" ) # Use the "say()" function to say the pas…" at bounding box center [1042, 279] width 325 height 487
click at [731, 539] on button "Continue" at bounding box center [722, 644] width 75 height 23
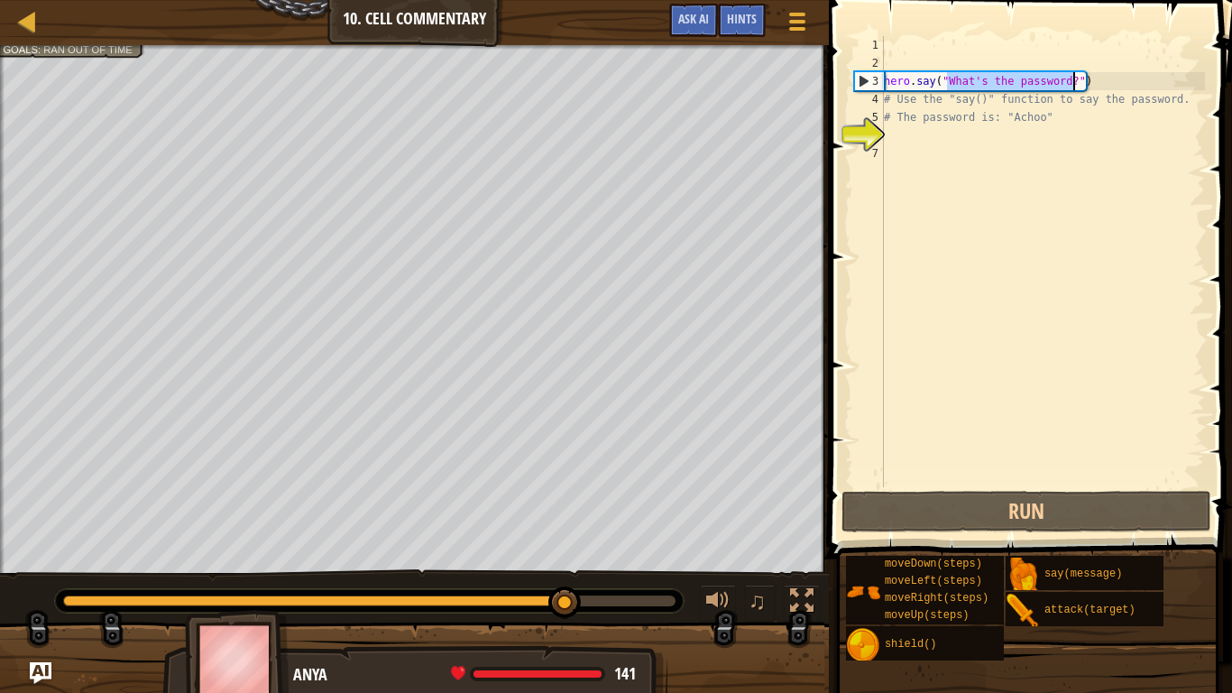
drag, startPoint x: 946, startPoint y: 81, endPoint x: 1070, endPoint y: 81, distance: 124.5
click at [1070, 81] on div "hero . say ( "What's the password?" ) # Use the "say()" function to say the pas…" at bounding box center [1042, 279] width 325 height 487
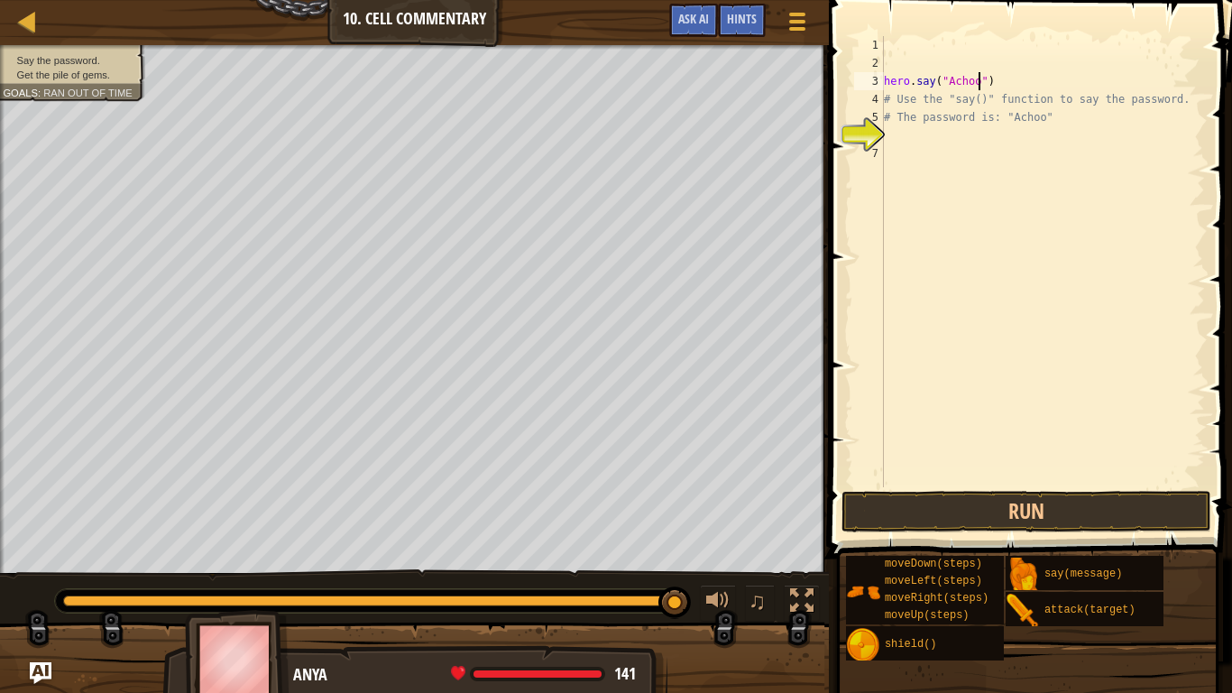
scroll to position [8, 14]
type textarea "hero.say("Achoo")"
click at [1098, 504] on button "Run" at bounding box center [1026, 511] width 370 height 41
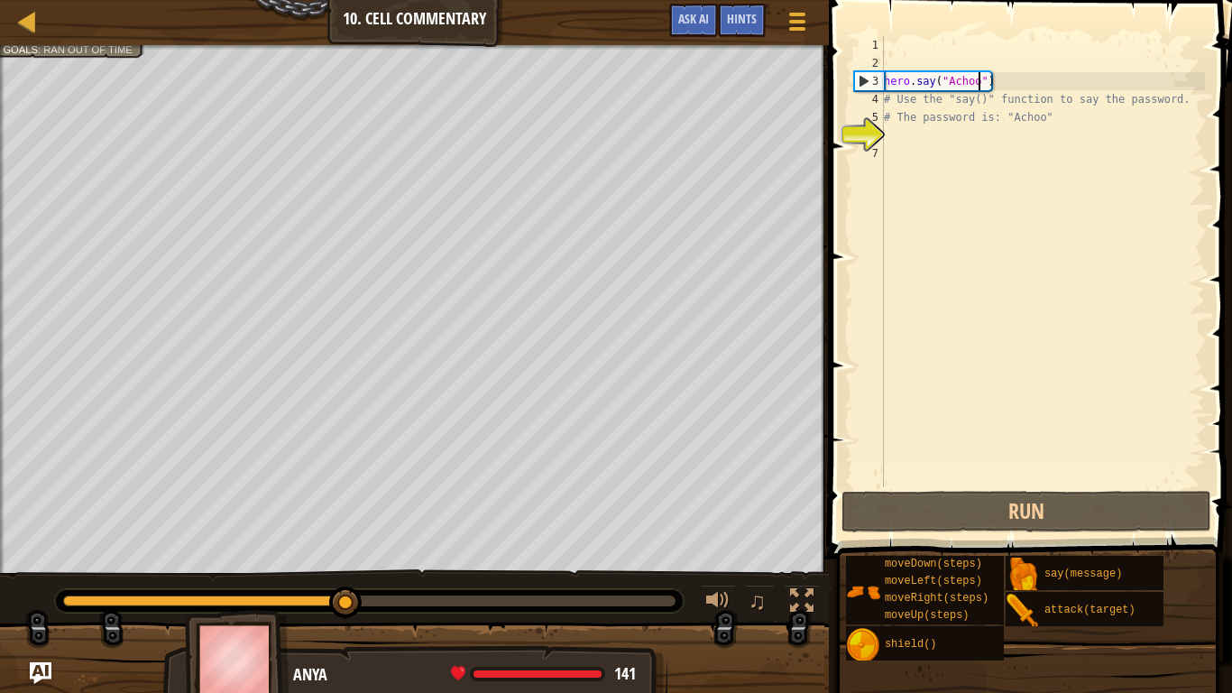
click at [900, 144] on div "hero . say ( "Achoo" ) # Use the "say()" function to say the password. # The pa…" at bounding box center [1042, 279] width 325 height 487
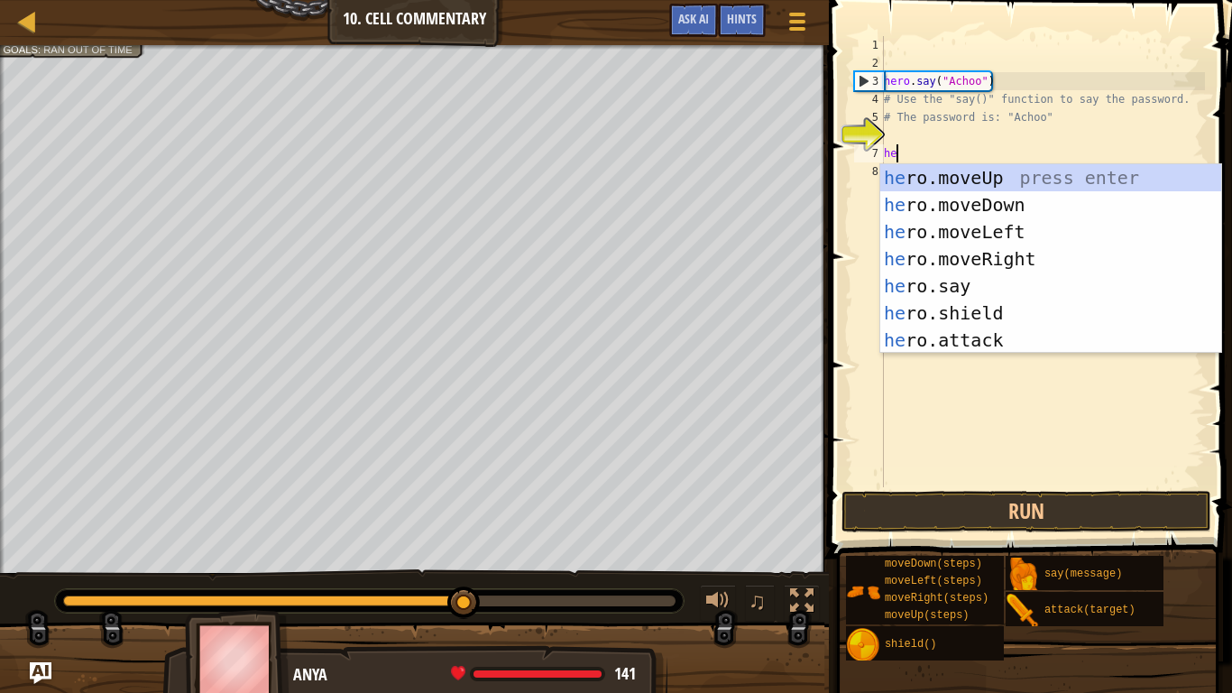
scroll to position [8, 2]
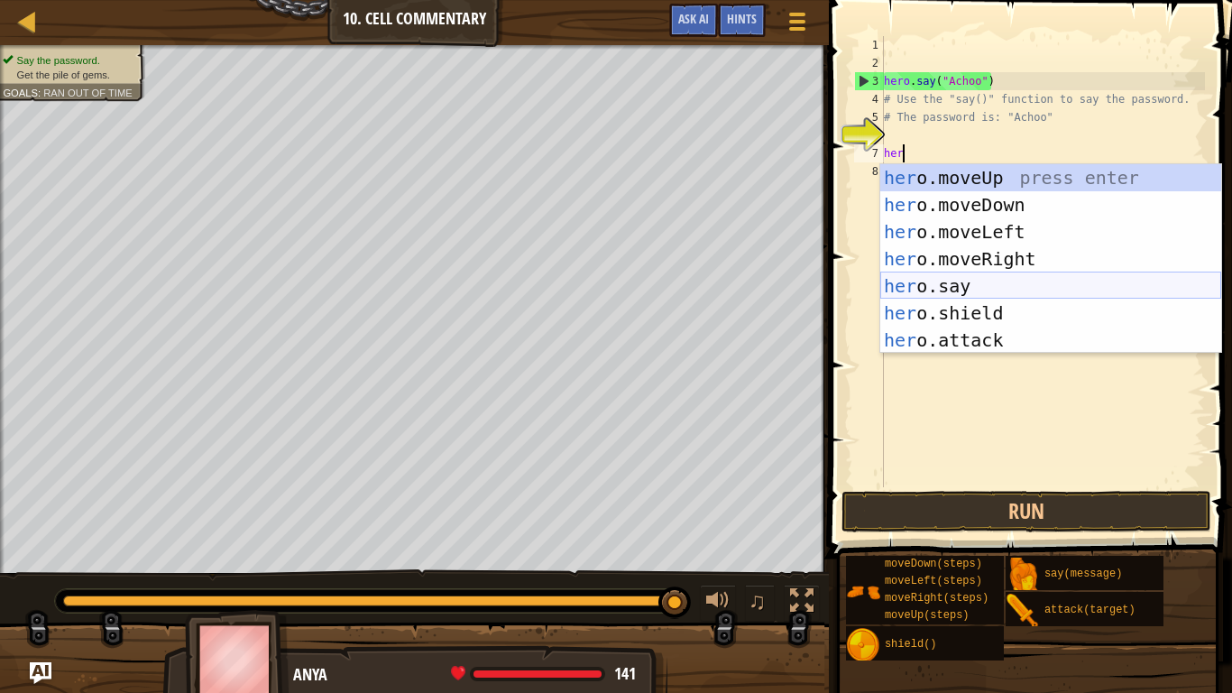
click at [969, 280] on div "her o.moveUp press enter her o.moveDown press enter her o.moveLeft press enter …" at bounding box center [1050, 286] width 341 height 244
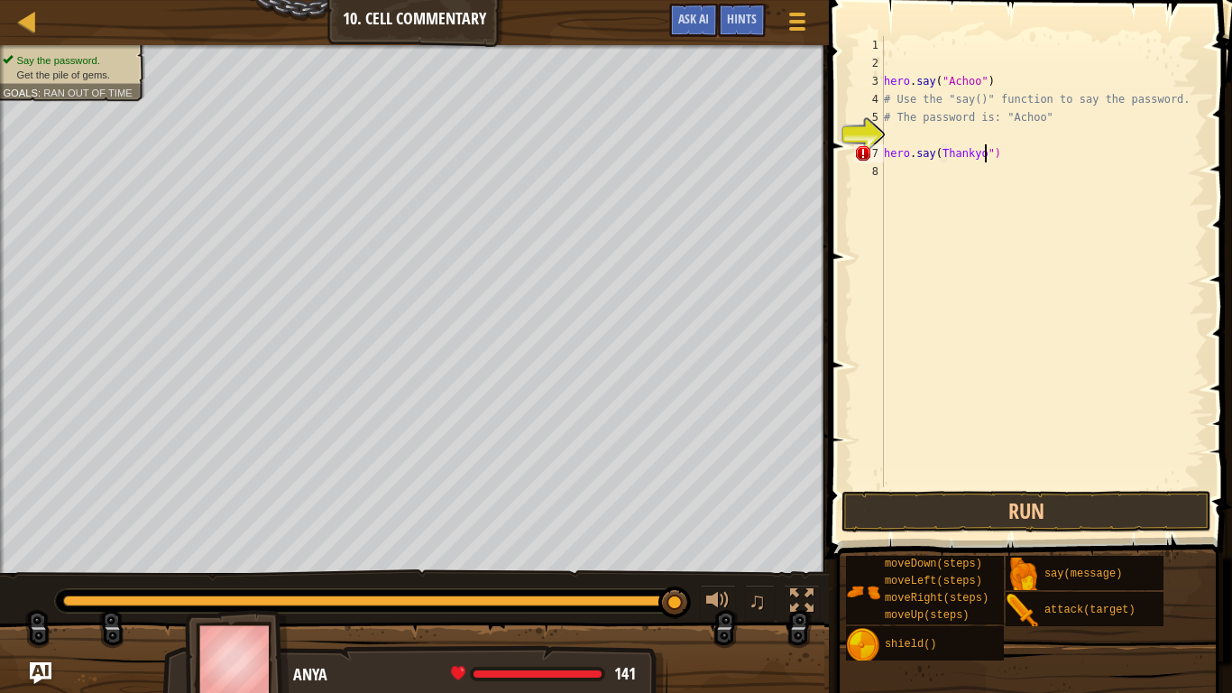
scroll to position [8, 16]
click at [936, 156] on div "hero . say ( "Achoo" ) # Use the "say()" function to say the password. # The pa…" at bounding box center [1042, 279] width 325 height 487
click at [941, 153] on div "hero . say ( "Achoo" ) # Use the "say()" function to say the password. # The pa…" at bounding box center [1042, 279] width 325 height 487
type textarea "hero.say("Thankyou")"
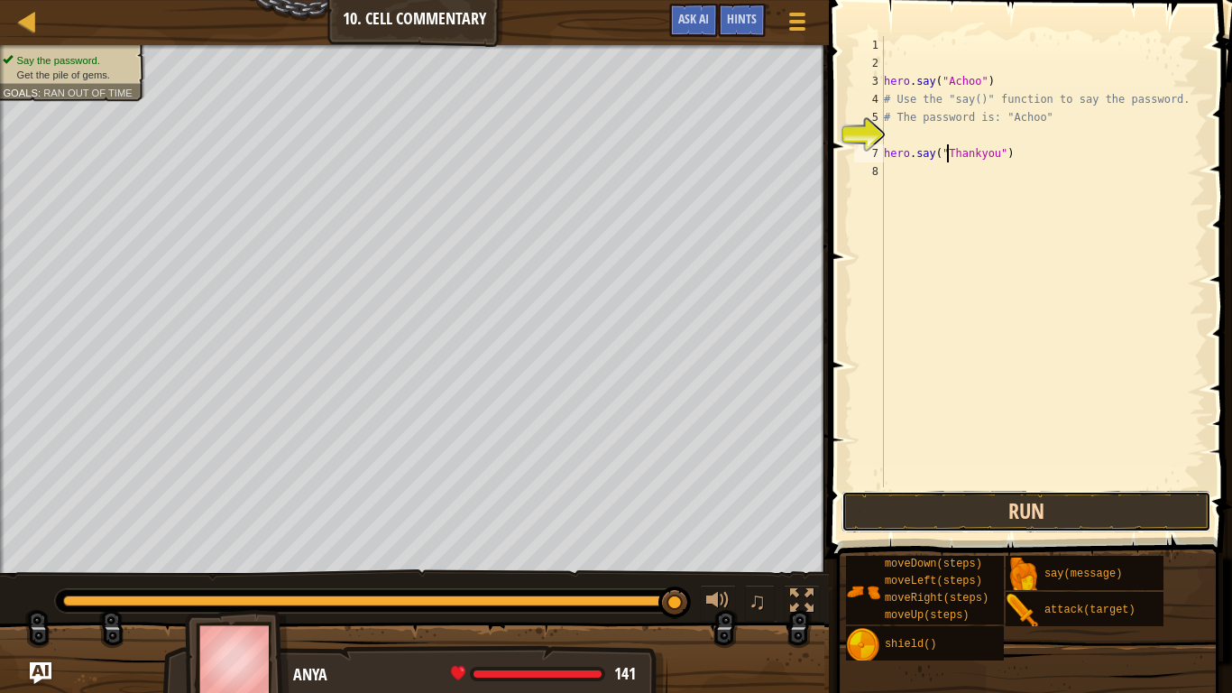
click at [969, 503] on button "Run" at bounding box center [1026, 511] width 370 height 41
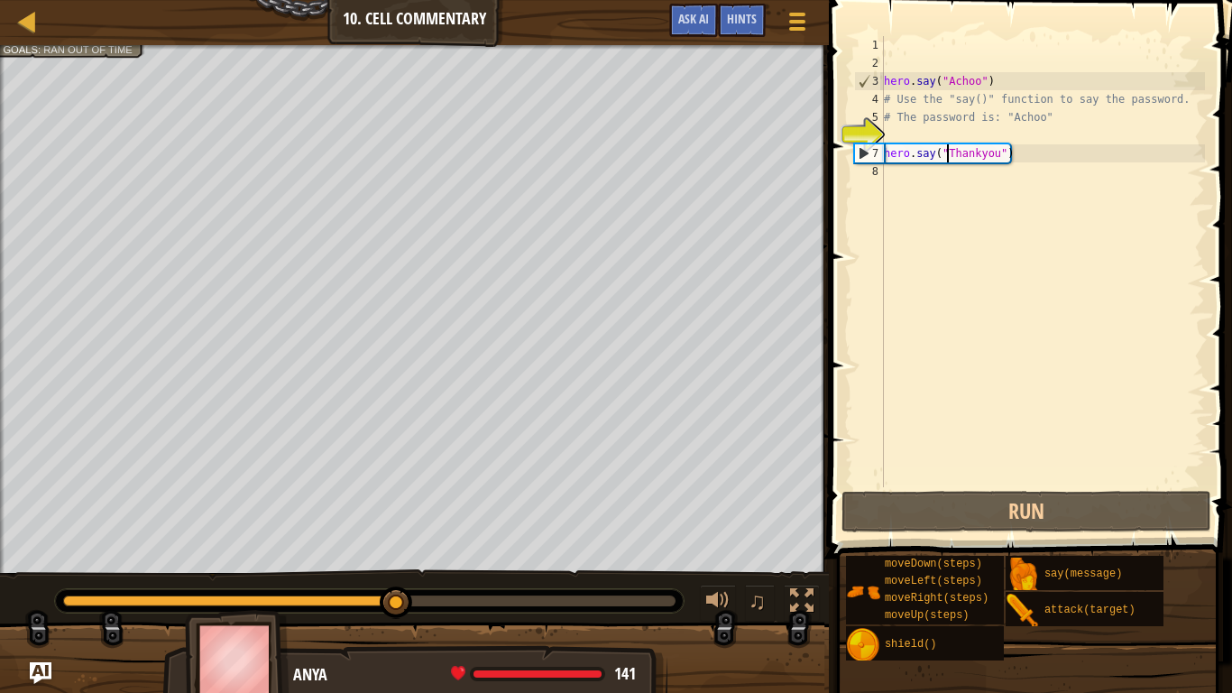
click at [895, 182] on div "hero . say ( "Achoo" ) # Use the "say()" function to say the password. # The pa…" at bounding box center [1042, 279] width 325 height 487
type textarea "h"
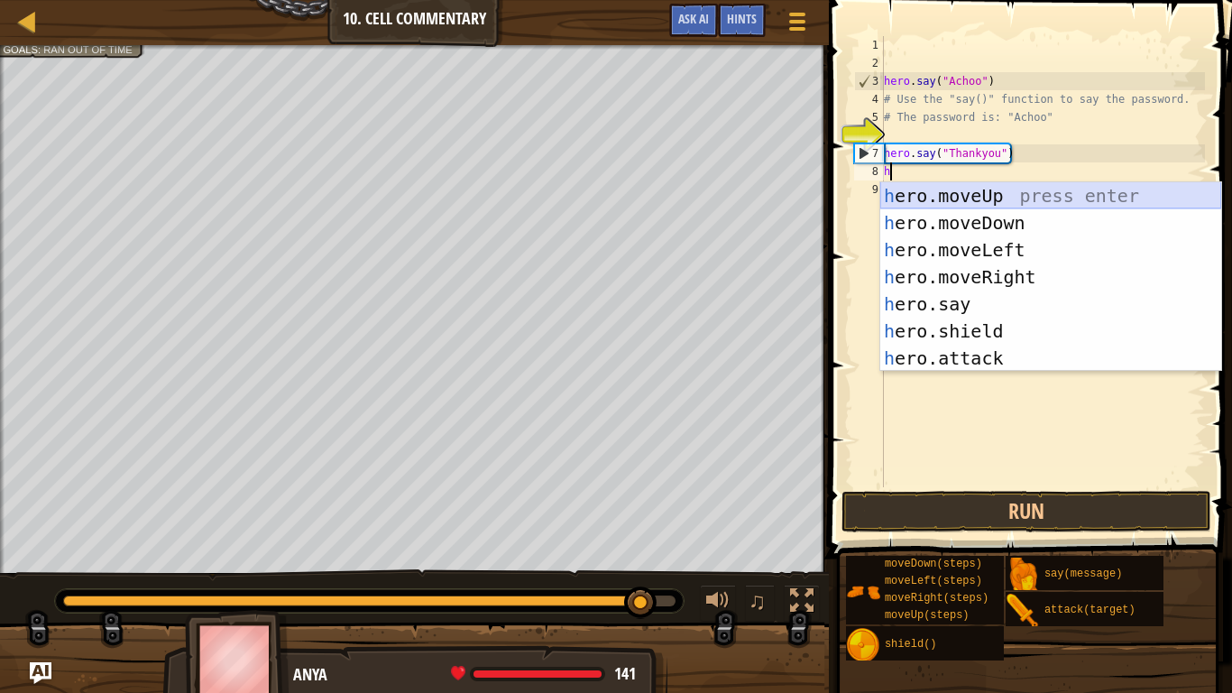
click at [983, 197] on div "h ero.moveUp press enter h ero.moveDown press enter h ero.moveLeft press enter …" at bounding box center [1050, 304] width 341 height 244
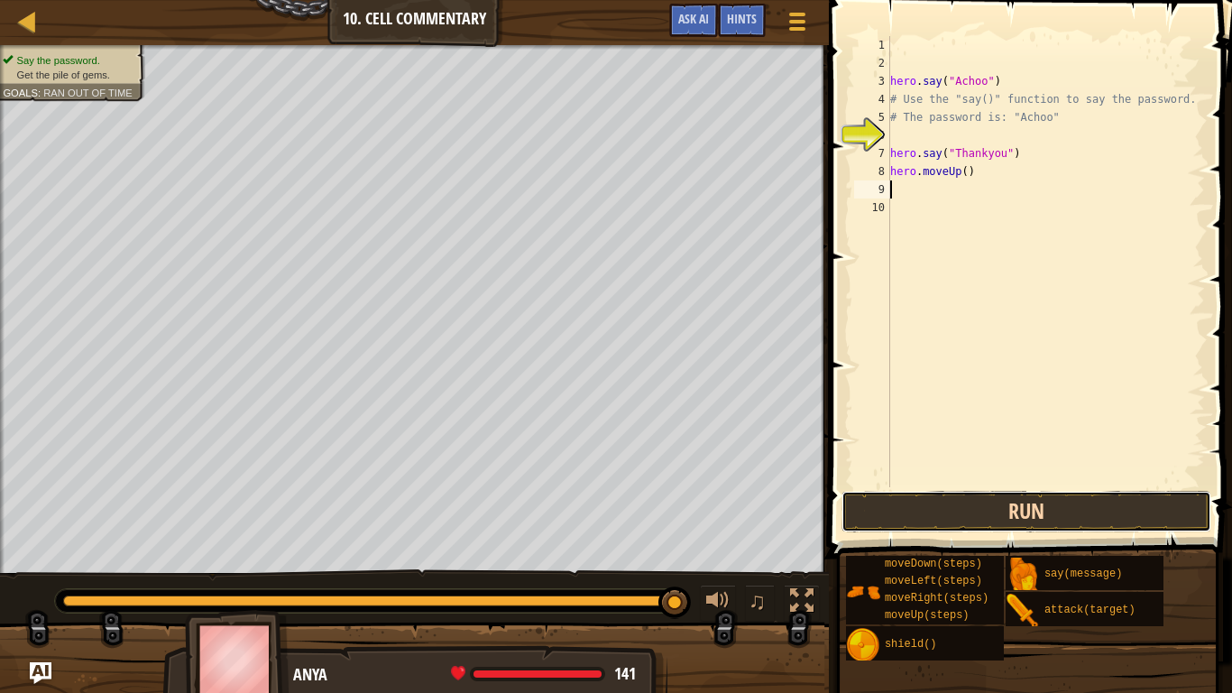
click at [1034, 506] on button "Run" at bounding box center [1026, 511] width 370 height 41
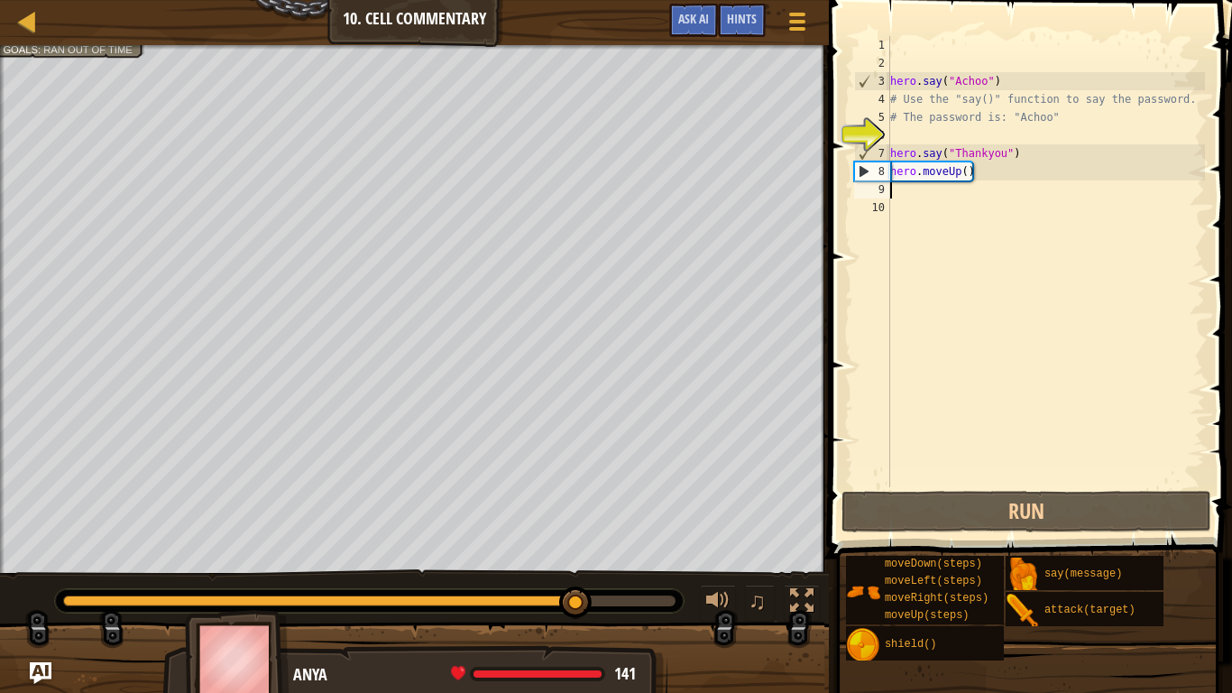
click at [969, 170] on div "hero . say ( "Achoo" ) # Use the "say()" function to say the password. # The pa…" at bounding box center [1046, 279] width 318 height 487
click at [965, 172] on div "hero . say ( "Achoo" ) # Use the "say()" function to say the password. # The pa…" at bounding box center [1046, 279] width 318 height 487
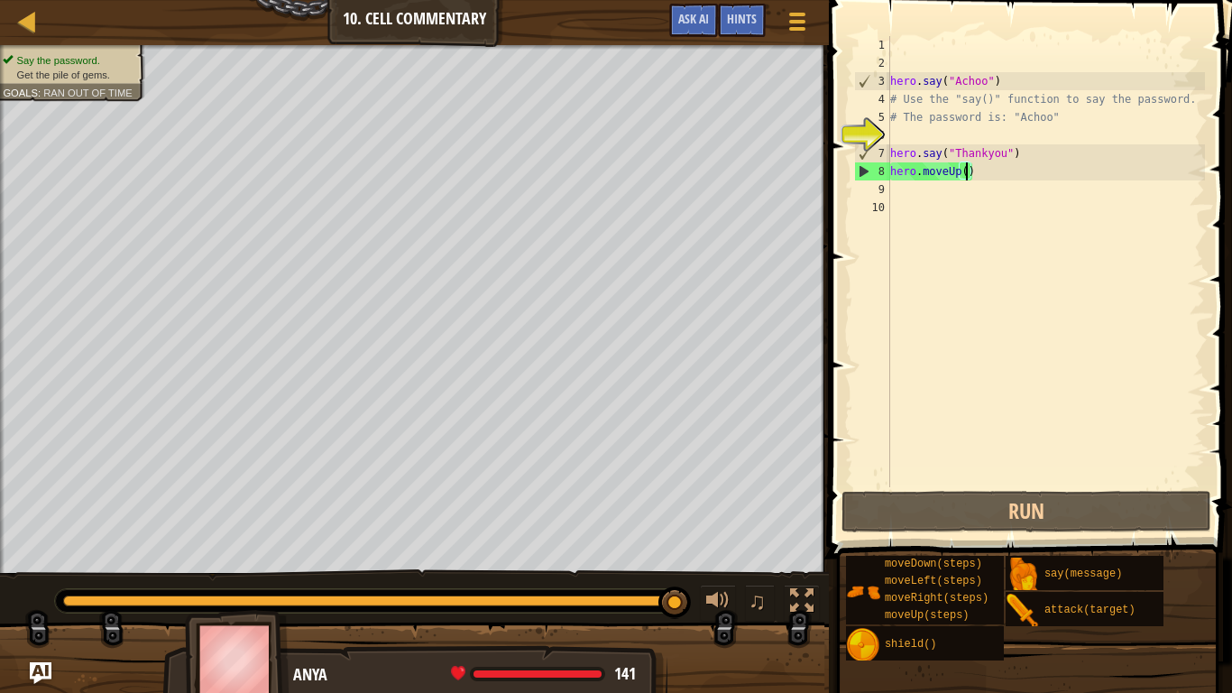
scroll to position [8, 12]
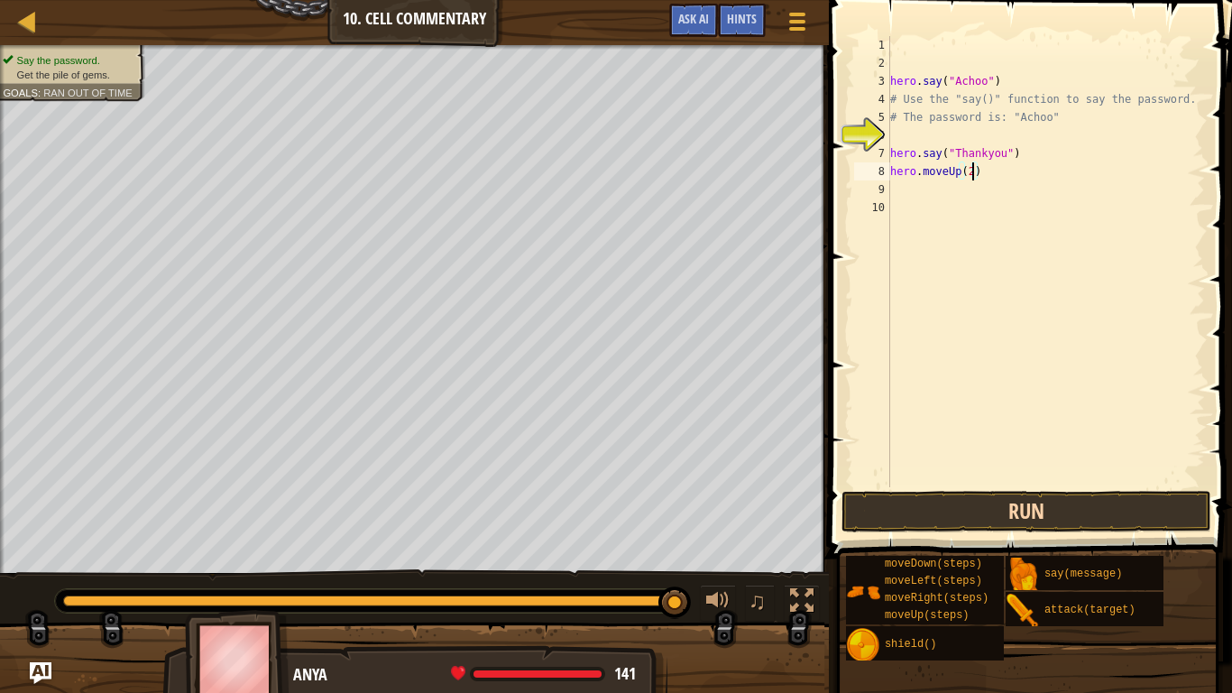
type textarea "hero.moveUp(2)"
click at [1005, 521] on button "Run" at bounding box center [1026, 511] width 370 height 41
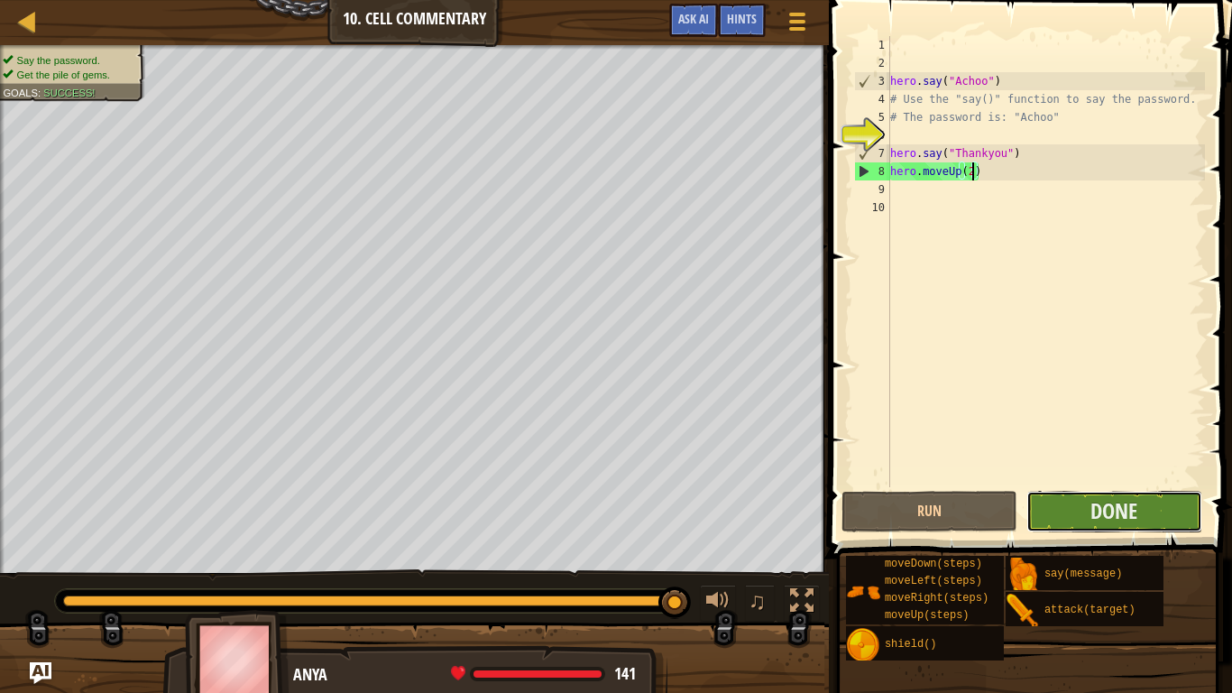
click at [1086, 512] on button "Done" at bounding box center [1114, 511] width 176 height 41
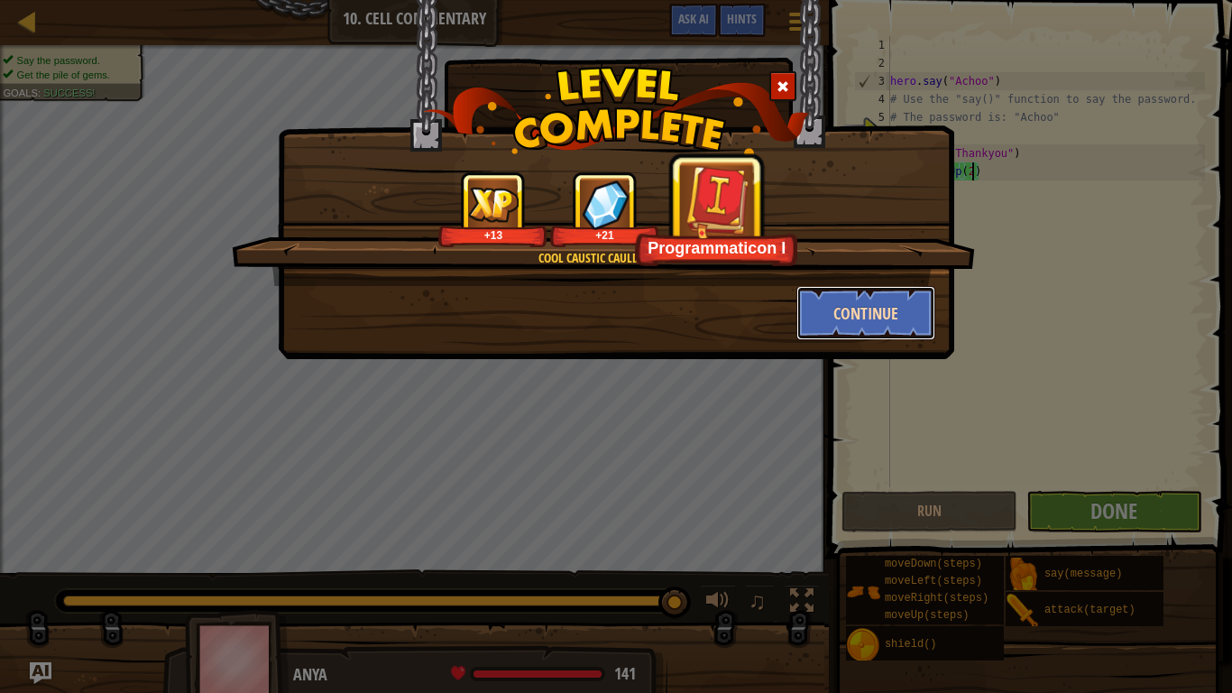
click at [849, 317] on button "Continue" at bounding box center [866, 313] width 140 height 54
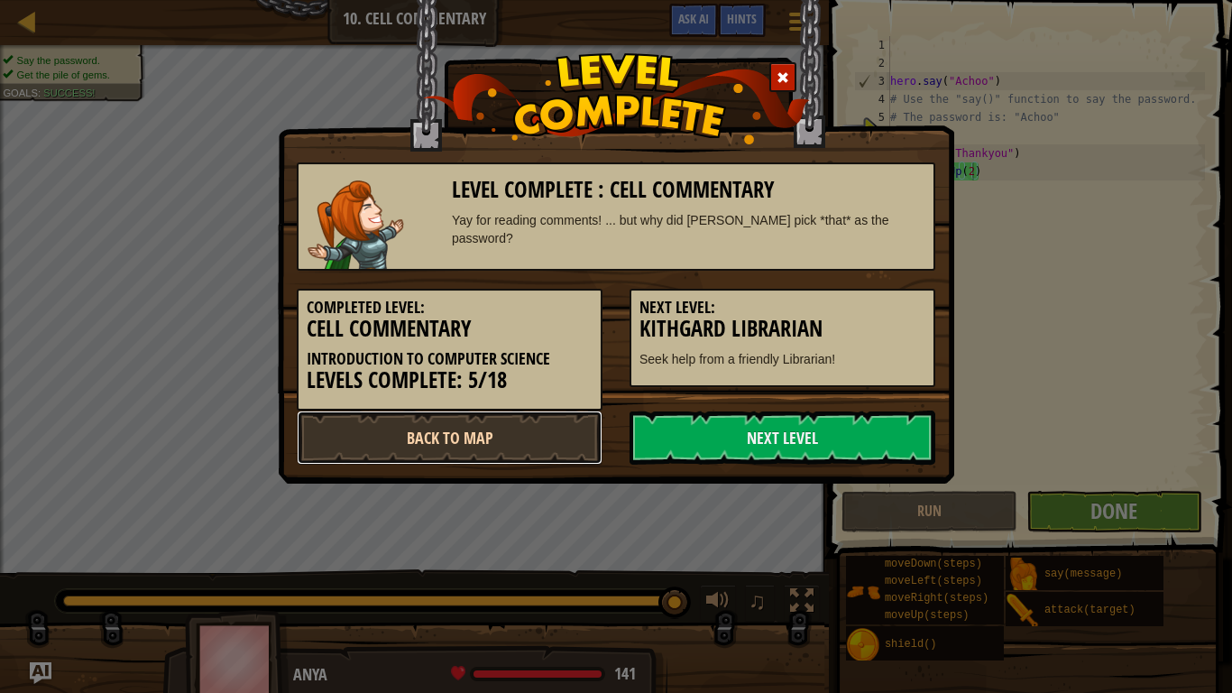
click at [501, 451] on link "Back to Map" at bounding box center [450, 437] width 306 height 54
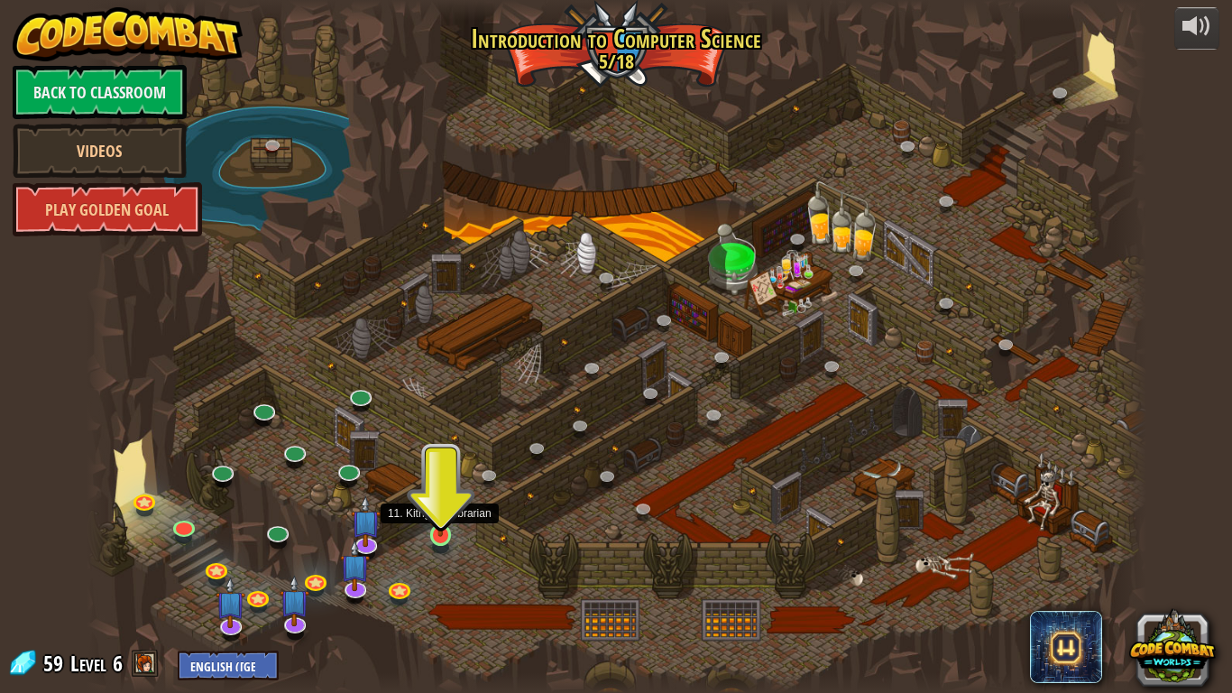
click at [440, 529] on img at bounding box center [440, 505] width 27 height 61
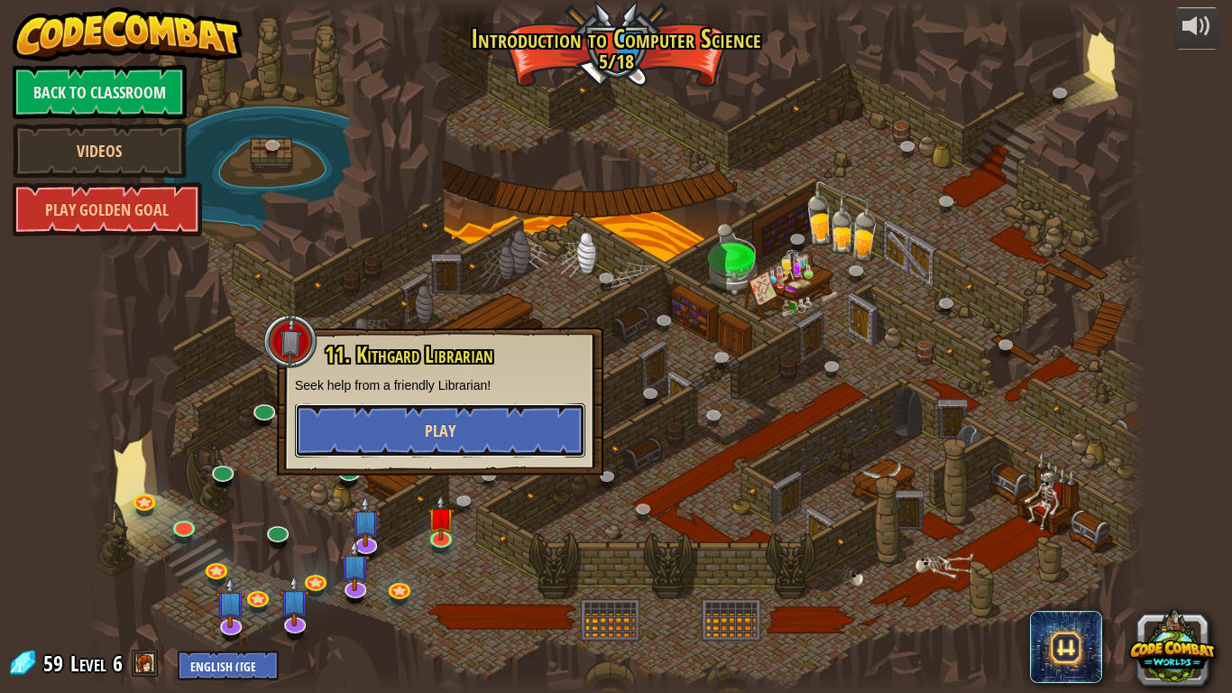
click at [474, 437] on button "Play" at bounding box center [440, 430] width 290 height 54
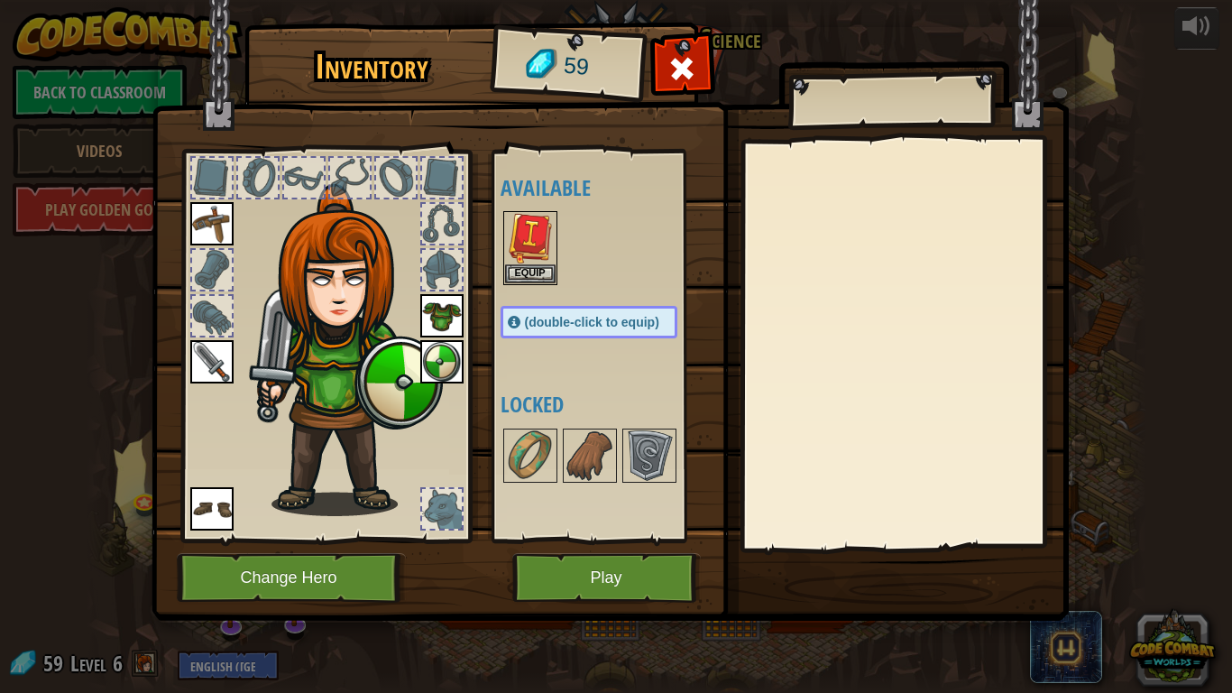
click at [213, 177] on div at bounding box center [212, 178] width 40 height 40
click at [537, 268] on button "Equip" at bounding box center [530, 272] width 51 height 19
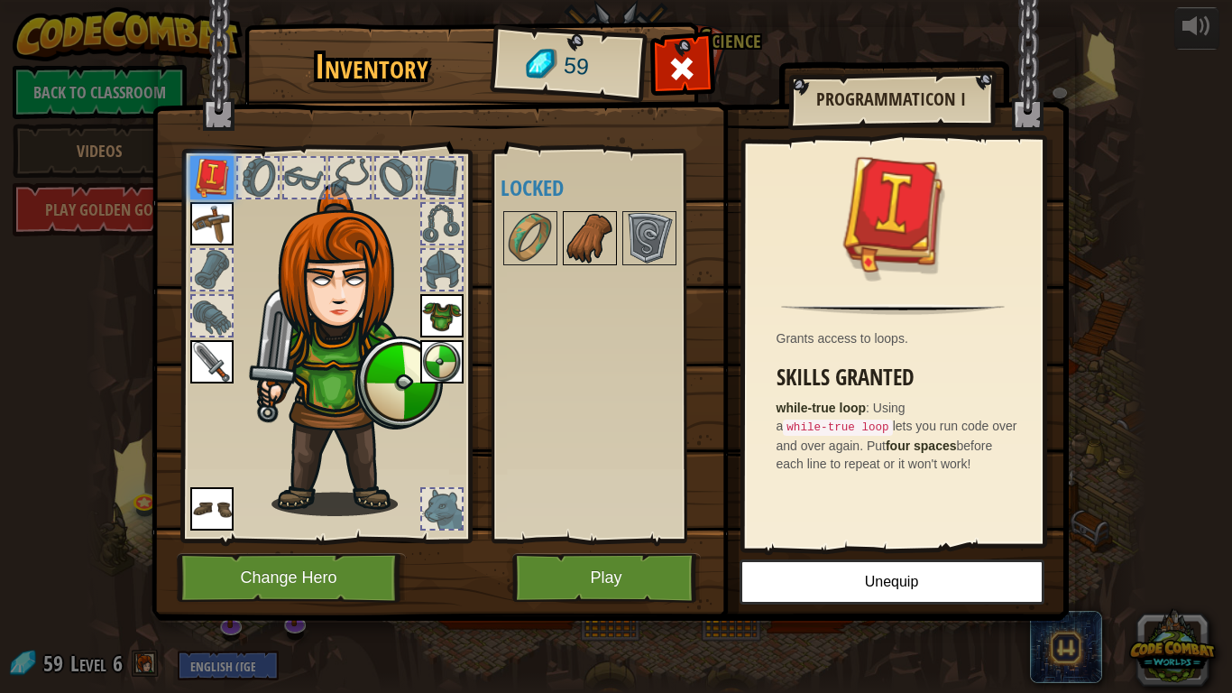
click at [606, 244] on img at bounding box center [590, 238] width 51 height 51
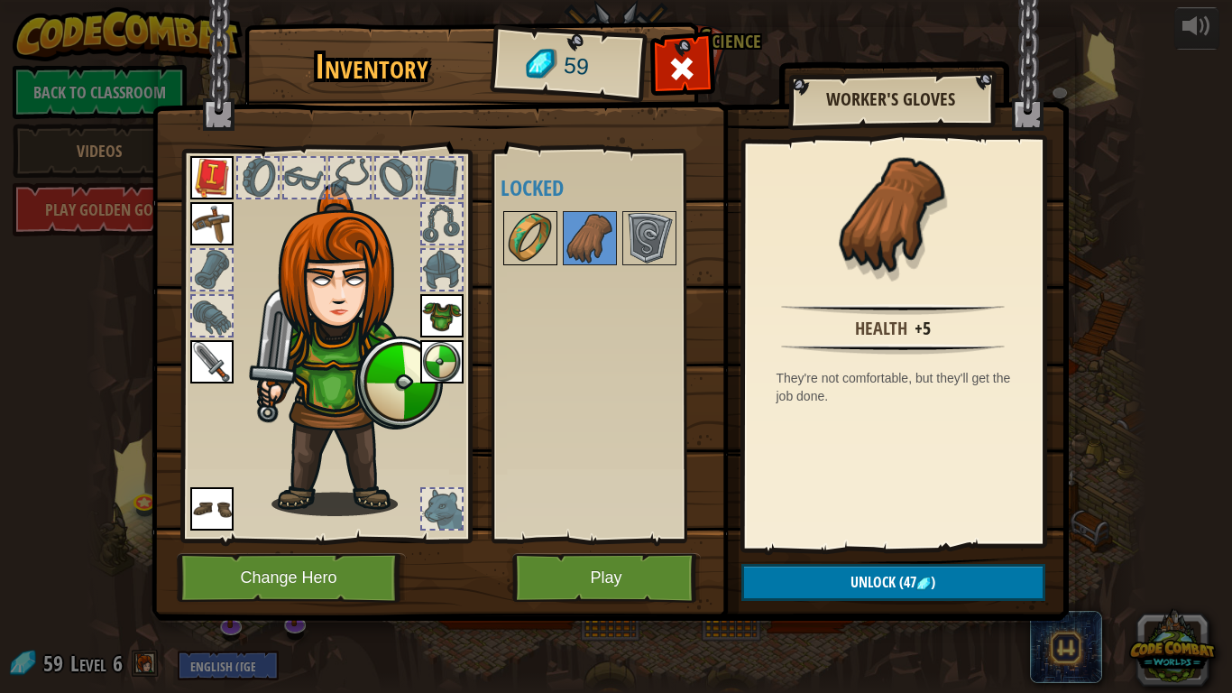
click at [538, 232] on img at bounding box center [530, 238] width 51 height 51
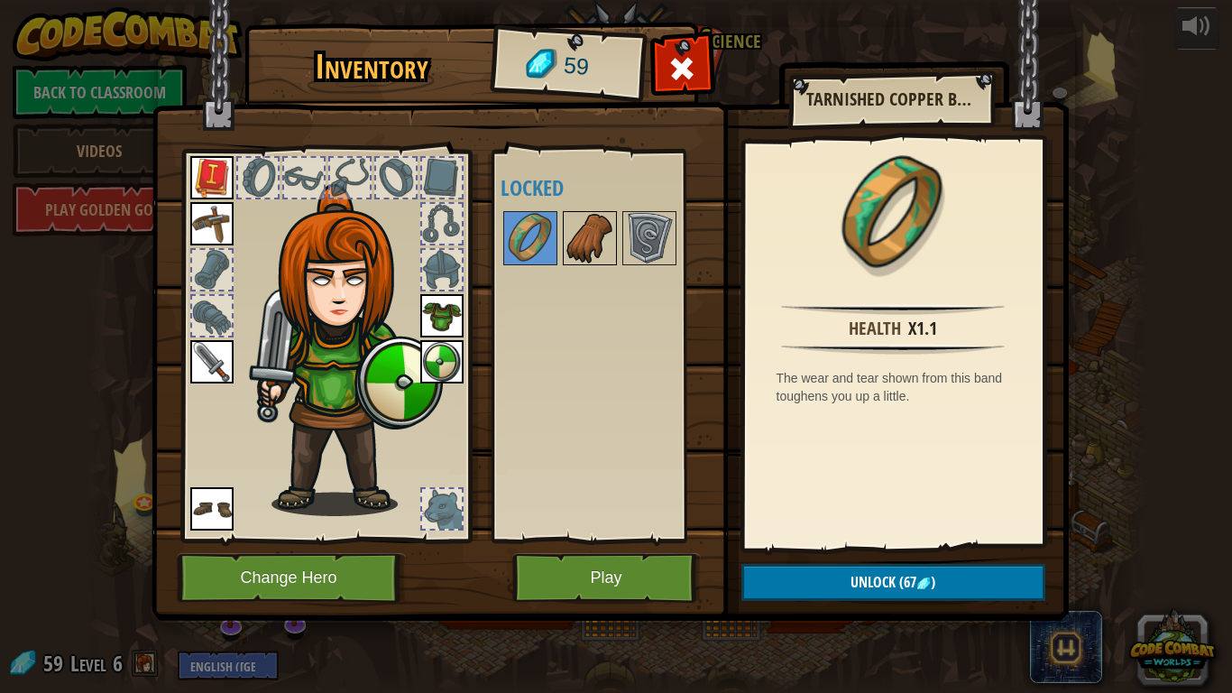
click at [581, 234] on img at bounding box center [590, 238] width 51 height 51
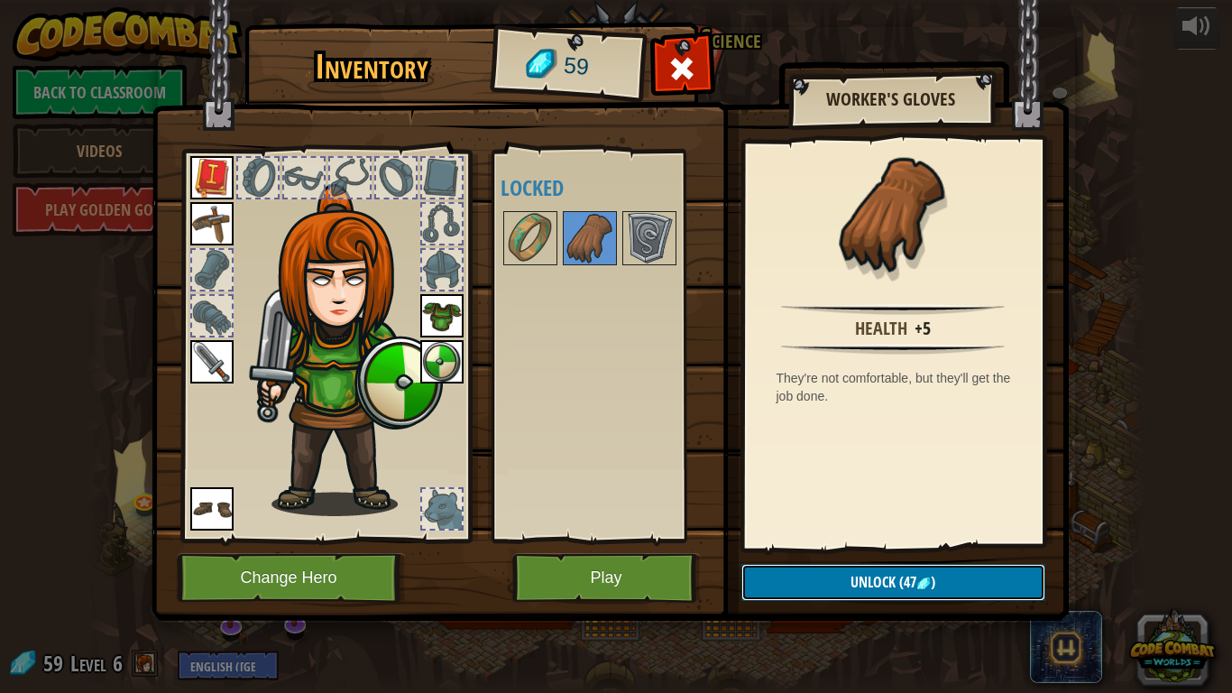
click at [966, 539] on button "Unlock (47 )" at bounding box center [893, 582] width 304 height 37
click at [960, 539] on button "Confirm" at bounding box center [893, 582] width 304 height 37
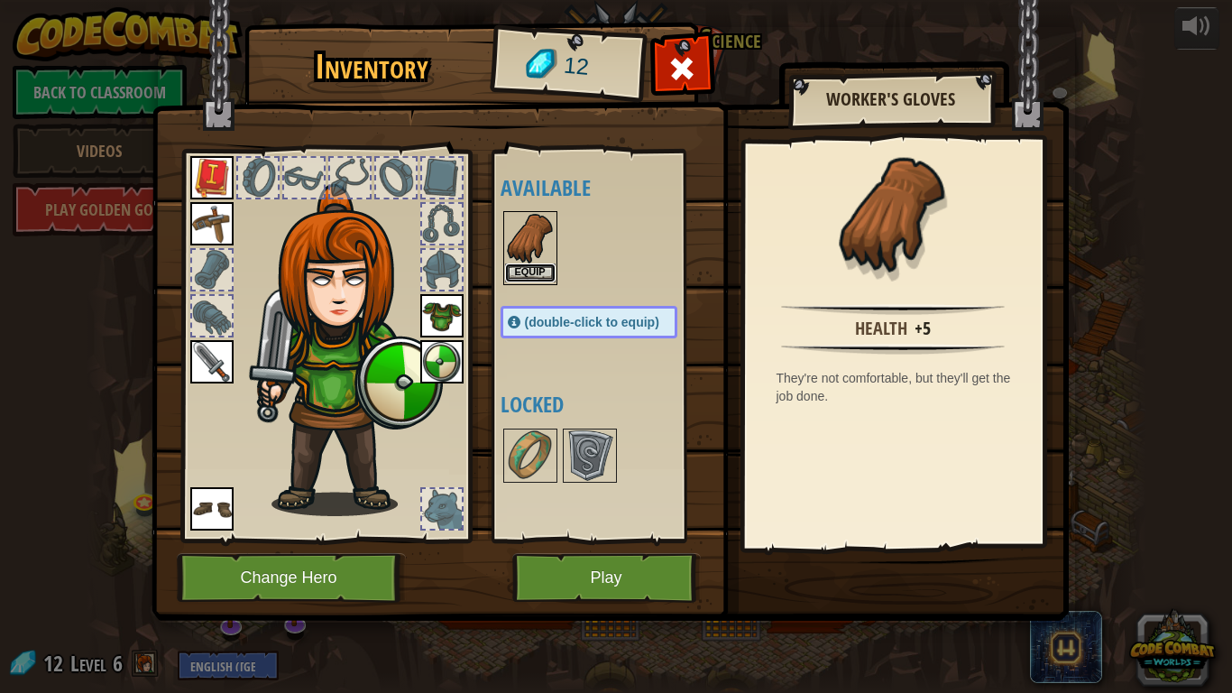
click at [531, 270] on button "Equip" at bounding box center [530, 272] width 51 height 19
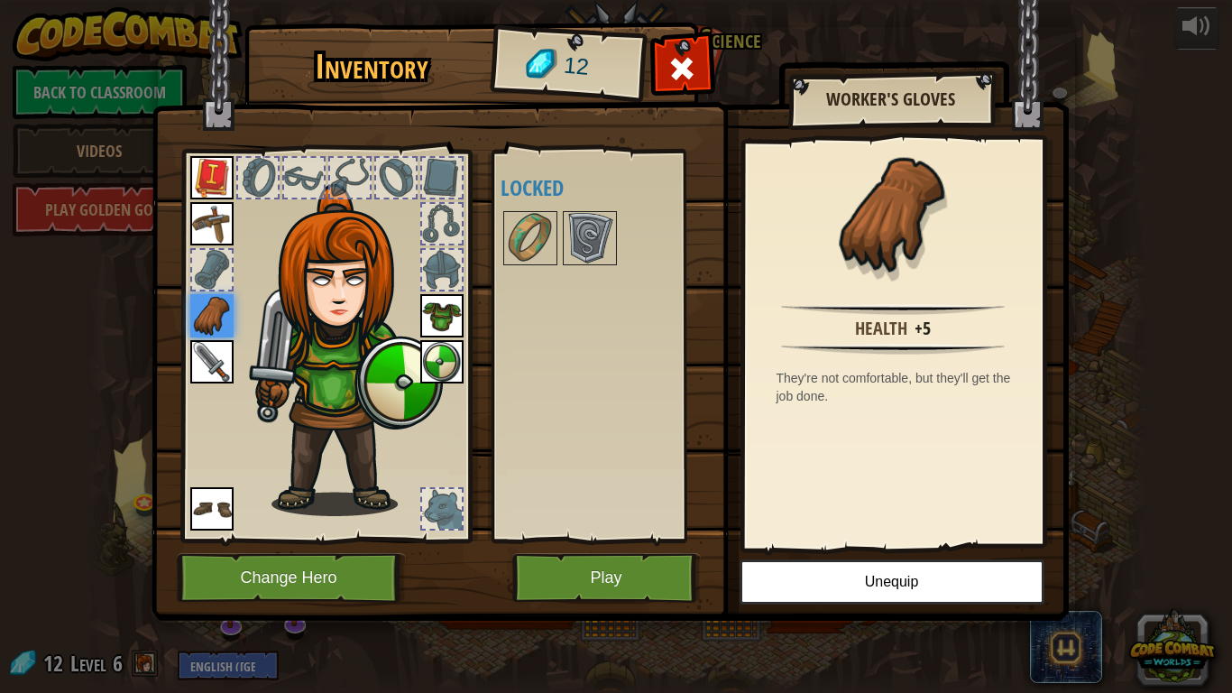
click at [613, 367] on div "Available Equip Equip Equip Equip Equip Equip Equip (double-click to equip) Loc…" at bounding box center [607, 346] width 213 height 376
click at [700, 78] on div at bounding box center [682, 73] width 57 height 57
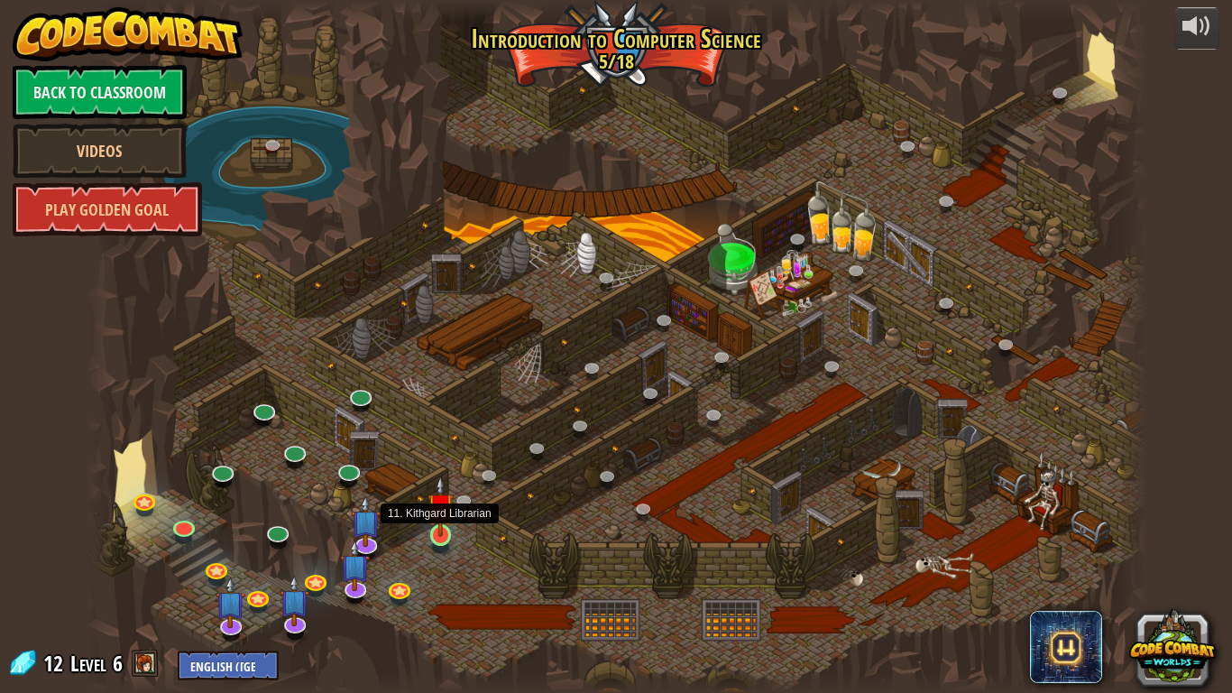
click at [443, 536] on img at bounding box center [440, 505] width 27 height 61
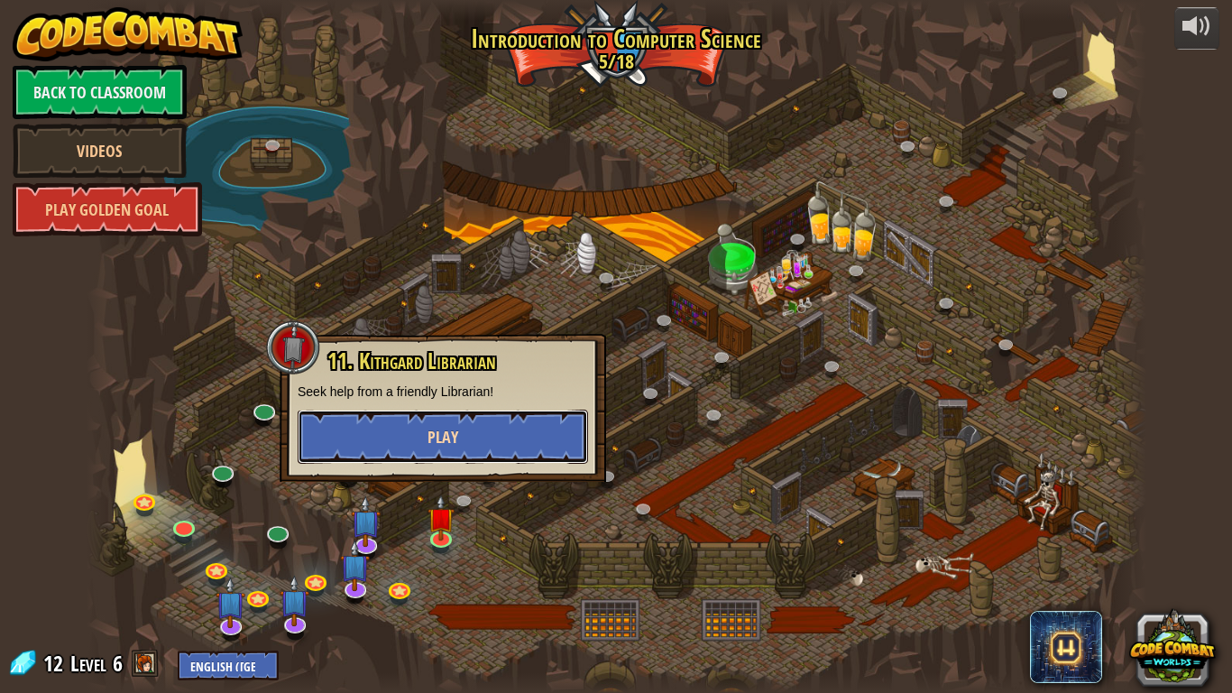
click at [530, 427] on button "Play" at bounding box center [443, 436] width 290 height 54
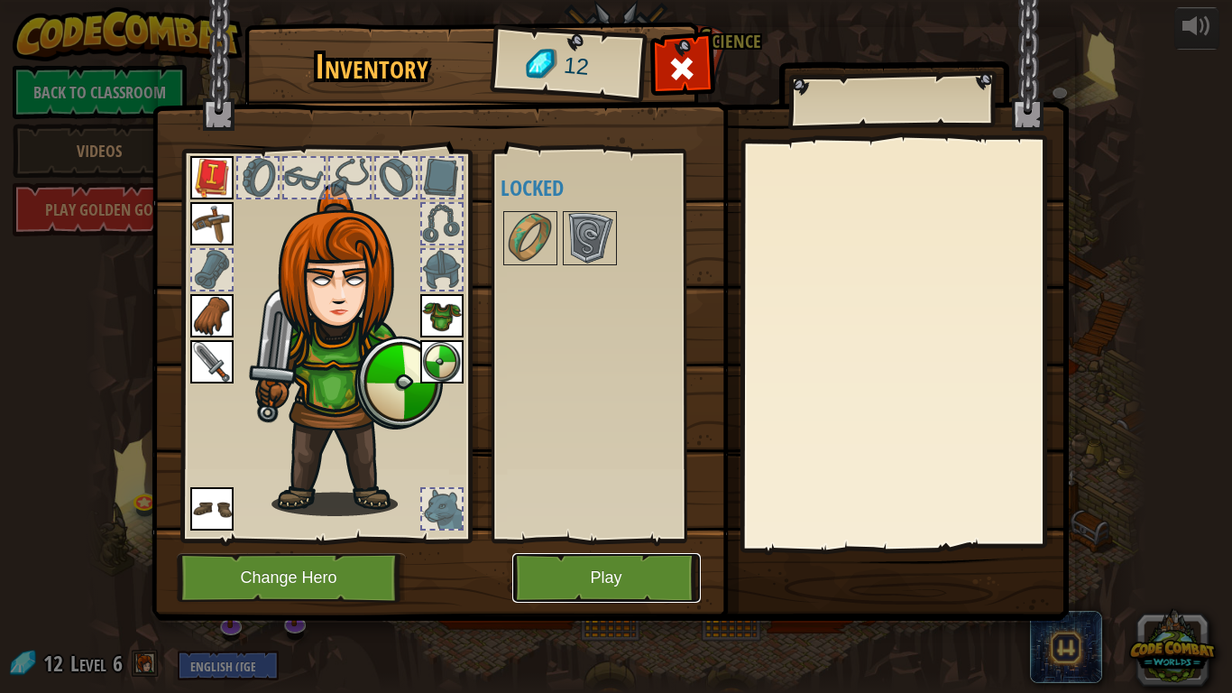
click at [597, 539] on button "Play" at bounding box center [606, 578] width 188 height 50
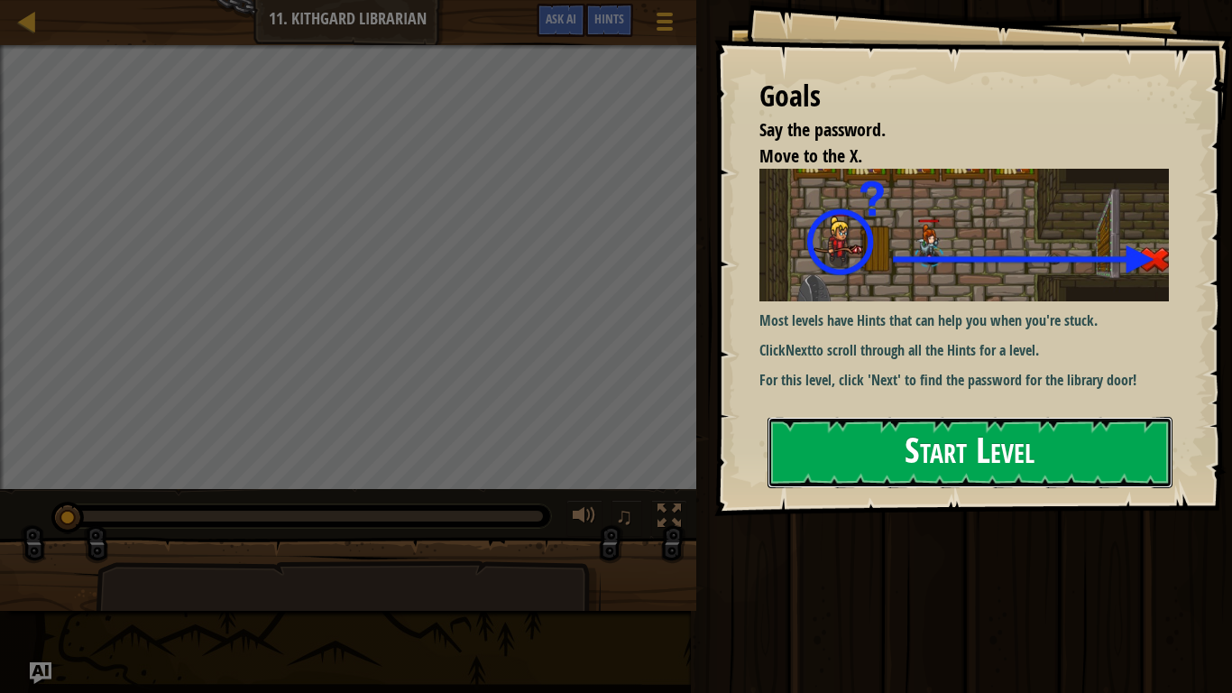
click at [945, 417] on button "Start Level" at bounding box center [969, 452] width 405 height 71
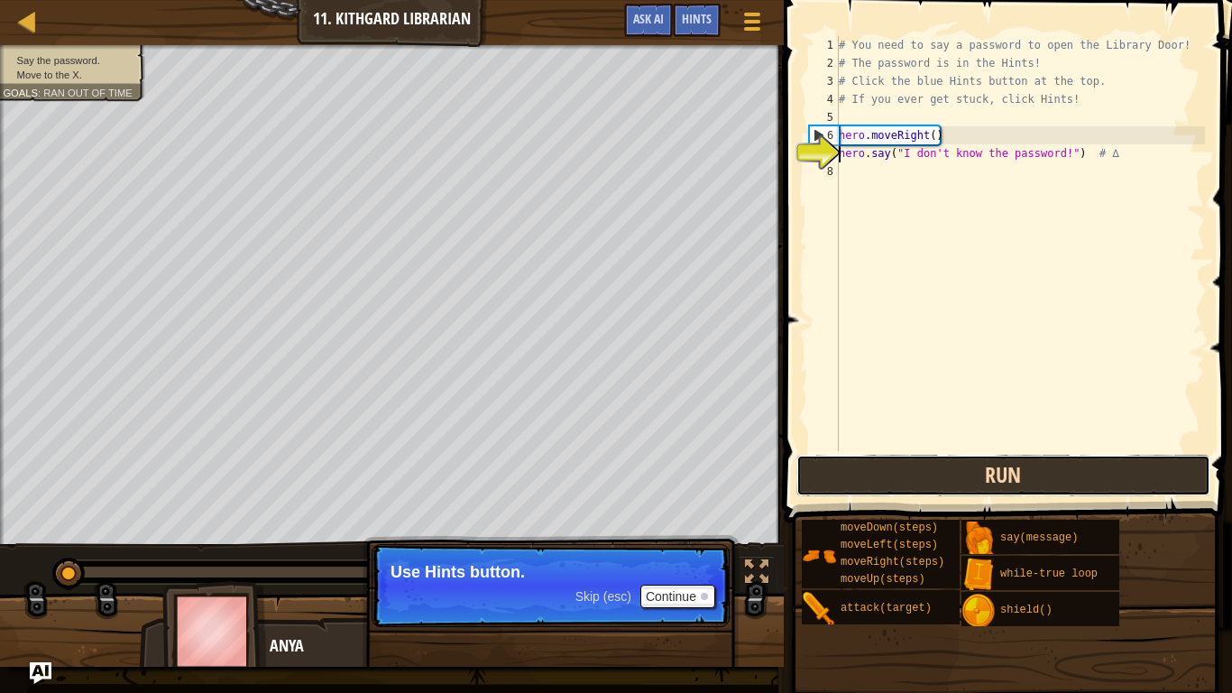
click at [951, 466] on button "Run" at bounding box center [1003, 475] width 414 height 41
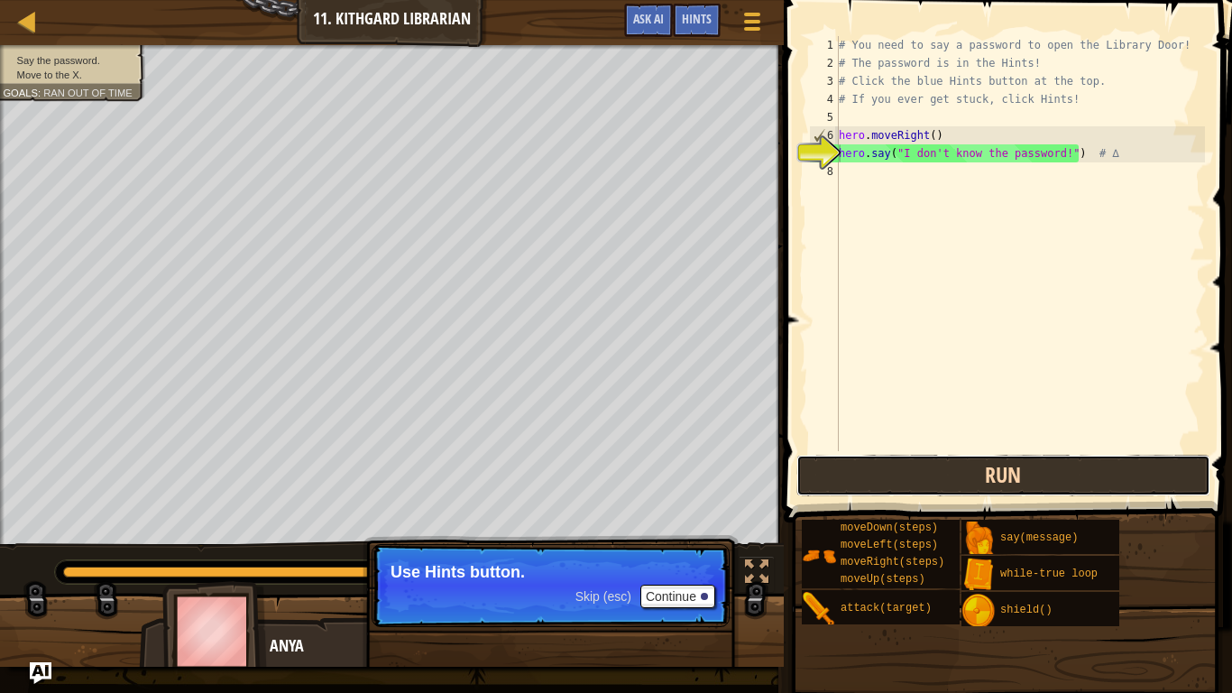
click at [907, 474] on button "Run" at bounding box center [1003, 475] width 414 height 41
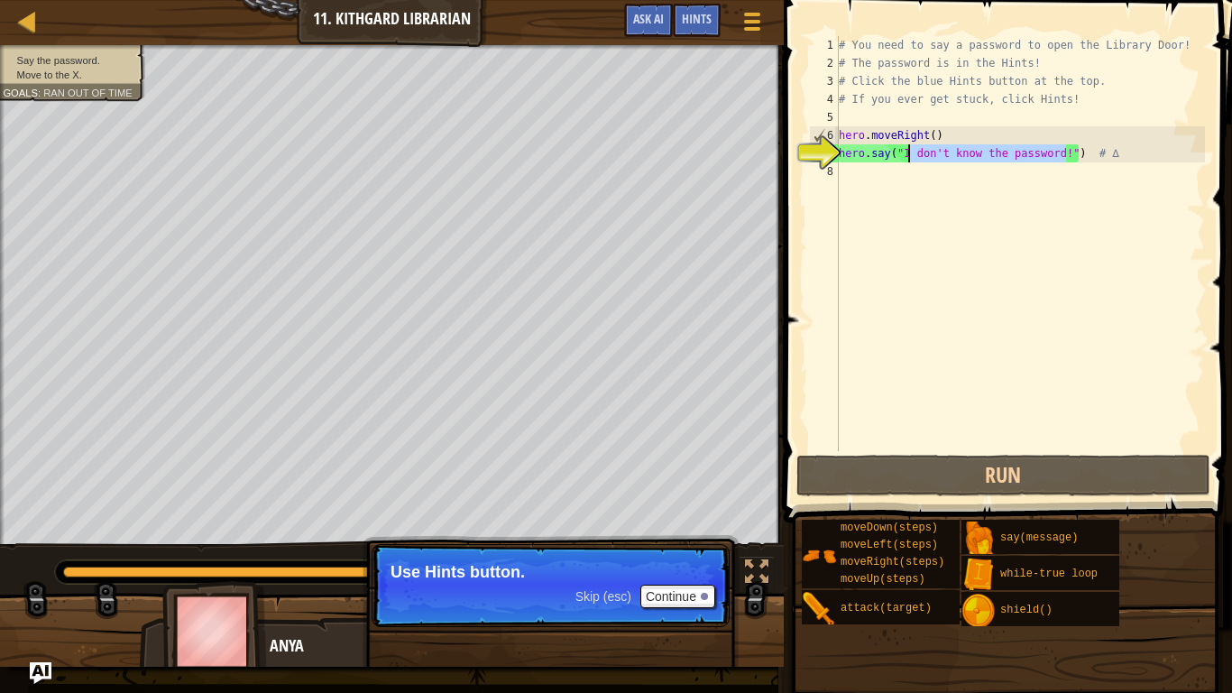
drag, startPoint x: 1067, startPoint y: 156, endPoint x: 905, endPoint y: 160, distance: 161.5
click at [905, 160] on div "# You need to say a password to open the Library Door! # The password is in the…" at bounding box center [1020, 261] width 370 height 451
click at [711, 23] on span "Hints" at bounding box center [697, 18] width 30 height 17
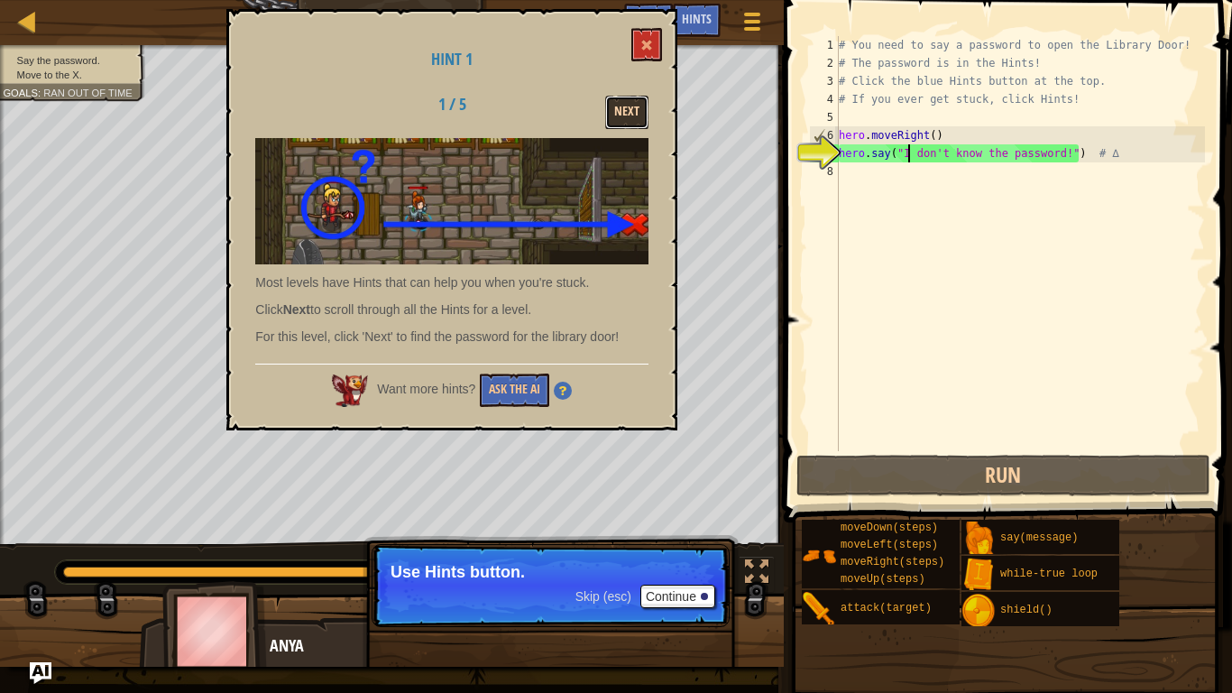
click at [638, 107] on button "Next" at bounding box center [626, 112] width 43 height 33
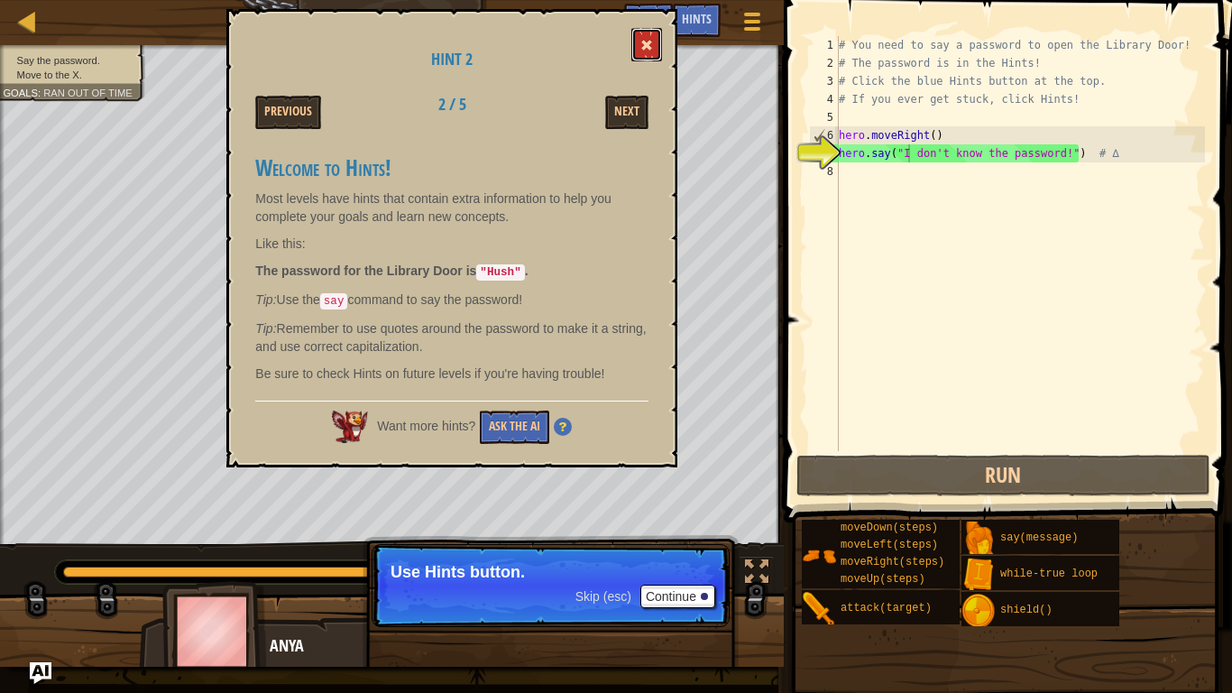
click at [653, 50] on button at bounding box center [646, 44] width 31 height 33
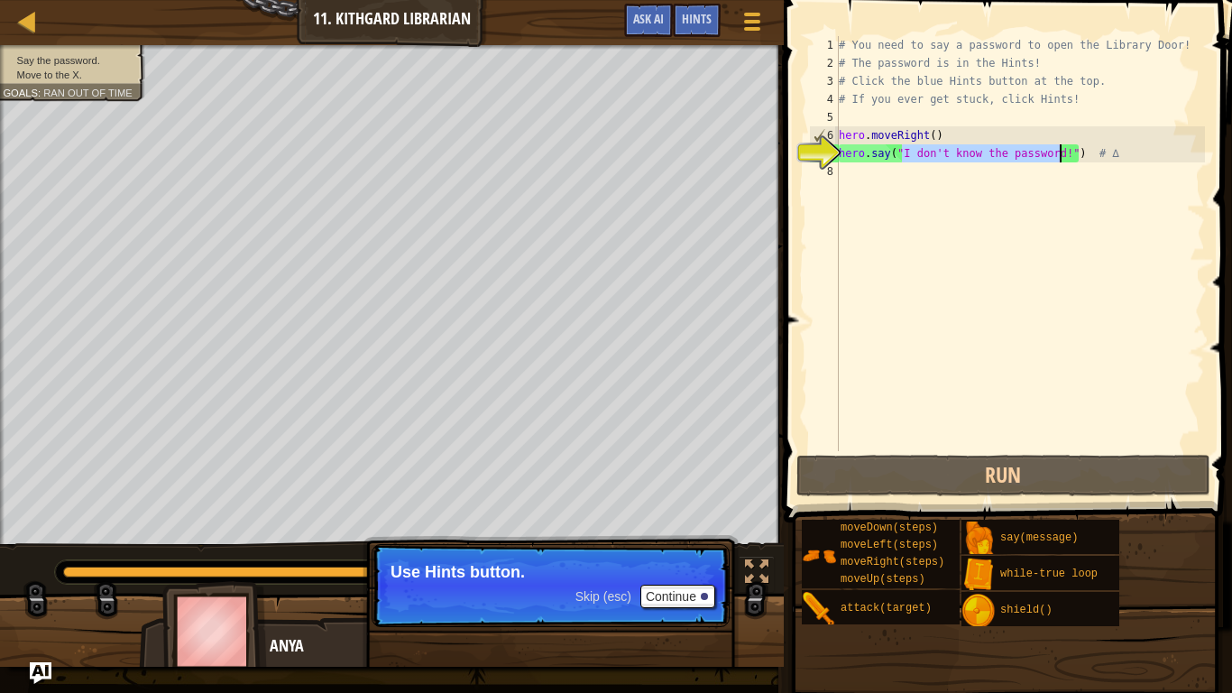
drag, startPoint x: 901, startPoint y: 154, endPoint x: 1062, endPoint y: 153, distance: 161.4
click at [1062, 153] on div "# You need to say a password to open the Library Door! # The password is in the…" at bounding box center [1020, 261] width 370 height 451
click at [856, 178] on div "# You need to say a password to open the Library Door! # The password is in the…" at bounding box center [1020, 261] width 370 height 451
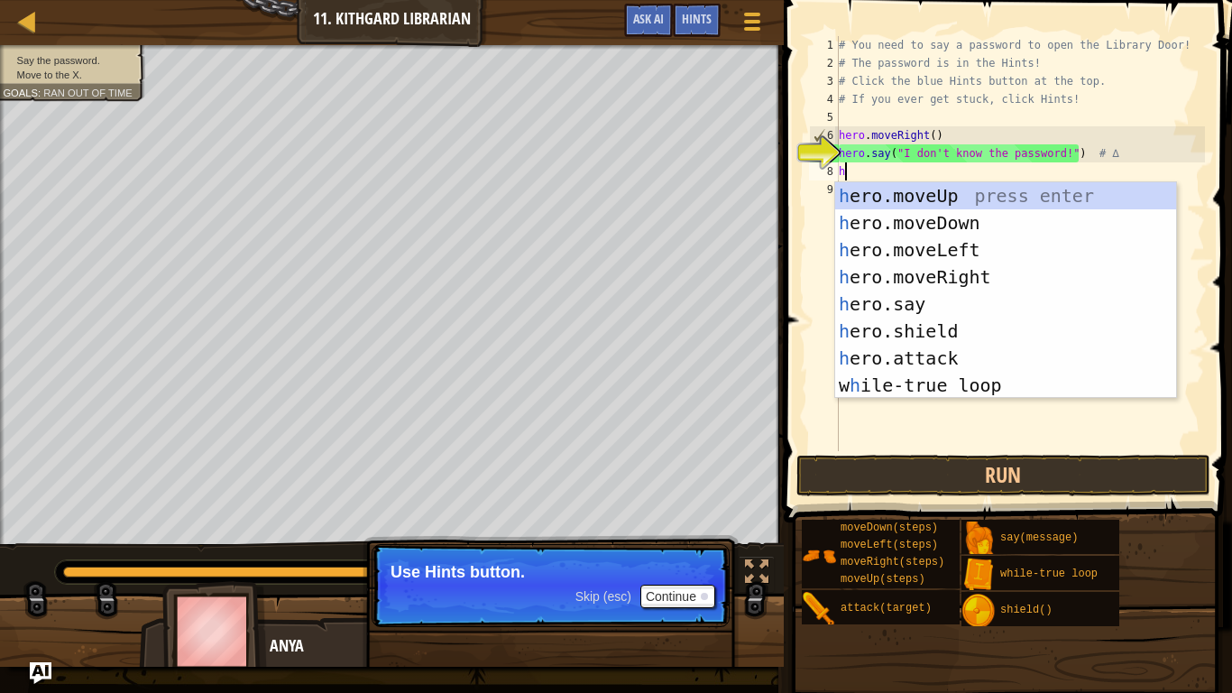
scroll to position [8, 2]
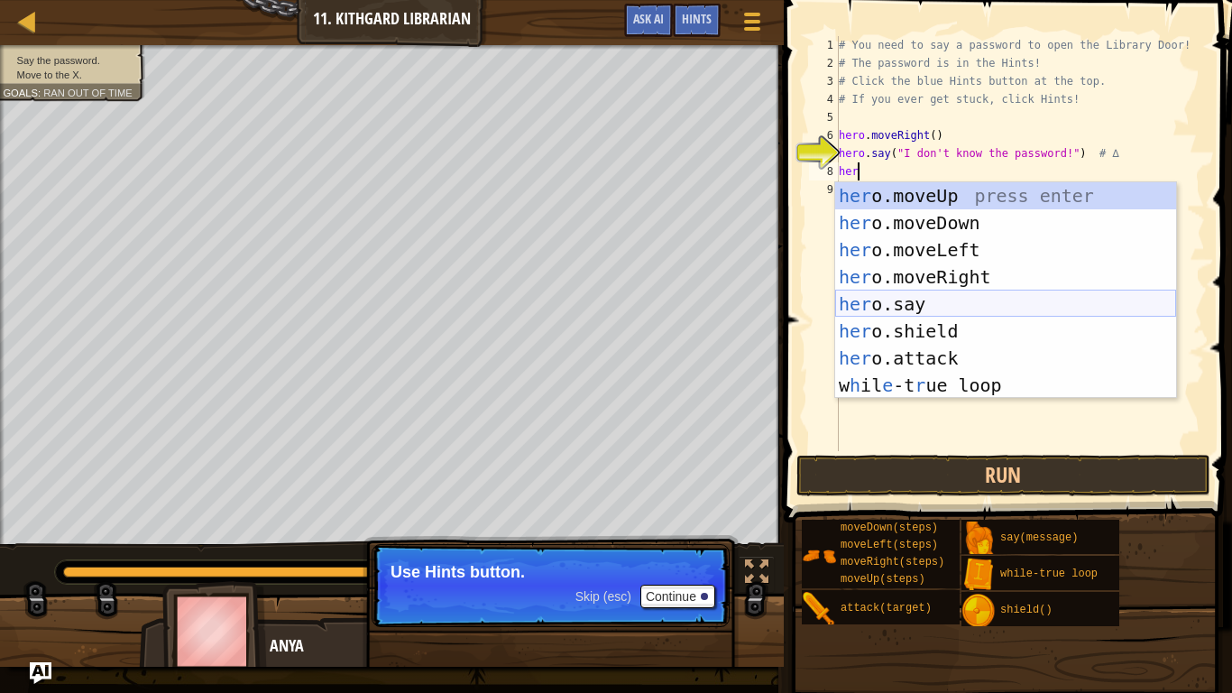
click at [925, 301] on div "her o.moveUp press enter her o.moveDown press enter her o.moveLeft press enter …" at bounding box center [1005, 317] width 341 height 271
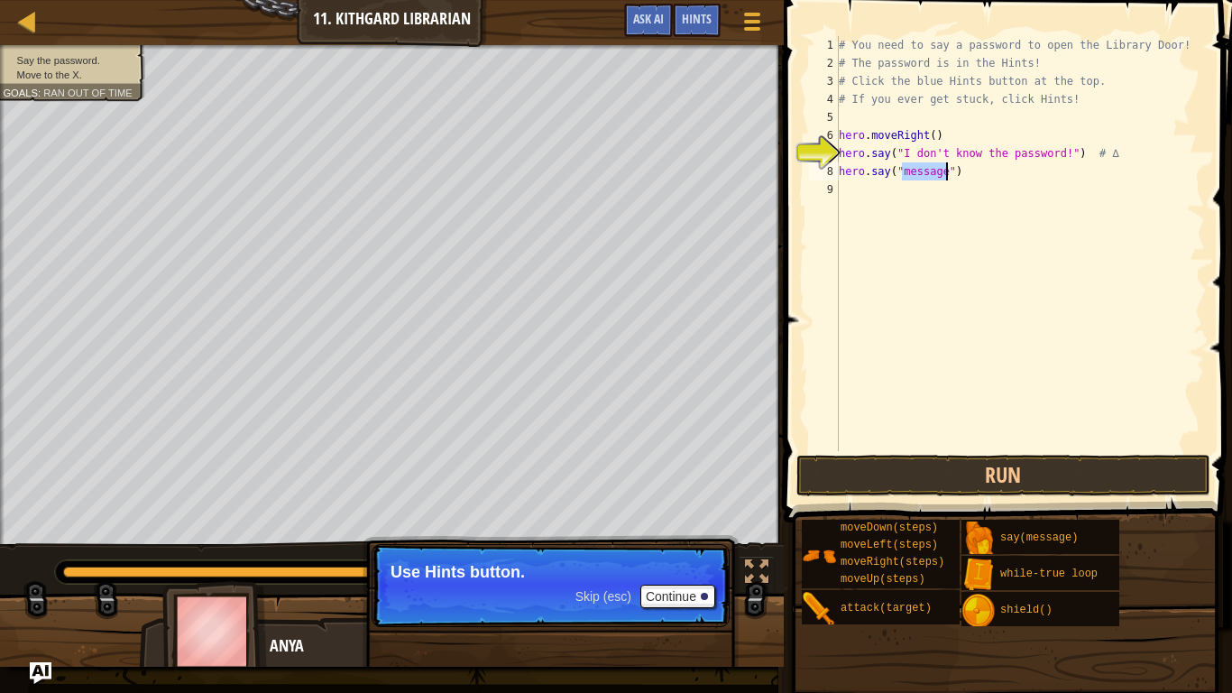
click at [945, 172] on div "# You need to say a password to open the Library Door! # The password is in the…" at bounding box center [1020, 243] width 370 height 415
type textarea "hero.say("Achoo")"
click at [913, 470] on button "Run" at bounding box center [1003, 475] width 414 height 41
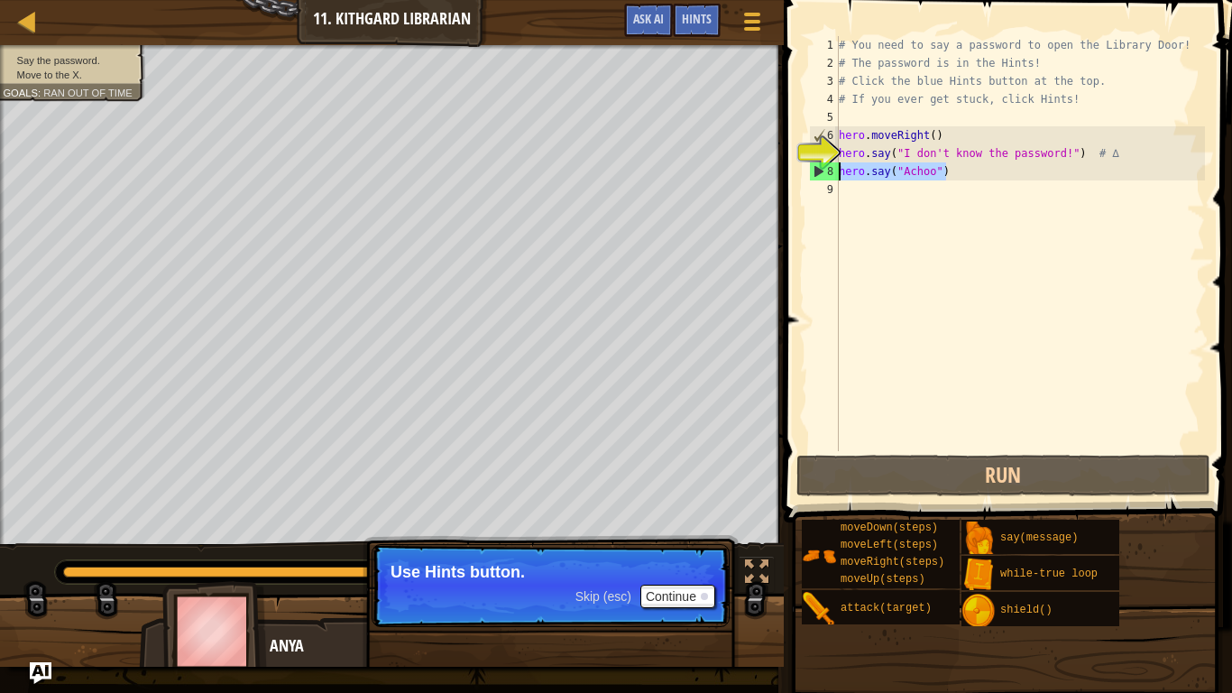
drag, startPoint x: 964, startPoint y: 179, endPoint x: 829, endPoint y: 173, distance: 135.4
click at [829, 173] on div "hero.say("Achoo") 1 2 3 4 5 6 7 8 9 # You need to say a password to open the Li…" at bounding box center [1005, 243] width 400 height 415
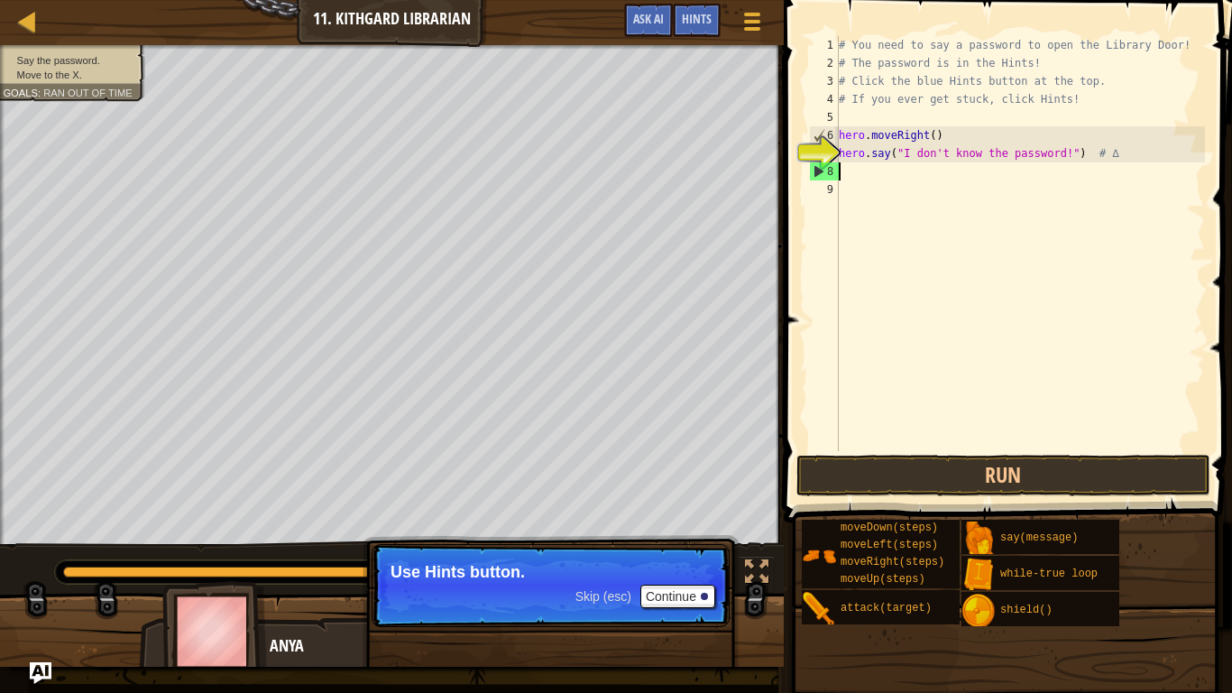
scroll to position [8, 0]
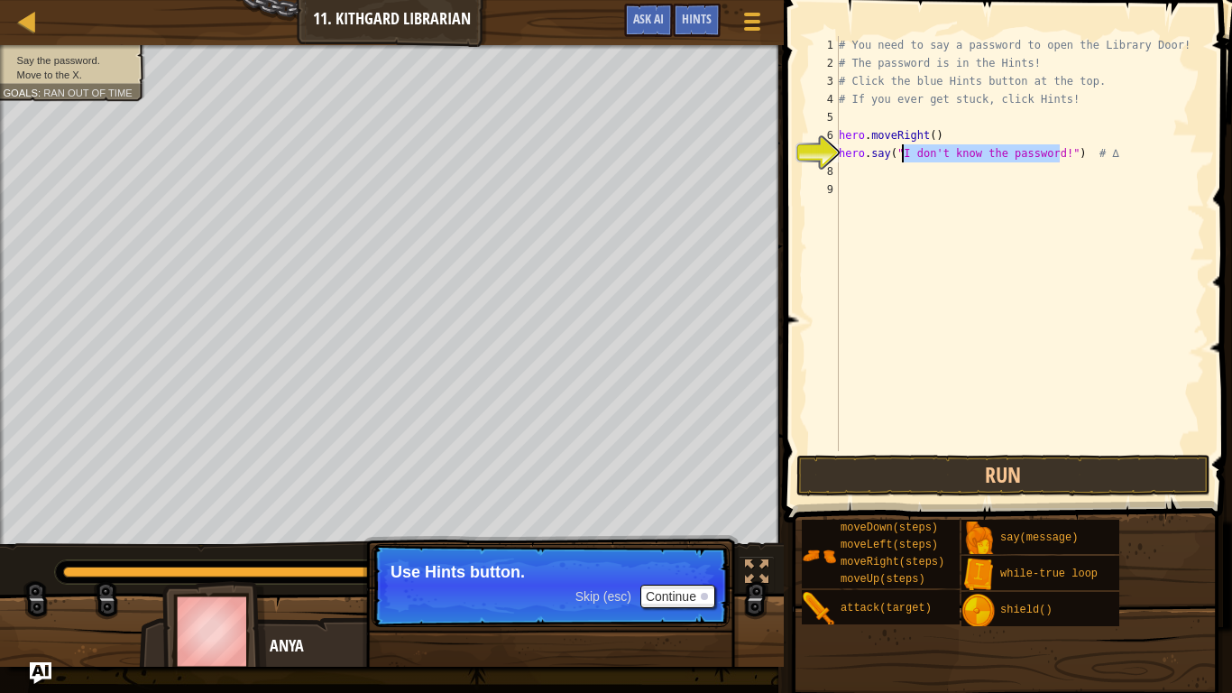
drag, startPoint x: 1059, startPoint y: 153, endPoint x: 904, endPoint y: 153, distance: 155.1
click at [904, 153] on div "# You need to say a password to open the Library Door! # The password is in the…" at bounding box center [1020, 261] width 370 height 451
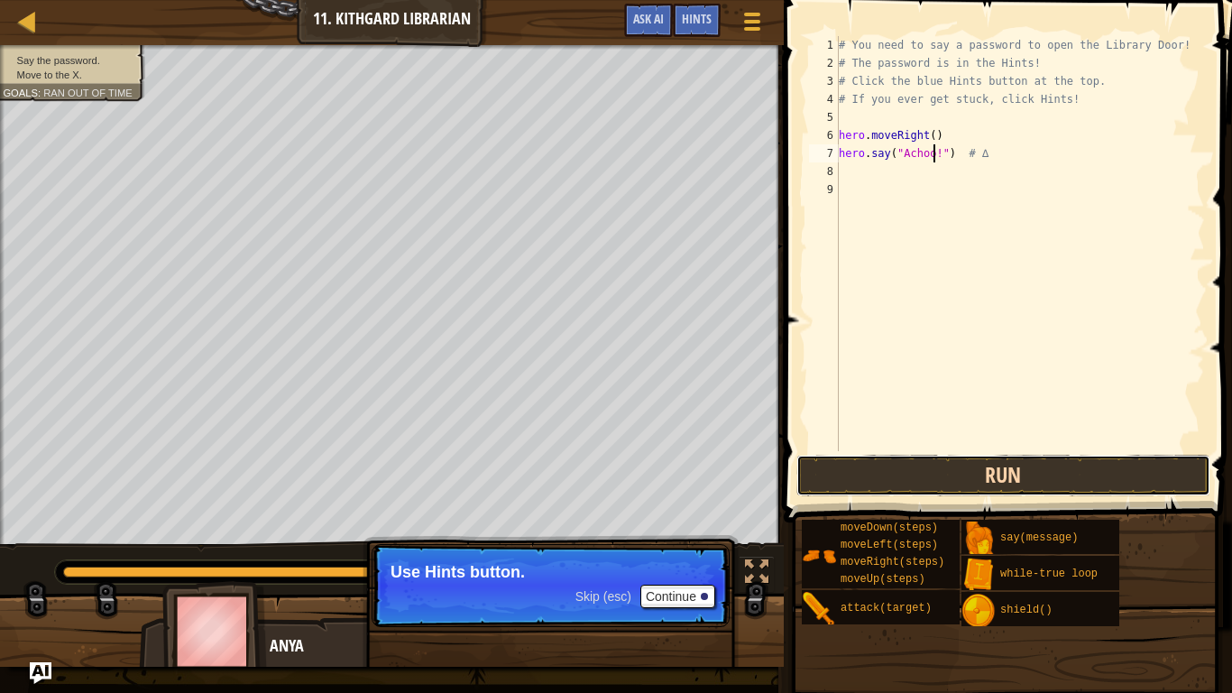
click at [872, 468] on button "Run" at bounding box center [1003, 475] width 414 height 41
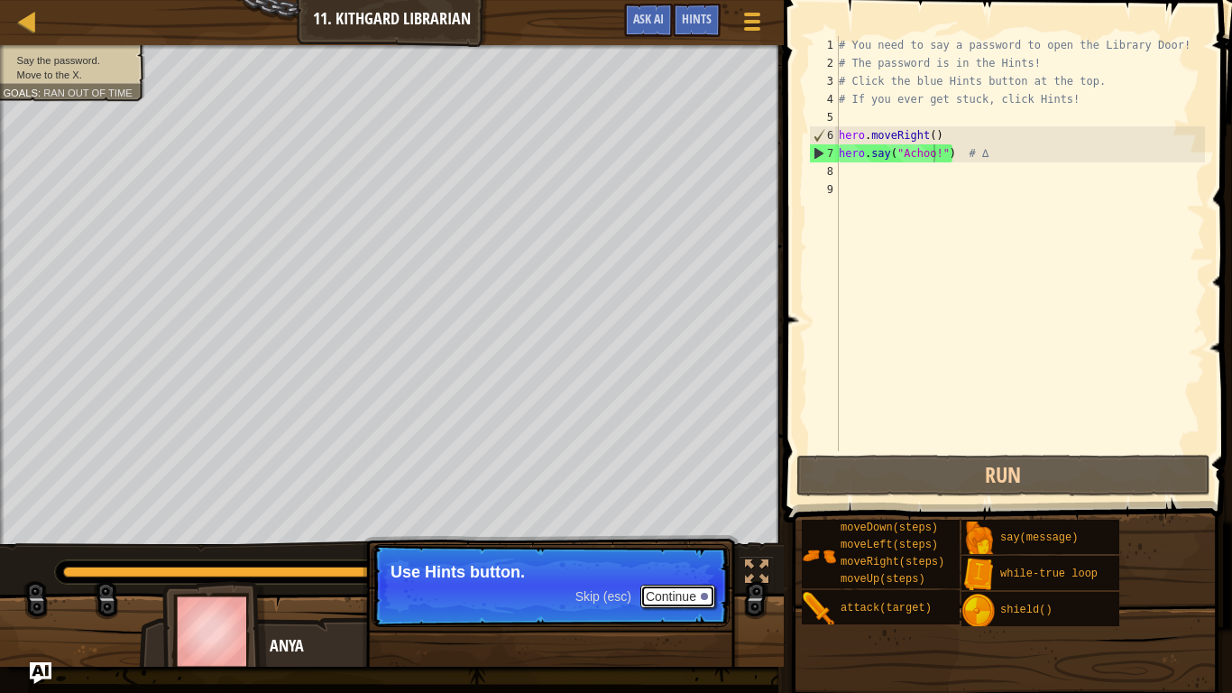
click at [662, 539] on button "Continue" at bounding box center [677, 595] width 75 height 23
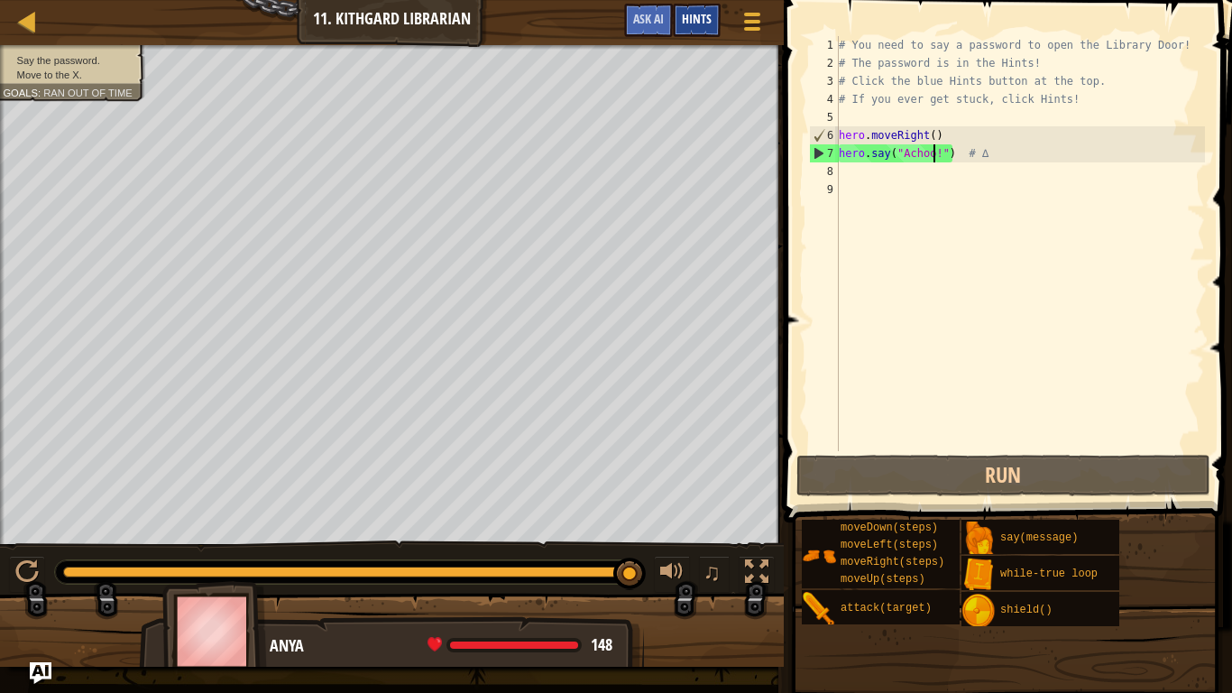
click at [691, 25] on span "Hints" at bounding box center [697, 18] width 30 height 17
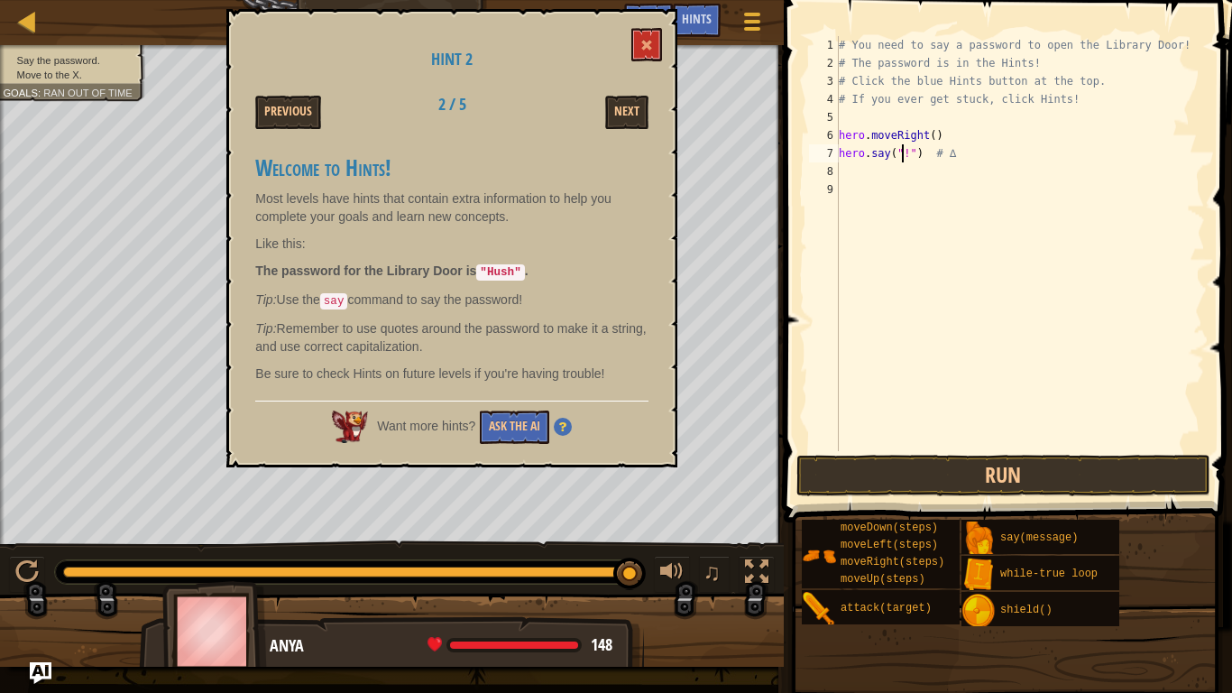
click at [905, 153] on div "# You need to say a password to open the Library Door! # The password is in the…" at bounding box center [1020, 261] width 370 height 451
type textarea "hero.say("Hush") # ∆"
click at [878, 464] on button "Run" at bounding box center [1003, 475] width 414 height 41
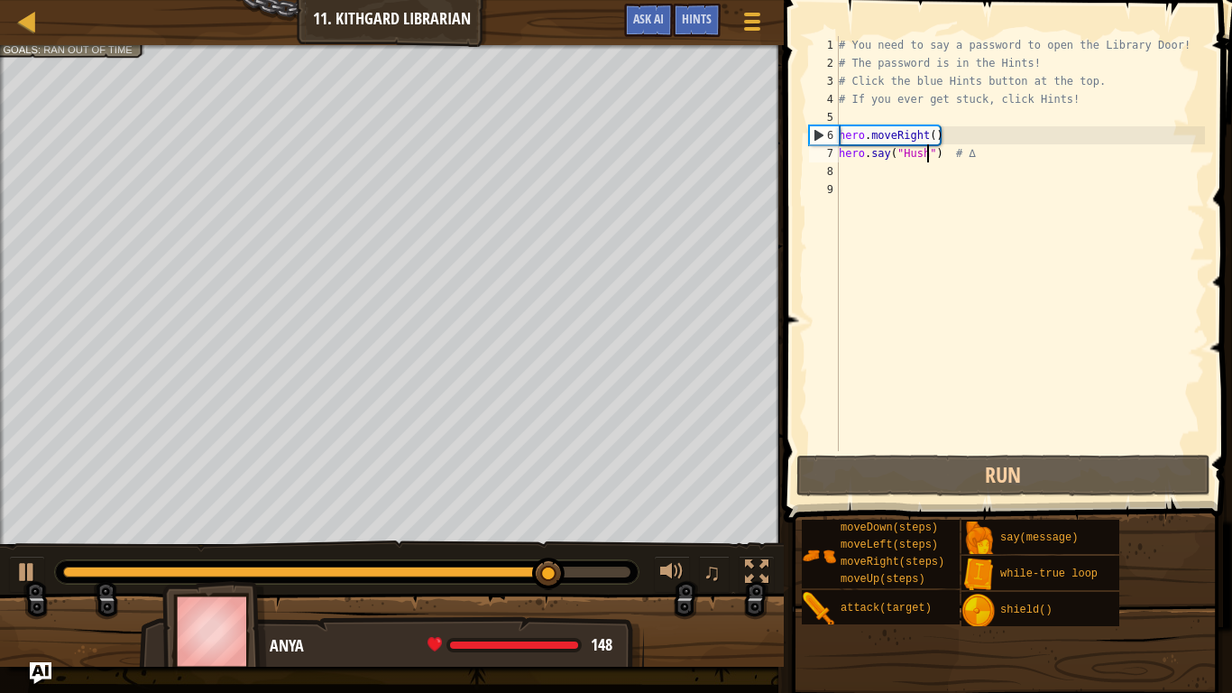
click at [857, 178] on div "# You need to say a password to open the Library Door! # The password is in the…" at bounding box center [1020, 261] width 370 height 451
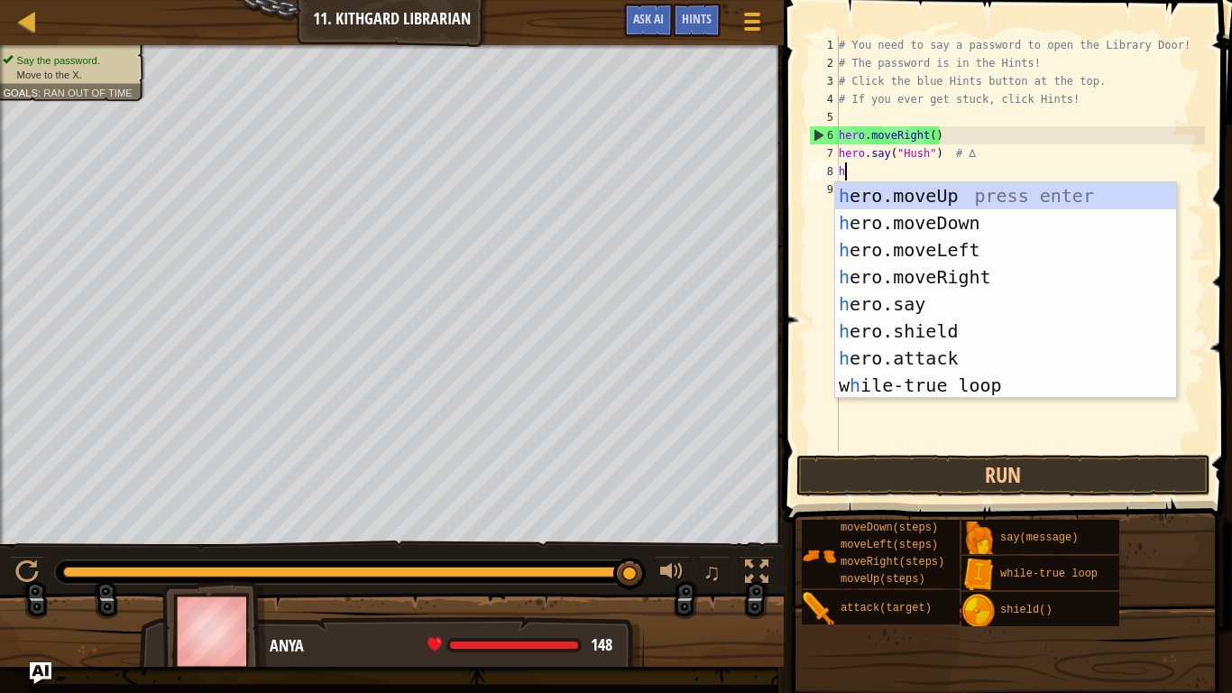
type textarea "her"
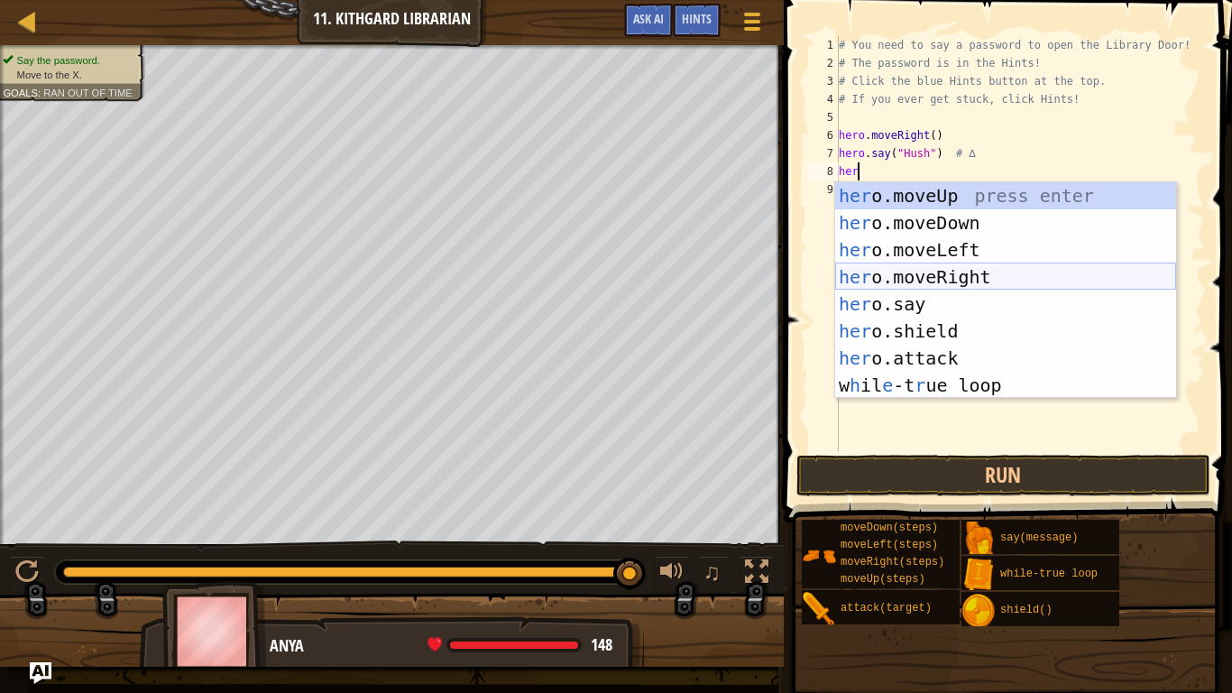
click at [940, 280] on div "her o.moveUp press enter her o.moveDown press enter her o.moveLeft press enter …" at bounding box center [1005, 317] width 341 height 271
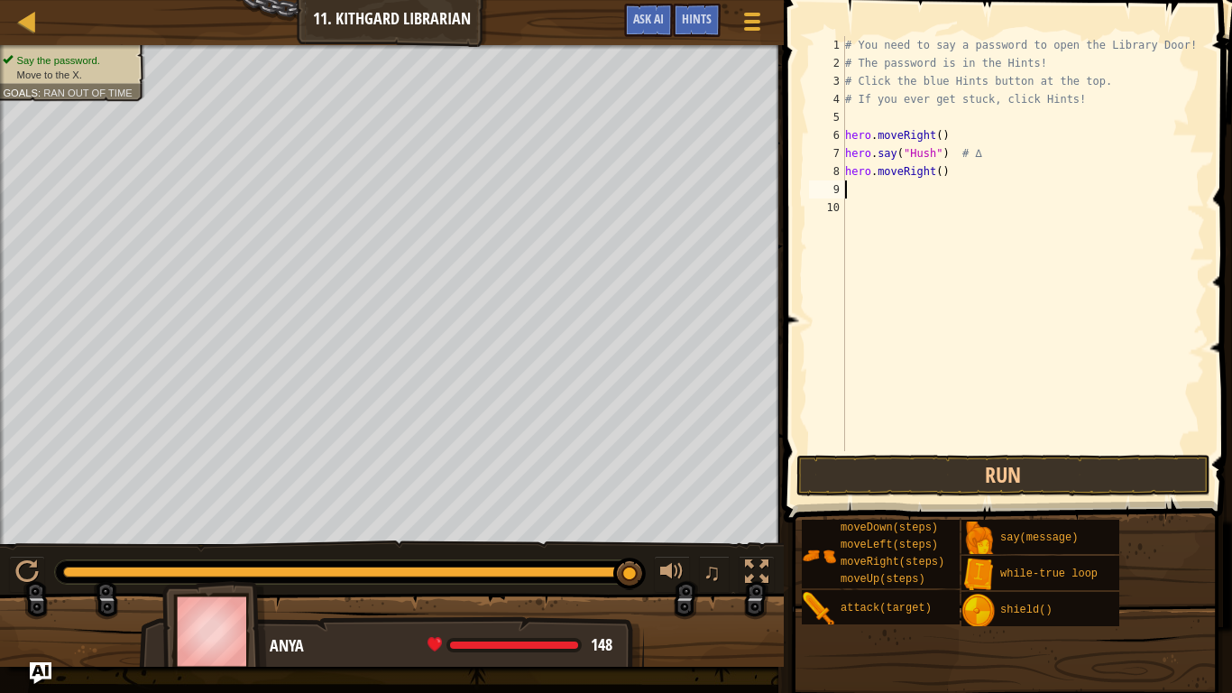
scroll to position [8, 0]
click at [940, 173] on div "# You need to say a password to open the Library Door! # The password is in the…" at bounding box center [1022, 261] width 363 height 451
type textarea "hero.moveRight(2)"
click at [922, 476] on button "Run" at bounding box center [1003, 475] width 414 height 41
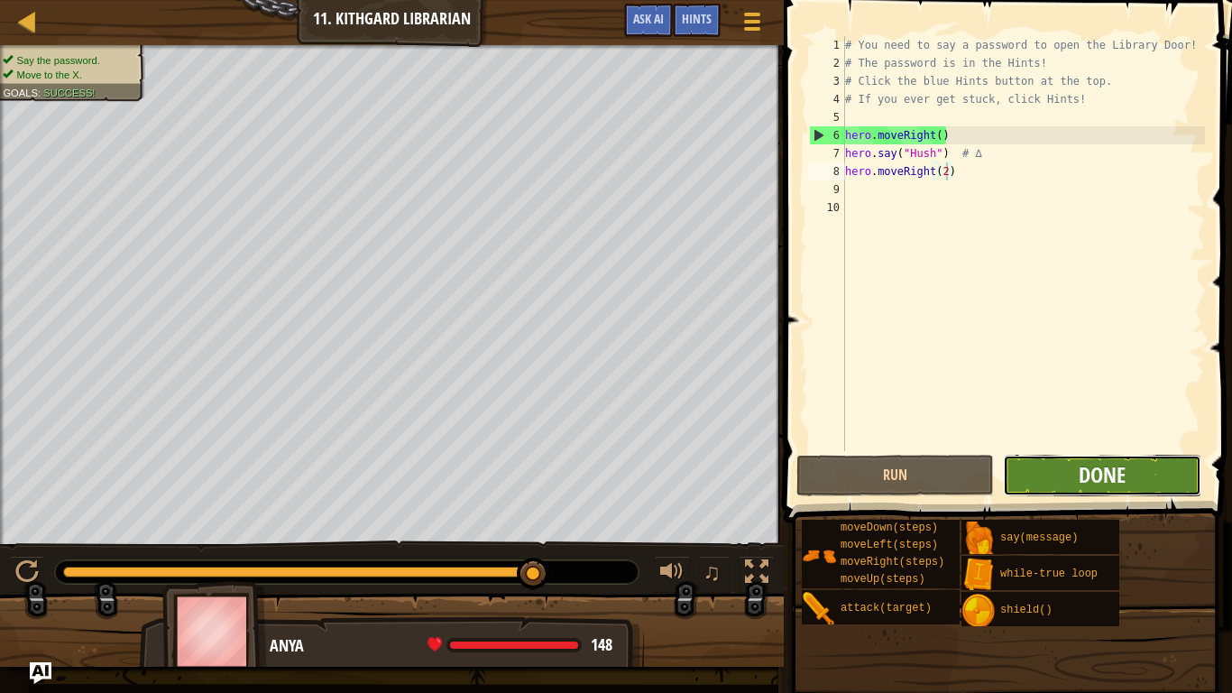
click at [1078, 466] on button "Done" at bounding box center [1102, 475] width 198 height 41
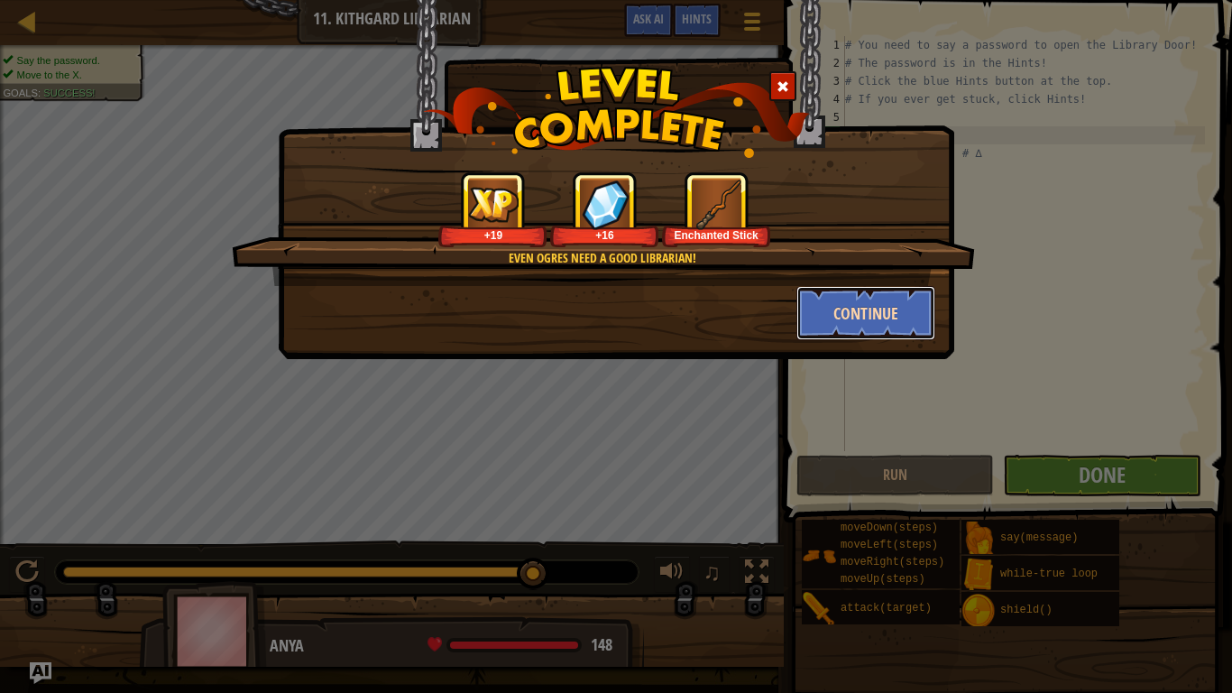
click at [839, 312] on button "Continue" at bounding box center [866, 313] width 140 height 54
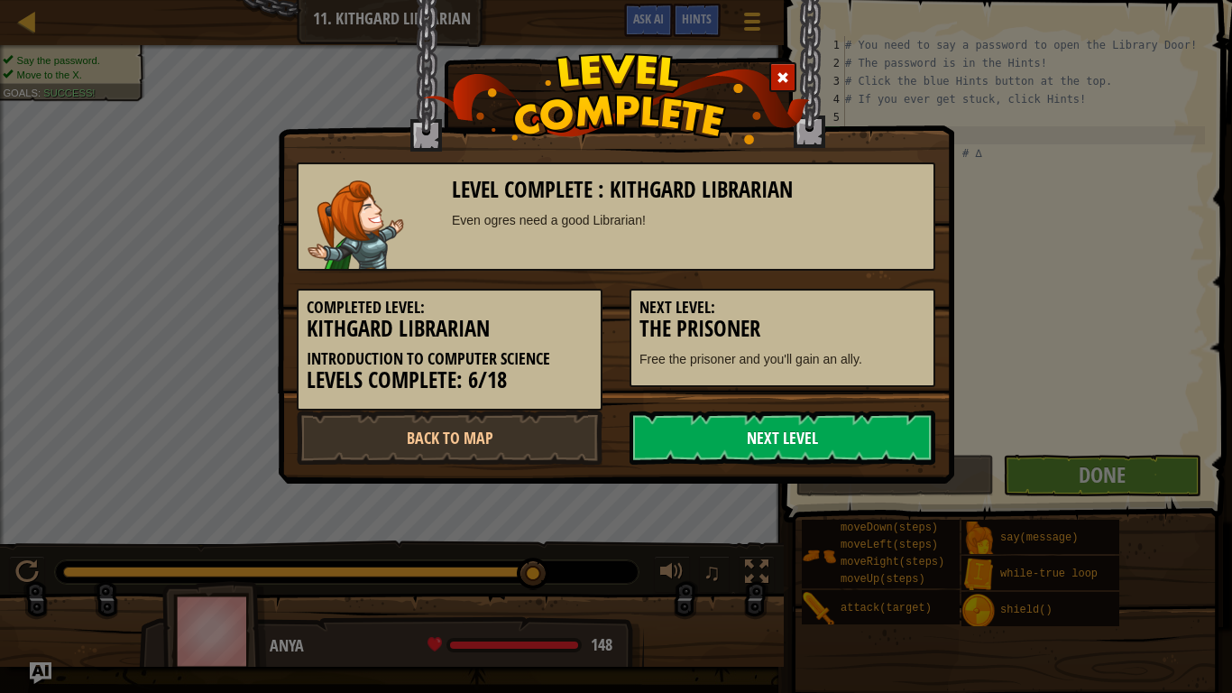
click at [798, 424] on link "Next Level" at bounding box center [782, 437] width 306 height 54
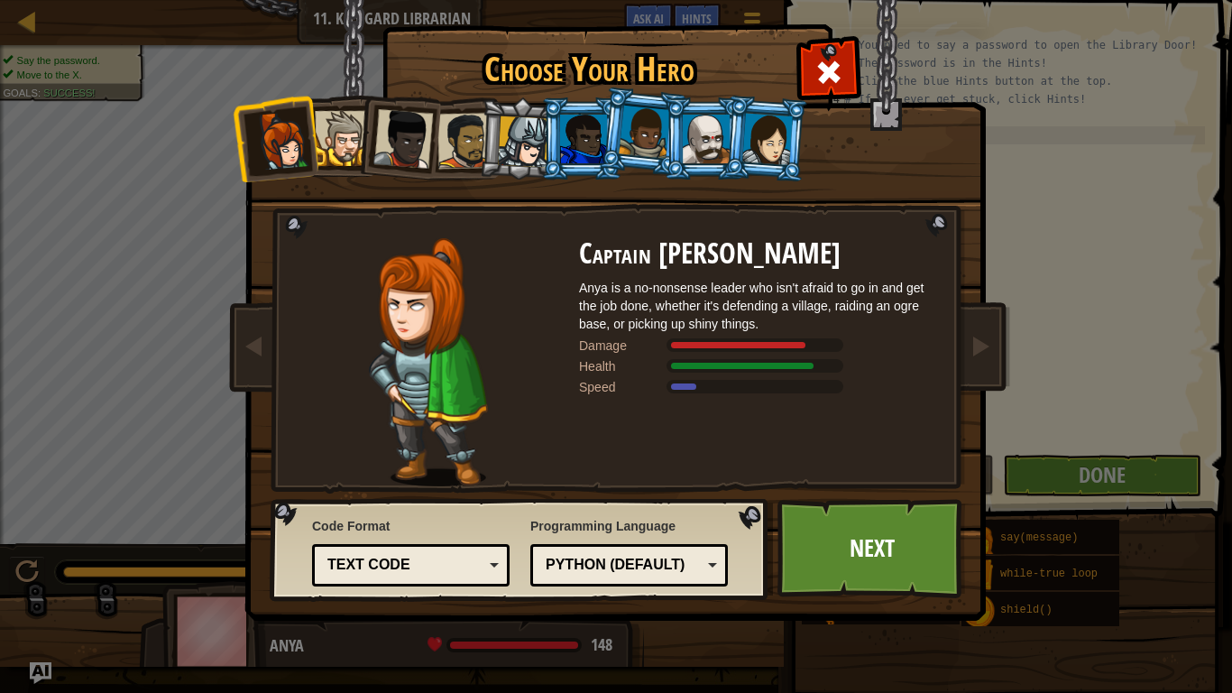
click at [335, 151] on div at bounding box center [342, 138] width 55 height 55
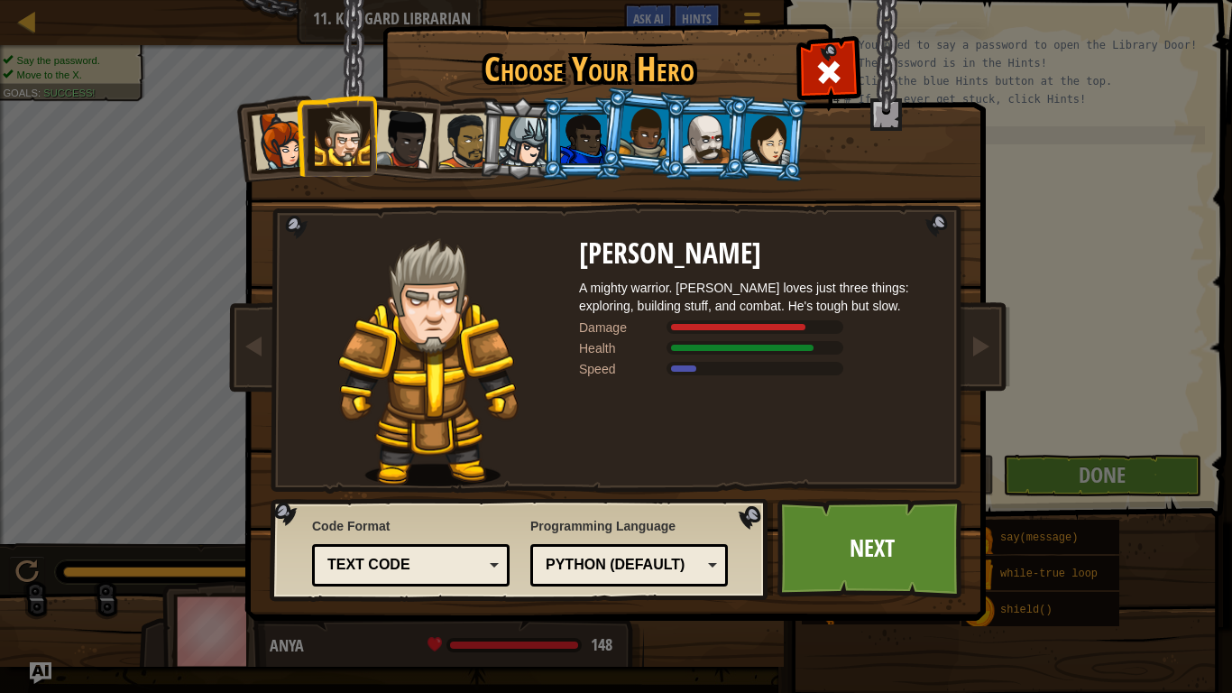
click at [406, 137] on div at bounding box center [403, 139] width 60 height 60
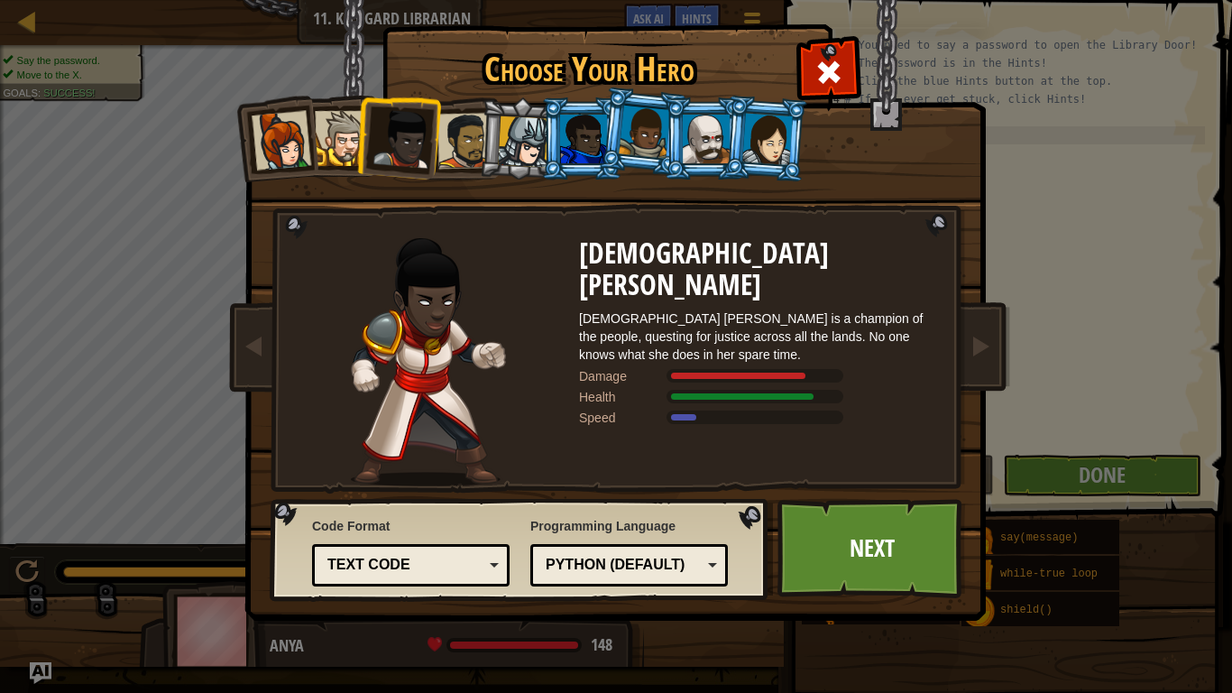
click at [289, 155] on div at bounding box center [282, 141] width 60 height 60
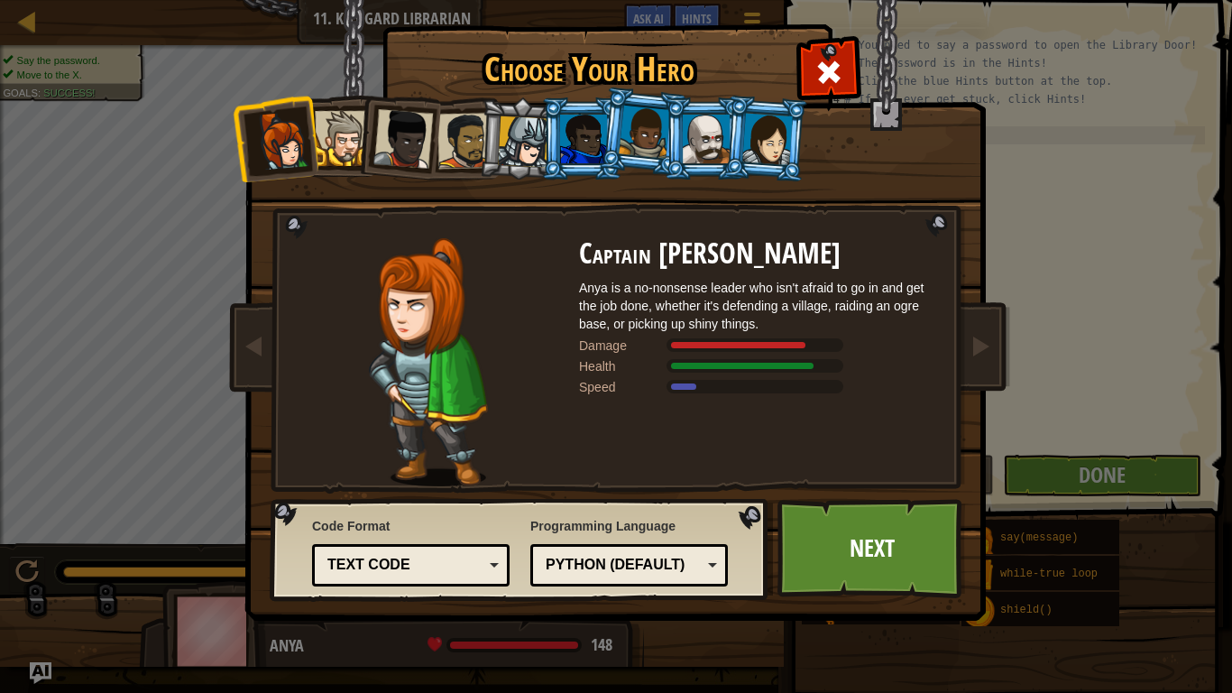
click at [418, 135] on div at bounding box center [403, 139] width 60 height 60
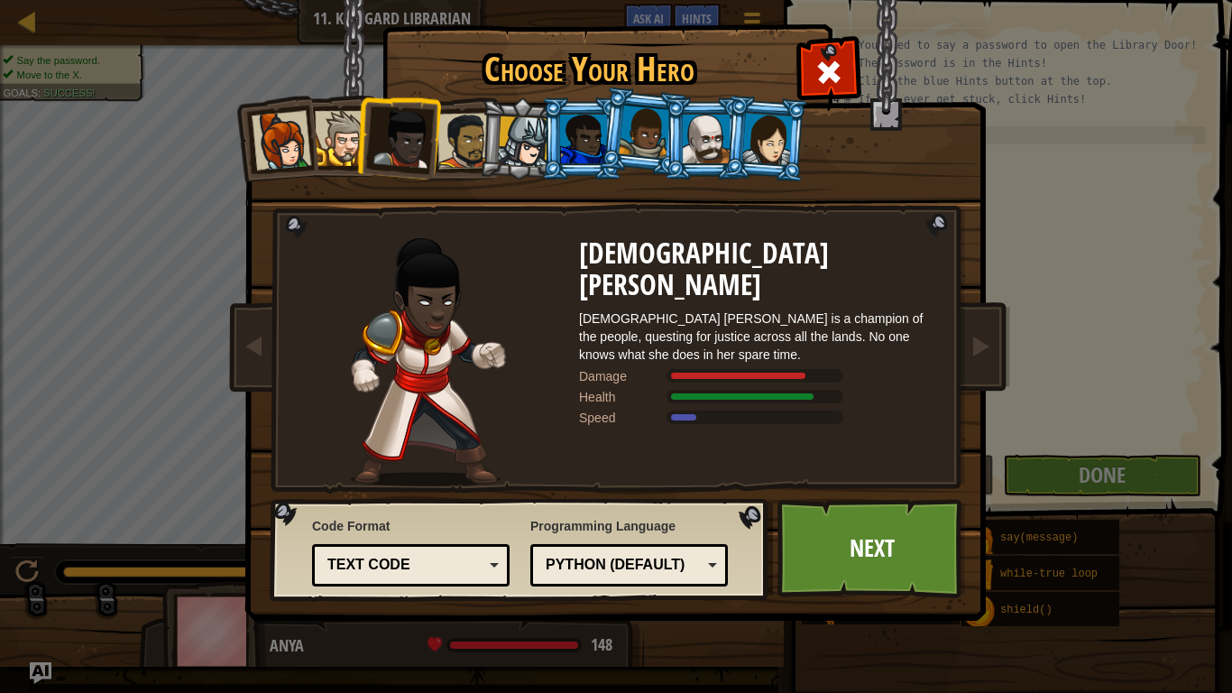
click at [505, 139] on div at bounding box center [523, 141] width 51 height 51
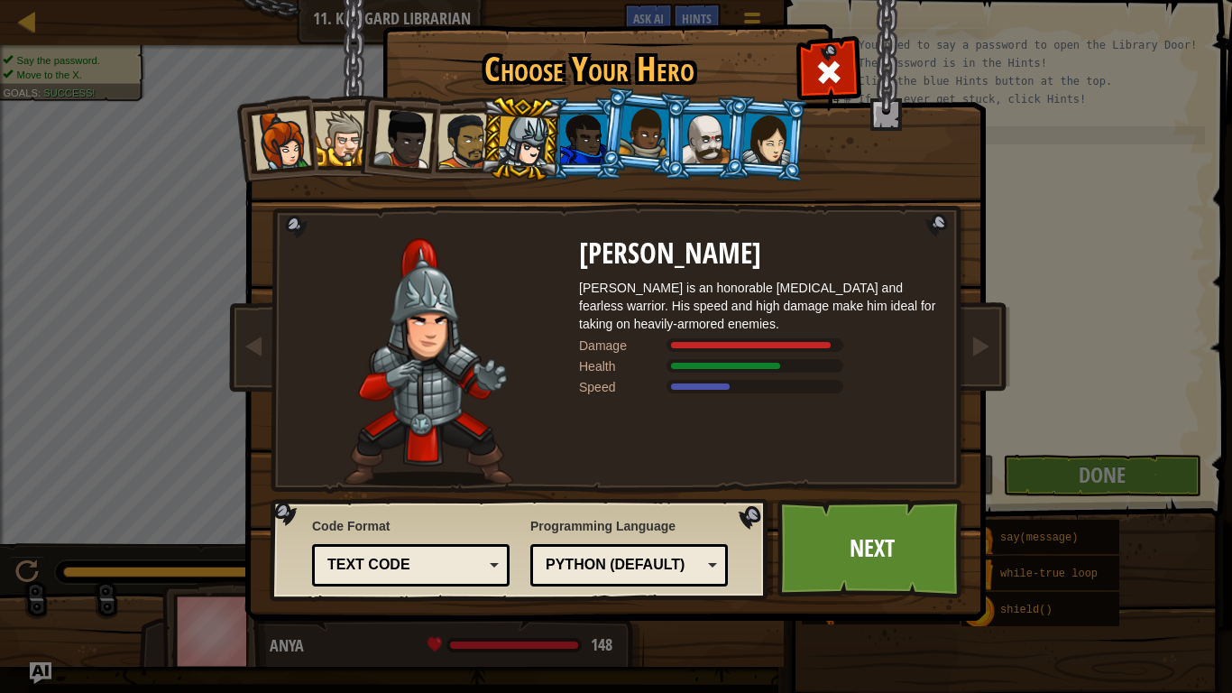
click at [453, 150] on div at bounding box center [465, 141] width 56 height 56
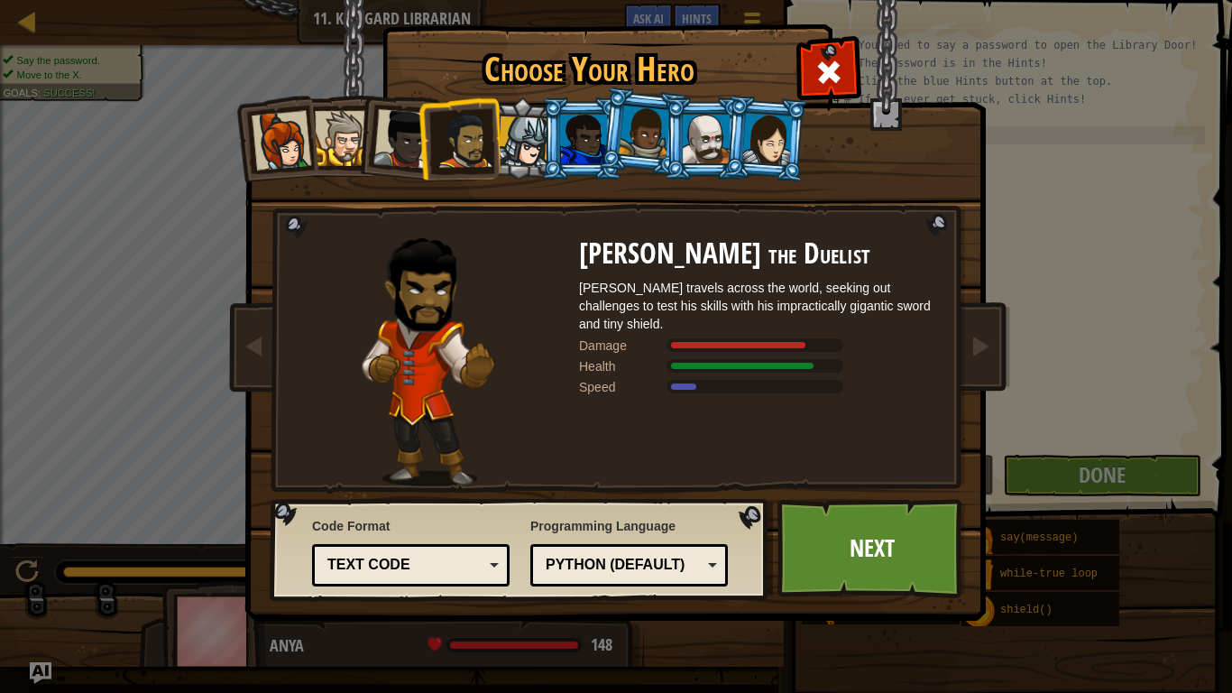
click at [354, 150] on div at bounding box center [342, 138] width 55 height 55
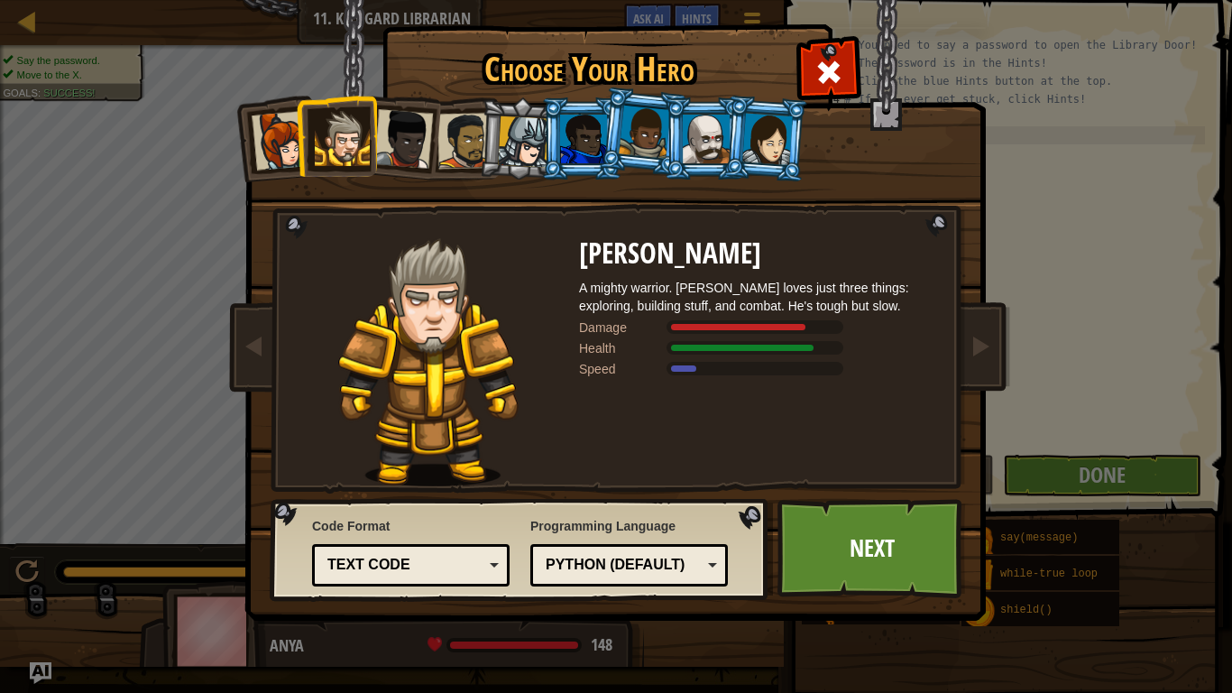
click at [405, 156] on div at bounding box center [403, 139] width 60 height 60
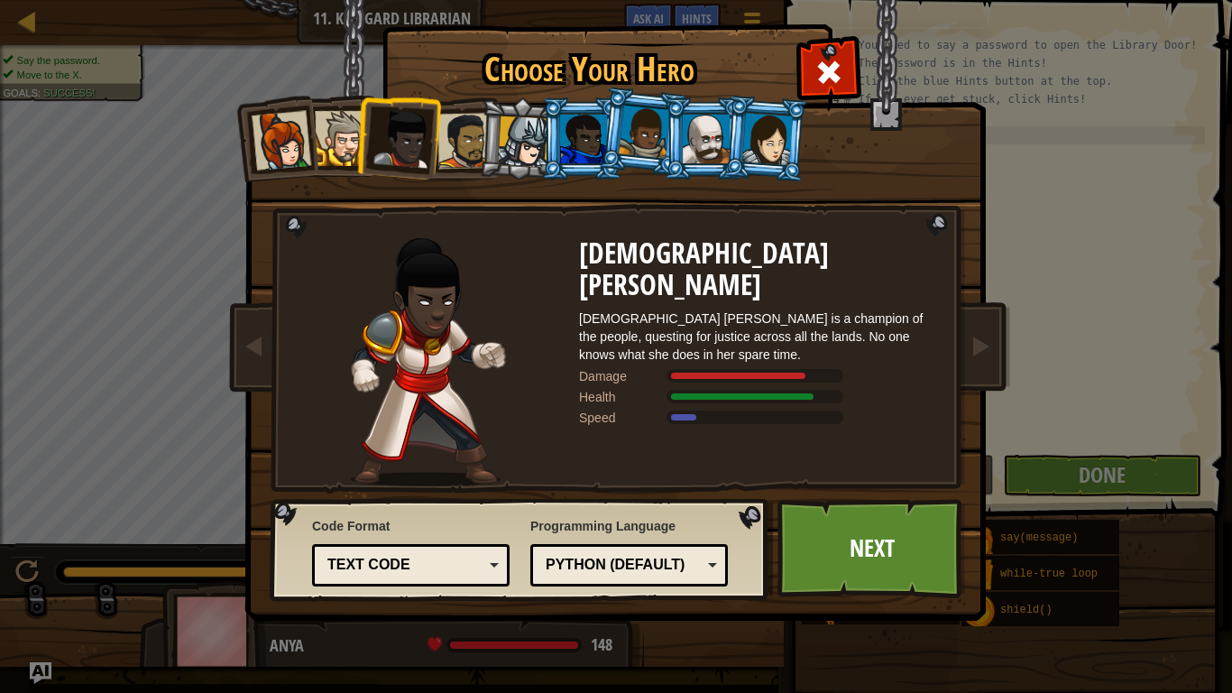
click at [597, 539] on div "Python (Default)" at bounding box center [624, 565] width 156 height 21
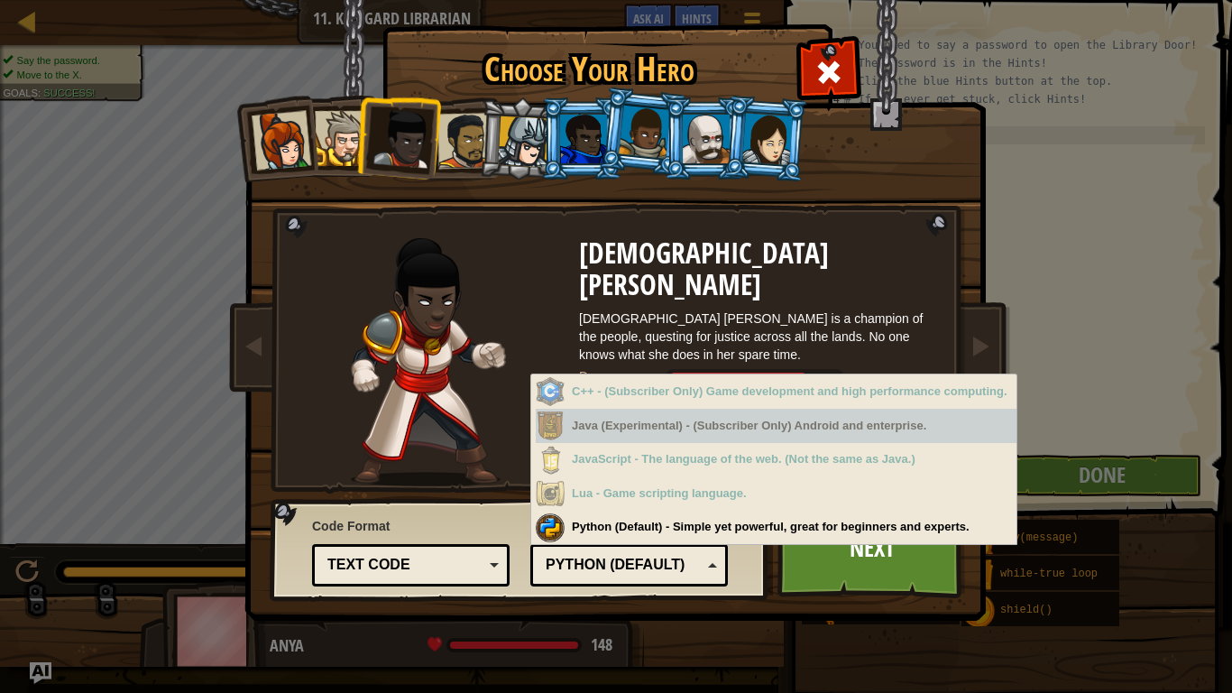
click at [306, 152] on div at bounding box center [282, 141] width 60 height 60
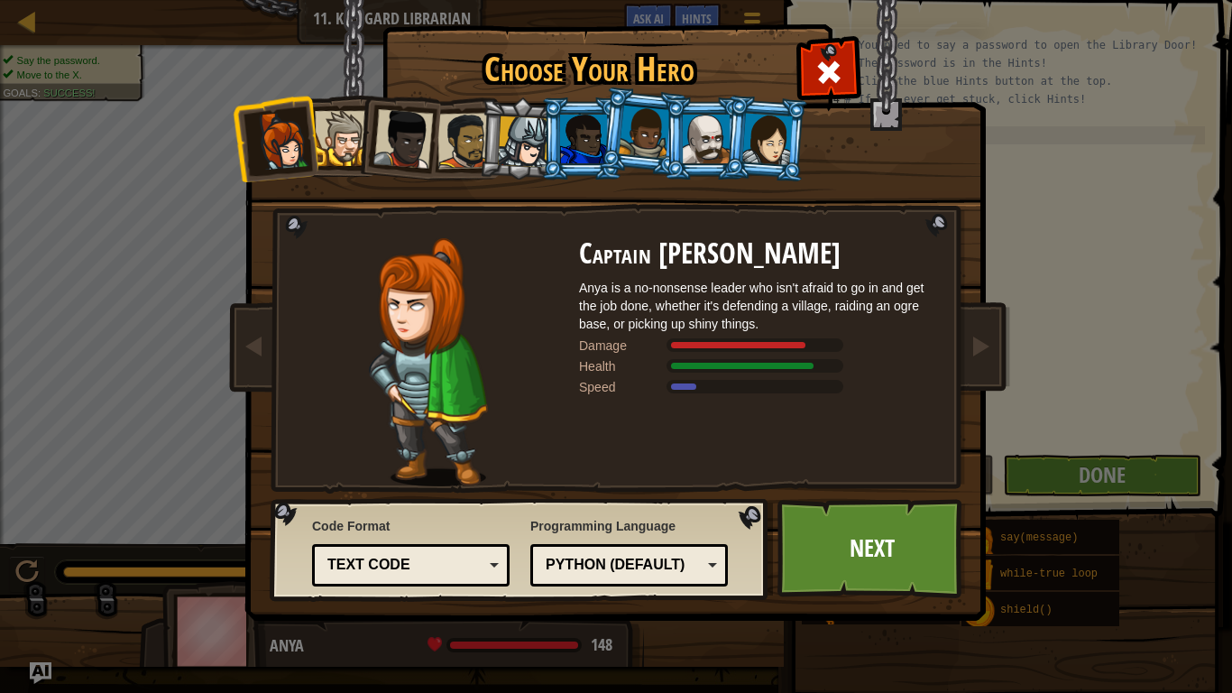
click at [672, 539] on div "Python (Default)" at bounding box center [624, 565] width 156 height 21
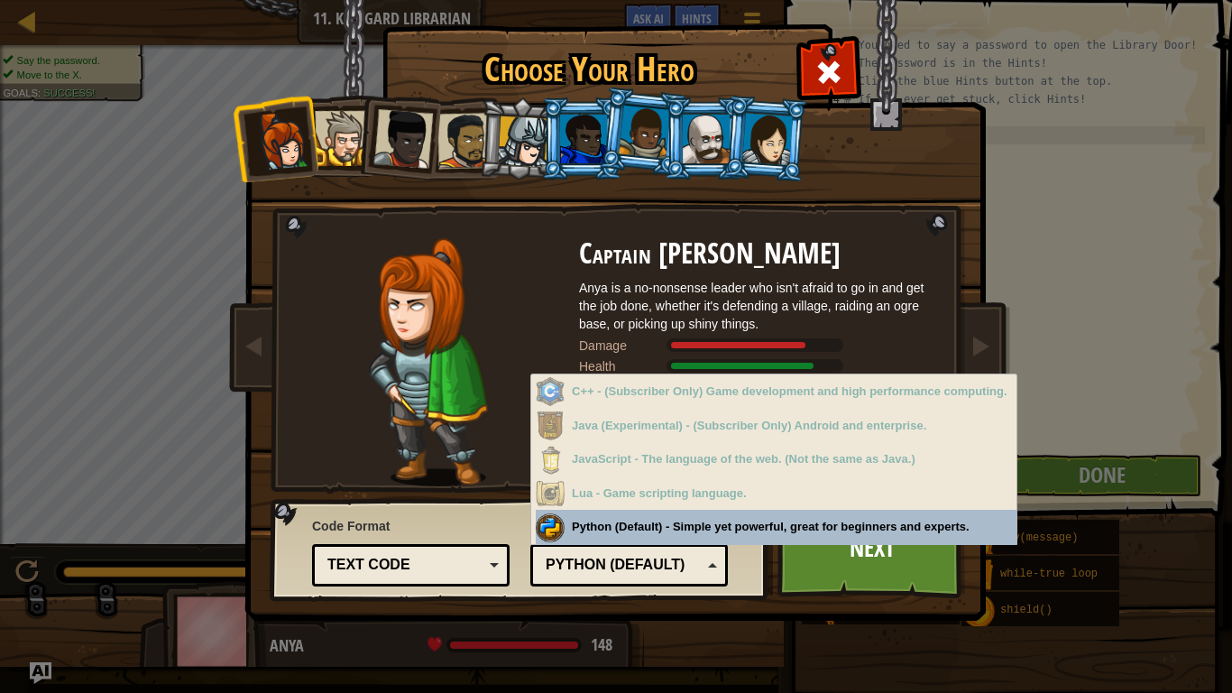
click at [657, 539] on div "Python (Default)" at bounding box center [624, 565] width 156 height 21
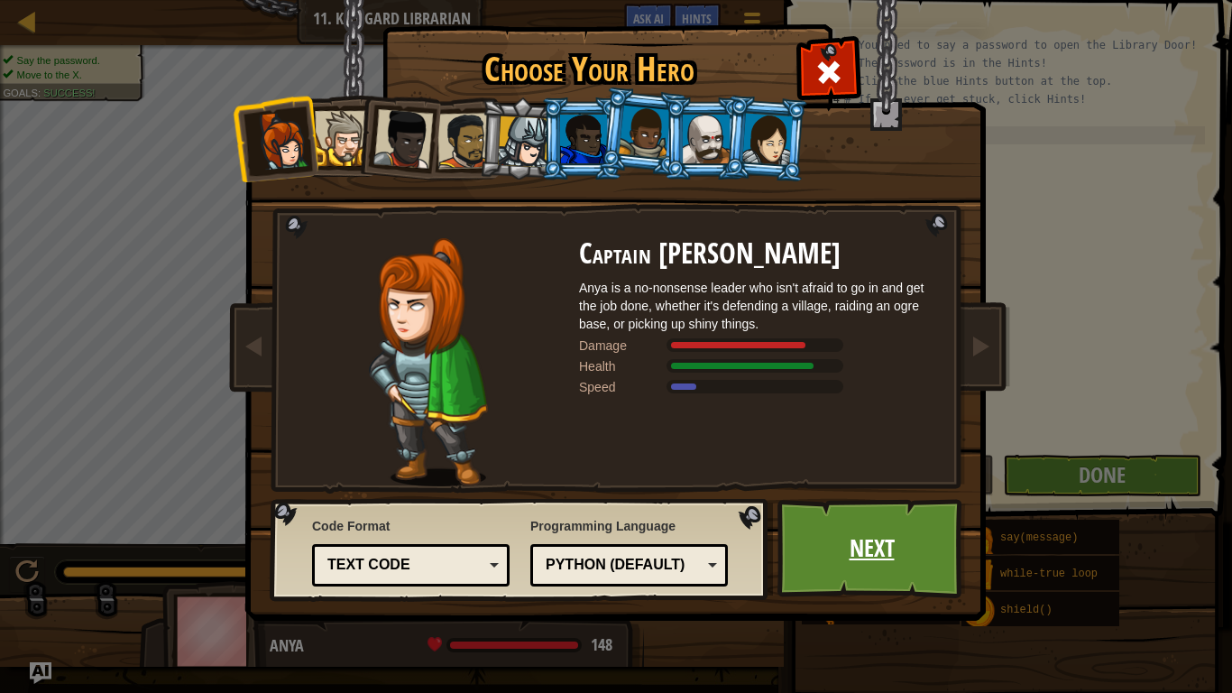
click at [828, 539] on link "Next" at bounding box center [871, 548] width 188 height 99
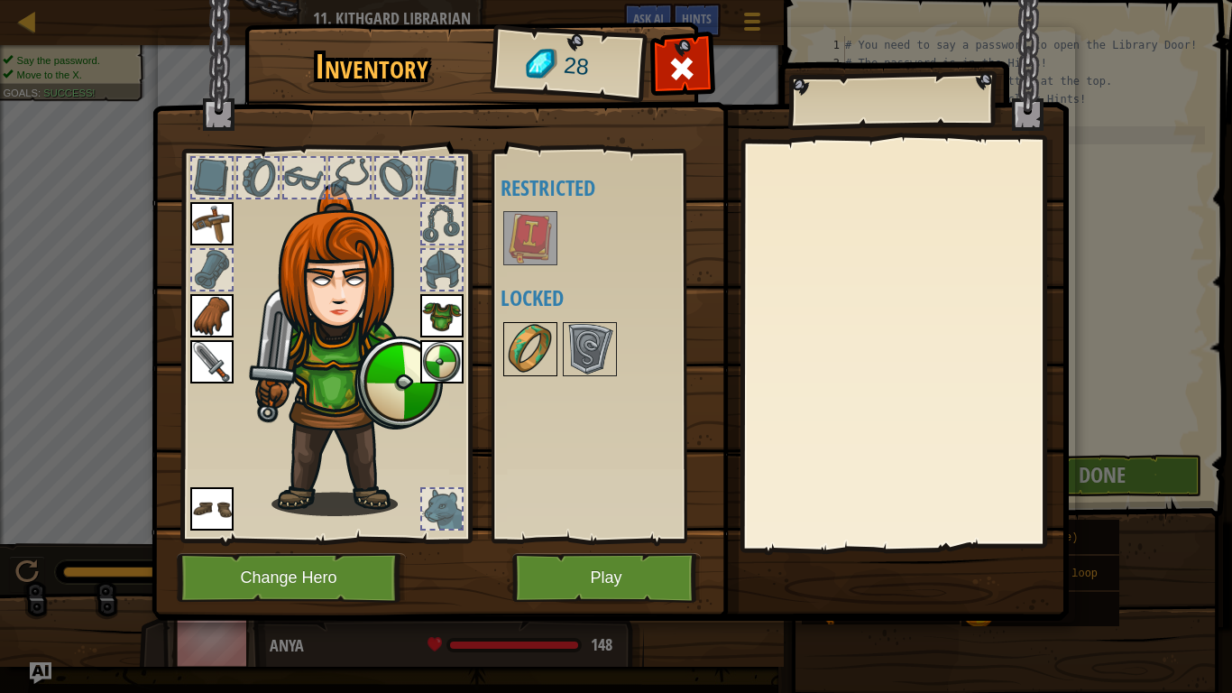
click at [541, 351] on img at bounding box center [530, 349] width 51 height 51
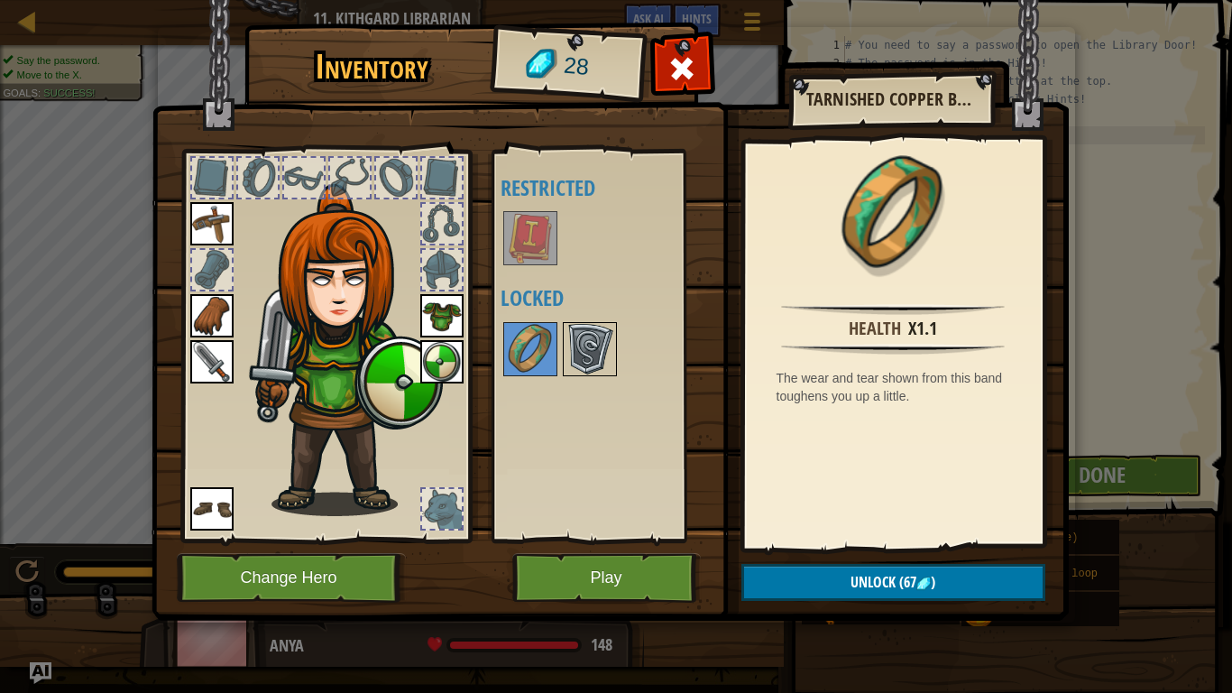
click at [574, 351] on img at bounding box center [590, 349] width 51 height 51
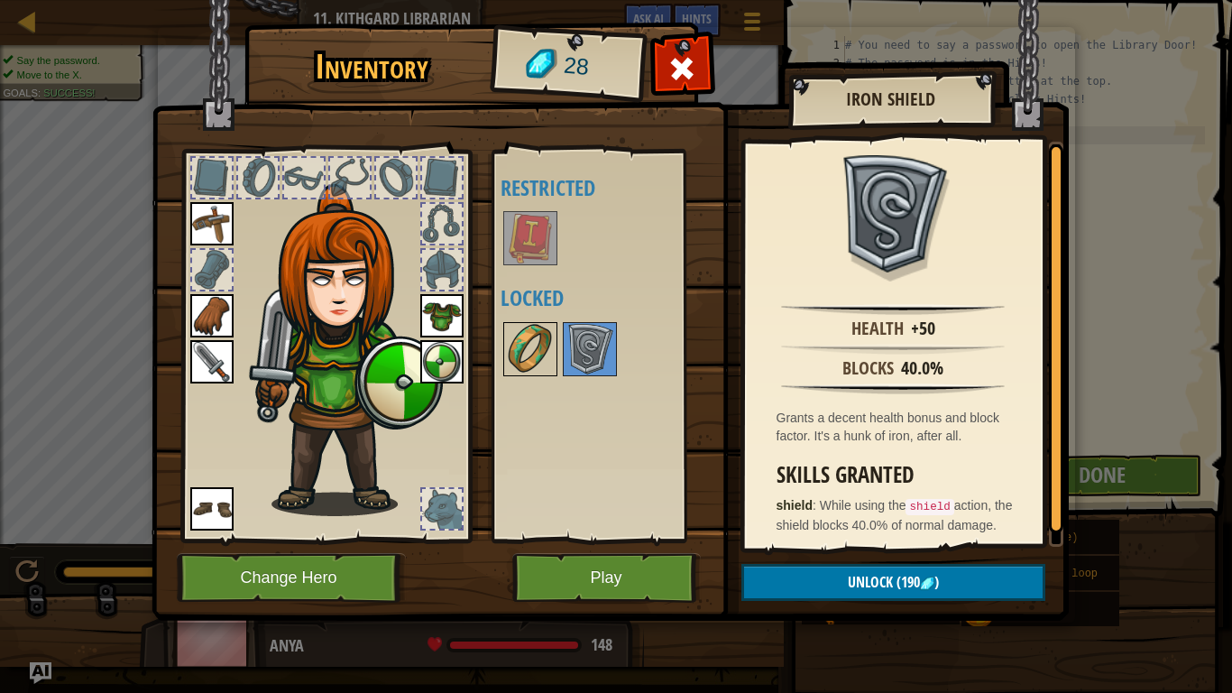
click at [530, 345] on img at bounding box center [530, 349] width 51 height 51
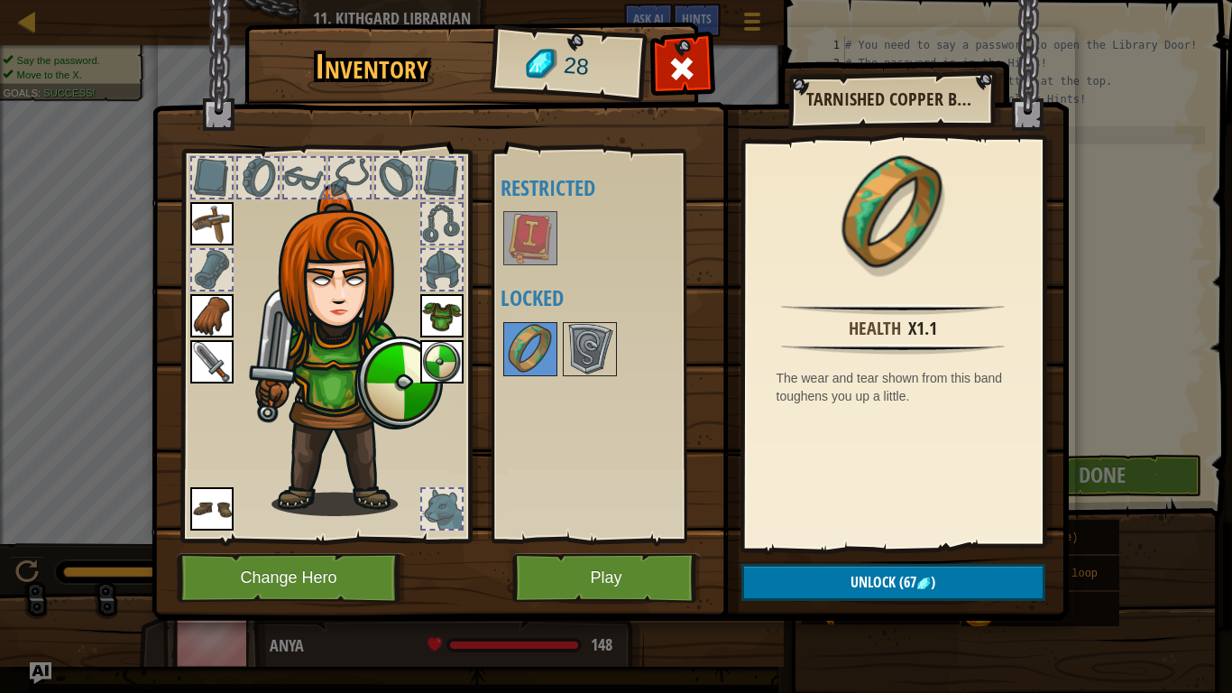
click at [525, 245] on img at bounding box center [530, 238] width 51 height 51
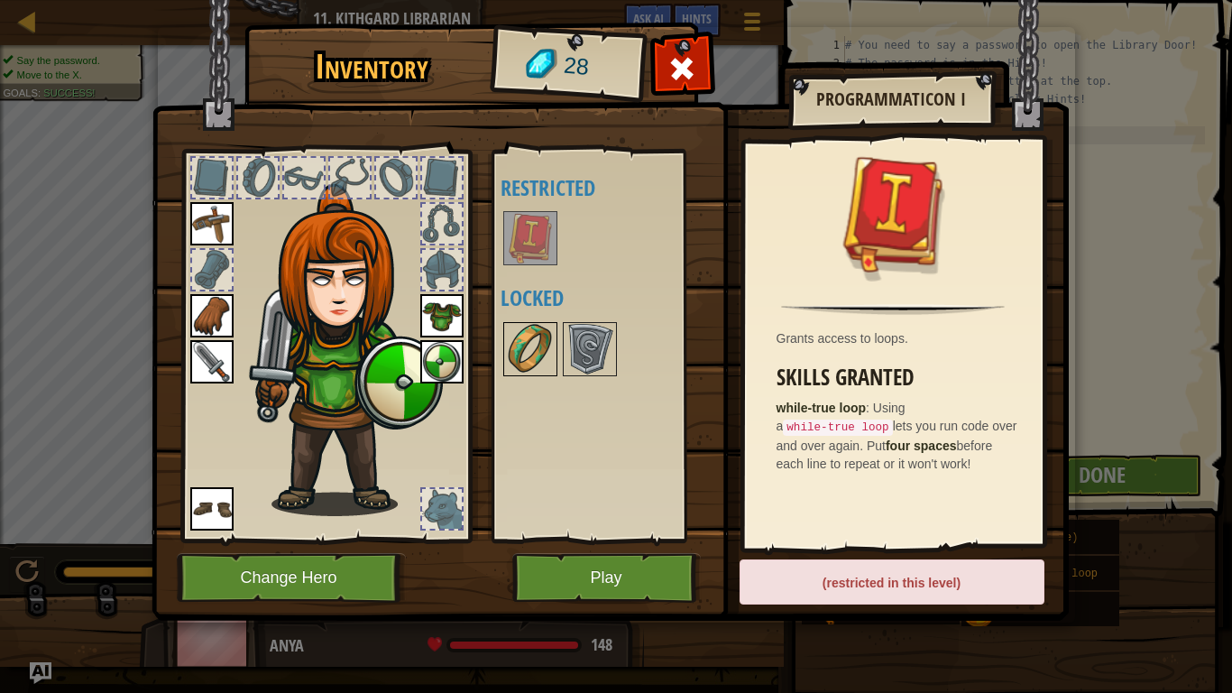
click at [537, 357] on img at bounding box center [530, 349] width 51 height 51
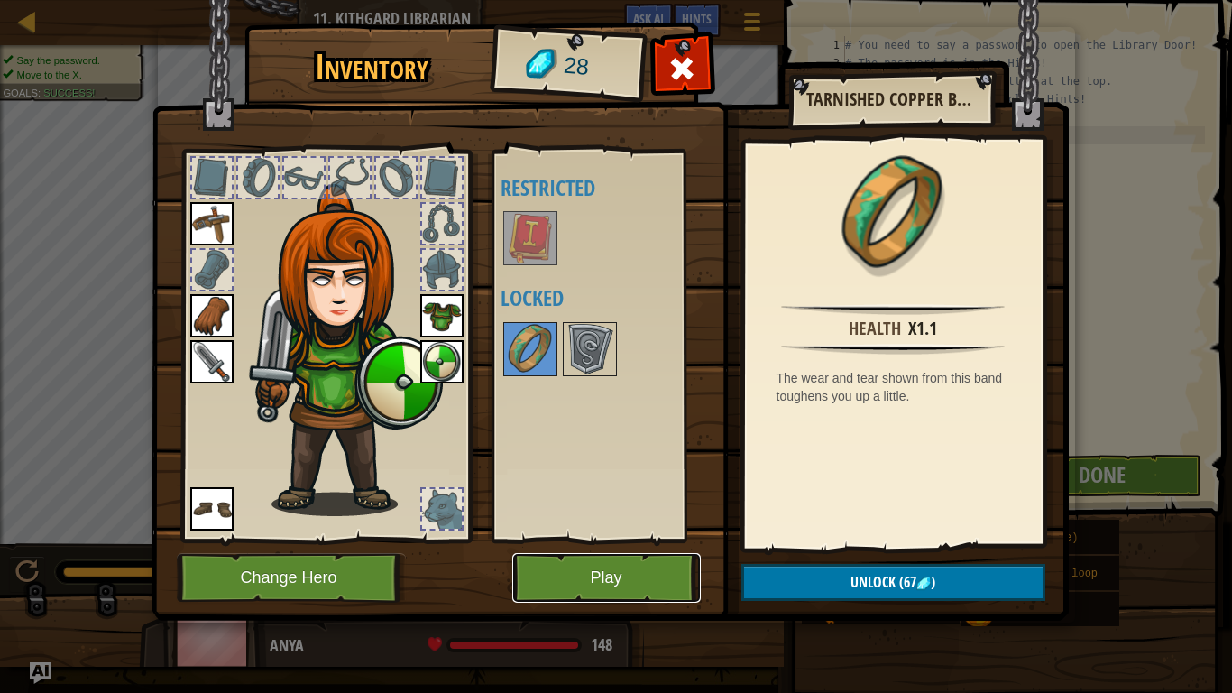
click at [553, 539] on button "Play" at bounding box center [606, 578] width 188 height 50
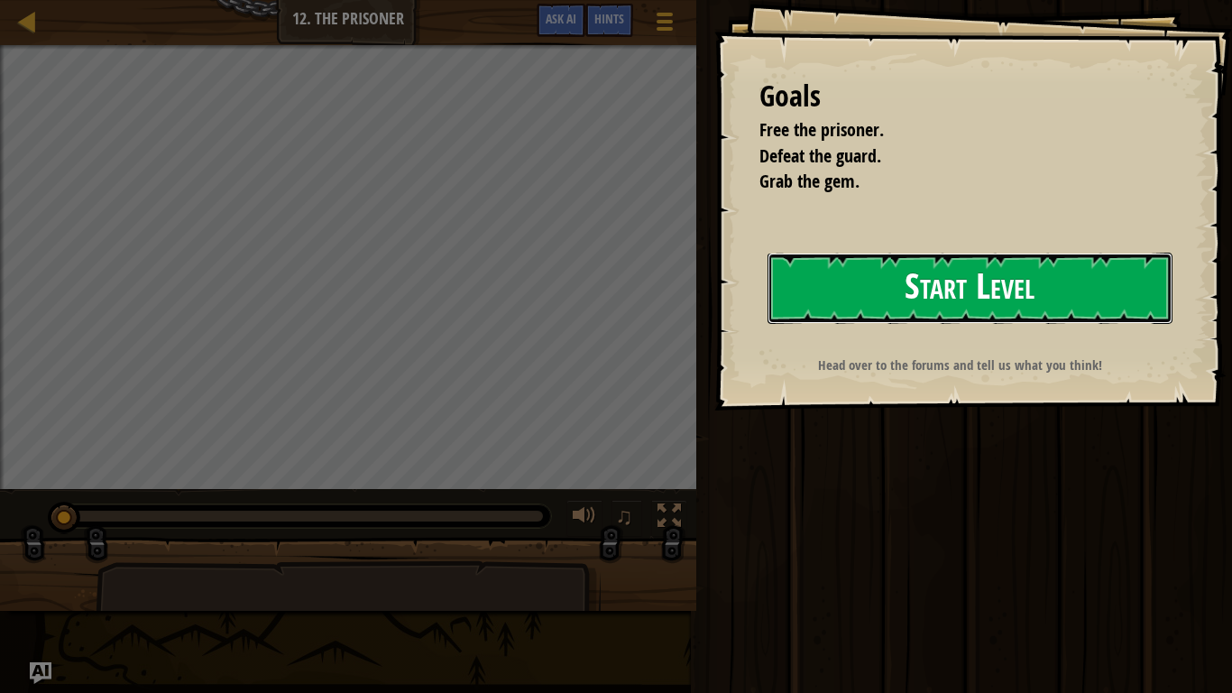
click at [1006, 288] on button "Start Level" at bounding box center [969, 288] width 405 height 71
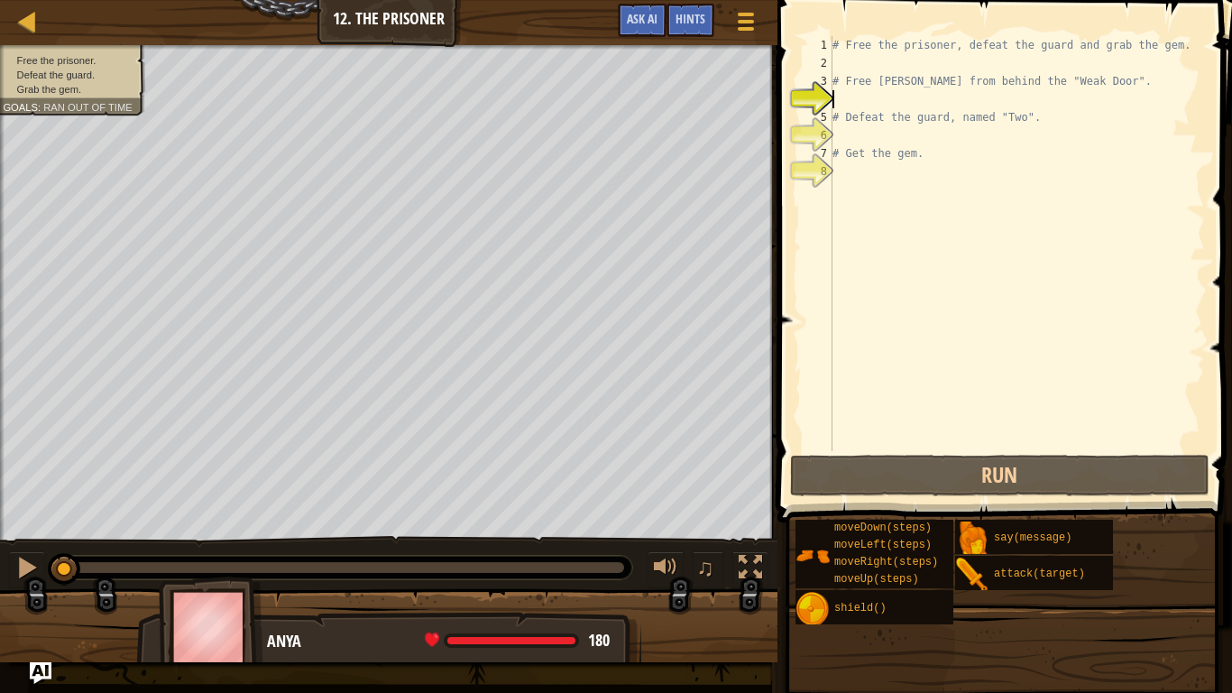
click at [859, 96] on div "# Free the prisoner, defeat the guard and grab the gem. # Free [PERSON_NAME] fr…" at bounding box center [1017, 261] width 376 height 451
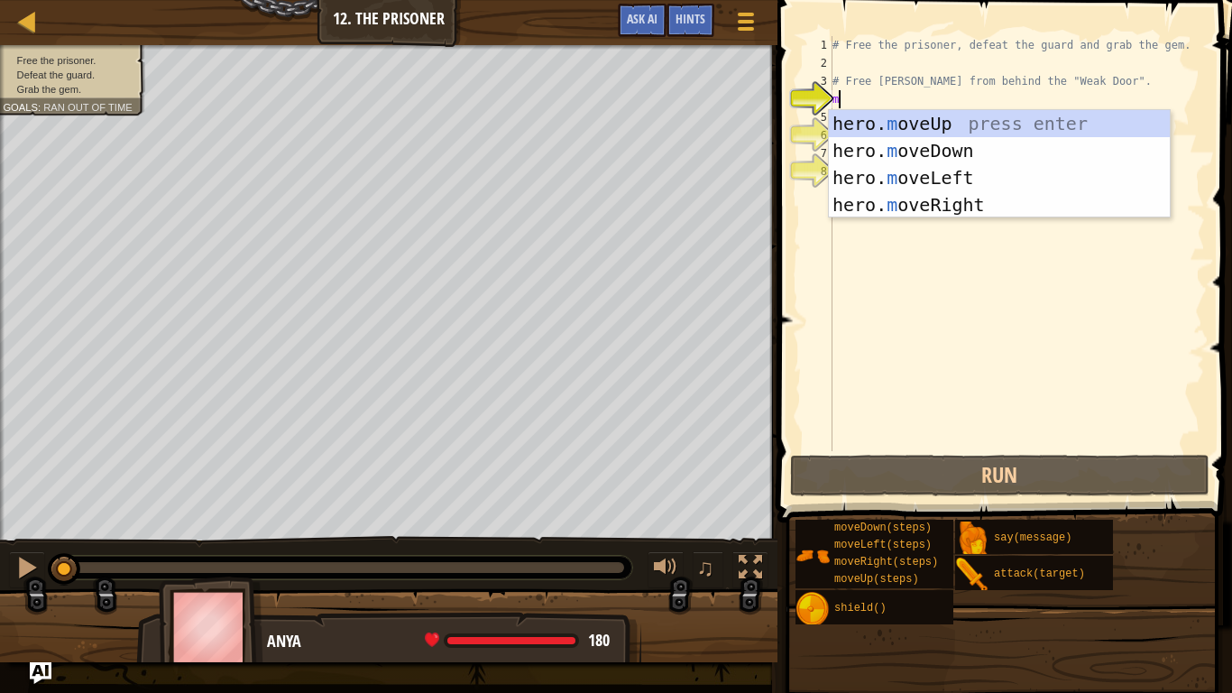
scroll to position [8, 0]
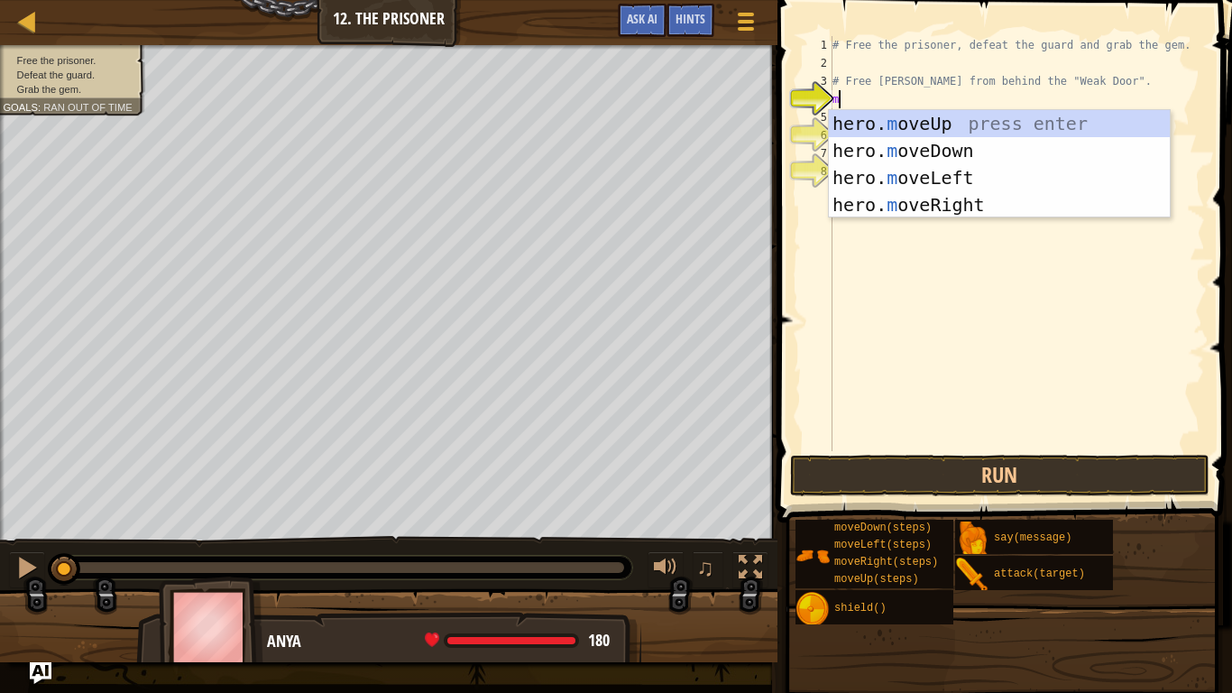
type textarea "mo"
click at [920, 211] on div "hero. mo veUp press enter hero. mo veDown press enter hero. mo veLeft press ent…" at bounding box center [999, 191] width 341 height 162
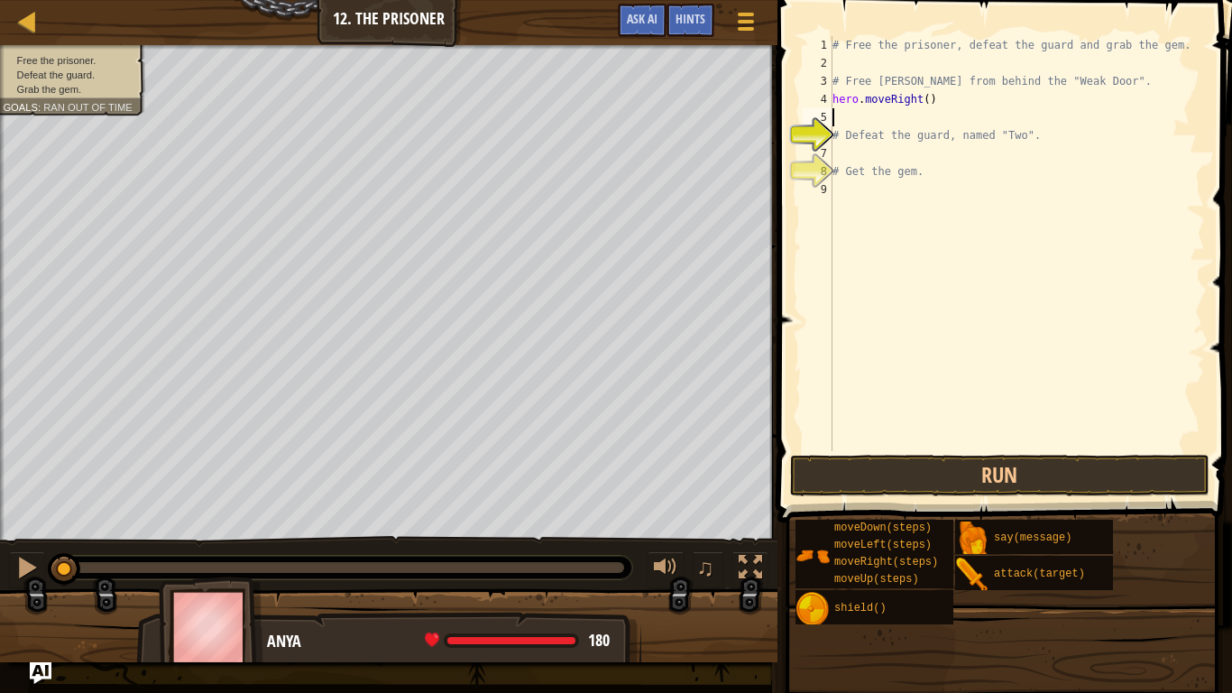
scroll to position [8, 0]
click at [928, 100] on div "# Free the prisoner, defeat the guard and grab the gem. # Free [PERSON_NAME] fr…" at bounding box center [1017, 261] width 376 height 451
type textarea "hero.moveRight(1)"
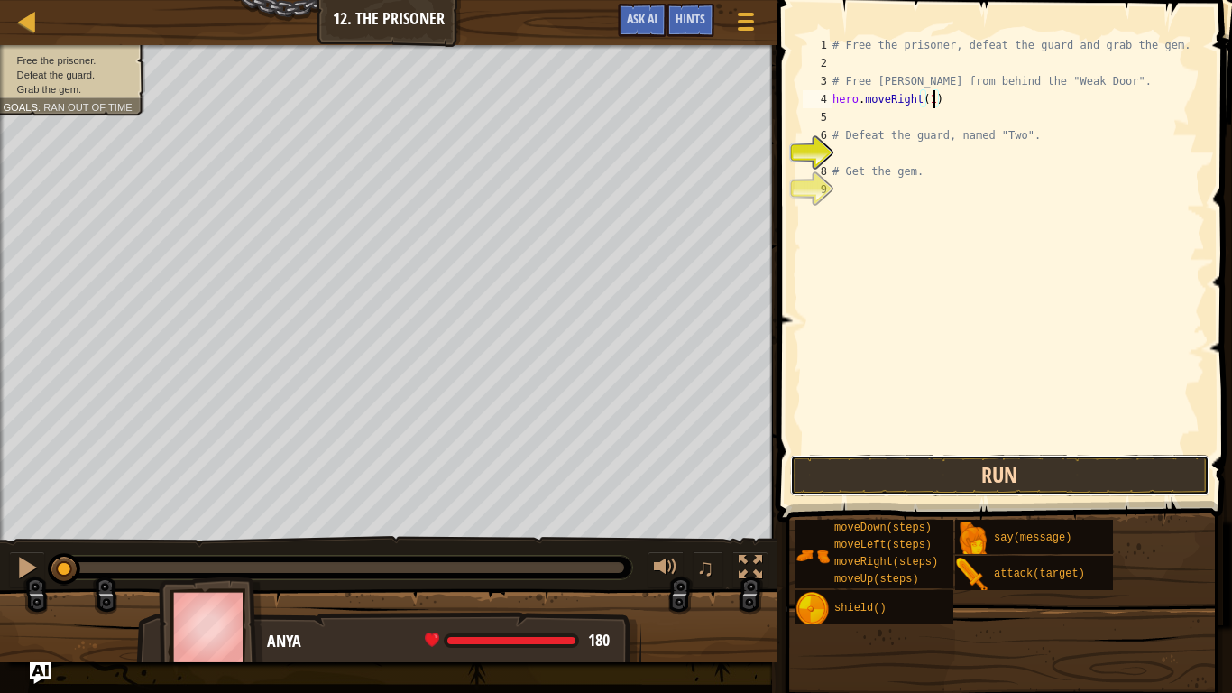
click at [905, 481] on button "Run" at bounding box center [1000, 475] width 420 height 41
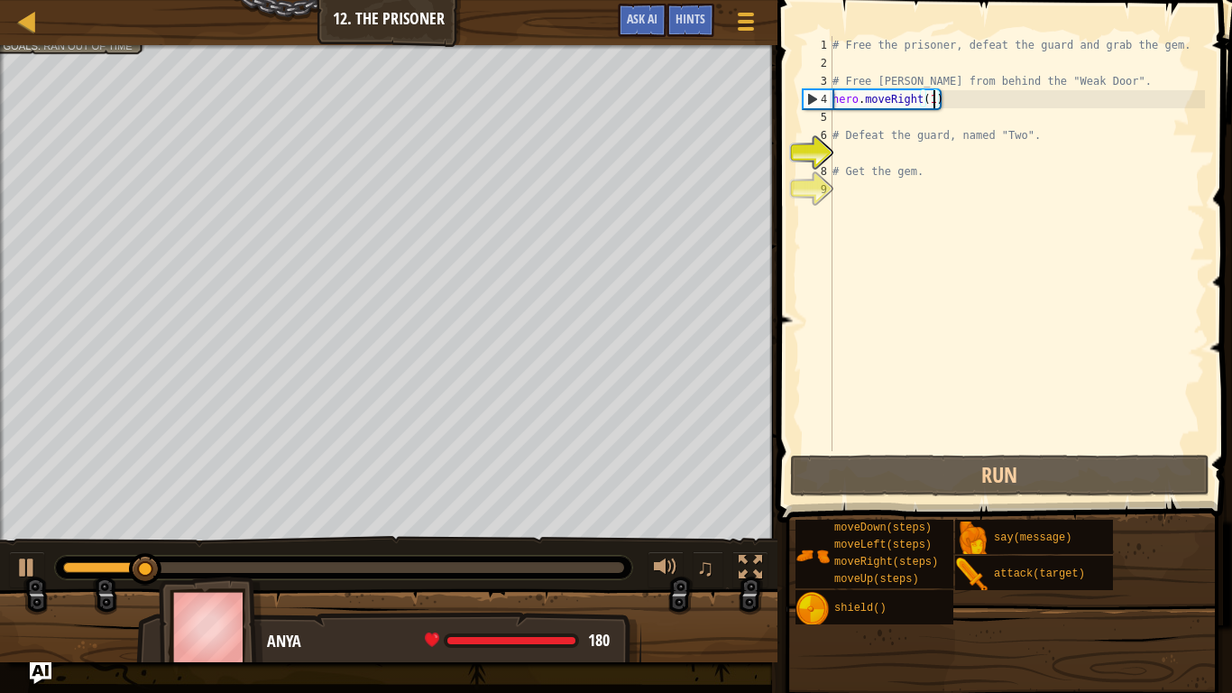
click at [896, 125] on div "# Free the prisoner, defeat the guard and grab the gem. # Free [PERSON_NAME] fr…" at bounding box center [1017, 261] width 376 height 451
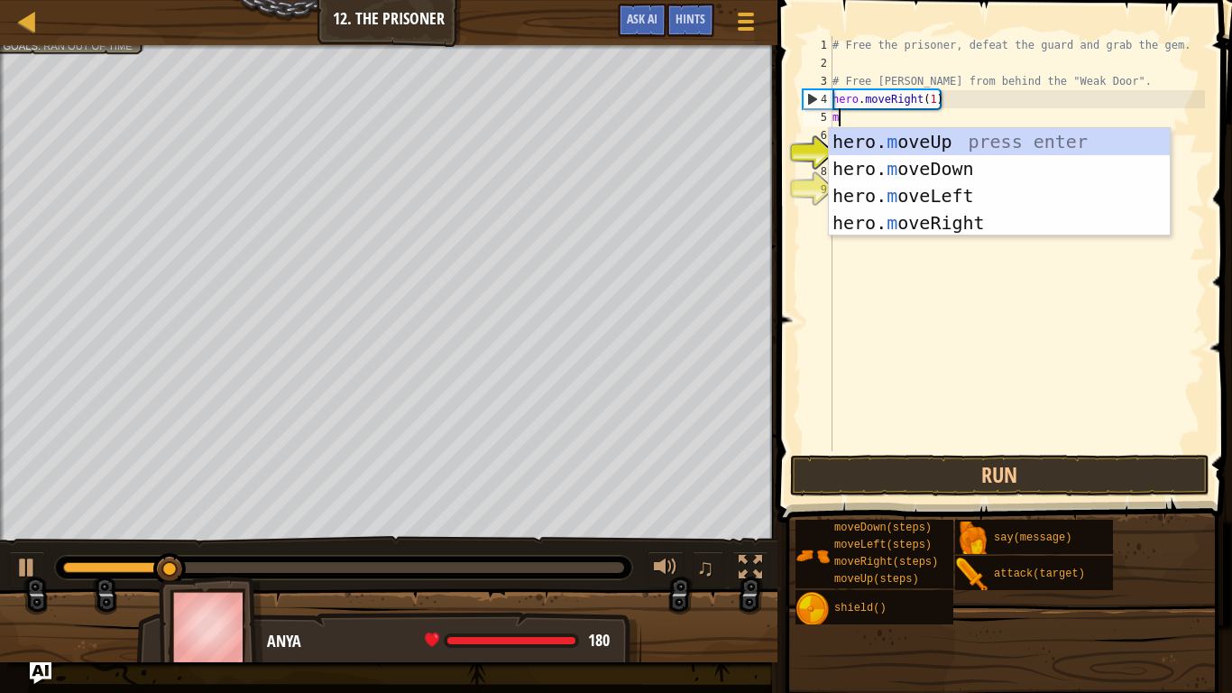
type textarea "mo"
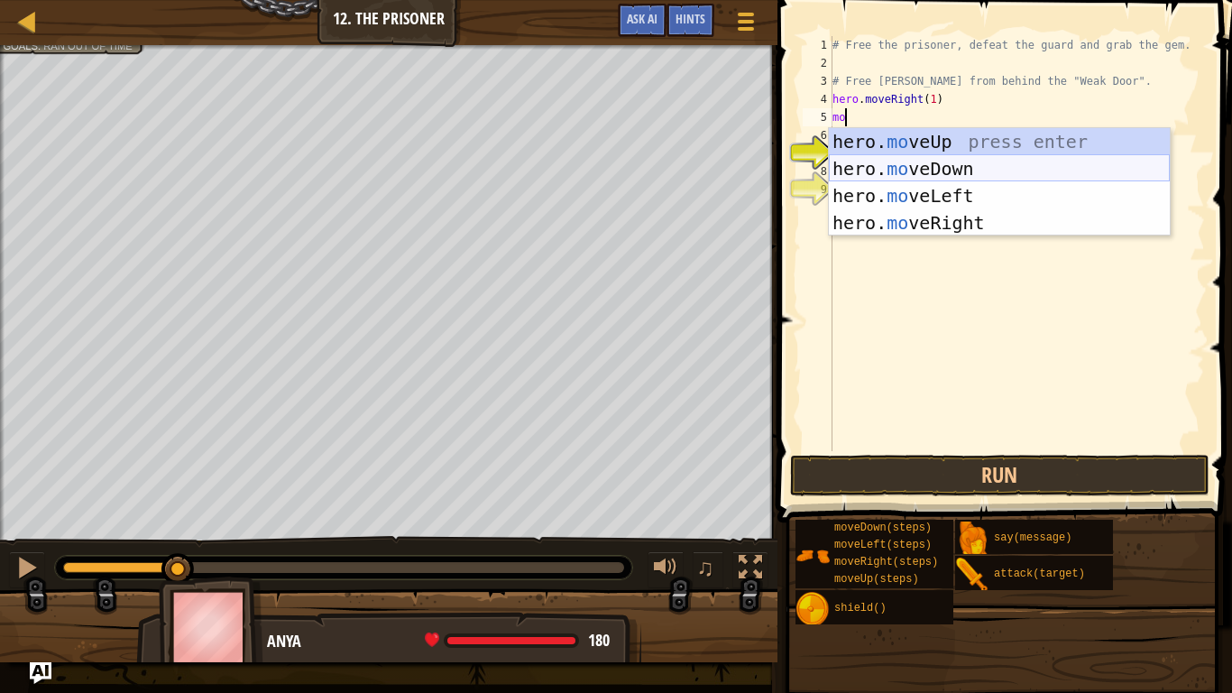
click at [958, 172] on div "hero. mo veUp press enter hero. mo veDown press enter hero. mo veLeft press ent…" at bounding box center [999, 209] width 341 height 162
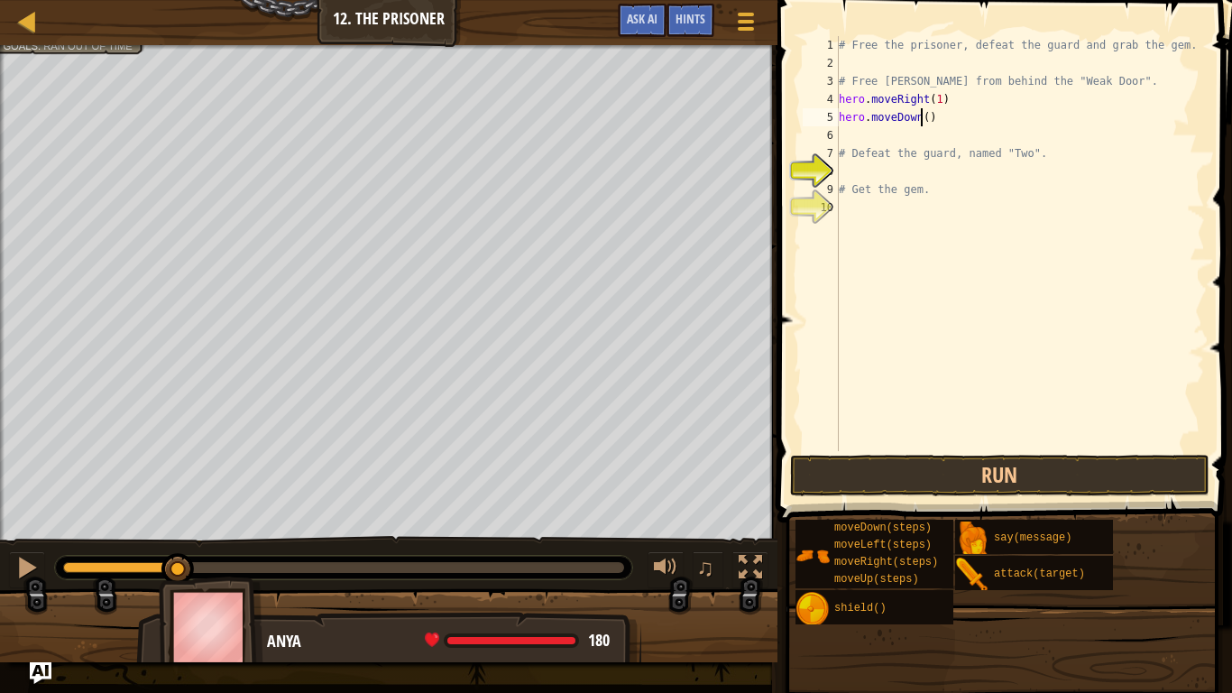
click at [923, 119] on div "# Free the prisoner, defeat the guard and grab the gem. # Free [PERSON_NAME] fr…" at bounding box center [1020, 261] width 370 height 451
type textarea "hero.moveDown()"
click at [927, 118] on div "# Free the prisoner, defeat the guard and grab the gem. # Free [PERSON_NAME] fr…" at bounding box center [1020, 261] width 370 height 451
click at [863, 134] on div "# Free the prisoner, defeat the guard and grab the gem. # Free [PERSON_NAME] fr…" at bounding box center [1020, 261] width 370 height 451
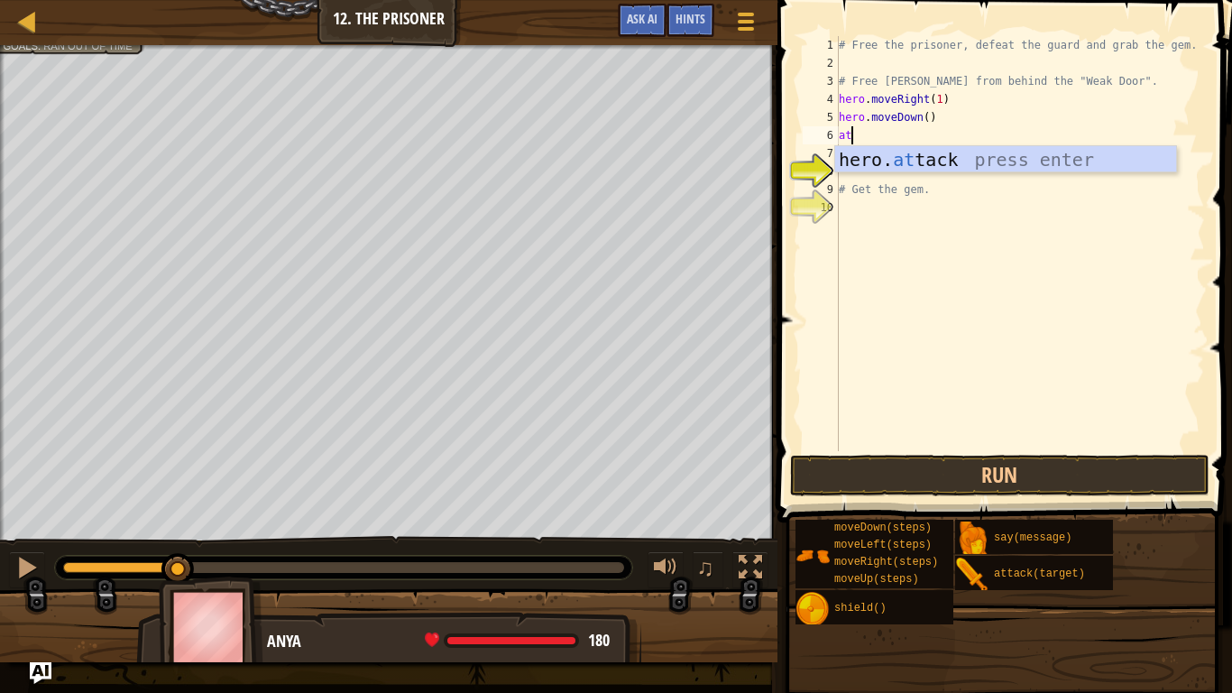
scroll to position [8, 1]
click at [921, 162] on div "hero. at tack press enter" at bounding box center [1005, 186] width 341 height 81
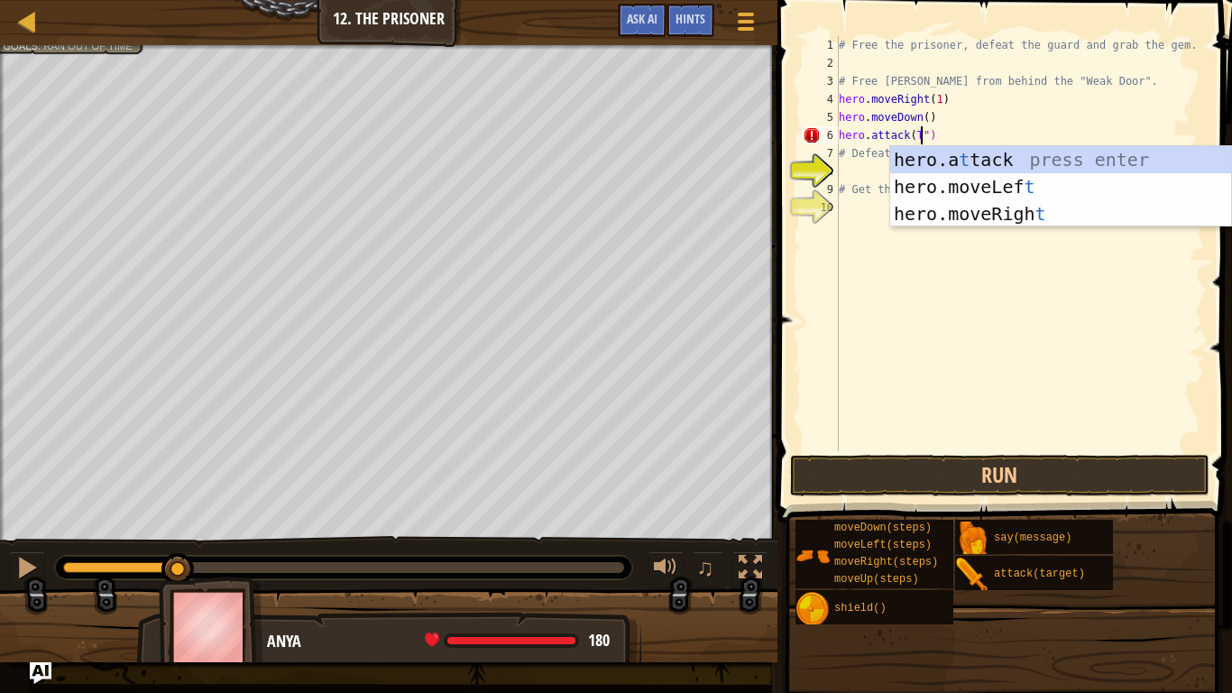
scroll to position [8, 14]
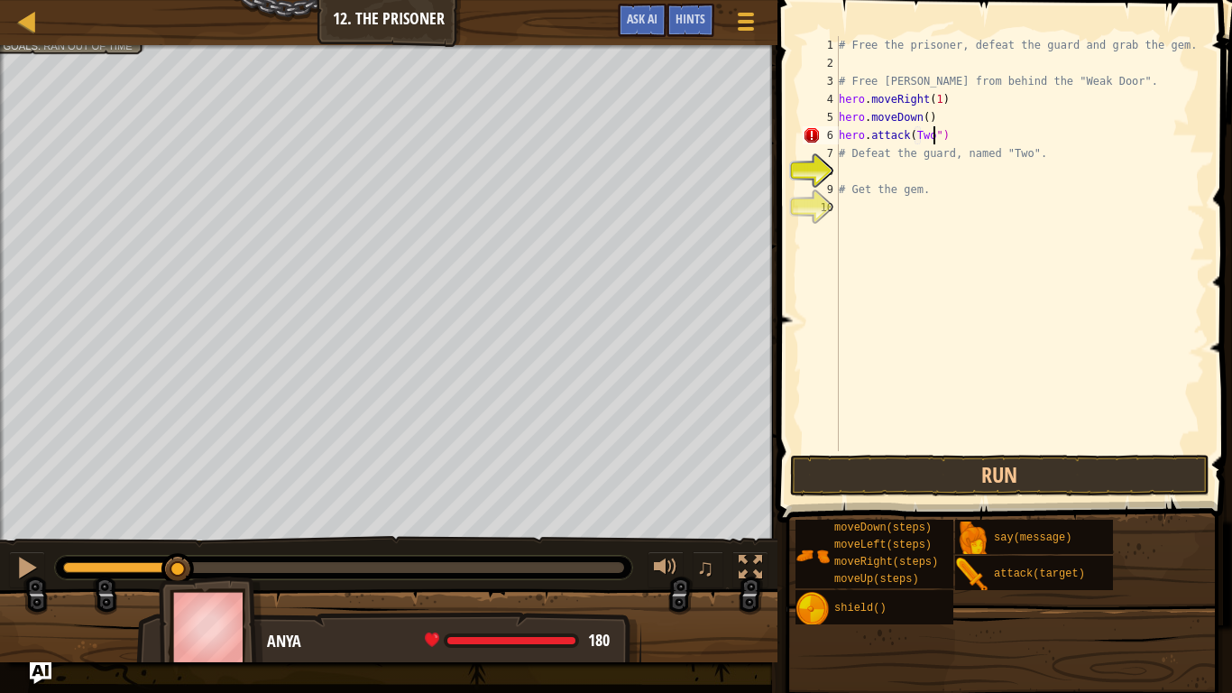
click at [914, 135] on div "# Free the prisoner, defeat the guard and grab the gem. # Free [PERSON_NAME] fr…" at bounding box center [1020, 261] width 370 height 451
click at [866, 471] on button "Run" at bounding box center [1000, 475] width 420 height 41
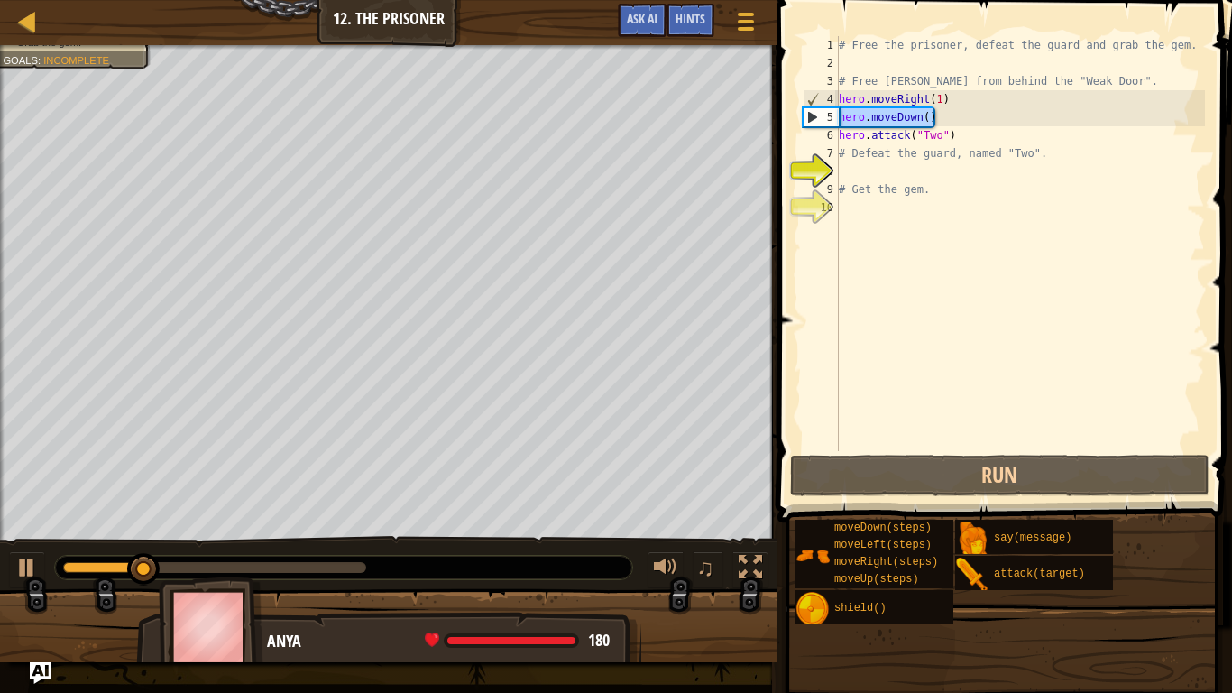
drag, startPoint x: 959, startPoint y: 112, endPoint x: 810, endPoint y: 121, distance: 149.1
click at [810, 121] on div "hero.attack("Two") 1 2 3 4 5 6 7 8 9 10 # Free the prisoner, defeat the guard a…" at bounding box center [1002, 243] width 406 height 415
type textarea "hero.moveDown()"
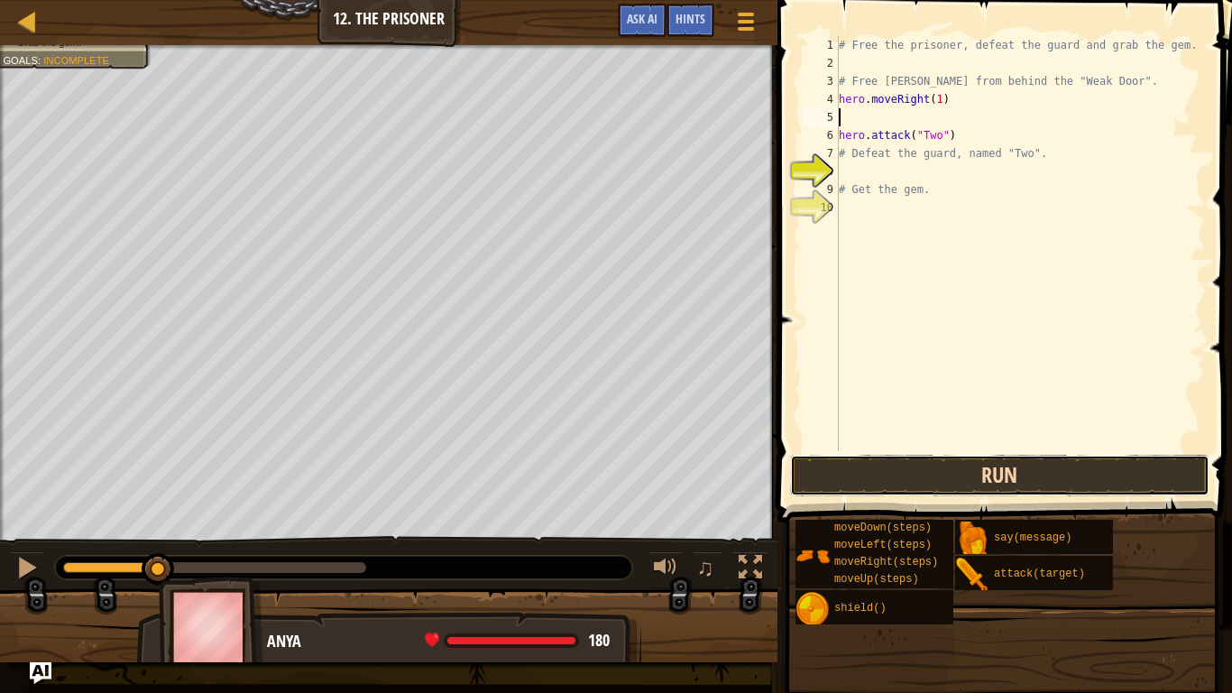
click at [936, 481] on button "Run" at bounding box center [1000, 475] width 420 height 41
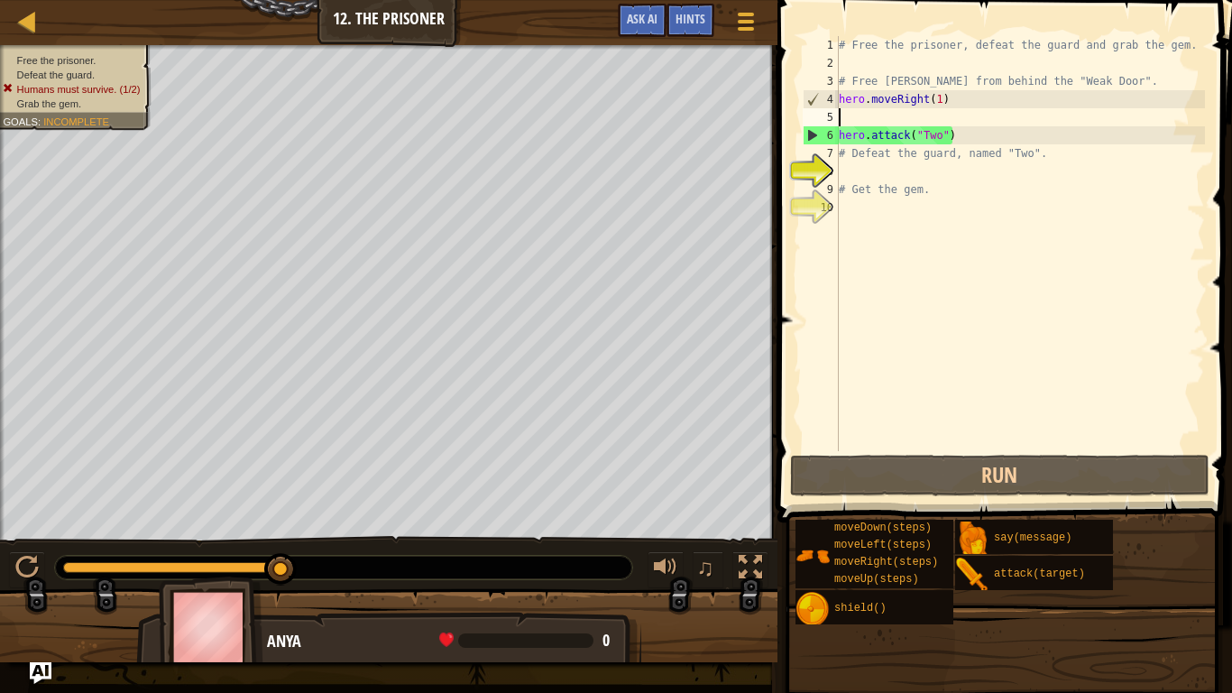
click at [893, 165] on div "# Free the prisoner, defeat the guard and grab the gem. # Free [PERSON_NAME] fr…" at bounding box center [1020, 261] width 370 height 451
click at [891, 154] on div "# Free the prisoner, defeat the guard and grab the gem. # Free [PERSON_NAME] fr…" at bounding box center [1020, 261] width 370 height 451
click at [864, 155] on div "# Free the prisoner, defeat the guard and grab the gem. # Free [PERSON_NAME] fr…" at bounding box center [1020, 261] width 370 height 451
click at [845, 160] on div "# Free the prisoner, defeat the guard and grab the gem. # Free [PERSON_NAME] fr…" at bounding box center [1020, 261] width 370 height 451
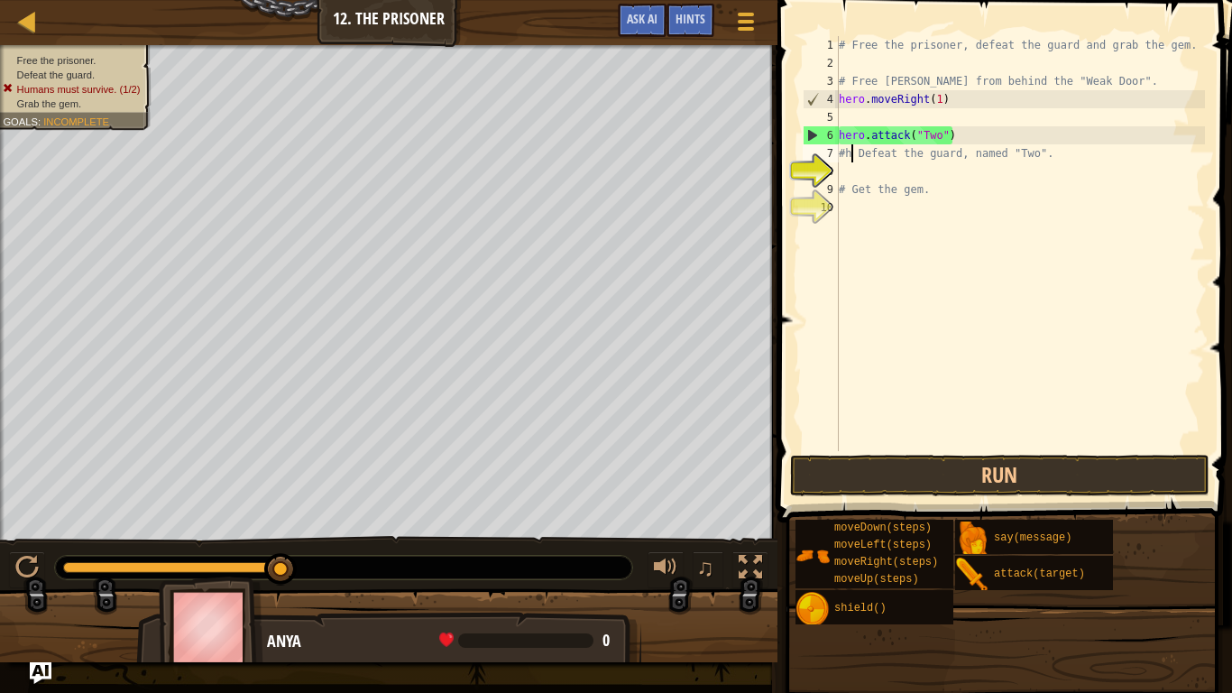
type textarea "#her Defeat the guard, named "Two"."
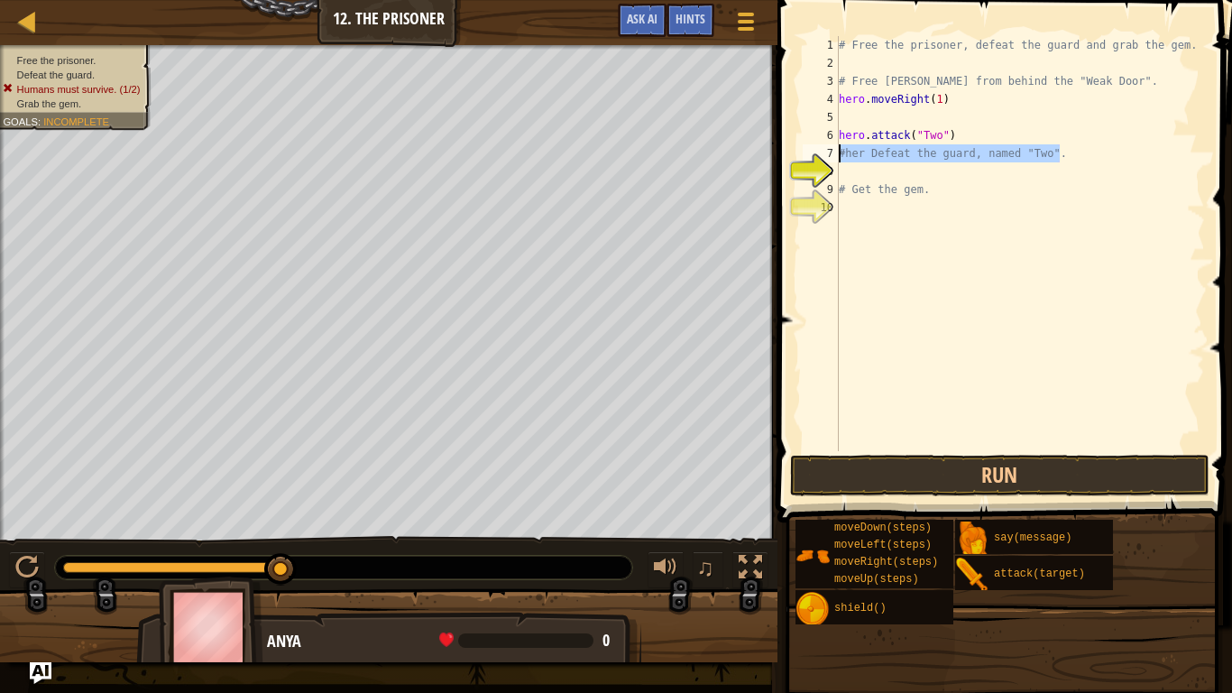
drag, startPoint x: 1081, startPoint y: 154, endPoint x: 839, endPoint y: 153, distance: 242.6
click at [839, 153] on div "# Free the prisoner, defeat the guard and grab the gem. # Free [PERSON_NAME] fr…" at bounding box center [1020, 261] width 370 height 451
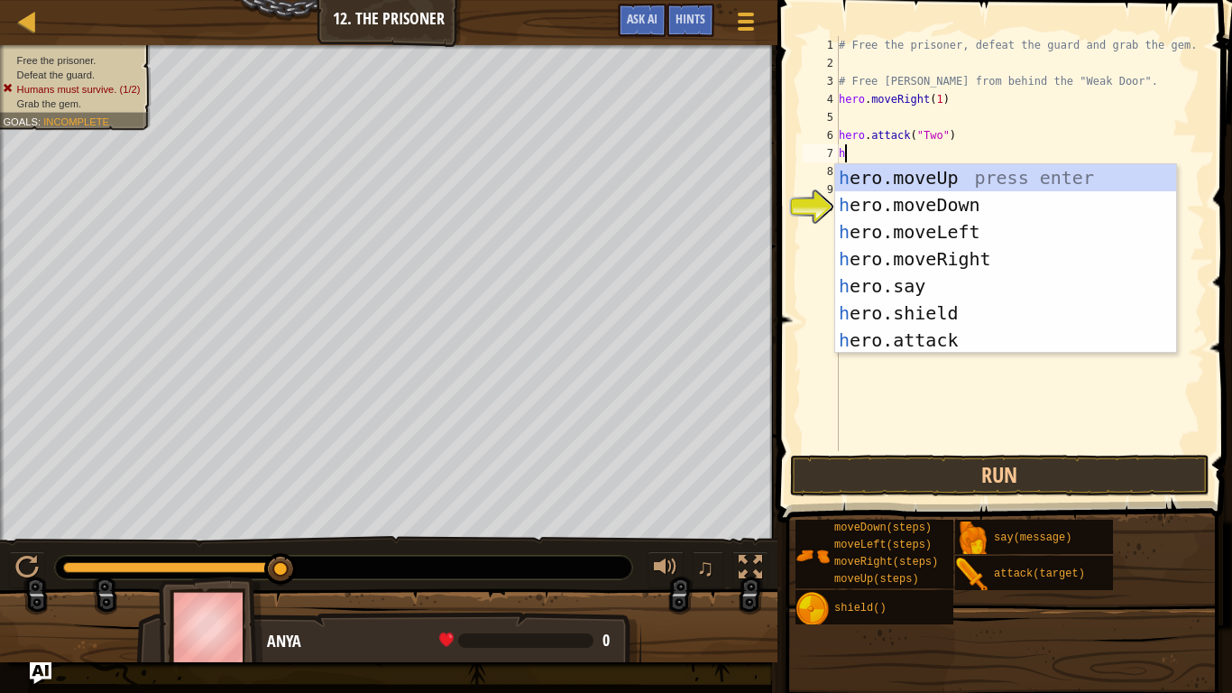
type textarea "he"
click at [956, 308] on div "he ro.moveUp press enter he ro.moveDown press enter he ro.moveLeft press enter …" at bounding box center [1005, 286] width 341 height 244
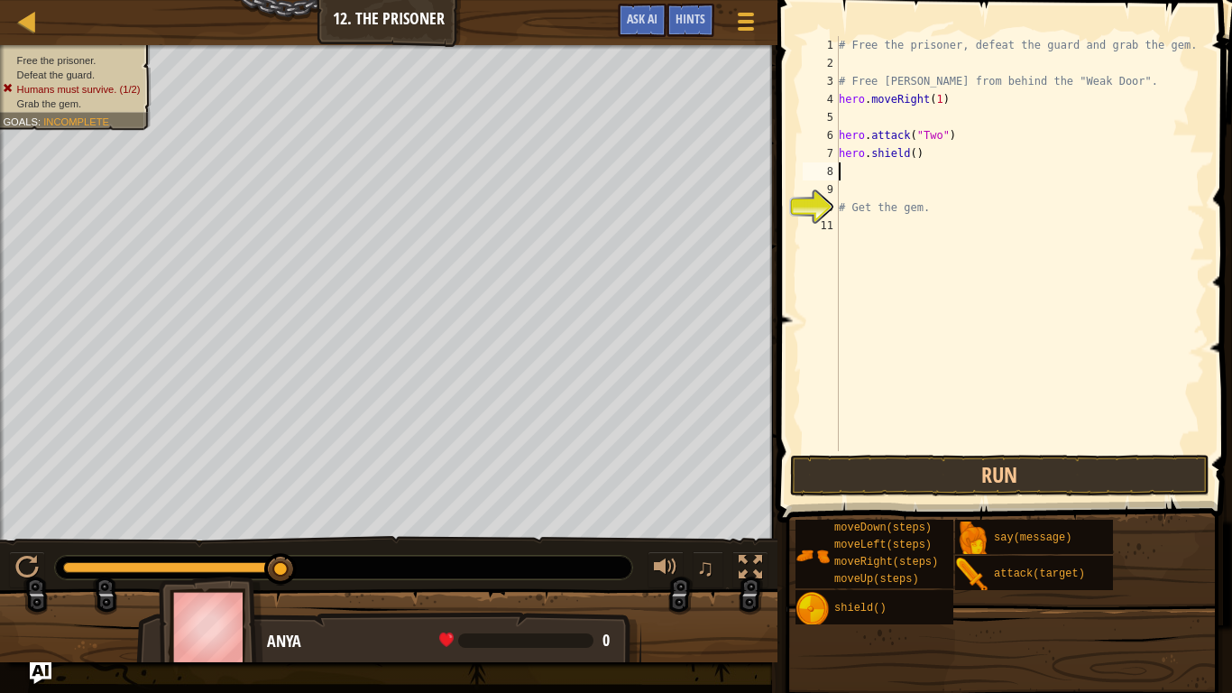
scroll to position [8, 0]
click at [913, 155] on div "# Free the prisoner, defeat the guard and grab the gem. # Free [PERSON_NAME] fr…" at bounding box center [1020, 261] width 370 height 451
type textarea "hero.shield(5)"
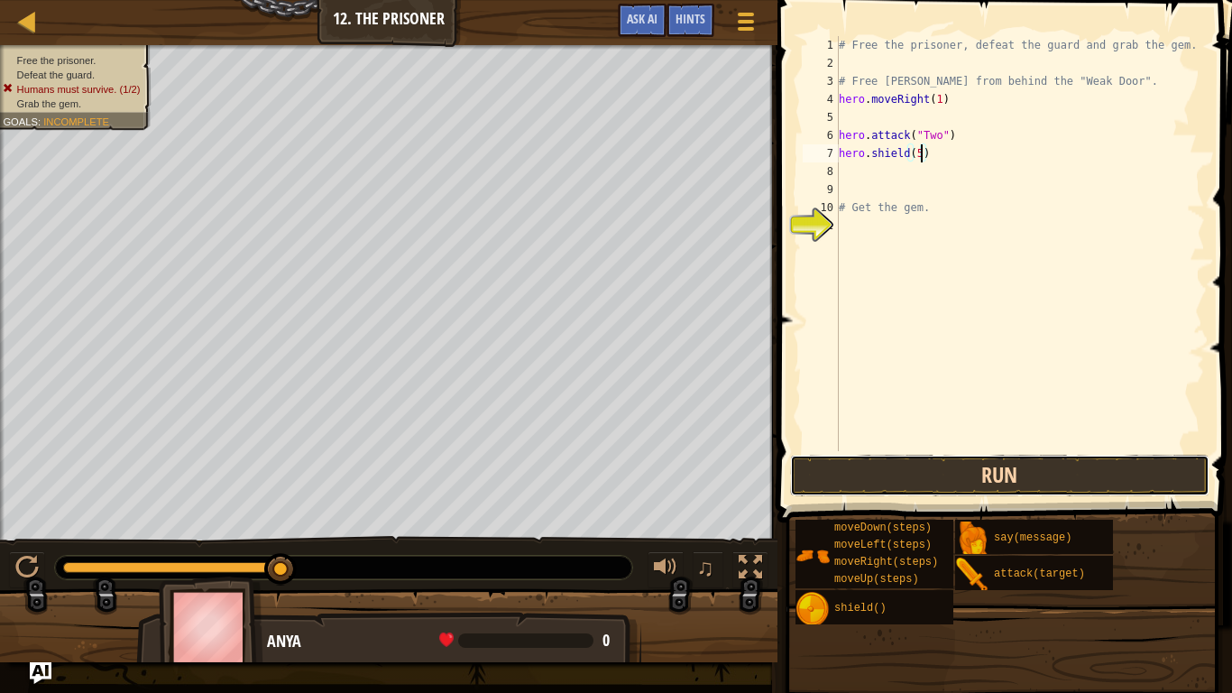
click at [1104, 471] on button "Run" at bounding box center [1000, 475] width 420 height 41
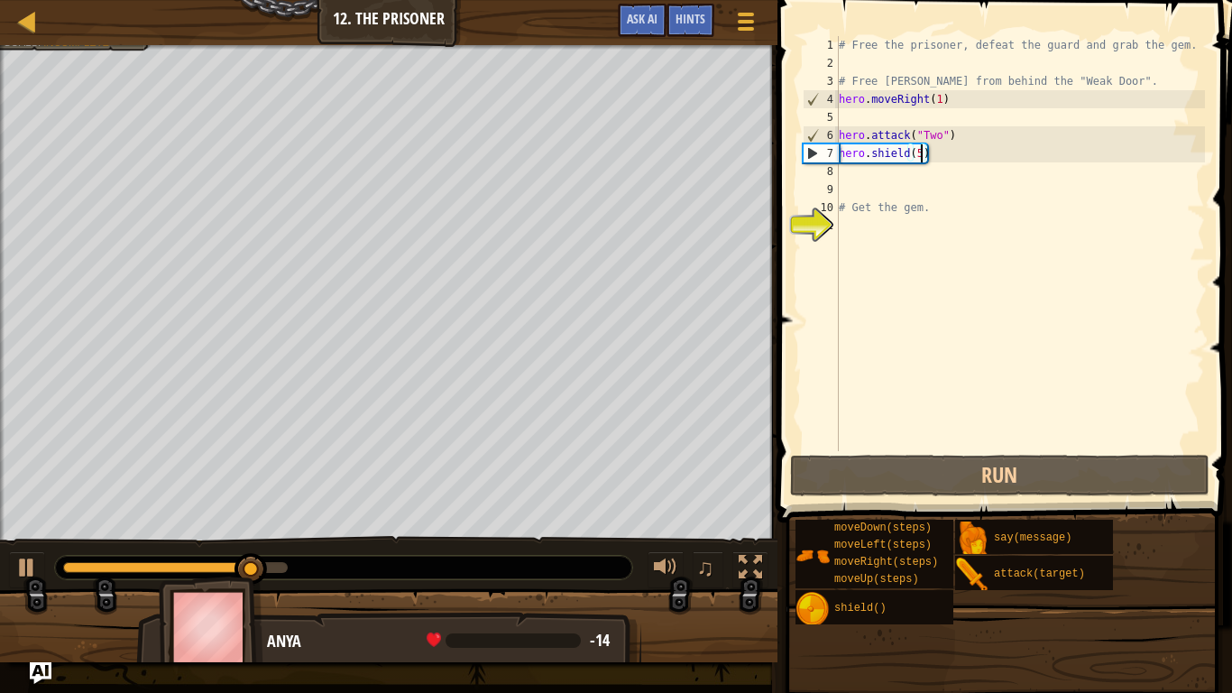
click at [996, 170] on div "# Free the prisoner, defeat the guard and grab the gem. # Free [PERSON_NAME] fr…" at bounding box center [1020, 261] width 370 height 451
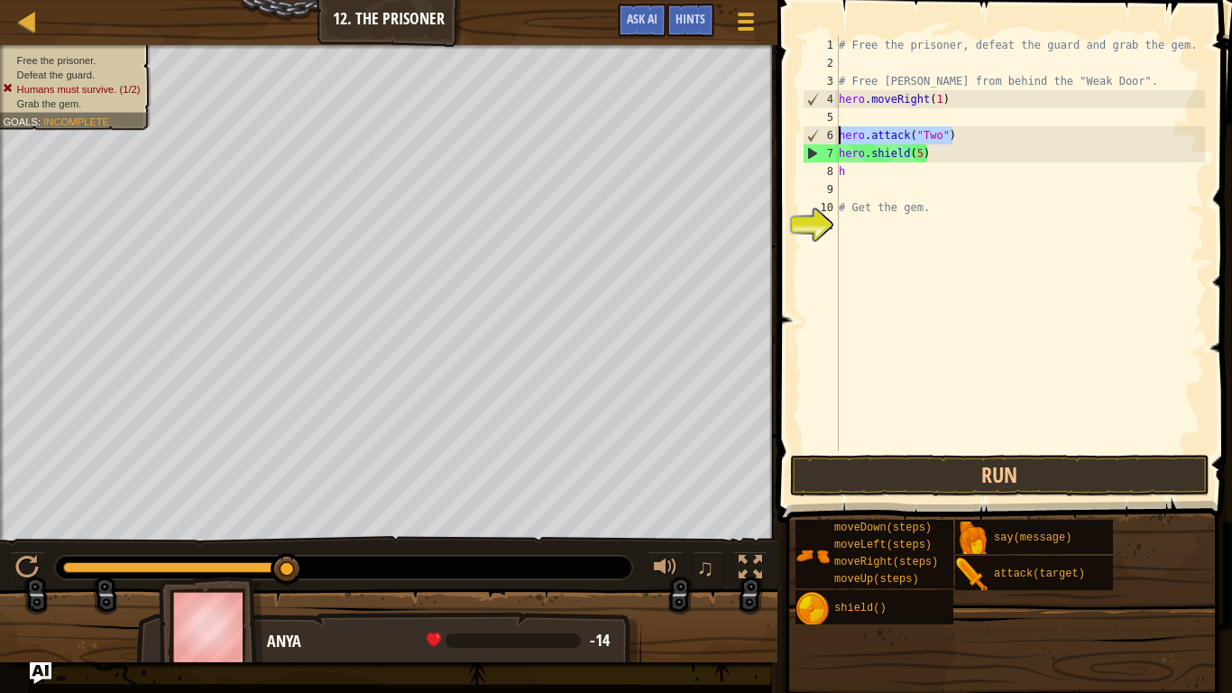
drag, startPoint x: 996, startPoint y: 136, endPoint x: 840, endPoint y: 137, distance: 156.0
click at [840, 137] on div "# Free the prisoner, defeat the guard and grab the gem. # Free [PERSON_NAME] fr…" at bounding box center [1020, 261] width 370 height 451
type textarea "hero.attack("Two")"
click at [896, 197] on div "# Free the prisoner, defeat the guard and grab the gem. # Free [PERSON_NAME] fr…" at bounding box center [1020, 261] width 370 height 451
click at [902, 190] on div "# Free the prisoner, defeat the guard and grab the gem. # Free [PERSON_NAME] fr…" at bounding box center [1020, 261] width 370 height 451
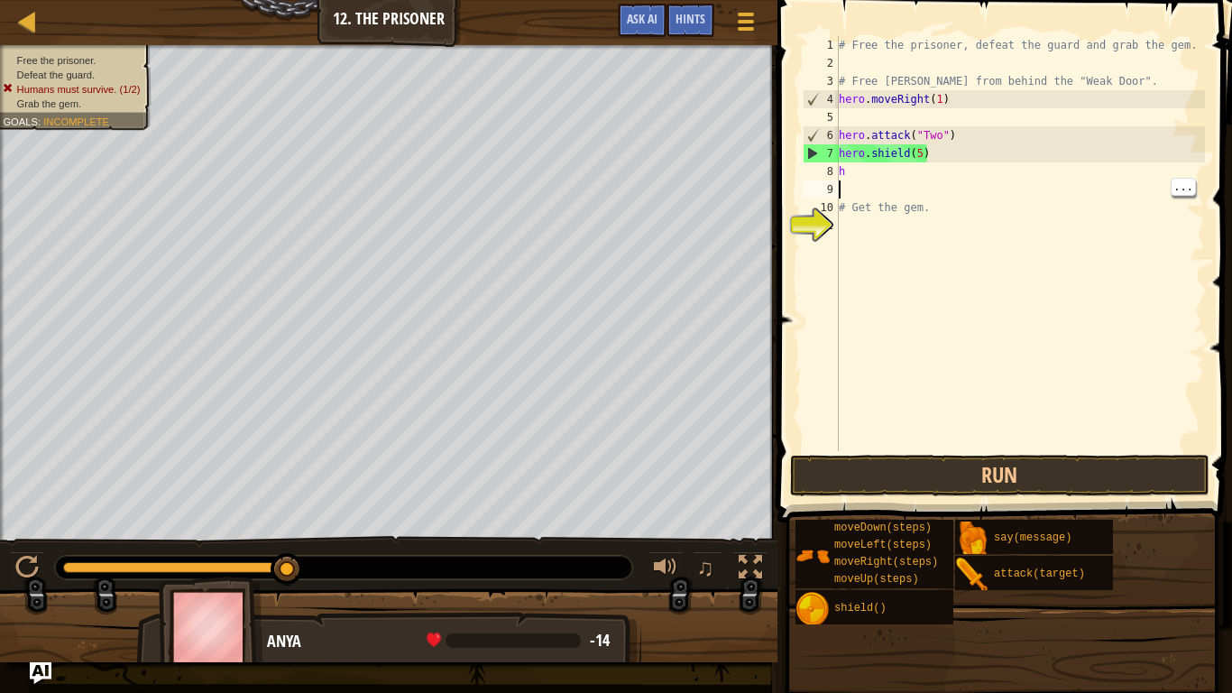
click at [883, 165] on div "# Free the prisoner, defeat the guard and grab the gem. # Free [PERSON_NAME] fr…" at bounding box center [1020, 261] width 370 height 451
type textarea "h"
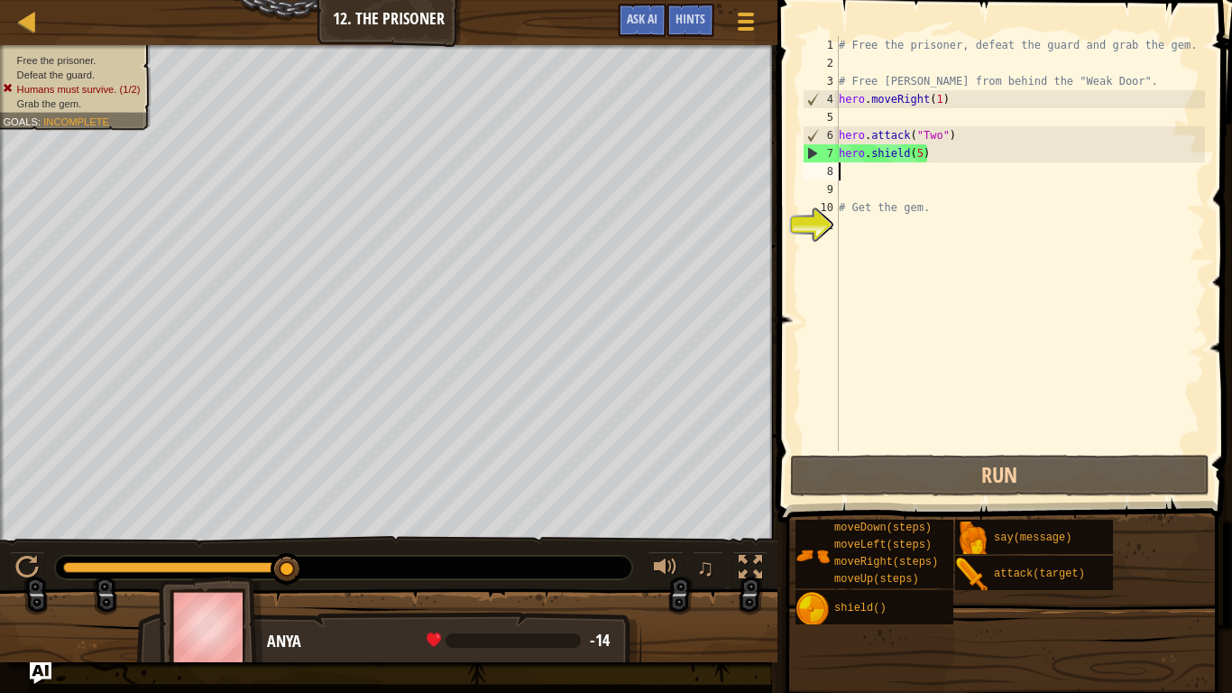
paste textarea "hero.attack("Two")"
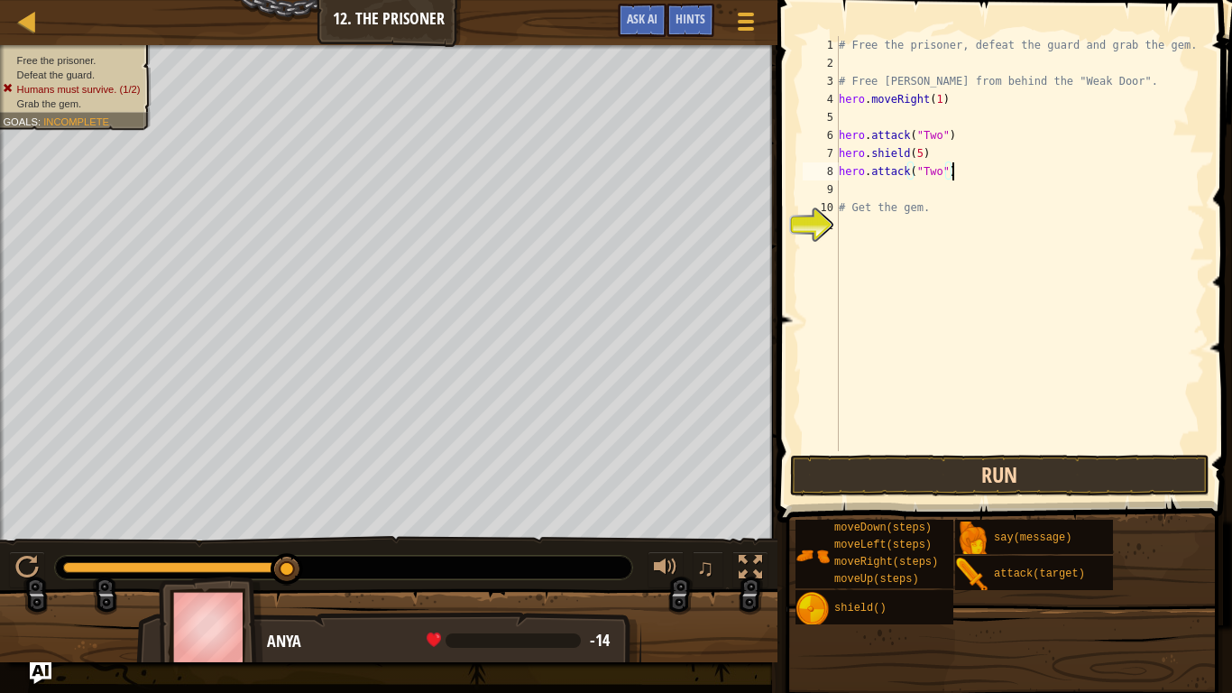
type textarea "hero.attack("Two")"
click at [1135, 470] on button "Run" at bounding box center [1000, 475] width 420 height 41
